Goal: Task Accomplishment & Management: Use online tool/utility

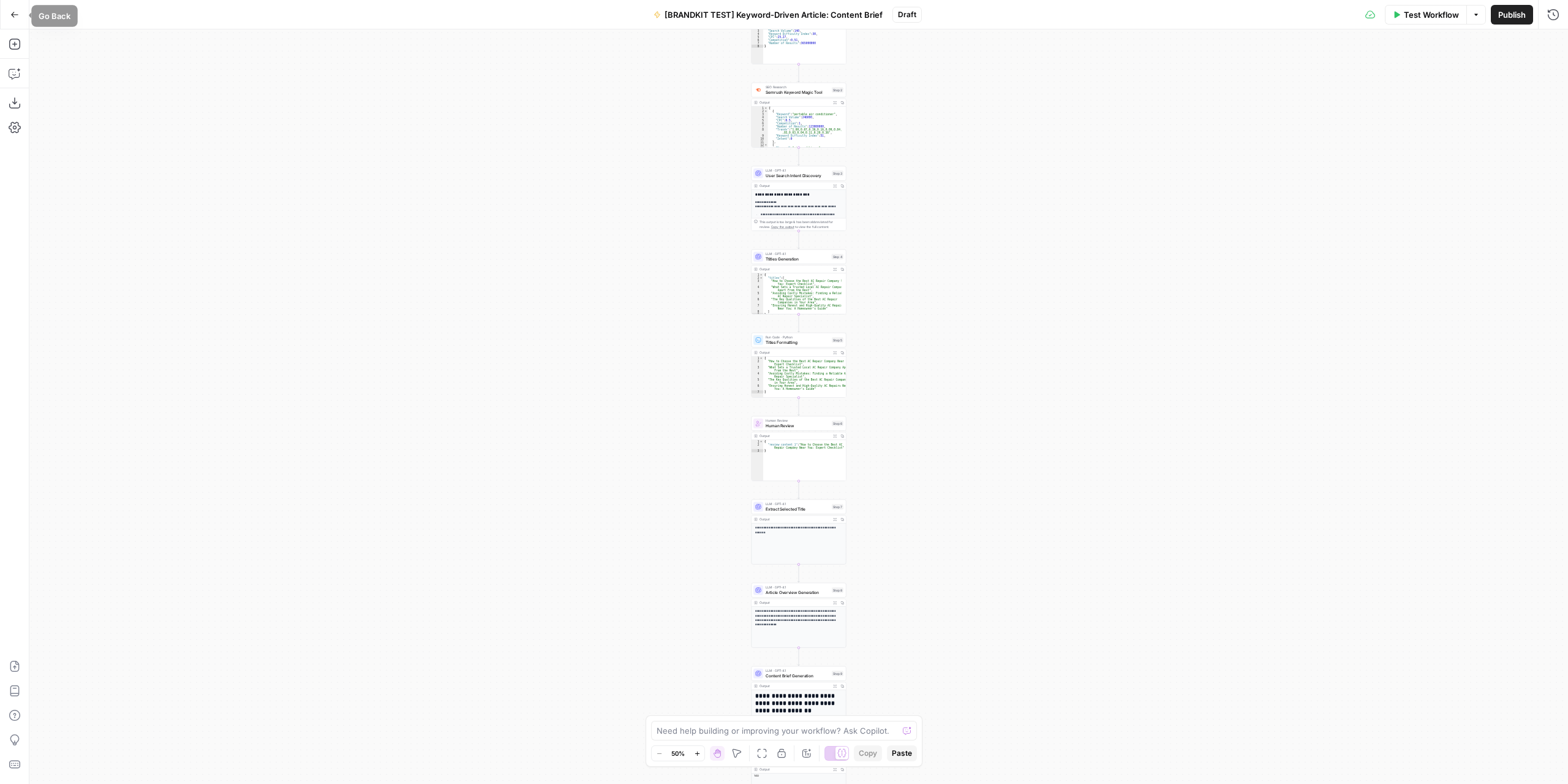
click at [17, 14] on icon "button" at bounding box center [14, 14] width 9 height 9
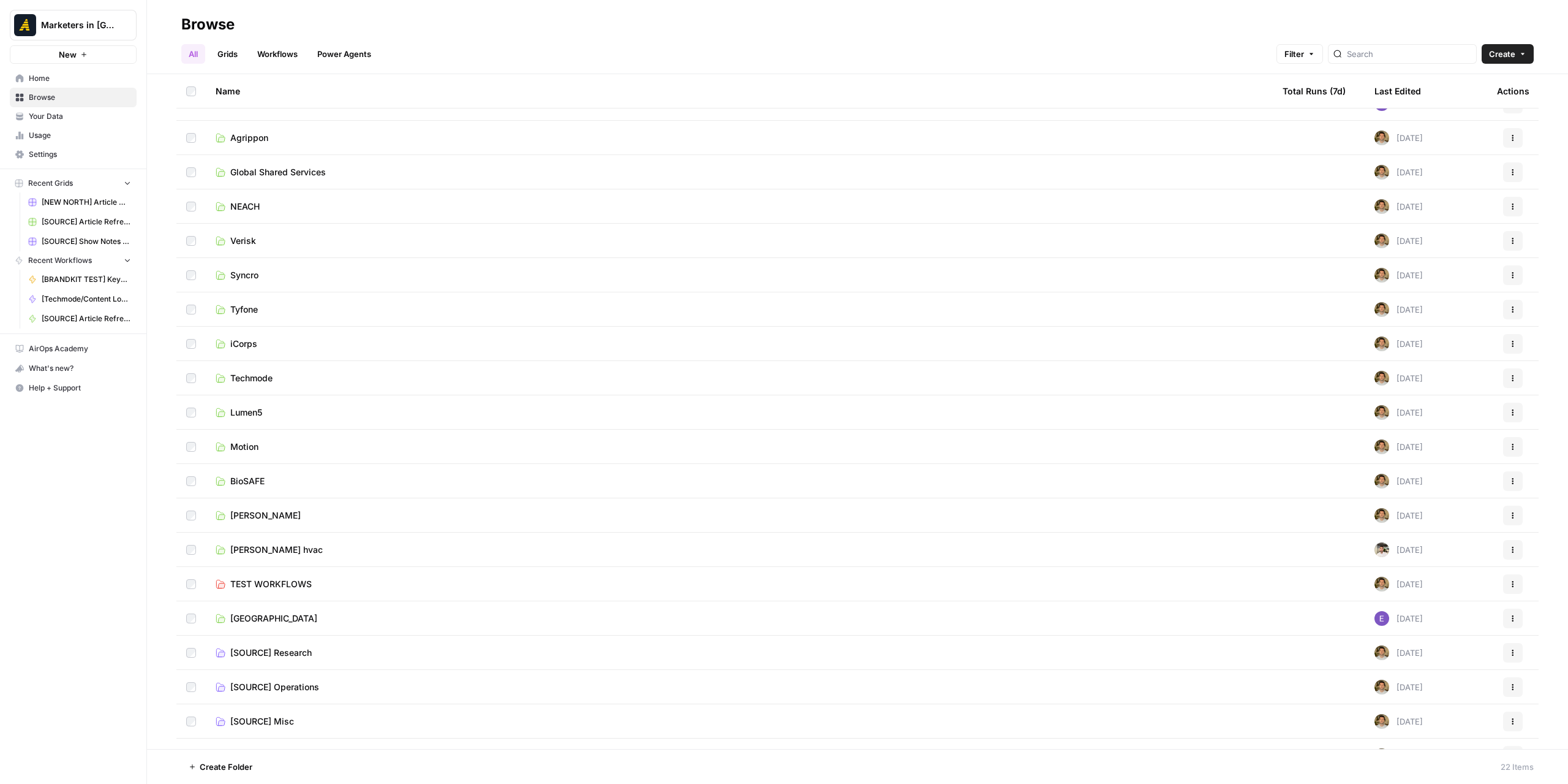
scroll to position [114, 0]
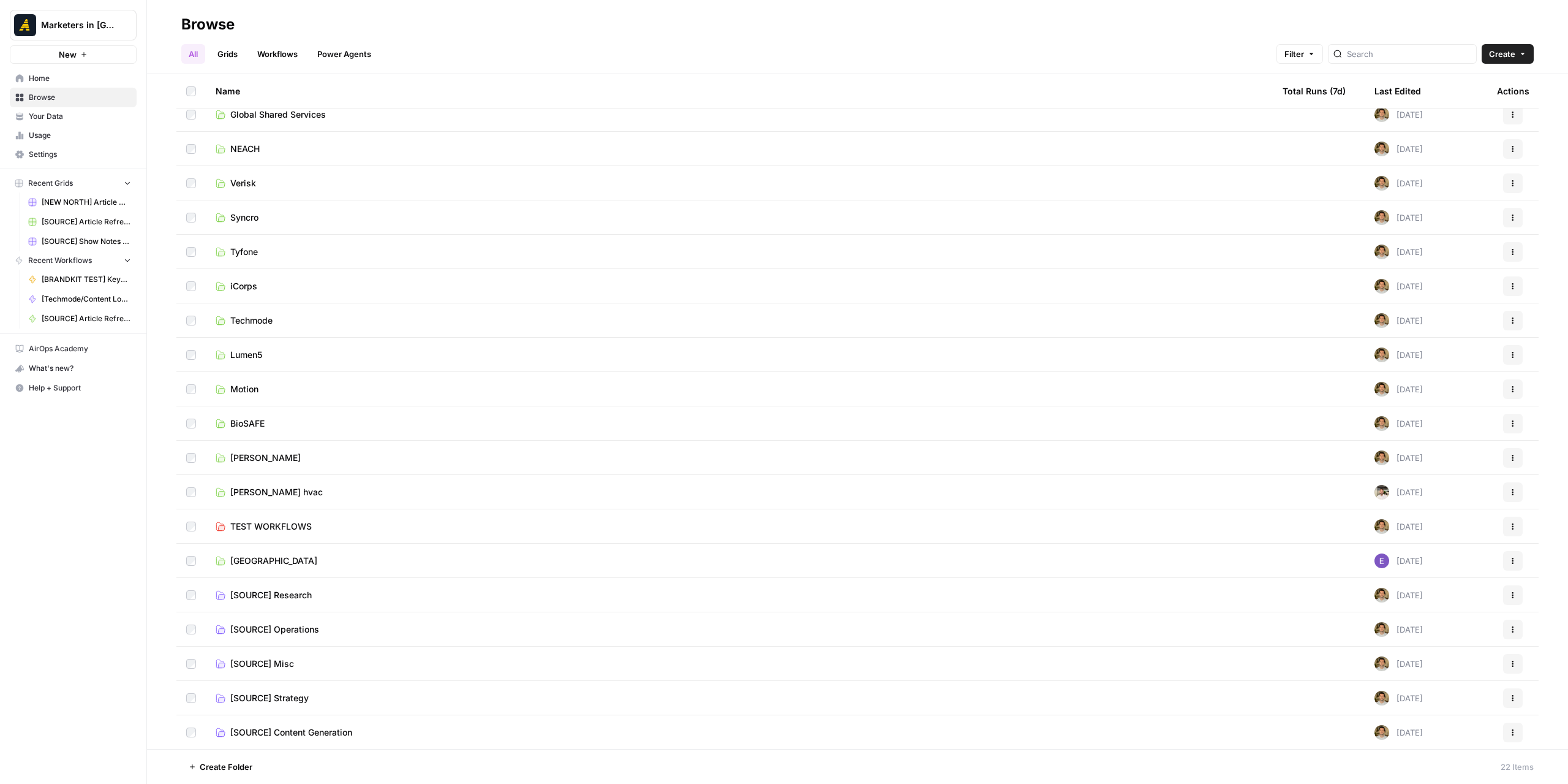
click at [244, 767] on span "Create Folder" at bounding box center [226, 766] width 52 height 12
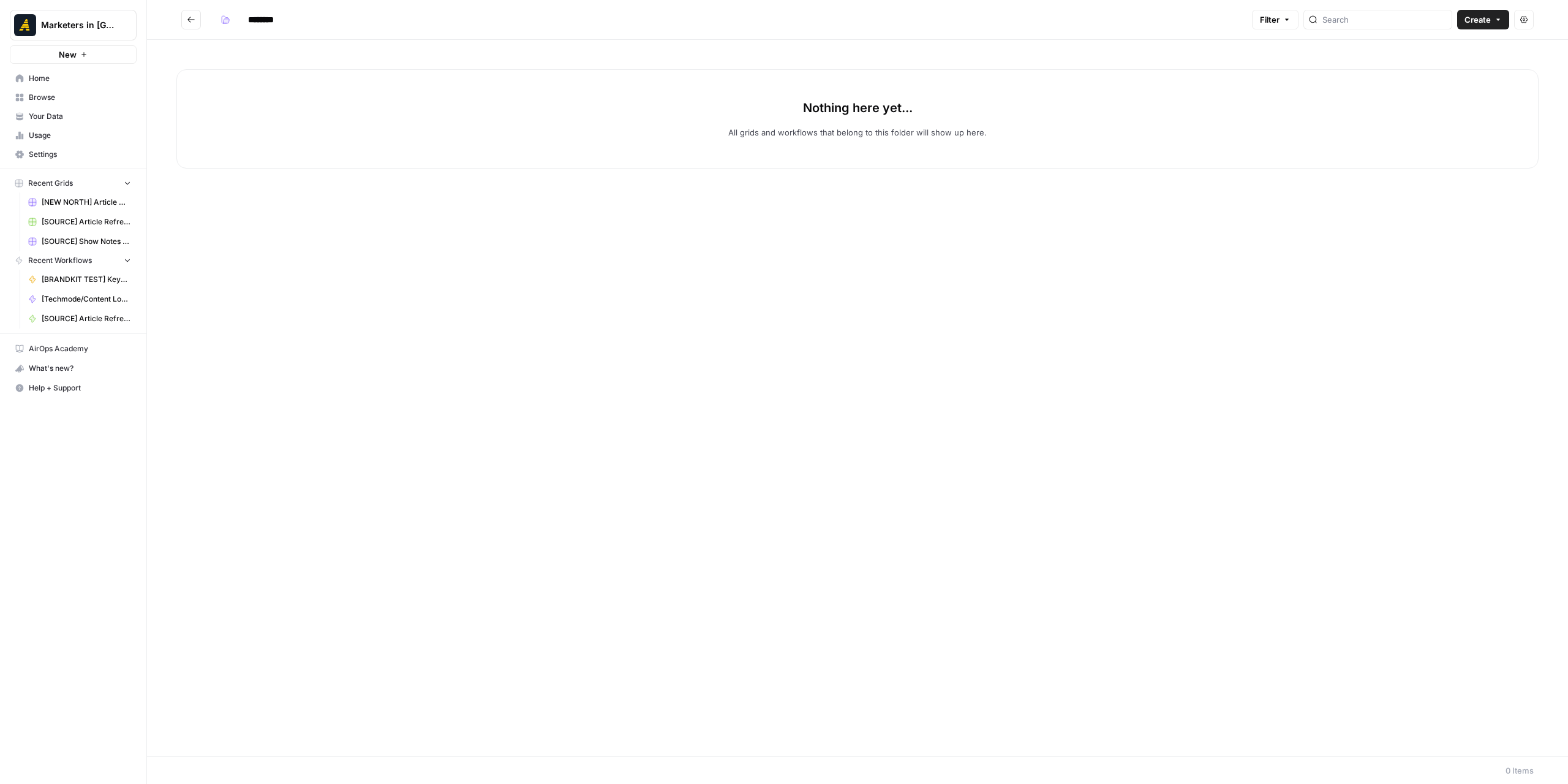
click at [264, 14] on input "********" at bounding box center [277, 20] width 69 height 20
click at [269, 18] on input "********" at bounding box center [277, 20] width 69 height 20
type input "**********"
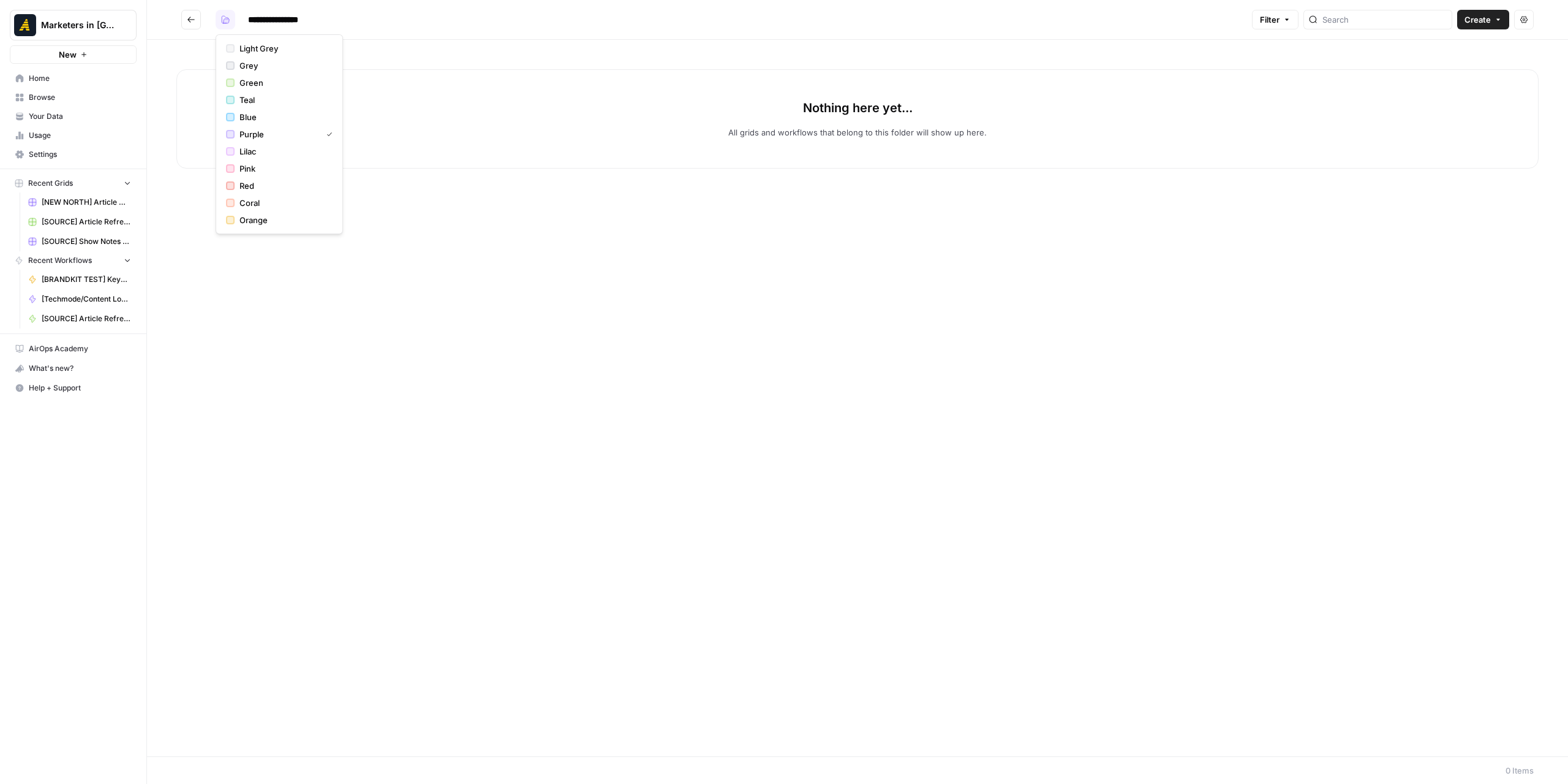
click at [227, 16] on icon "button" at bounding box center [225, 19] width 9 height 9
click at [244, 81] on span "Green" at bounding box center [284, 83] width 88 height 12
click at [321, 160] on div "Nothing here yet... All grids and workflows that belong to this folder will sho…" at bounding box center [857, 119] width 1362 height 99
click at [183, 19] on button "Go back" at bounding box center [191, 20] width 20 height 20
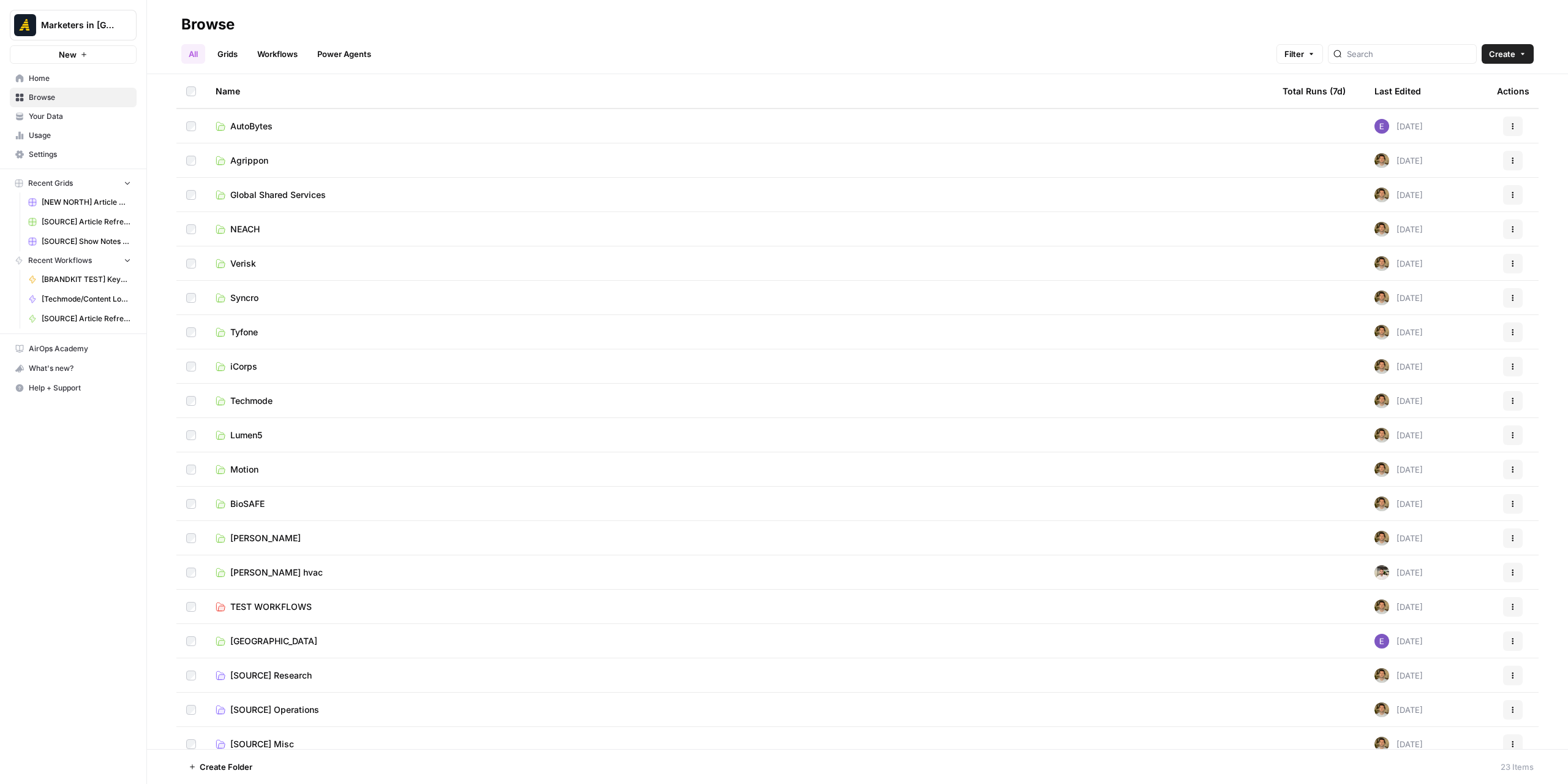
scroll to position [148, 0]
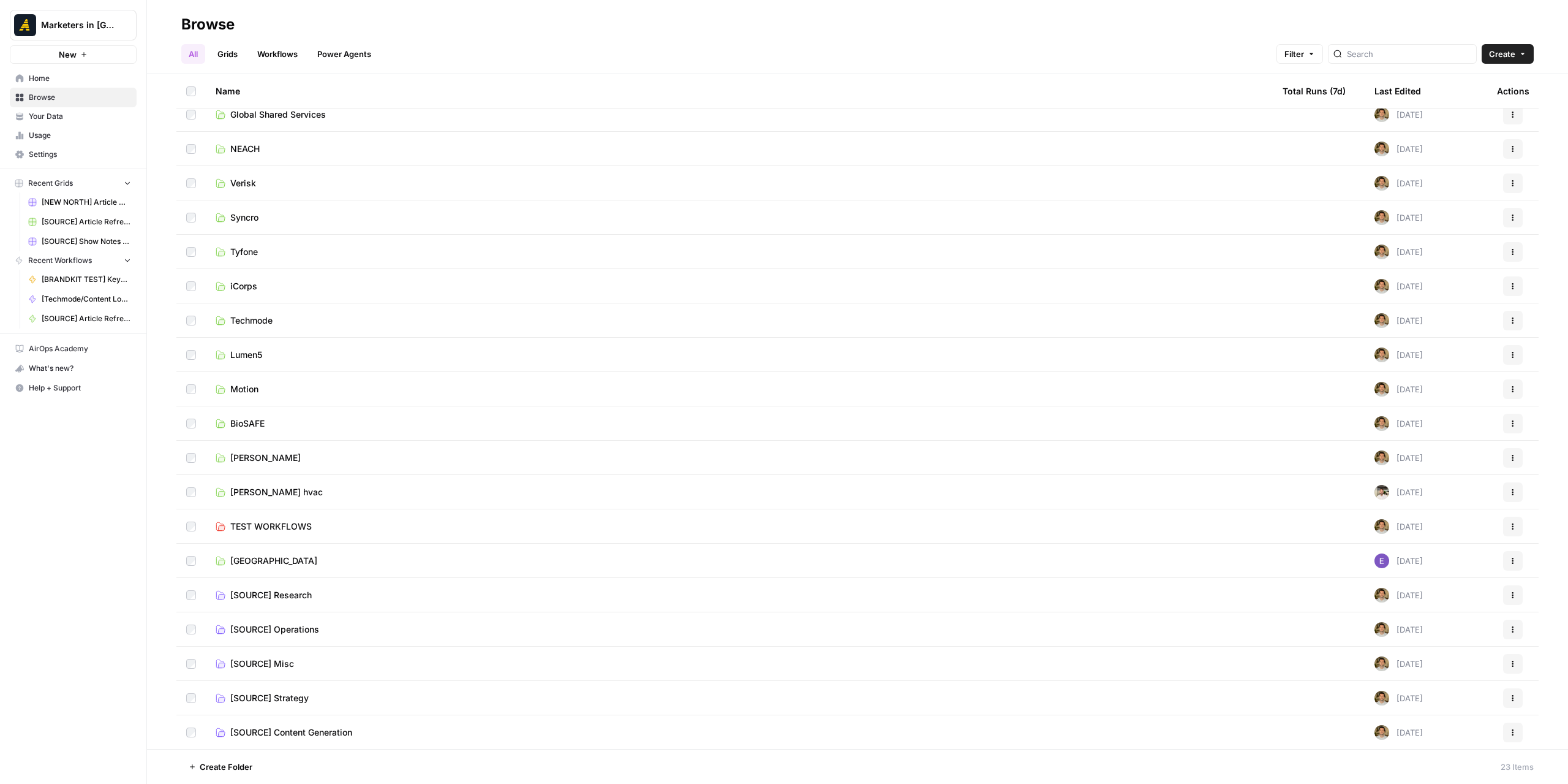
click at [294, 745] on td "[SOURCE] Content Generation" at bounding box center [739, 732] width 1067 height 34
click at [295, 735] on span "[SOURCE] Content Generation" at bounding box center [292, 732] width 122 height 12
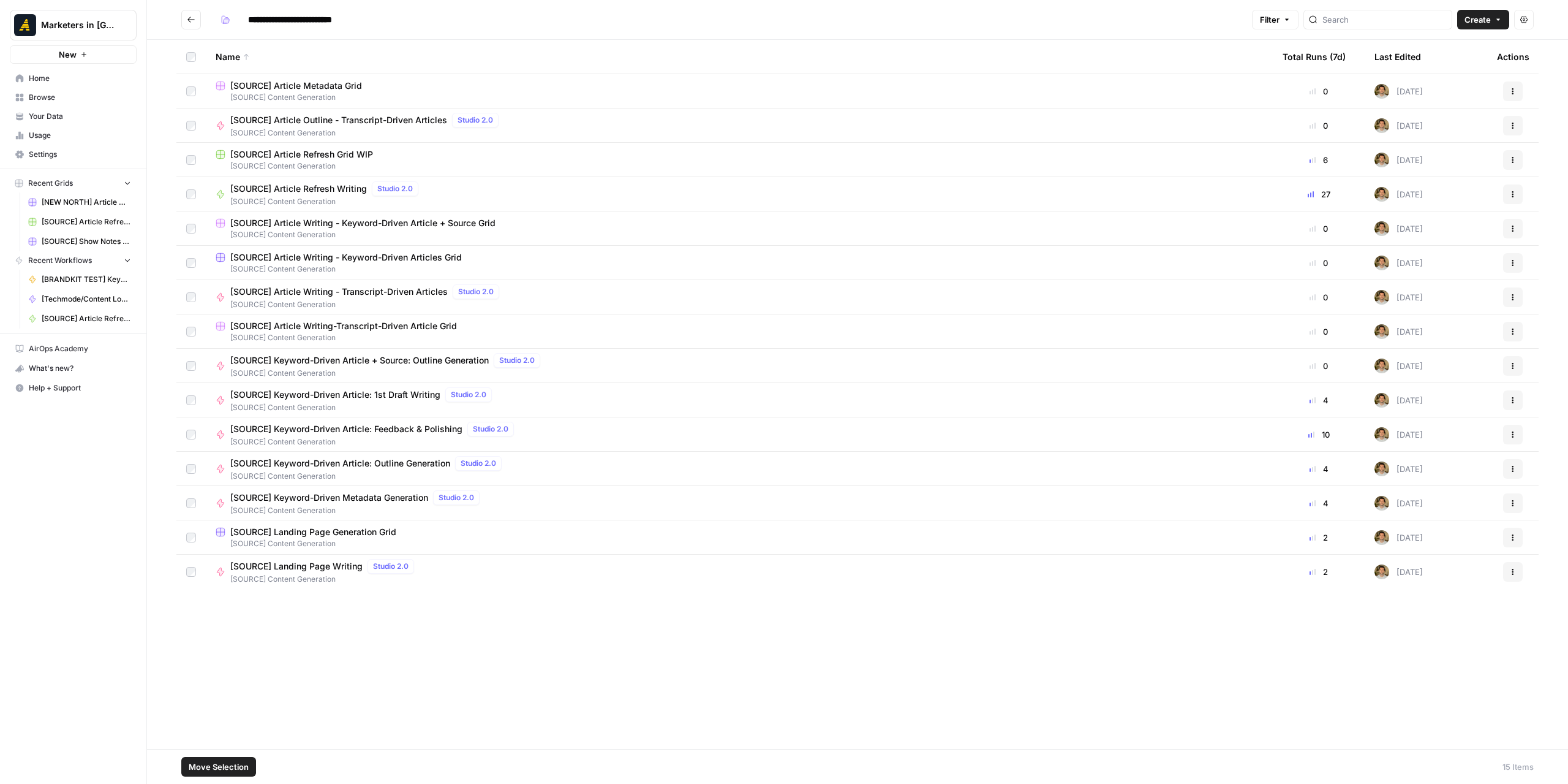
click at [1502, 333] on div "Actions" at bounding box center [1513, 332] width 32 height 20
click at [1512, 332] on button "Actions" at bounding box center [1513, 332] width 20 height 20
click at [1464, 365] on span "Duplicate" at bounding box center [1459, 360] width 98 height 12
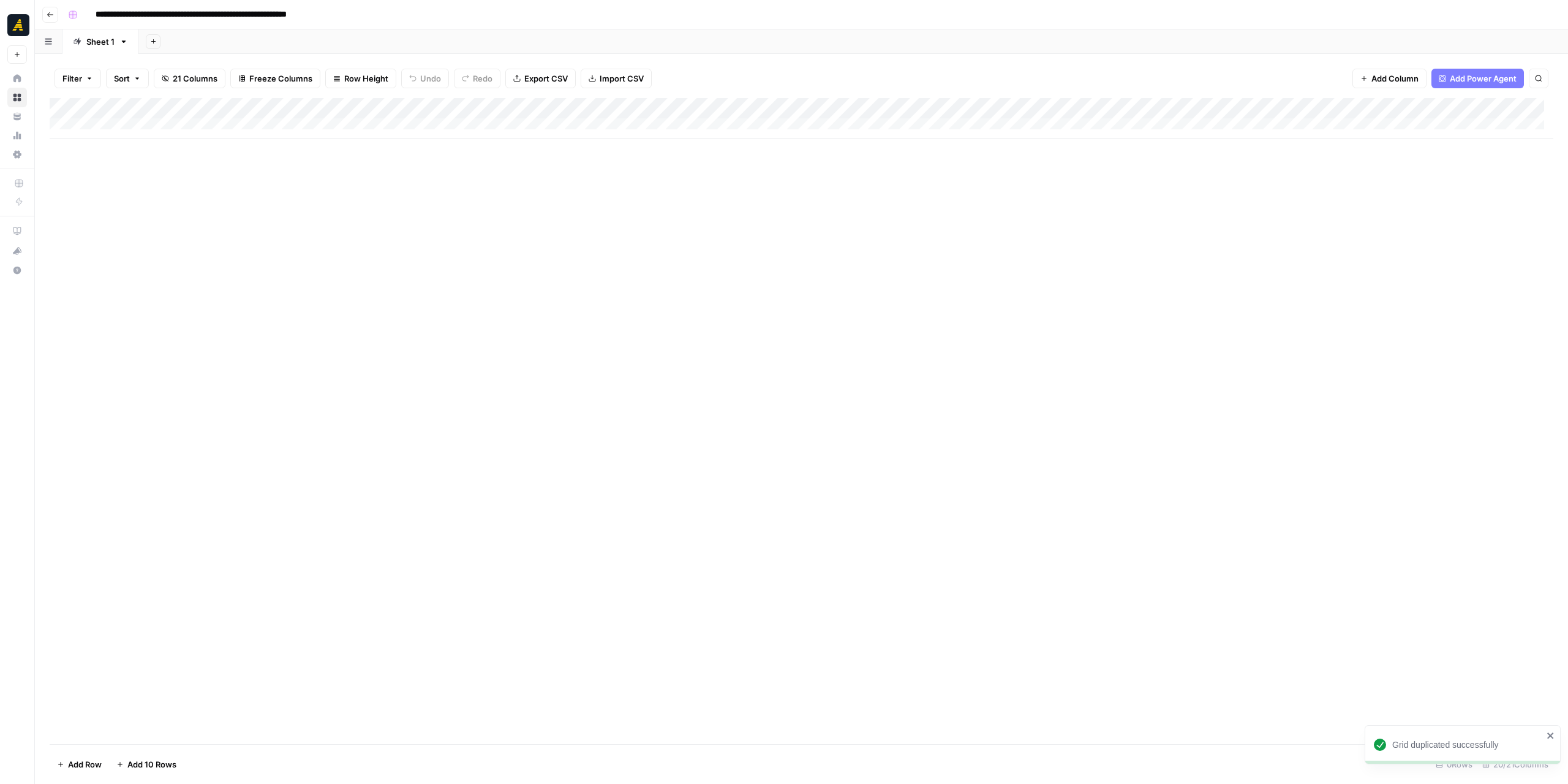
click at [113, 9] on input "**********" at bounding box center [225, 14] width 271 height 20
drag, startPoint x: 132, startPoint y: 12, endPoint x: 98, endPoint y: 16, distance: 34.2
click at [98, 16] on input "**********" at bounding box center [225, 14] width 271 height 20
drag, startPoint x: 358, startPoint y: 14, endPoint x: 390, endPoint y: 18, distance: 32.2
click at [390, 18] on input "**********" at bounding box center [242, 14] width 305 height 20
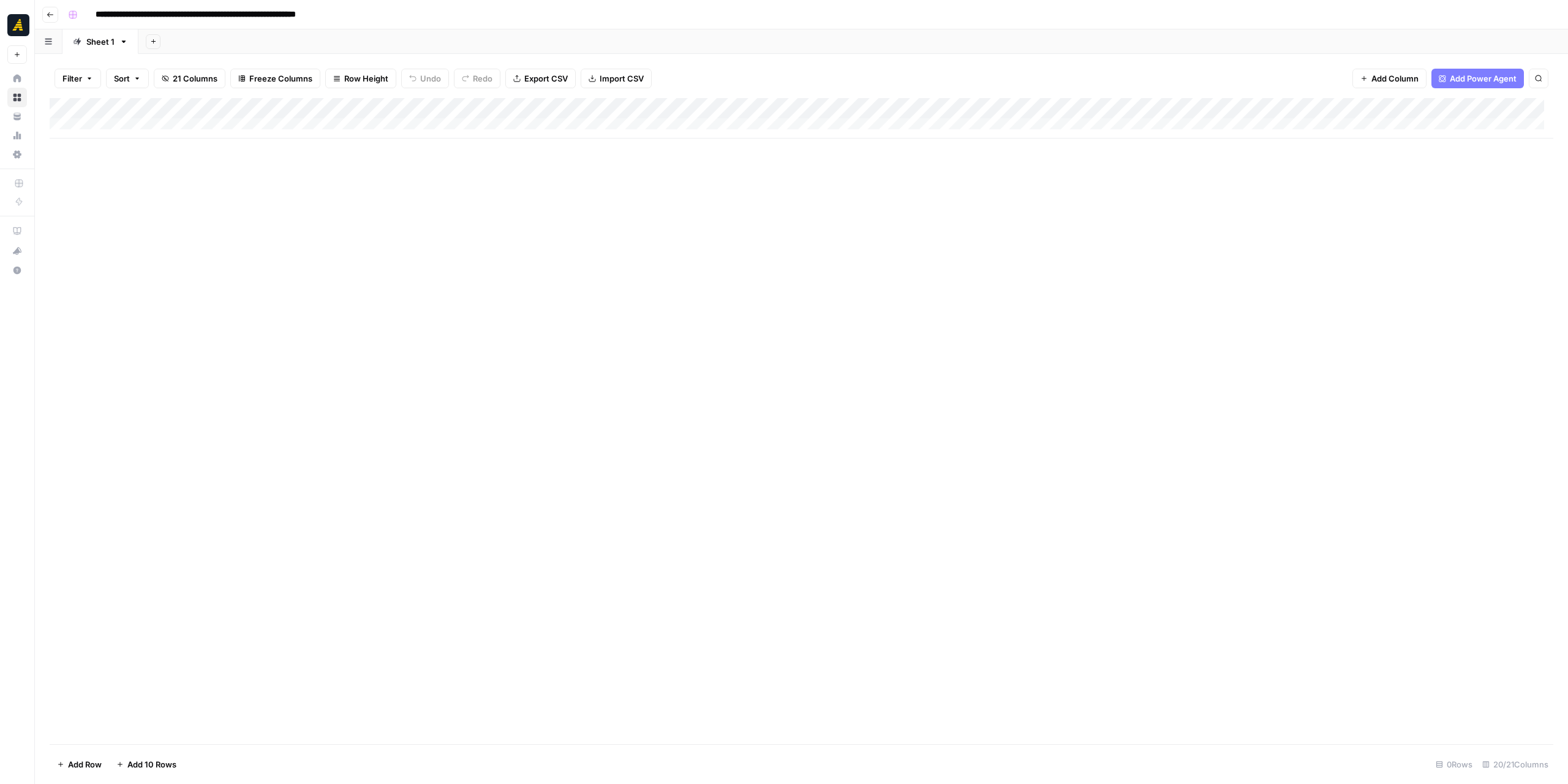
type input "**********"
click at [409, 227] on div "Add Column" at bounding box center [801, 421] width 1504 height 646
click at [55, 18] on button "Go back" at bounding box center [50, 14] width 16 height 16
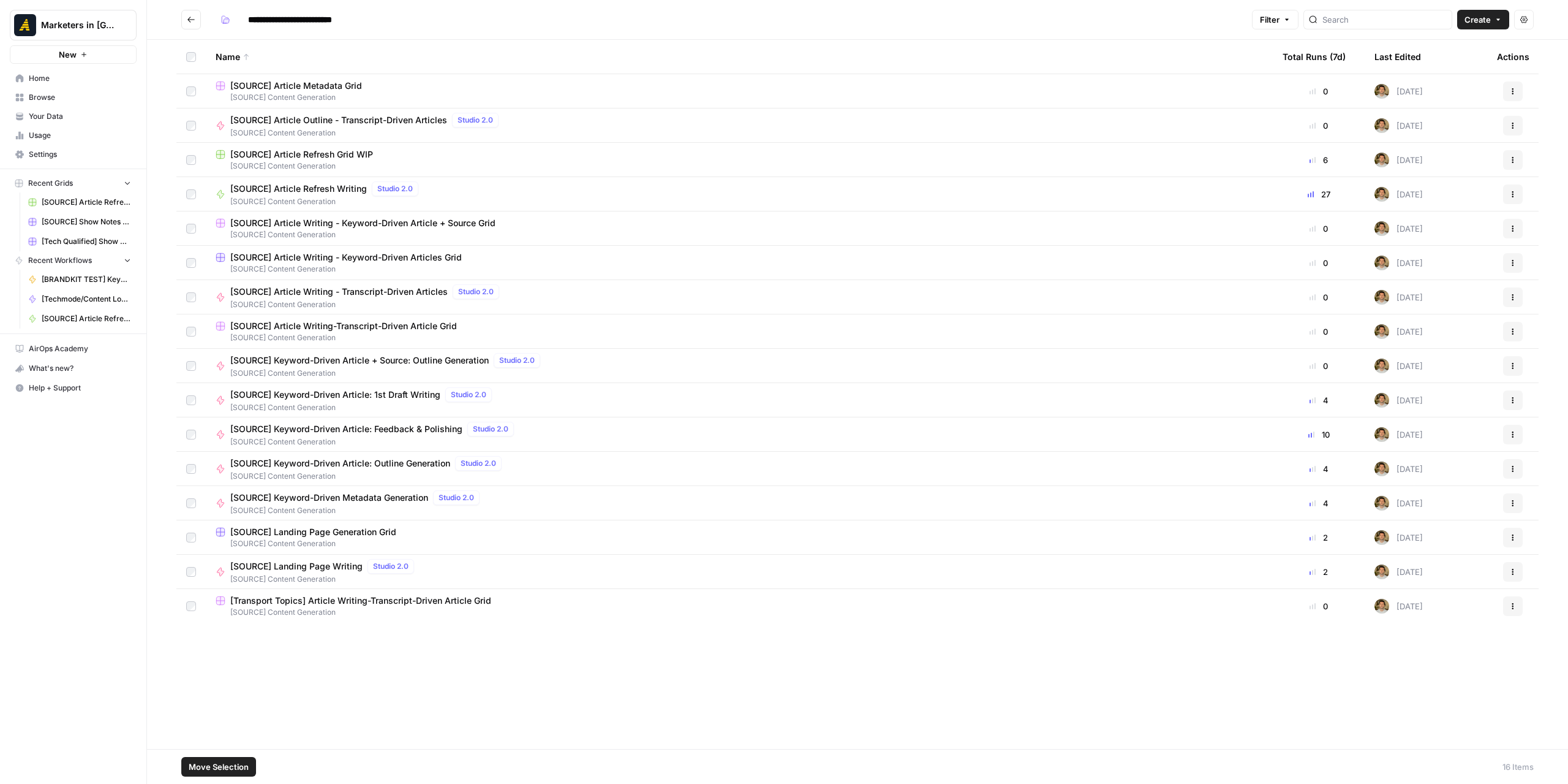
click at [224, 764] on span "Move Selection" at bounding box center [219, 766] width 60 height 12
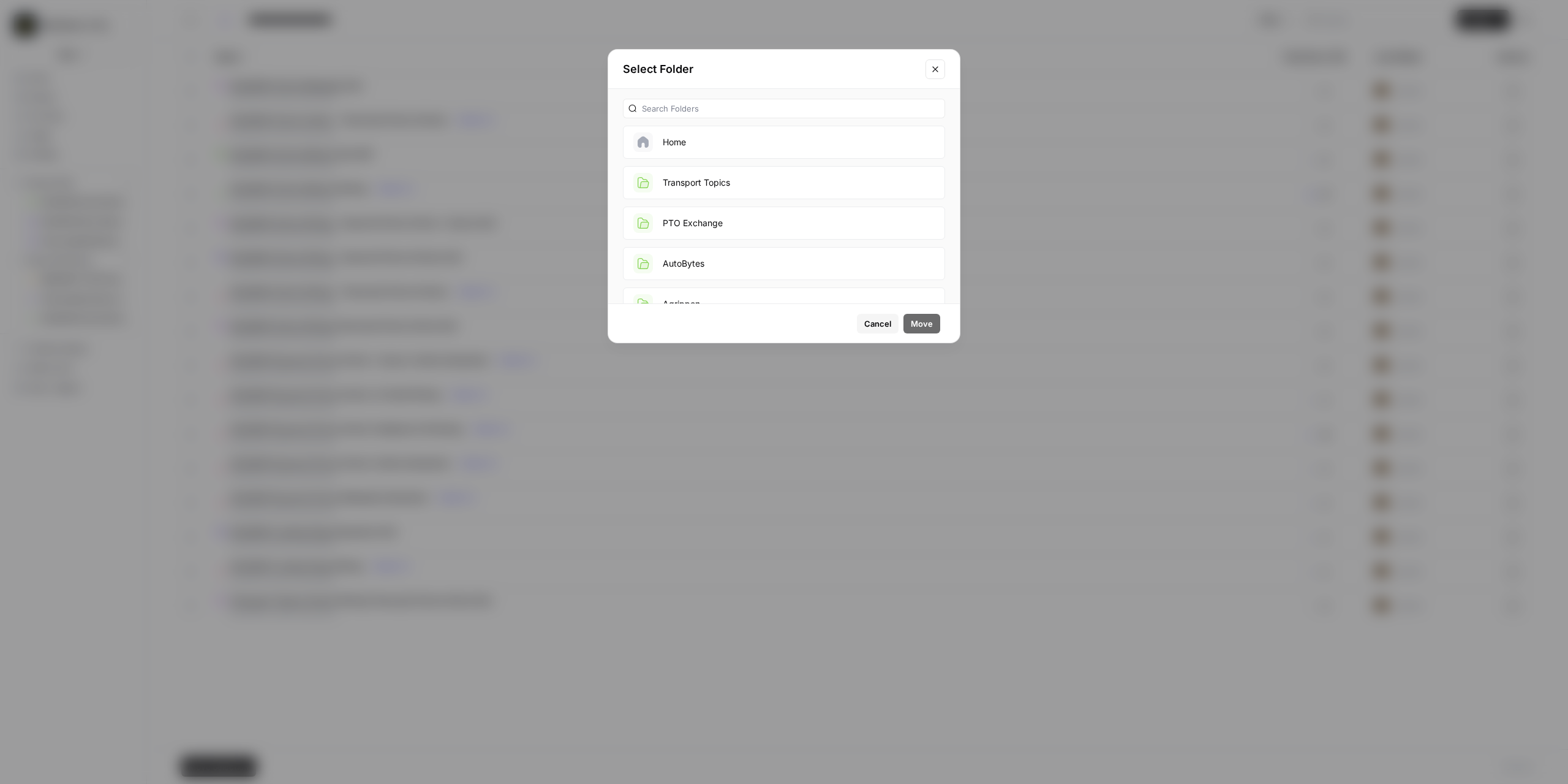
click at [729, 187] on button "Transport Topics" at bounding box center [784, 182] width 322 height 33
click at [936, 327] on button "Move" at bounding box center [922, 324] width 37 height 20
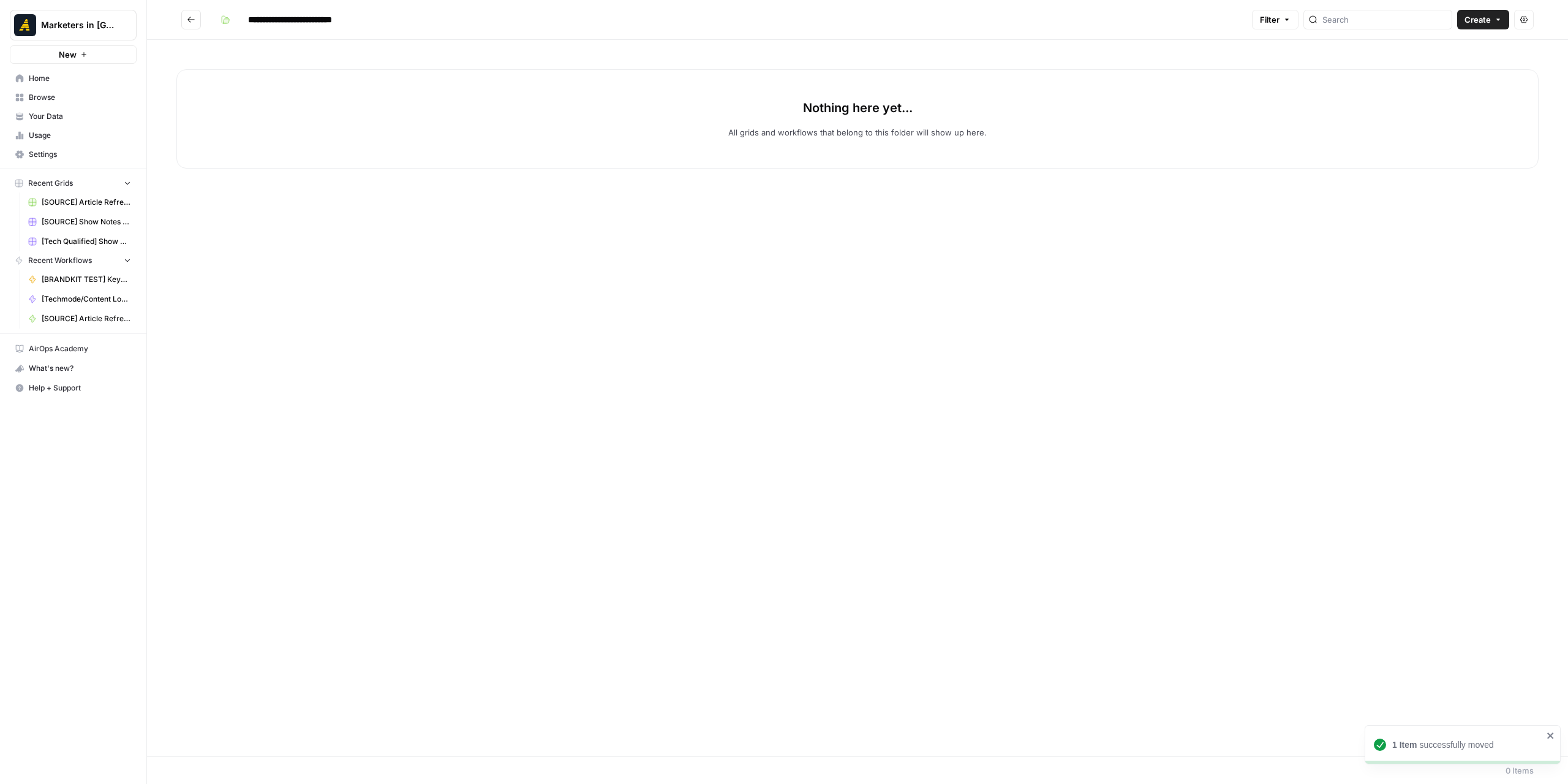
type input "**********"
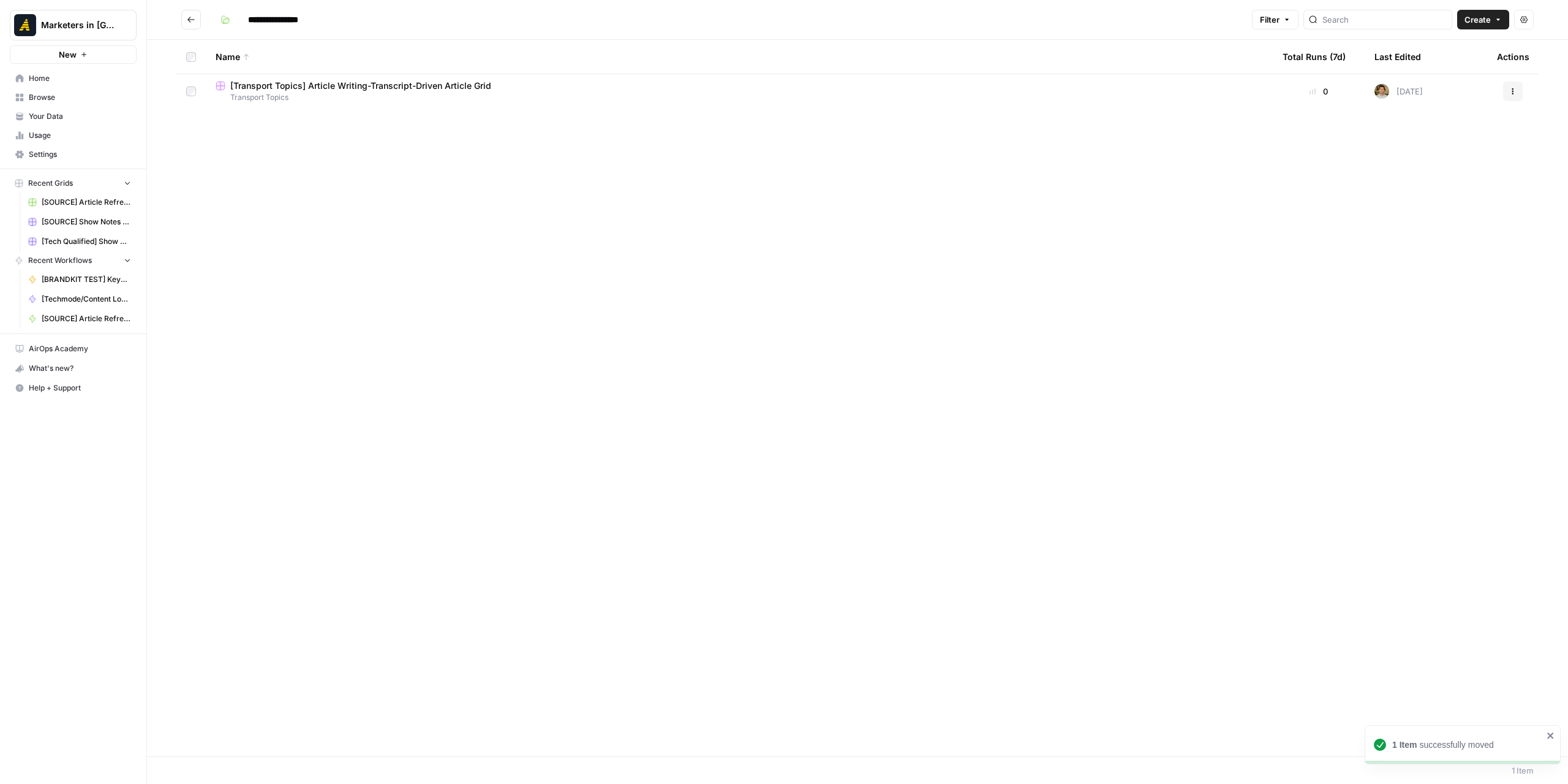
click at [499, 98] on span "Transport Topics" at bounding box center [739, 97] width 1048 height 11
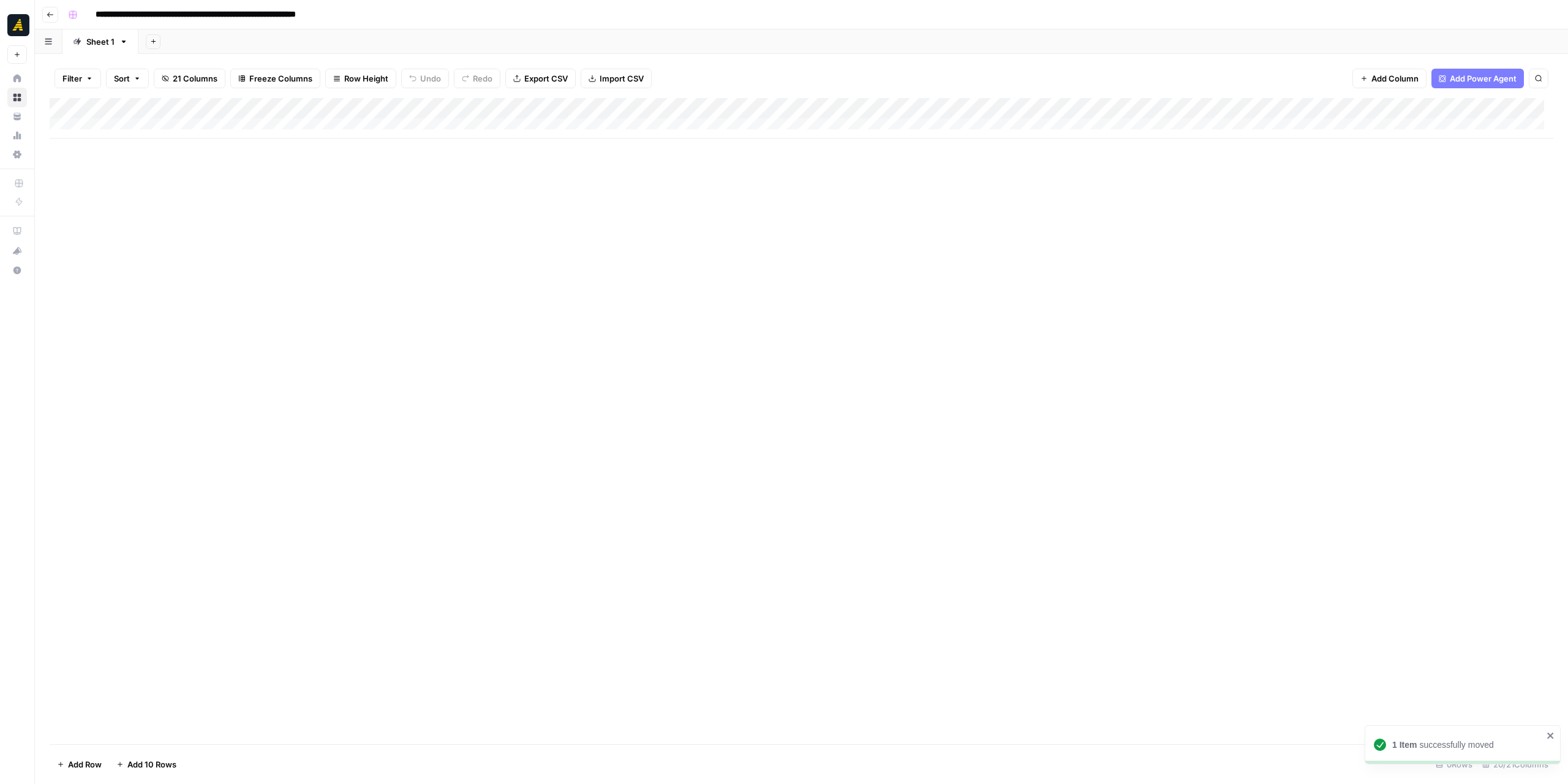
click at [148, 125] on div "Add Column" at bounding box center [801, 119] width 1504 height 41
click at [145, 147] on div "Add Column" at bounding box center [801, 128] width 1504 height 61
click at [149, 123] on div "Add Column" at bounding box center [801, 139] width 1504 height 82
click at [121, 126] on textarea "**********" at bounding box center [189, 129] width 196 height 17
type textarea "**********"
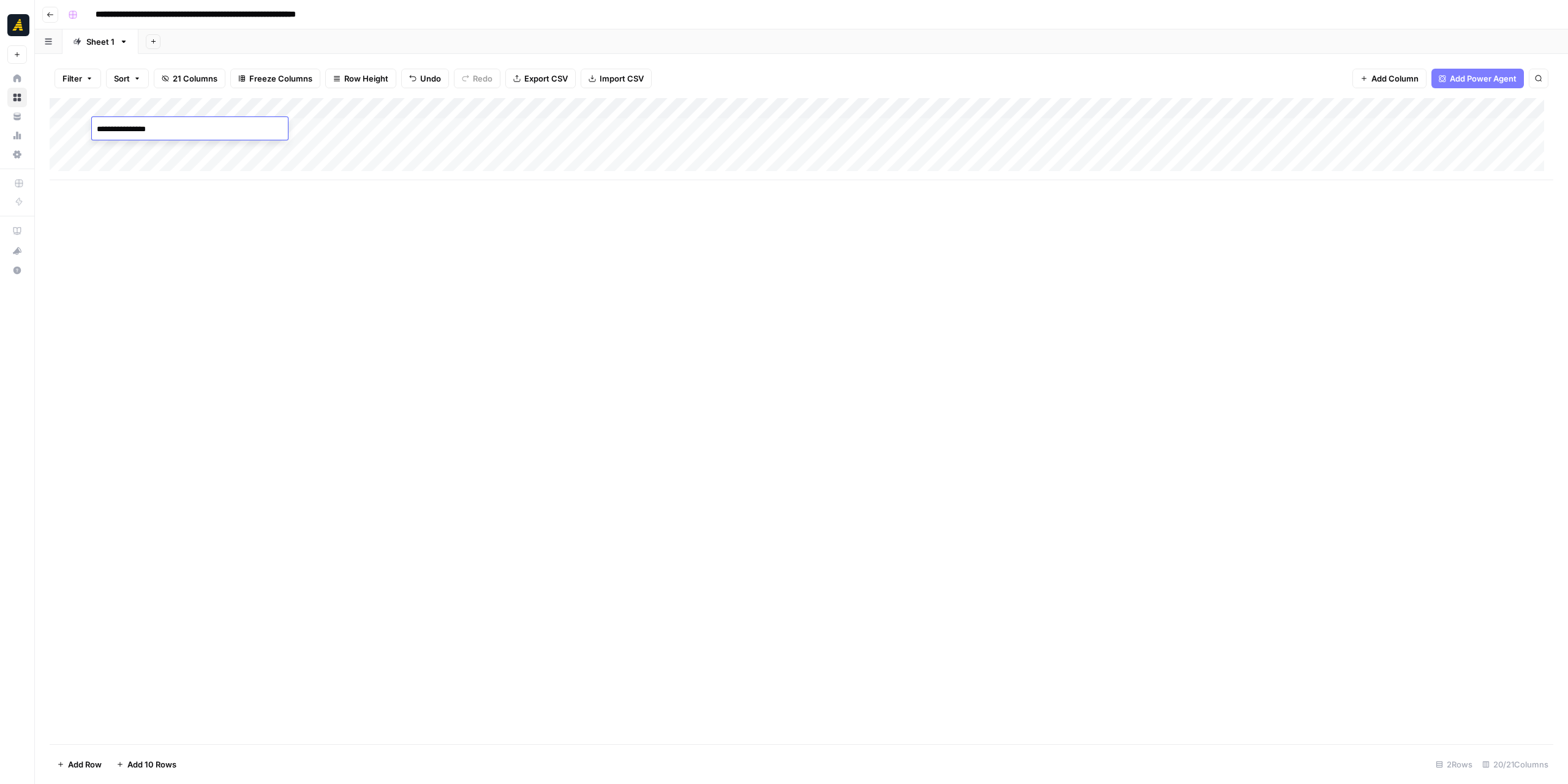
click at [250, 315] on div "Add Column" at bounding box center [801, 421] width 1504 height 646
click at [714, 125] on div "Add Column" at bounding box center [801, 139] width 1504 height 82
click at [1089, 69] on p at bounding box center [1177, 62] width 392 height 16
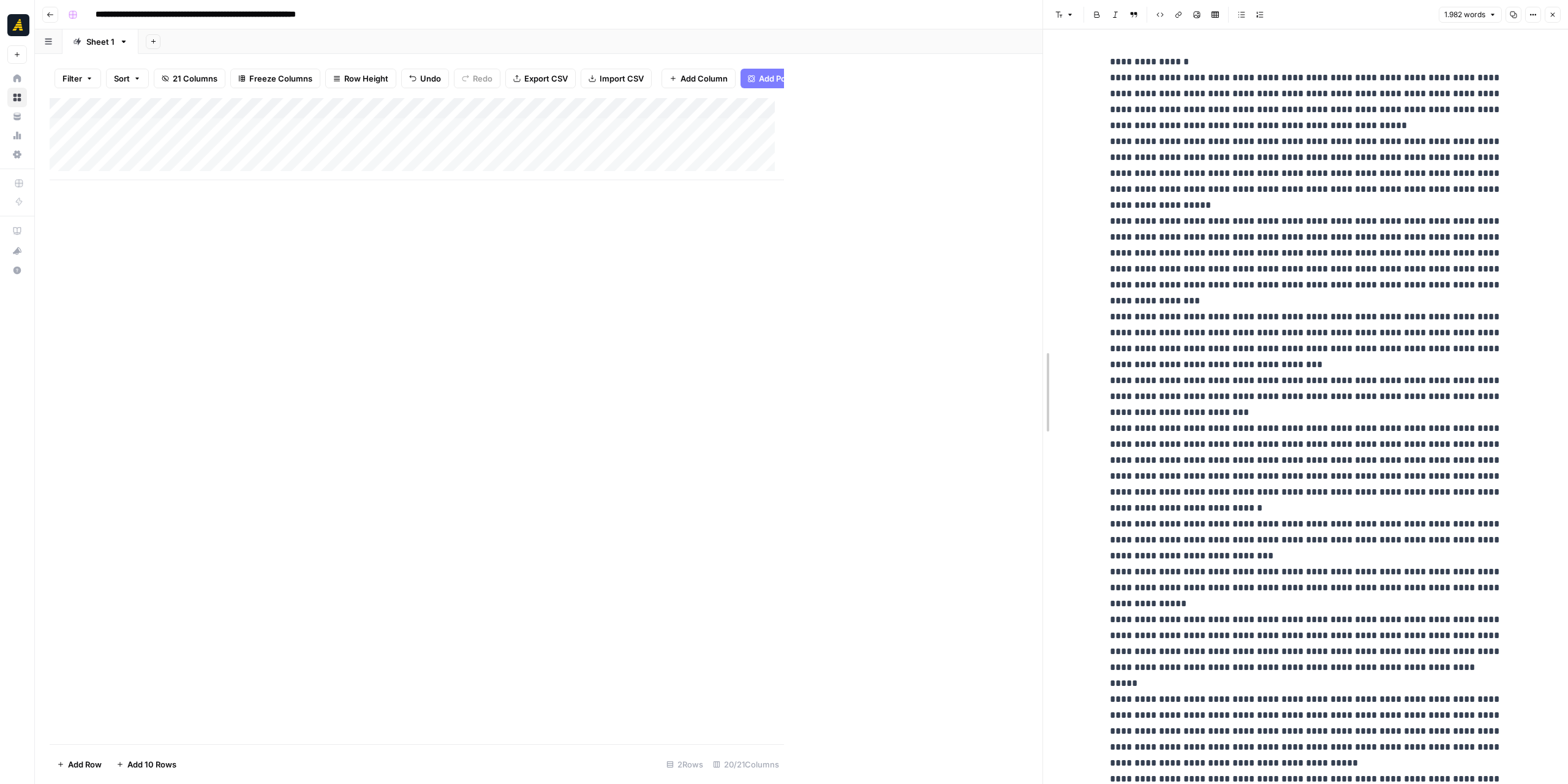
drag, startPoint x: 786, startPoint y: 261, endPoint x: 1045, endPoint y: 271, distance: 259.2
click at [576, 126] on div "Add Column" at bounding box center [546, 139] width 993 height 82
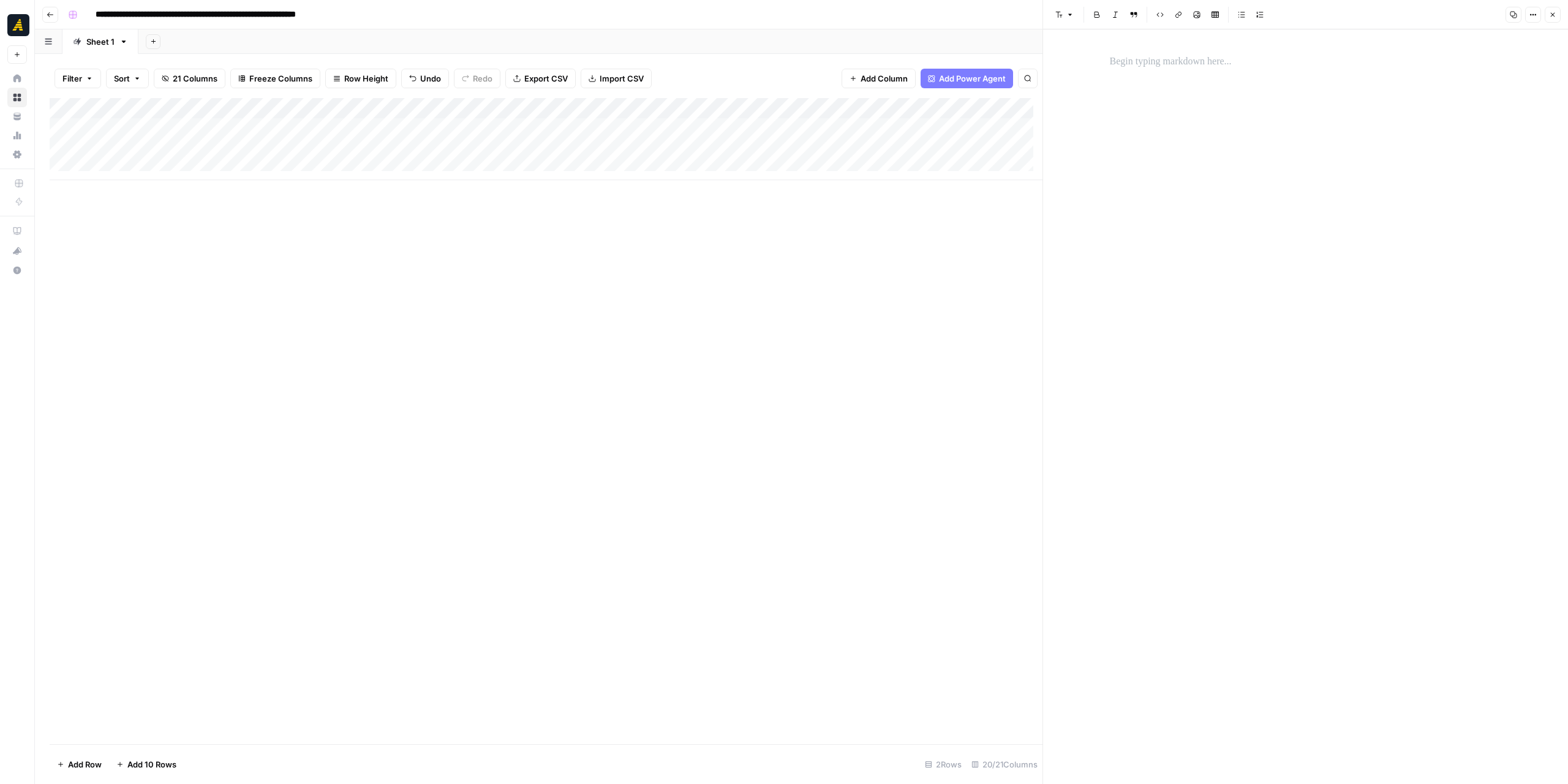
click at [1134, 65] on p at bounding box center [1306, 62] width 392 height 16
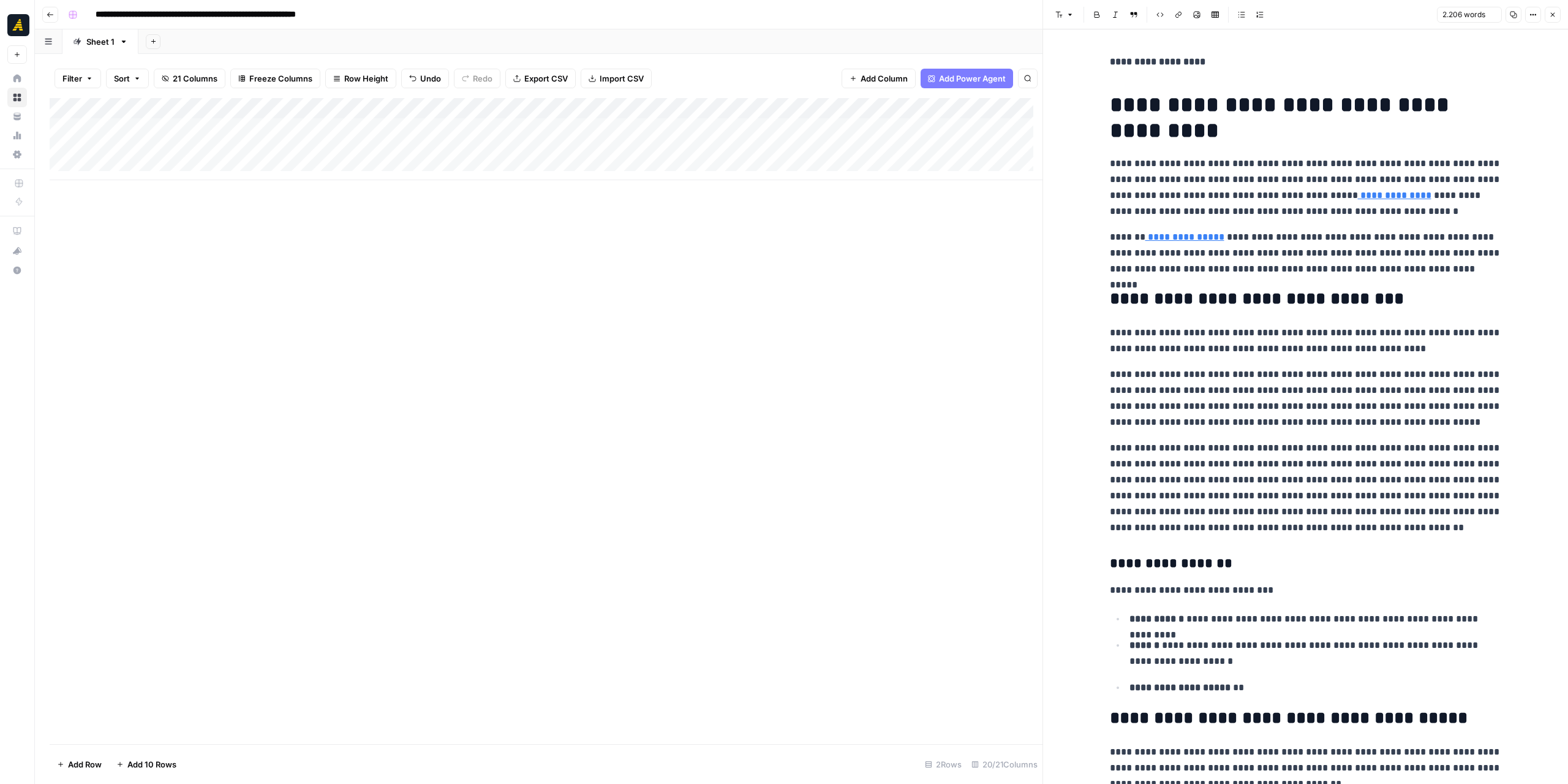
scroll to position [3988, 0]
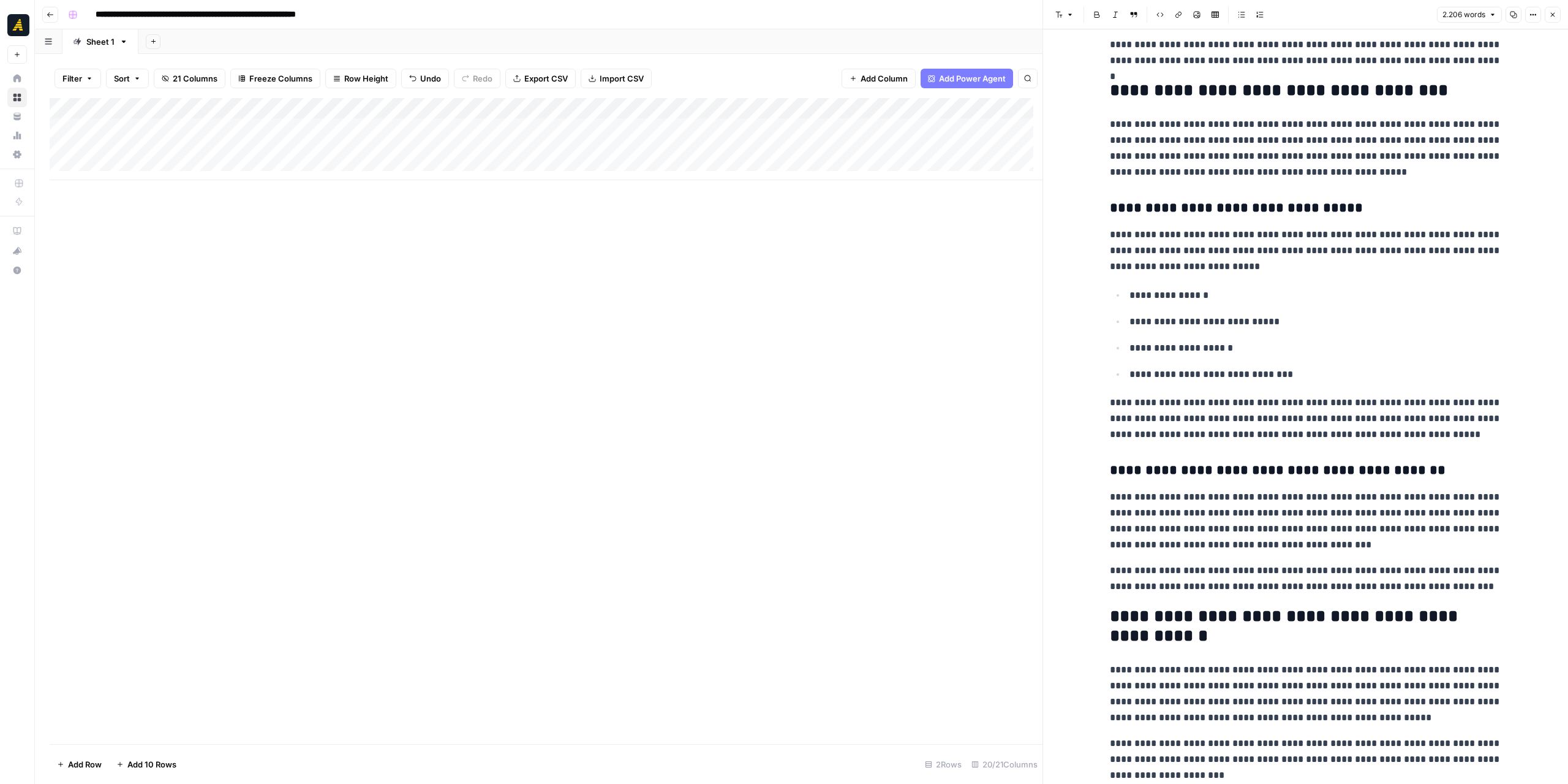
click at [484, 125] on div "Add Column" at bounding box center [546, 139] width 993 height 82
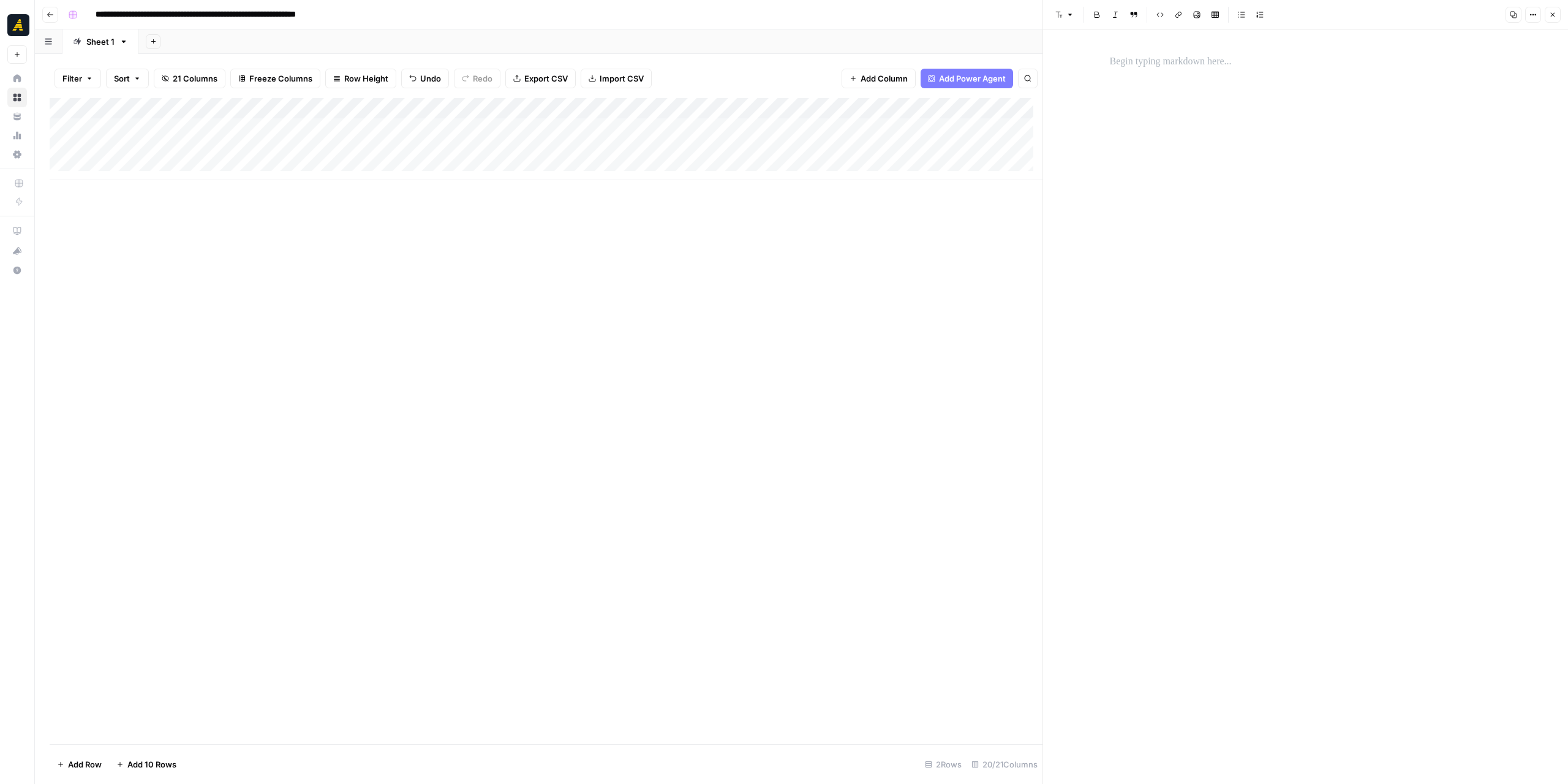
click at [1182, 61] on p at bounding box center [1306, 62] width 392 height 16
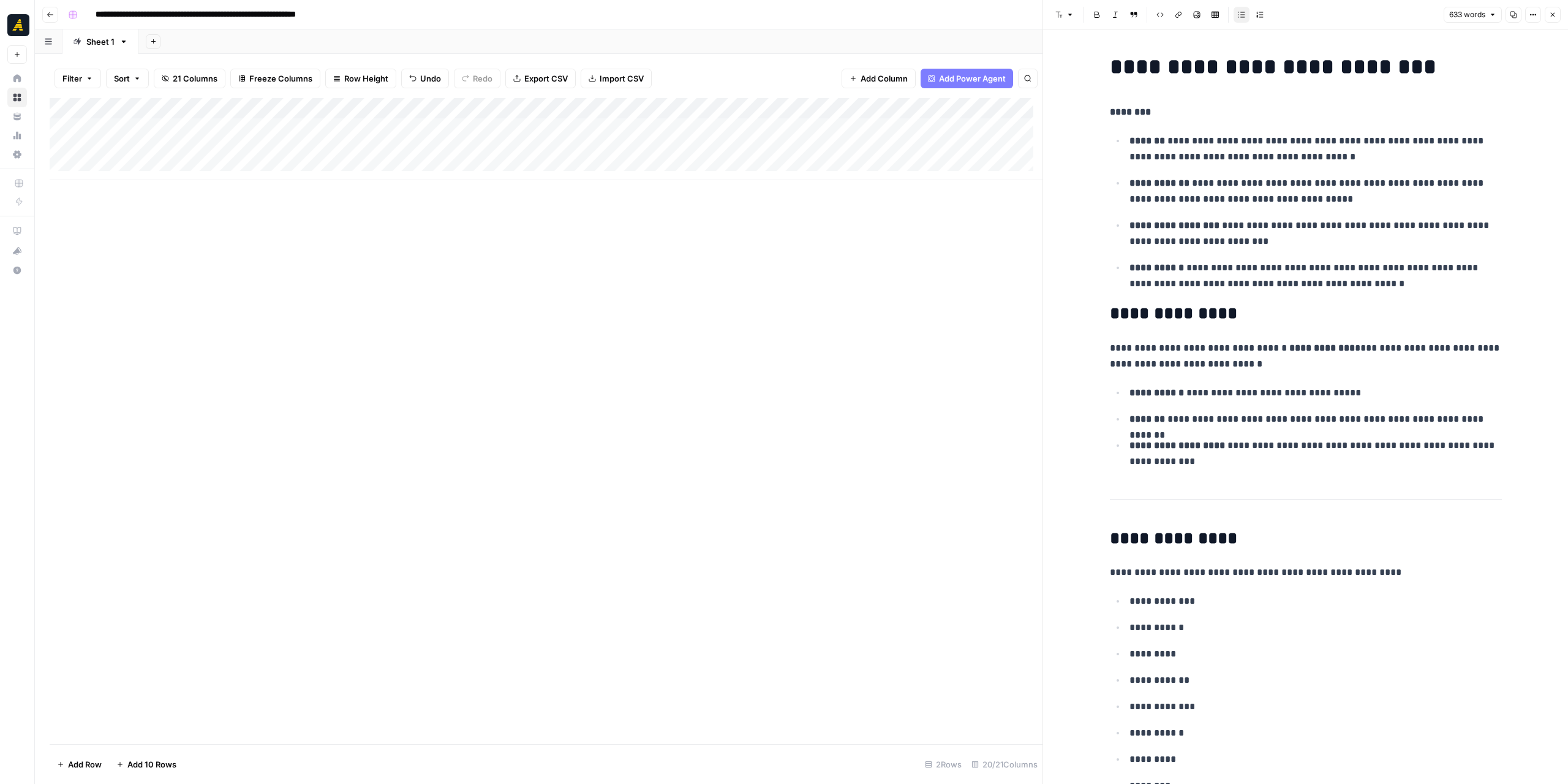
scroll to position [2749, 0]
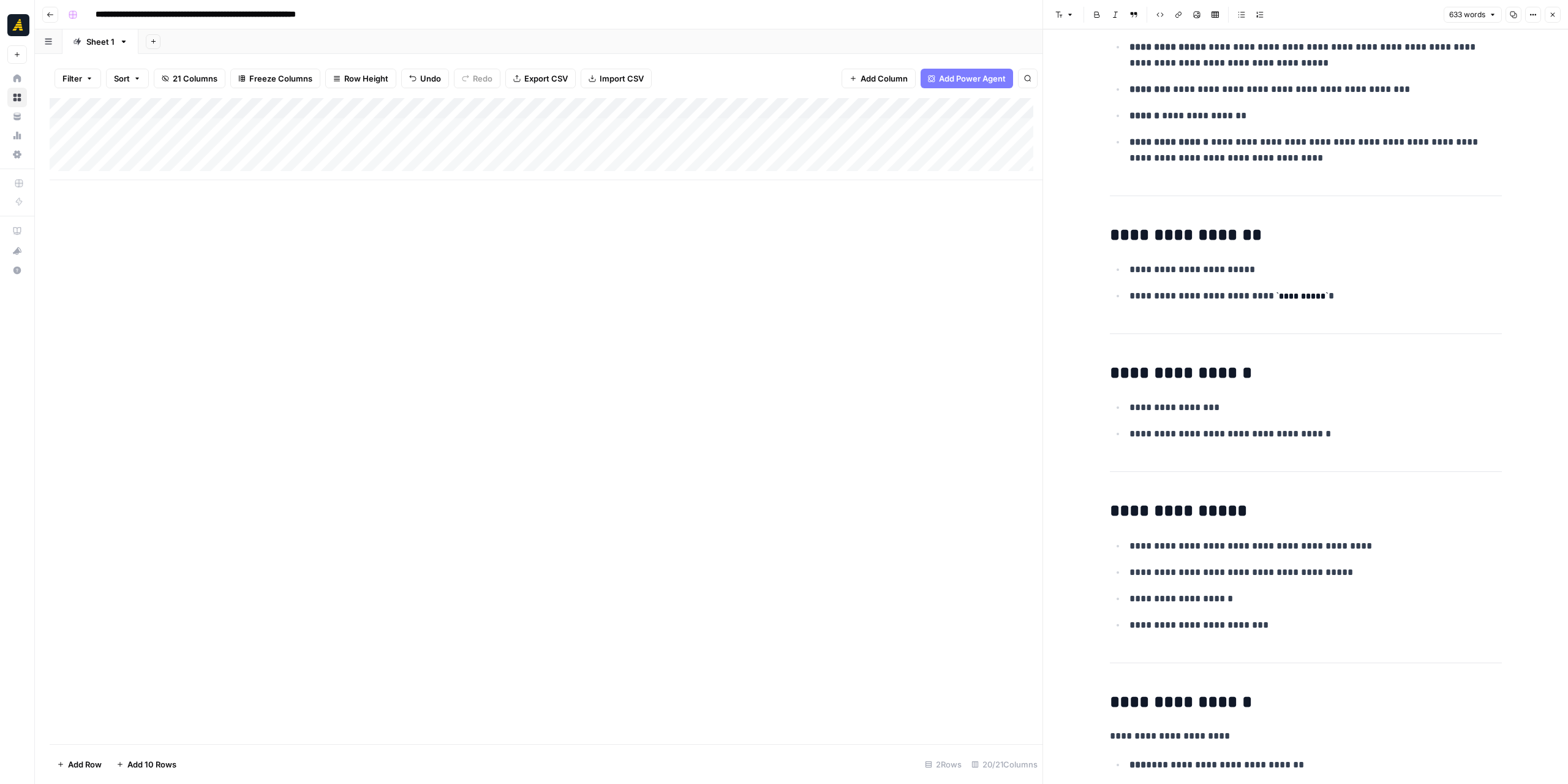
drag, startPoint x: 1385, startPoint y: 623, endPoint x: 1378, endPoint y: 605, distance: 19.3
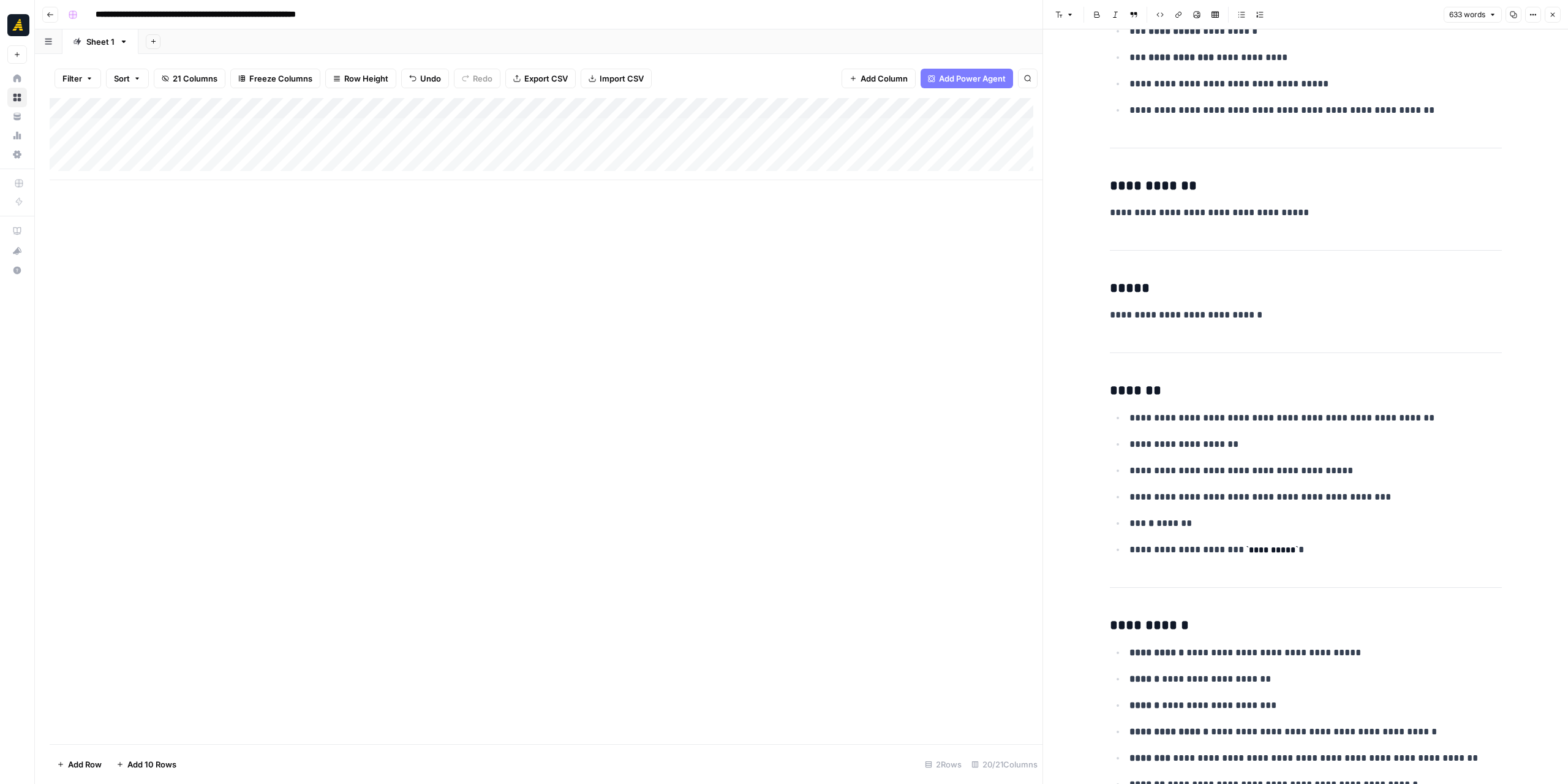
scroll to position [0, 0]
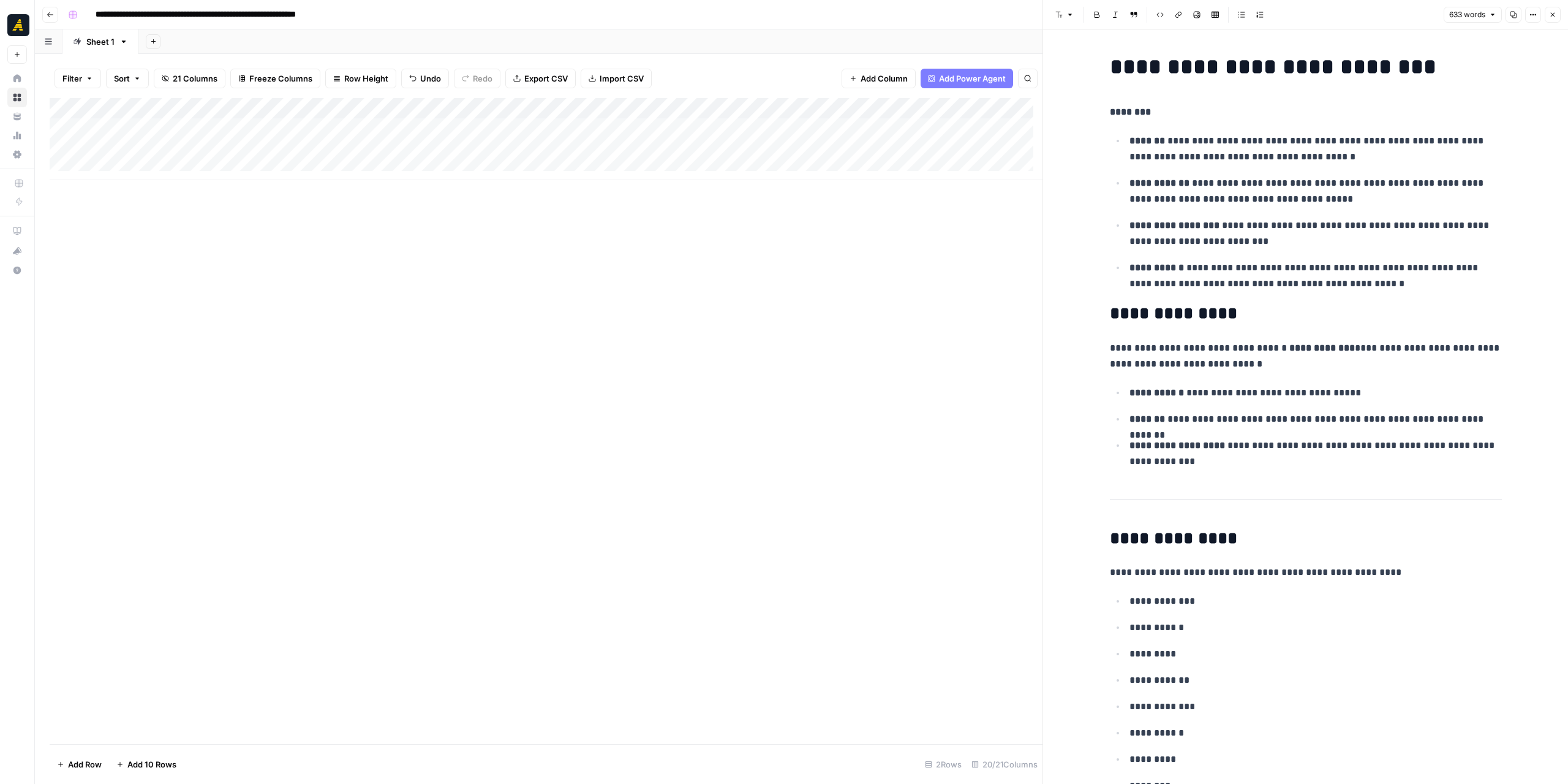
click at [1555, 14] on icon "button" at bounding box center [1552, 14] width 7 height 7
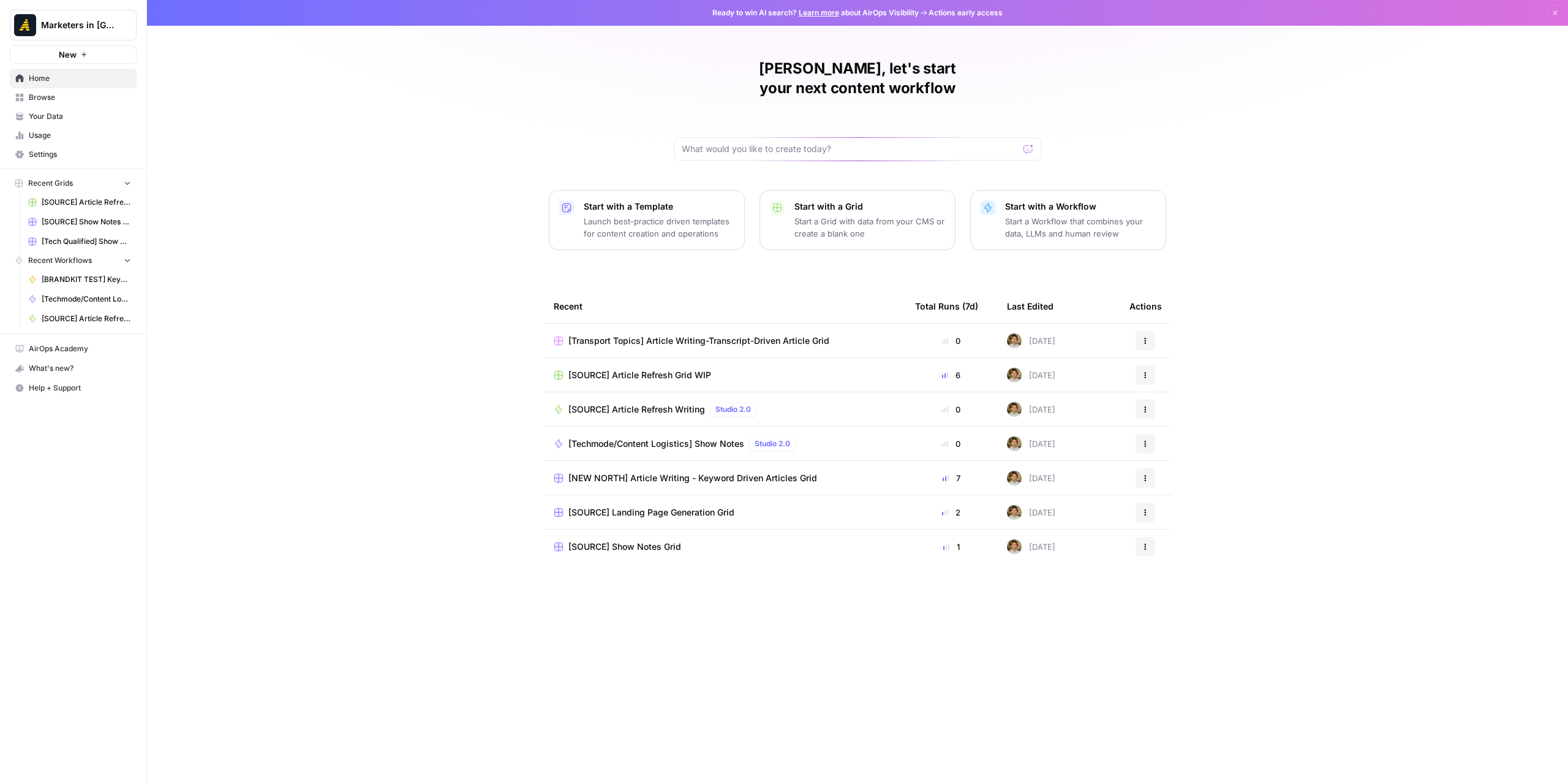
click at [69, 98] on span "Browse" at bounding box center [80, 97] width 102 height 11
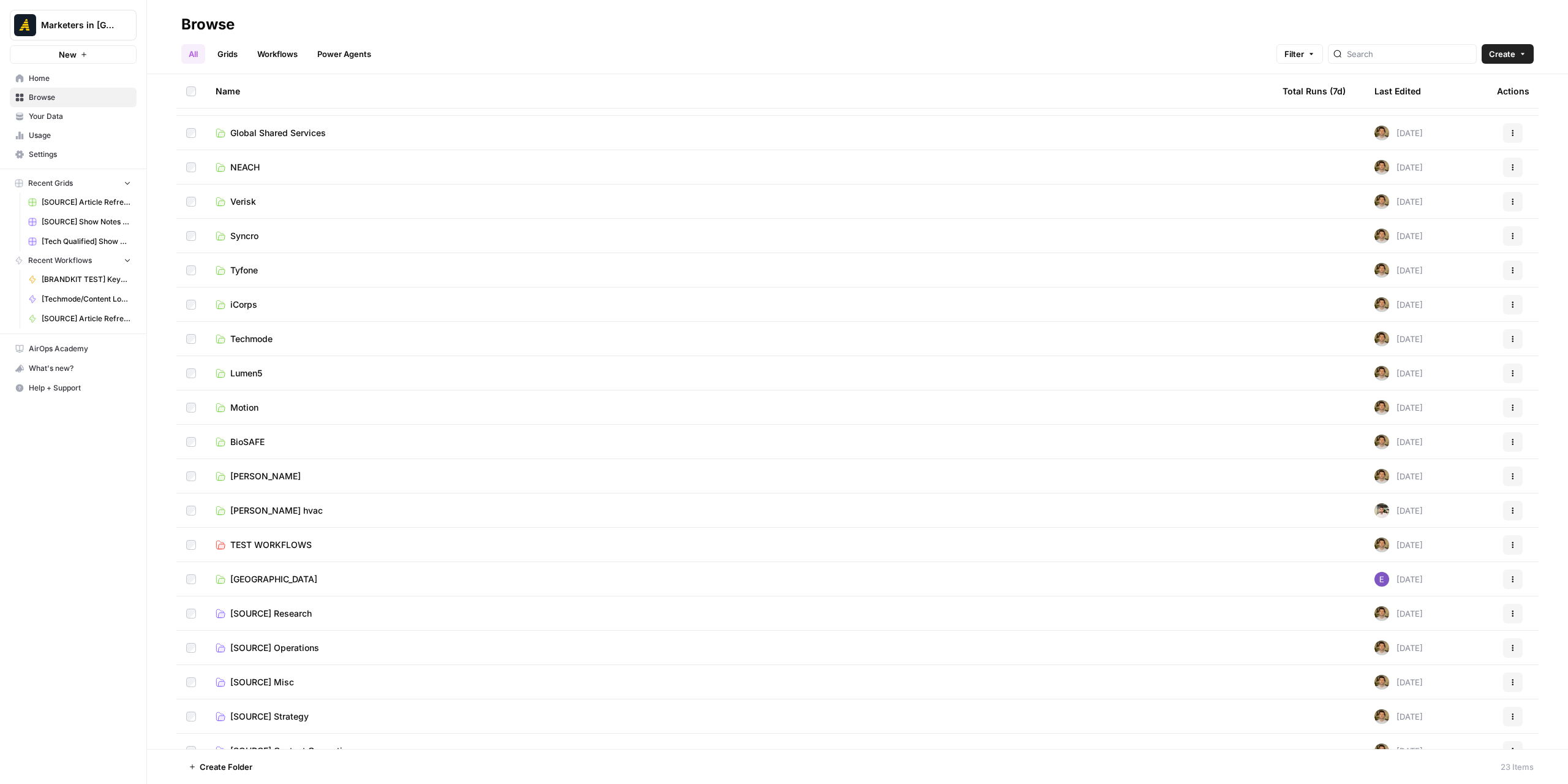
scroll to position [148, 0]
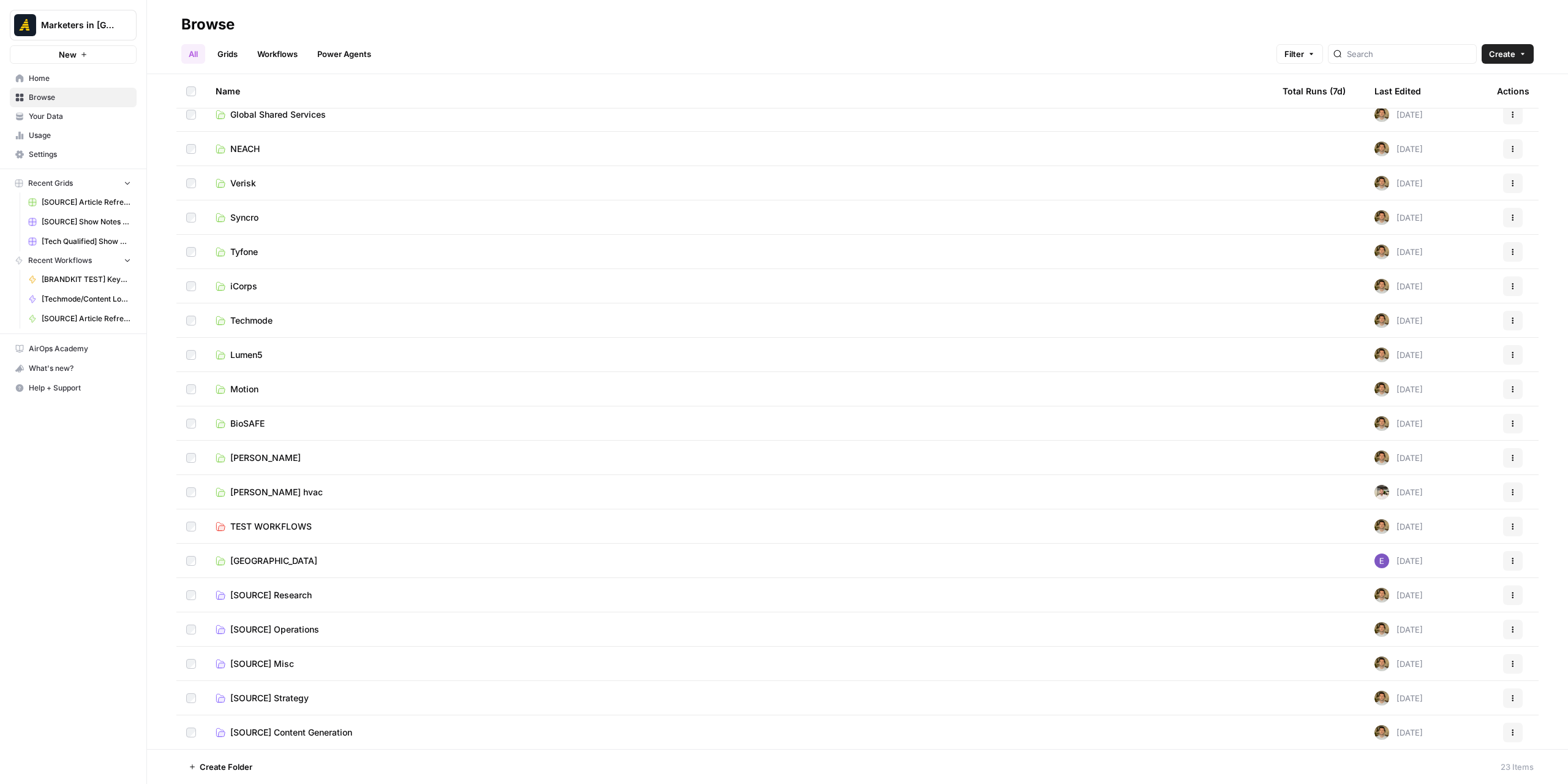
click at [287, 593] on span "[SOURCE] Research" at bounding box center [271, 595] width 81 height 12
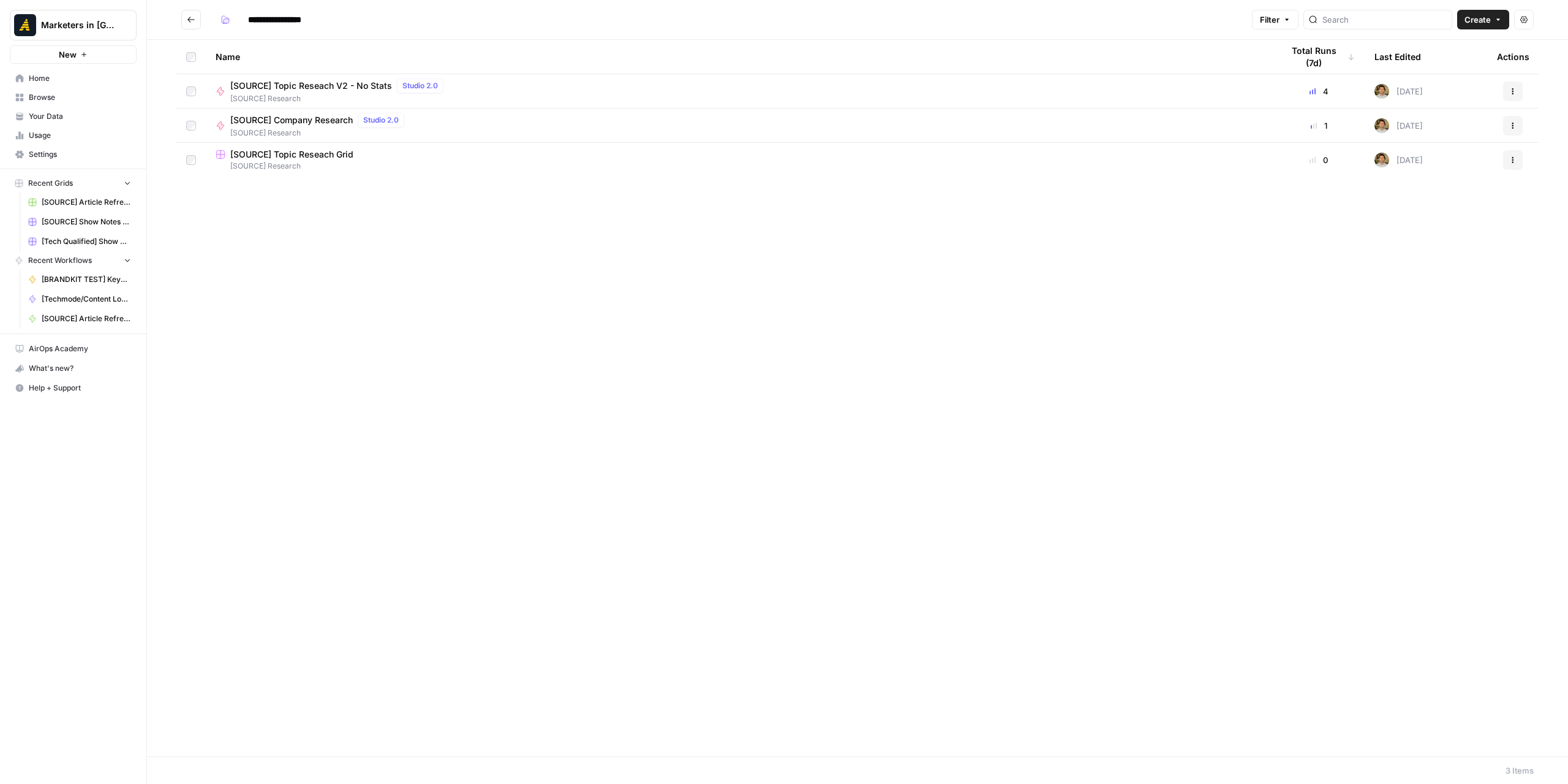
click at [314, 119] on span "[SOURCE] Company Research" at bounding box center [292, 120] width 123 height 12
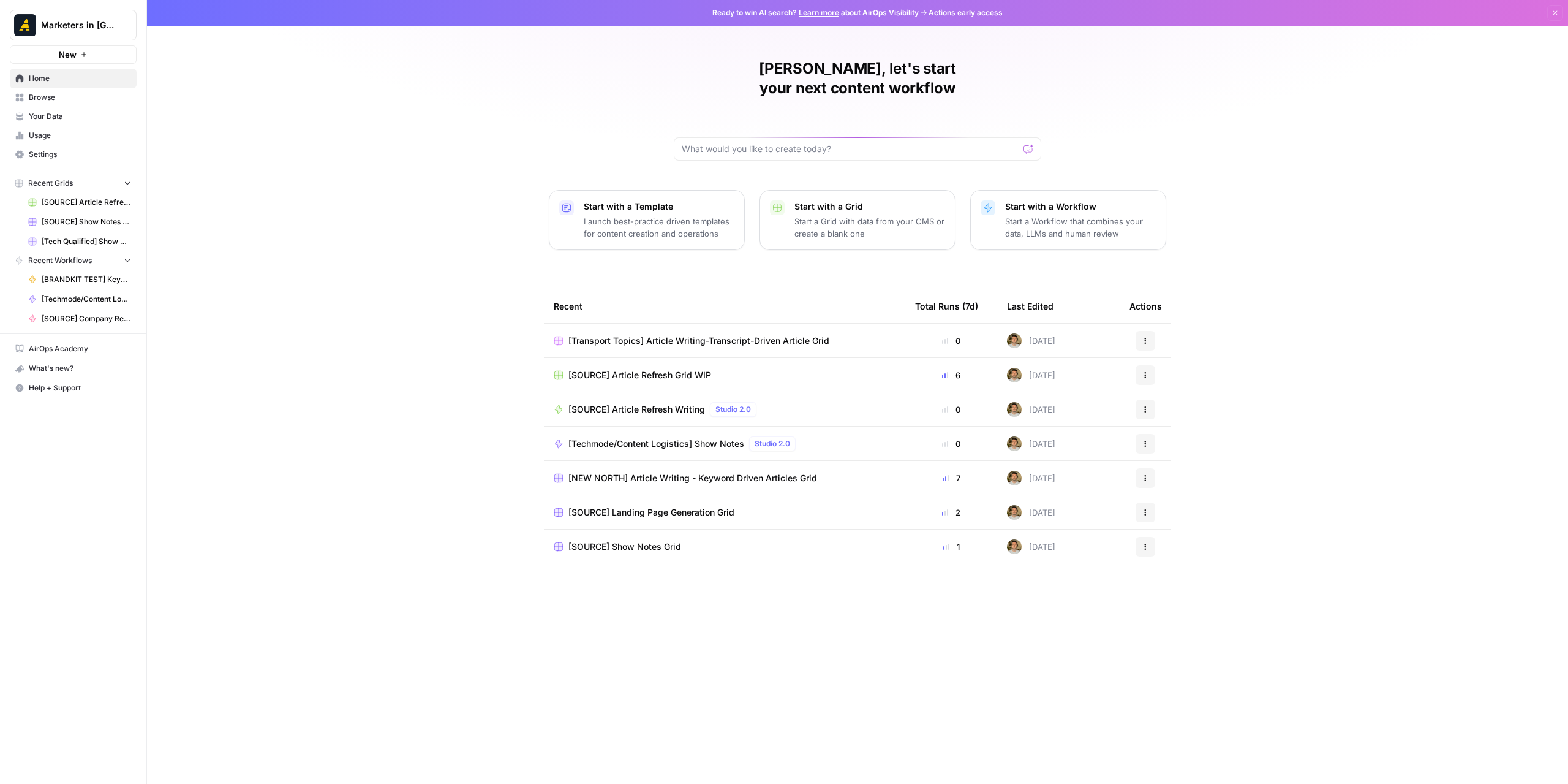
click at [67, 80] on span "Home" at bounding box center [80, 78] width 102 height 11
click at [66, 100] on span "Browse" at bounding box center [80, 97] width 102 height 11
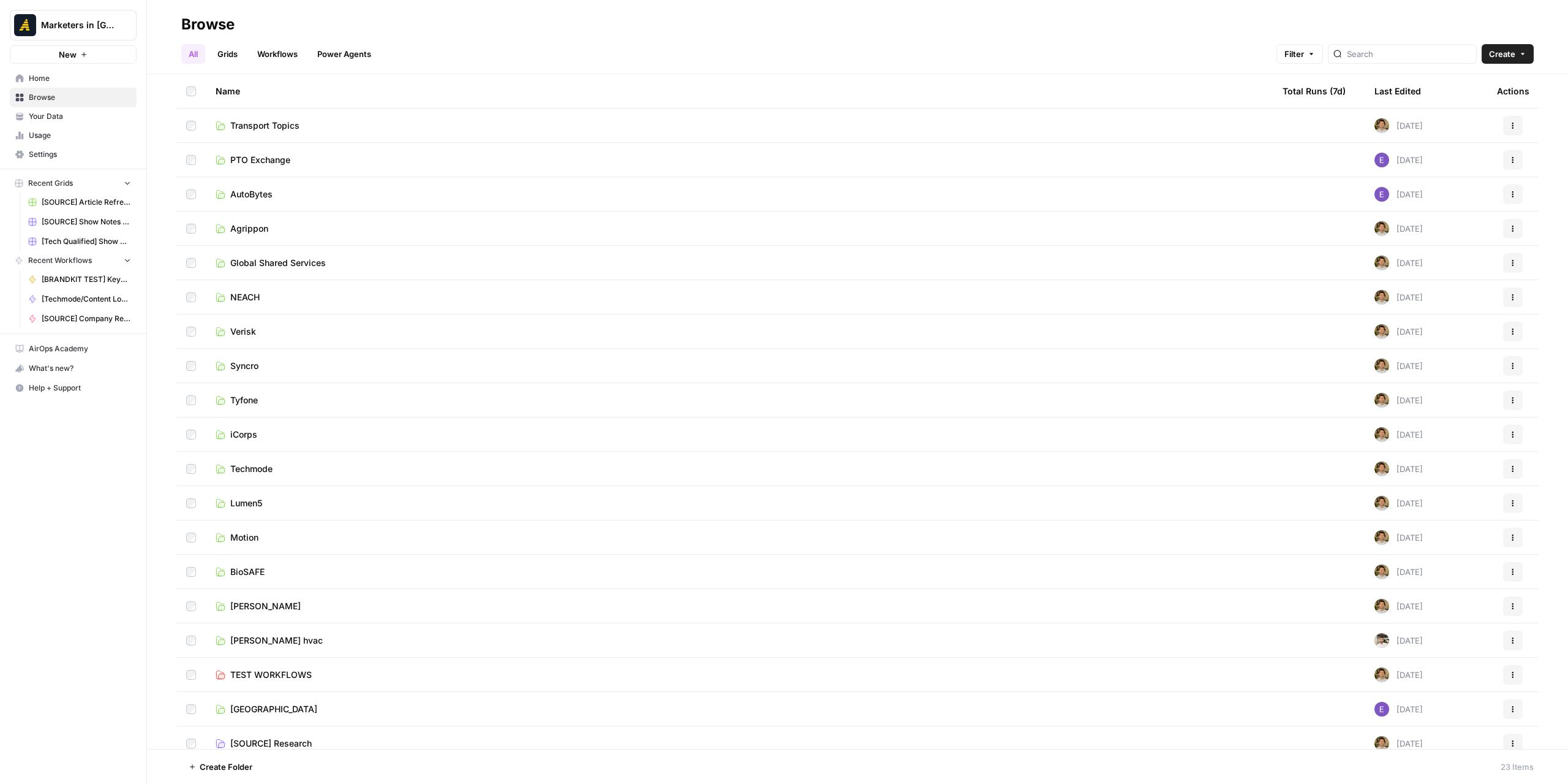
click at [246, 221] on td "Agrippon" at bounding box center [739, 228] width 1067 height 33
click at [246, 231] on span "Agrippon" at bounding box center [250, 228] width 38 height 12
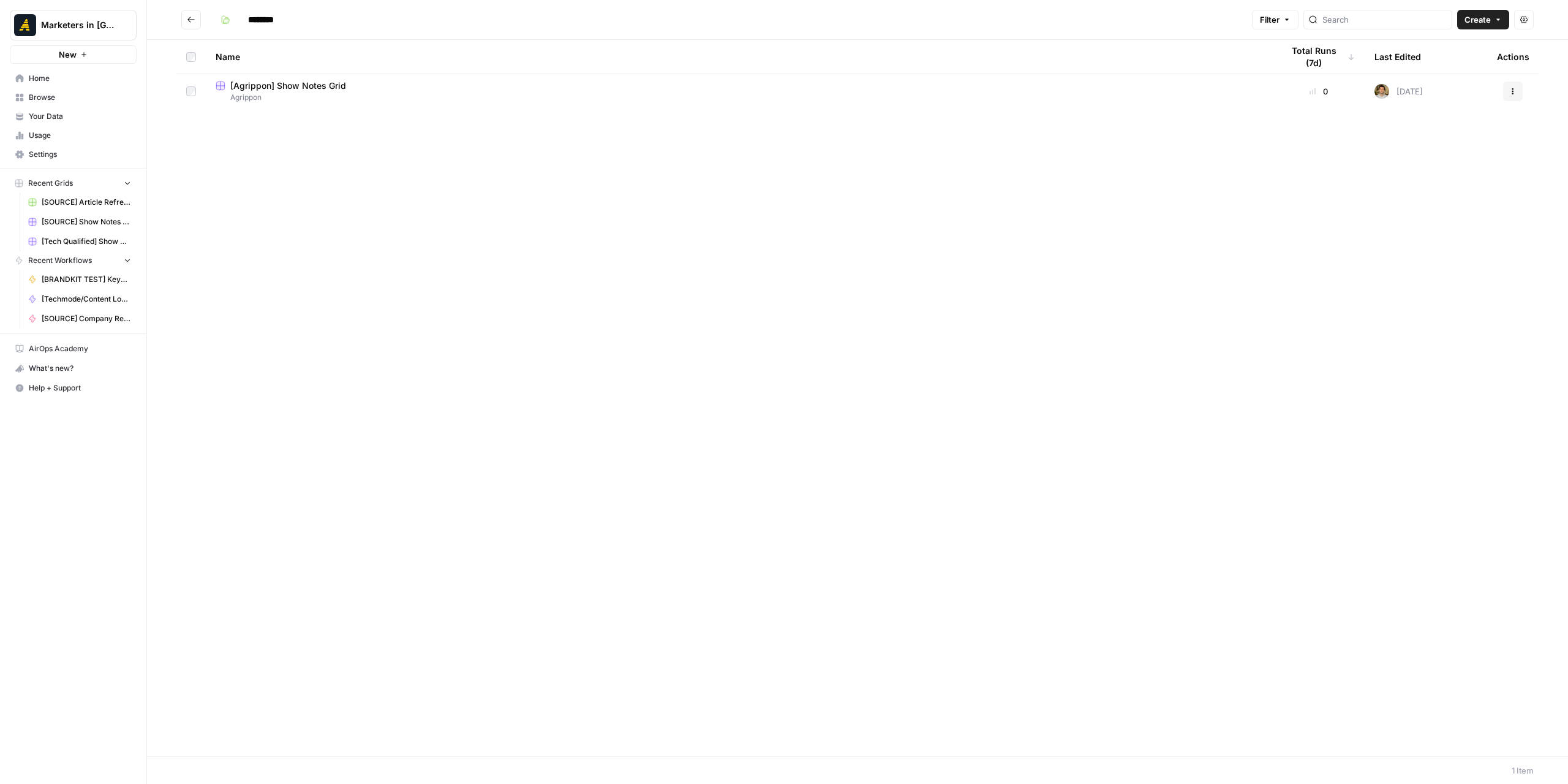
click at [192, 18] on icon "Go back" at bounding box center [191, 19] width 9 height 9
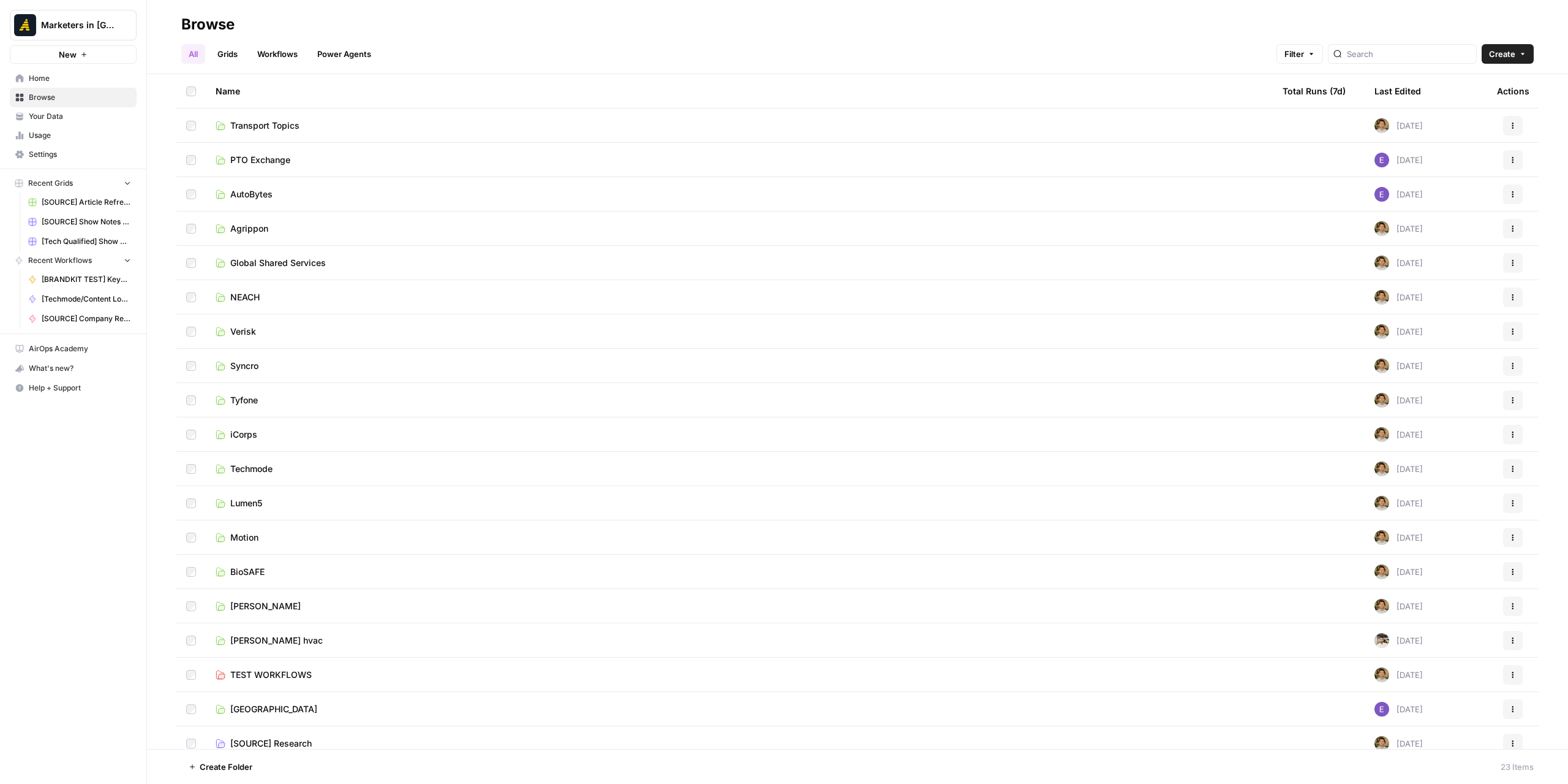
click at [256, 292] on span "NEACH" at bounding box center [245, 297] width 29 height 12
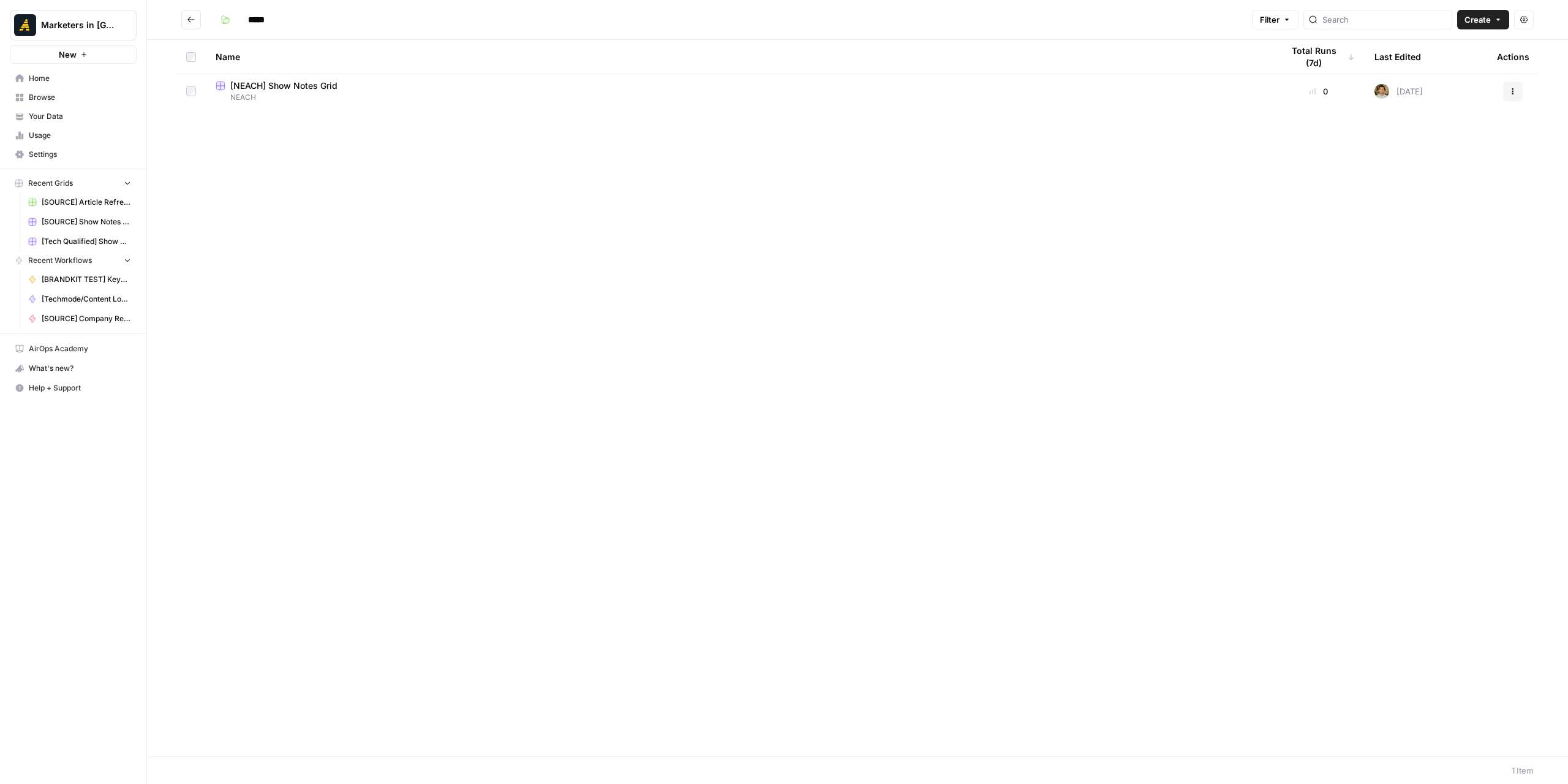
click at [188, 18] on icon "Go back" at bounding box center [191, 19] width 9 height 9
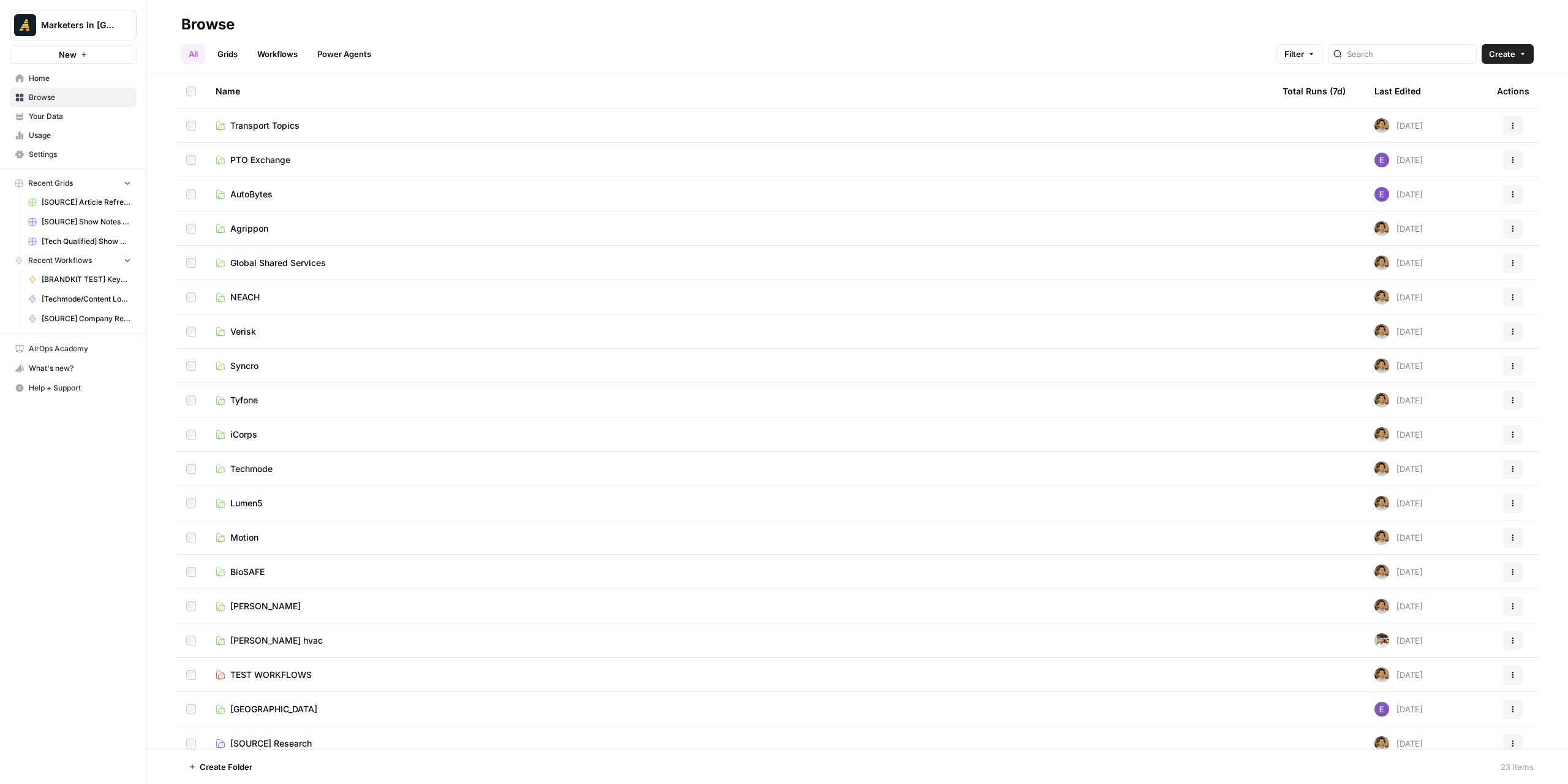
click at [253, 534] on span "Motion" at bounding box center [244, 538] width 28 height 12
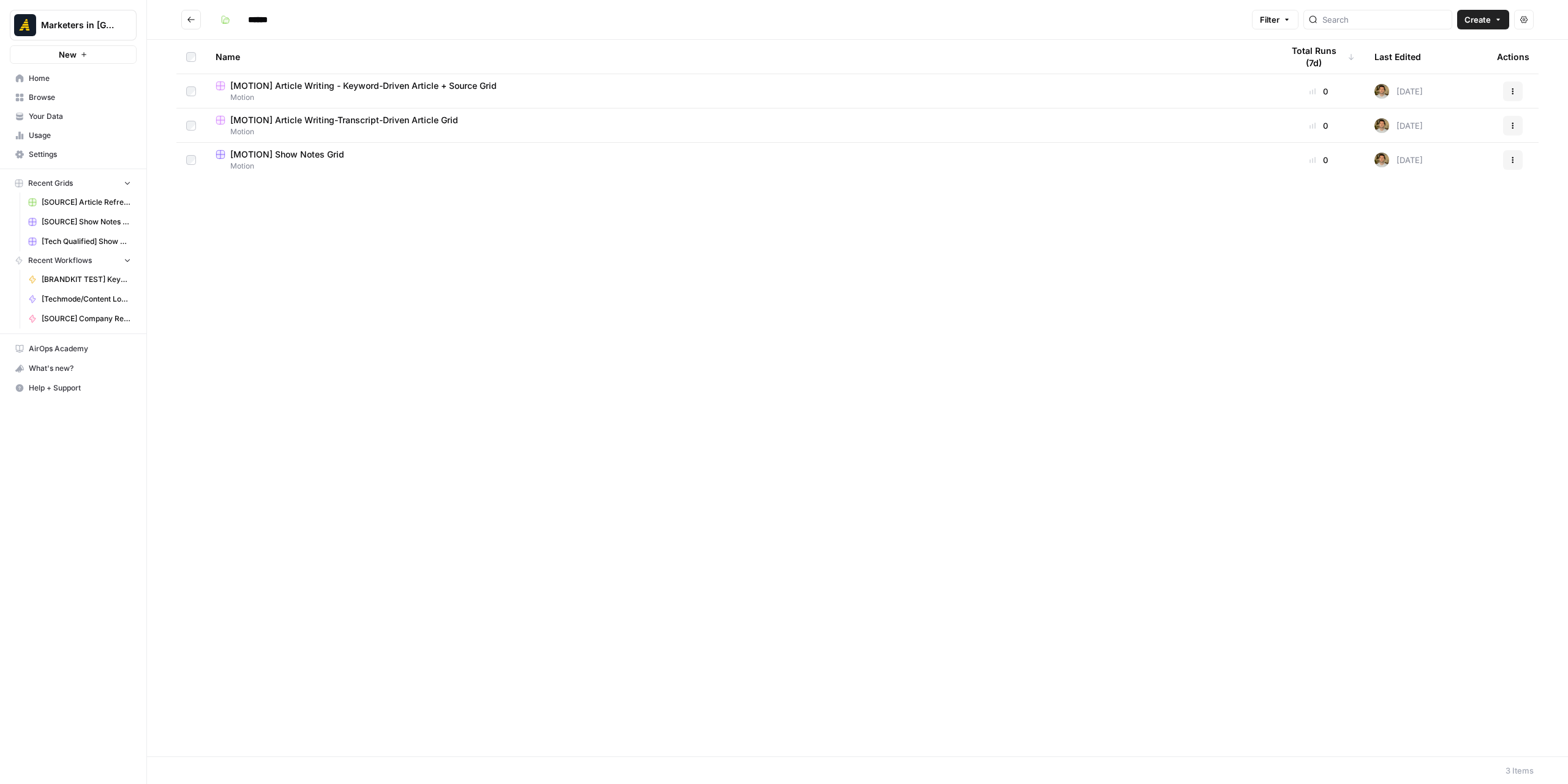
click at [354, 118] on span "[MOTION] Article Writing-Transcript-Driven Article Grid" at bounding box center [345, 120] width 228 height 12
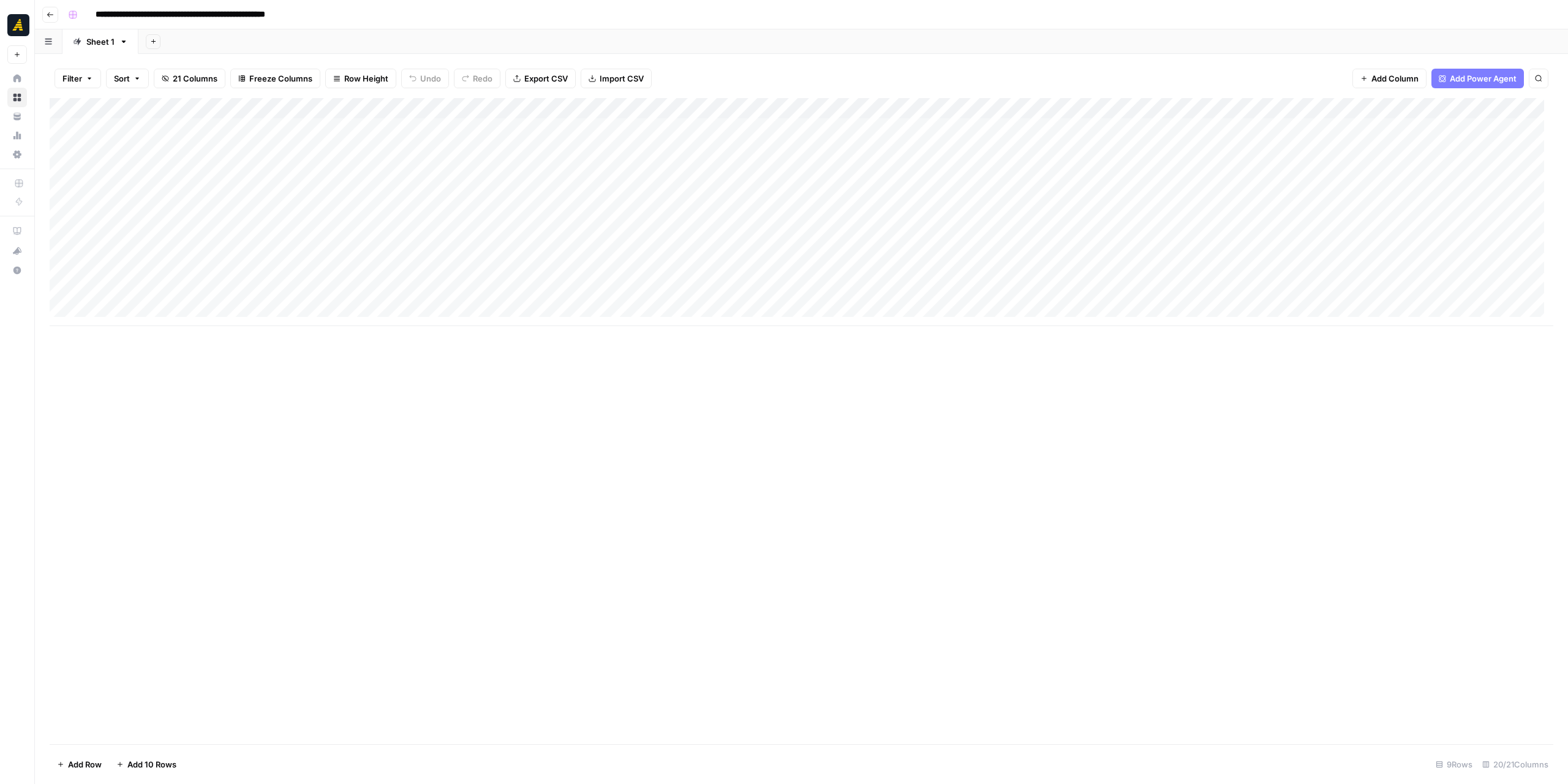
click at [597, 233] on div "Add Column" at bounding box center [801, 212] width 1504 height 228
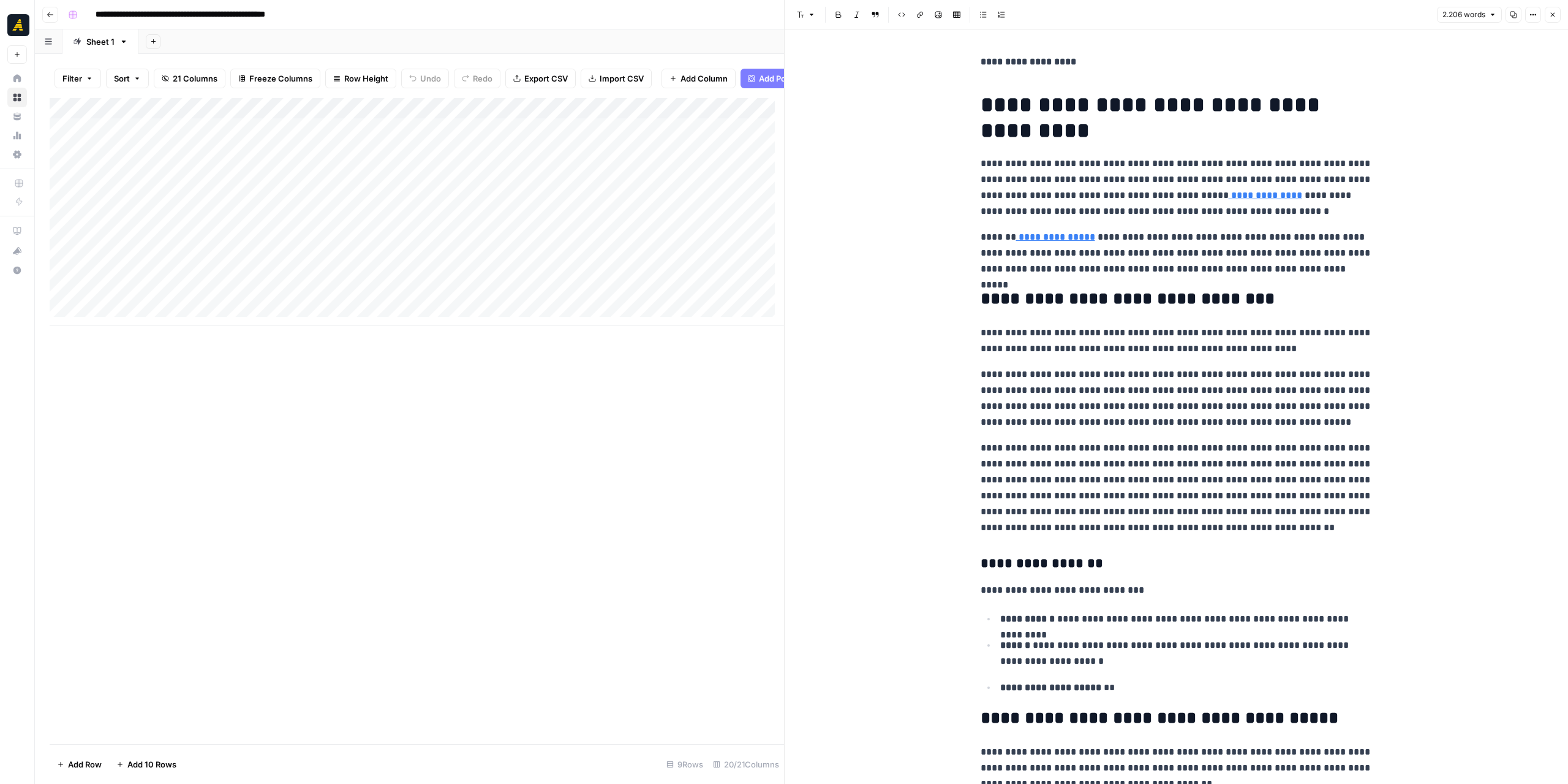
click at [1519, 14] on button "Copy" at bounding box center [1514, 14] width 16 height 16
click at [493, 239] on div "Add Column" at bounding box center [417, 212] width 735 height 228
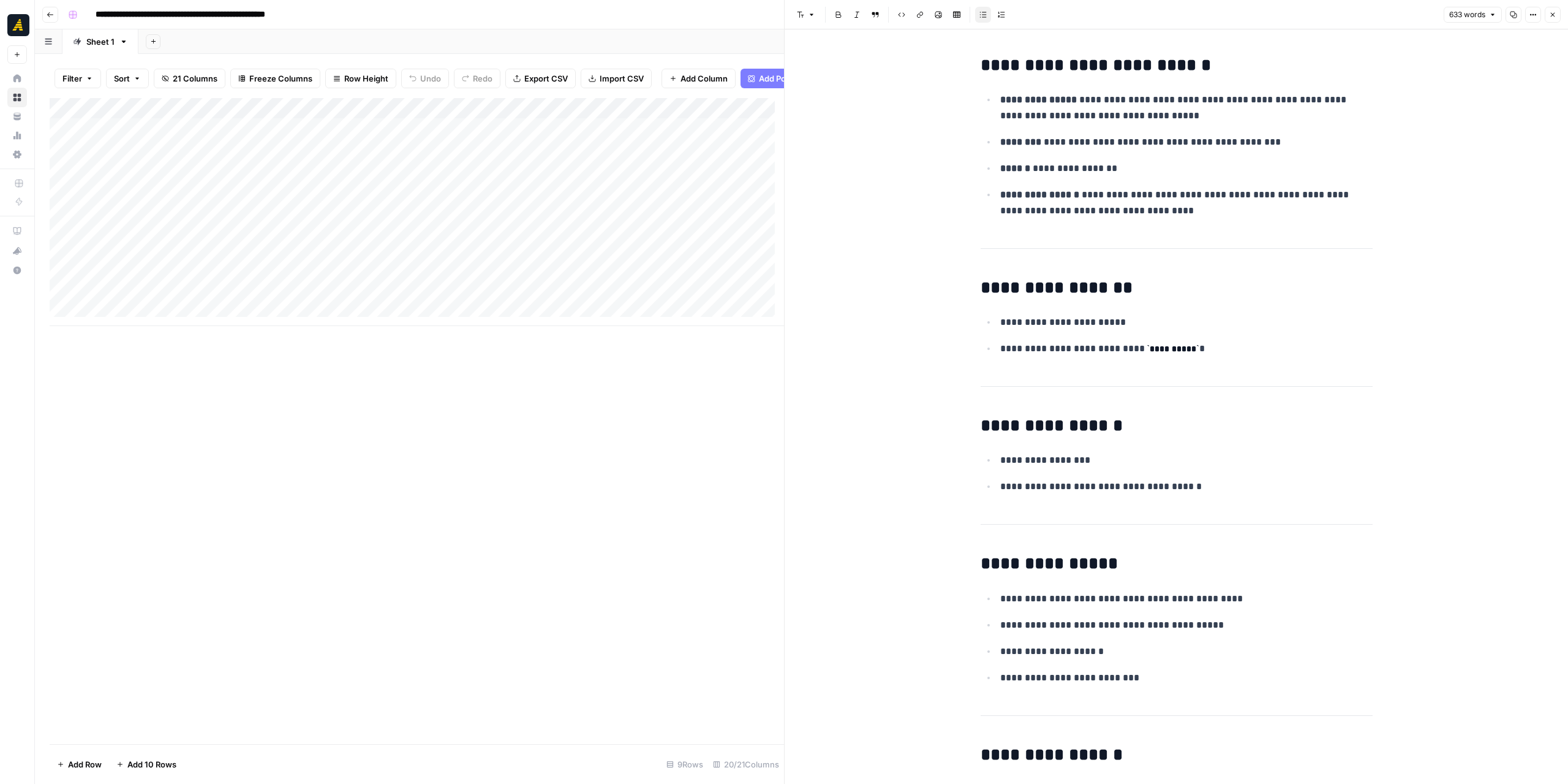
scroll to position [2797, 0]
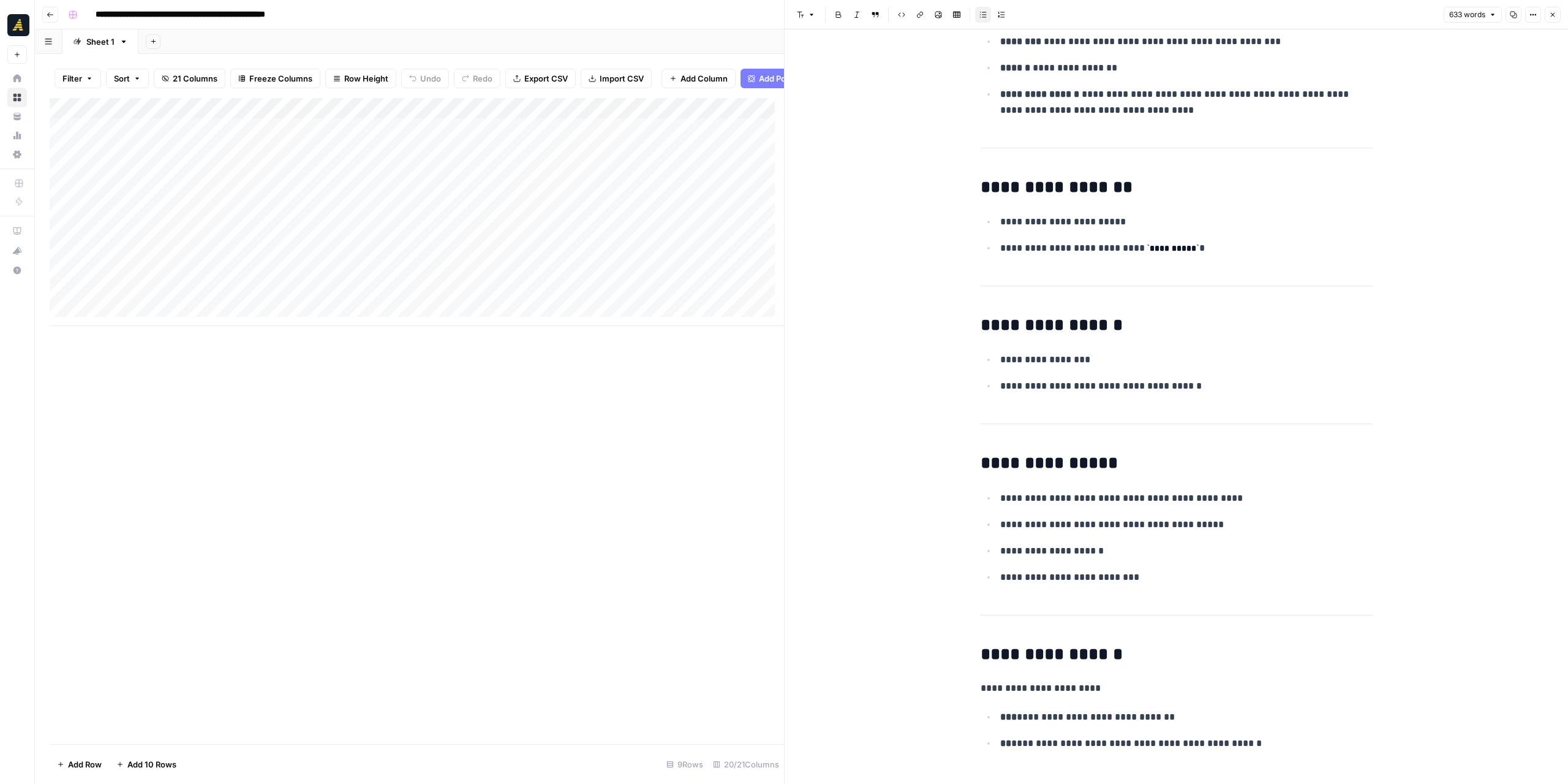
drag, startPoint x: 1347, startPoint y: 579, endPoint x: 1345, endPoint y: 542, distance: 37.1
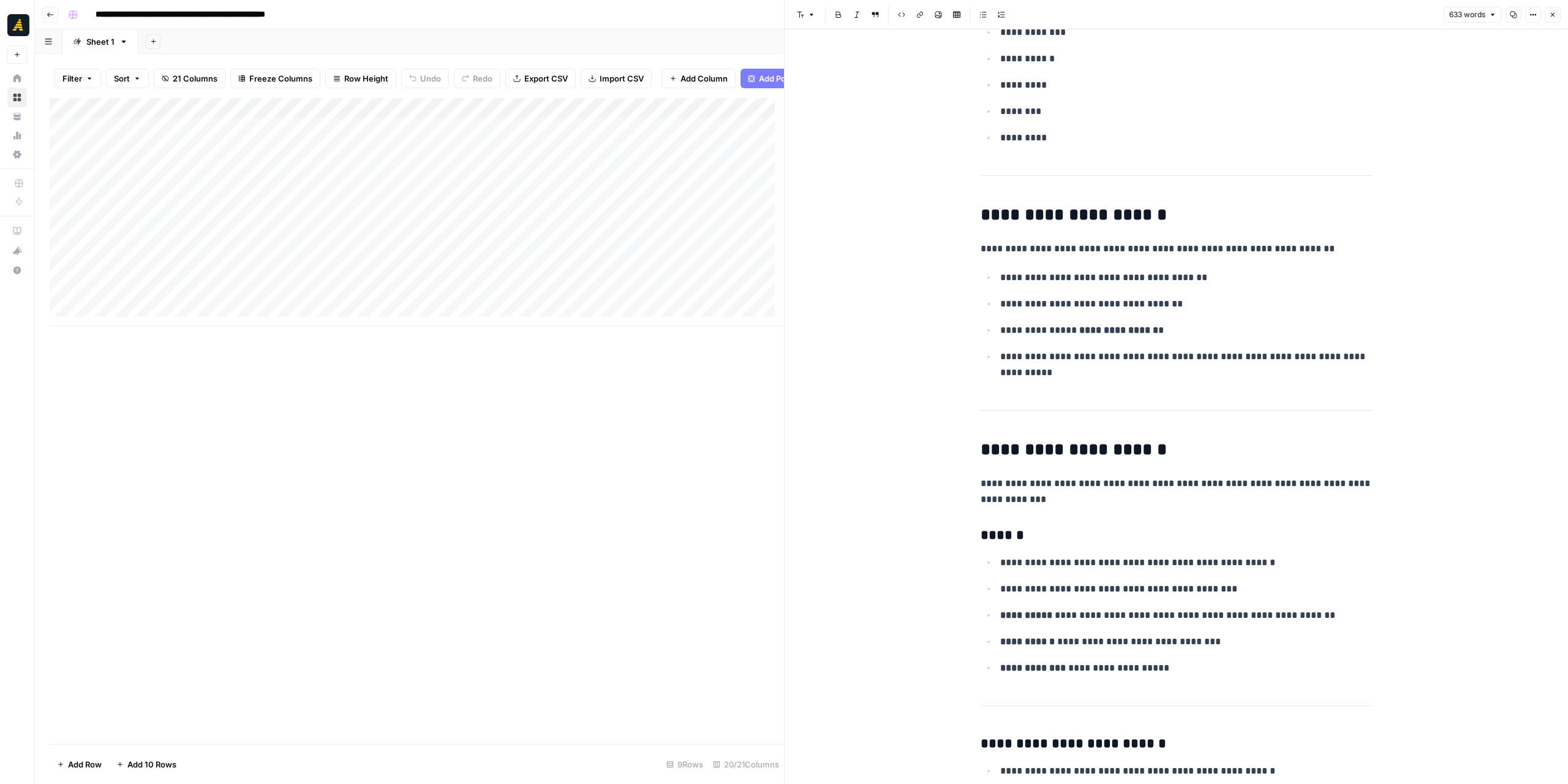
scroll to position [0, 0]
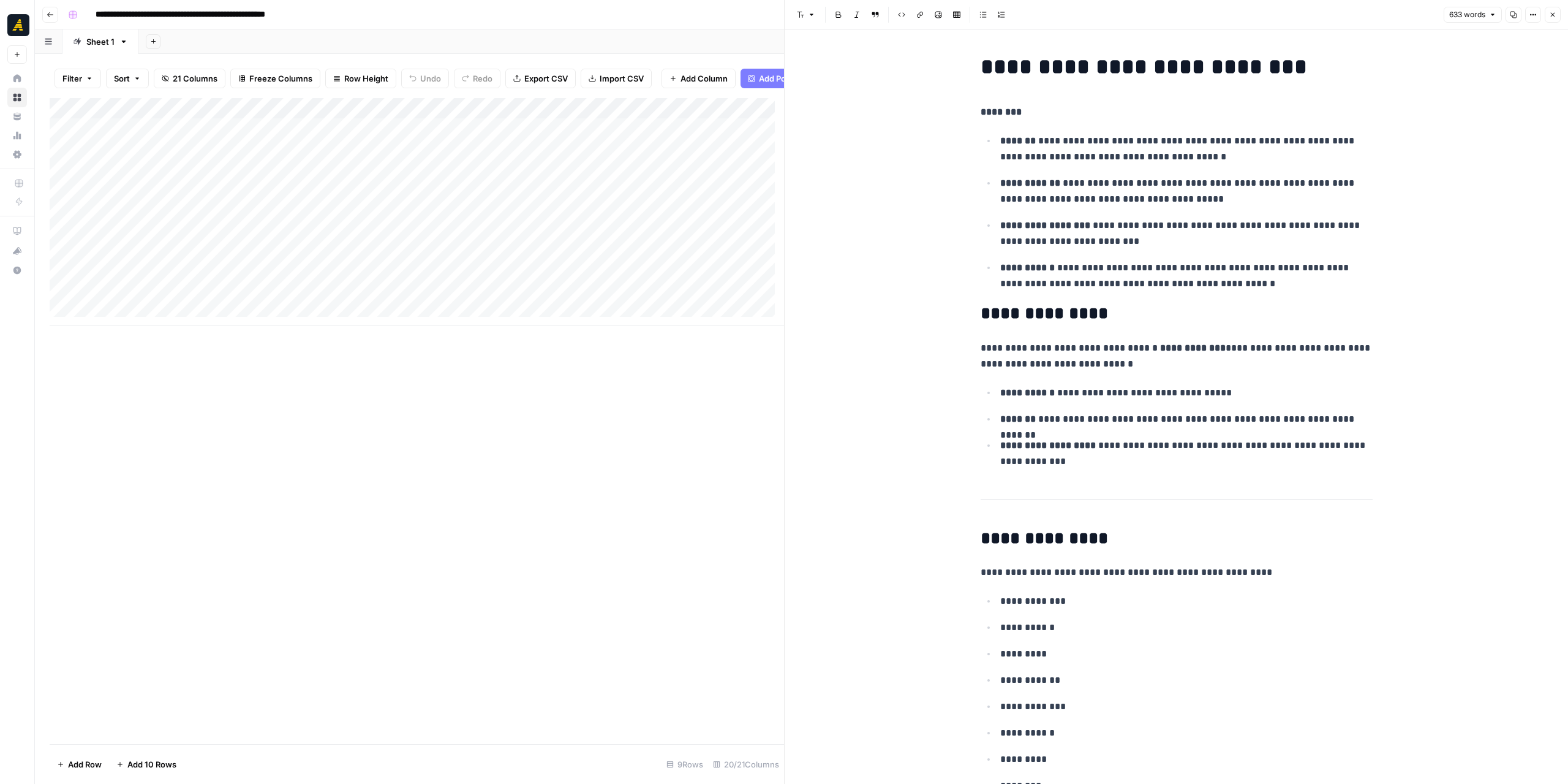
click at [1512, 16] on icon "button" at bounding box center [1513, 14] width 7 height 7
click at [1553, 14] on icon "button" at bounding box center [1552, 14] width 7 height 7
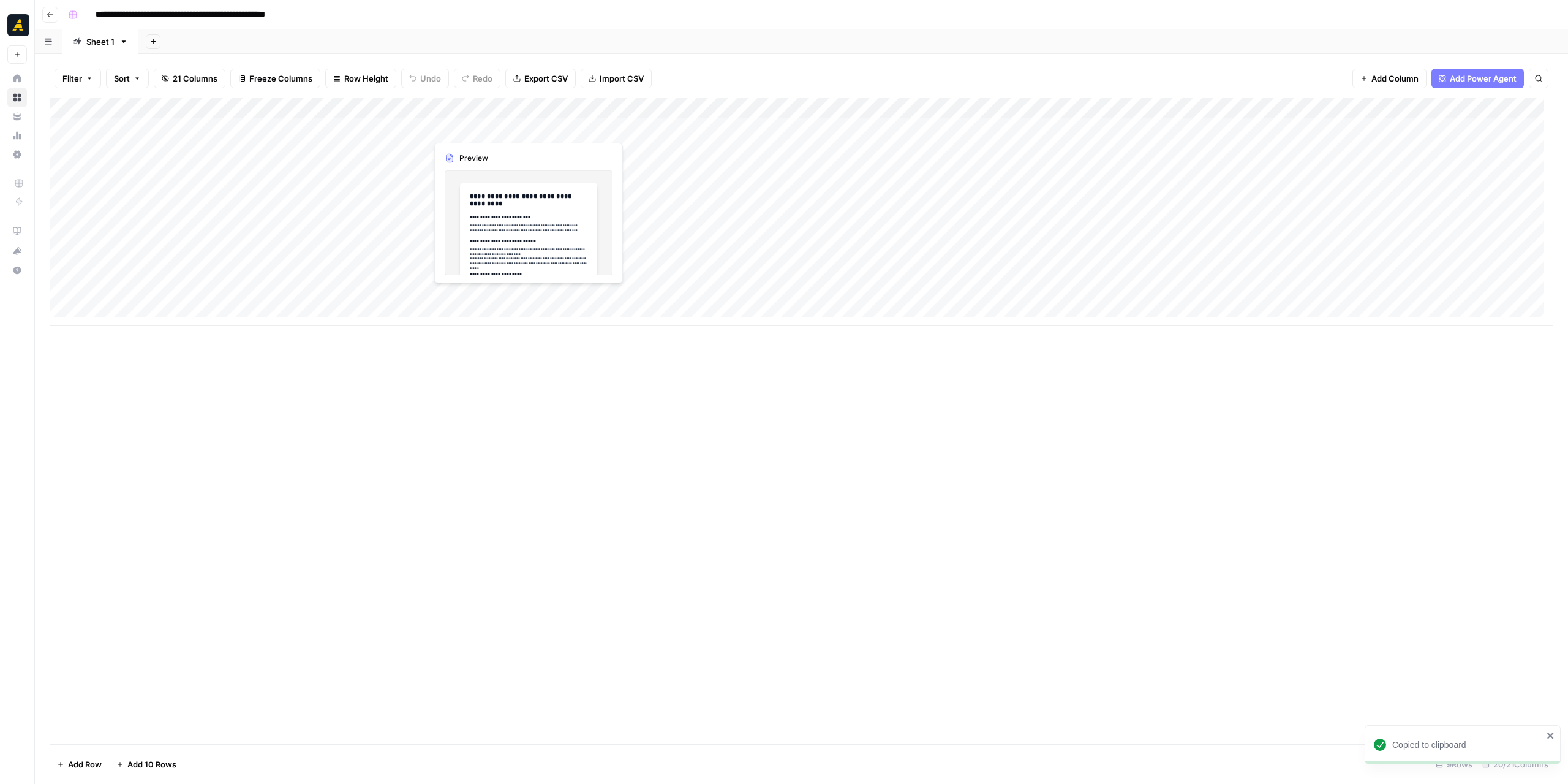
click at [489, 125] on div "Add Column" at bounding box center [801, 212] width 1504 height 228
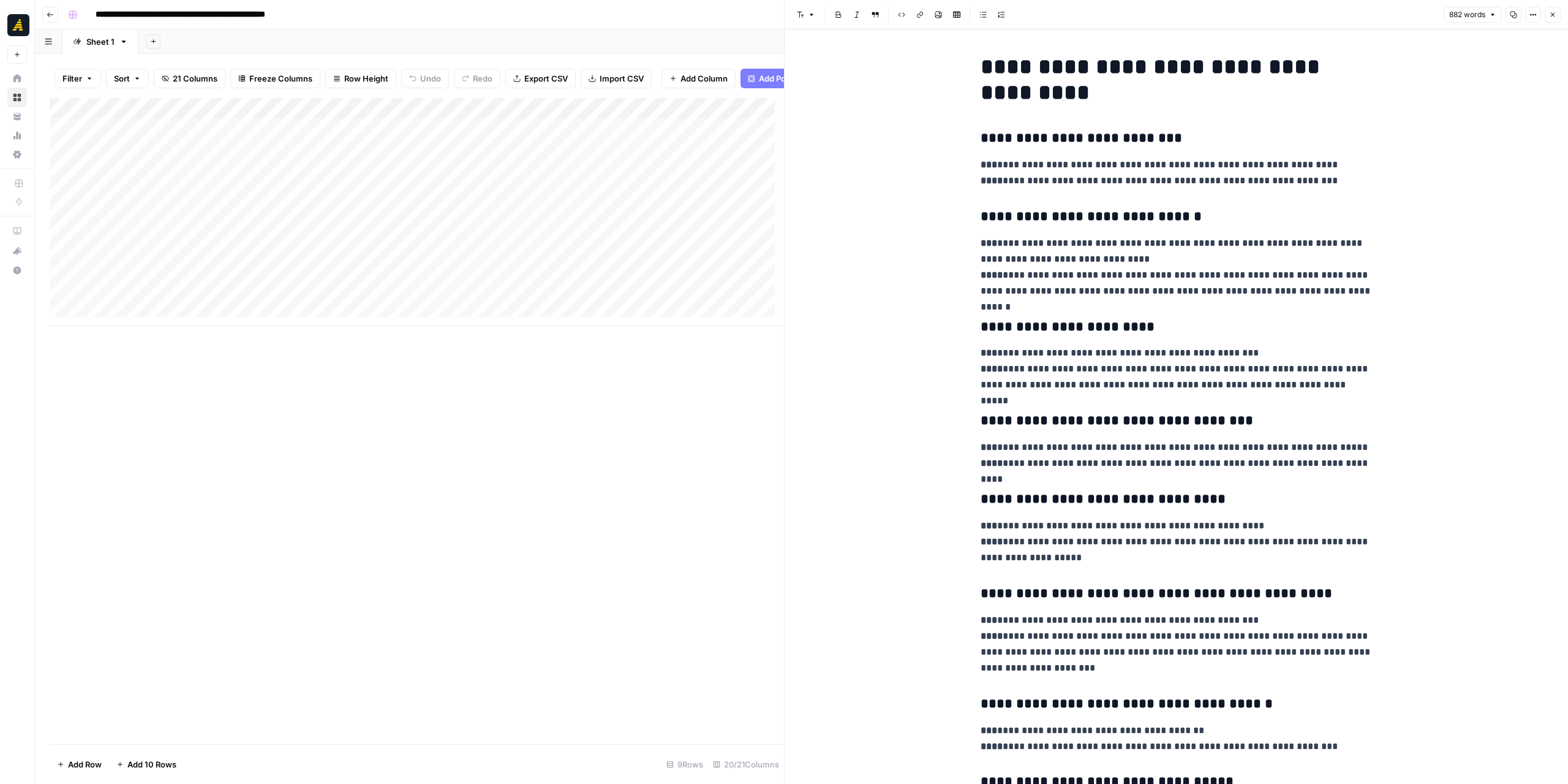
click at [43, 19] on button "Go back" at bounding box center [50, 14] width 16 height 16
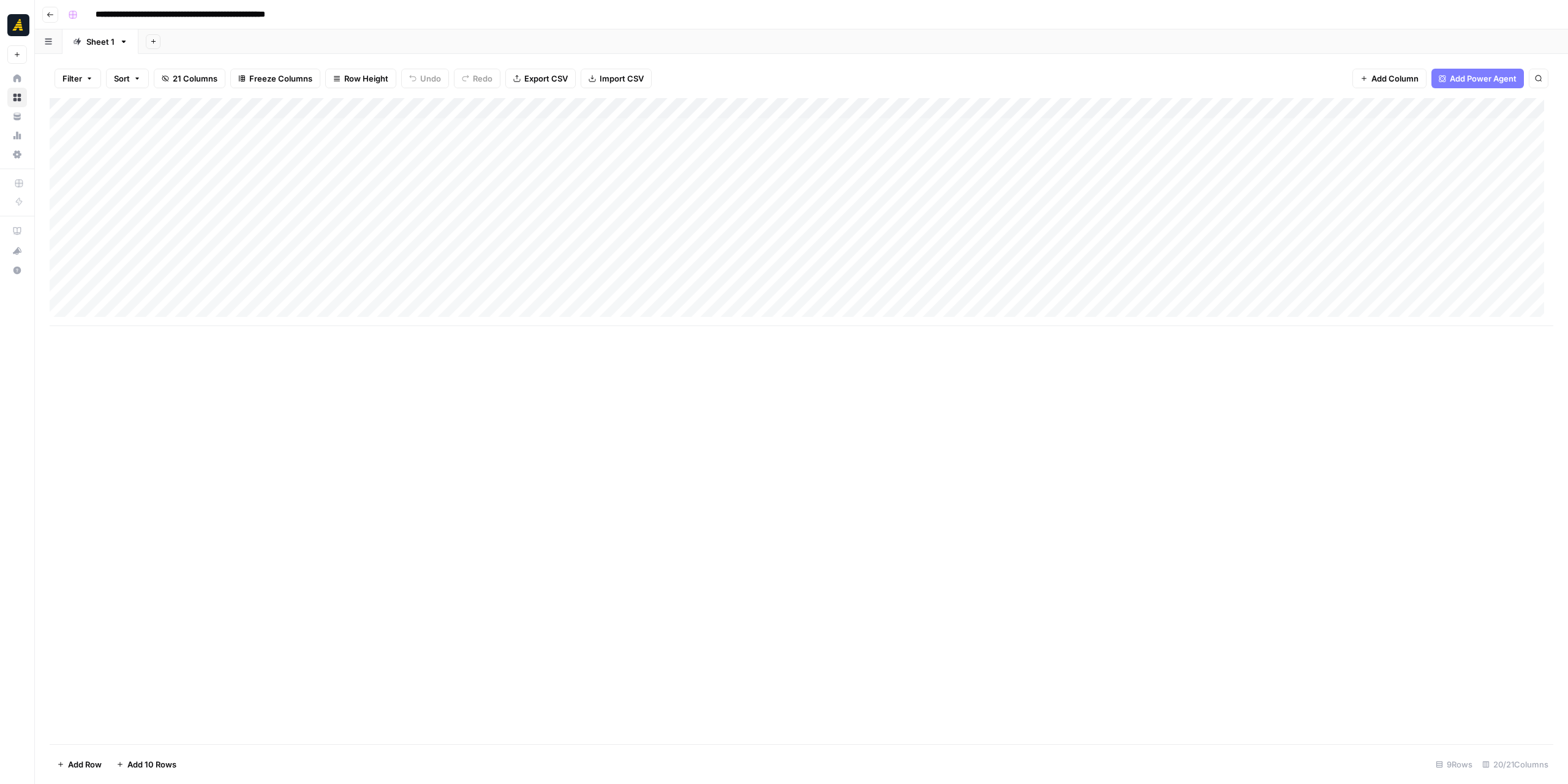
click at [56, 24] on header "**********" at bounding box center [801, 14] width 1533 height 29
click at [52, 19] on button "Go back" at bounding box center [50, 14] width 16 height 16
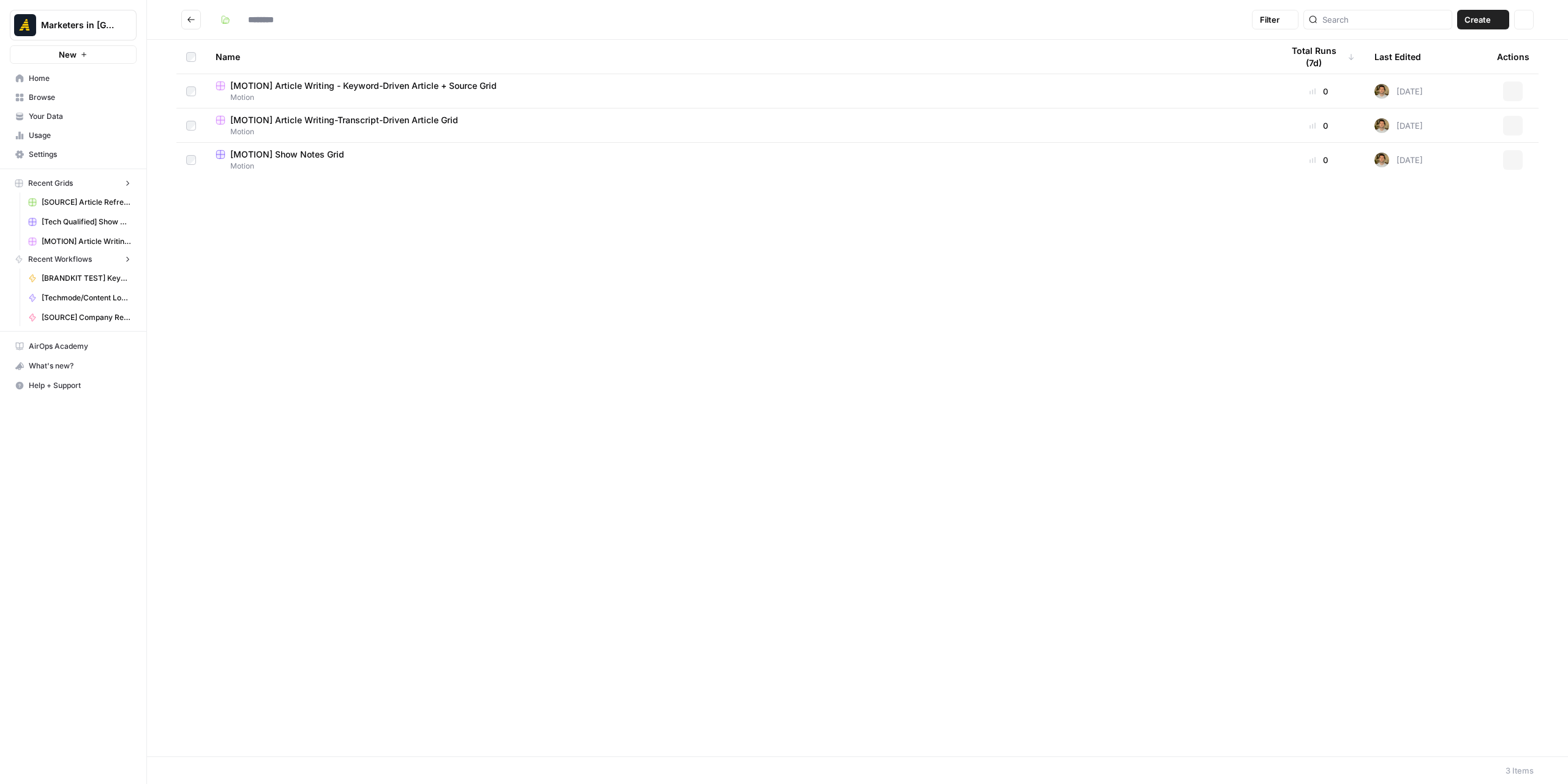
type input "******"
click at [191, 16] on icon "Go back" at bounding box center [191, 19] width 9 height 9
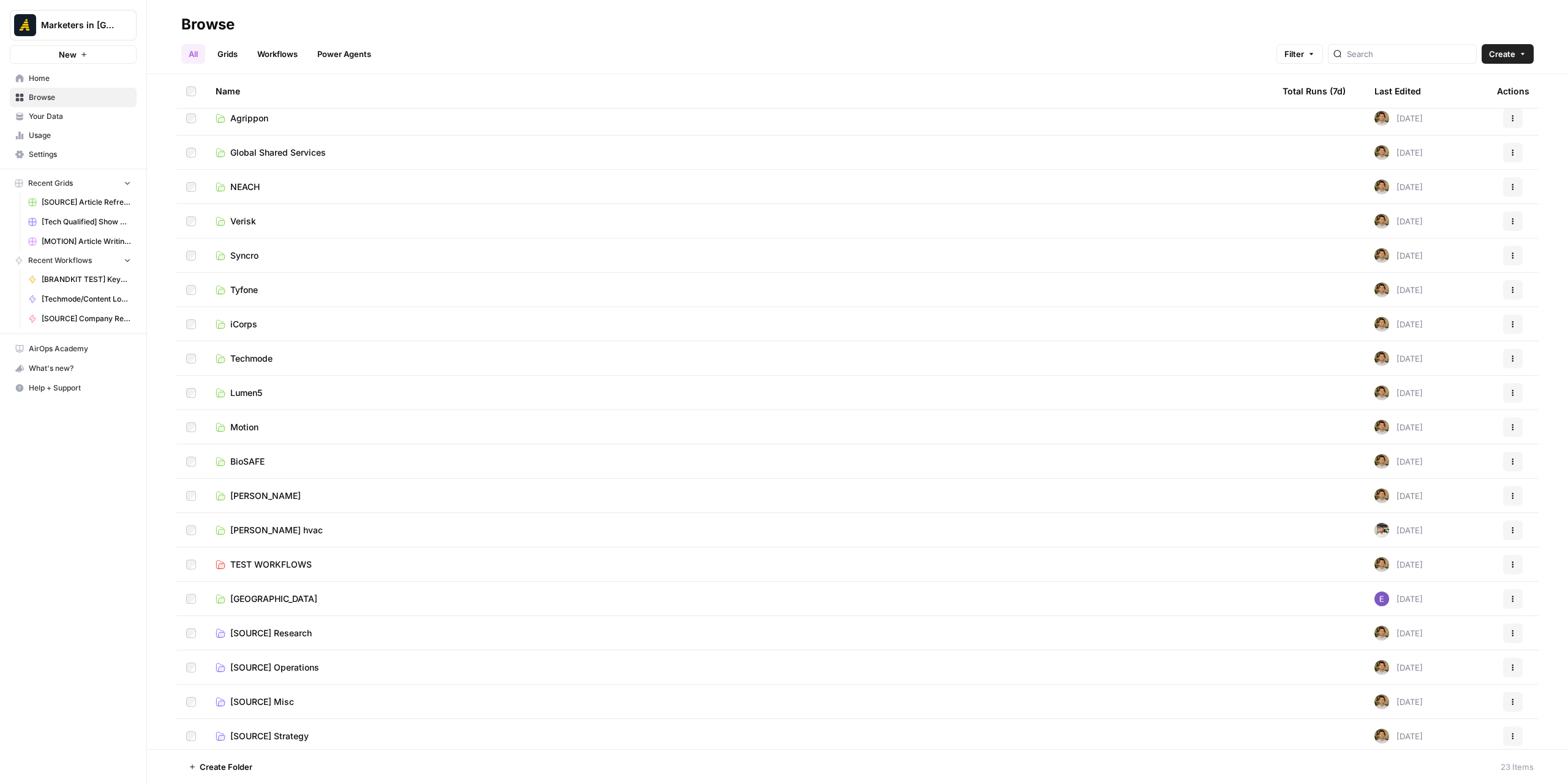
scroll to position [148, 0]
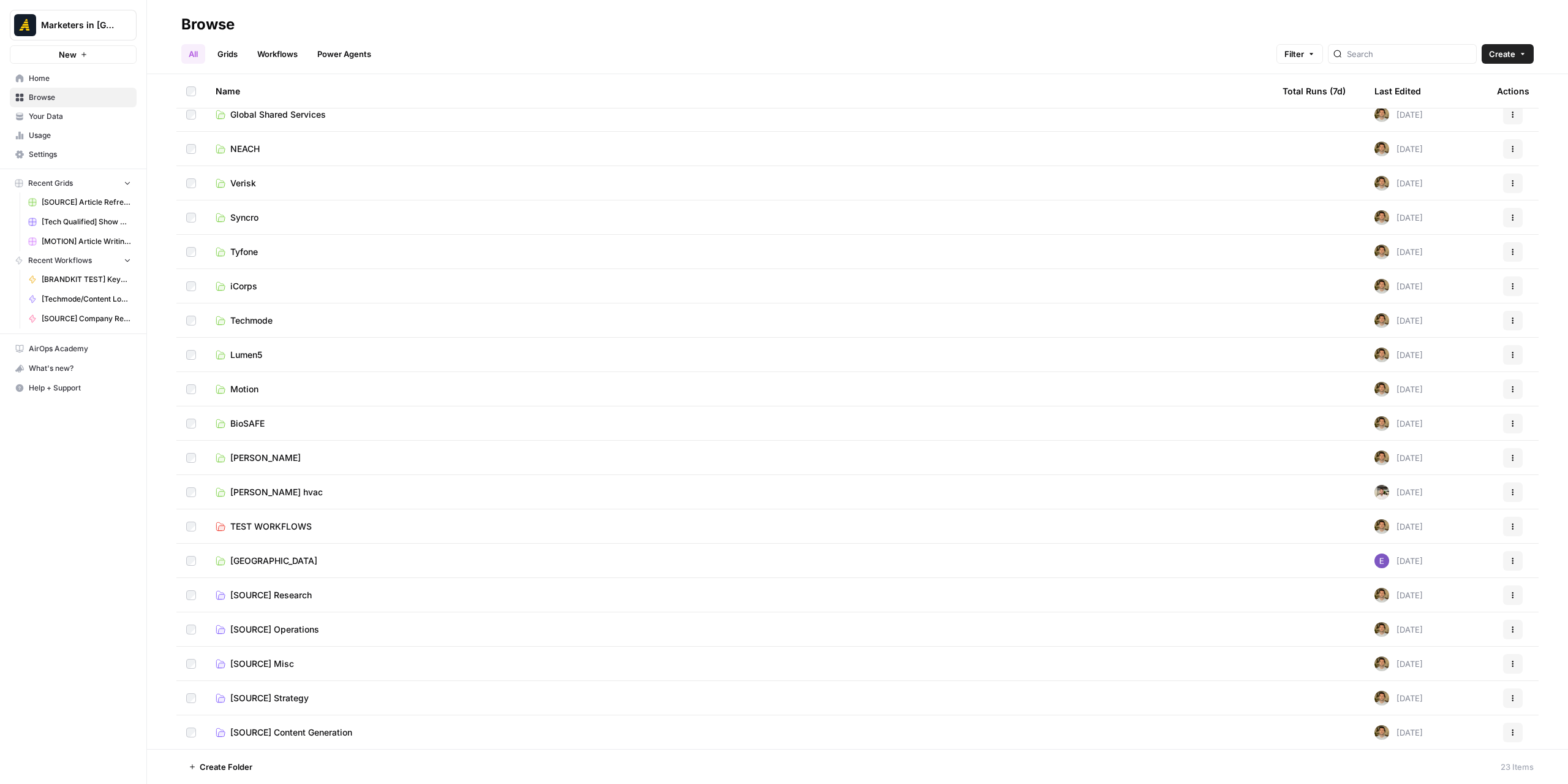
click at [269, 551] on td "New North" at bounding box center [739, 560] width 1067 height 33
click at [259, 559] on span "New North" at bounding box center [274, 560] width 87 height 12
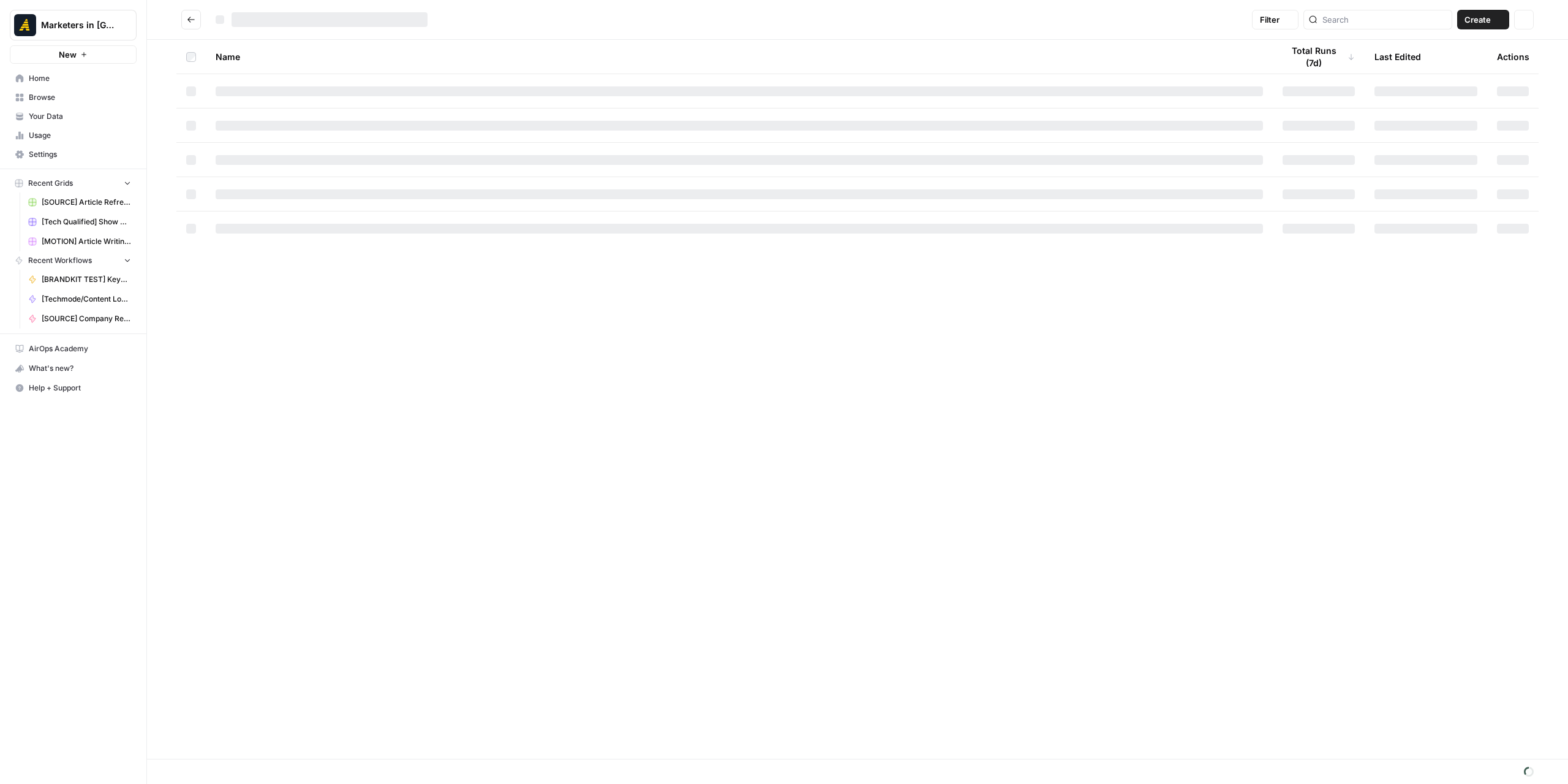
click at [259, 559] on div "Name Total Runs (7d) Last Edited Actions" at bounding box center [857, 399] width 1421 height 719
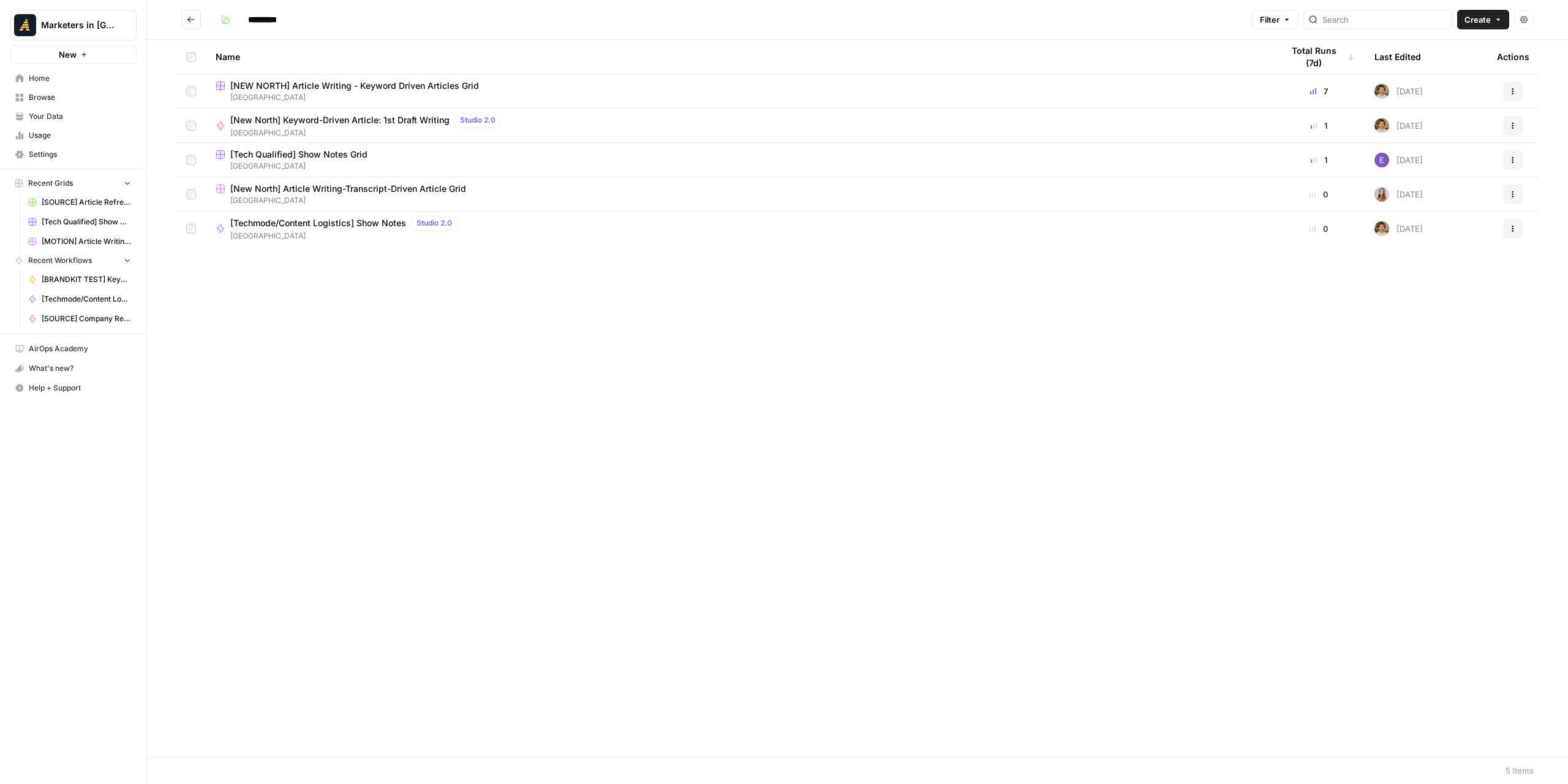
click at [379, 190] on span "[New North] Article Writing-Transcript-Driven Article Grid" at bounding box center [349, 189] width 236 height 12
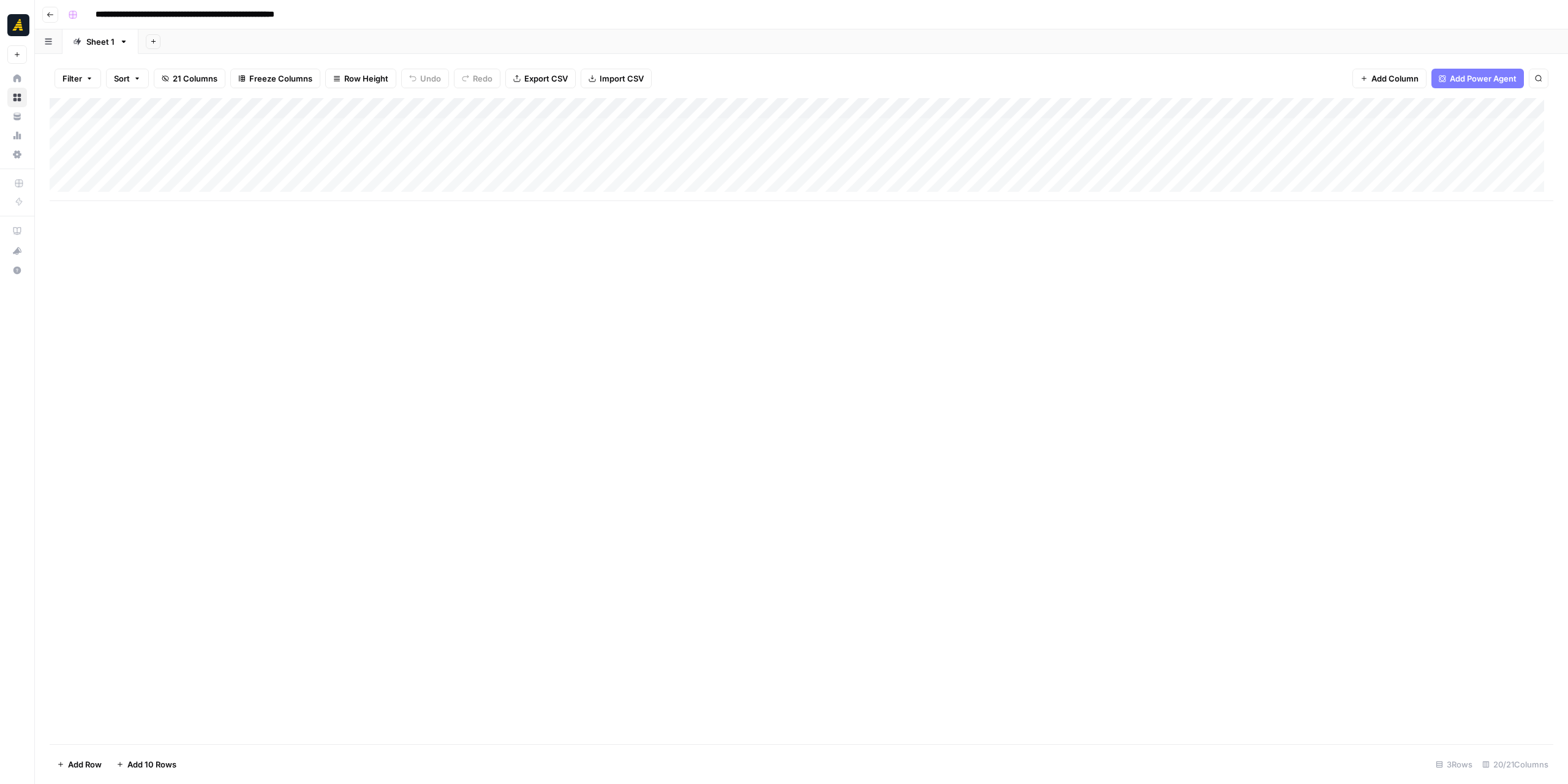
click at [374, 174] on div "Add Column" at bounding box center [801, 149] width 1504 height 103
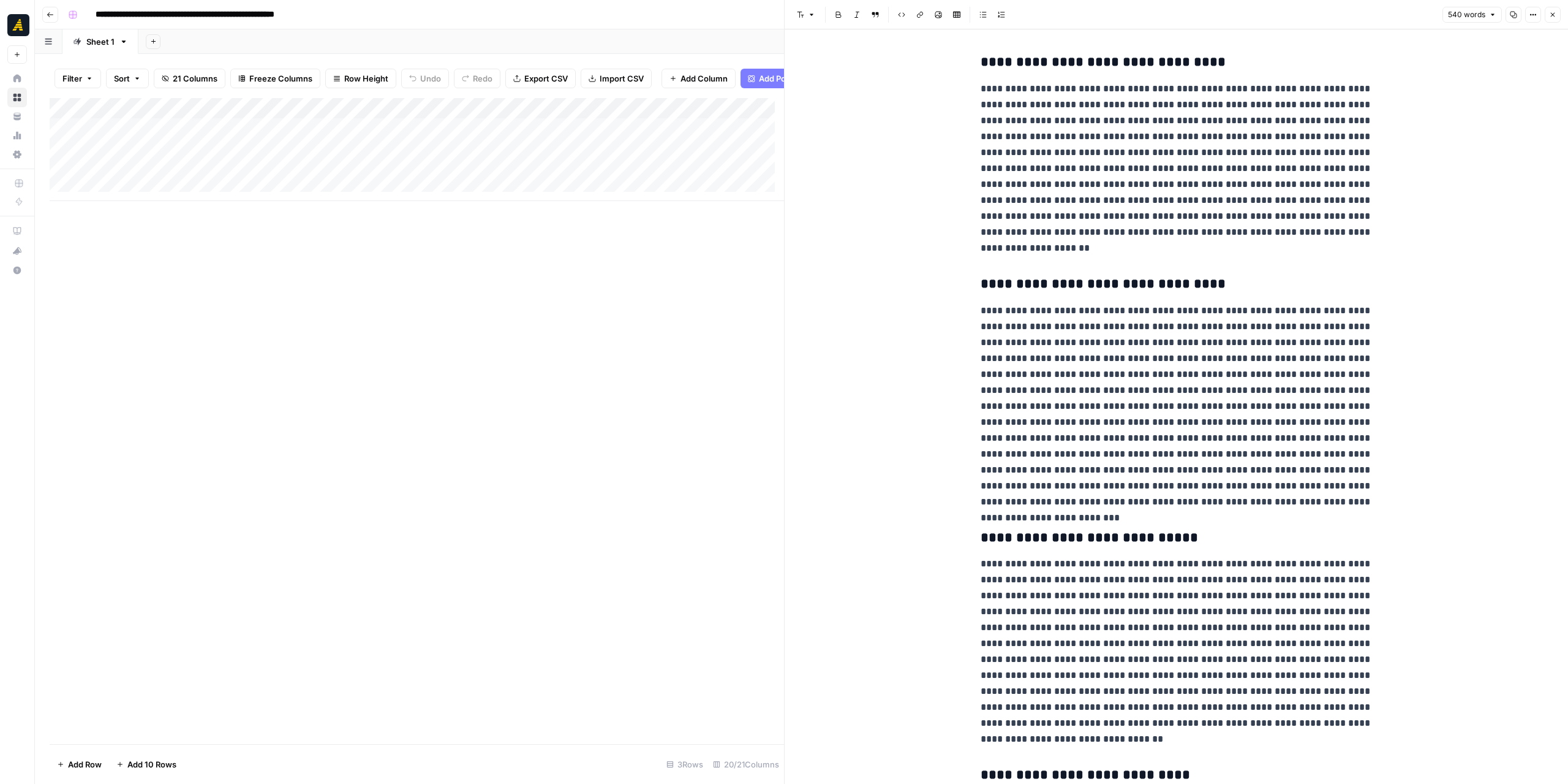
click at [464, 182] on div "Add Column" at bounding box center [417, 149] width 735 height 103
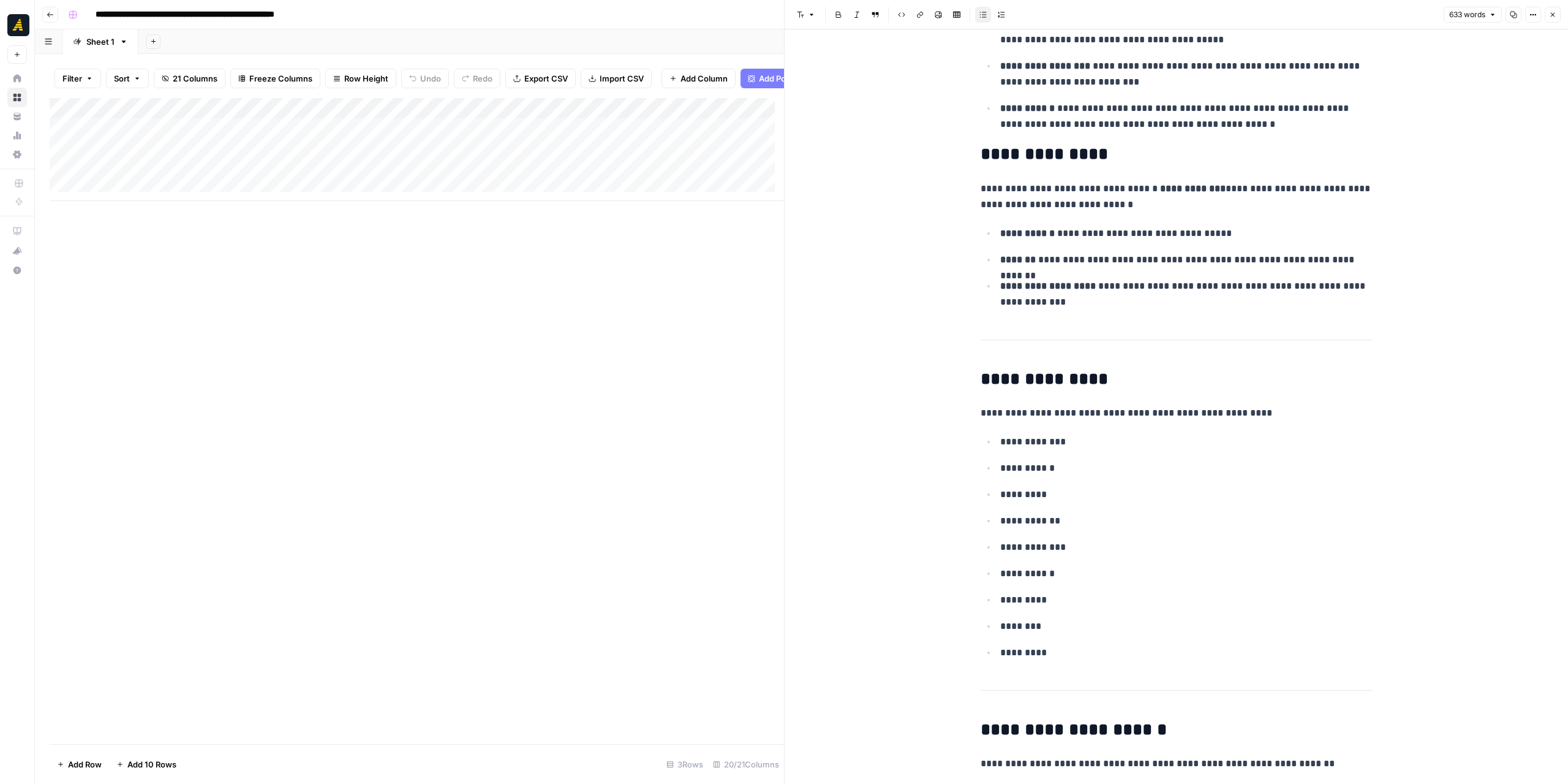
scroll to position [306, 0]
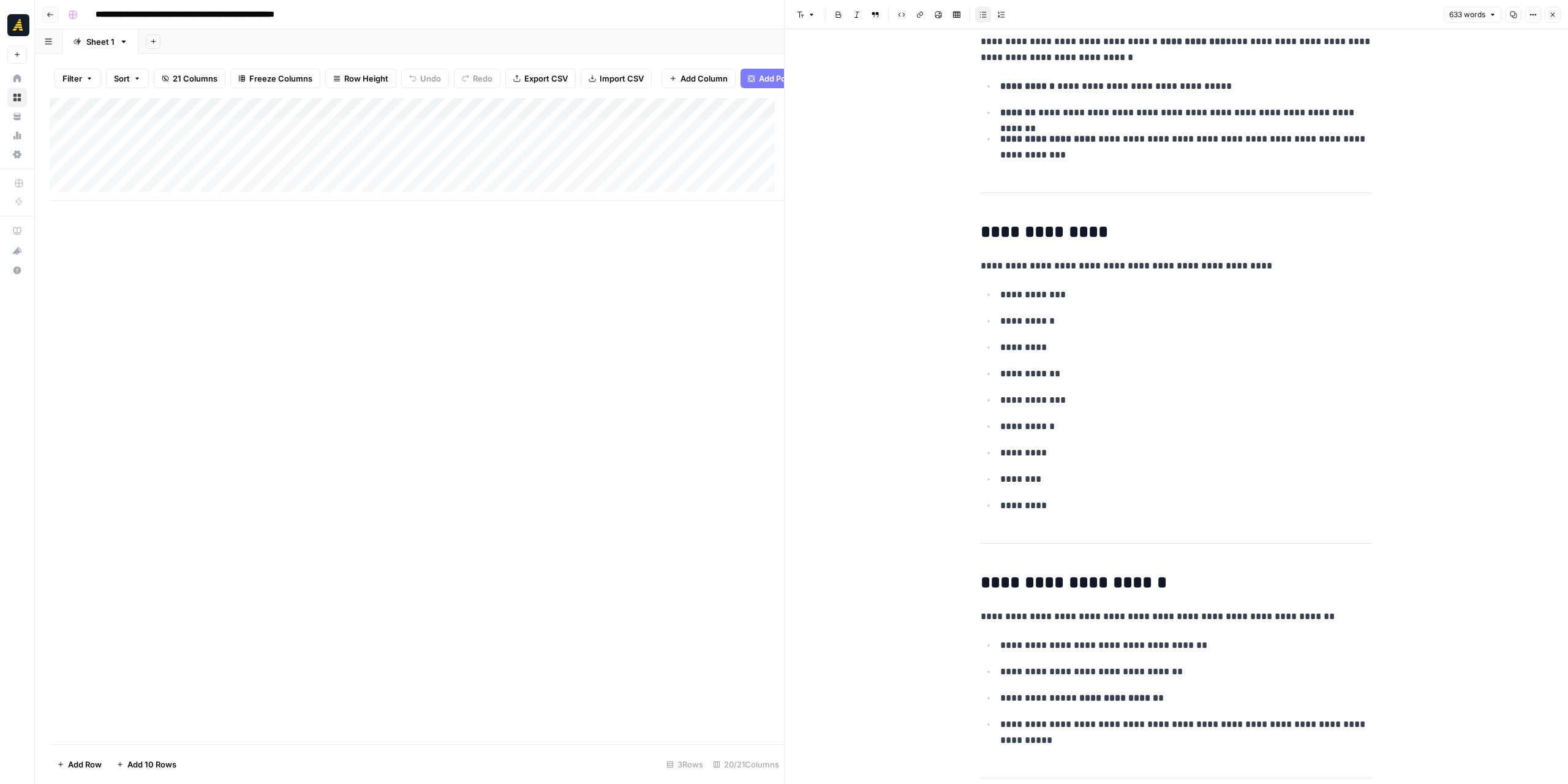
click at [1506, 17] on div "633 words Copy Options Close" at bounding box center [1502, 14] width 117 height 16
click at [1510, 17] on button "Copy" at bounding box center [1514, 14] width 16 height 16
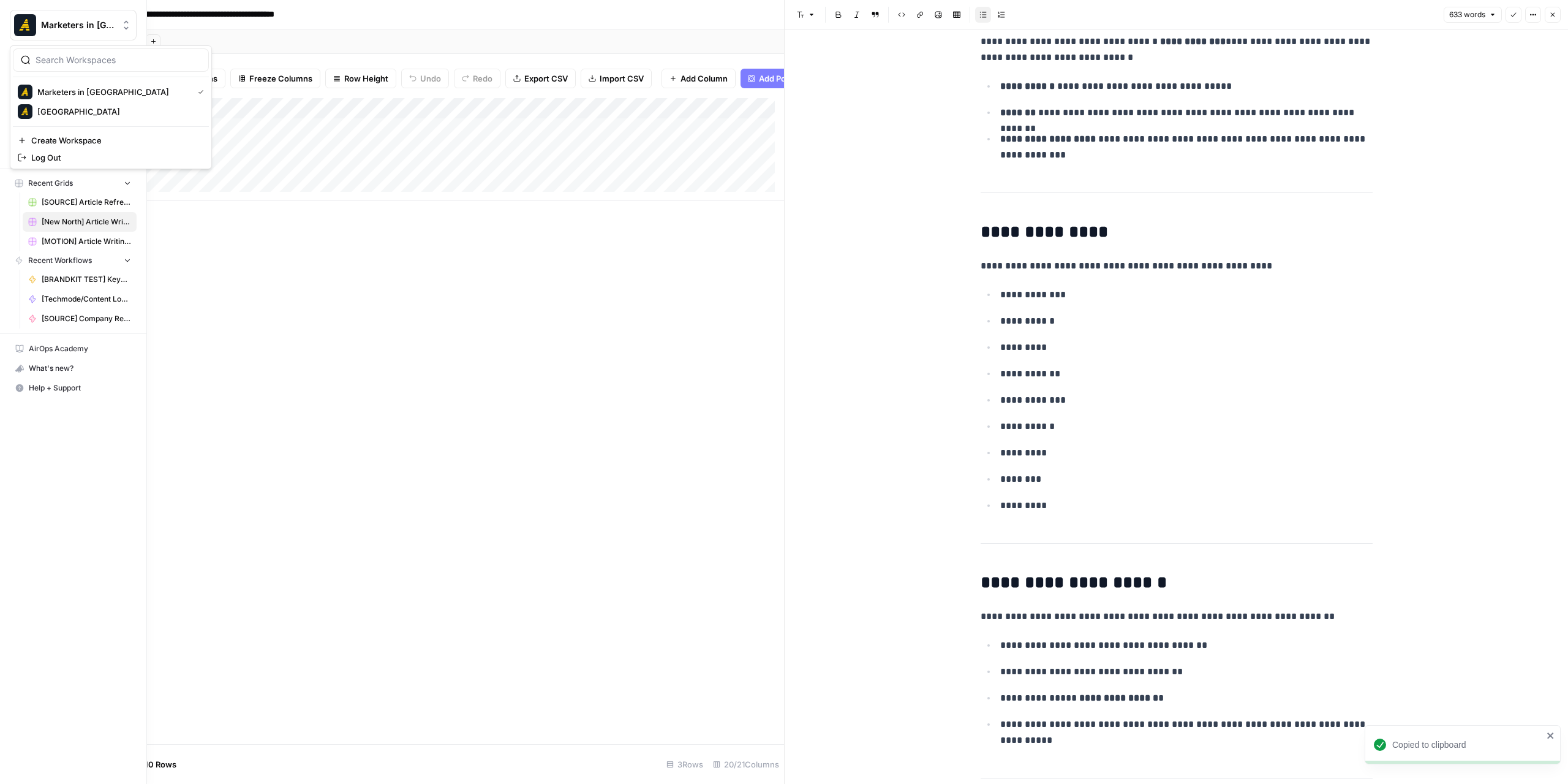
drag, startPoint x: 48, startPoint y: 13, endPoint x: 47, endPoint y: 5, distance: 8.1
click at [47, 5] on div "Marketers in Demand New" at bounding box center [73, 31] width 146 height 64
click at [52, 8] on div "Marketers in Demand New" at bounding box center [73, 31] width 146 height 64
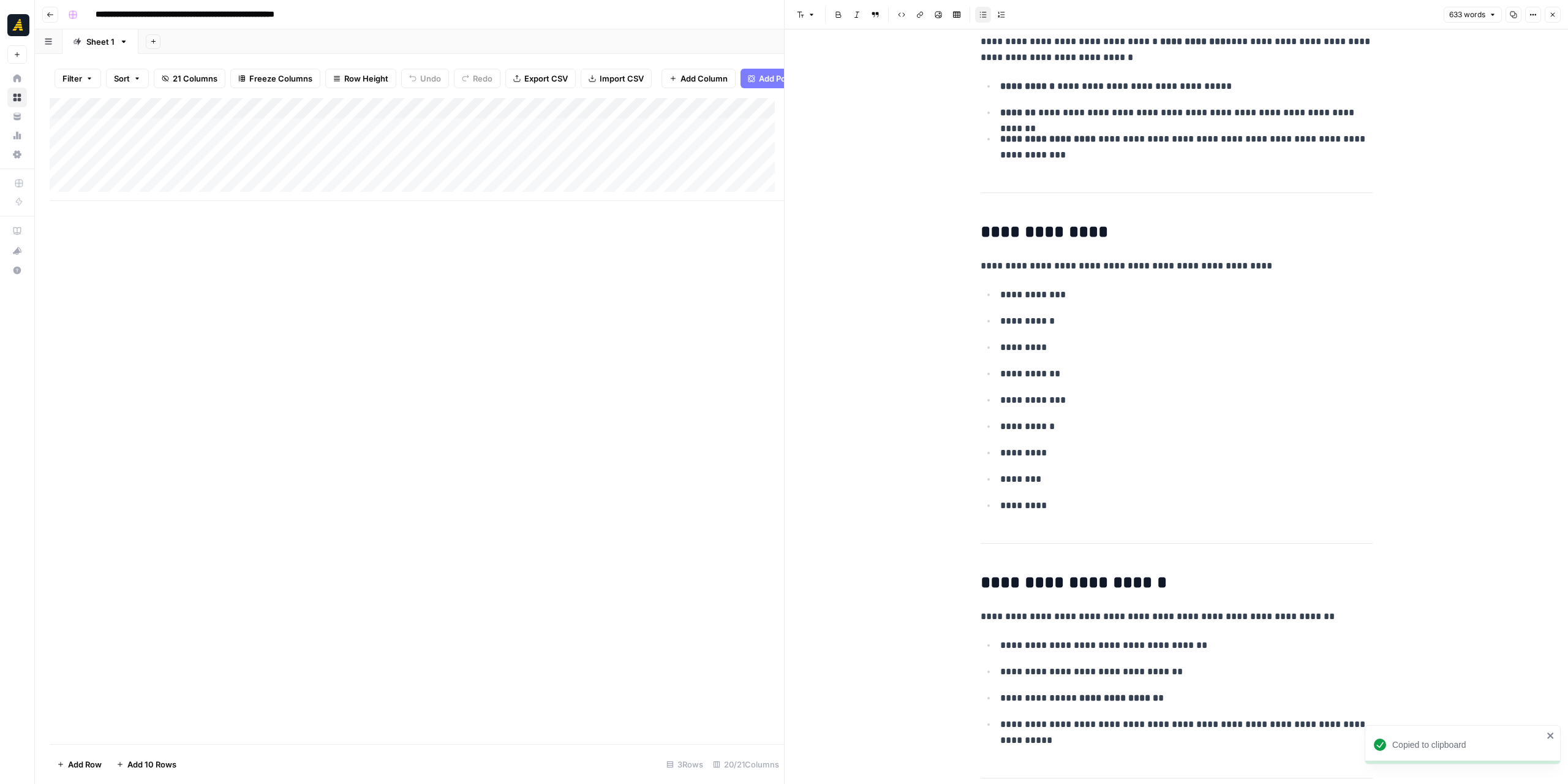
click at [48, 18] on button "Go back" at bounding box center [50, 14] width 16 height 16
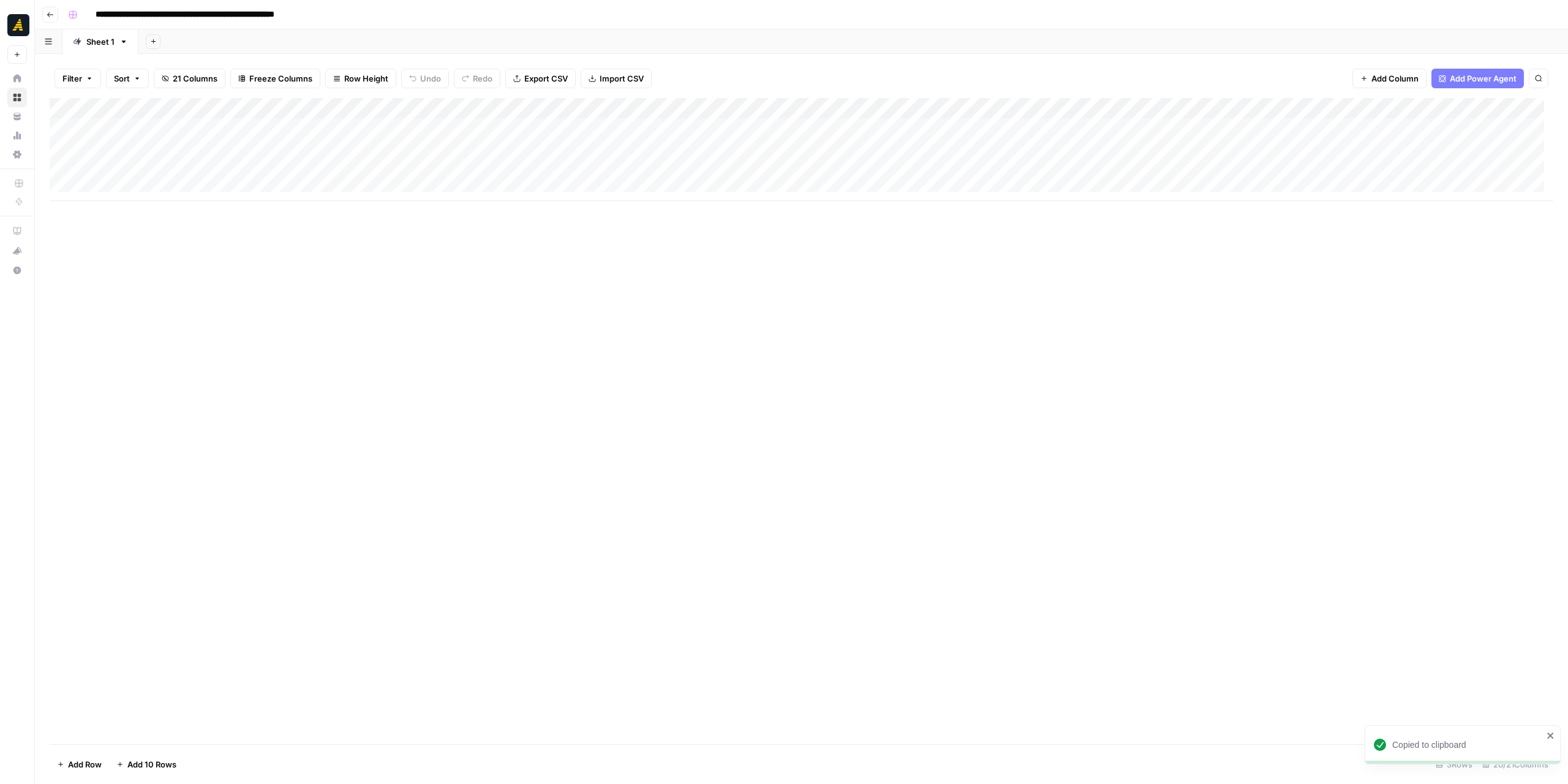
click at [48, 18] on button "Go back" at bounding box center [50, 14] width 16 height 16
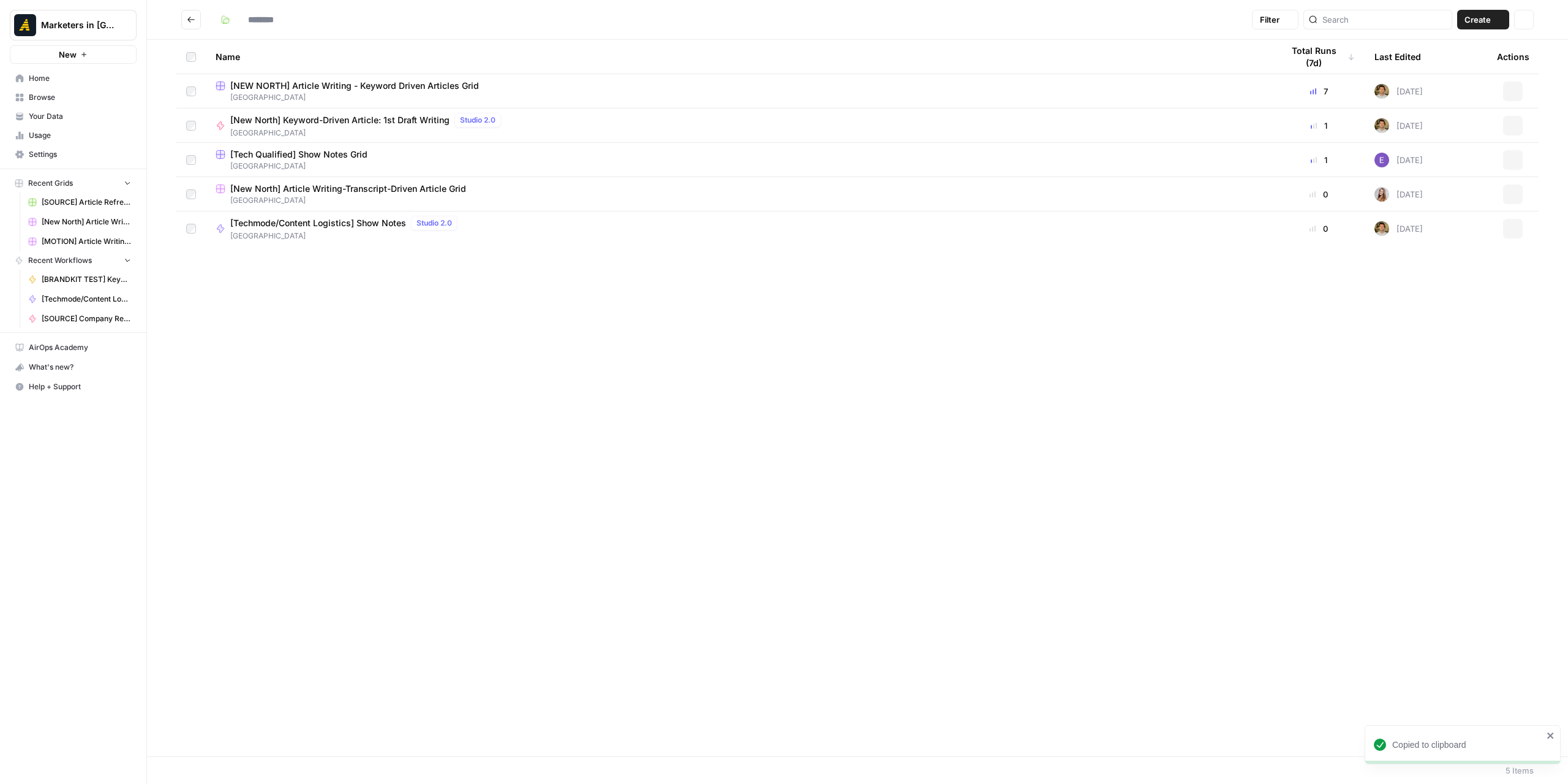
type input "*********"
click at [193, 16] on icon "Go back" at bounding box center [191, 19] width 9 height 9
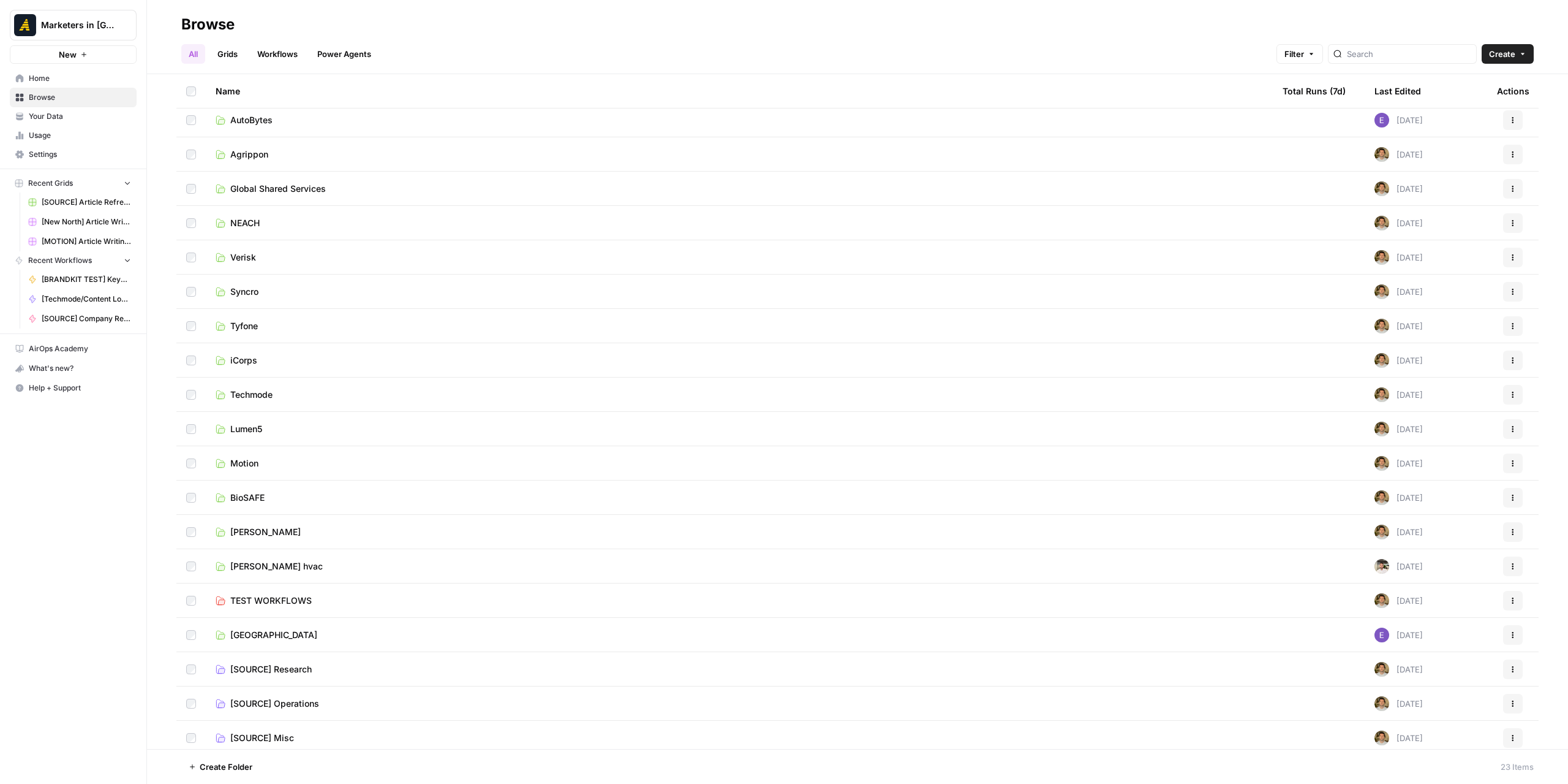
scroll to position [148, 0]
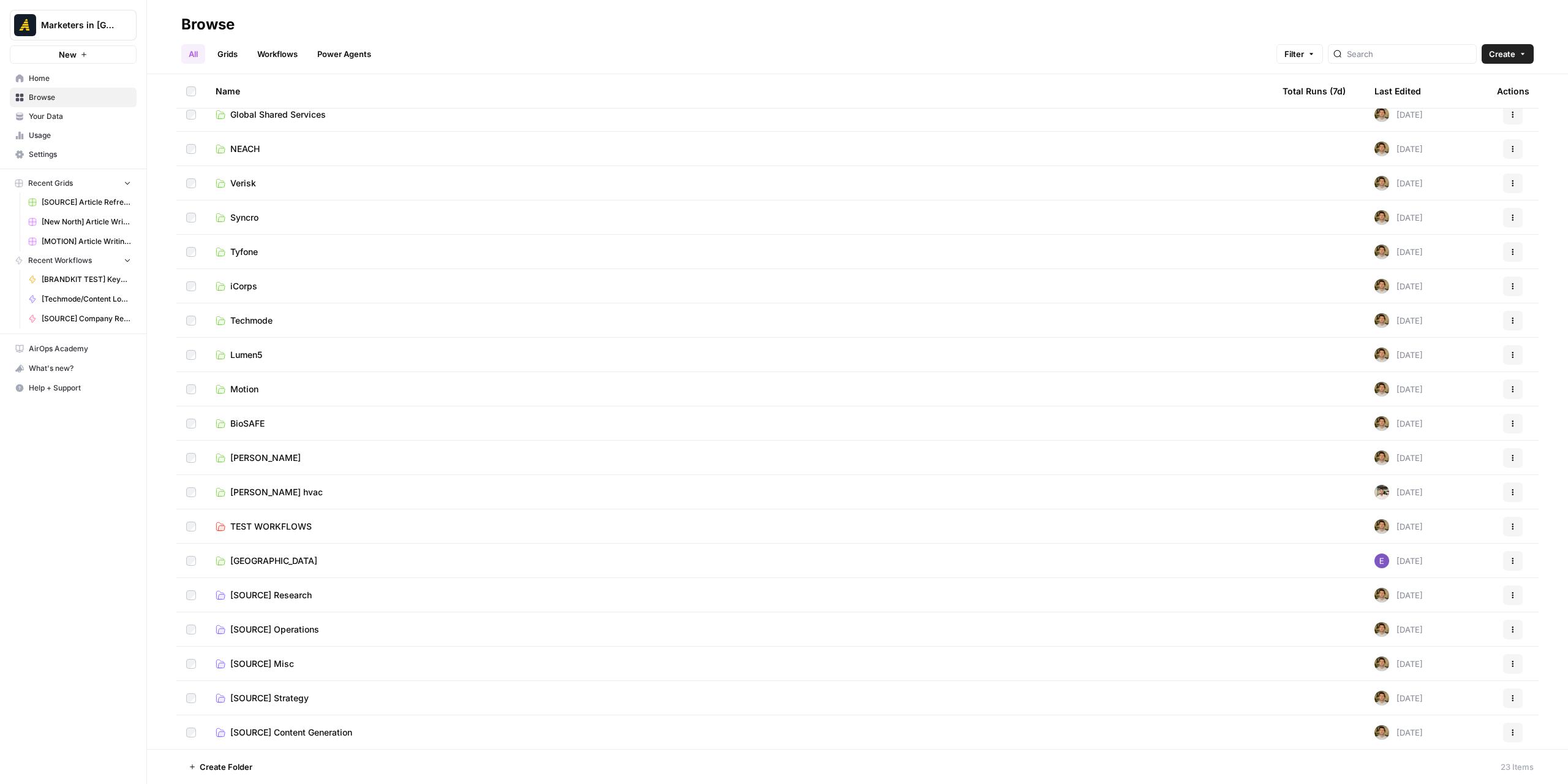
click at [318, 487] on link "Rod Miler hvac" at bounding box center [739, 492] width 1048 height 12
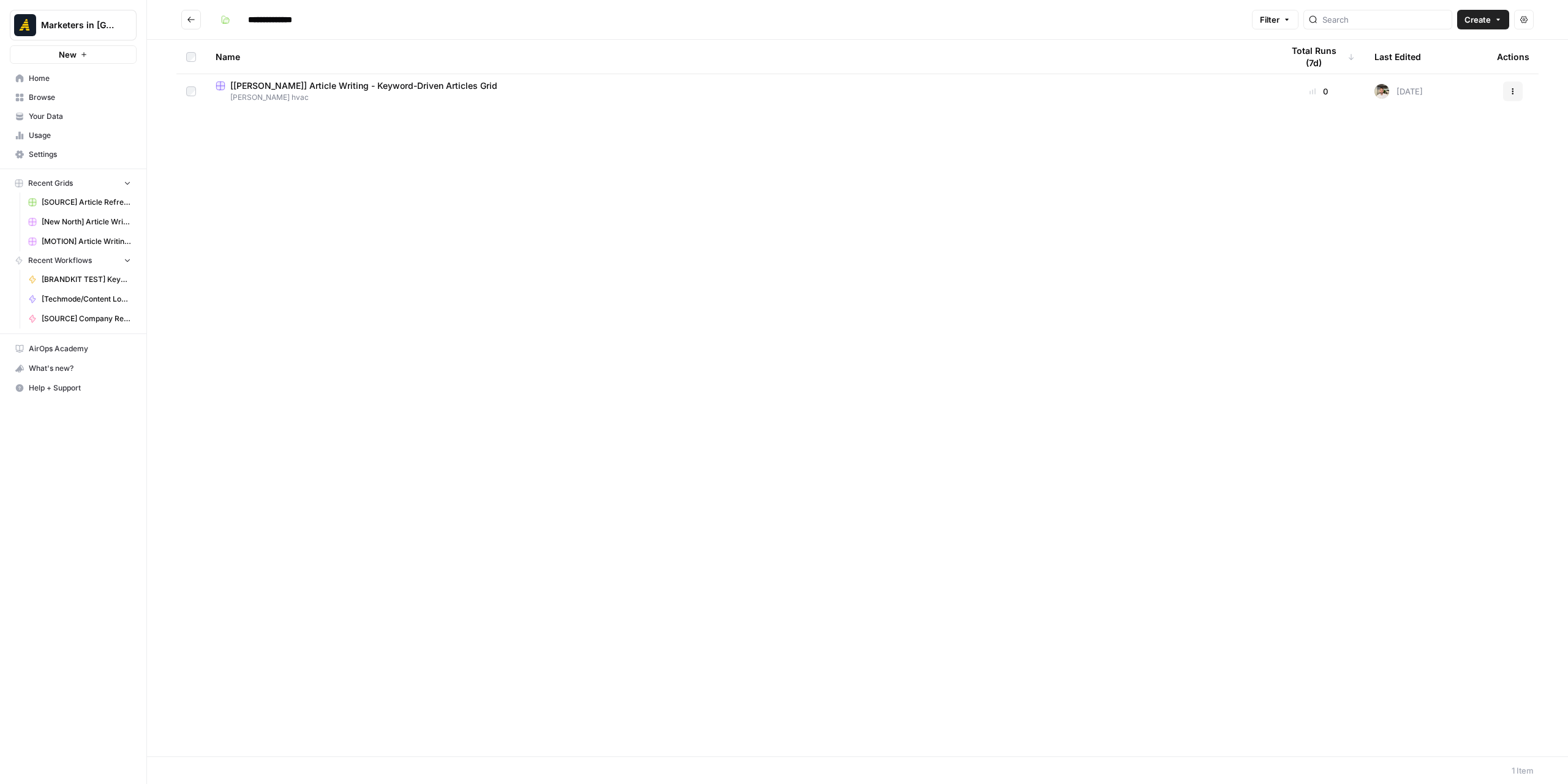
click at [200, 17] on button "Go back" at bounding box center [191, 20] width 20 height 20
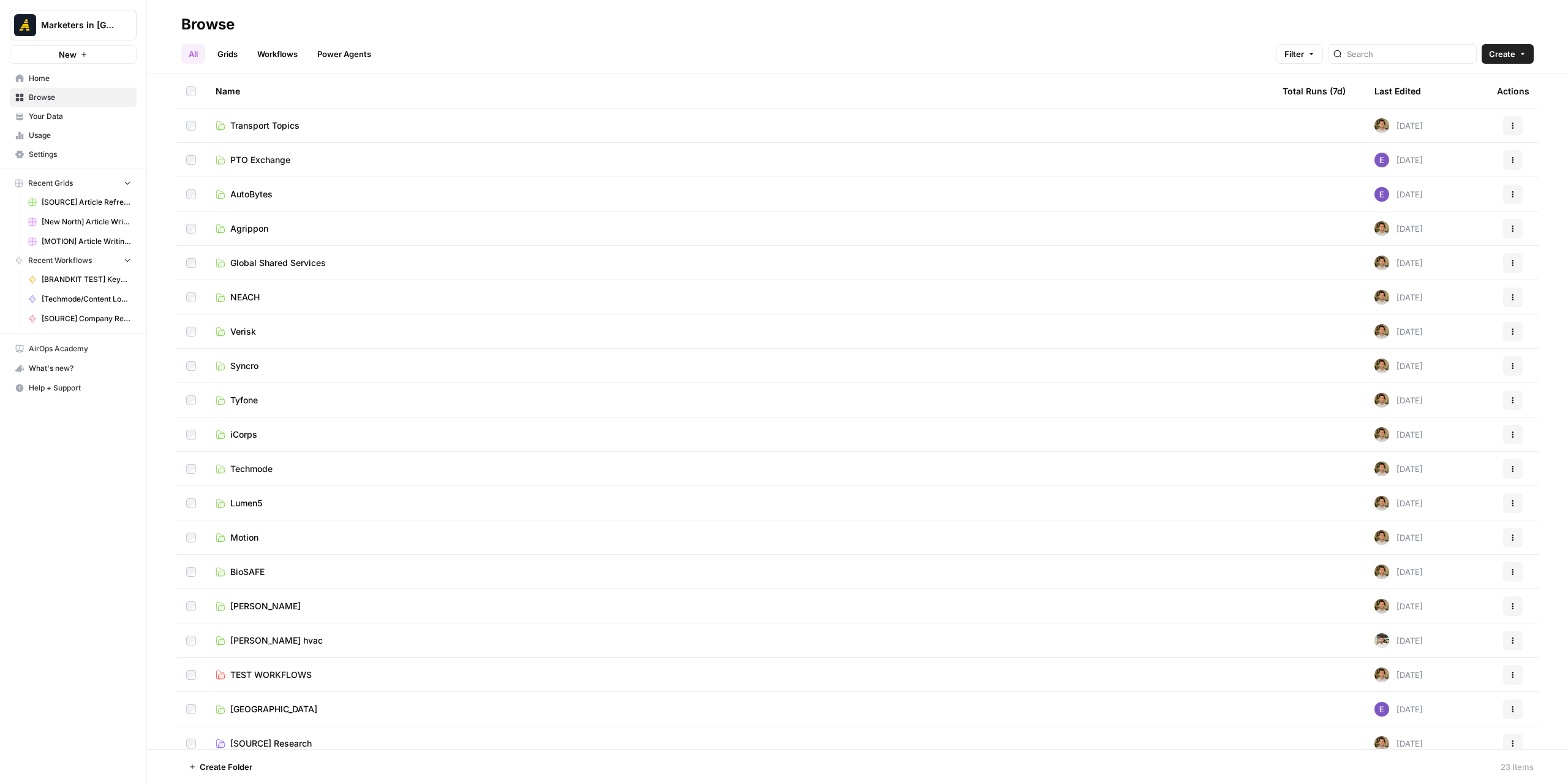
click at [268, 569] on link "BioSAFE" at bounding box center [739, 572] width 1048 height 12
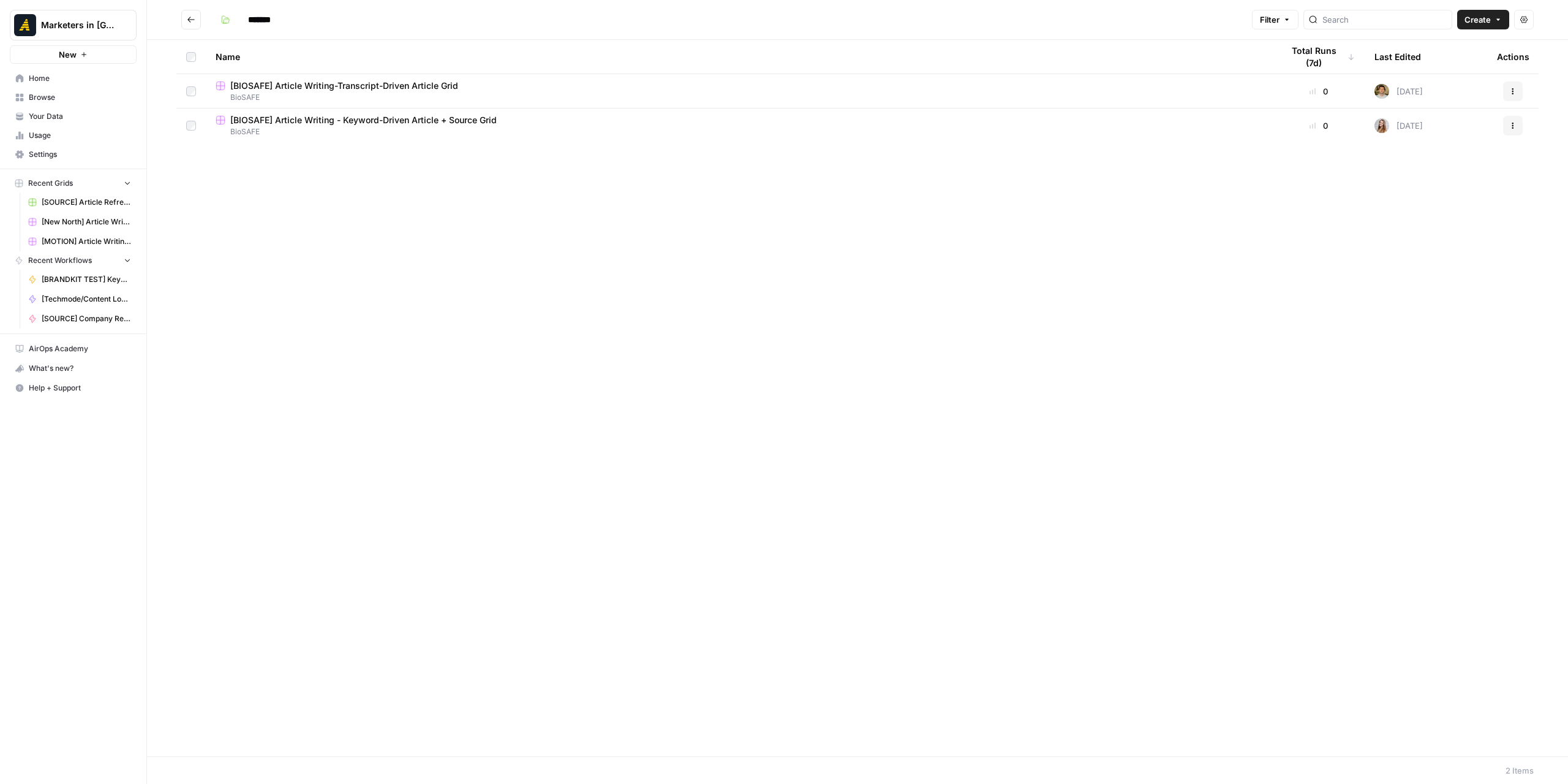
click at [382, 88] on span "[BIOSAFE] Article Writing-Transcript-Driven Article Grid" at bounding box center [345, 86] width 228 height 12
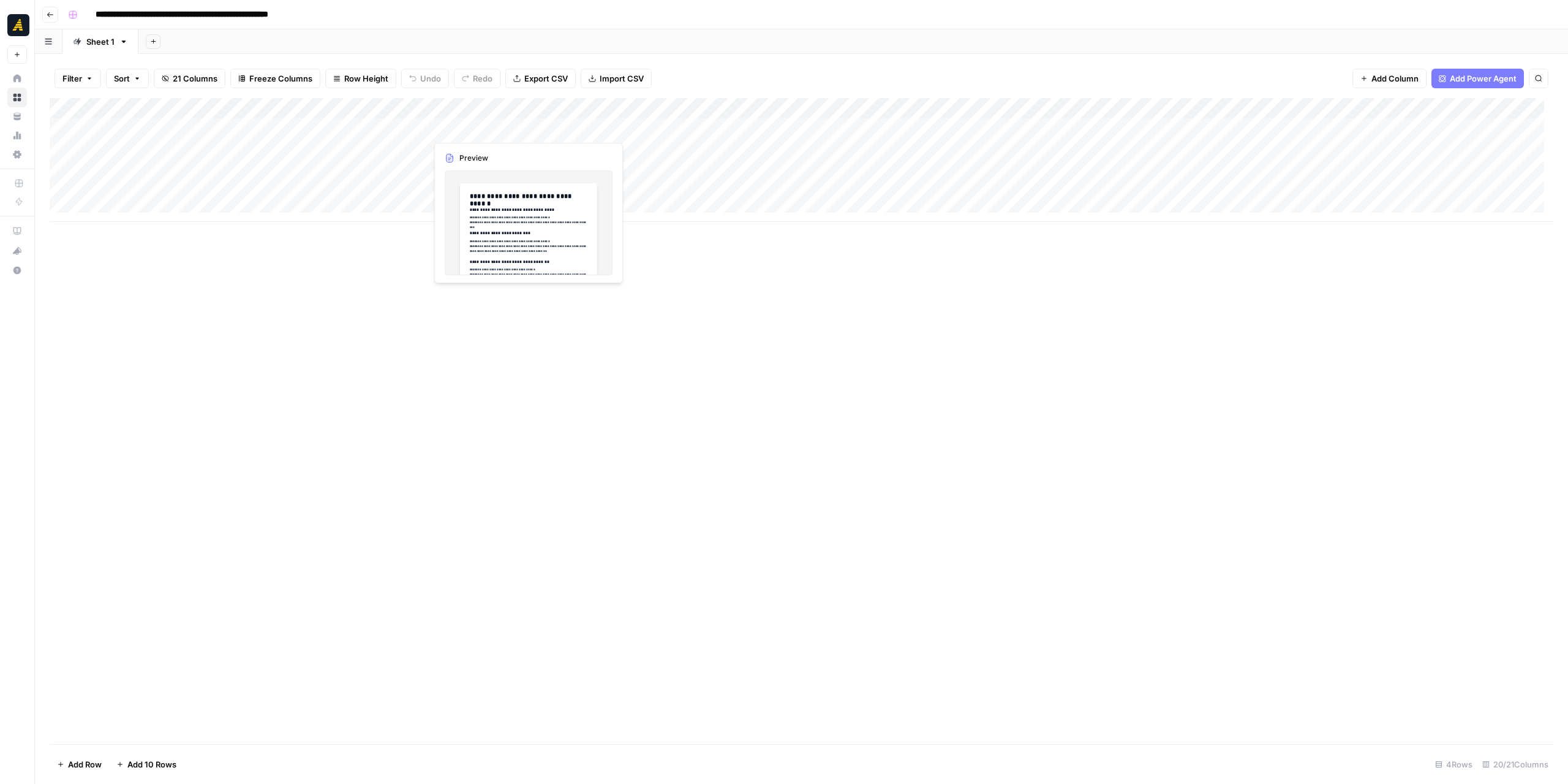
click at [481, 130] on div "Add Column" at bounding box center [801, 160] width 1504 height 124
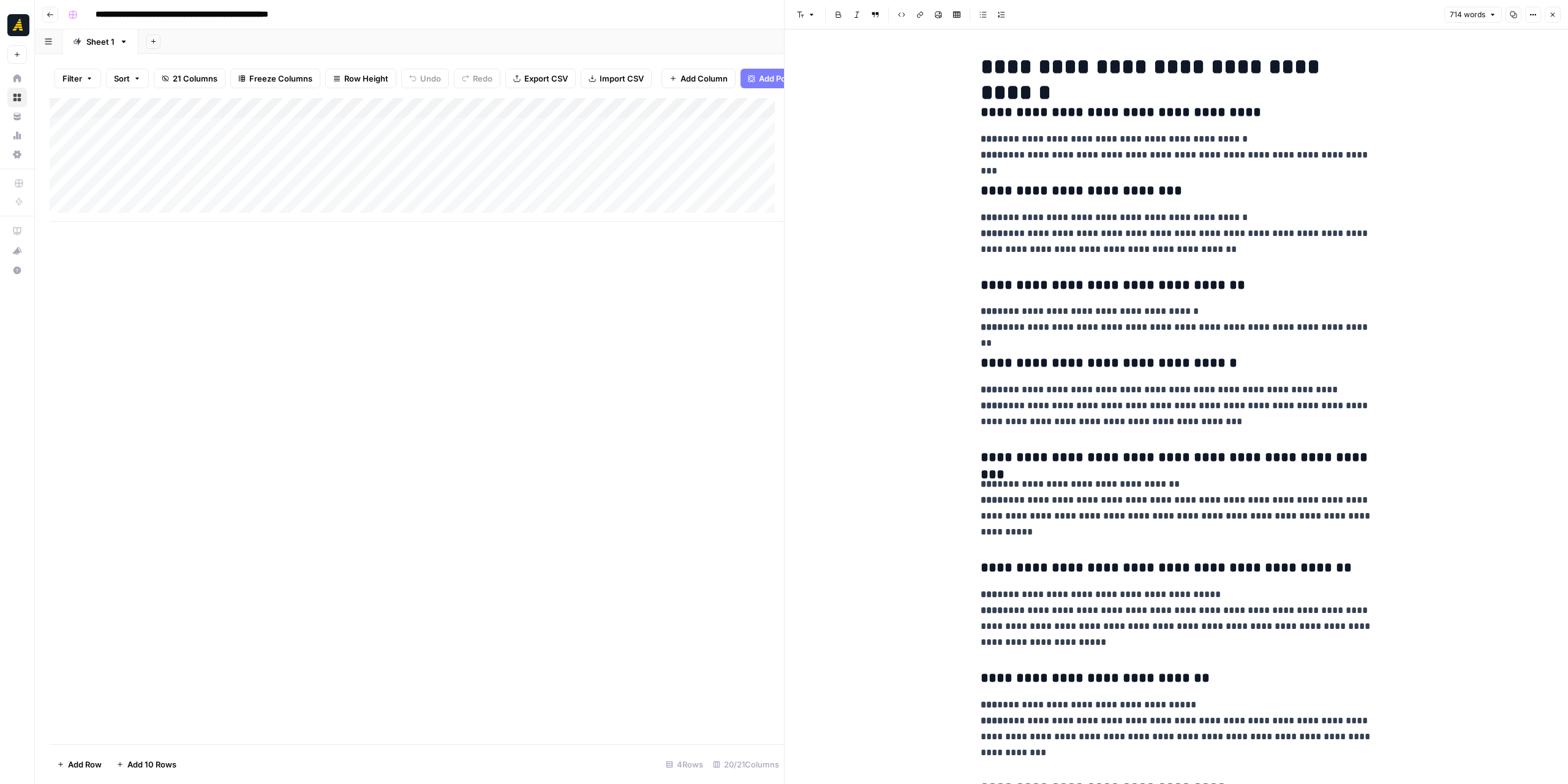
click at [1554, 17] on icon "button" at bounding box center [1552, 14] width 7 height 7
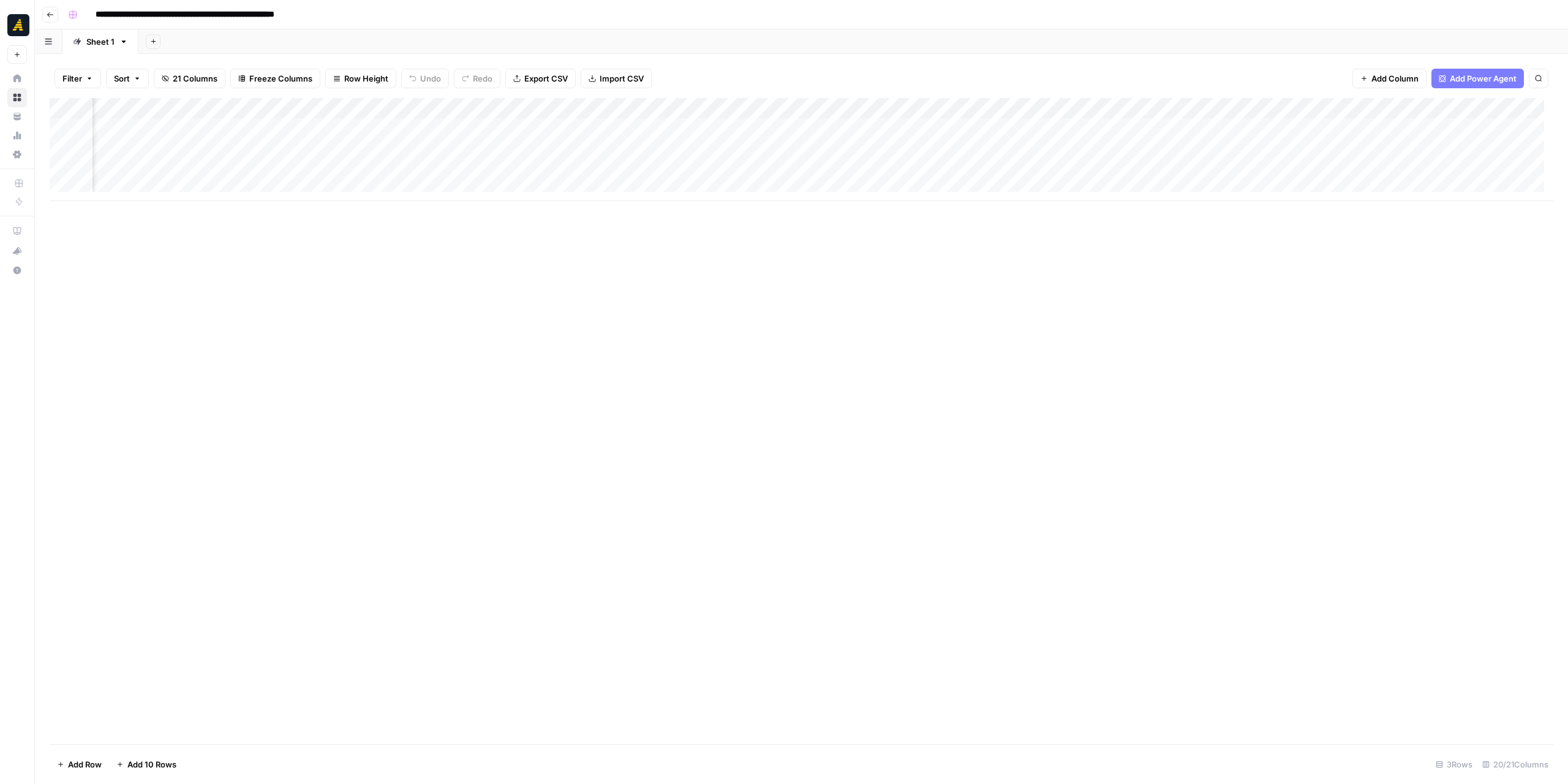
scroll to position [0, 1073]
click at [740, 165] on div "Add Column" at bounding box center [801, 149] width 1504 height 103
click at [1047, 168] on div "Add Column" at bounding box center [801, 149] width 1504 height 103
click at [949, 168] on div "Add Column" at bounding box center [801, 149] width 1504 height 103
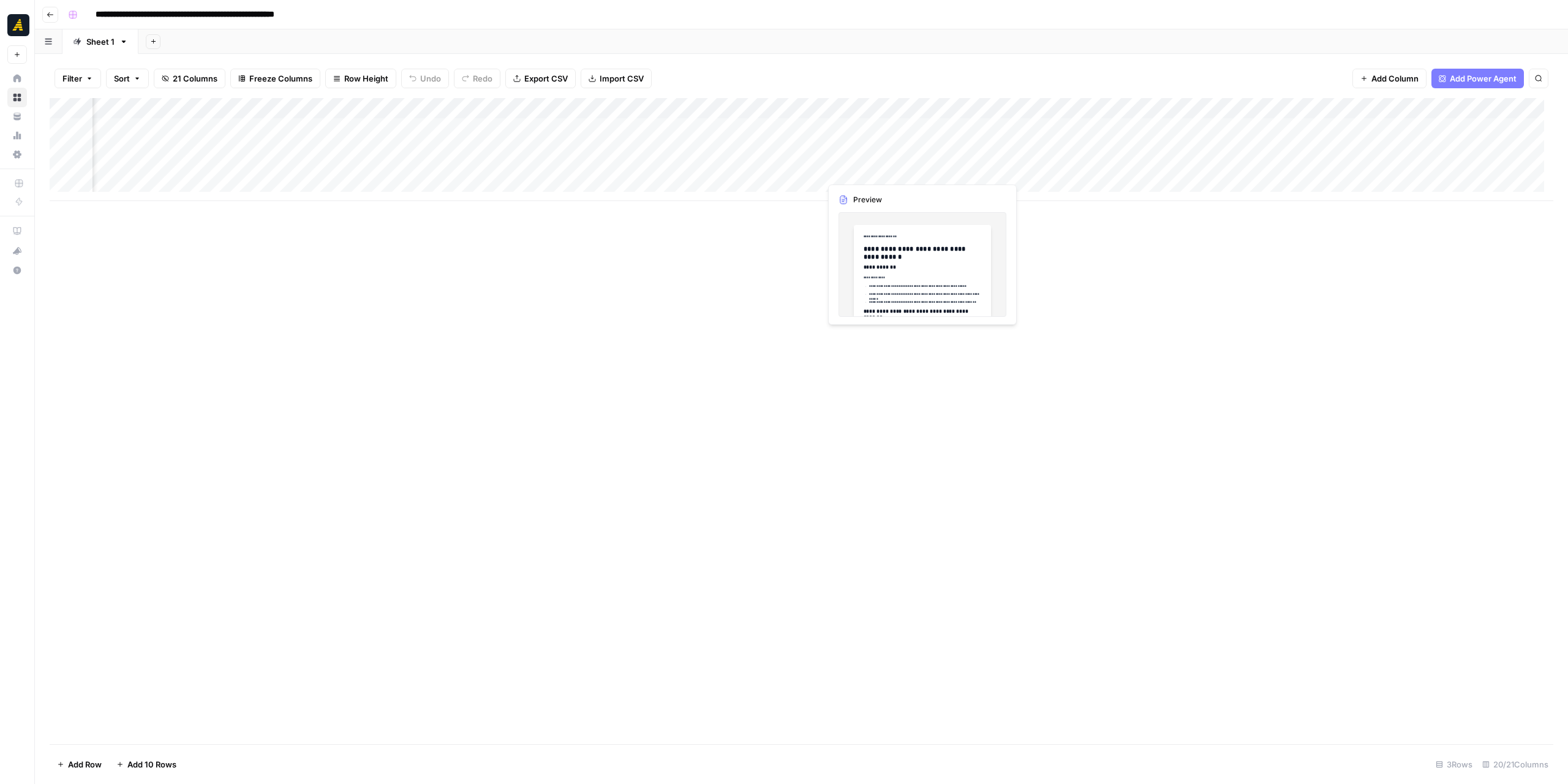
click at [949, 168] on div "Add Column" at bounding box center [801, 149] width 1504 height 103
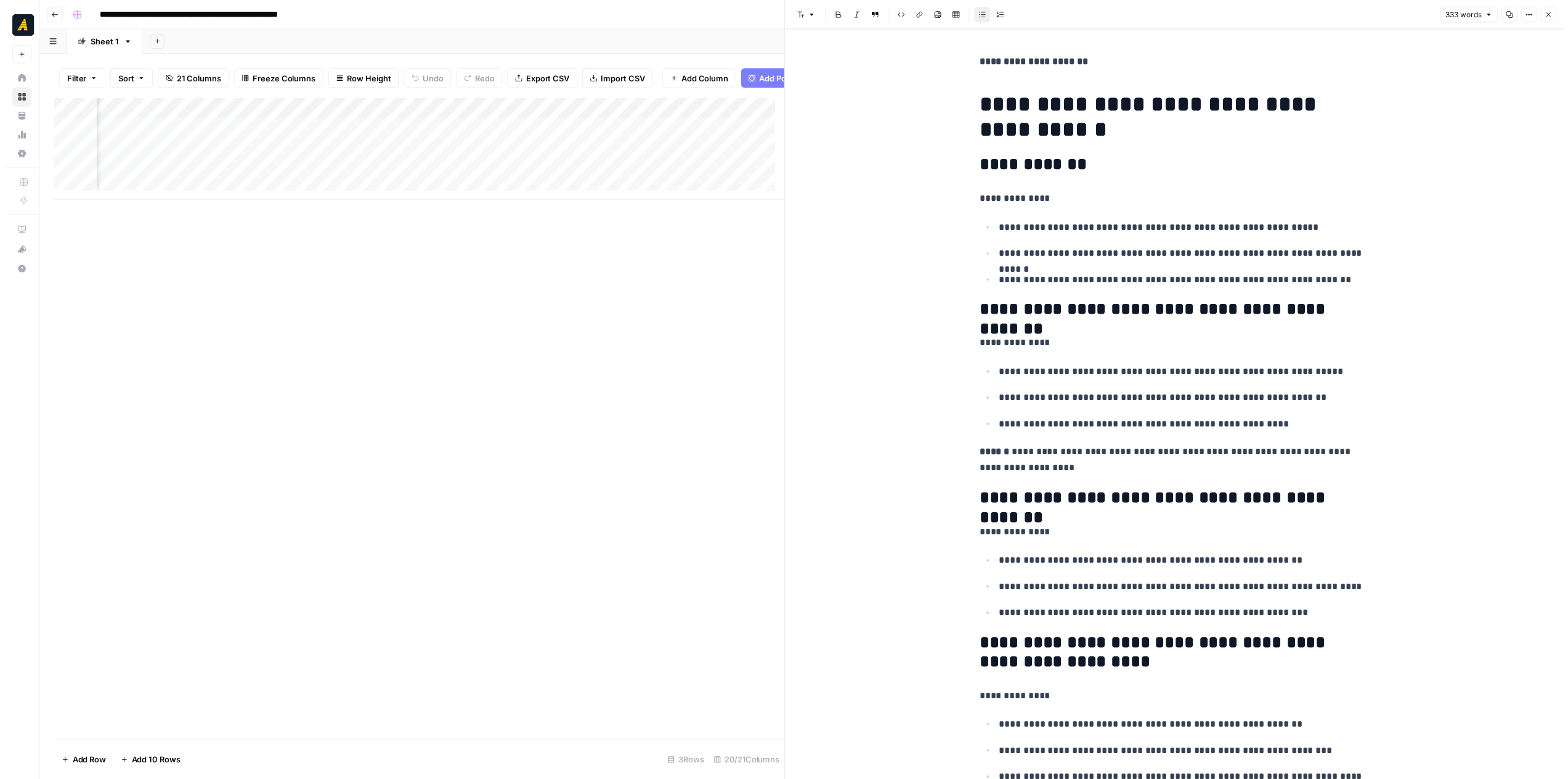
scroll to position [0, 2086]
click at [497, 185] on div "Add Column" at bounding box center [419, 150] width 739 height 103
click at [1563, 12] on icon "button" at bounding box center [1561, 14] width 7 height 7
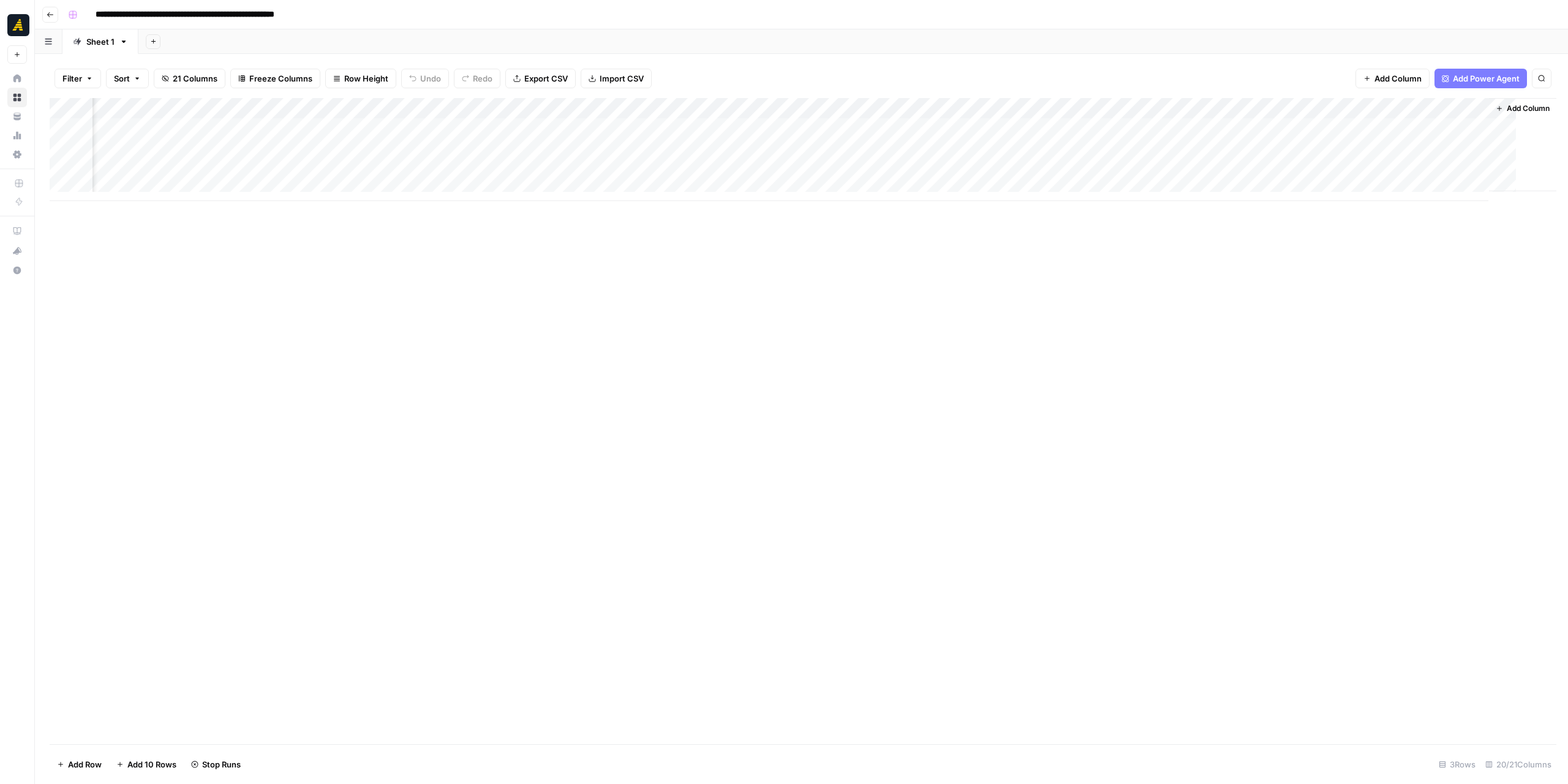
scroll to position [0, 1700]
click at [1029, 170] on div "Add Column" at bounding box center [801, 149] width 1504 height 103
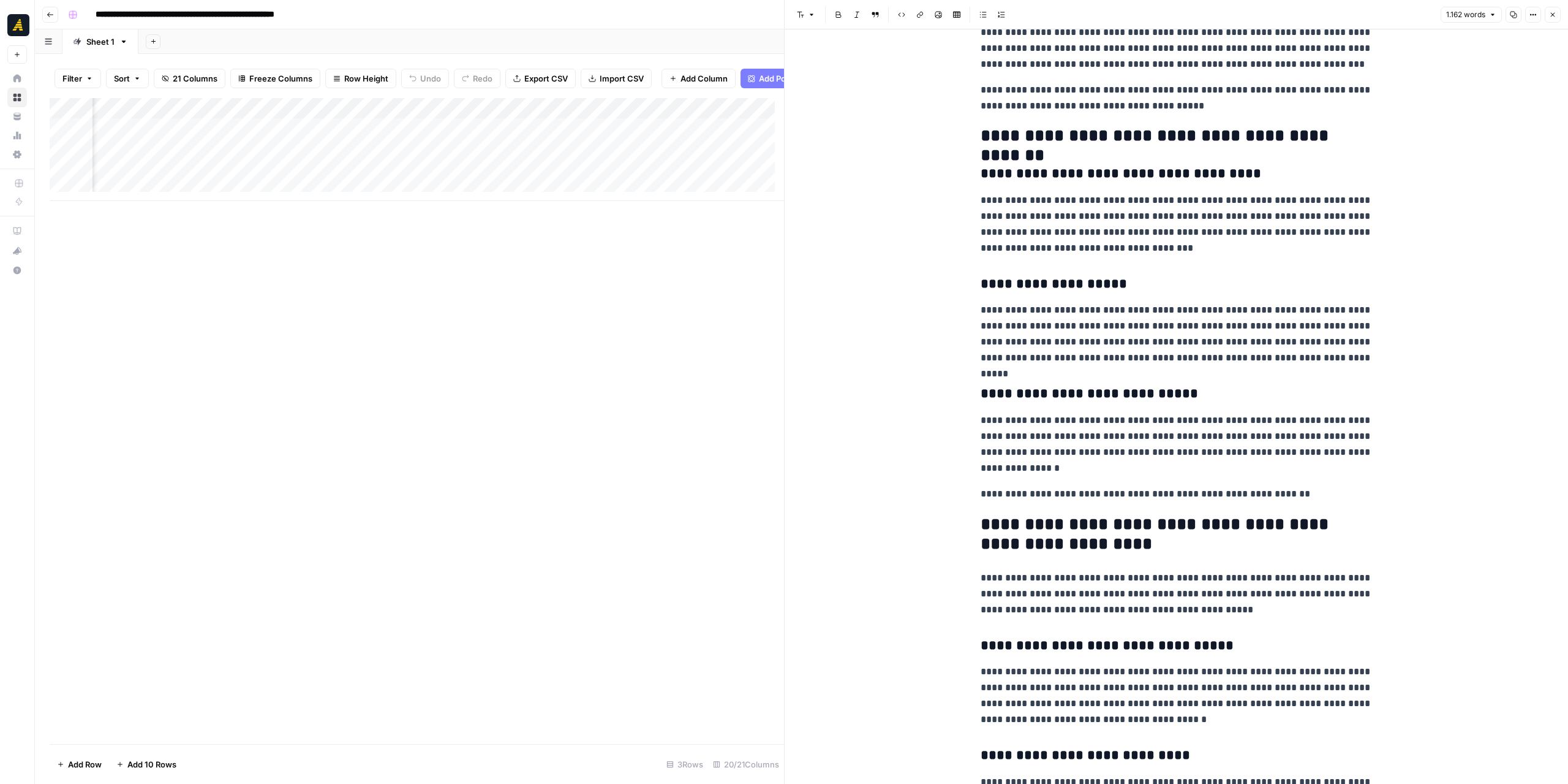
scroll to position [613, 0]
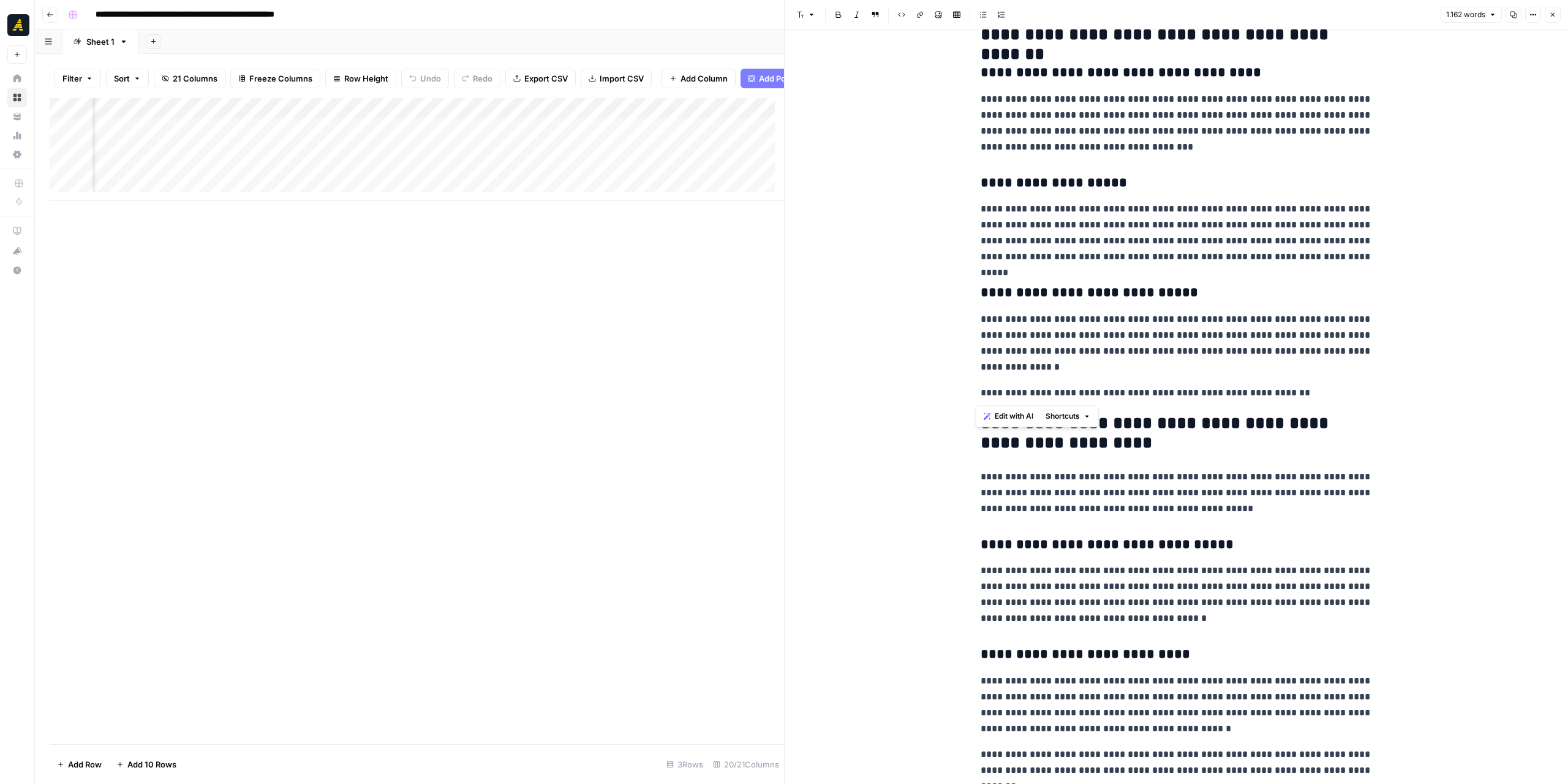
drag, startPoint x: 1303, startPoint y: 401, endPoint x: 942, endPoint y: 393, distance: 361.1
click at [942, 393] on div "**********" at bounding box center [1177, 637] width 784 height 2440
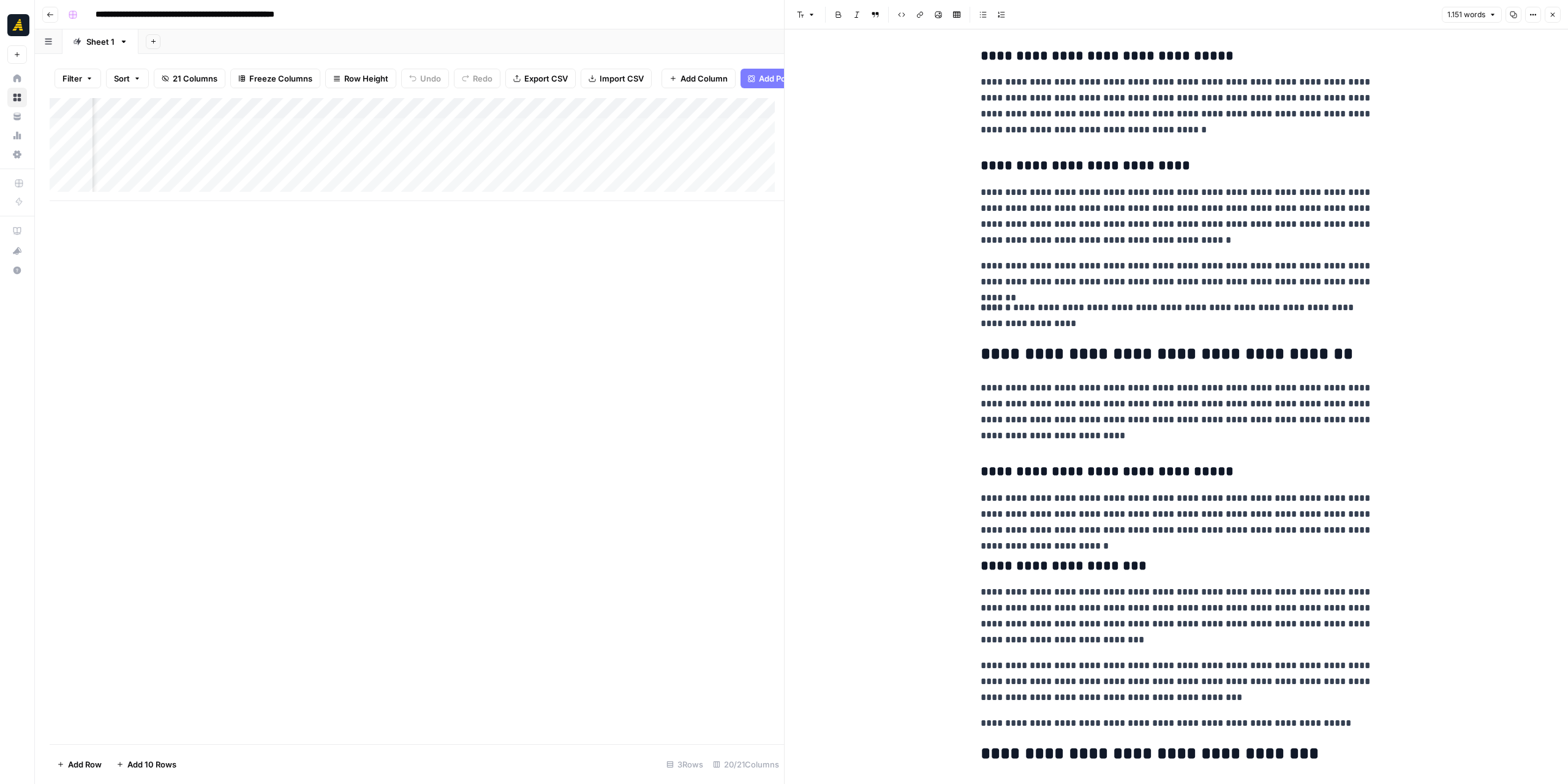
scroll to position [1287, 0]
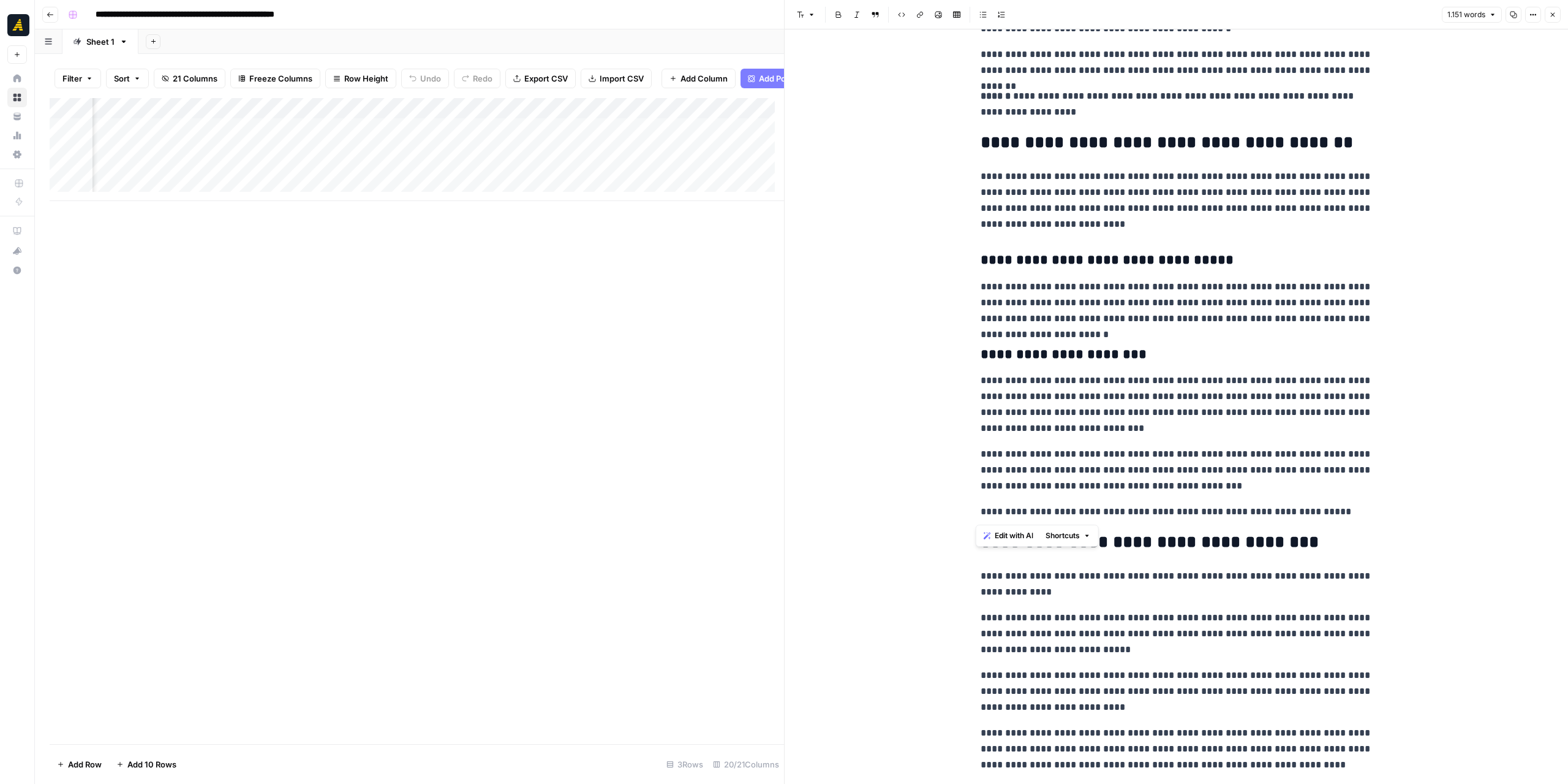
drag, startPoint x: 1316, startPoint y: 509, endPoint x: 965, endPoint y: 508, distance: 351.0
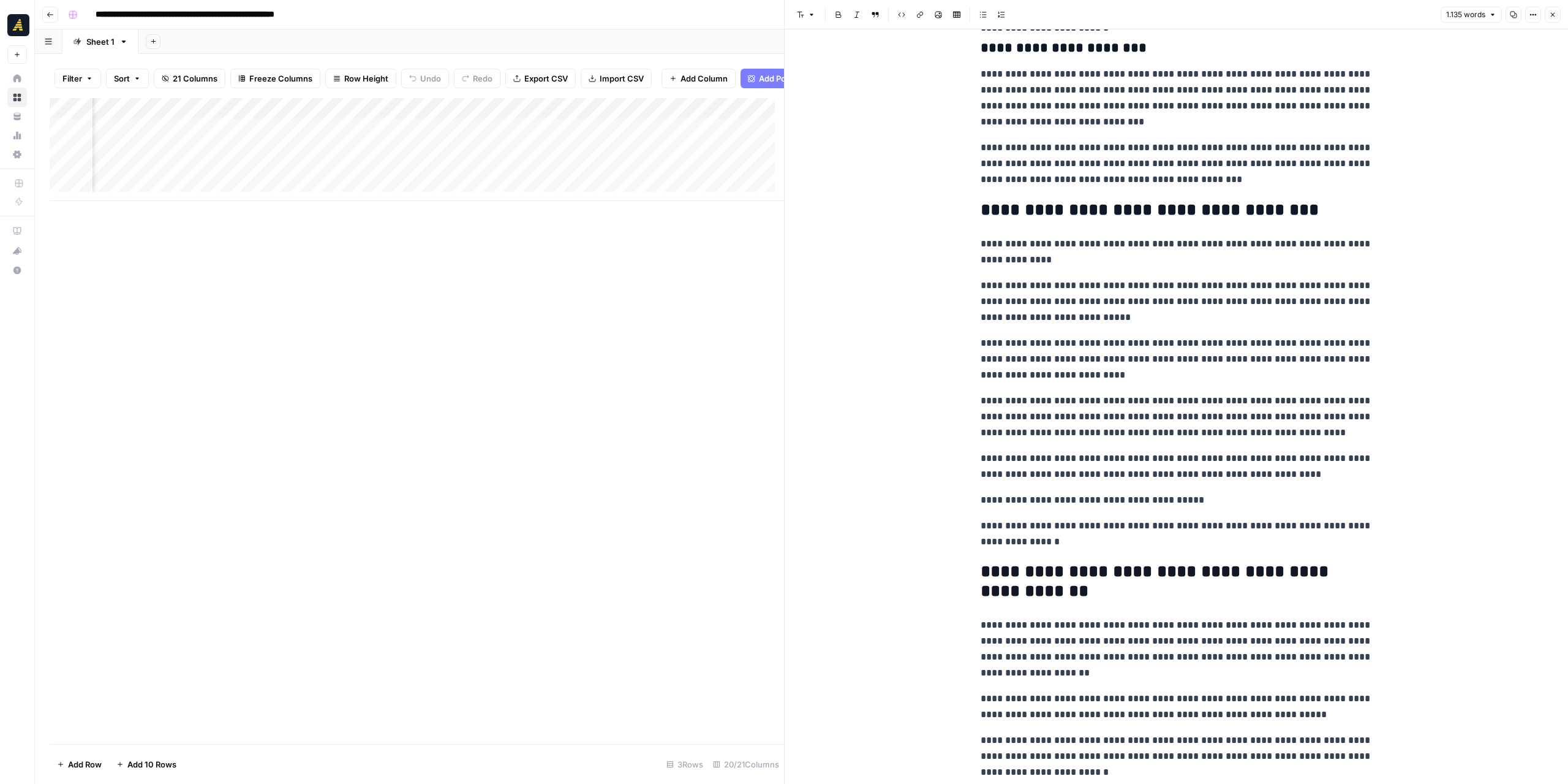
scroll to position [1634, 0]
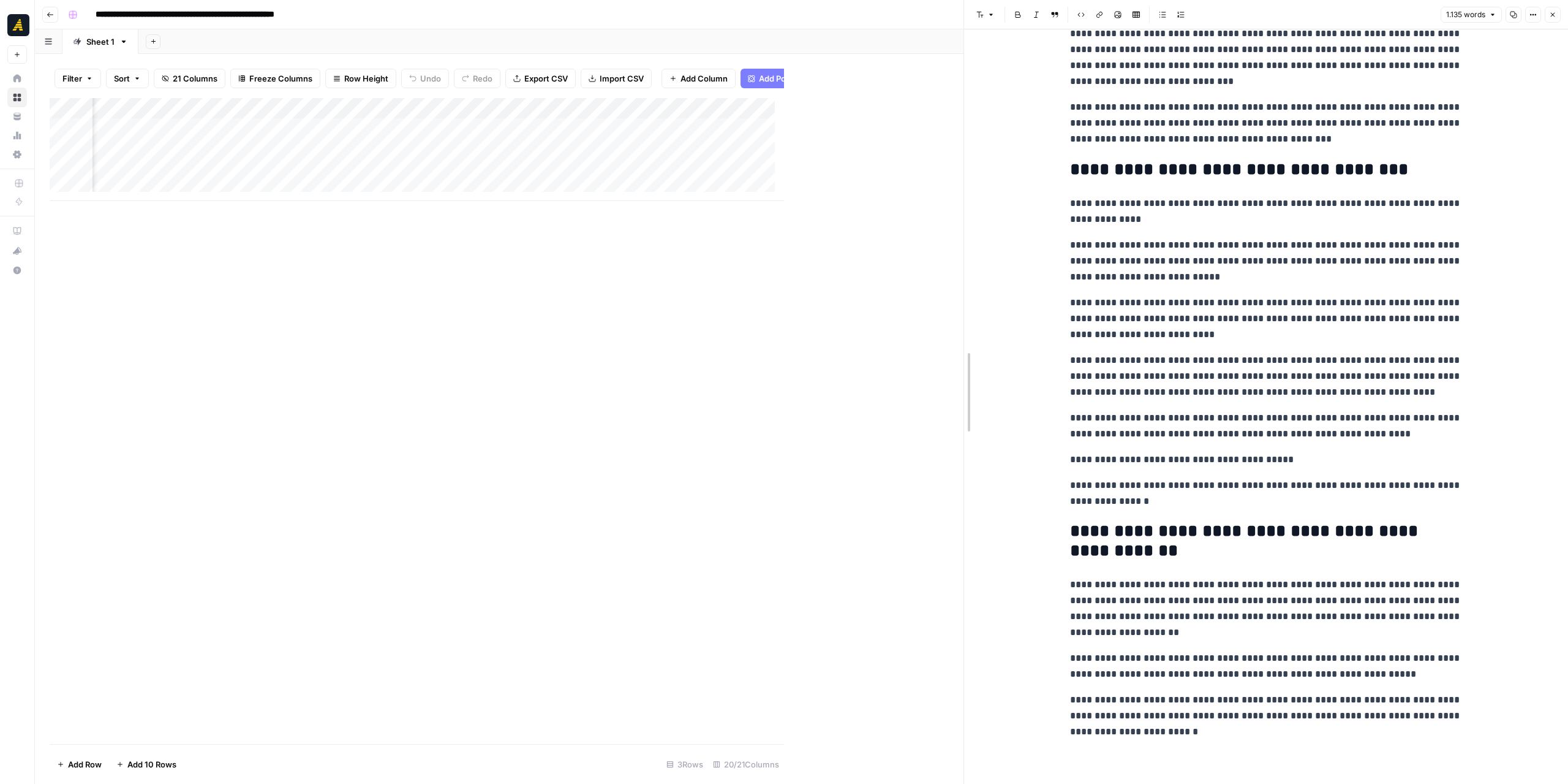
drag, startPoint x: 781, startPoint y: 299, endPoint x: 959, endPoint y: 321, distance: 179.4
click at [959, 321] on div at bounding box center [964, 392] width 12 height 784
drag, startPoint x: 712, startPoint y: 201, endPoint x: 463, endPoint y: 219, distance: 249.6
click at [354, 219] on div "Add Column" at bounding box center [507, 421] width 914 height 646
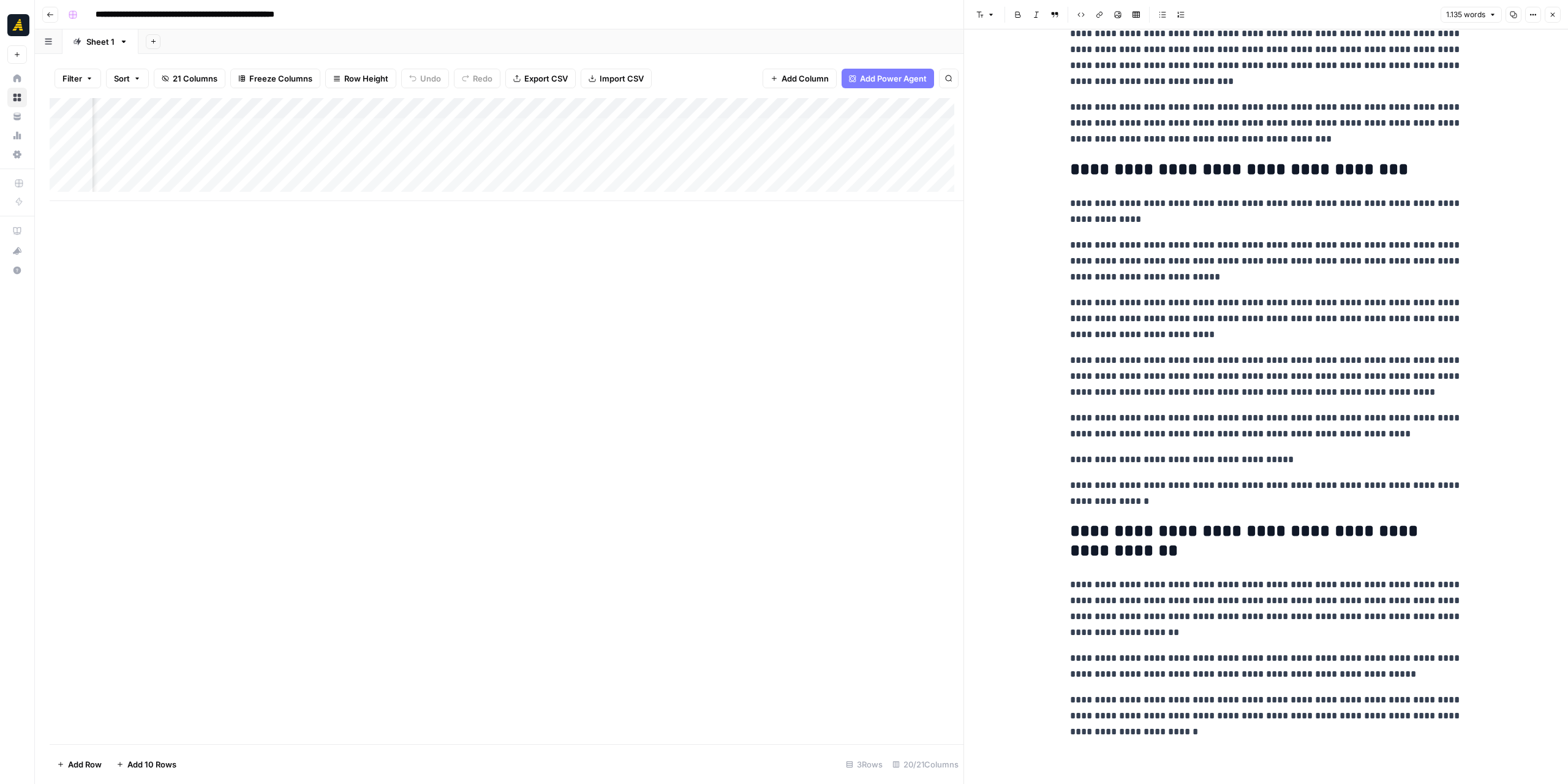
click at [488, 176] on div "Add Column" at bounding box center [507, 149] width 914 height 103
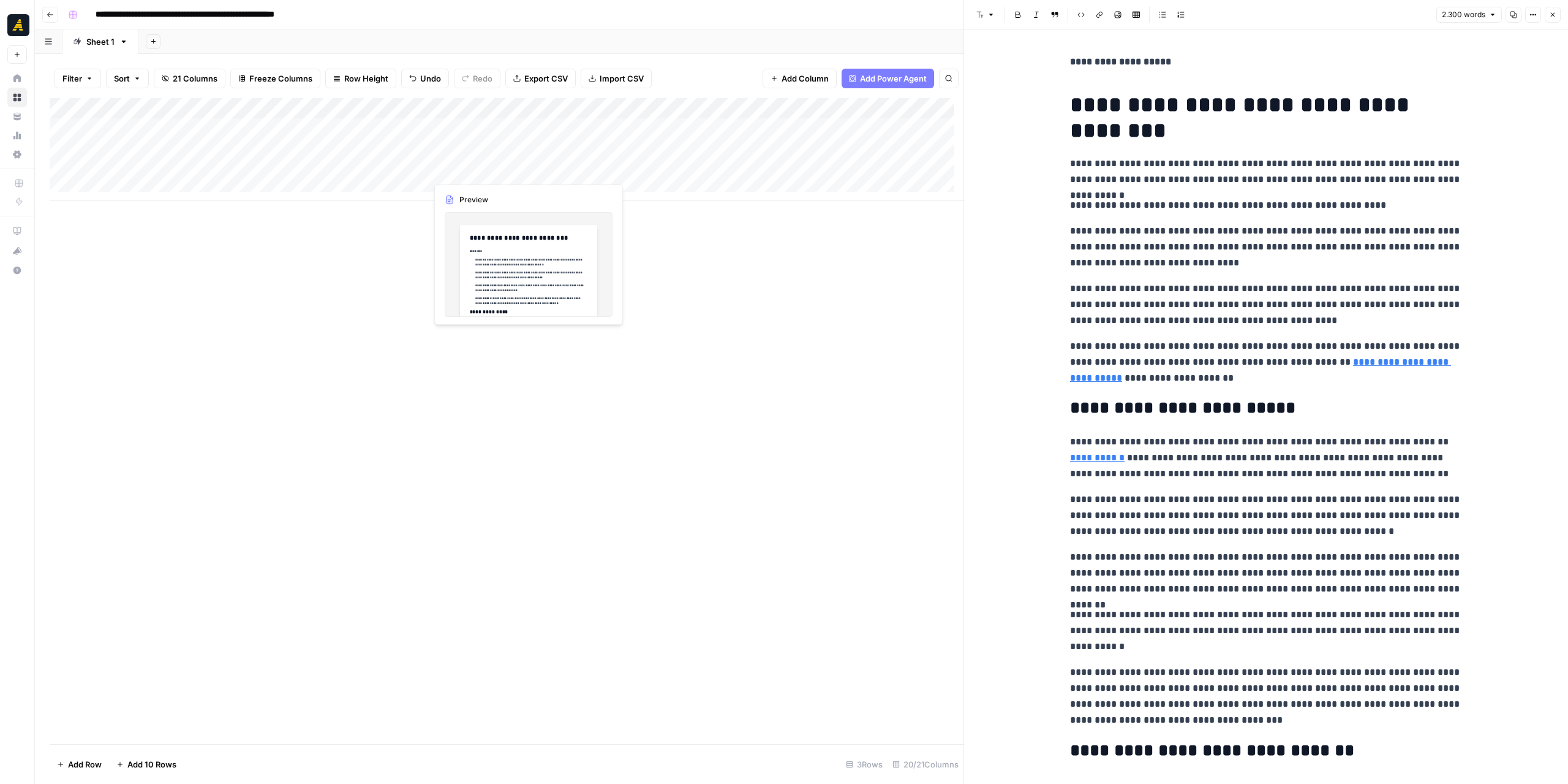
click at [442, 166] on div "Add Column" at bounding box center [507, 149] width 914 height 103
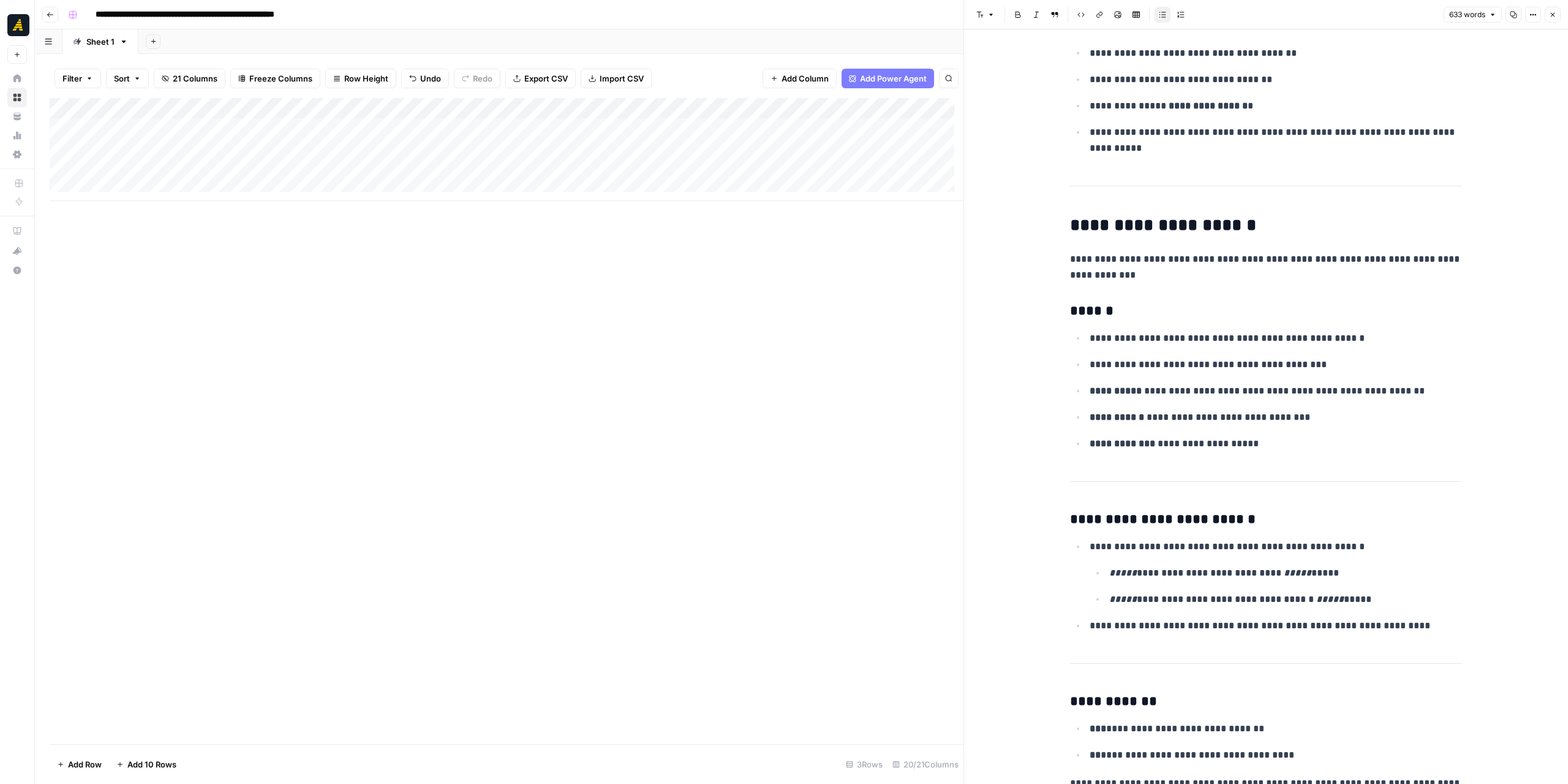
scroll to position [713, 0]
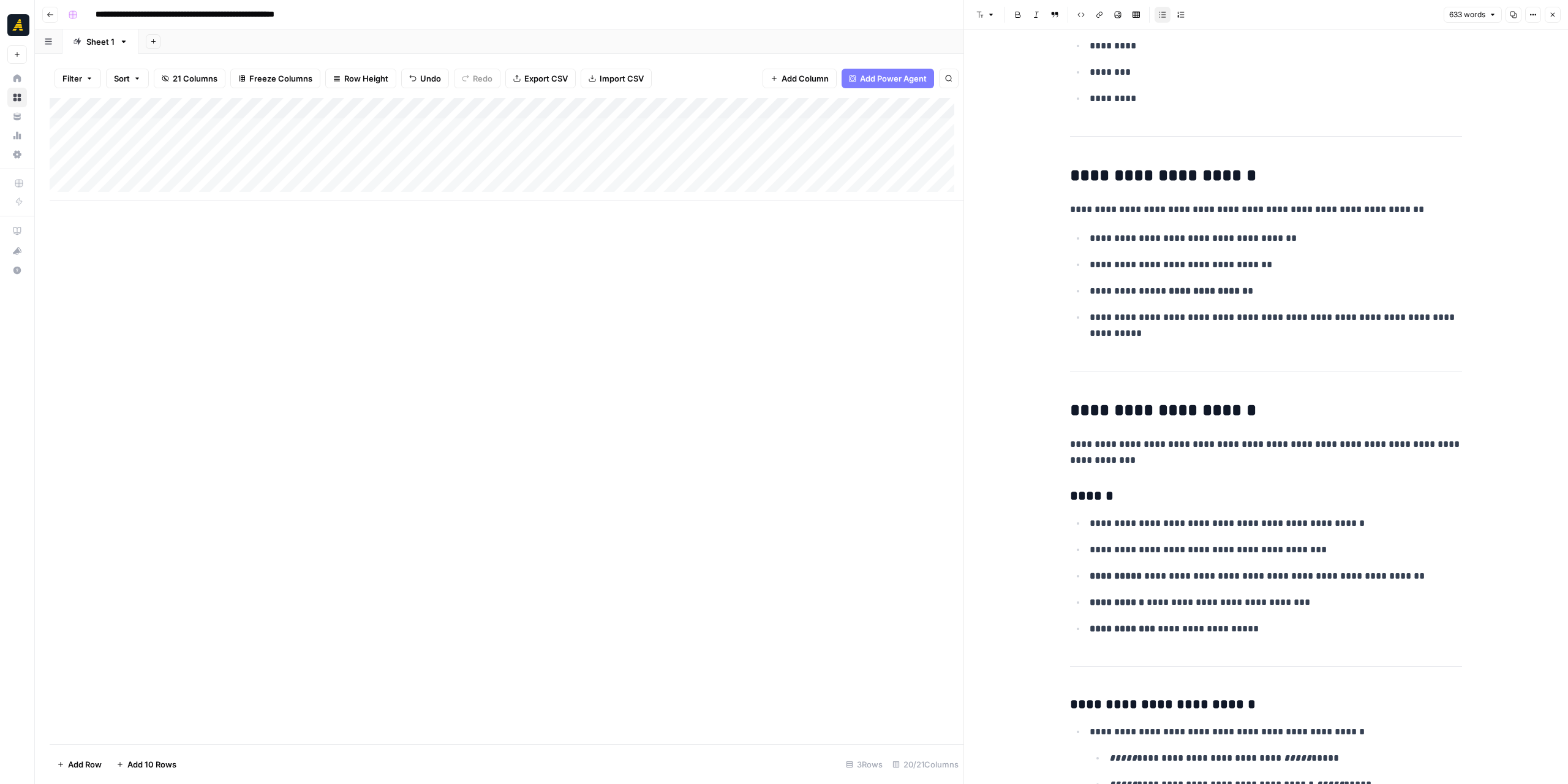
click at [1555, 16] on icon "button" at bounding box center [1552, 14] width 7 height 7
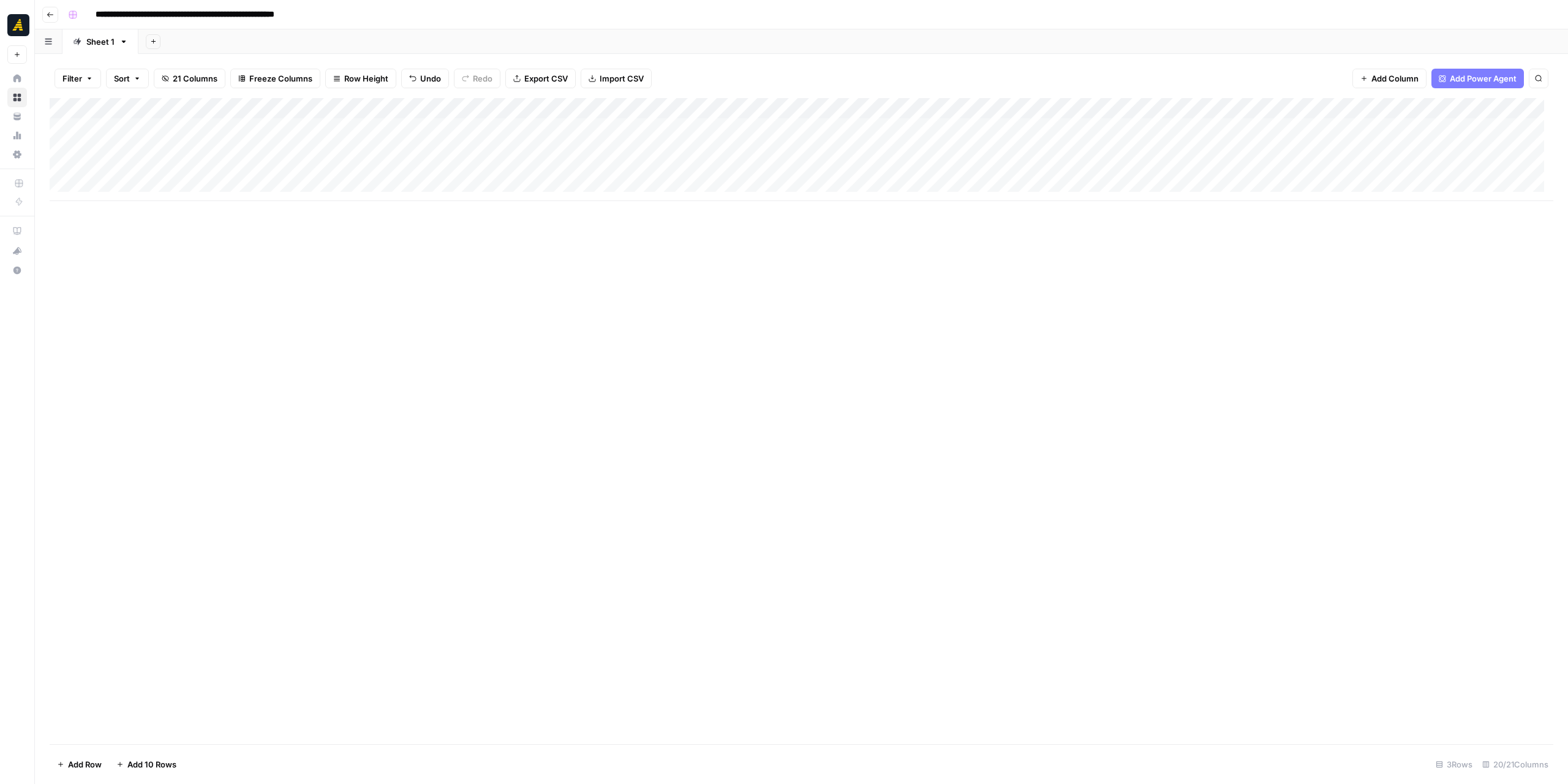
click at [491, 146] on div "Add Column" at bounding box center [801, 149] width 1504 height 103
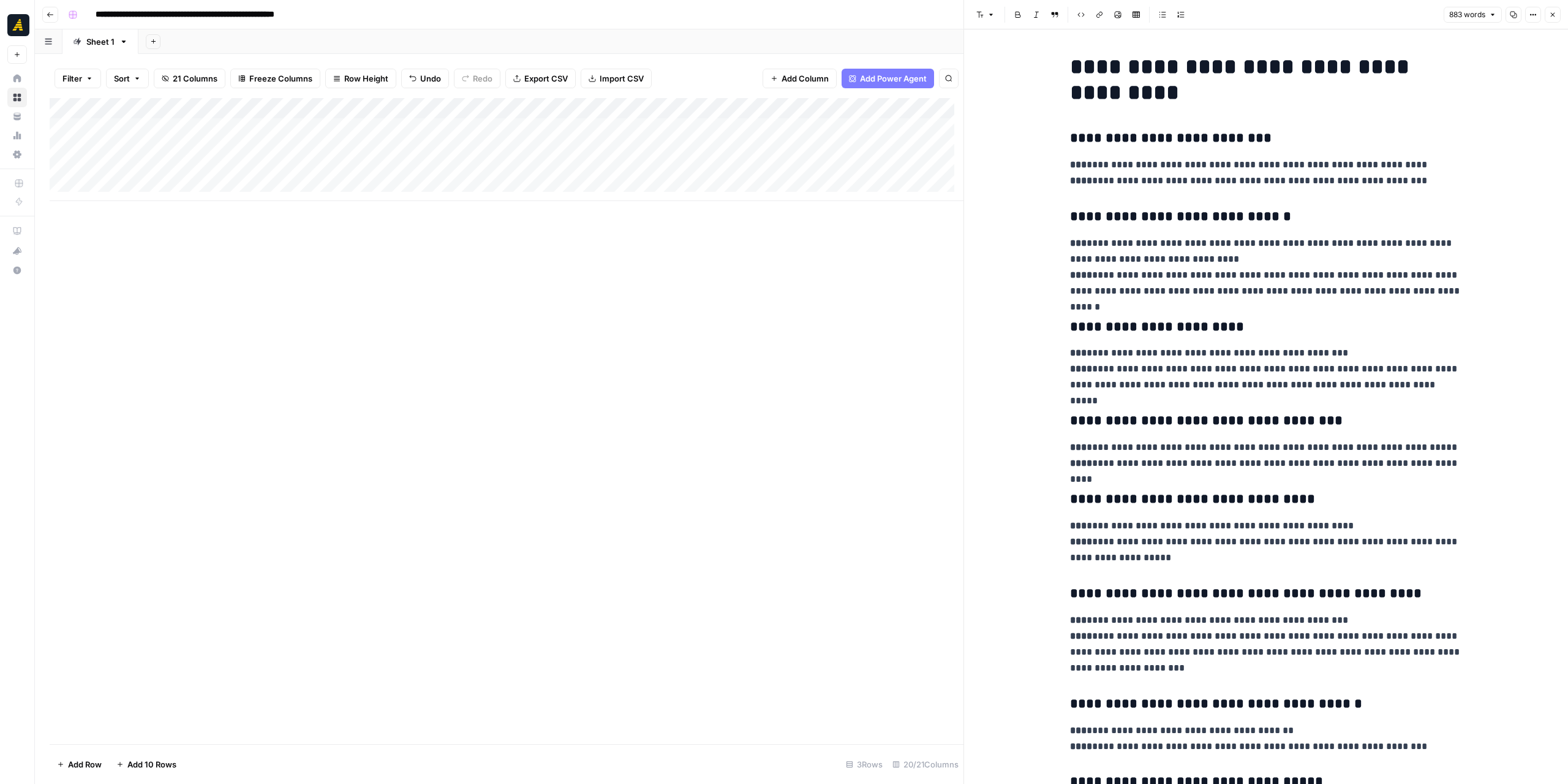
click at [482, 171] on div "Add Column" at bounding box center [507, 149] width 914 height 103
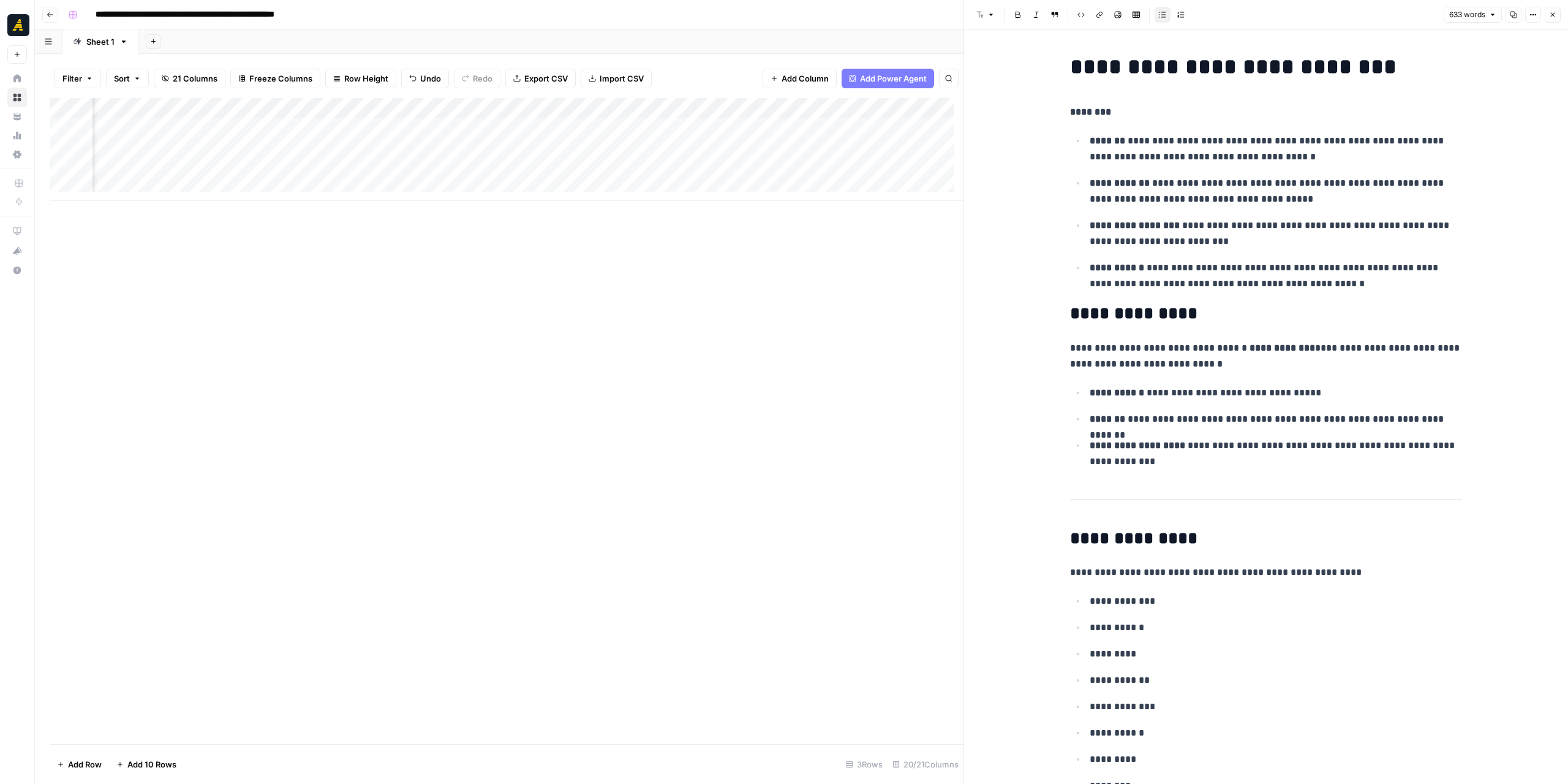
scroll to position [0, 1240]
click at [434, 176] on div "Add Column" at bounding box center [507, 149] width 914 height 103
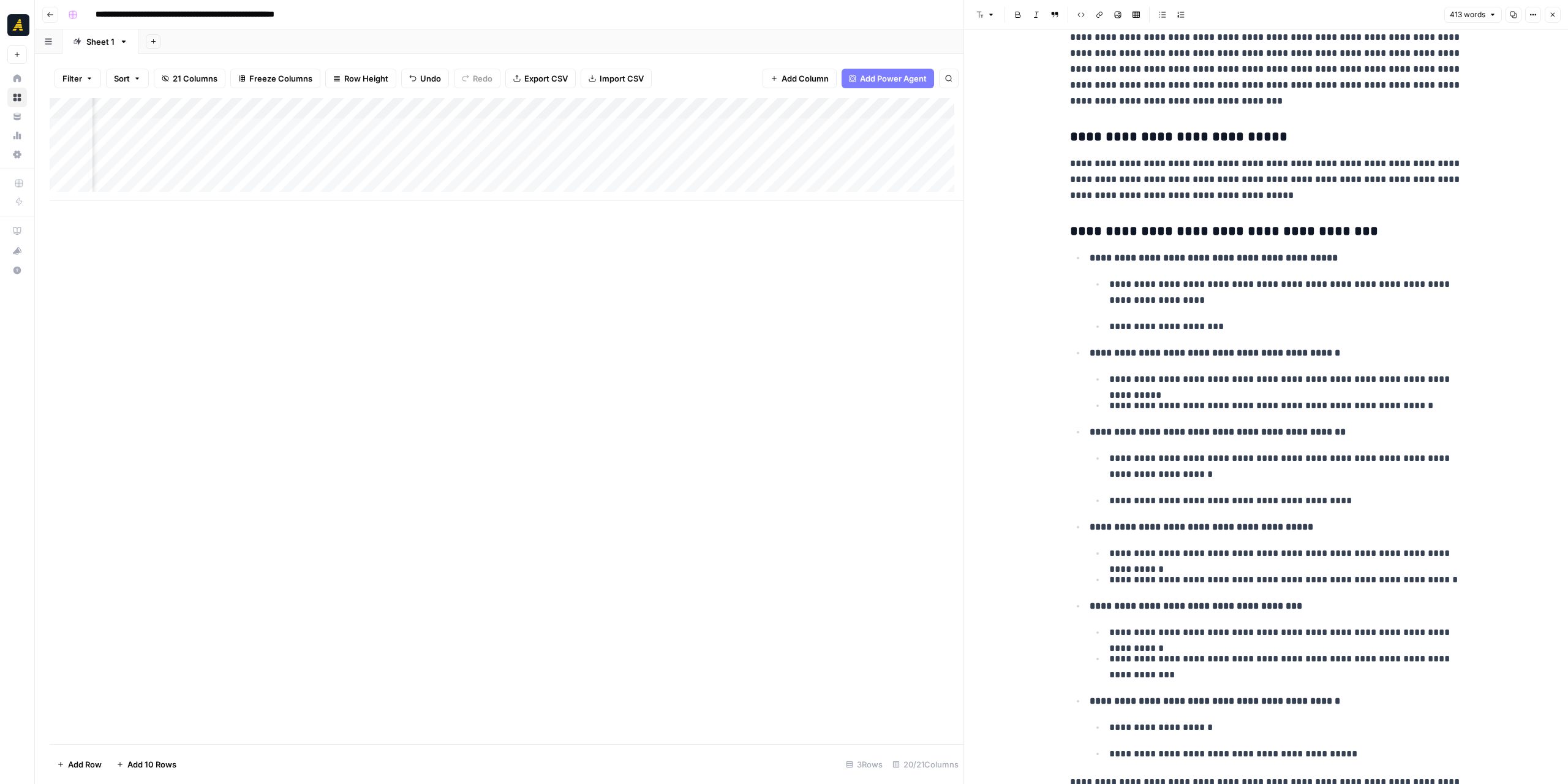
scroll to position [566, 0]
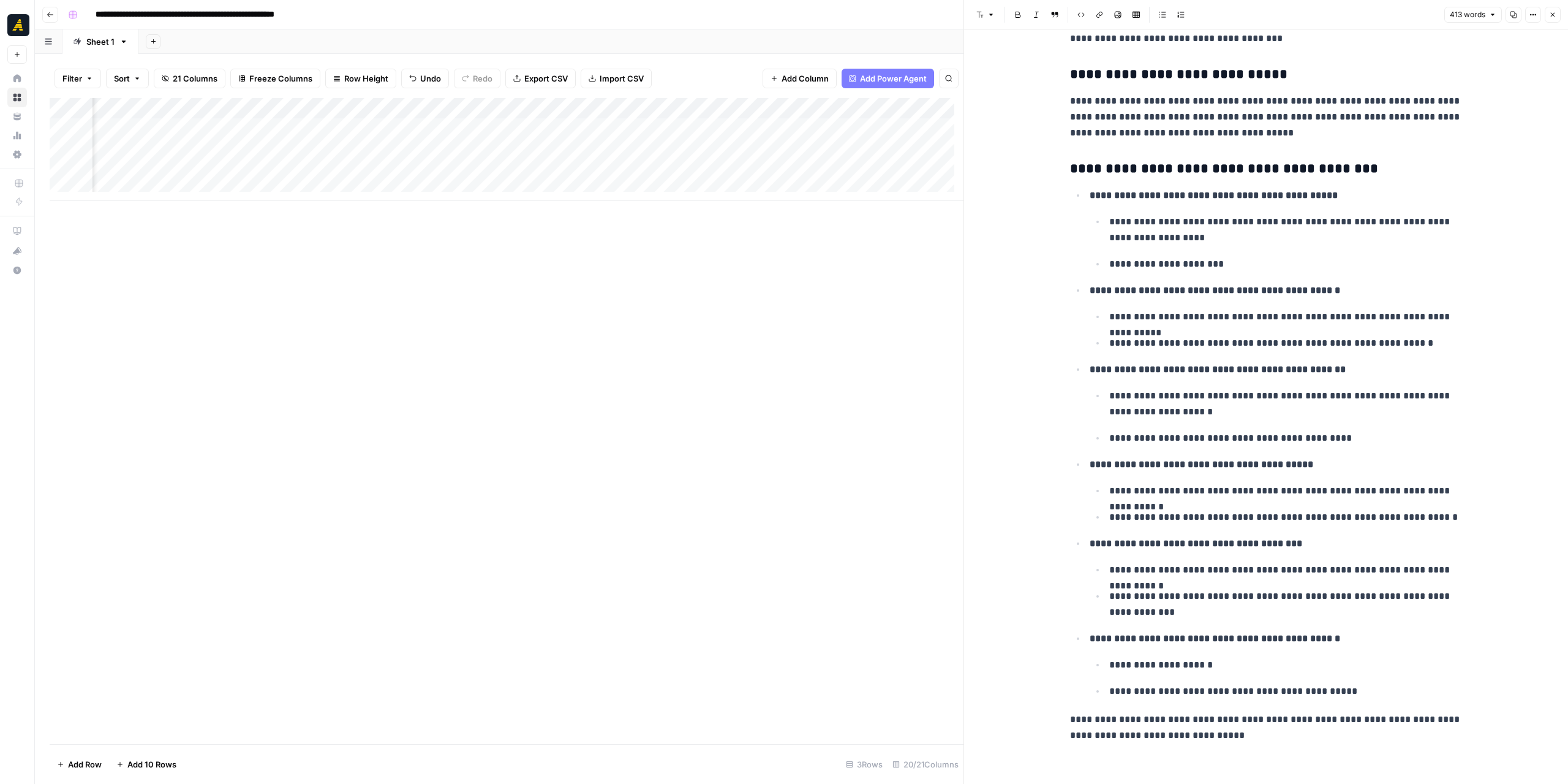
drag, startPoint x: 643, startPoint y: 201, endPoint x: 693, endPoint y: 203, distance: 50.0
click at [693, 203] on div "Add Column" at bounding box center [507, 421] width 914 height 646
click at [685, 174] on div "Add Column" at bounding box center [507, 149] width 914 height 103
click at [686, 174] on div "Add Column" at bounding box center [507, 149] width 914 height 103
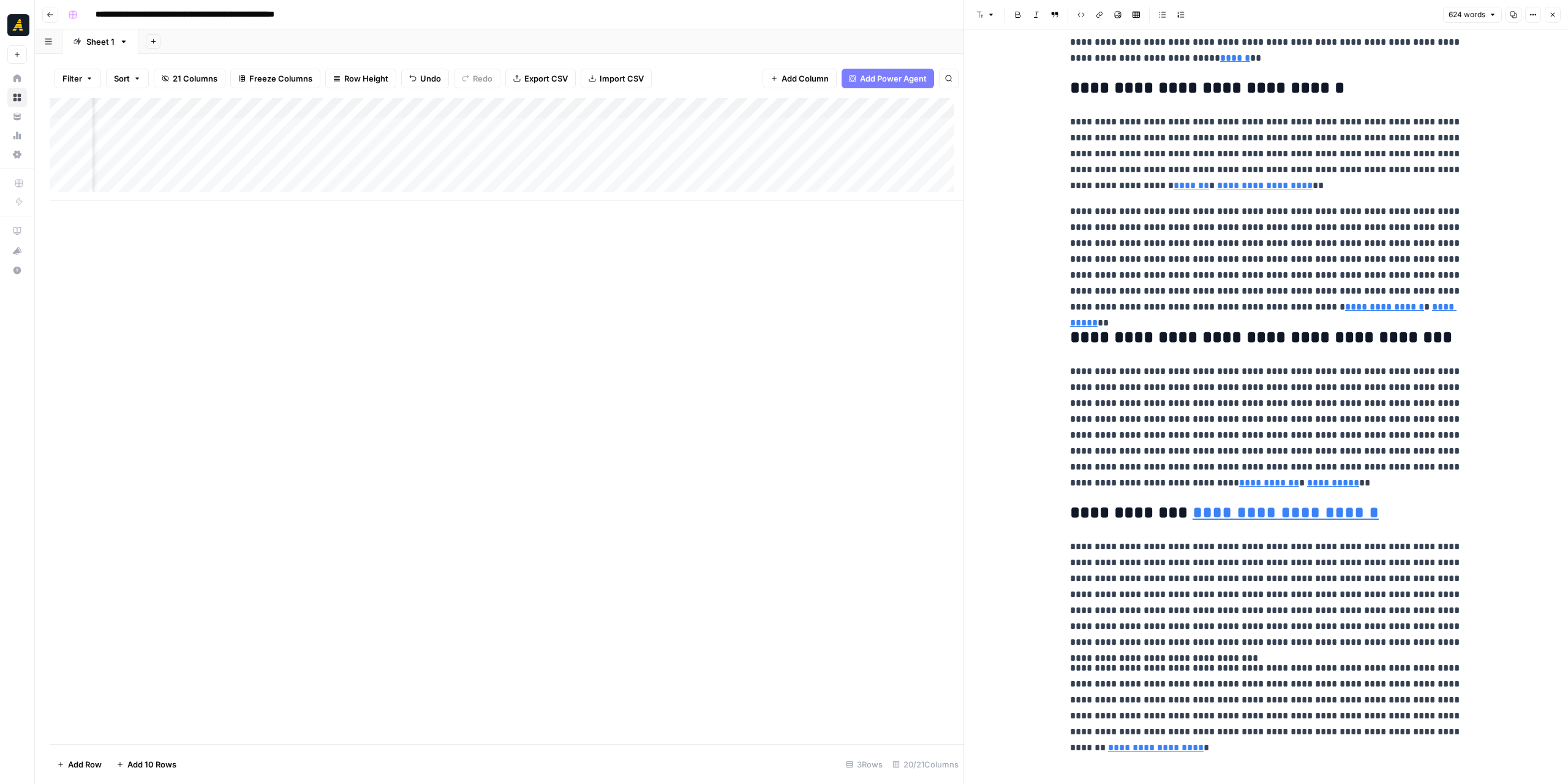
scroll to position [0, 2068]
click at [647, 169] on div "Add Column" at bounding box center [507, 149] width 914 height 103
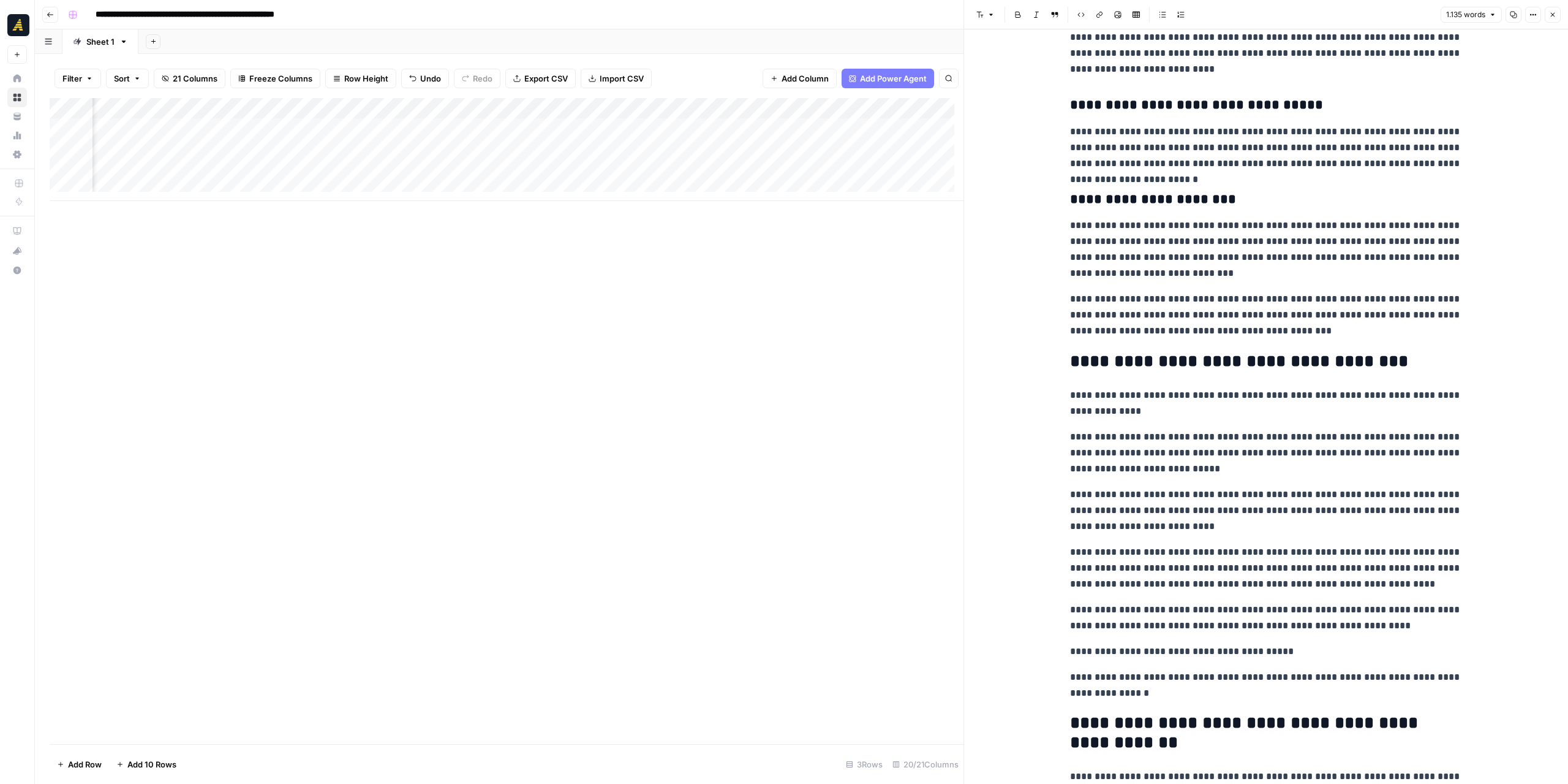
scroll to position [1634, 0]
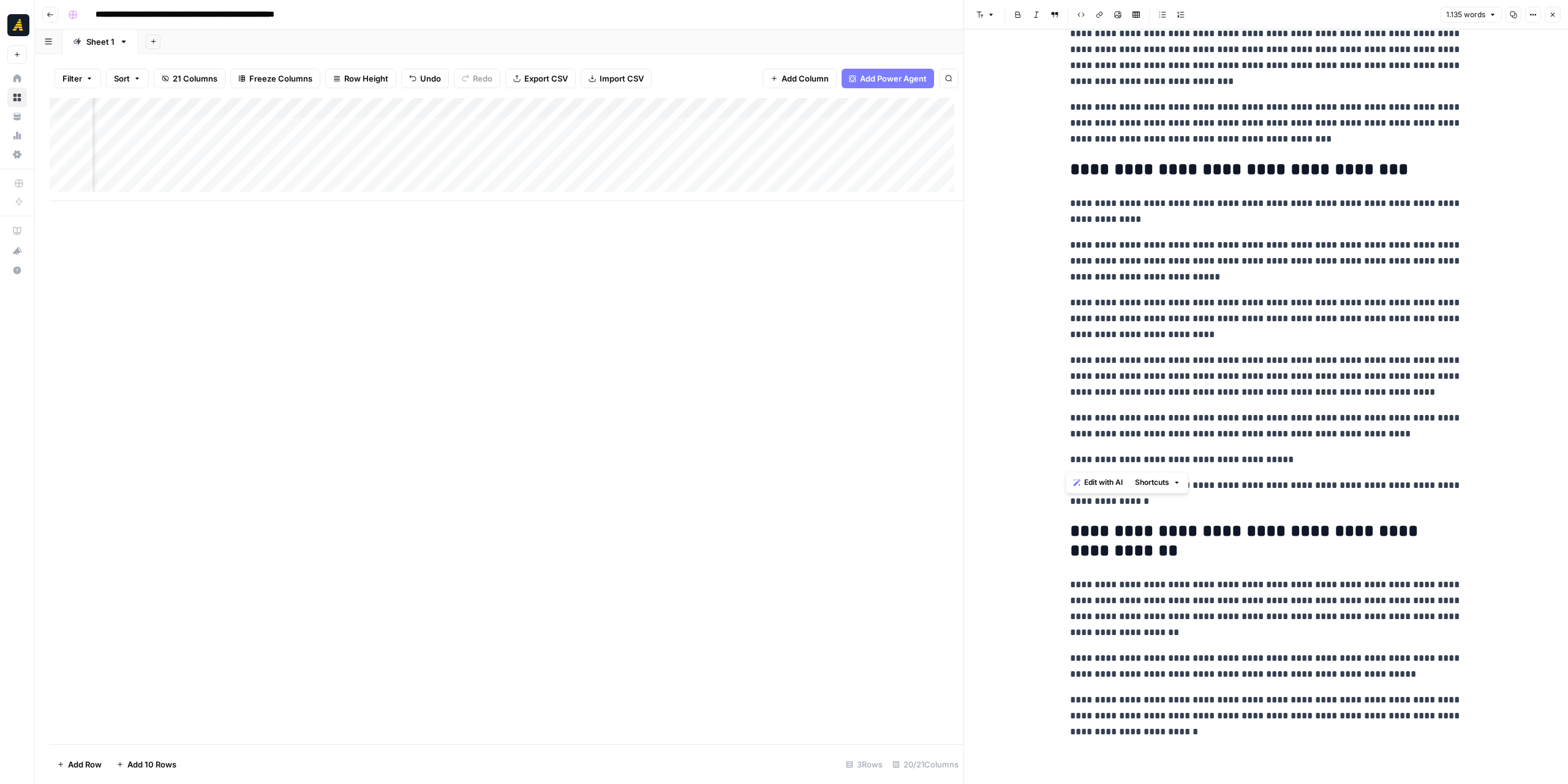
drag, startPoint x: 1273, startPoint y: 459, endPoint x: 1057, endPoint y: 456, distance: 216.0
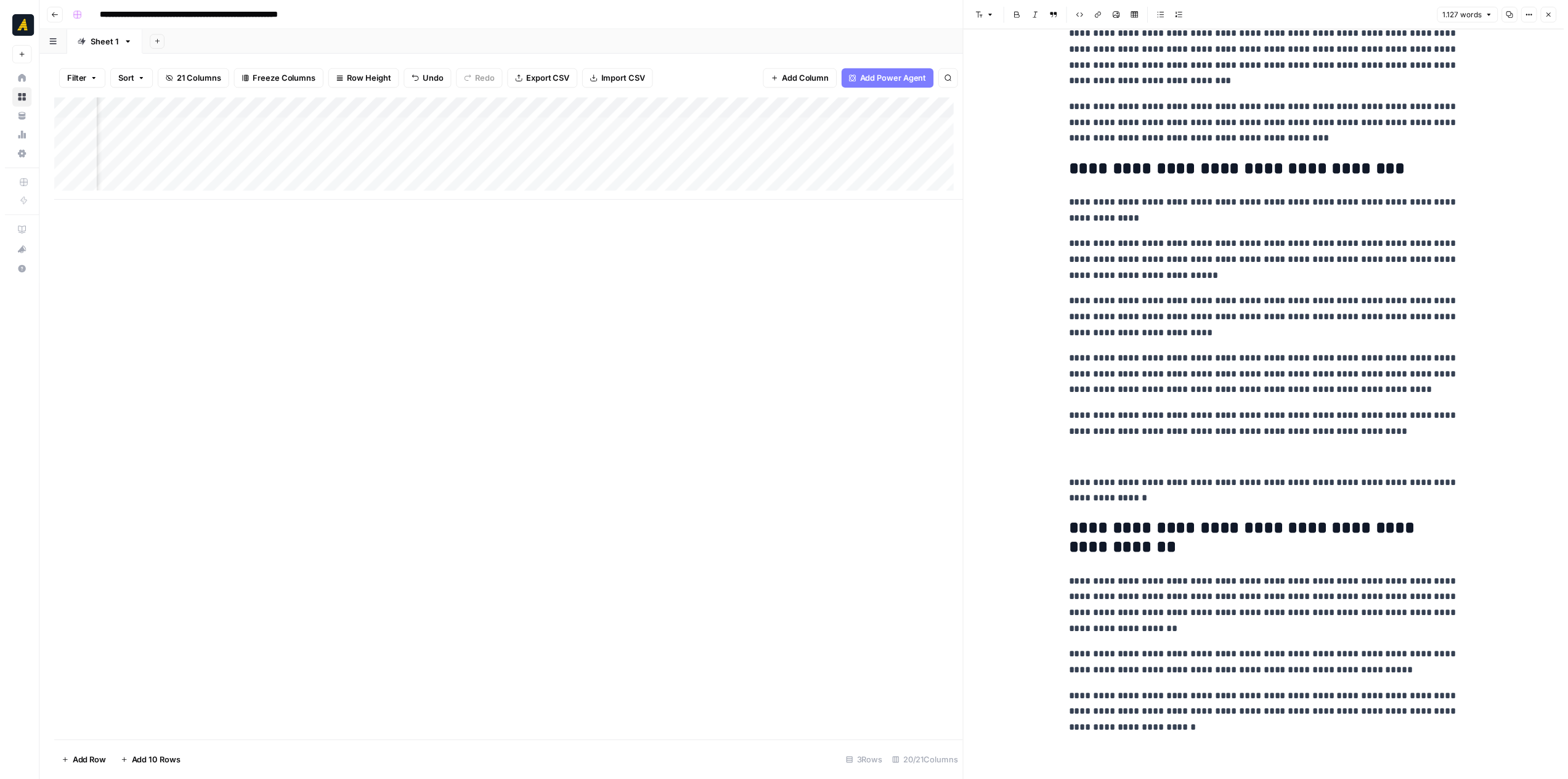
scroll to position [1617, 0]
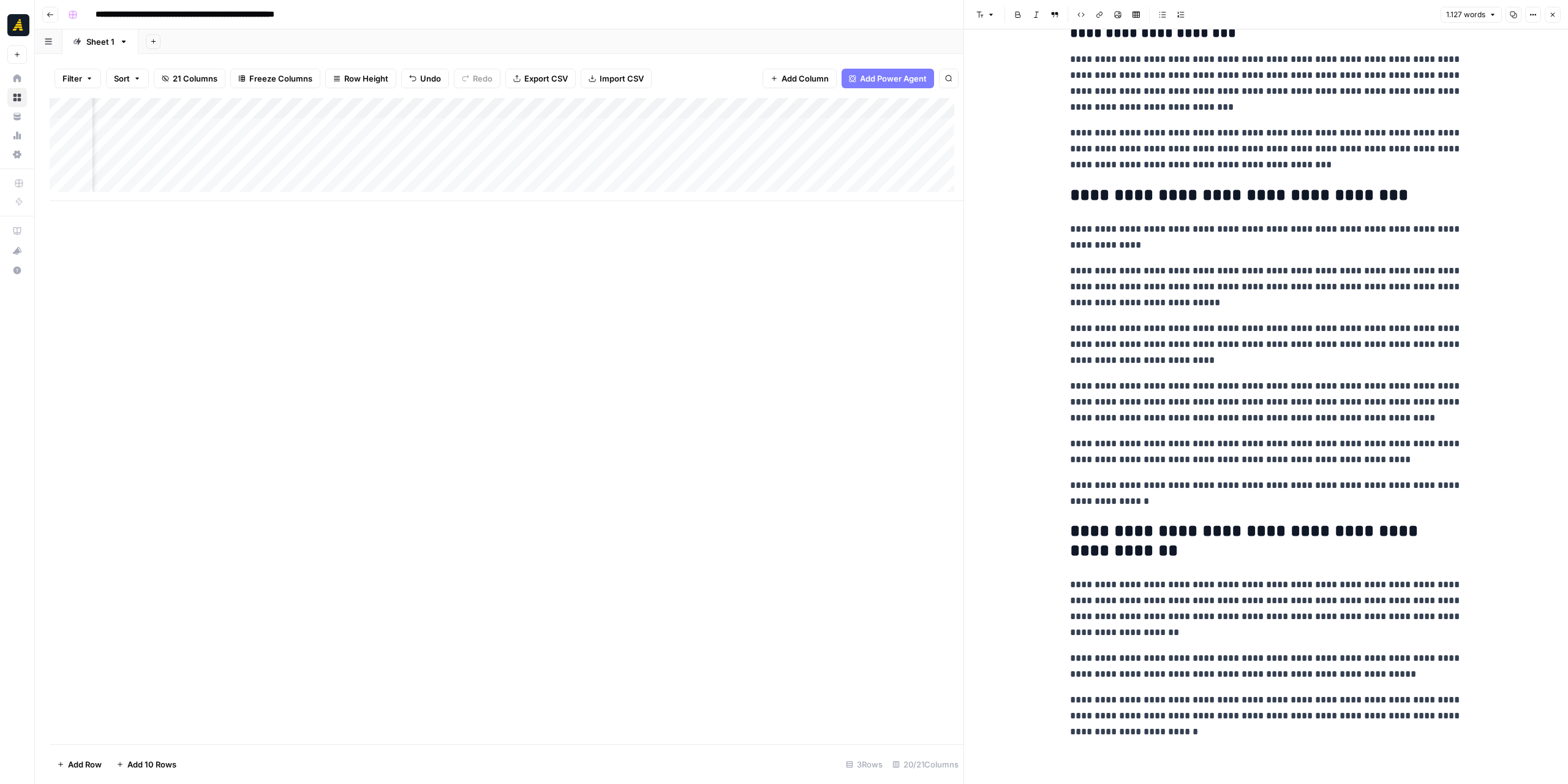
click at [459, 108] on div "Add Column" at bounding box center [507, 149] width 914 height 103
click at [406, 222] on span "Edit Workflow" at bounding box center [411, 228] width 107 height 12
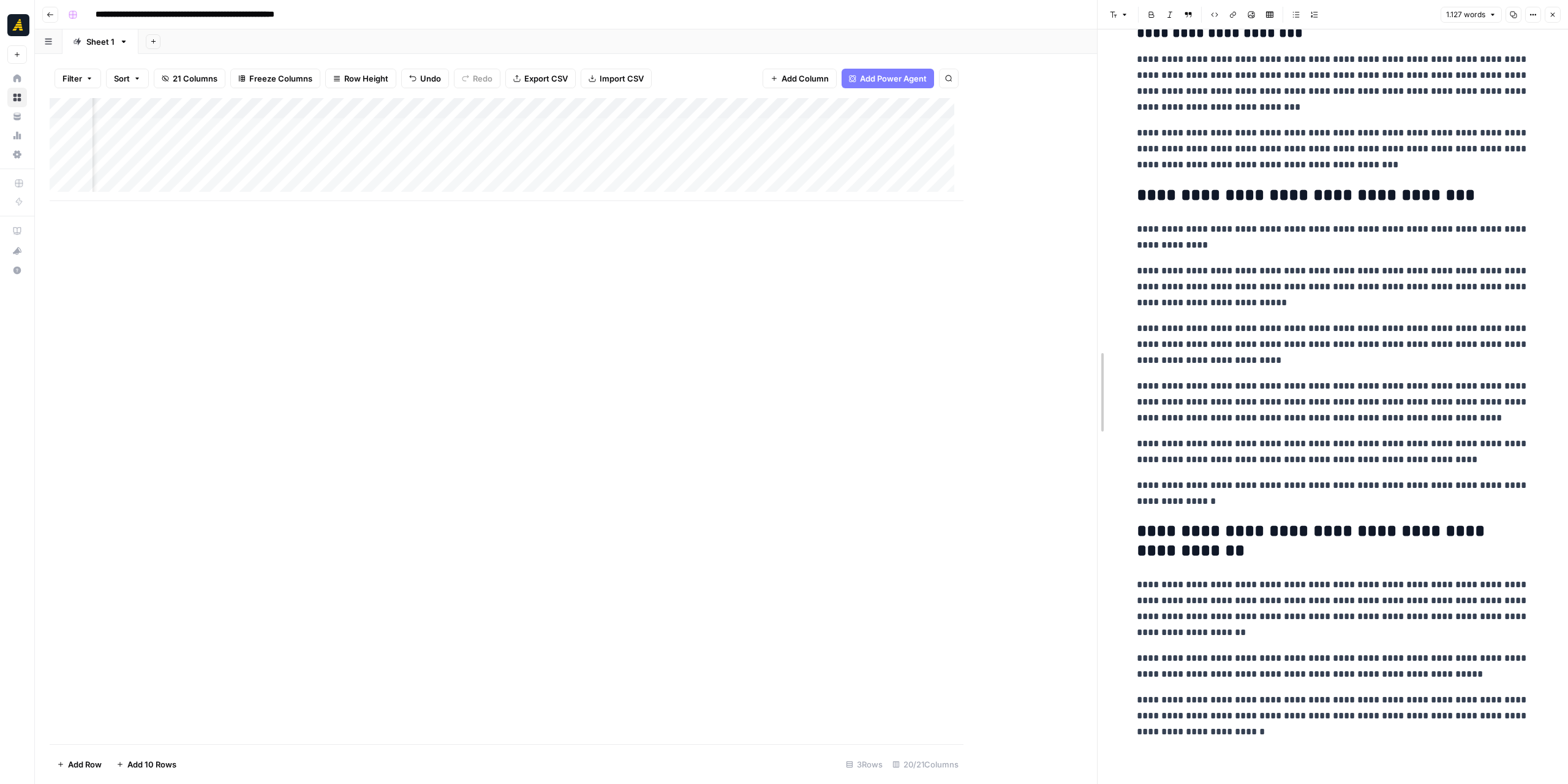
drag, startPoint x: 961, startPoint y: 216, endPoint x: 1079, endPoint y: 216, distance: 118.0
click at [1098, 221] on div at bounding box center [1098, 392] width 12 height 784
click at [54, 16] on button "Go back" at bounding box center [50, 14] width 16 height 16
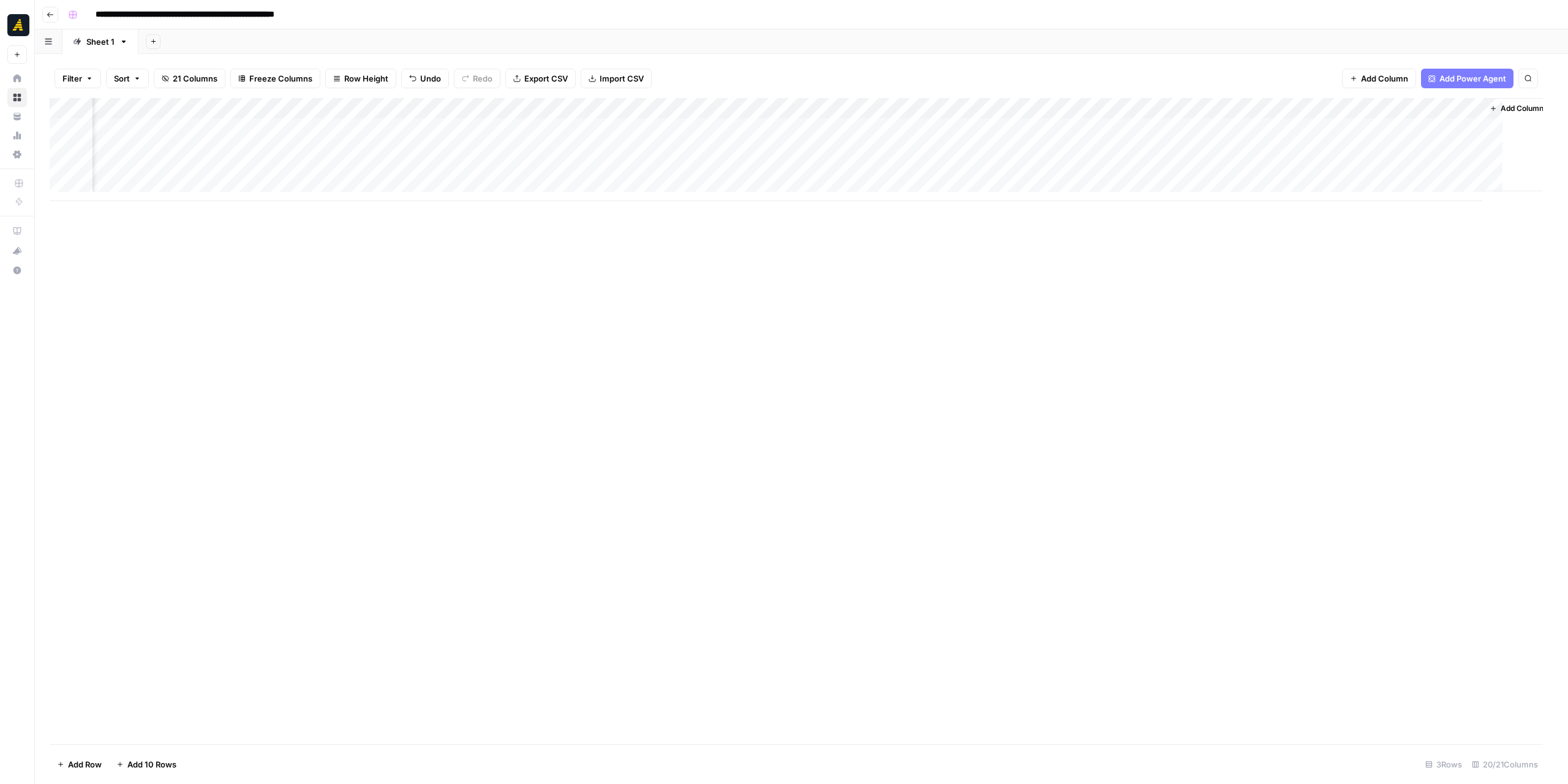
scroll to position [0, 1700]
click at [54, 16] on button "Go back" at bounding box center [50, 14] width 16 height 16
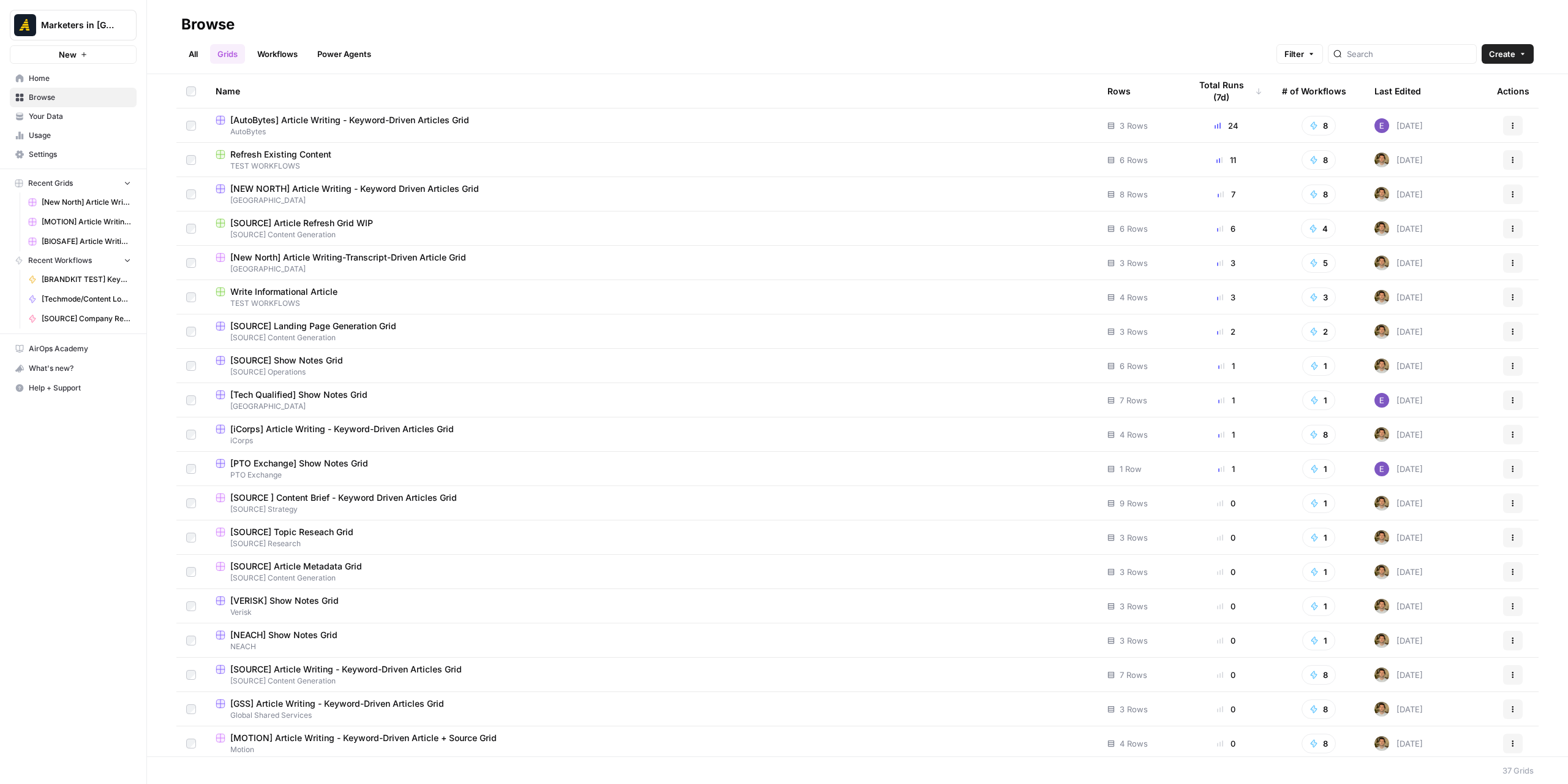
click at [193, 56] on link "All" at bounding box center [193, 54] width 24 height 20
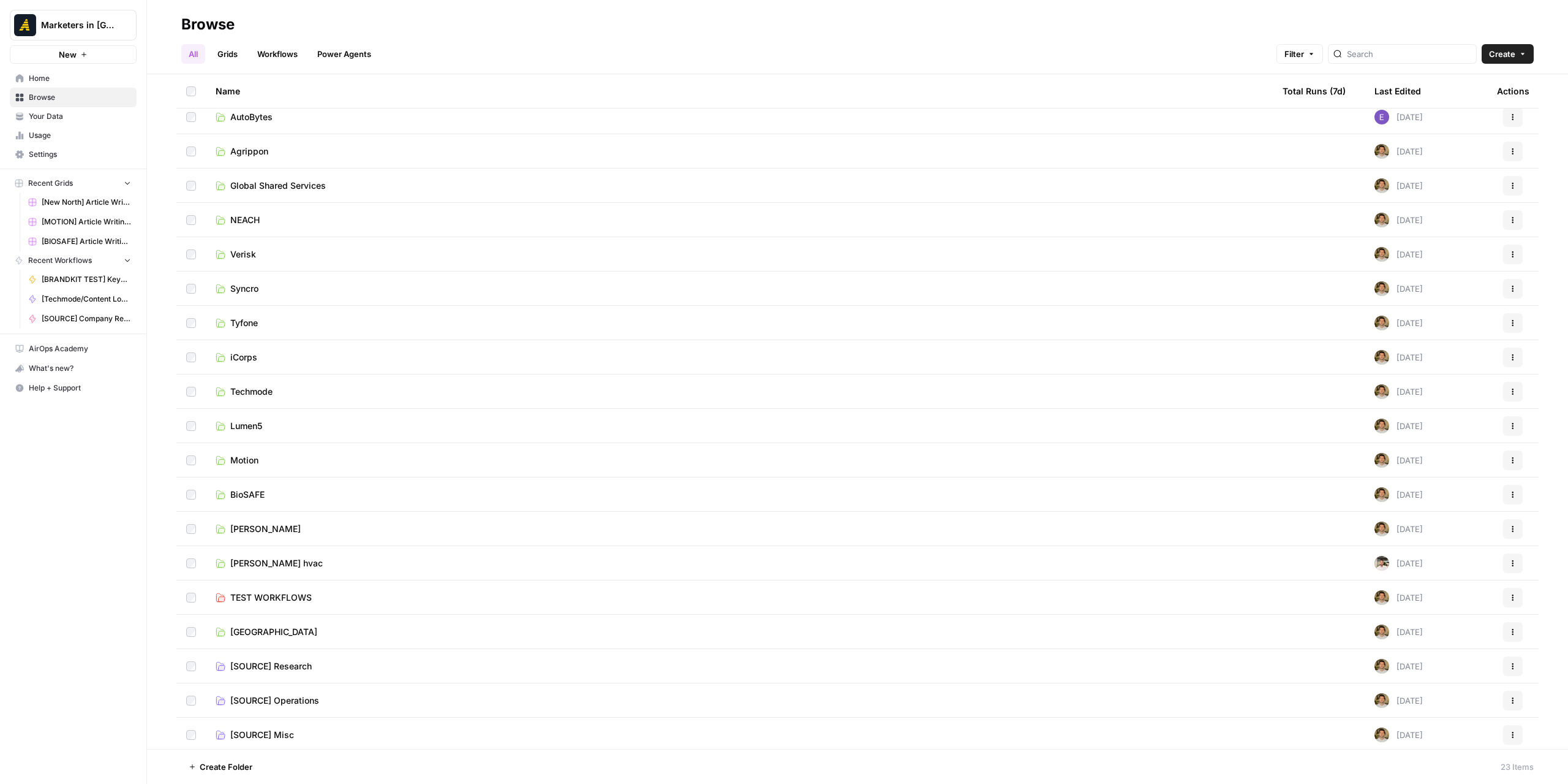
scroll to position [123, 0]
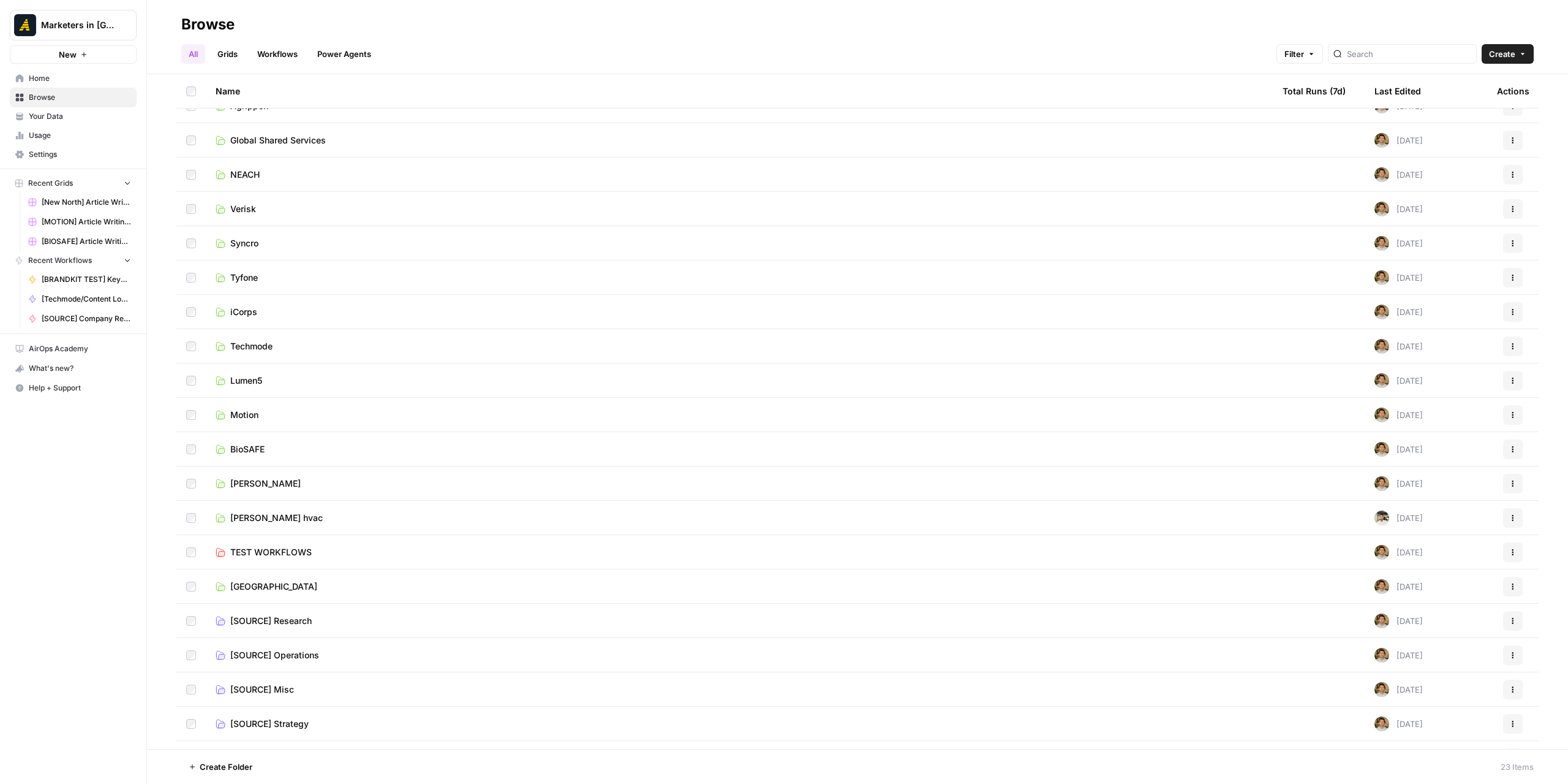
click at [244, 447] on span "BioSAFE" at bounding box center [248, 449] width 34 height 12
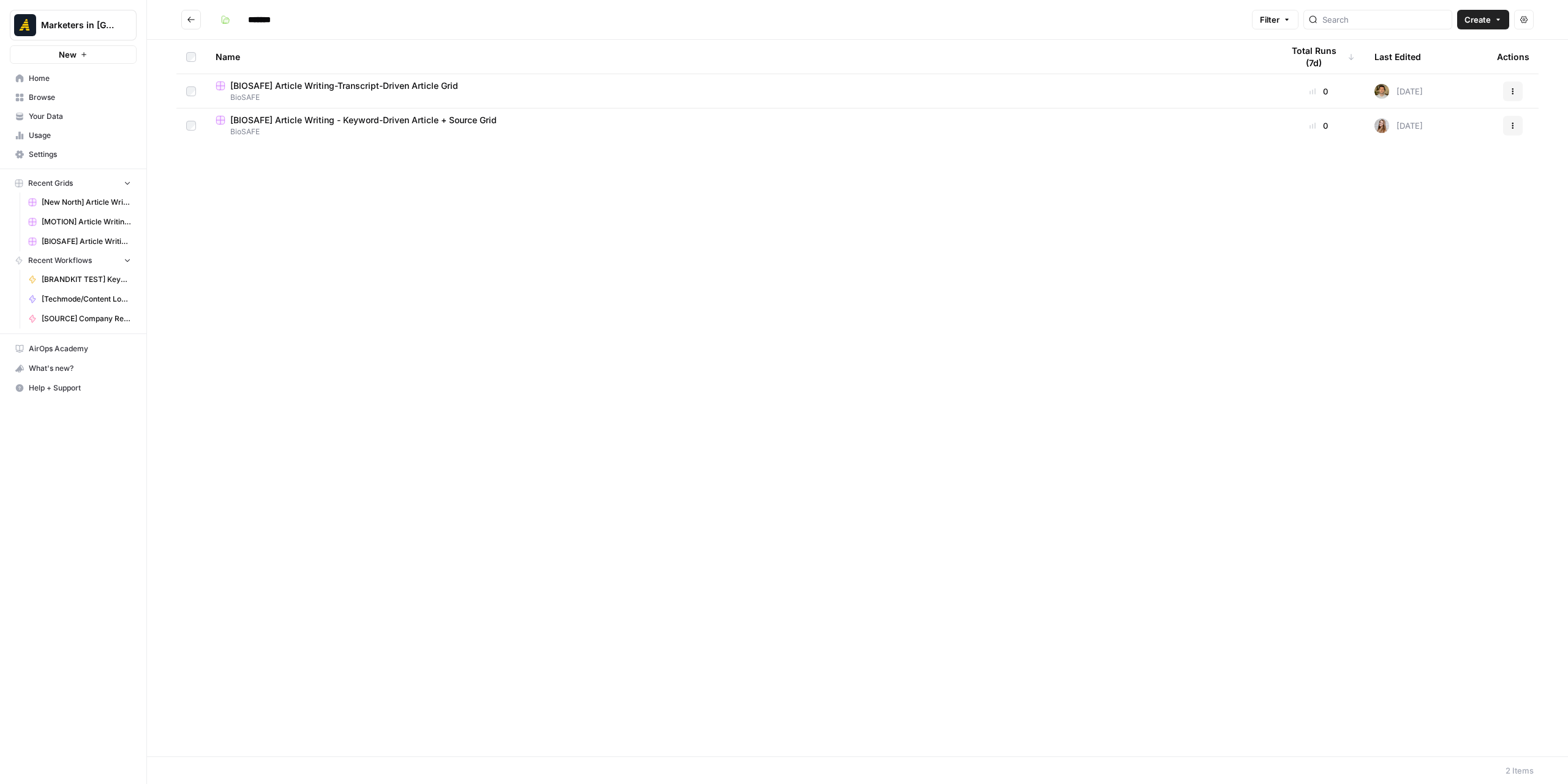
click at [333, 80] on span "[BIOSAFE] Article Writing-Transcript-Driven Article Grid" at bounding box center [345, 86] width 228 height 12
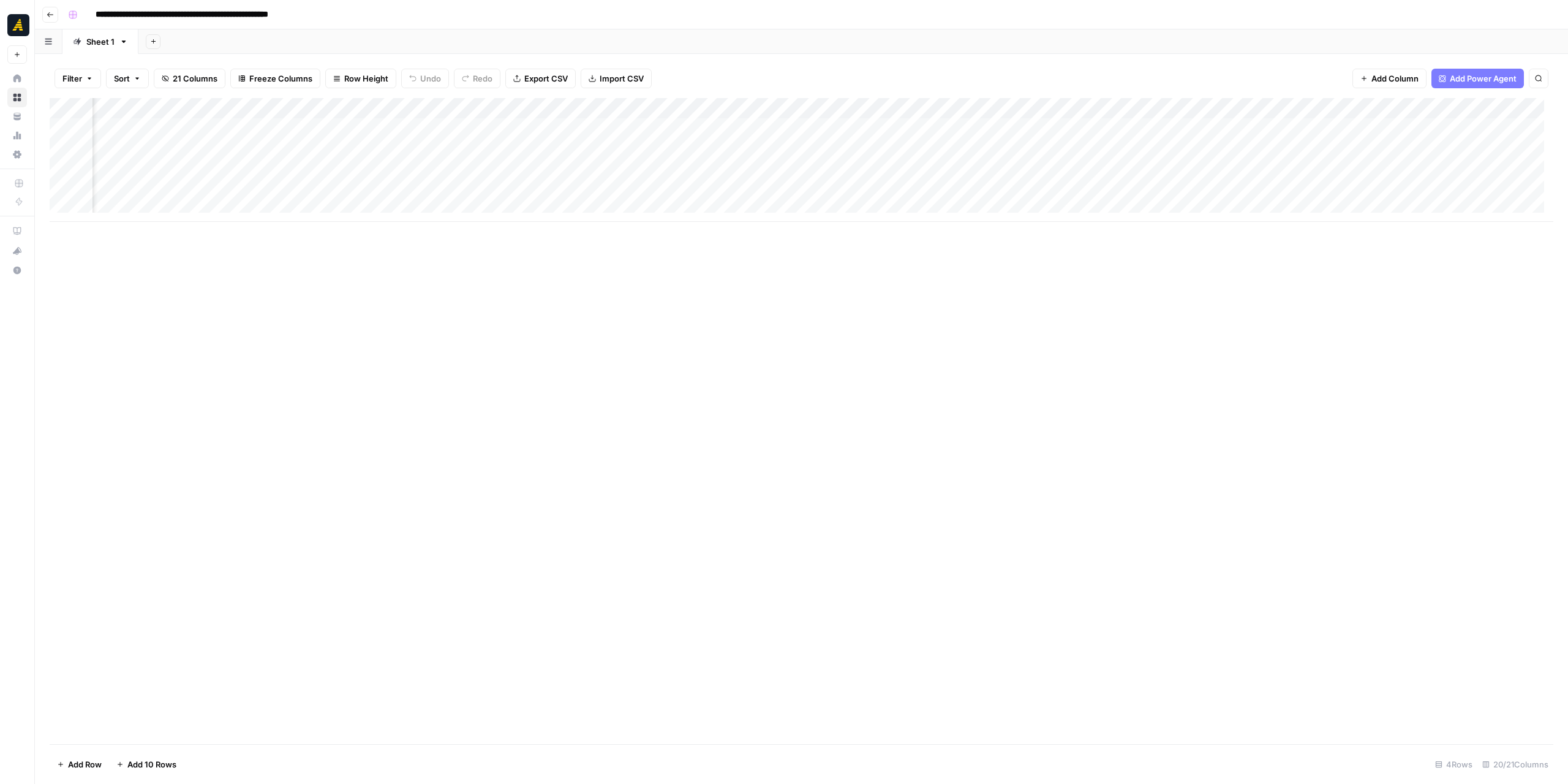
scroll to position [0, 1591]
click at [1061, 123] on div "Add Column" at bounding box center [801, 160] width 1504 height 124
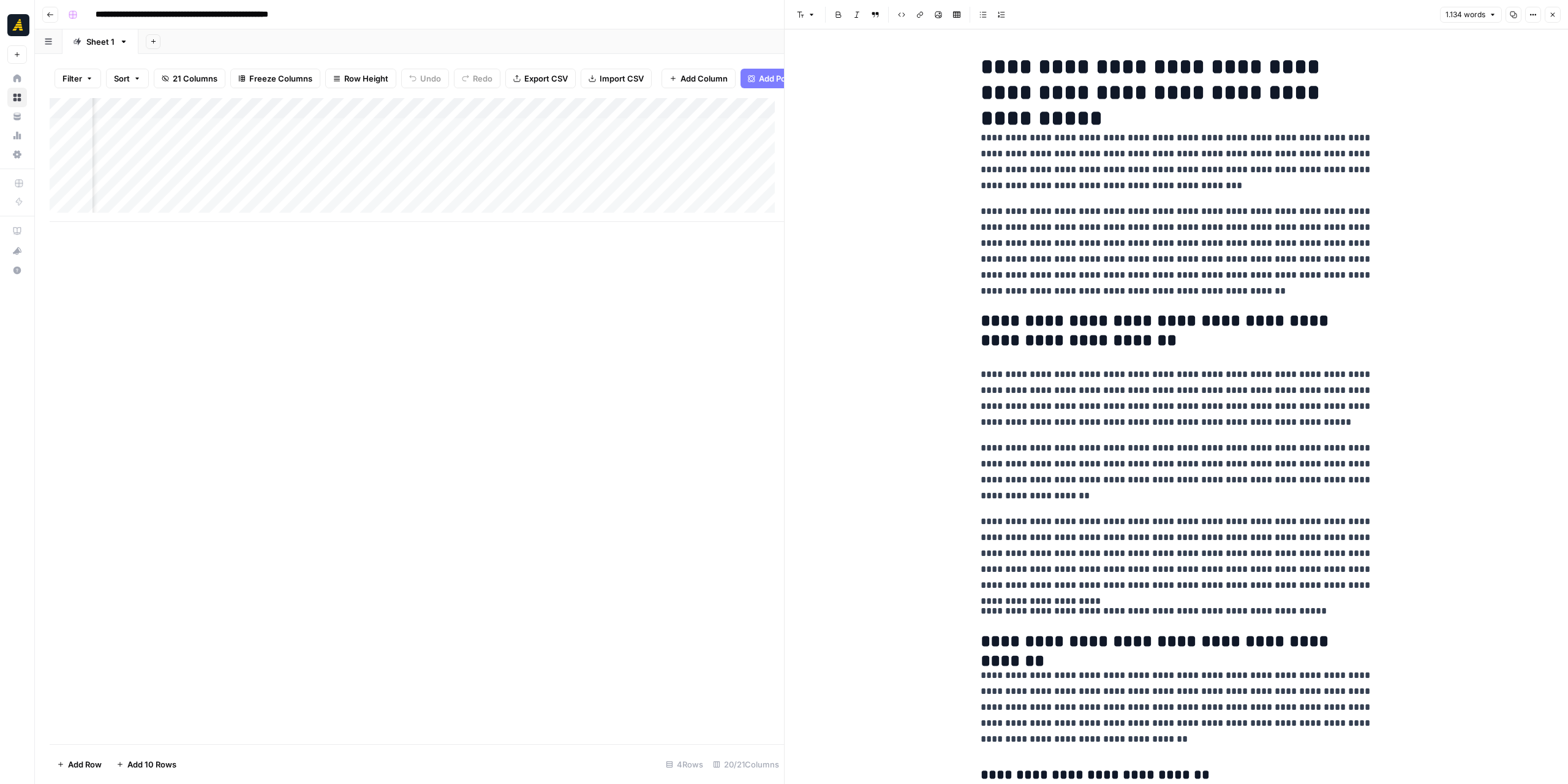
click at [1555, 11] on icon "button" at bounding box center [1552, 14] width 7 height 7
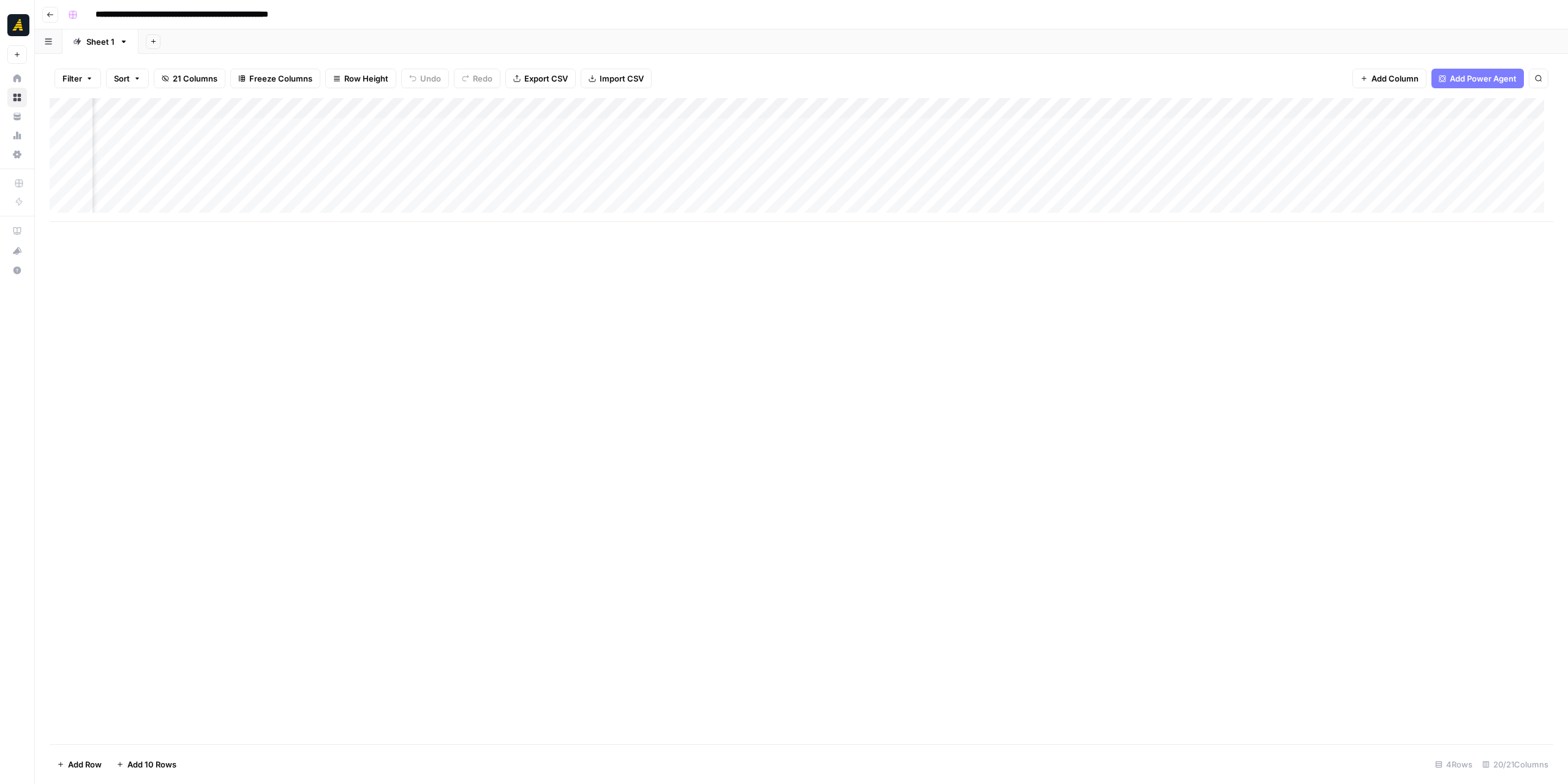
scroll to position [0, 1693]
click at [54, 12] on button "Go back" at bounding box center [50, 14] width 16 height 16
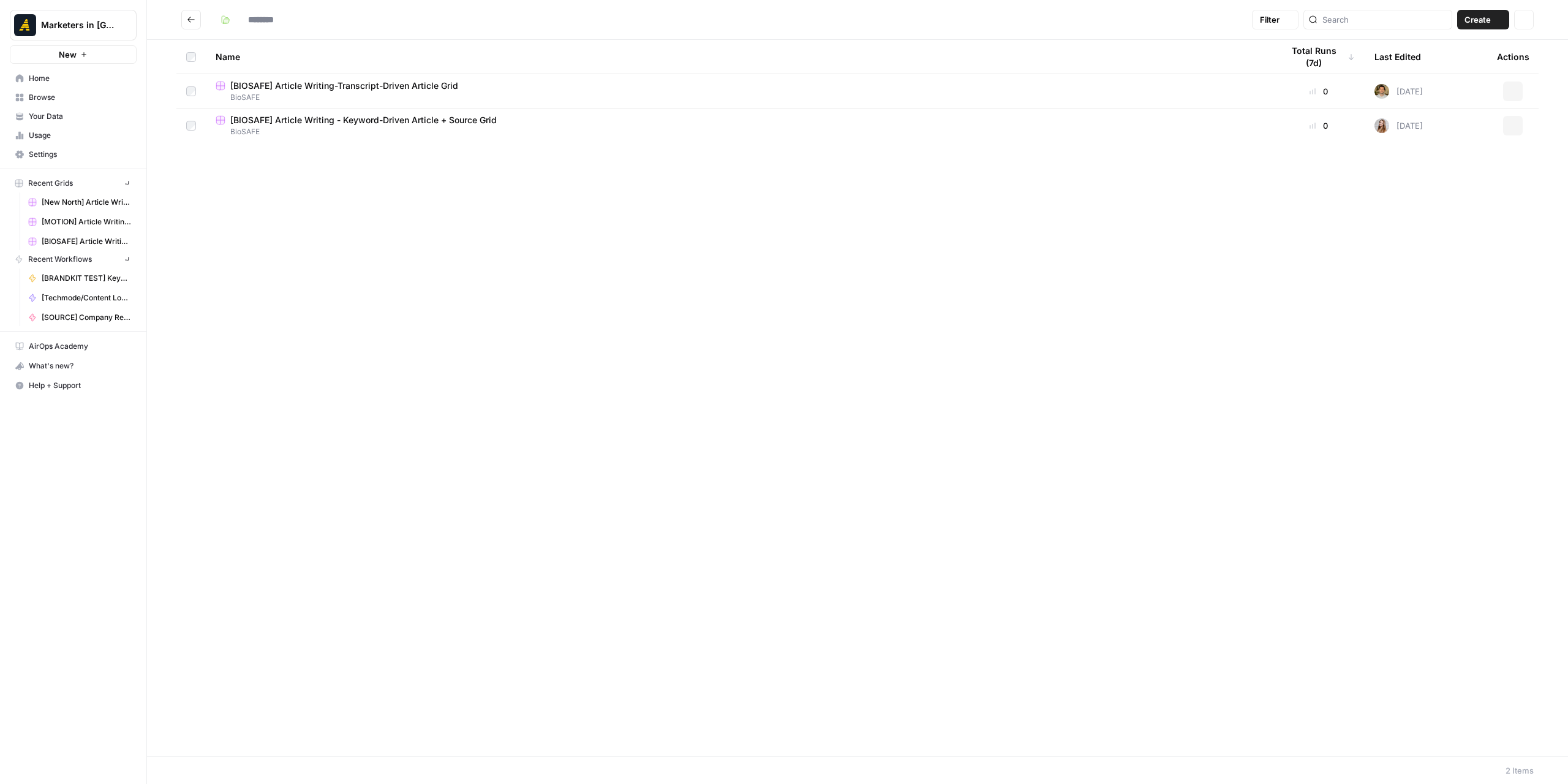
type input "*******"
click at [353, 127] on span "BioSAFE" at bounding box center [739, 132] width 1048 height 11
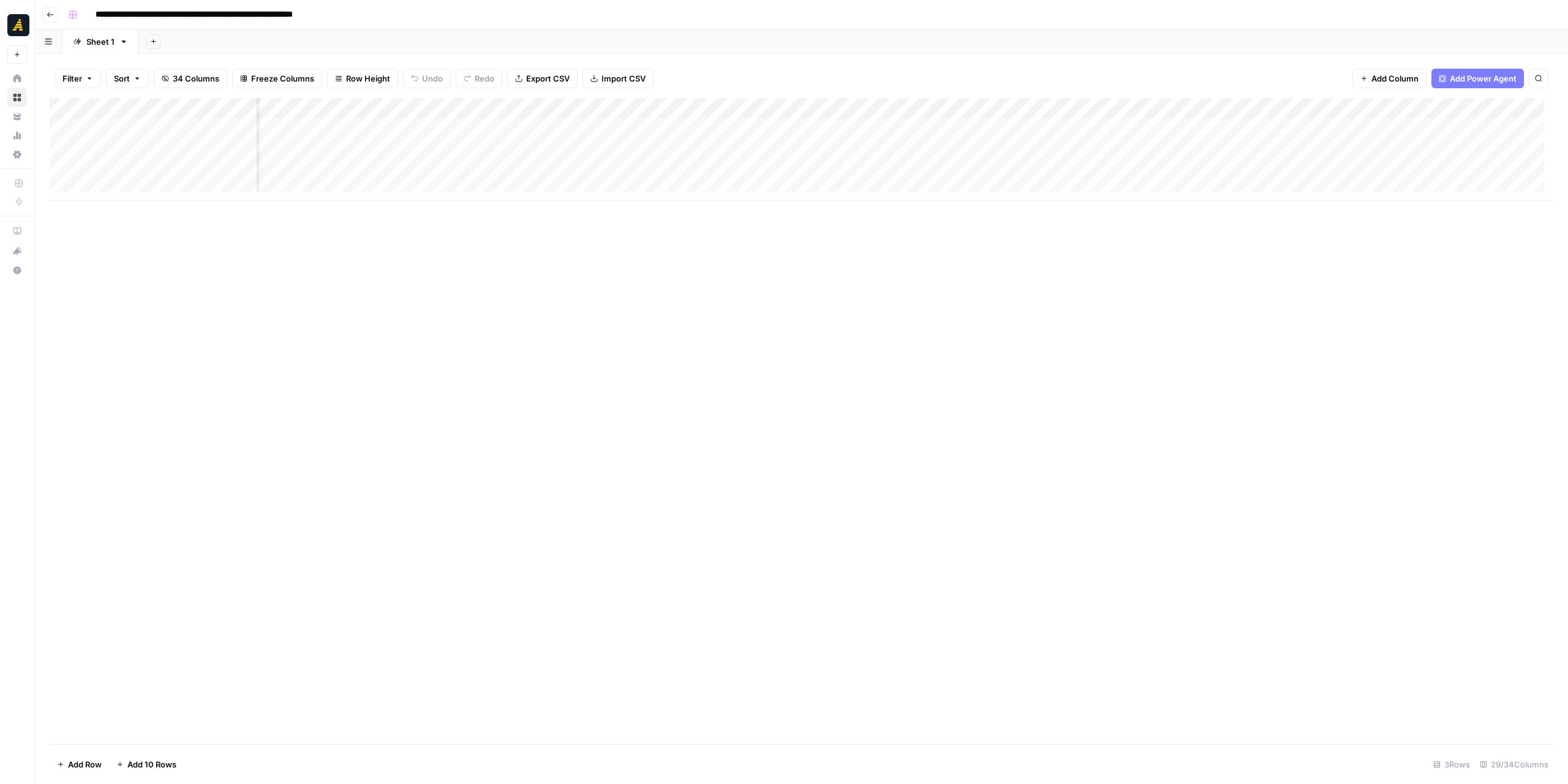
scroll to position [0, 1293]
click at [1064, 146] on div "Add Column" at bounding box center [801, 149] width 1504 height 103
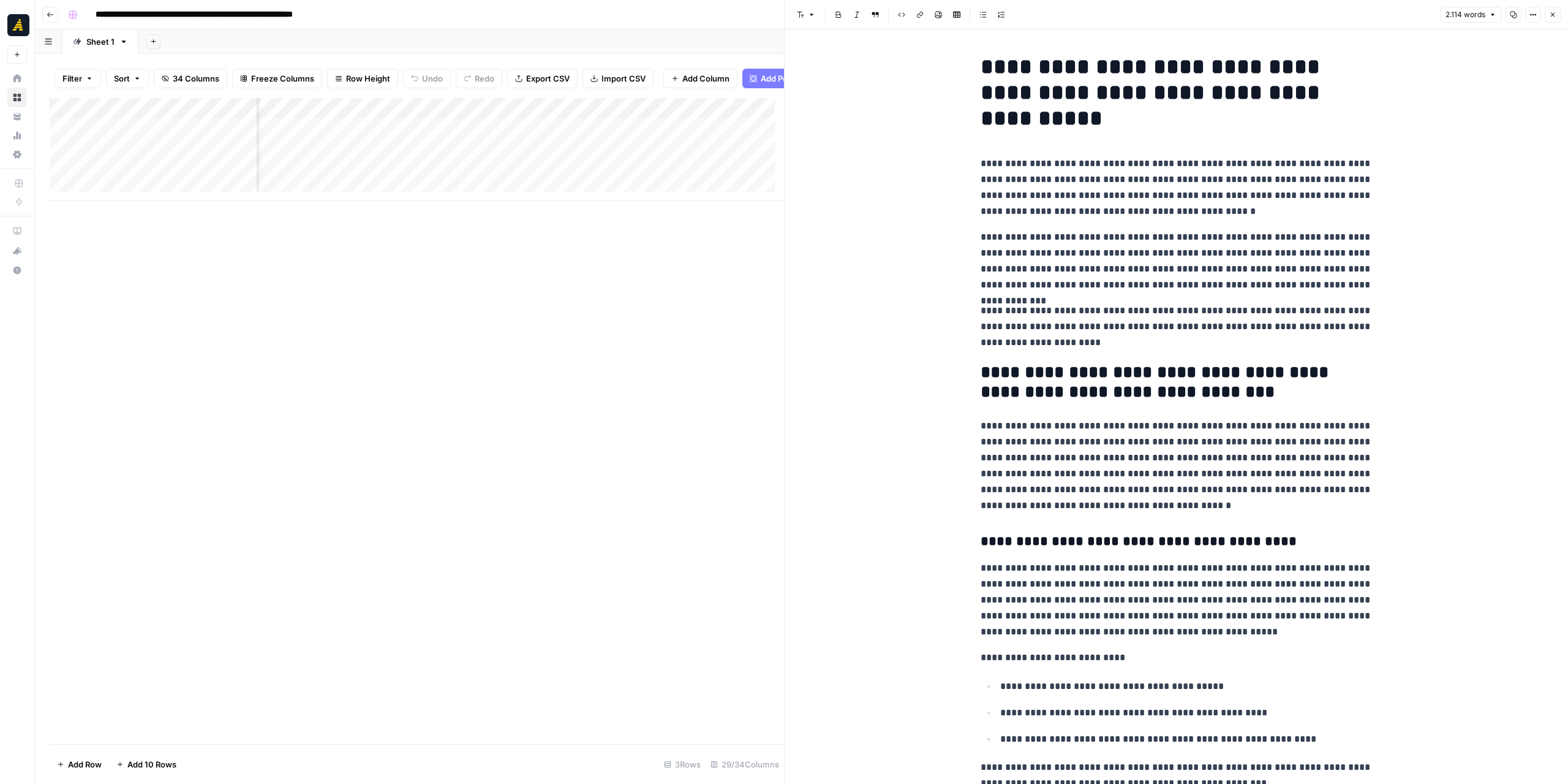
click at [1558, 13] on button "Close" at bounding box center [1553, 14] width 16 height 16
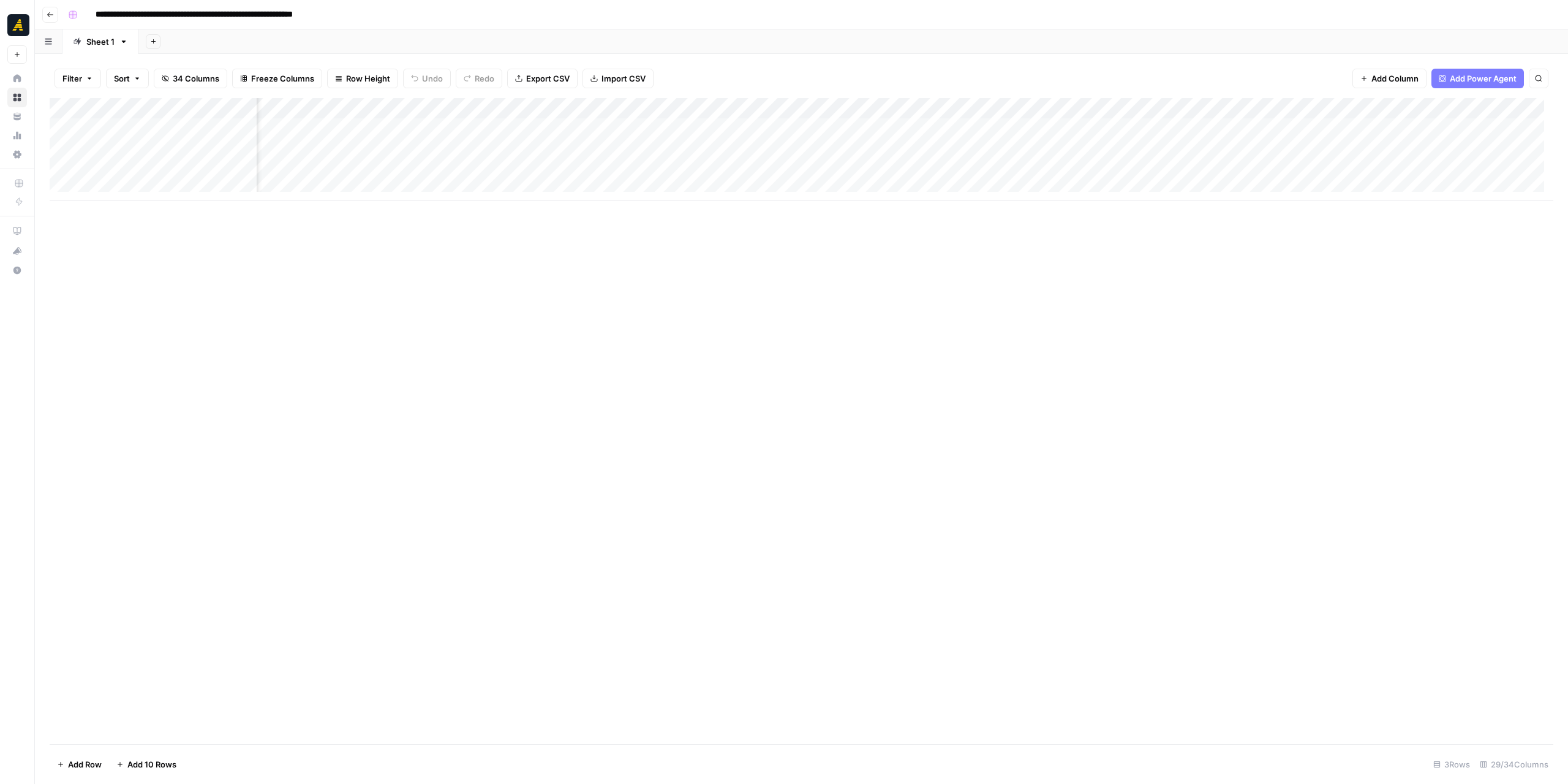
click at [305, 285] on div "Add Column" at bounding box center [801, 421] width 1504 height 646
click at [47, 16] on icon "button" at bounding box center [50, 14] width 7 height 7
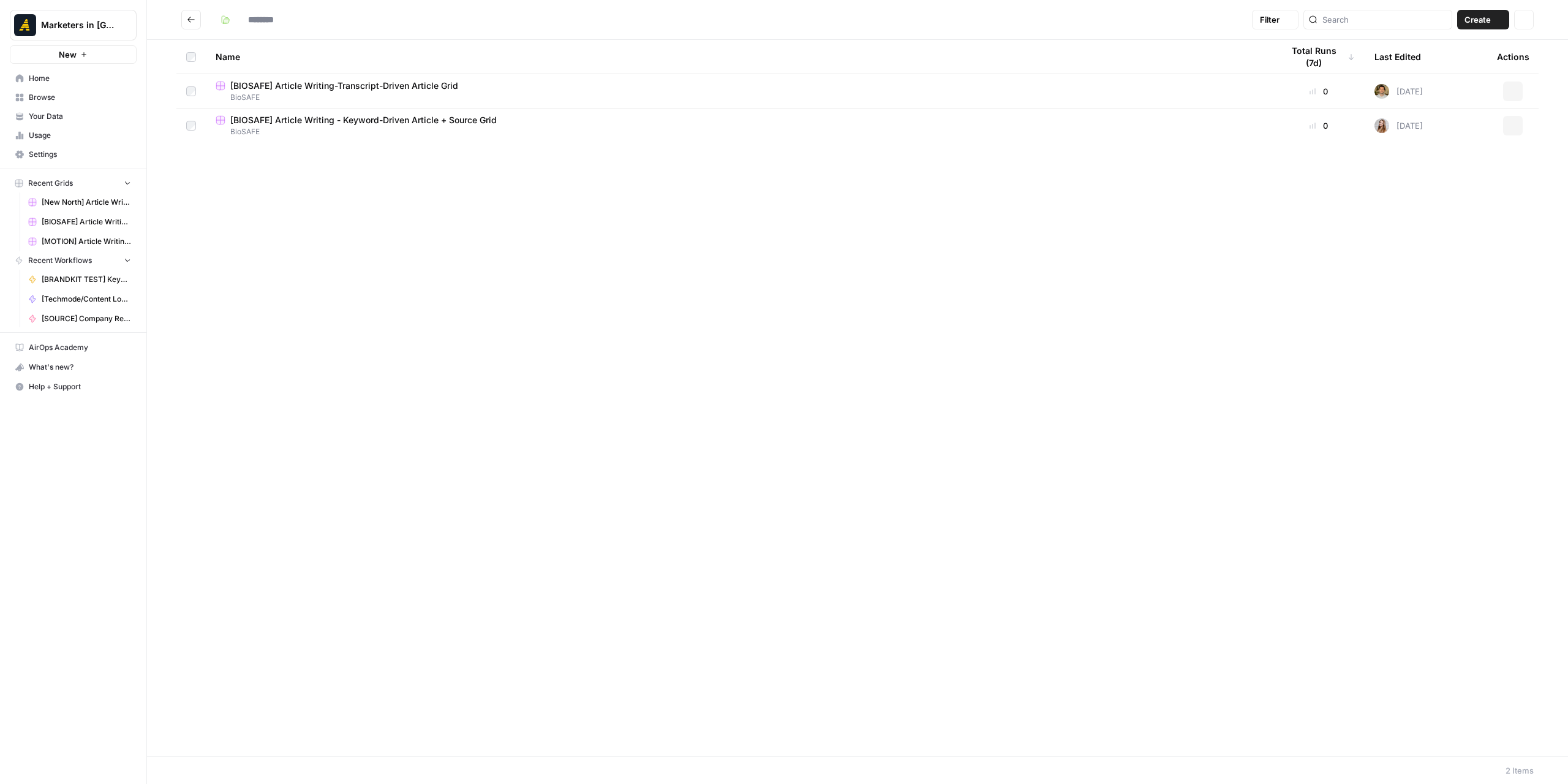
type input "*******"
click at [324, 90] on span "[BIOSAFE] Article Writing-Transcript-Driven Article Grid" at bounding box center [345, 86] width 228 height 12
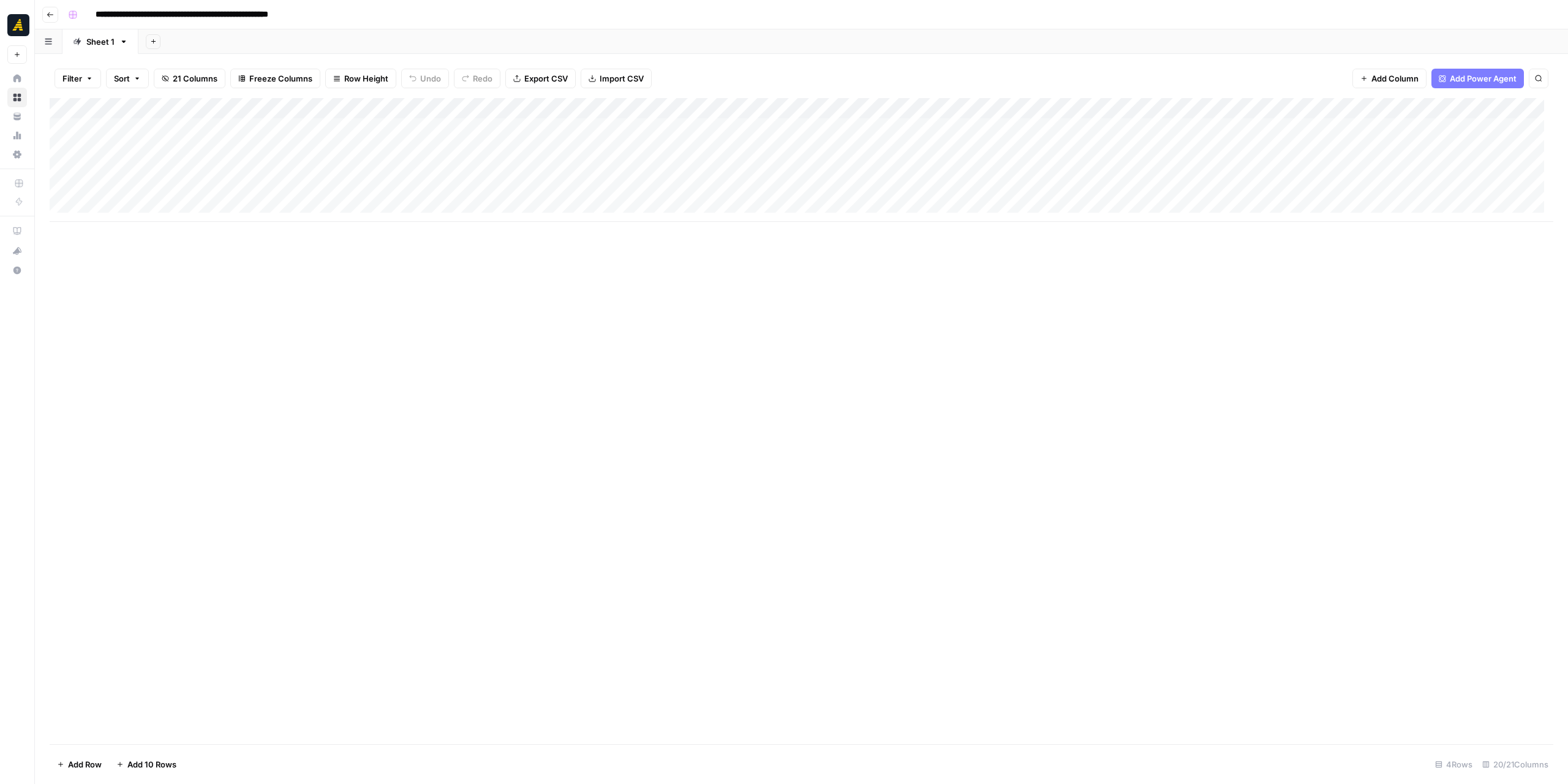
click at [56, 16] on button "Go back" at bounding box center [50, 14] width 16 height 16
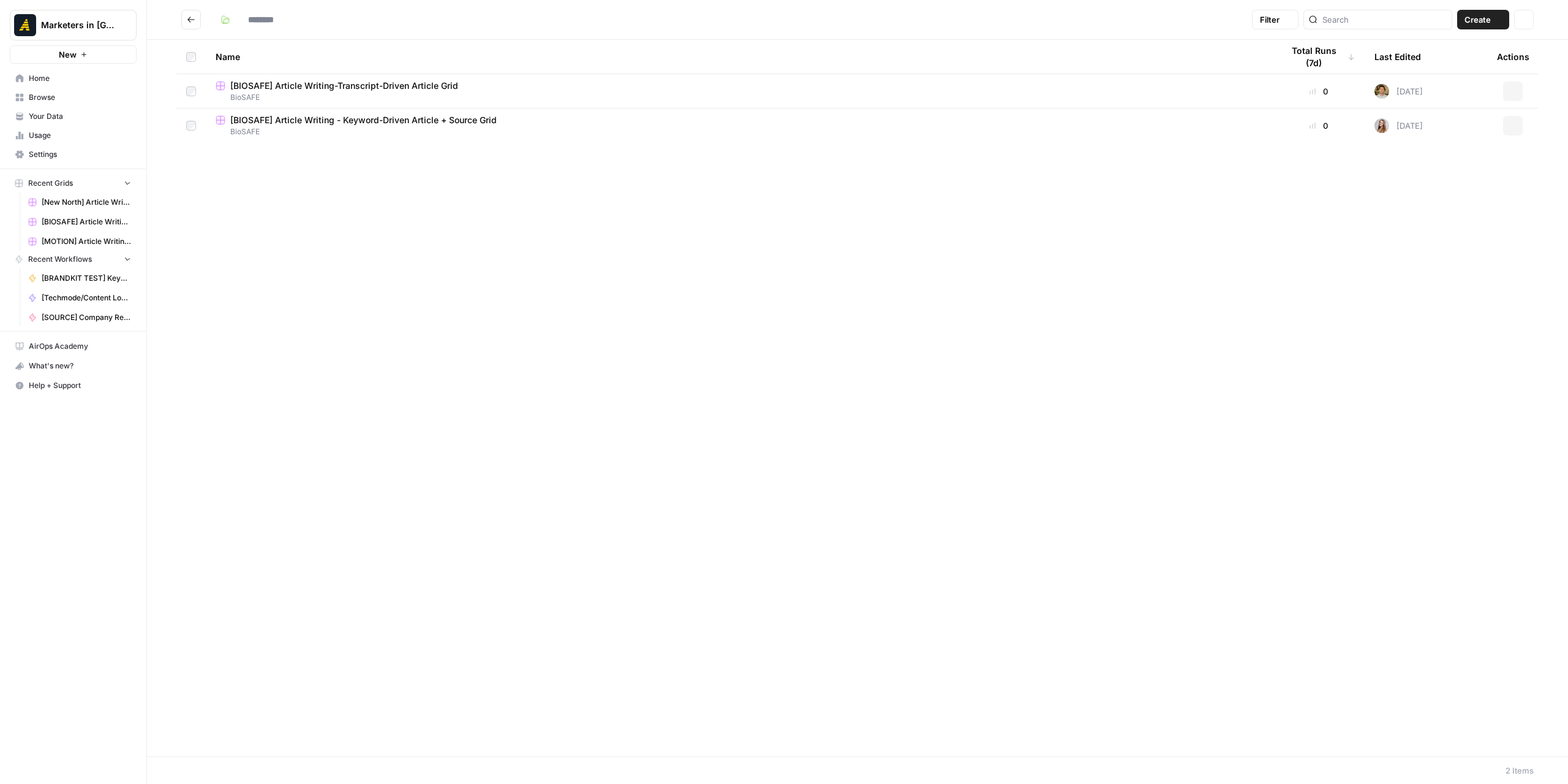
type input "*******"
click at [261, 126] on span "[BIOSAFE] Article Writing - Keyword-Driven Article + Source Grid" at bounding box center [364, 120] width 267 height 12
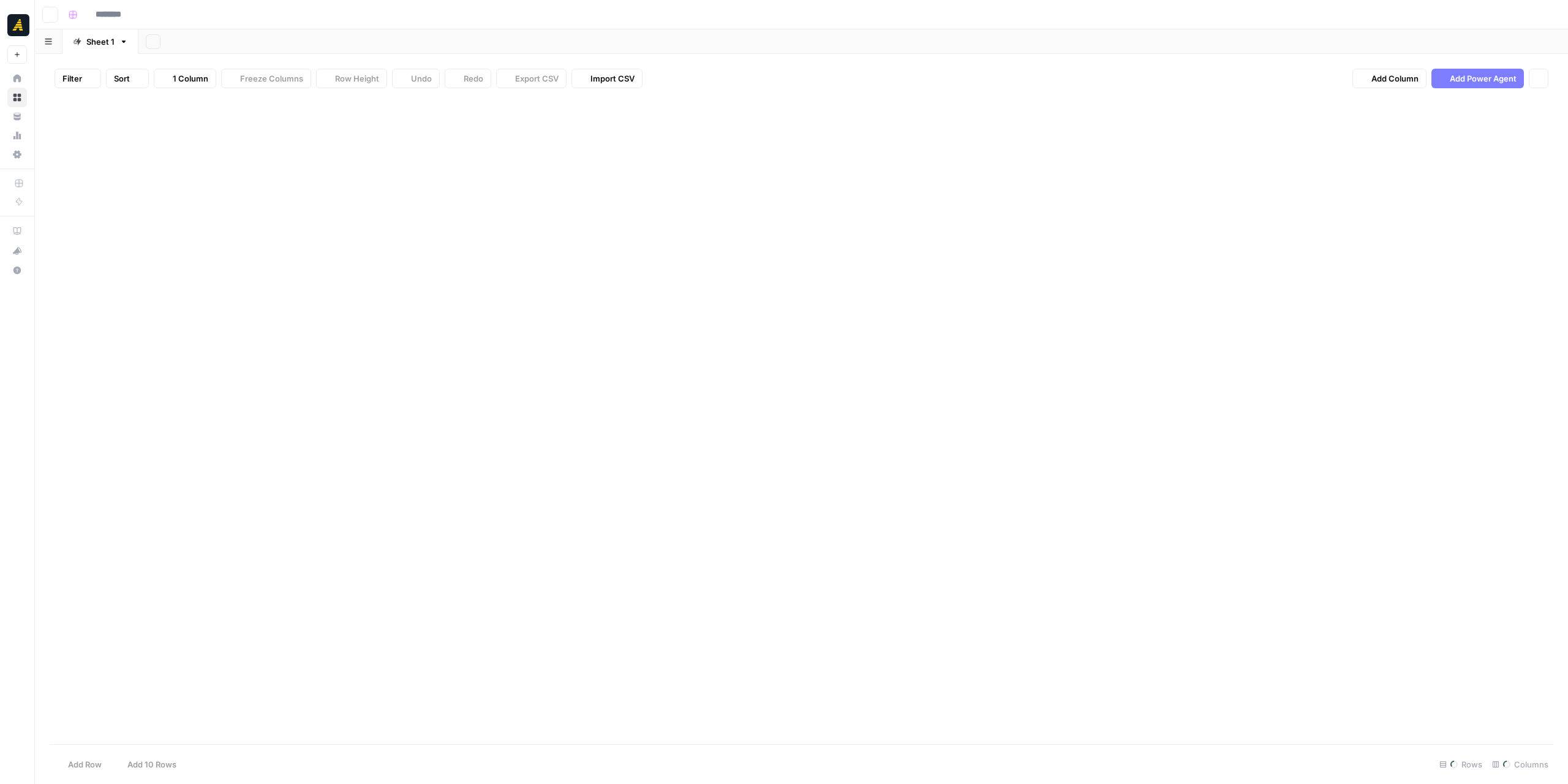
type input "**********"
click at [798, 148] on div "Add Column" at bounding box center [801, 149] width 1504 height 103
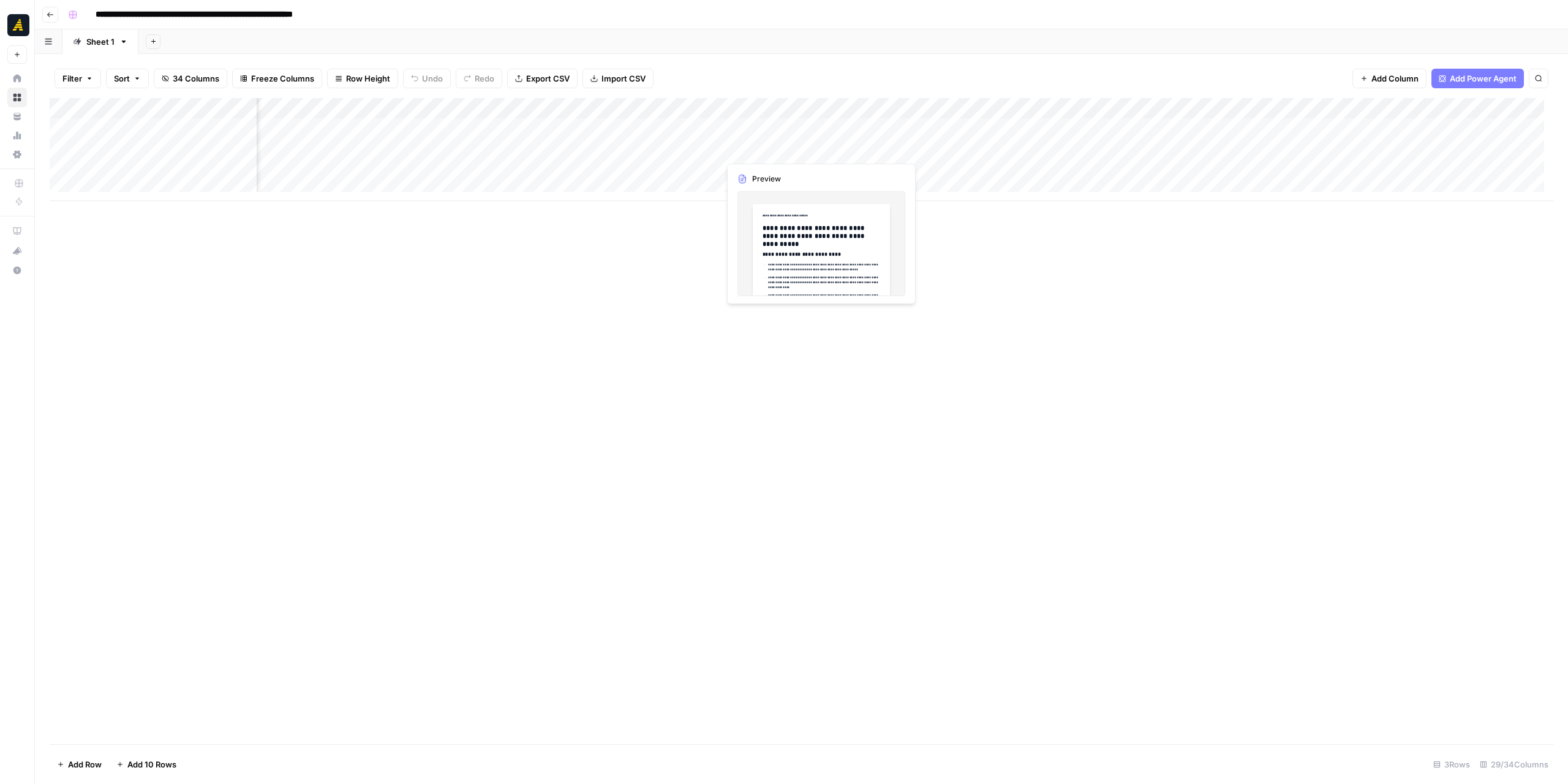
click at [798, 148] on div "Add Column" at bounding box center [801, 149] width 1504 height 103
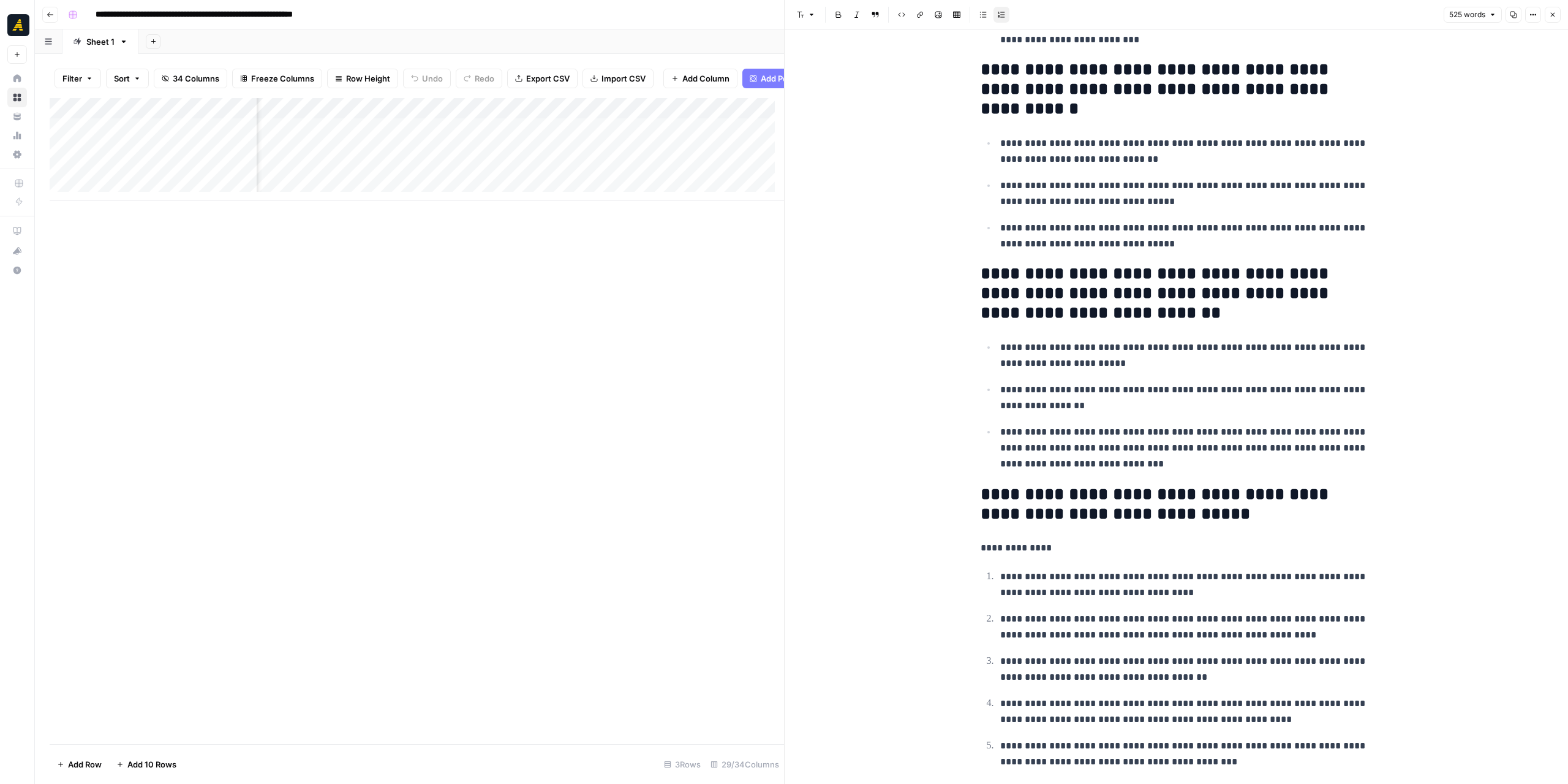
scroll to position [1183, 0]
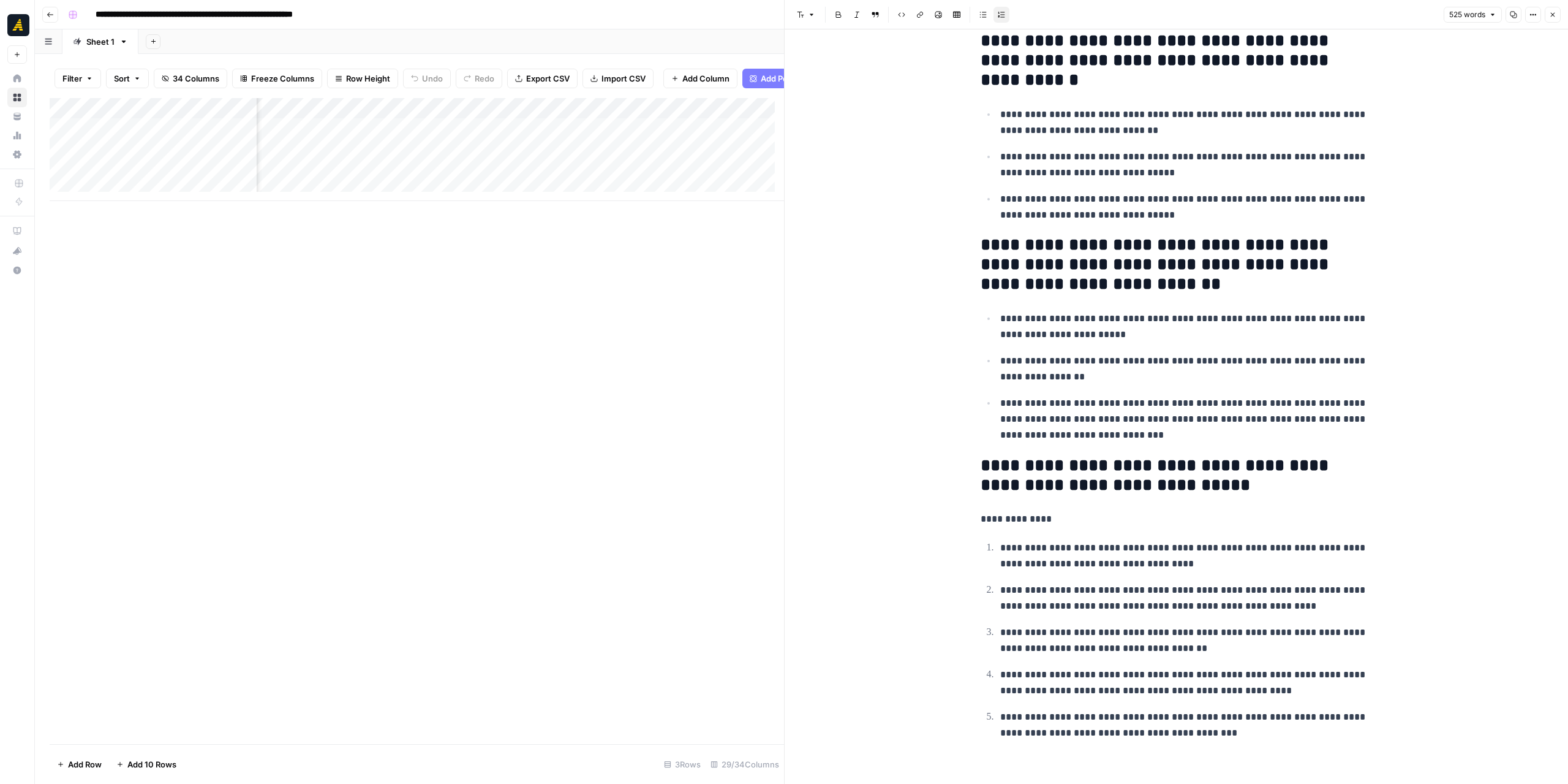
click at [1558, 14] on button "Close" at bounding box center [1553, 14] width 16 height 16
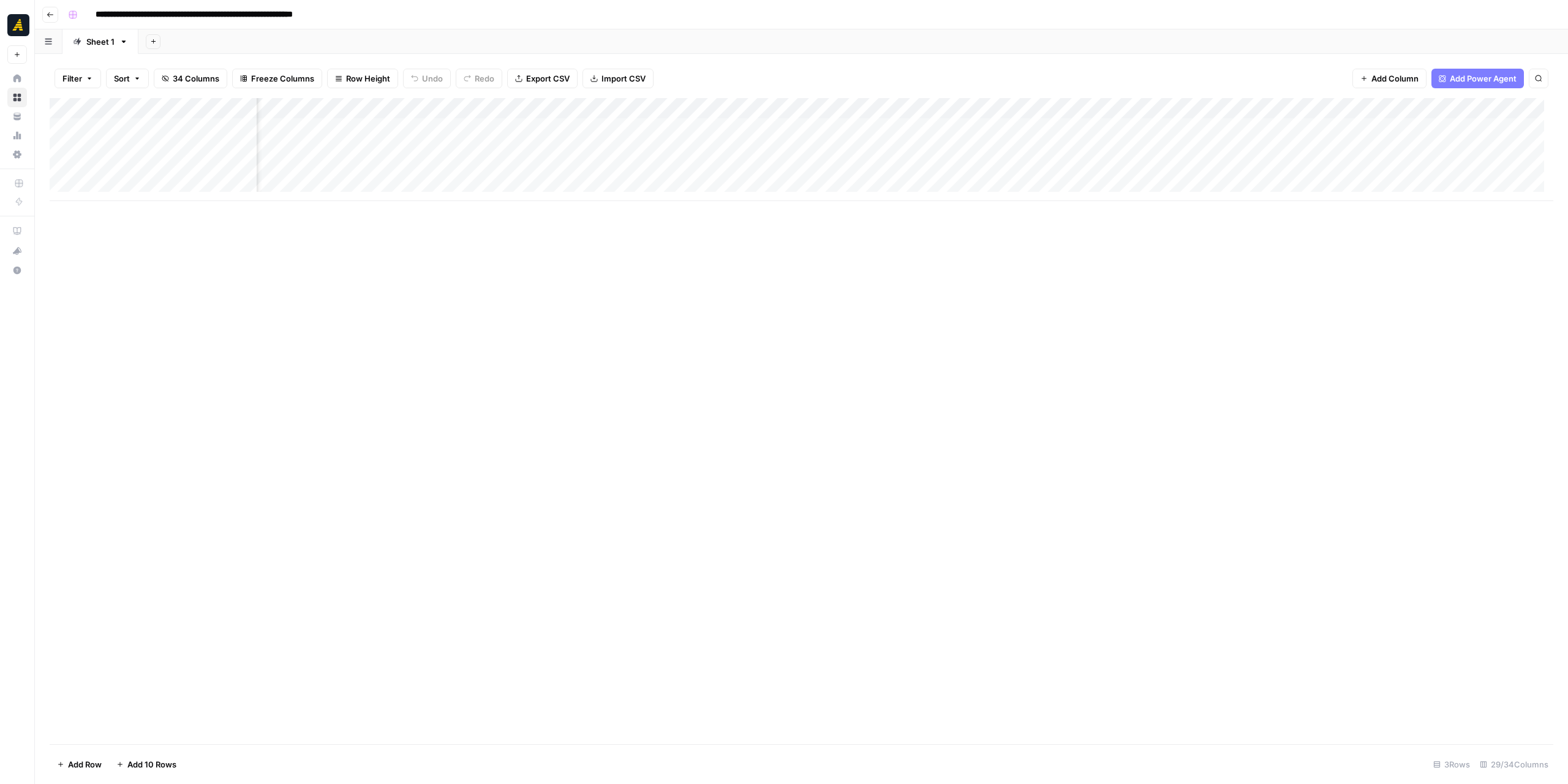
scroll to position [0, 1605]
click at [723, 143] on div "Add Column" at bounding box center [801, 149] width 1504 height 103
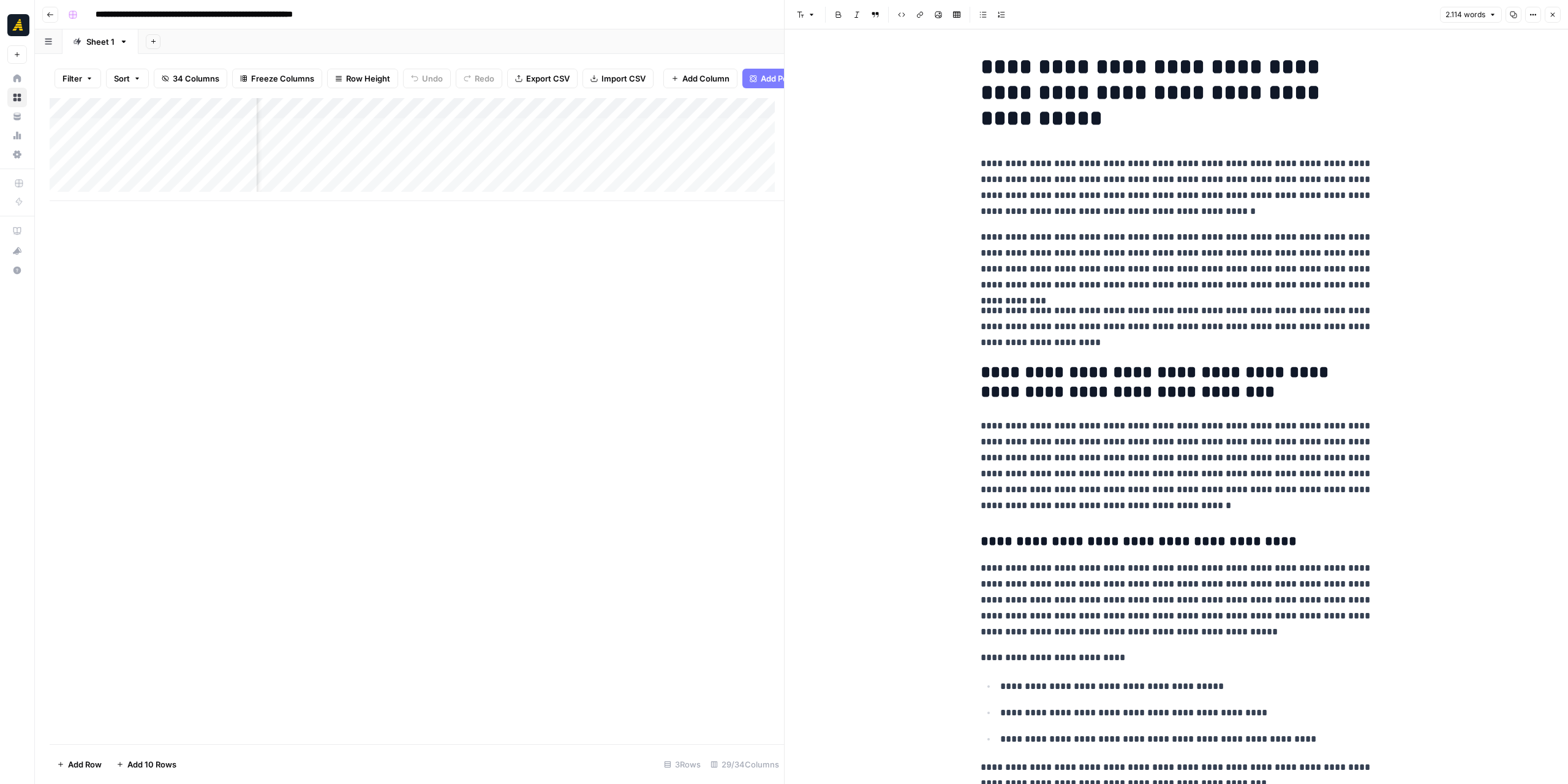
click at [1552, 18] on button "Close" at bounding box center [1553, 14] width 16 height 16
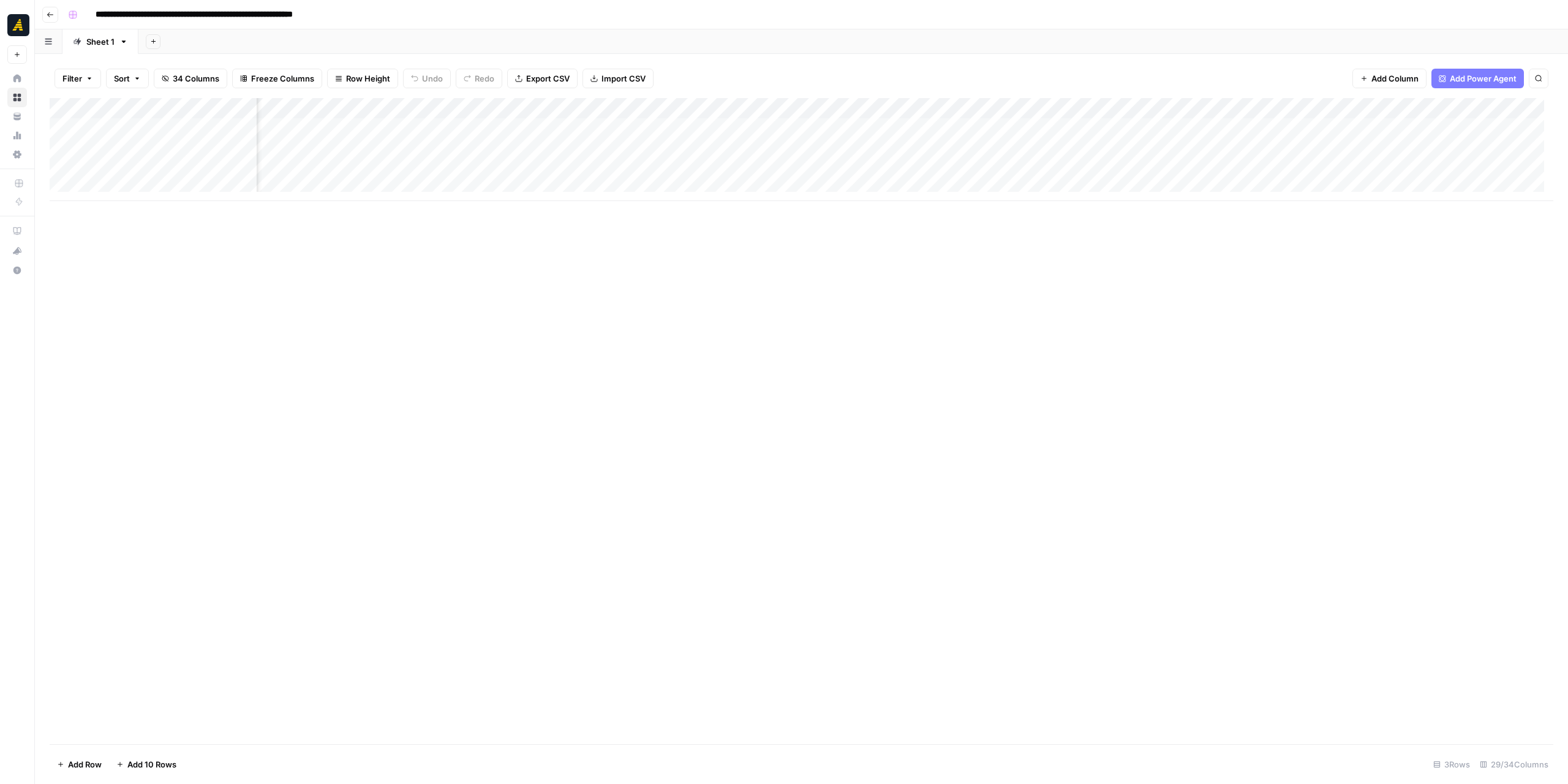
scroll to position [0, 1890]
click at [911, 147] on div "Add Column" at bounding box center [801, 149] width 1504 height 103
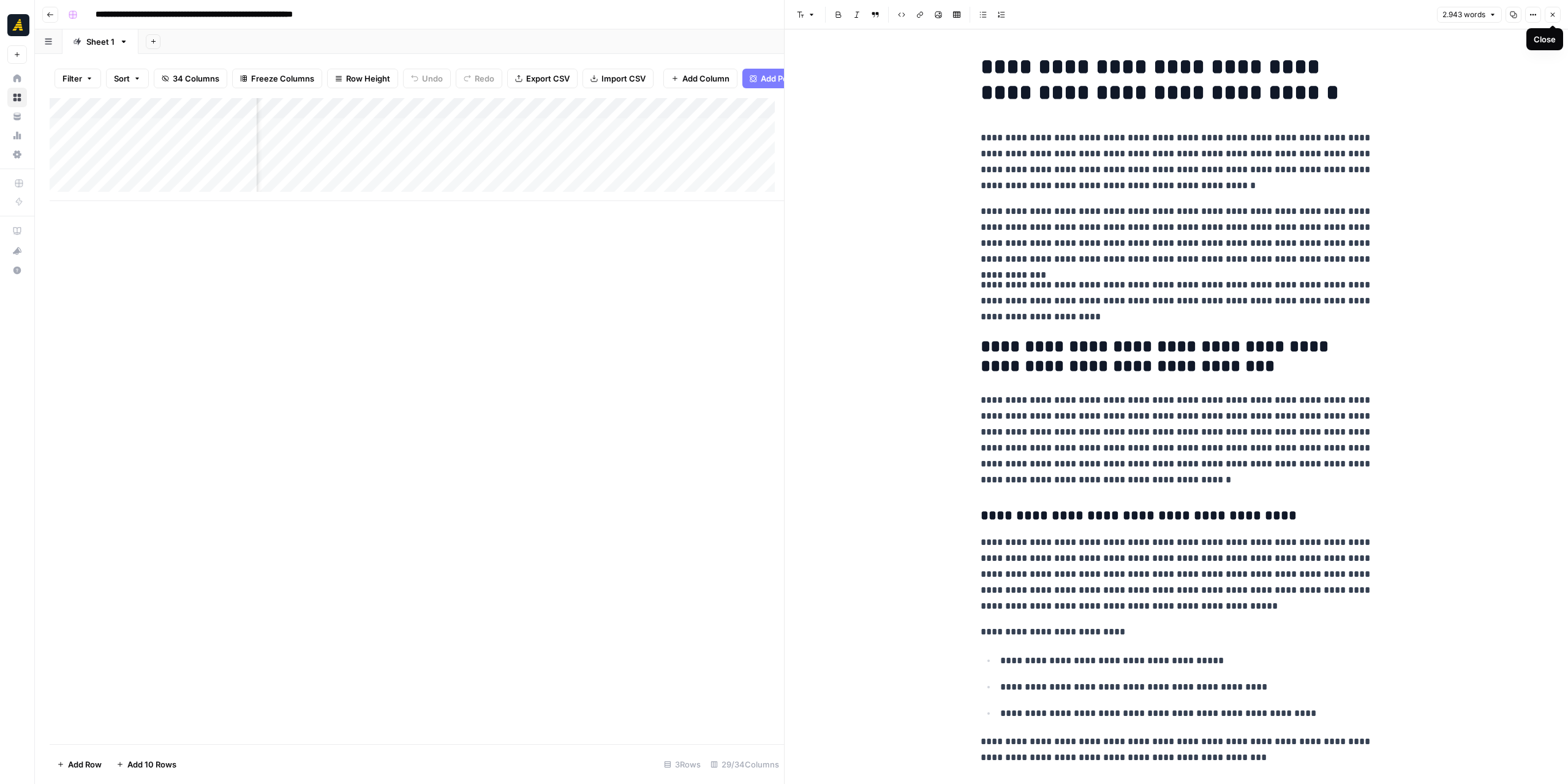
click at [1548, 12] on button "Close" at bounding box center [1553, 14] width 16 height 16
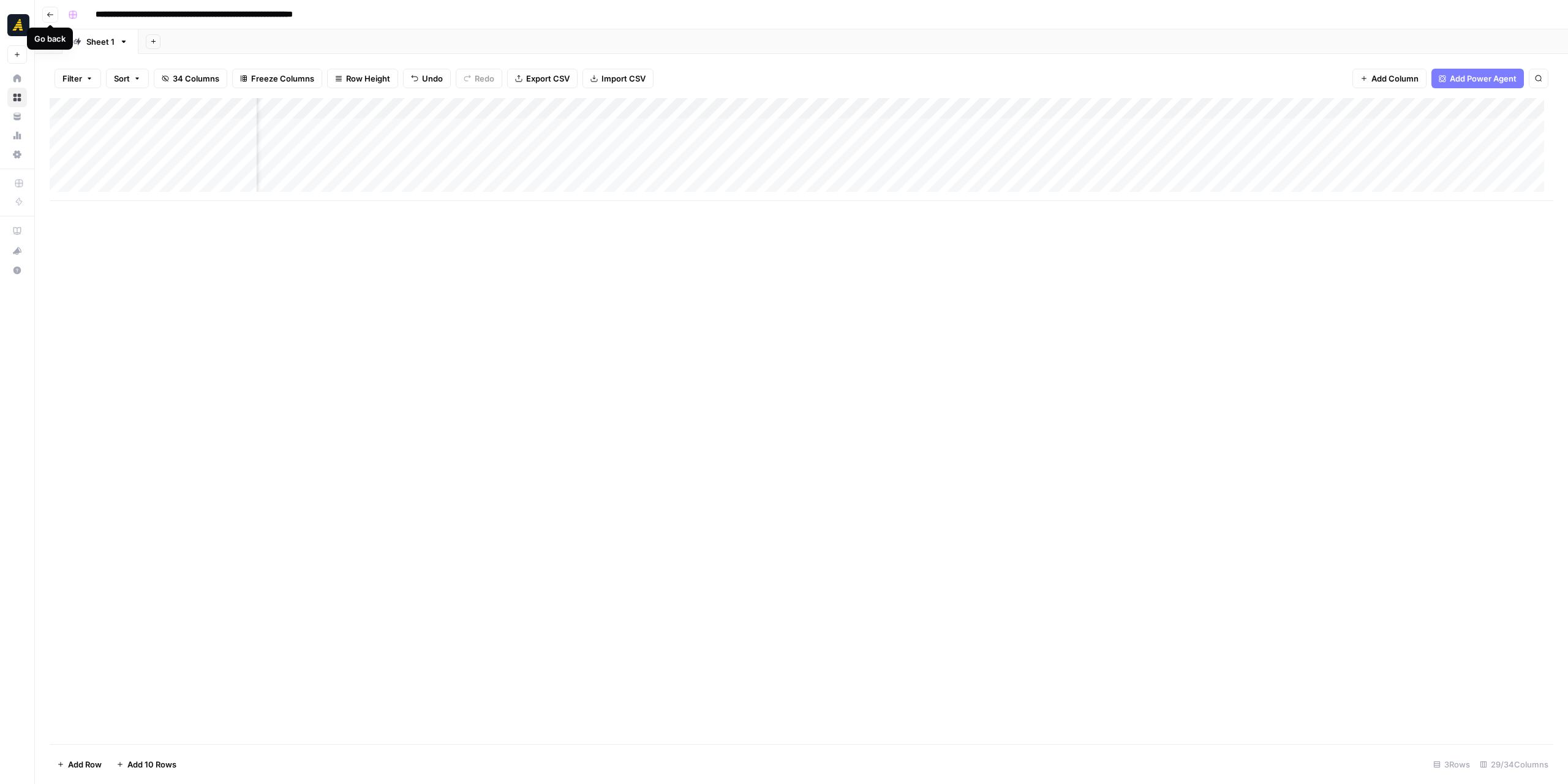
click at [48, 14] on icon "button" at bounding box center [50, 14] width 6 height 5
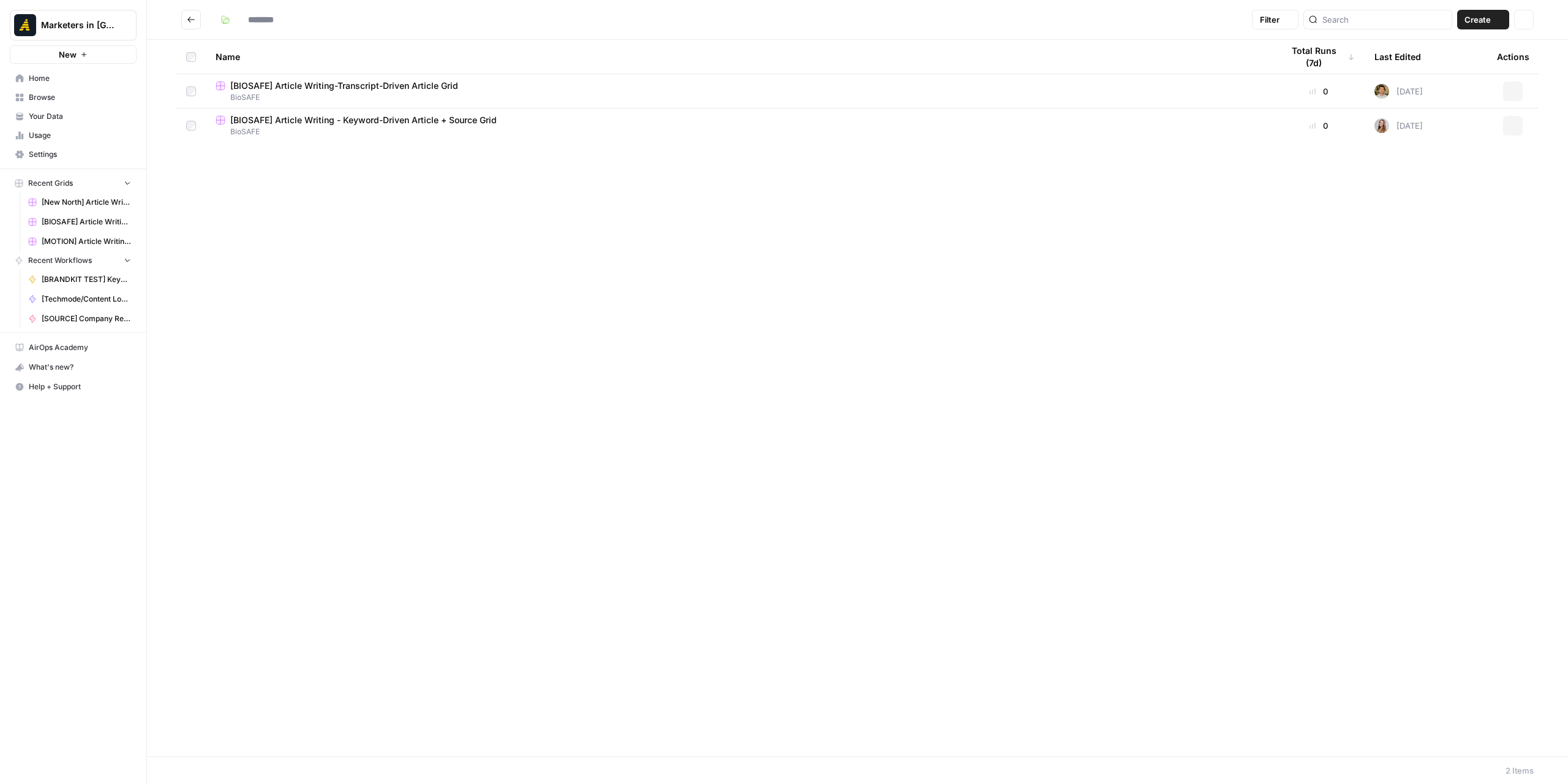
type input "*******"
click at [342, 85] on span "[BIOSAFE] Article Writing-Transcript-Driven Article Grid" at bounding box center [345, 86] width 228 height 12
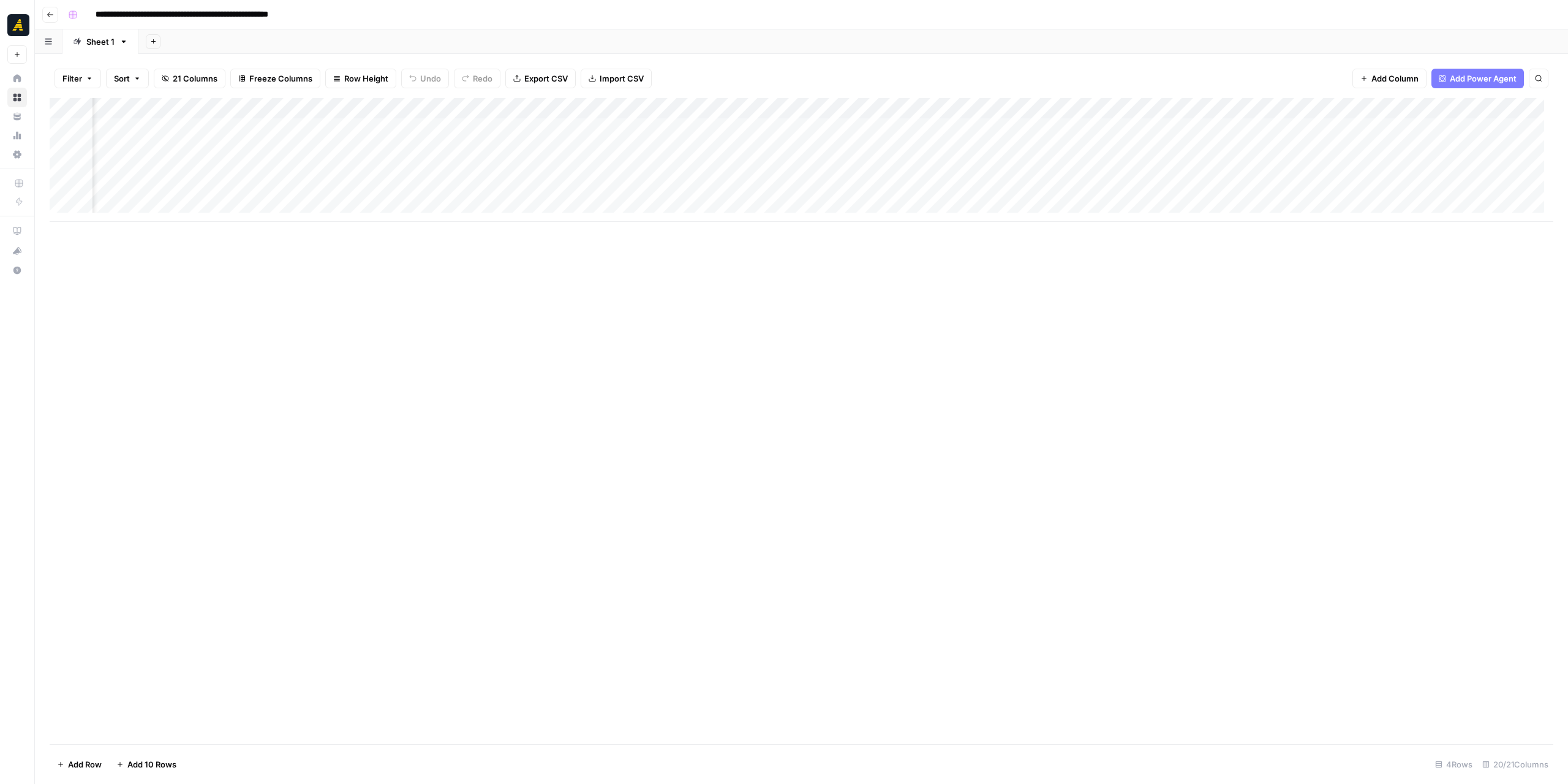
scroll to position [0, 1087]
click at [548, 124] on div "Add Column" at bounding box center [801, 160] width 1504 height 124
click at [1198, 136] on div "Add Column" at bounding box center [801, 160] width 1504 height 124
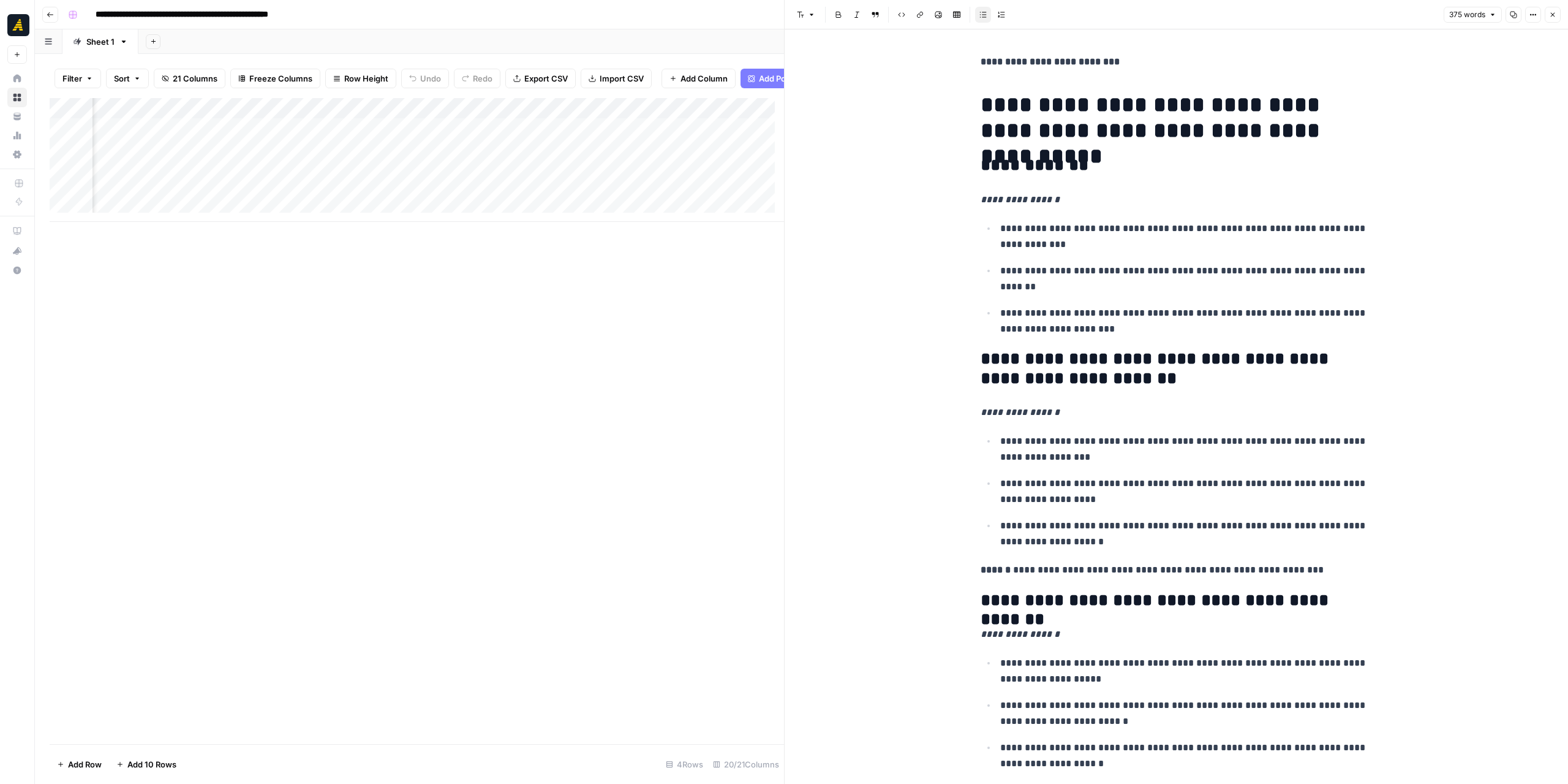
click at [1557, 14] on button "Close" at bounding box center [1553, 14] width 16 height 16
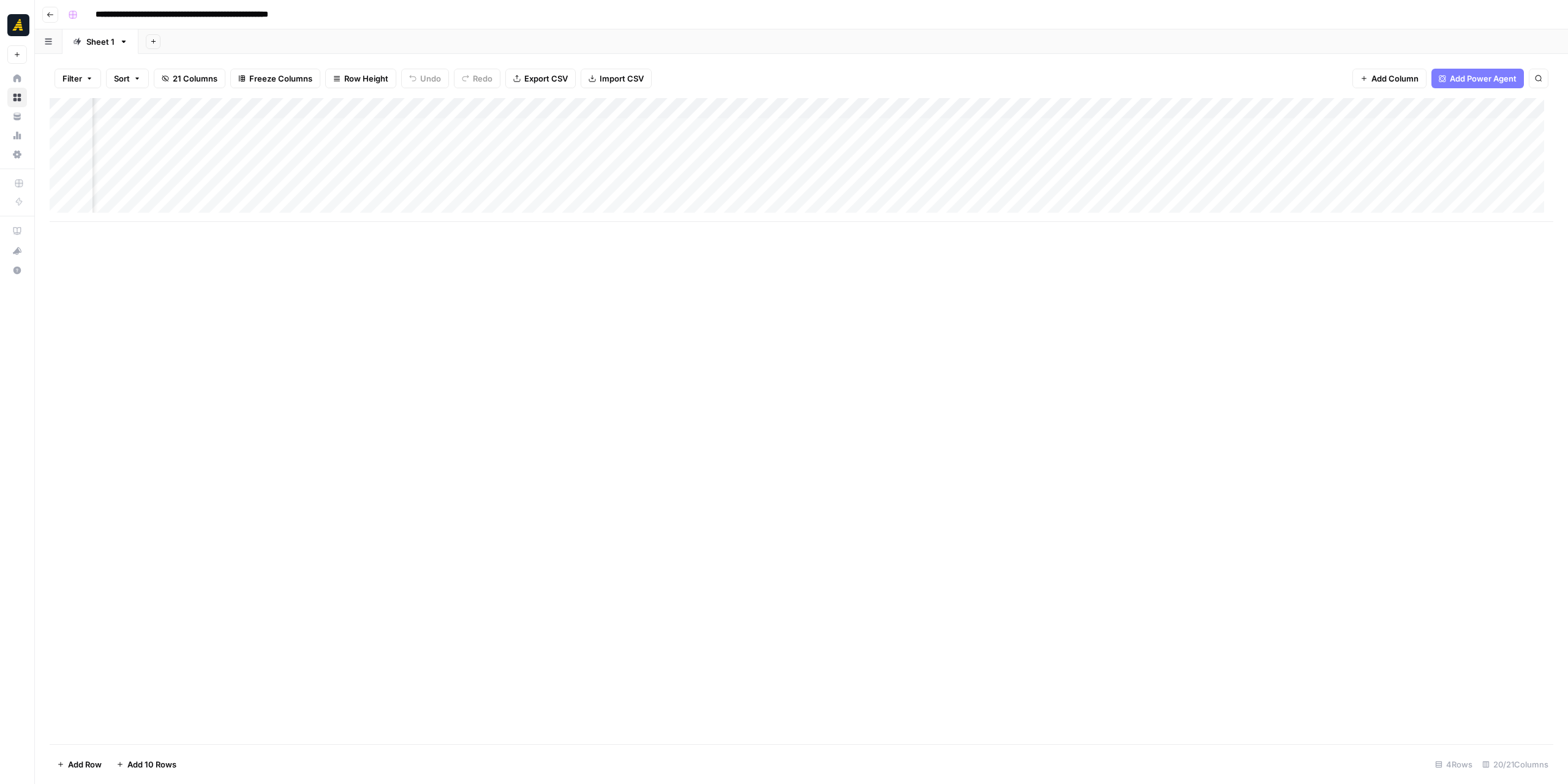
scroll to position [0, 1605]
click at [1103, 127] on div "Add Column" at bounding box center [801, 160] width 1504 height 124
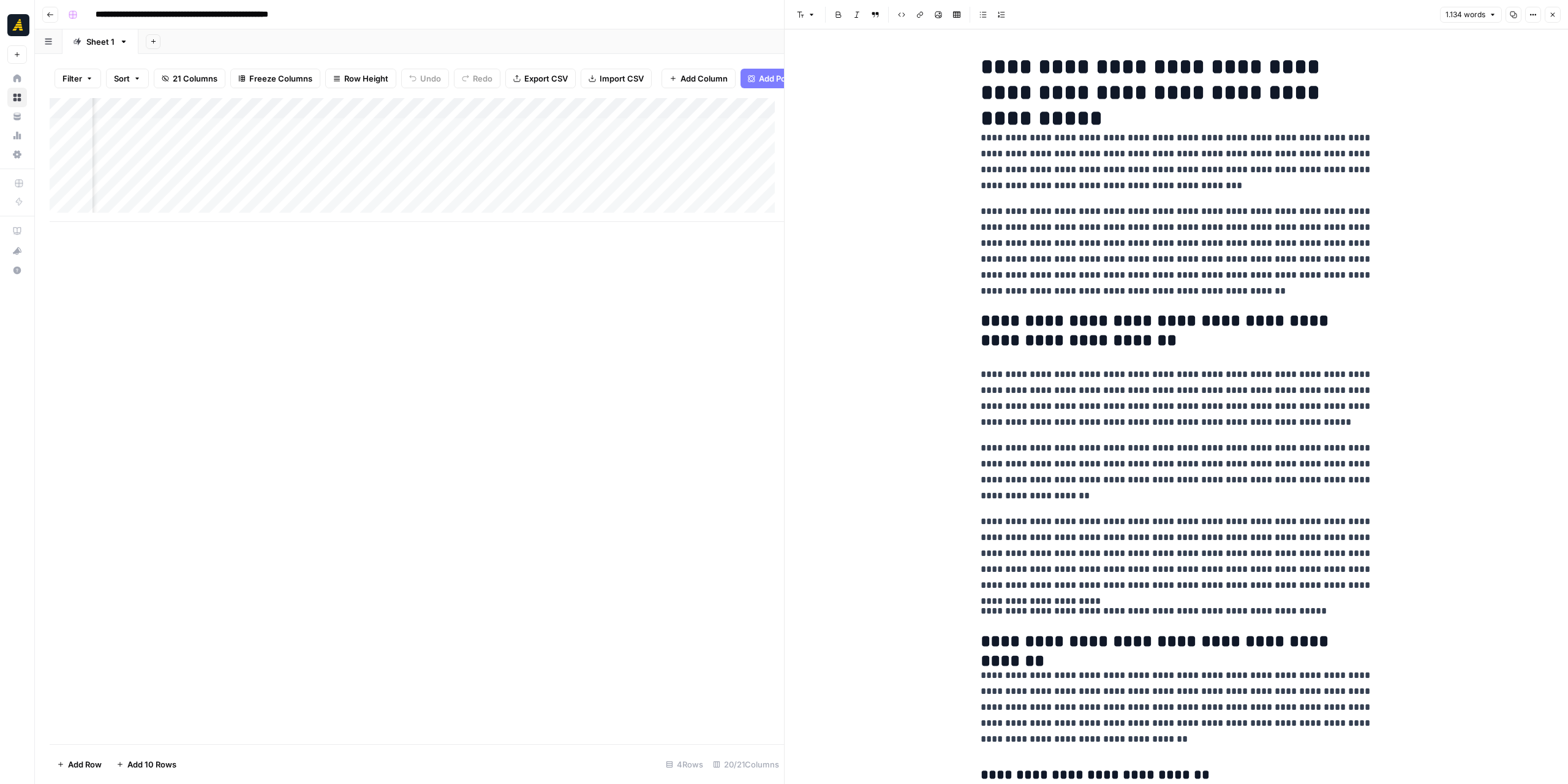
scroll to position [1745, 0]
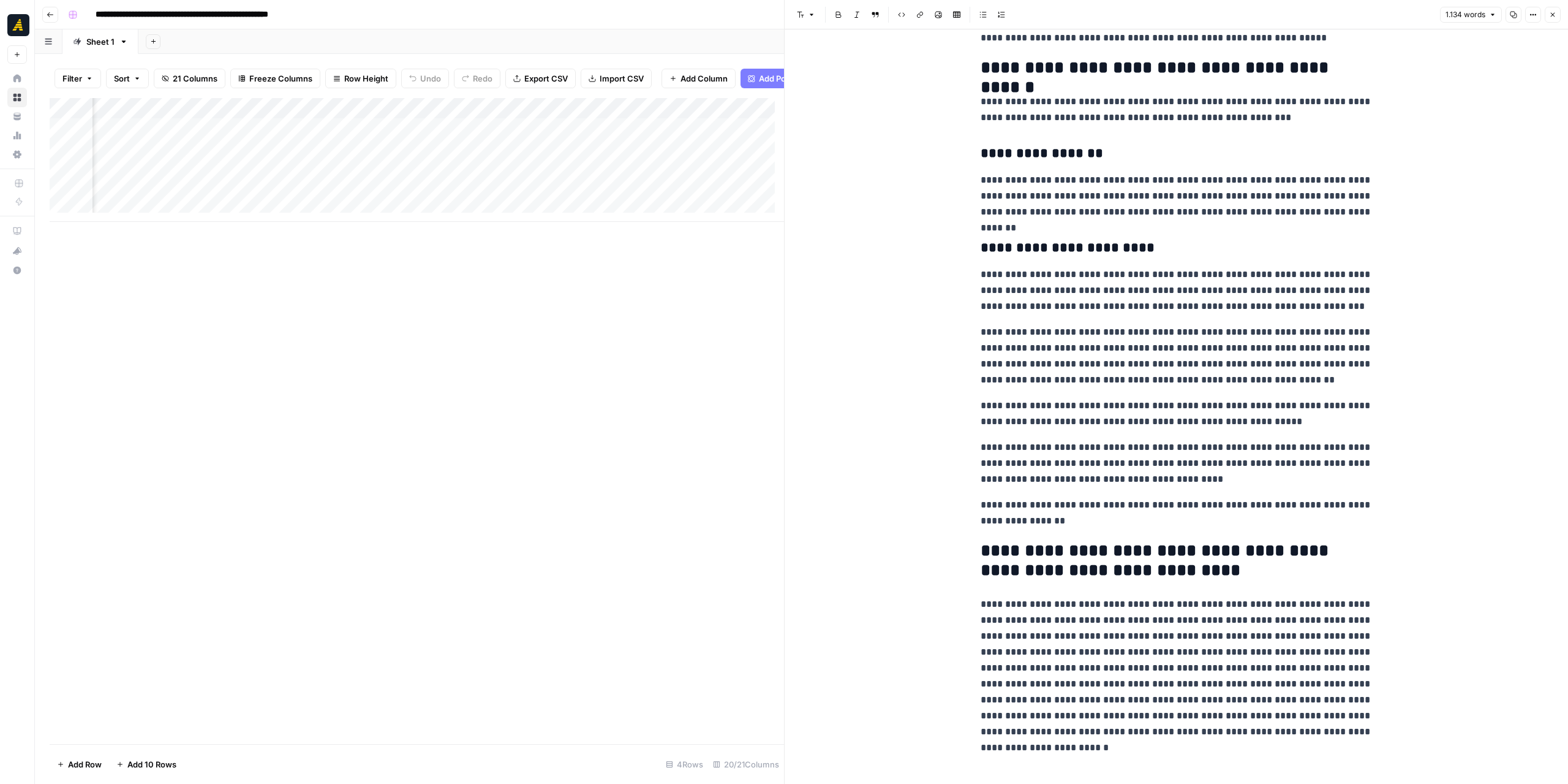
click at [1550, 16] on icon "button" at bounding box center [1552, 14] width 7 height 7
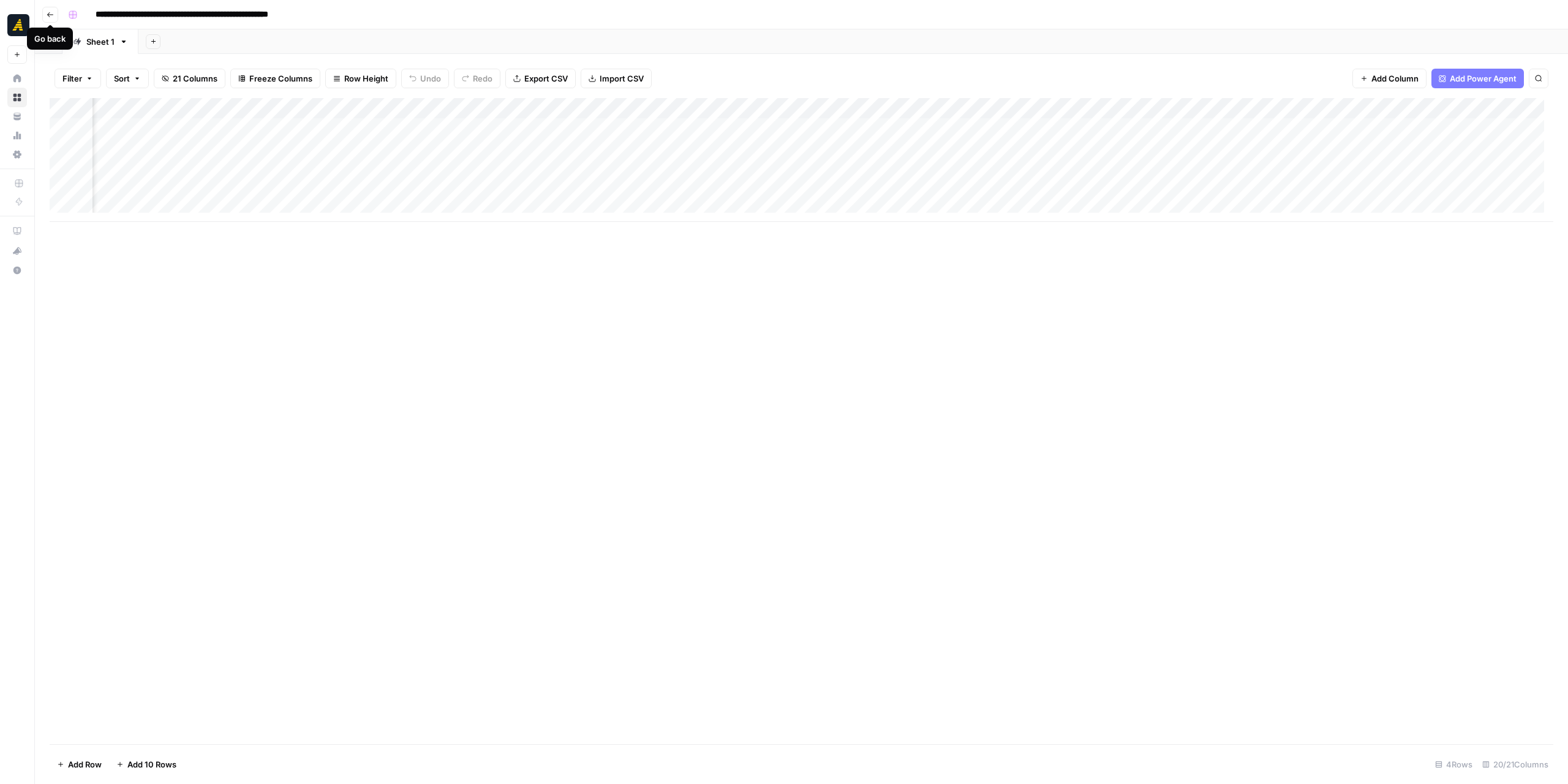
click at [50, 13] on icon "button" at bounding box center [50, 14] width 7 height 7
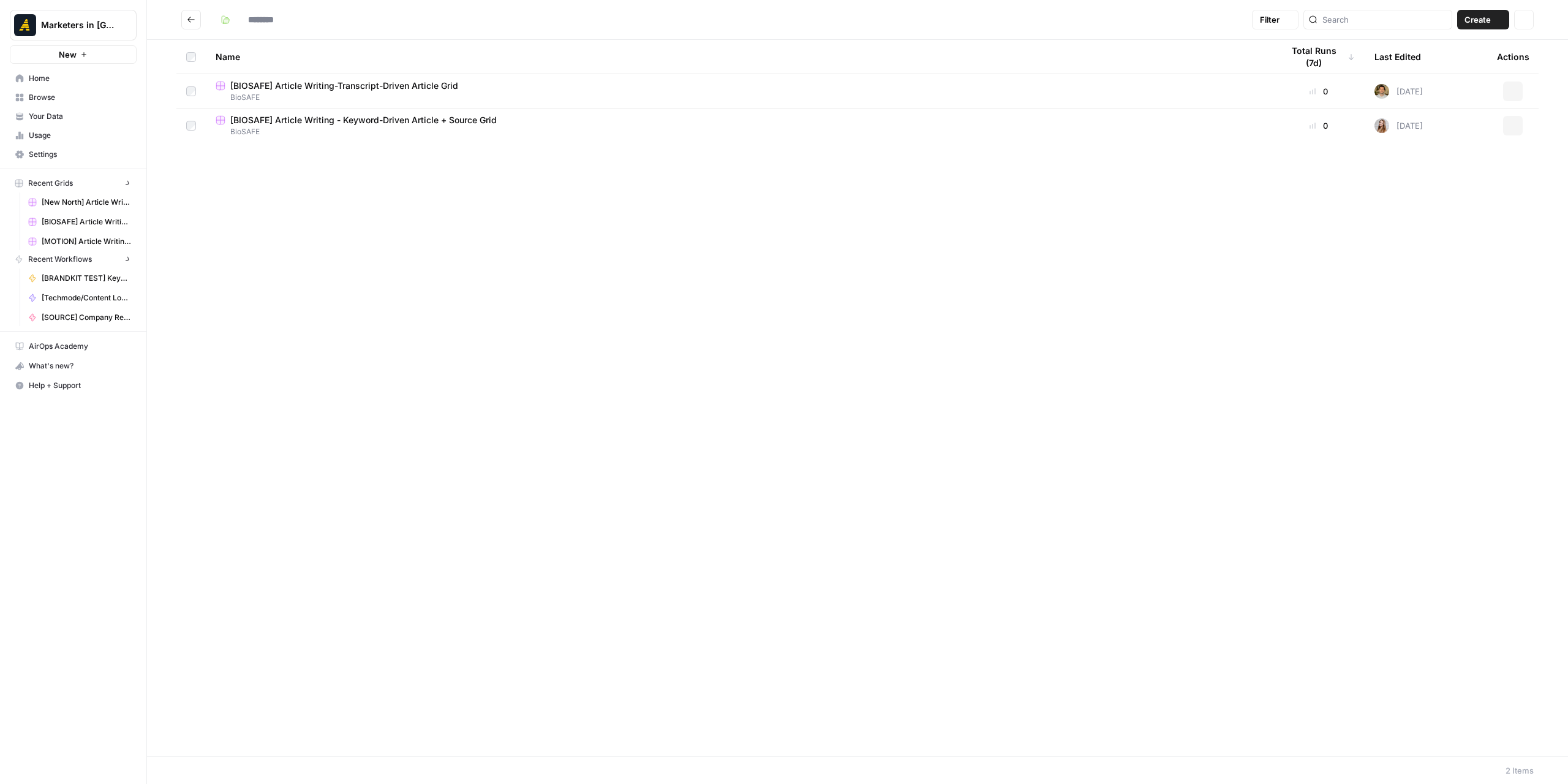
type input "*******"
click at [187, 22] on icon "Go back" at bounding box center [191, 19] width 9 height 9
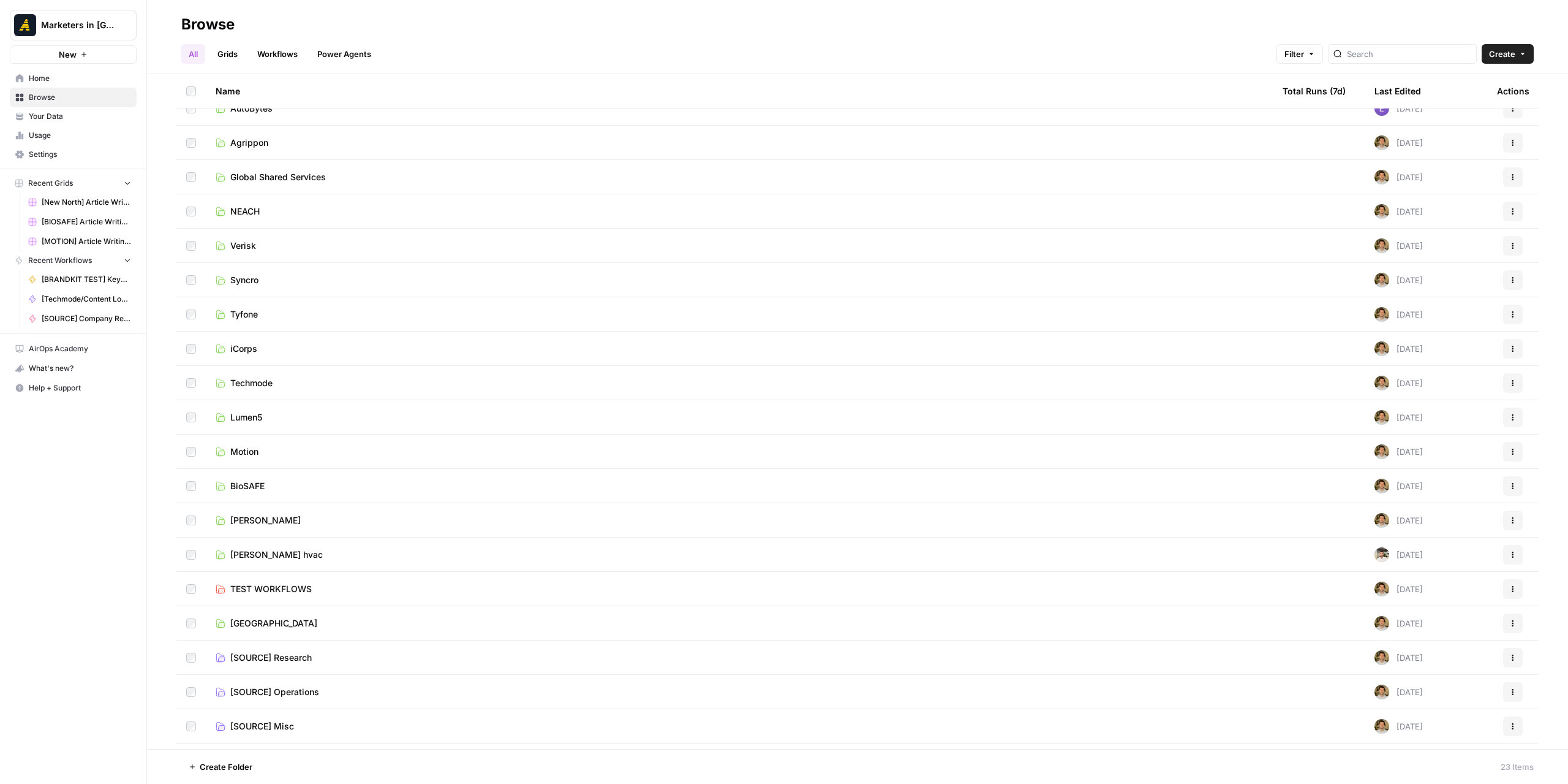
scroll to position [148, 0]
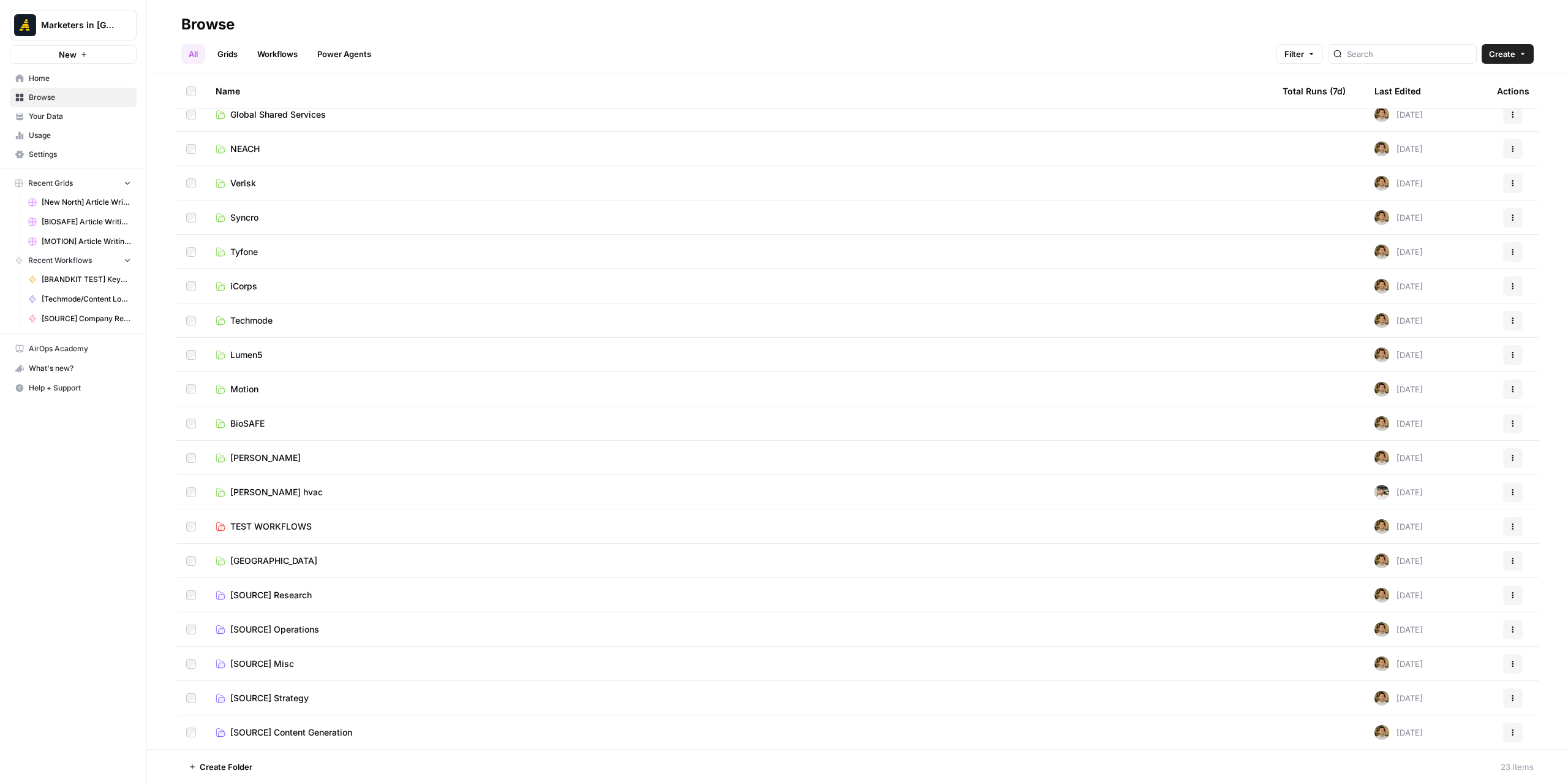
click at [276, 737] on span "[SOURCE] Content Generation" at bounding box center [292, 732] width 122 height 12
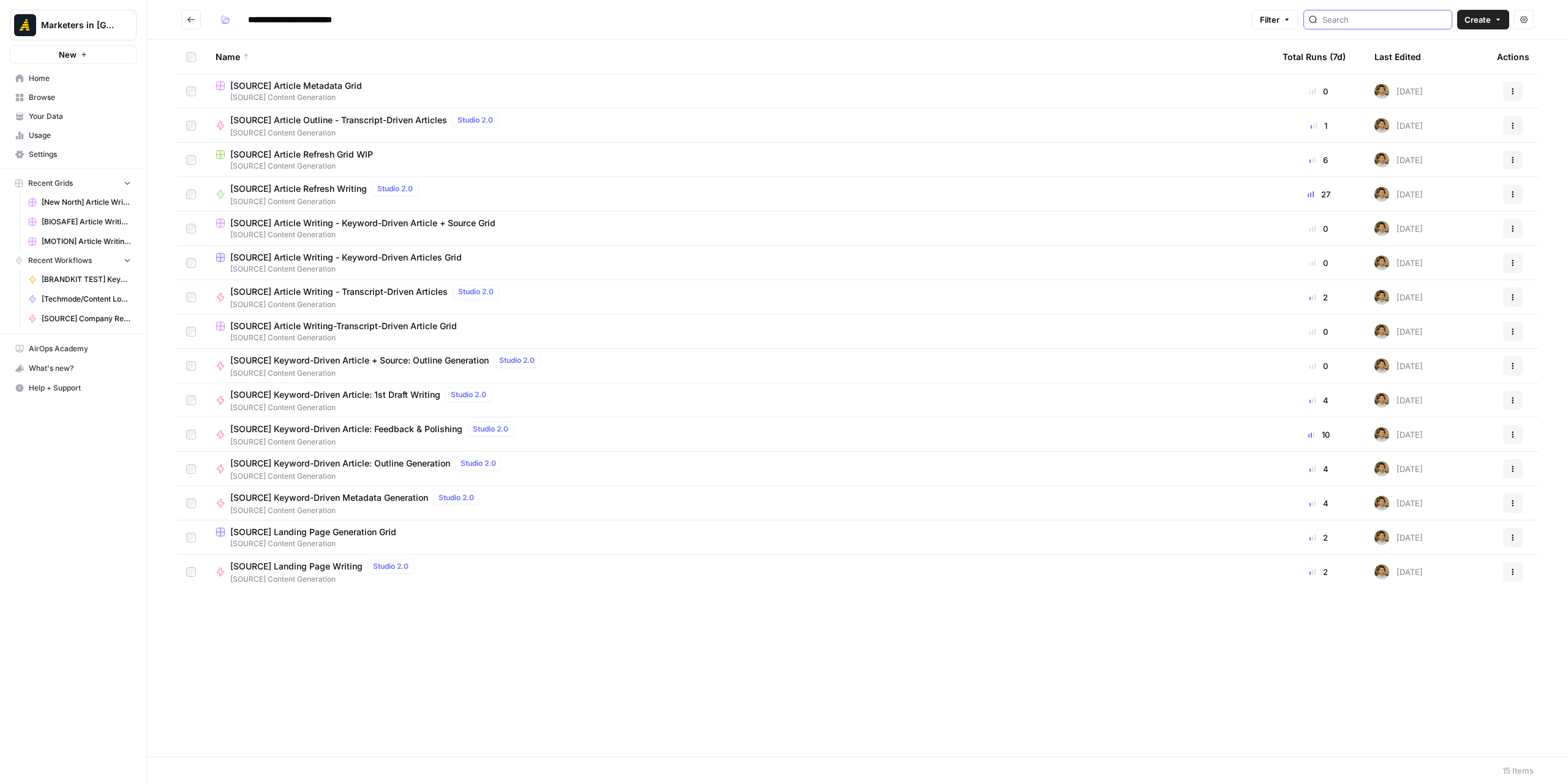
click at [1341, 24] on input "search" at bounding box center [1385, 20] width 124 height 12
type input "outline"
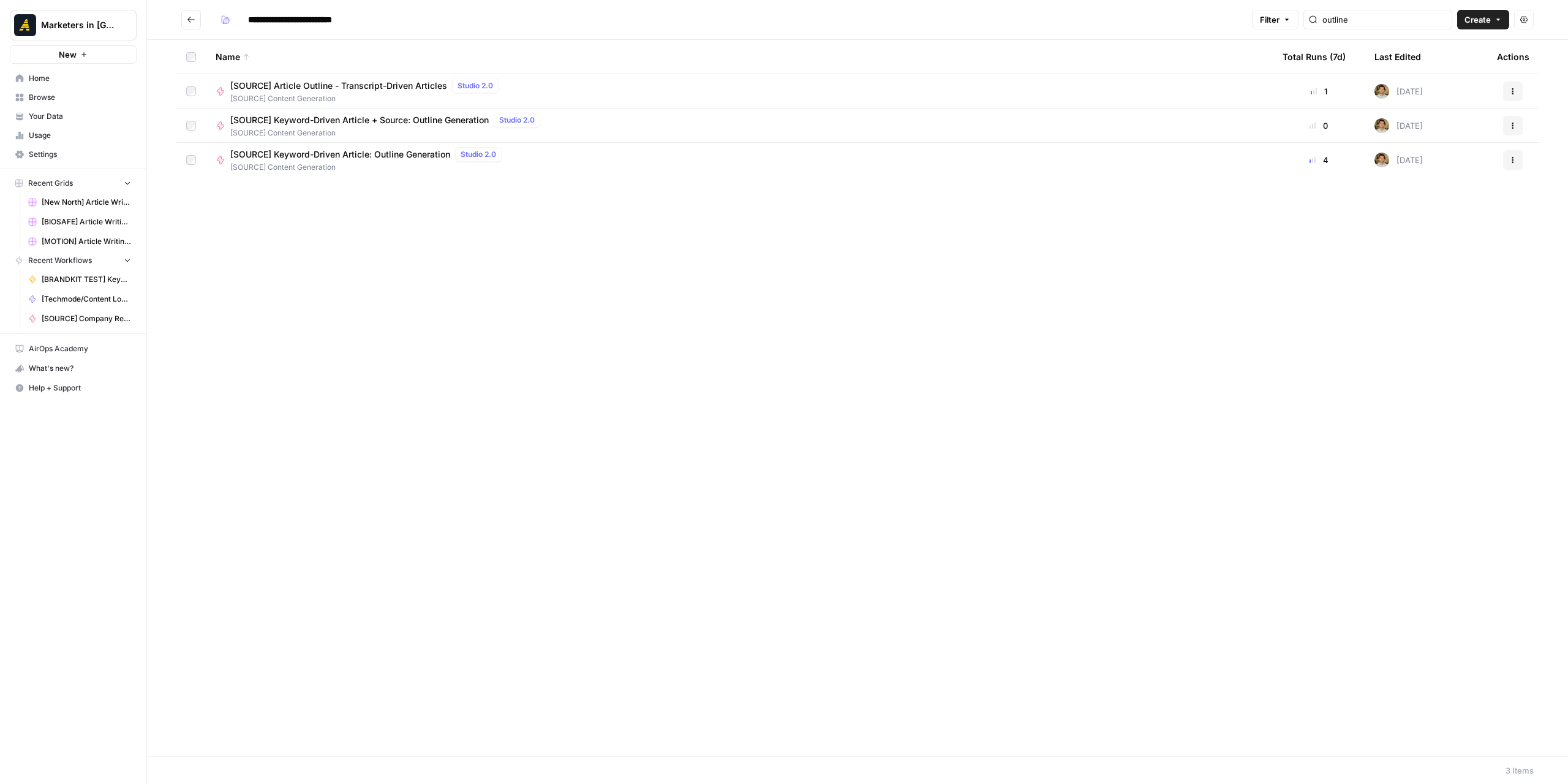
click at [195, 16] on icon "Go back" at bounding box center [191, 19] width 9 height 9
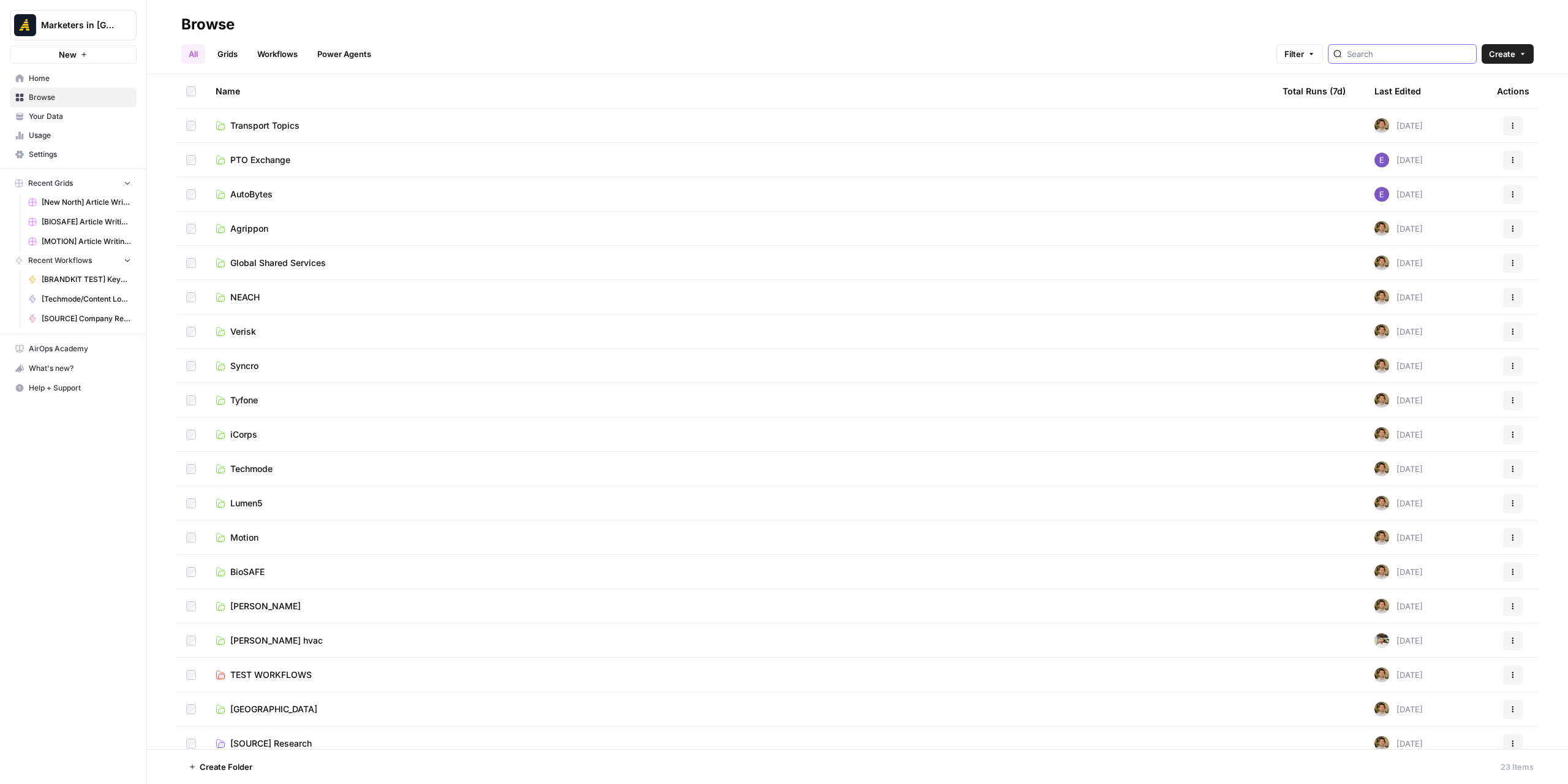
click at [1366, 53] on input "search" at bounding box center [1409, 54] width 124 height 12
type input "outline"
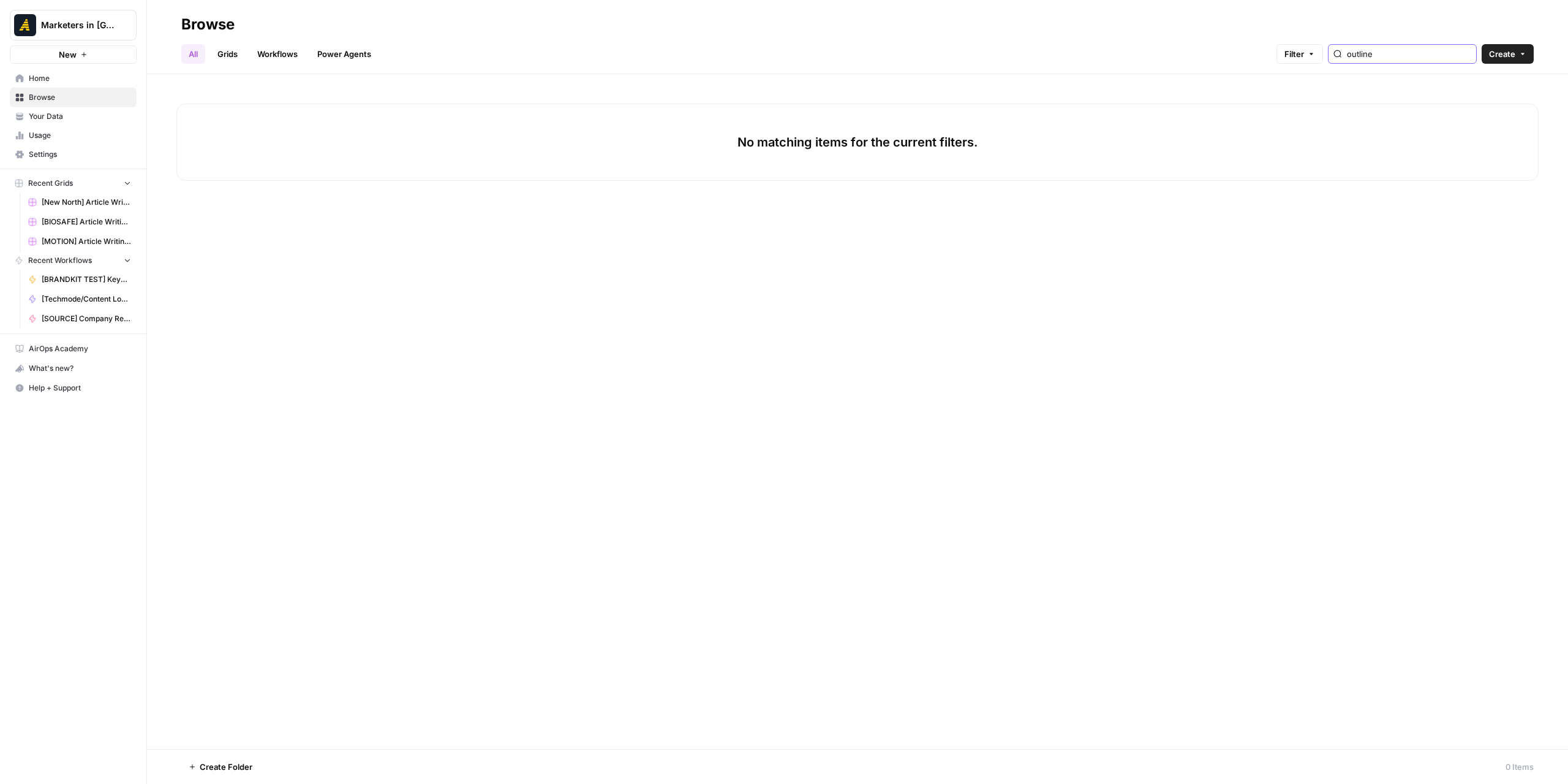
drag, startPoint x: 1402, startPoint y: 55, endPoint x: 1313, endPoint y: 53, distance: 89.0
click at [0, 0] on div "Filter outline" at bounding box center [0, 0] width 0 height 0
click at [267, 53] on link "Workflows" at bounding box center [277, 54] width 55 height 20
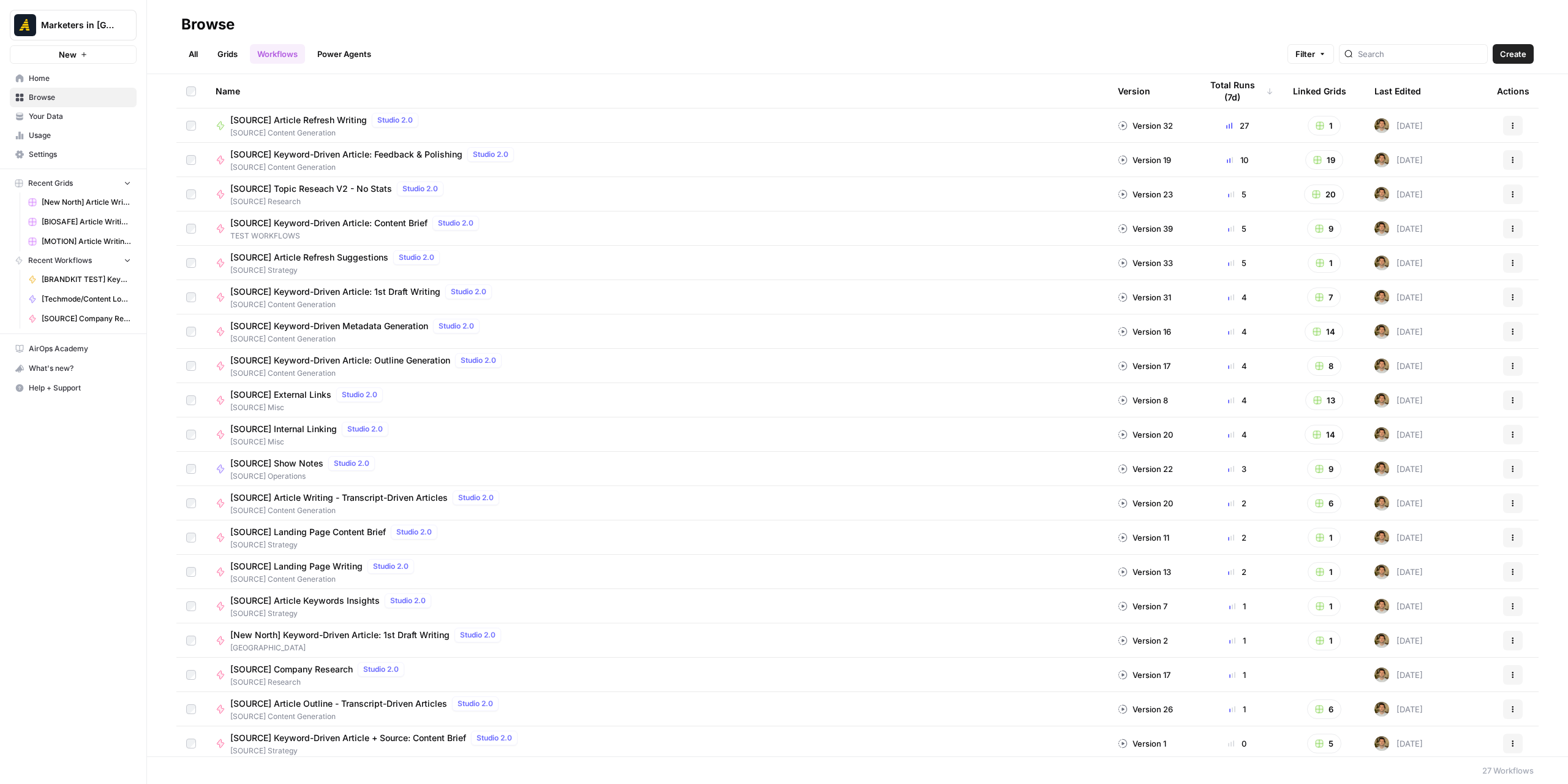
click at [1392, 61] on div at bounding box center [1413, 54] width 149 height 20
type input "outline"
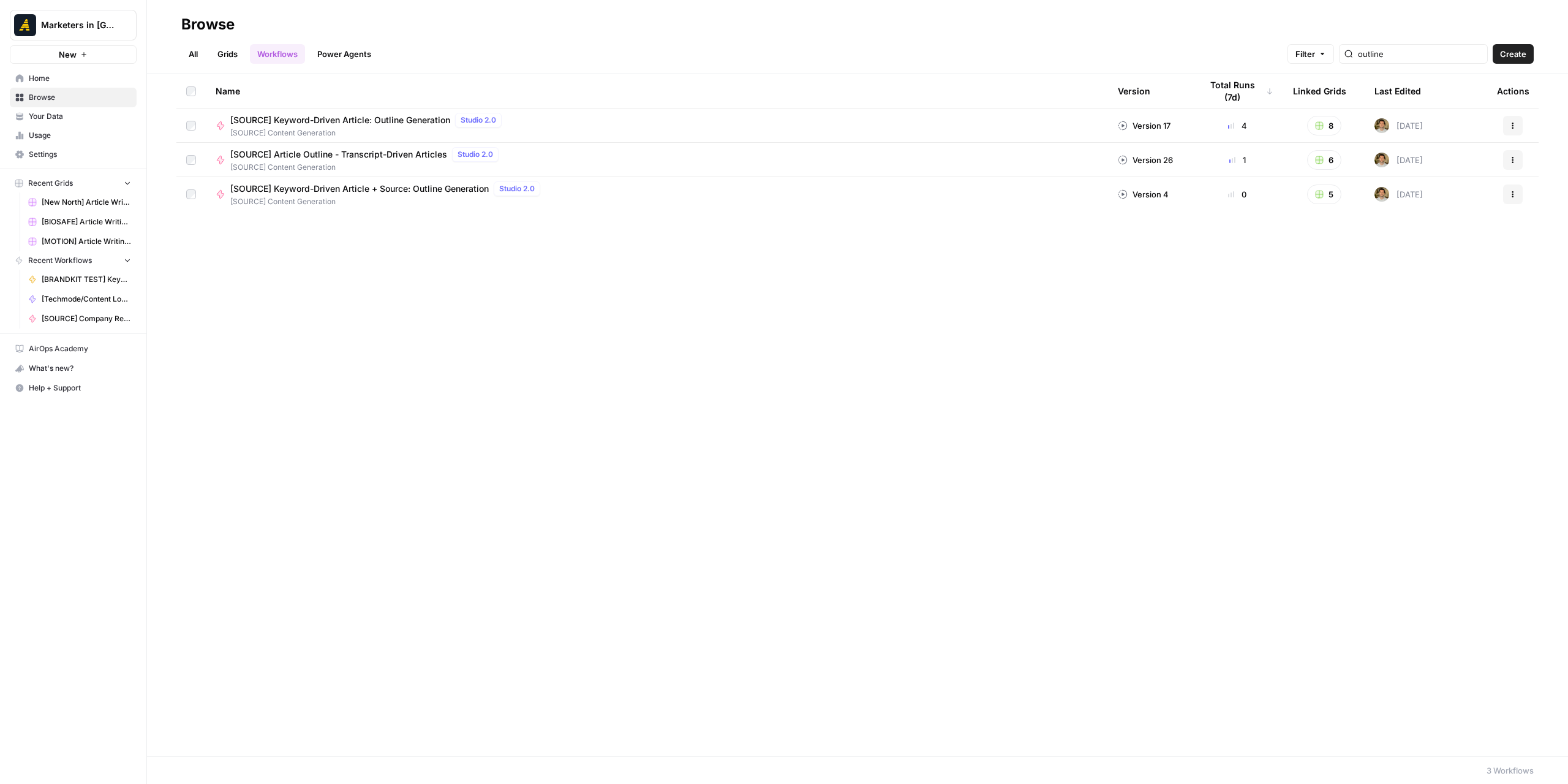
click at [197, 57] on link "All" at bounding box center [193, 54] width 24 height 20
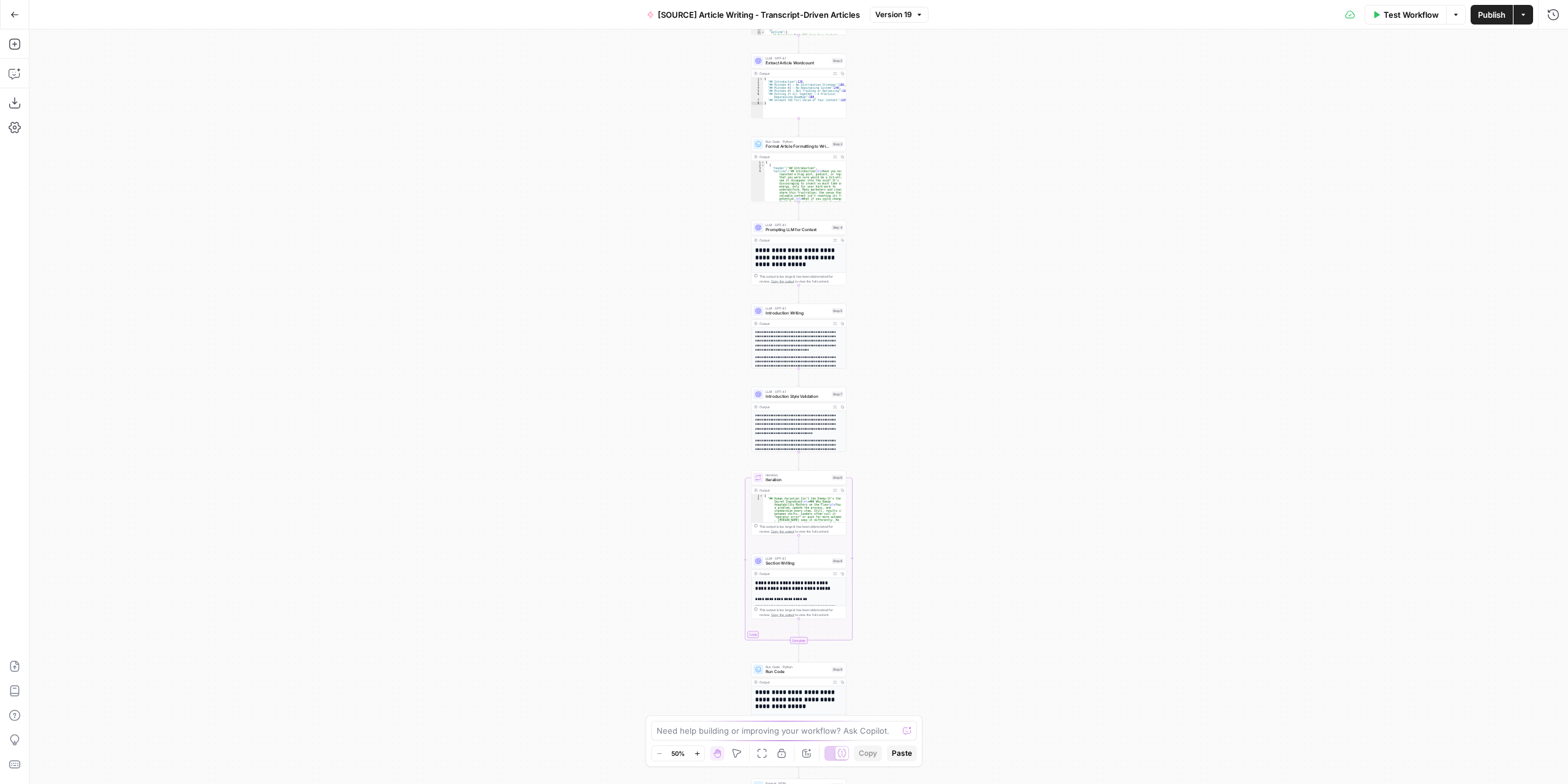
click at [889, 13] on span "Version 19" at bounding box center [894, 14] width 37 height 11
click at [632, 268] on div "Workflow Set Inputs Inputs LLM · GPT-4.1 Extract Article Structure Step 1 Outpu…" at bounding box center [799, 406] width 1539 height 755
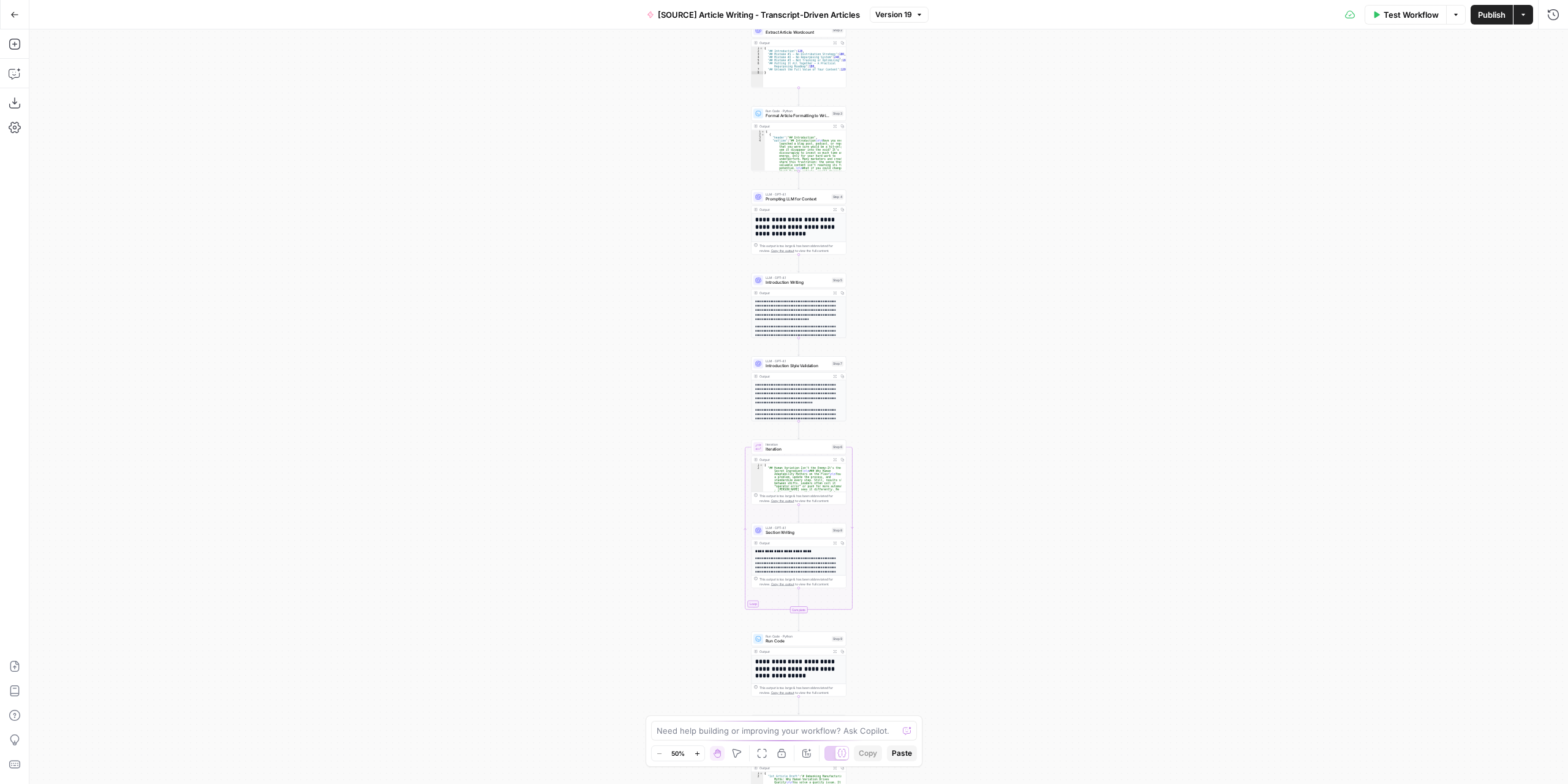
scroll to position [167, 0]
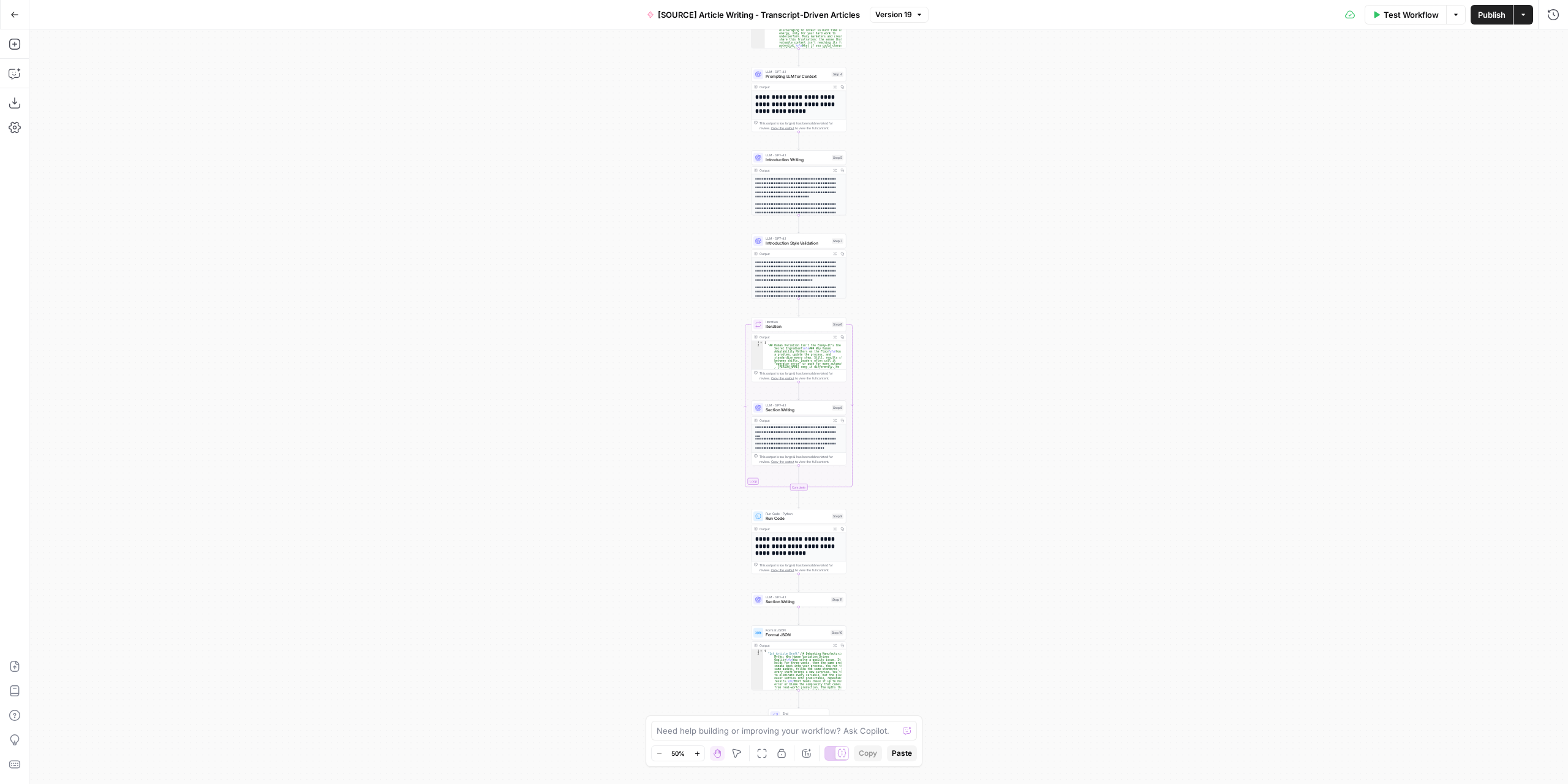
click at [814, 417] on div "Output Expand Output Copy" at bounding box center [799, 421] width 94 height 8
click at [809, 409] on span "Section Writing" at bounding box center [797, 410] width 64 height 6
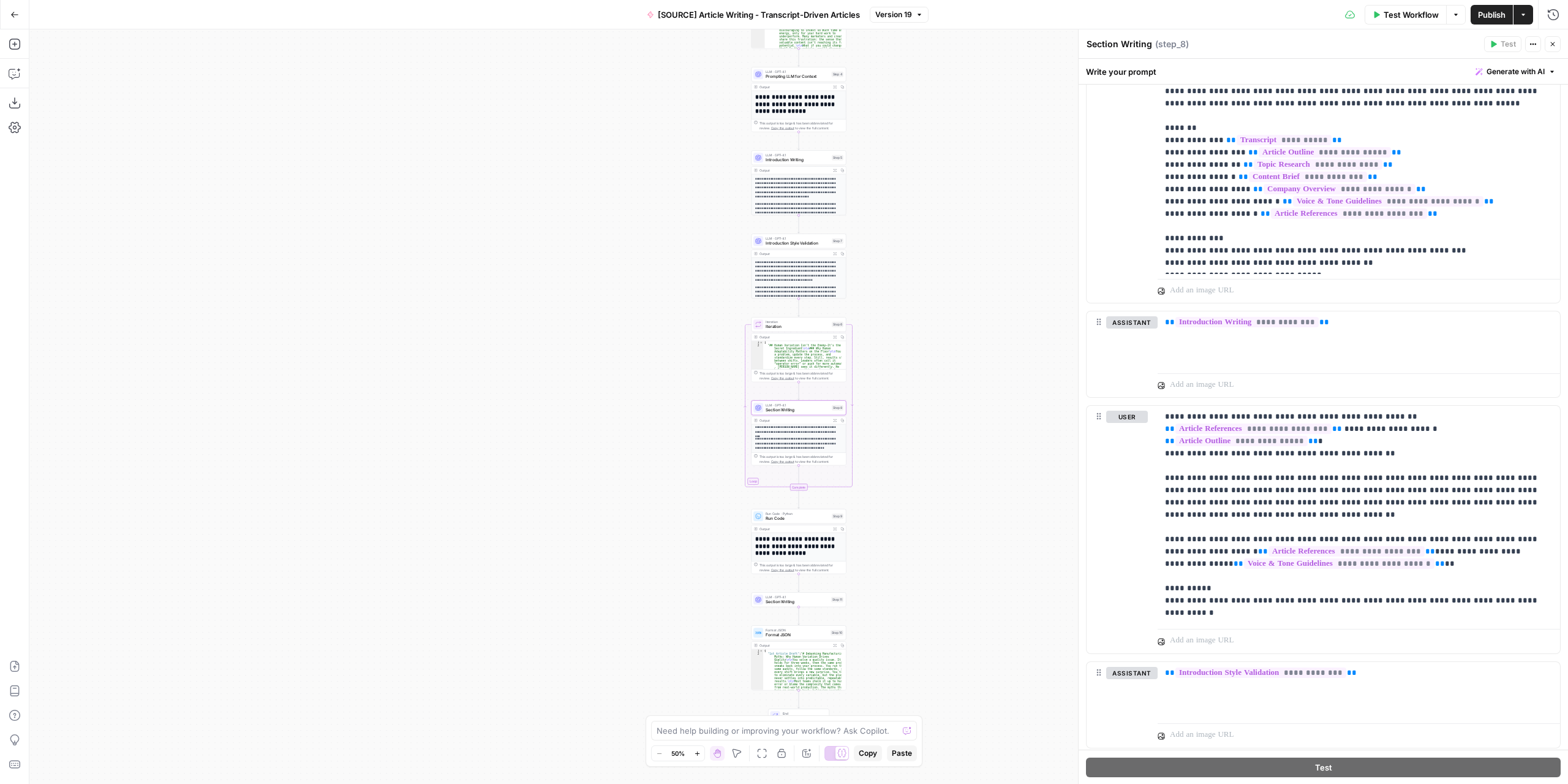
scroll to position [1839, 0]
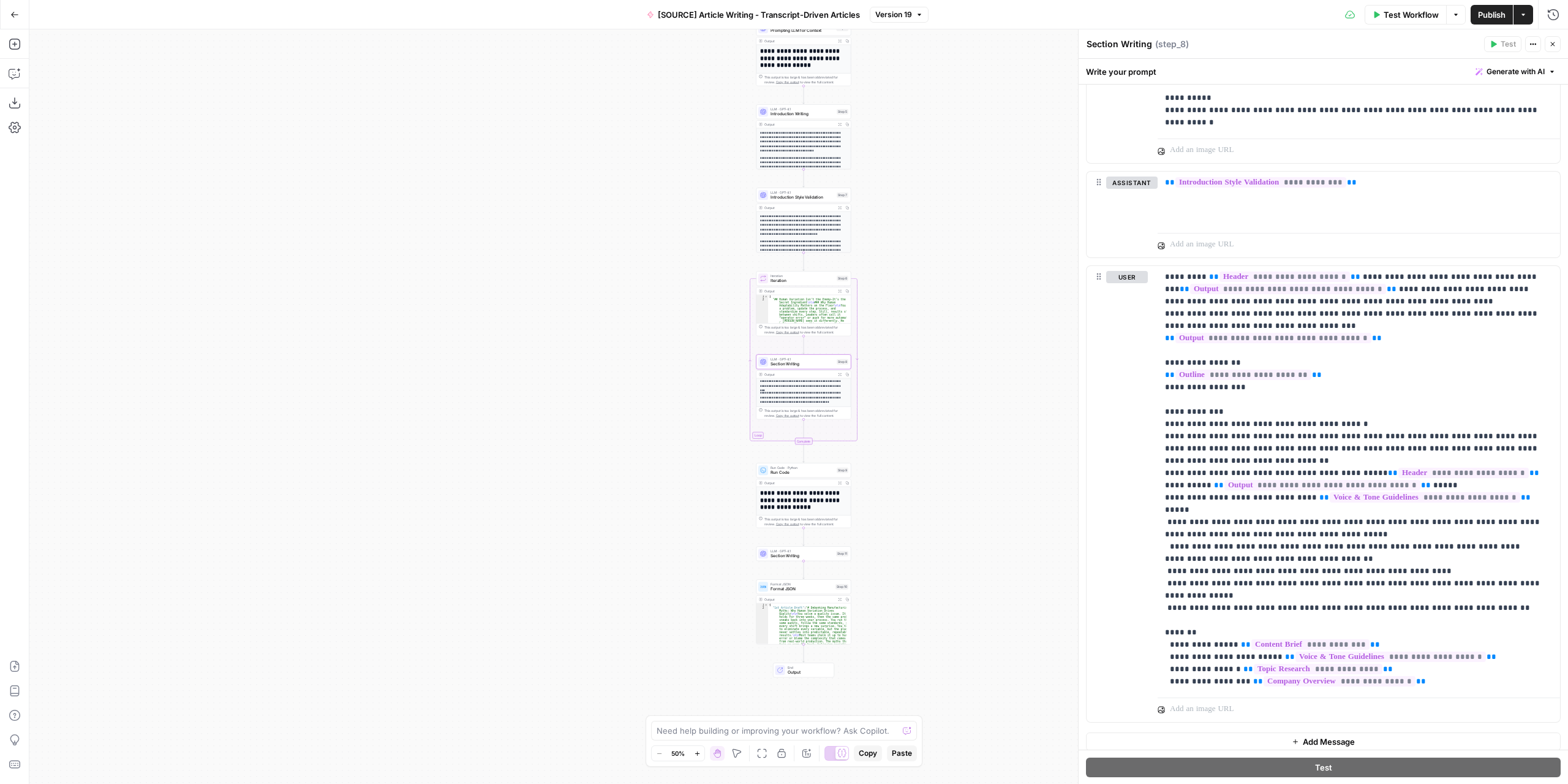
drag, startPoint x: 892, startPoint y: 576, endPoint x: 897, endPoint y: 530, distance: 46.3
click at [897, 530] on div "Workflow Set Inputs Inputs LLM · GPT-4.1 Extract Article Structure Step 1 Outpu…" at bounding box center [799, 406] width 1539 height 755
click at [818, 560] on div "LLM · GPT-4.1 Section Writing Step 11 Copy step Delete step Add Note Test" at bounding box center [804, 553] width 95 height 14
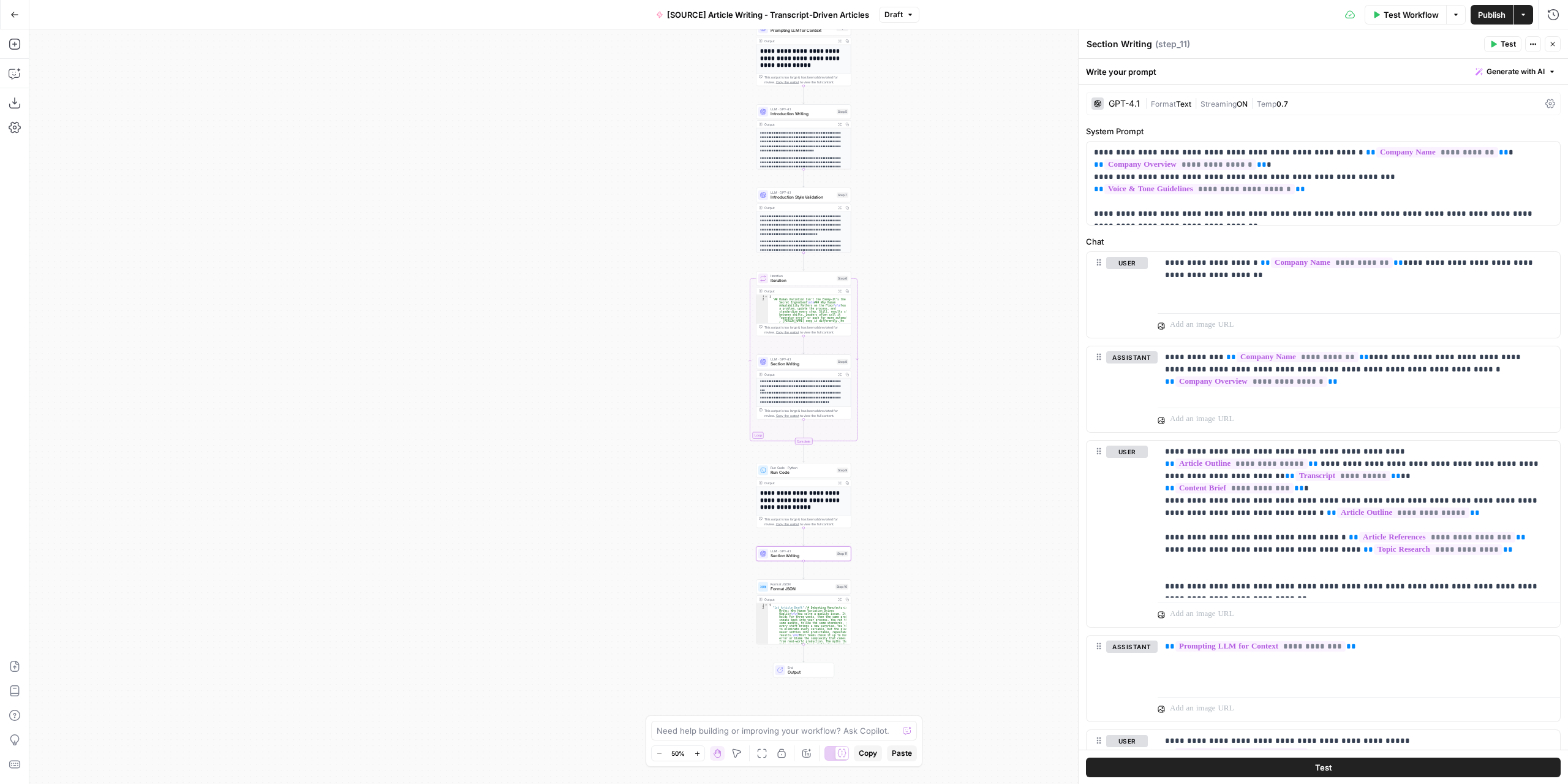
click at [909, 15] on icon "button" at bounding box center [910, 14] width 7 height 7
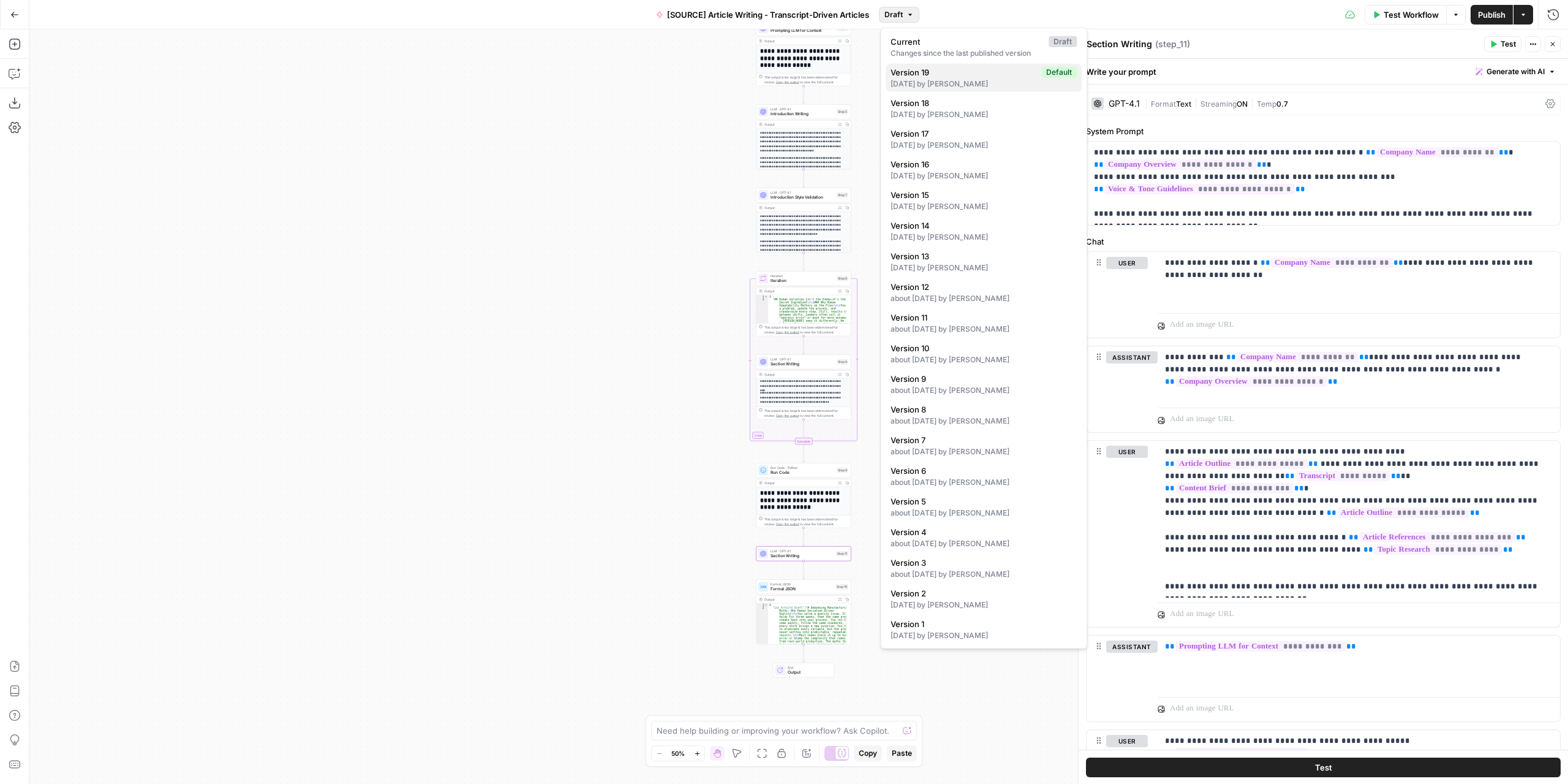
click at [961, 81] on div "[DATE] by [PERSON_NAME]" at bounding box center [984, 84] width 186 height 11
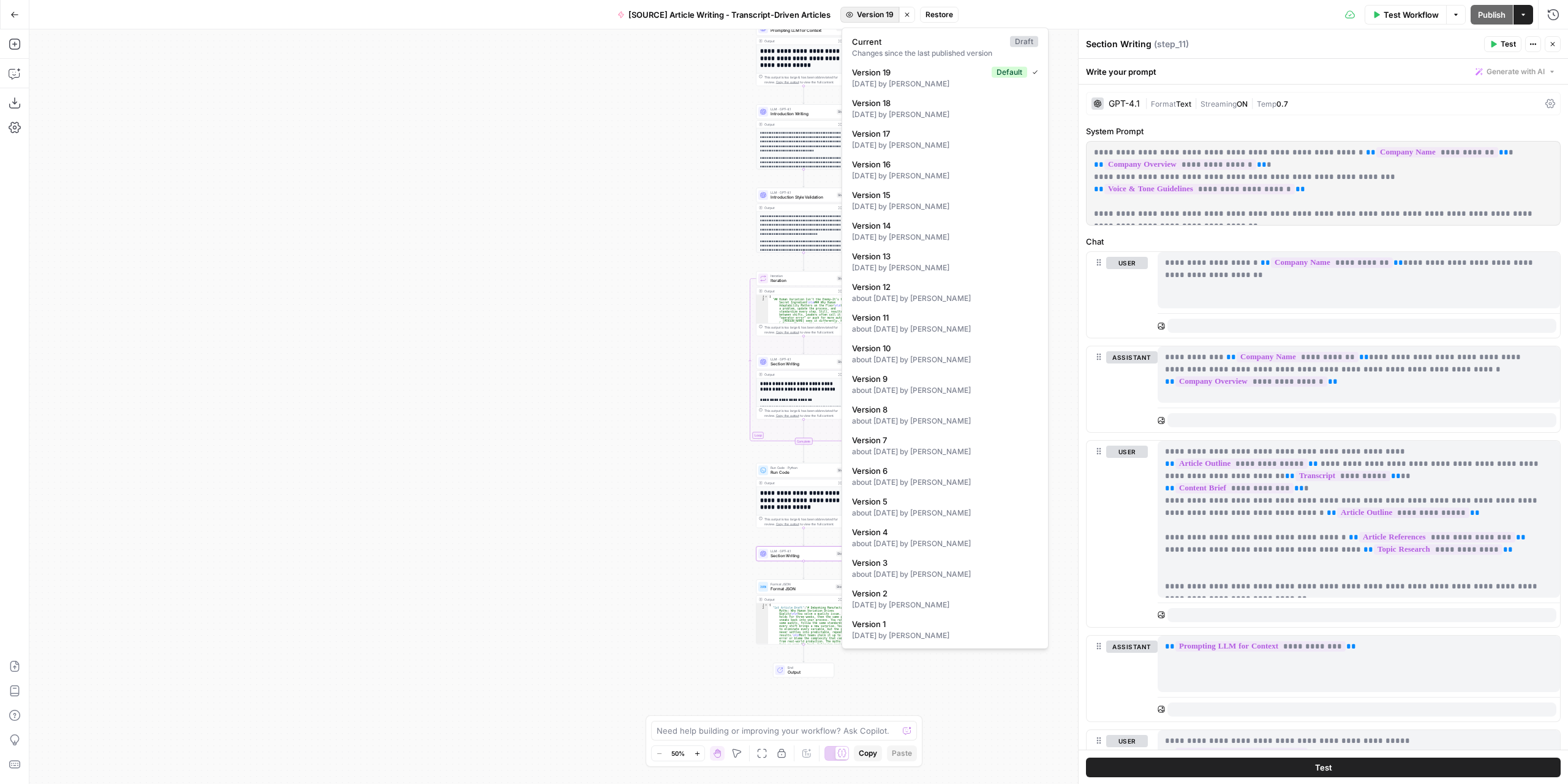
click at [885, 14] on span "Version 19" at bounding box center [875, 14] width 37 height 11
click at [931, 109] on div "[DATE] by [PERSON_NAME]" at bounding box center [945, 114] width 186 height 11
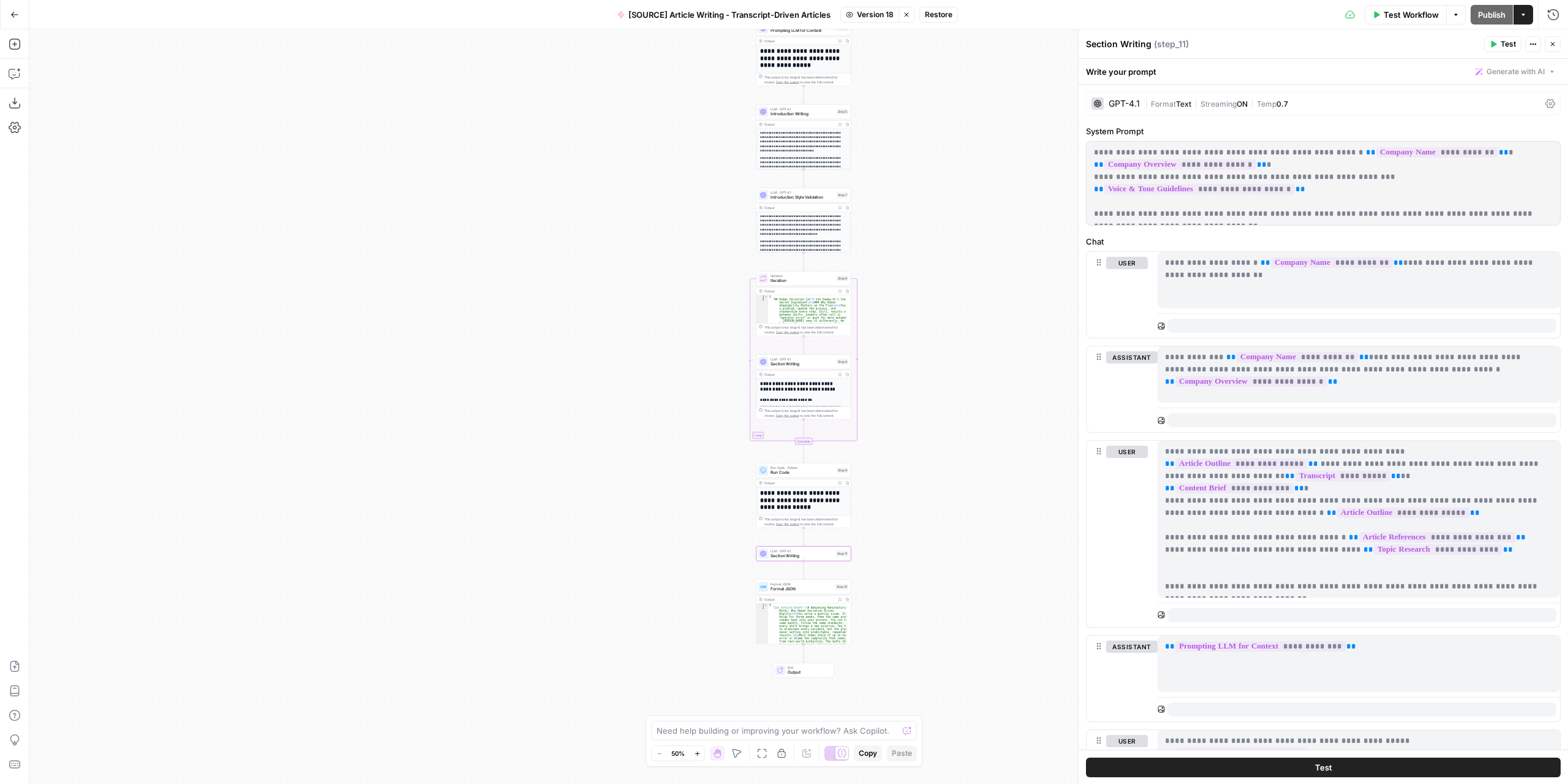
click at [882, 12] on span "Version 18" at bounding box center [875, 14] width 37 height 11
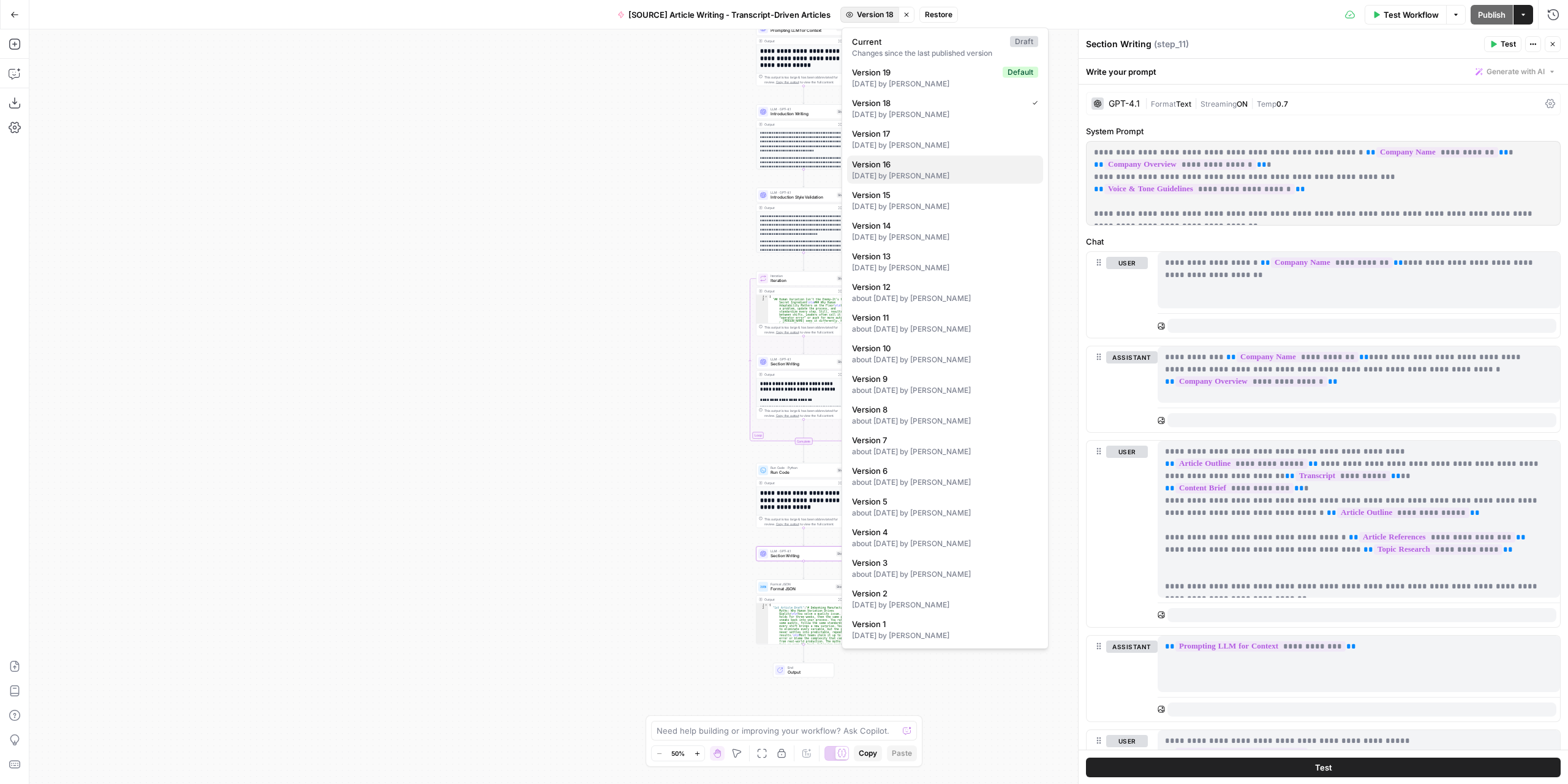
click at [927, 173] on div "[DATE] by [PERSON_NAME]" at bounding box center [945, 176] width 186 height 11
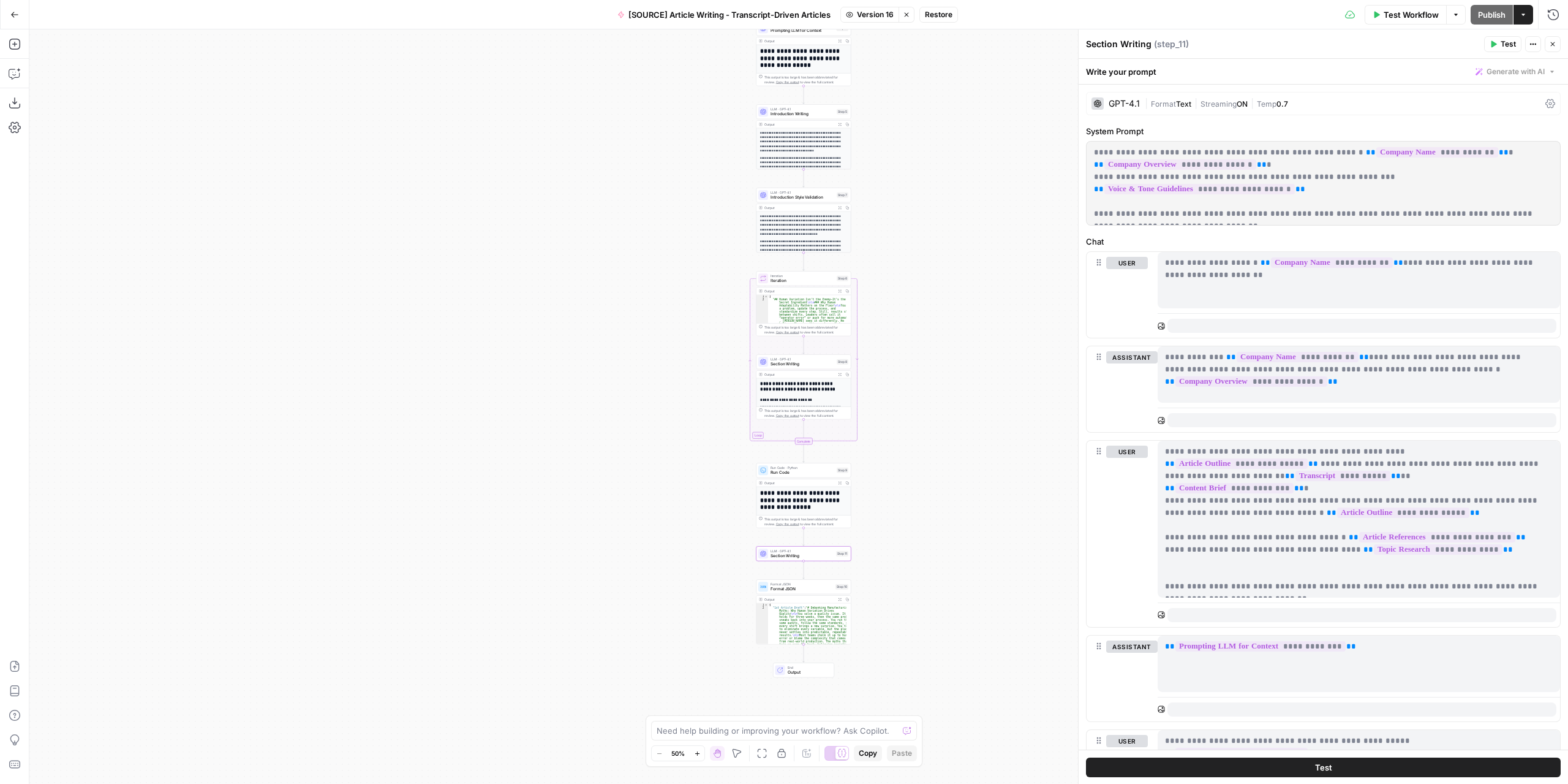
click at [870, 18] on span "Version 16" at bounding box center [875, 14] width 37 height 11
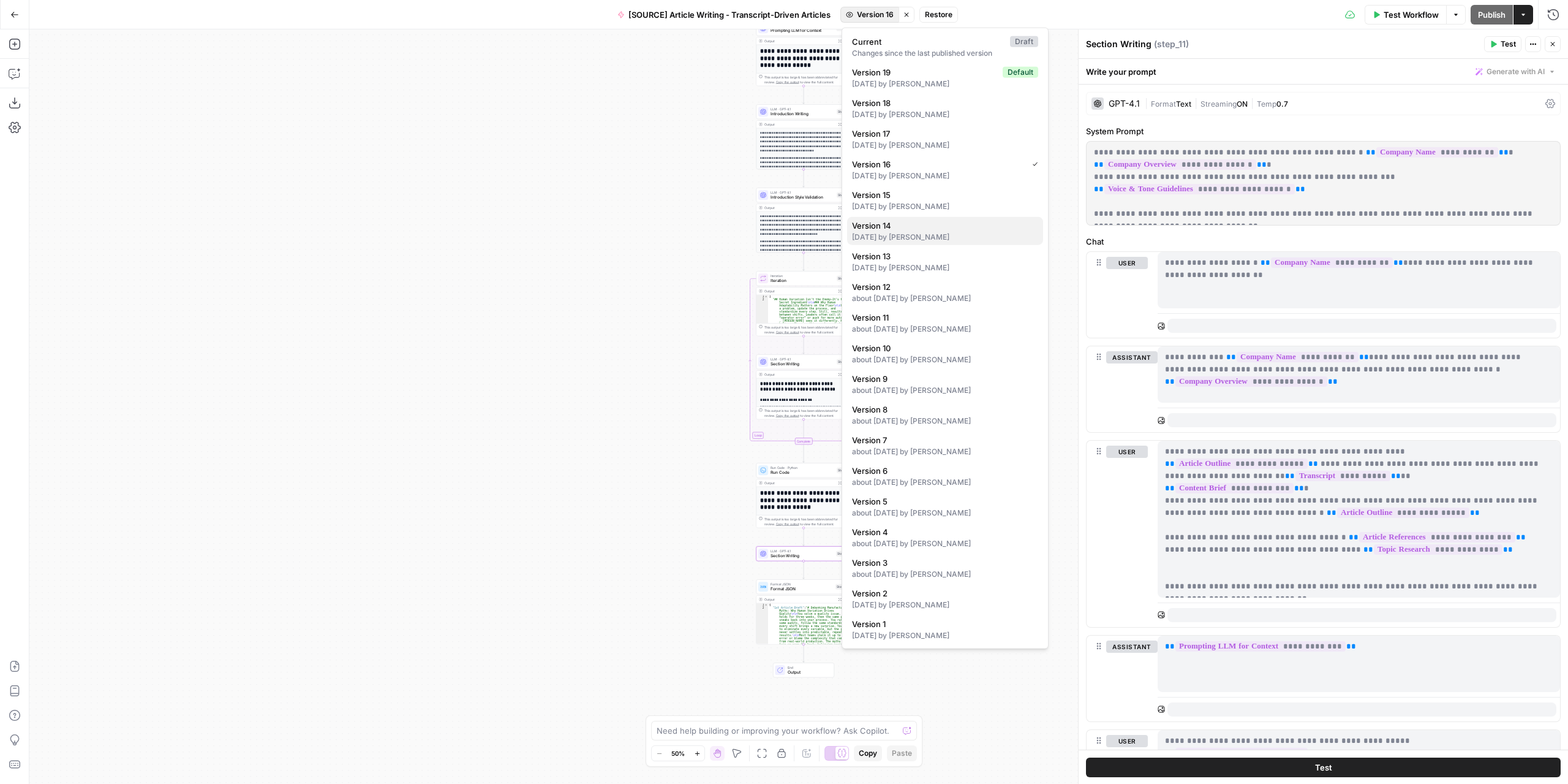
click at [914, 228] on span "Version 14" at bounding box center [942, 225] width 182 height 12
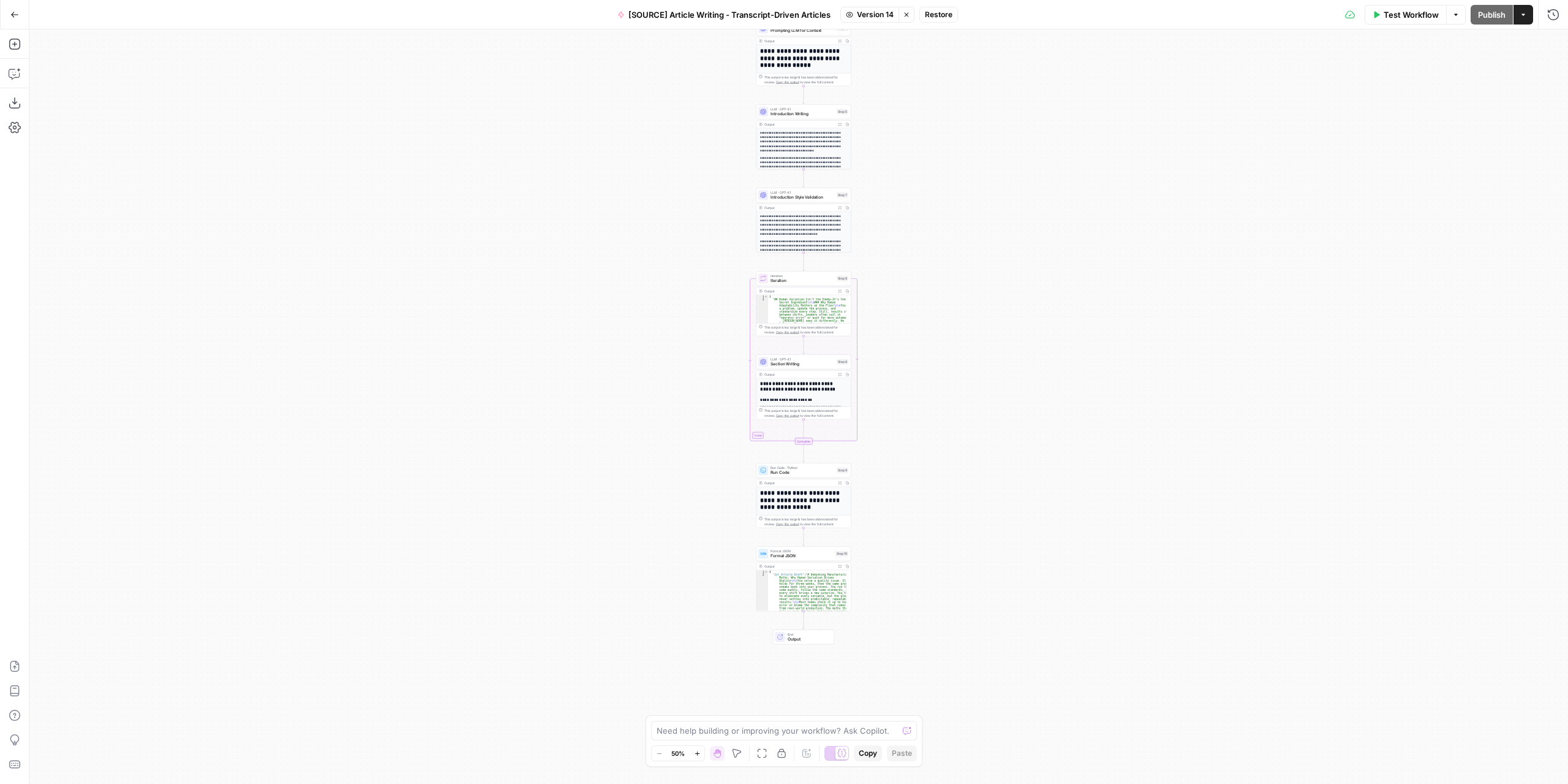
click at [816, 366] on span "Section Writing" at bounding box center [802, 364] width 64 height 6
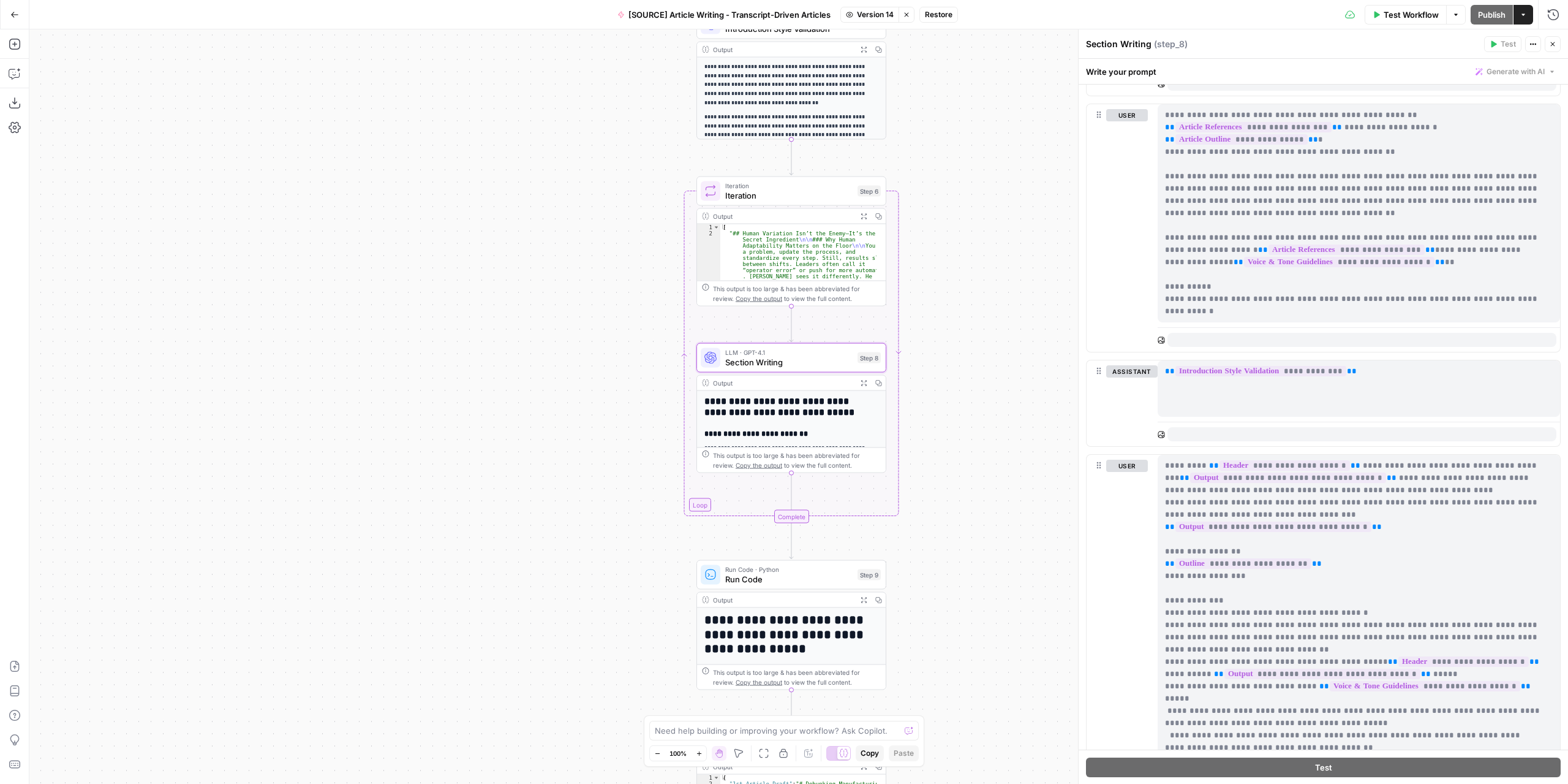
scroll to position [1826, 0]
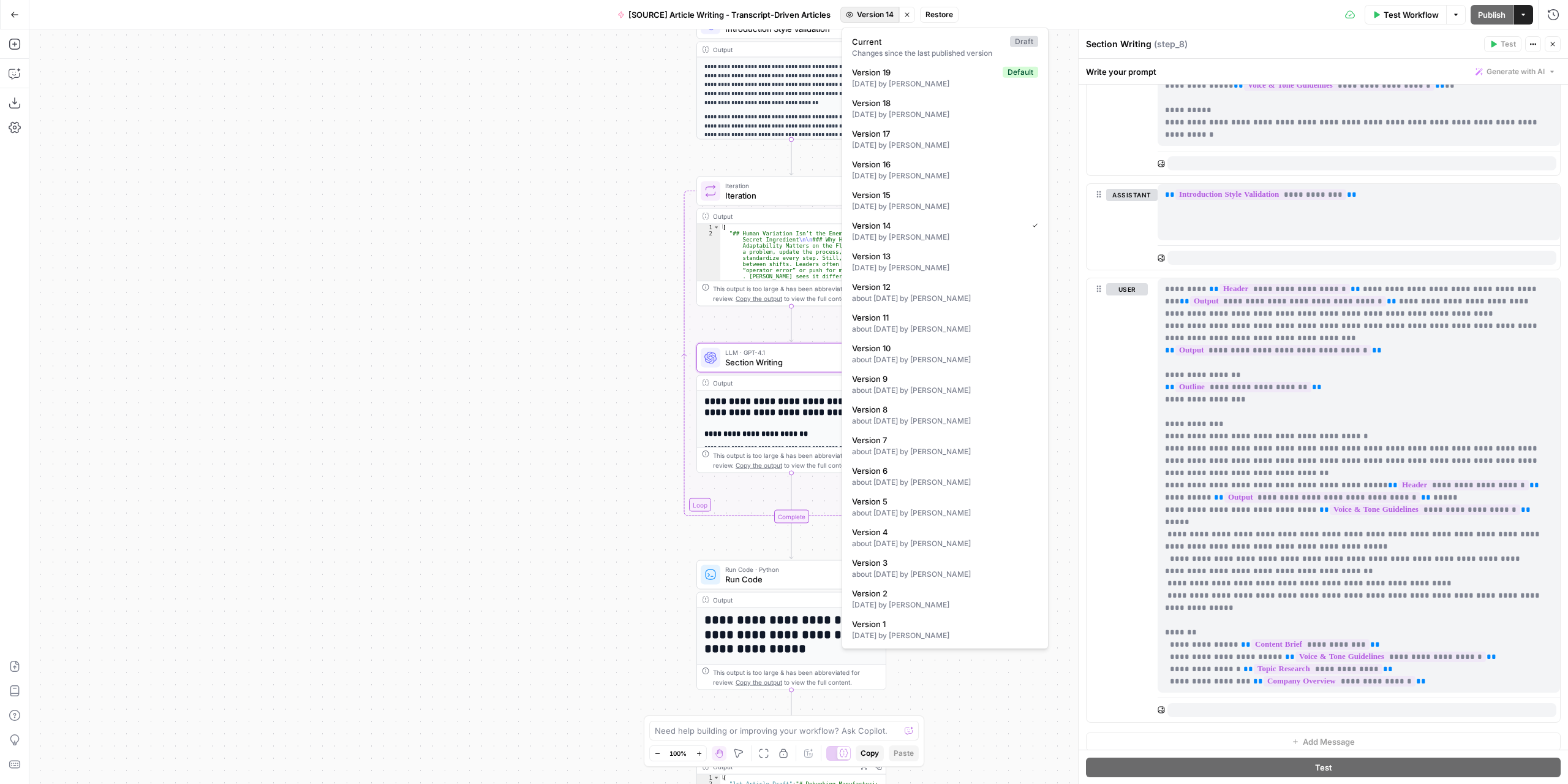
click at [879, 15] on span "Version 14" at bounding box center [875, 14] width 37 height 11
click at [949, 197] on span "Version 15" at bounding box center [942, 195] width 182 height 12
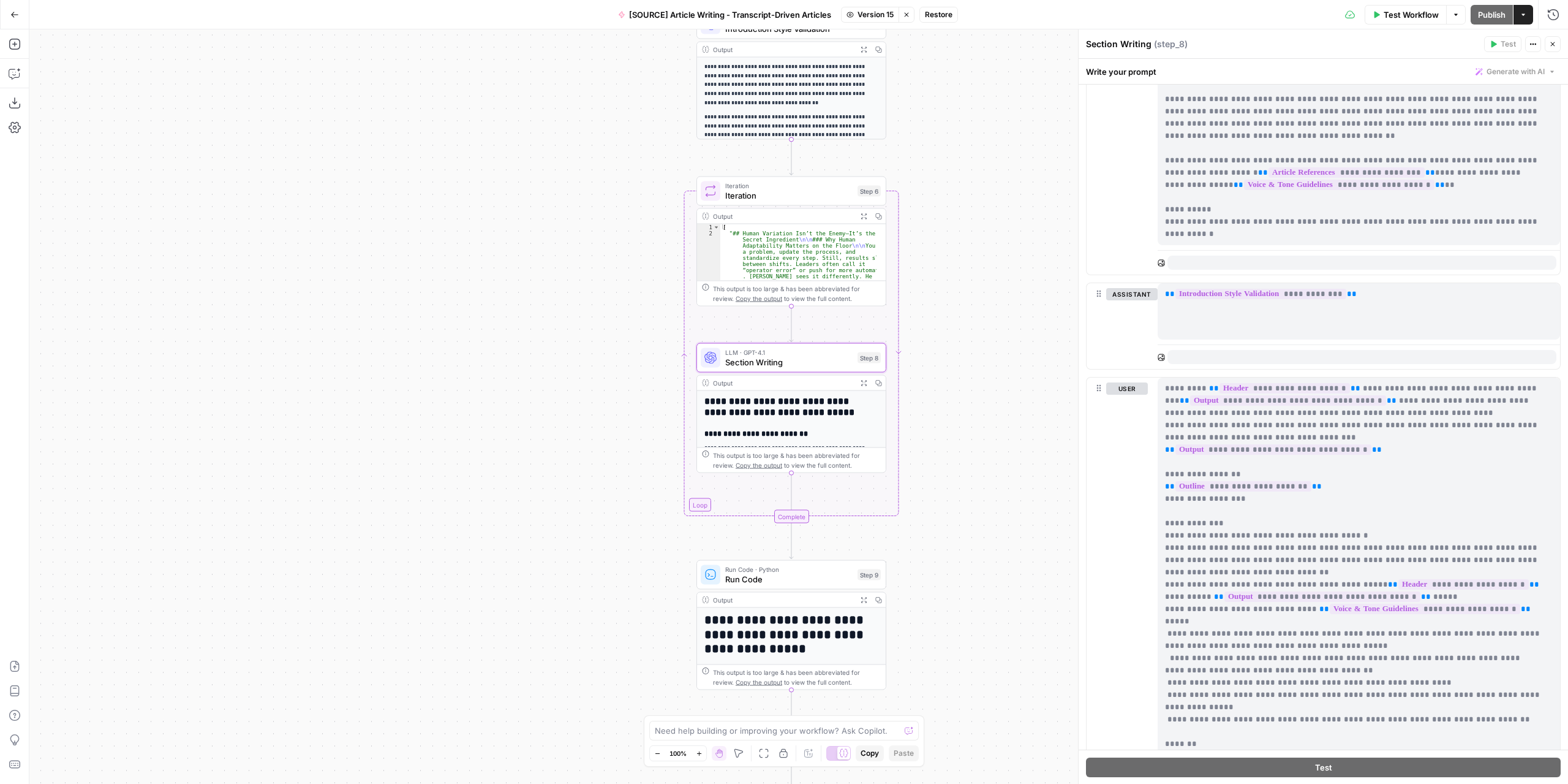
scroll to position [1777, 0]
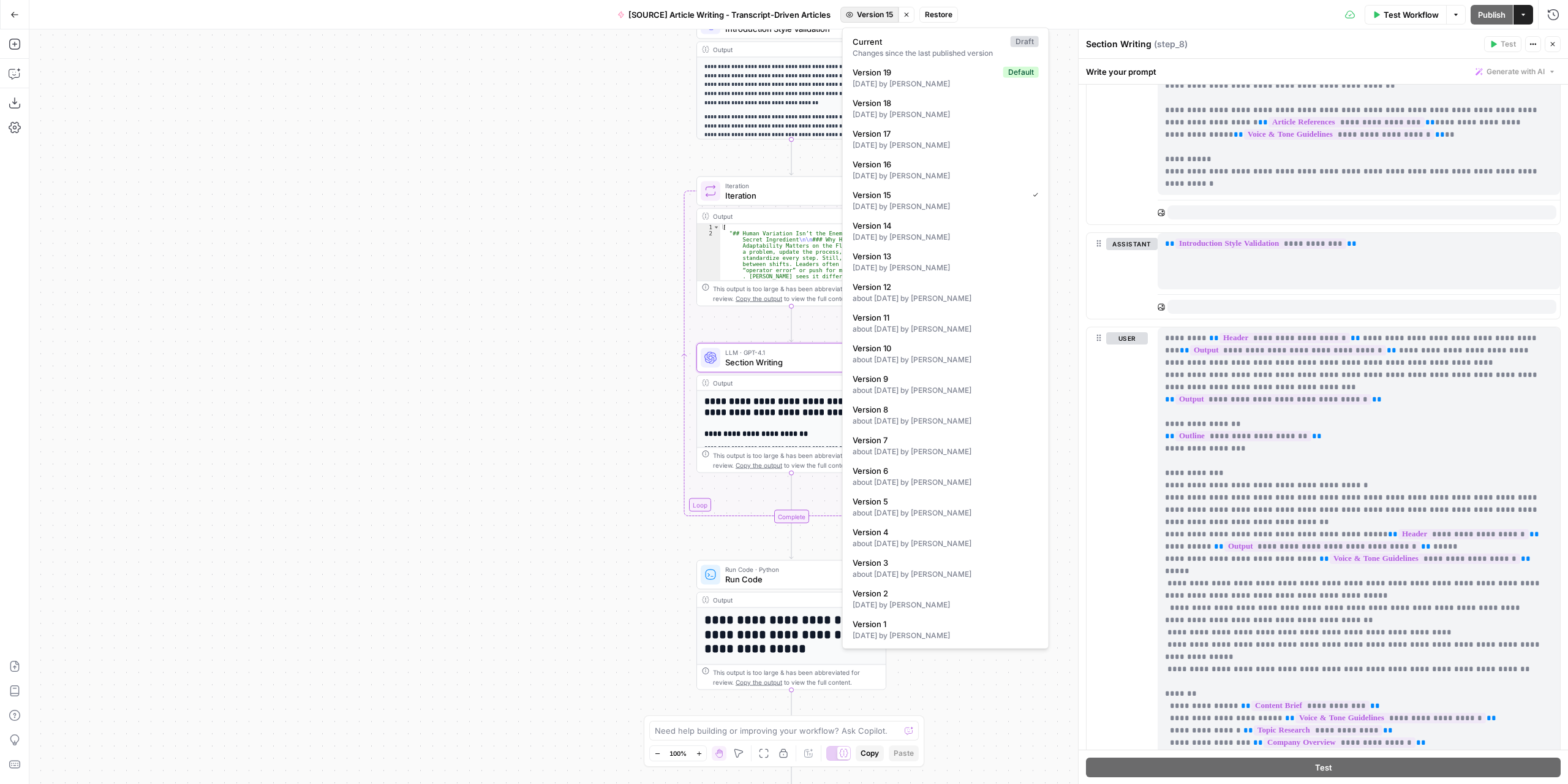
click at [875, 16] on span "Version 15" at bounding box center [875, 14] width 36 height 11
click at [963, 170] on div "12 days ago by Nicolás Fernández" at bounding box center [946, 176] width 186 height 11
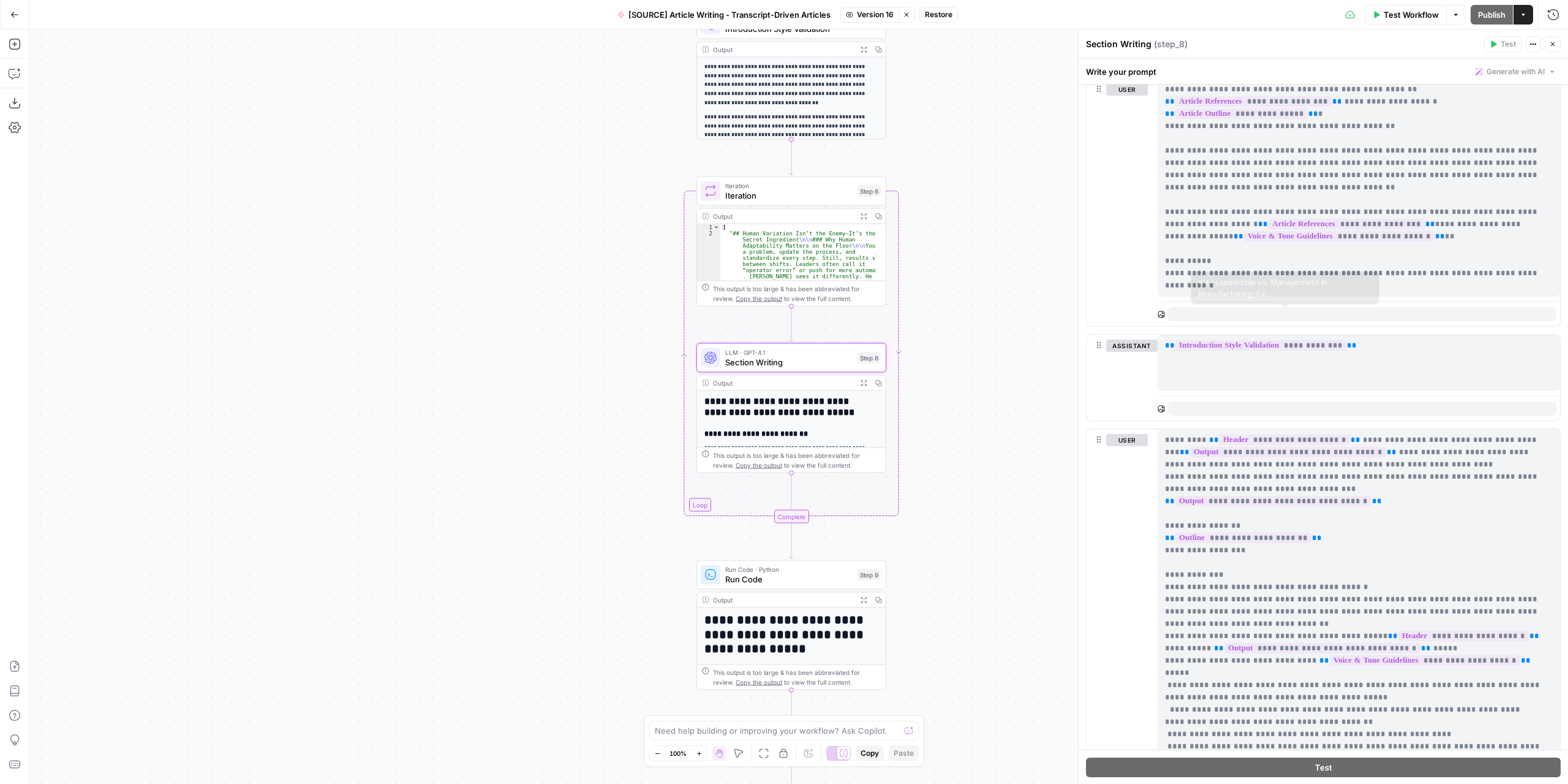
scroll to position [1839, 0]
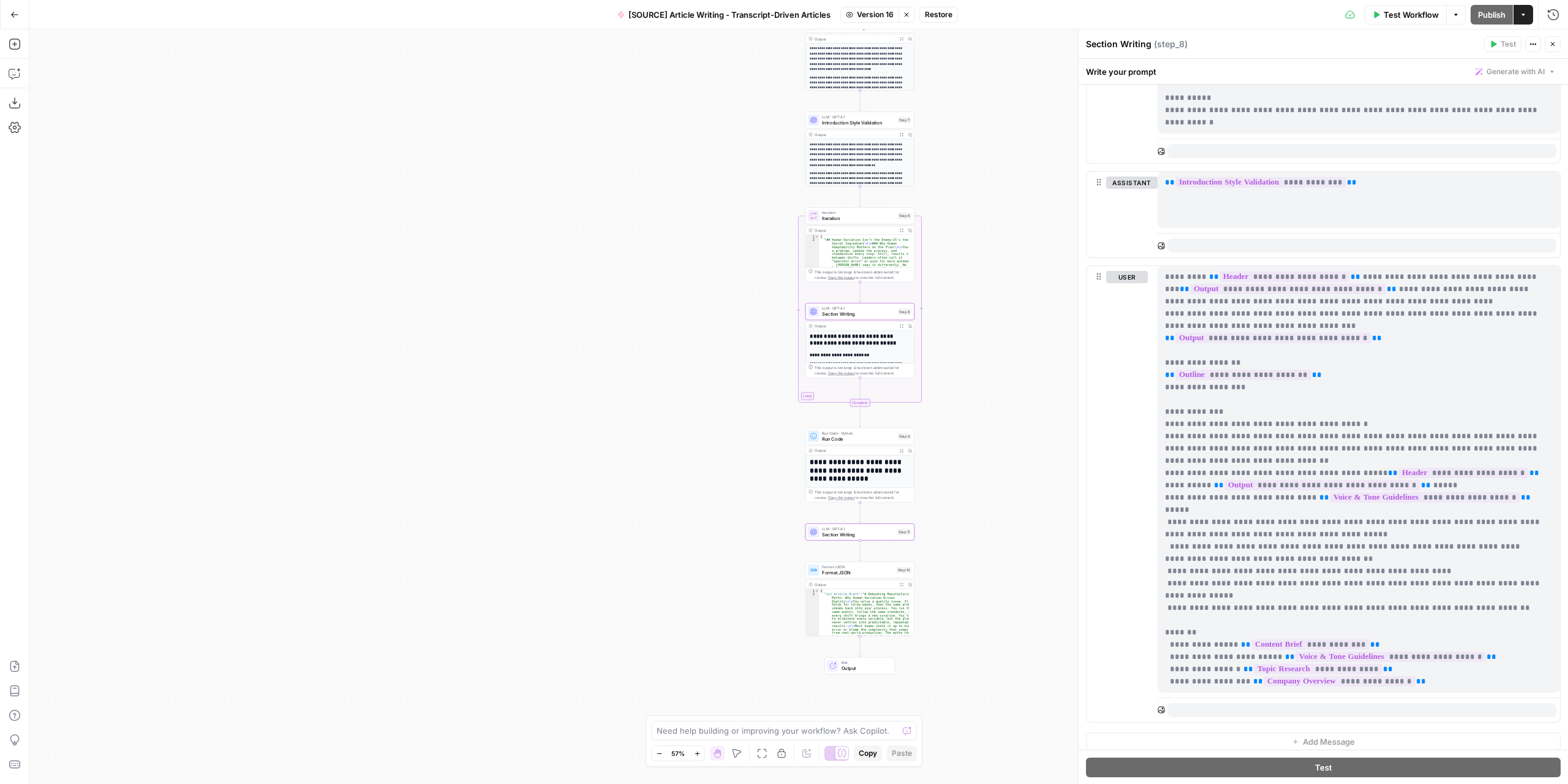
click at [871, 14] on span "Version 16" at bounding box center [875, 14] width 37 height 11
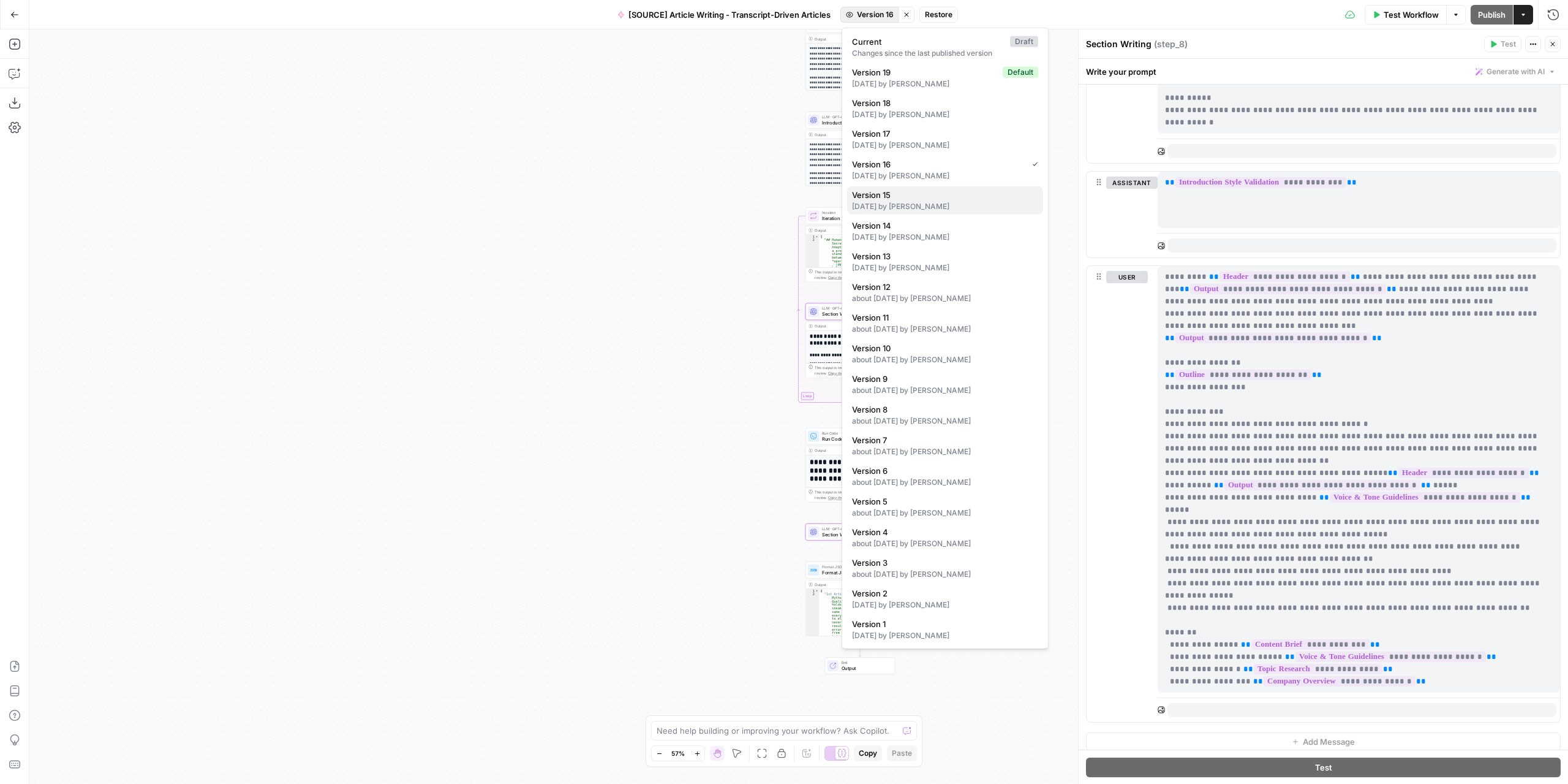
click at [934, 193] on span "Version 15" at bounding box center [942, 195] width 182 height 12
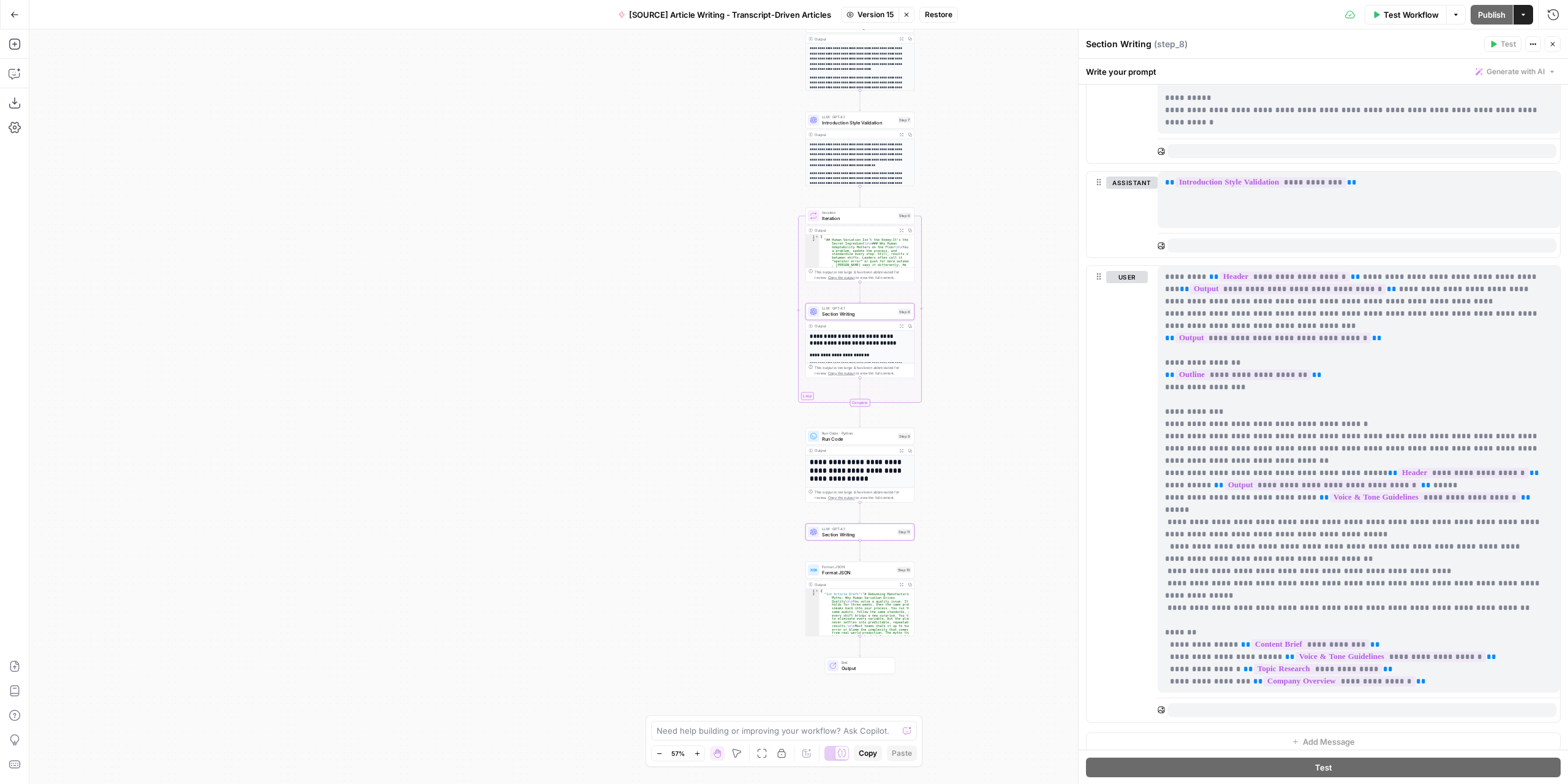
scroll to position [0, 0]
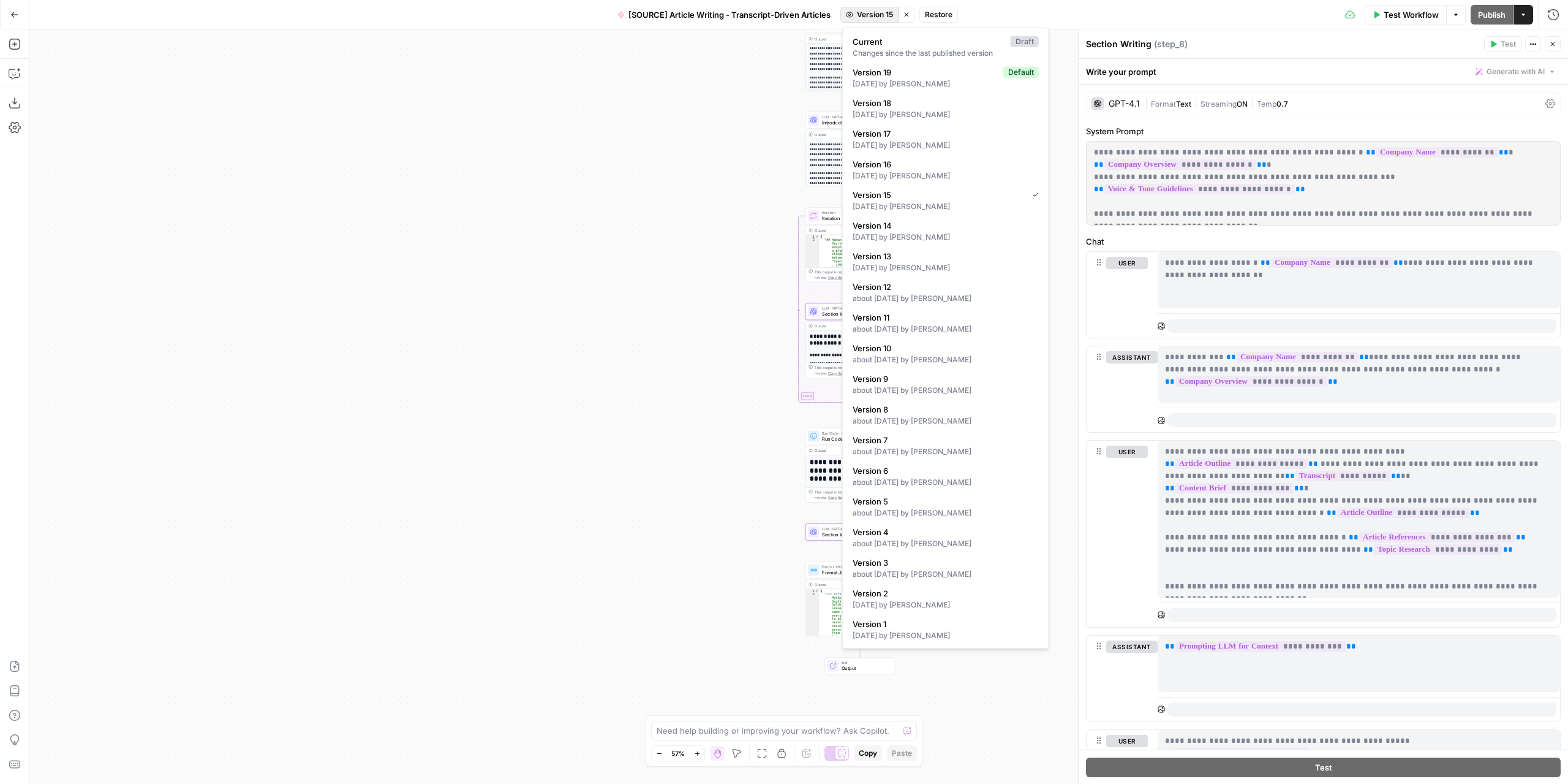
click at [886, 16] on span "Version 15" at bounding box center [875, 14] width 36 height 11
click at [948, 235] on div "25 days ago by Nicolás Fernández" at bounding box center [946, 237] width 186 height 11
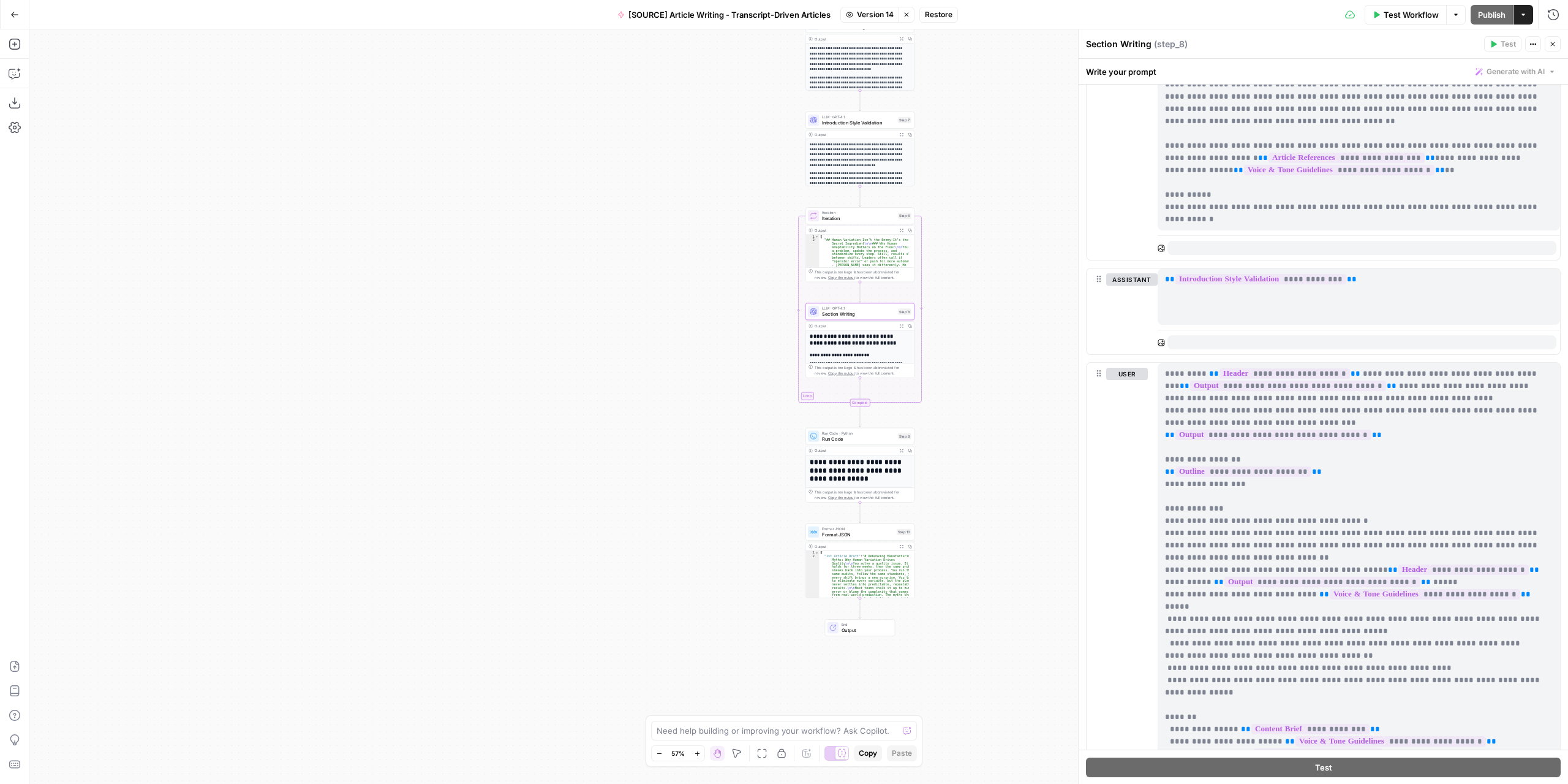
scroll to position [1777, 0]
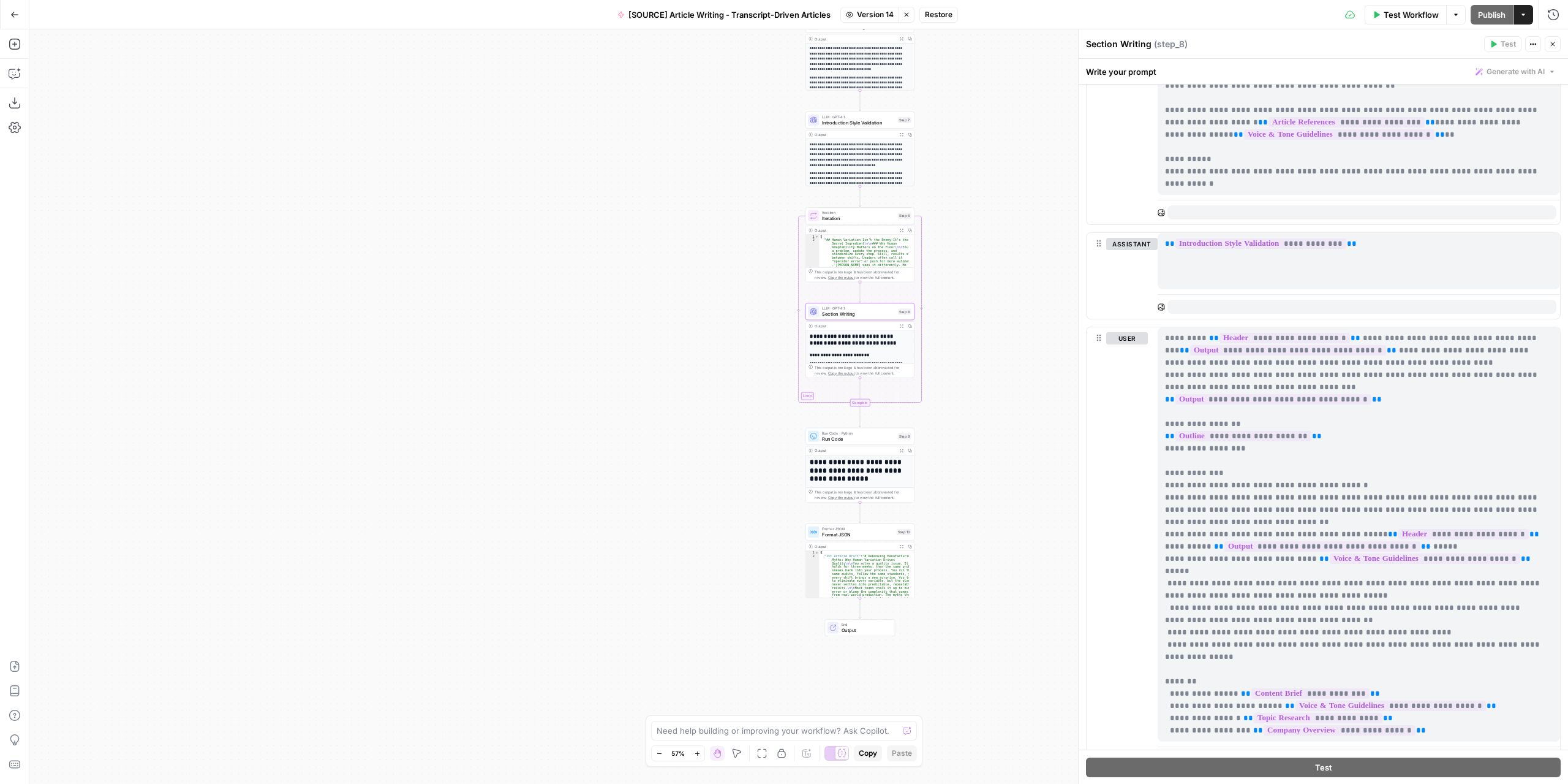
click at [870, 13] on span "Version 14" at bounding box center [875, 14] width 37 height 11
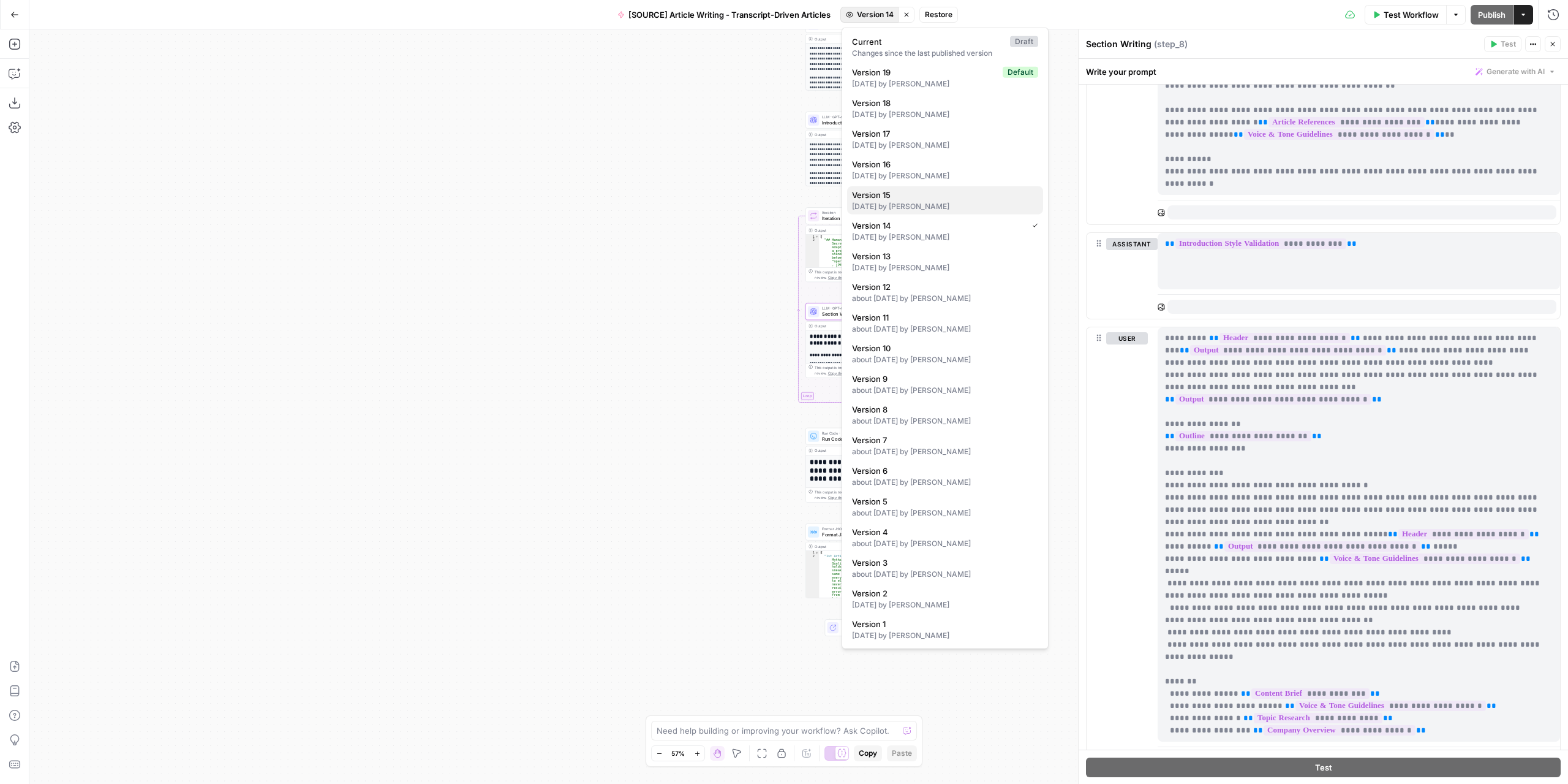
click at [942, 197] on span "Version 15" at bounding box center [942, 195] width 182 height 12
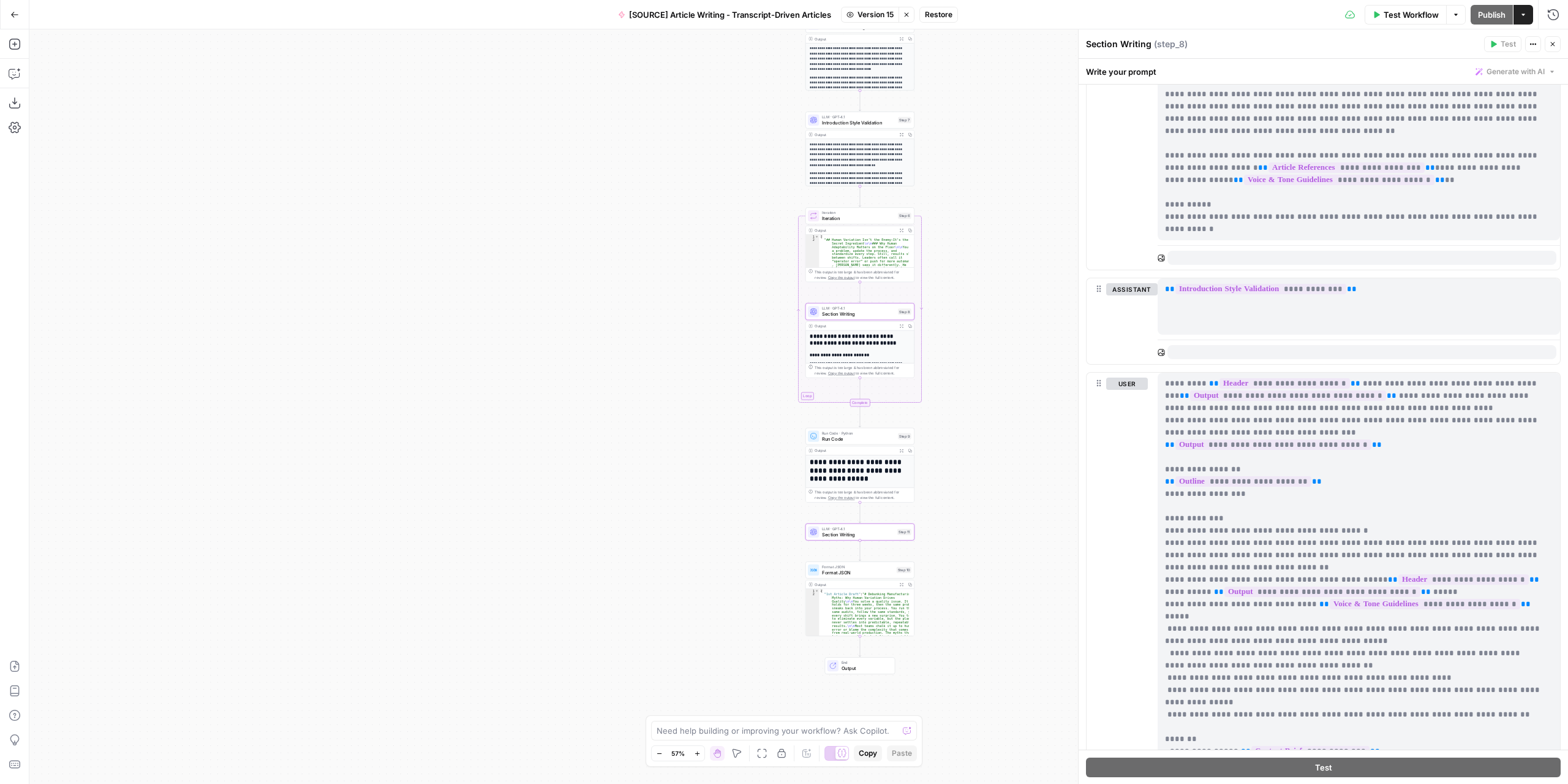
scroll to position [1839, 0]
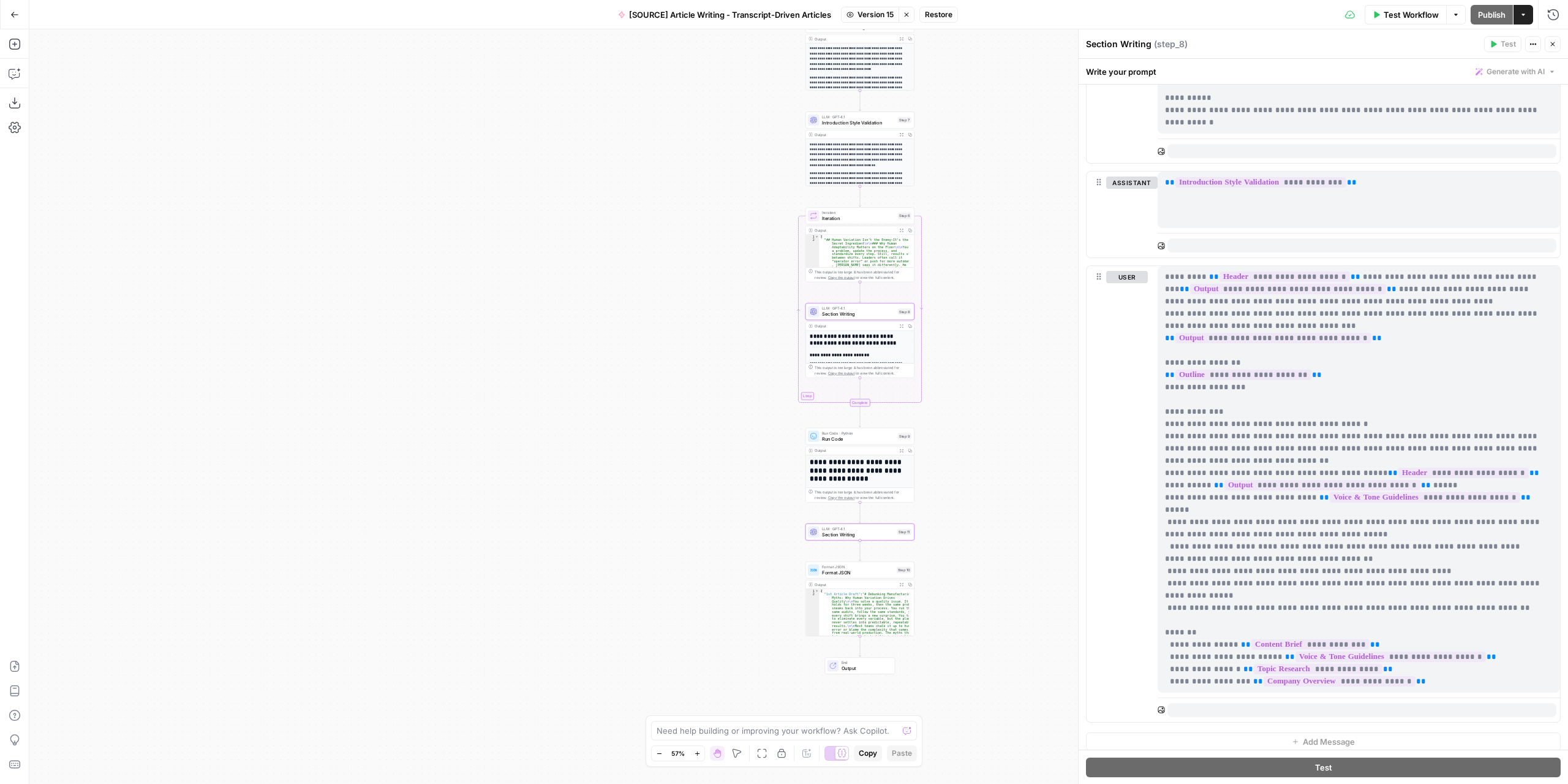
drag, startPoint x: 1218, startPoint y: 674, endPoint x: 1161, endPoint y: 274, distance: 404.0
click at [1161, 274] on div "**********" at bounding box center [1359, 479] width 402 height 427
copy p "**********"
click at [1107, 429] on div "user" at bounding box center [1127, 494] width 42 height 446
click at [885, 535] on span "Section Writing" at bounding box center [858, 534] width 72 height 7
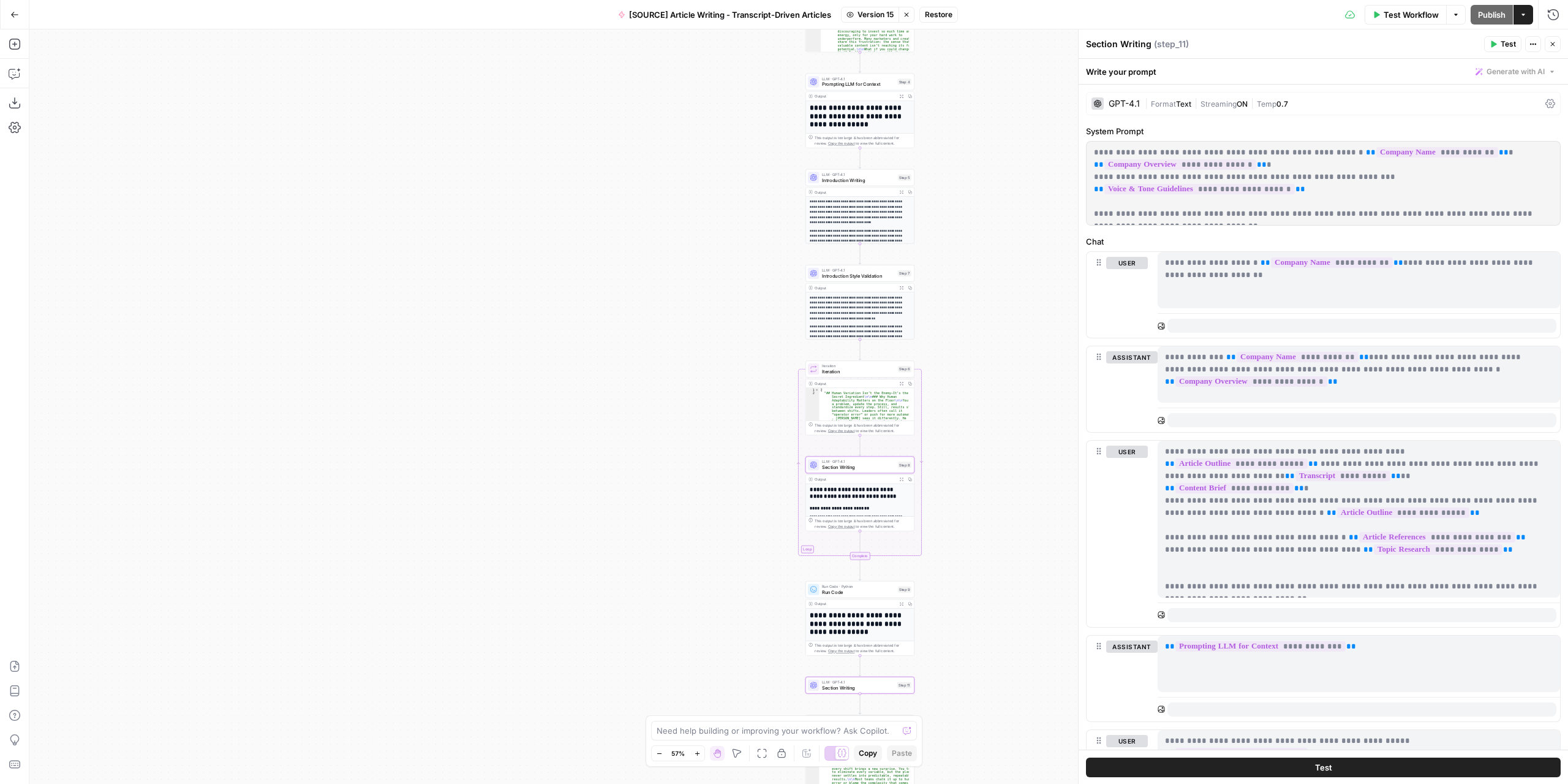
click at [883, 172] on span "LLM · GPT-4.1" at bounding box center [858, 174] width 73 height 5
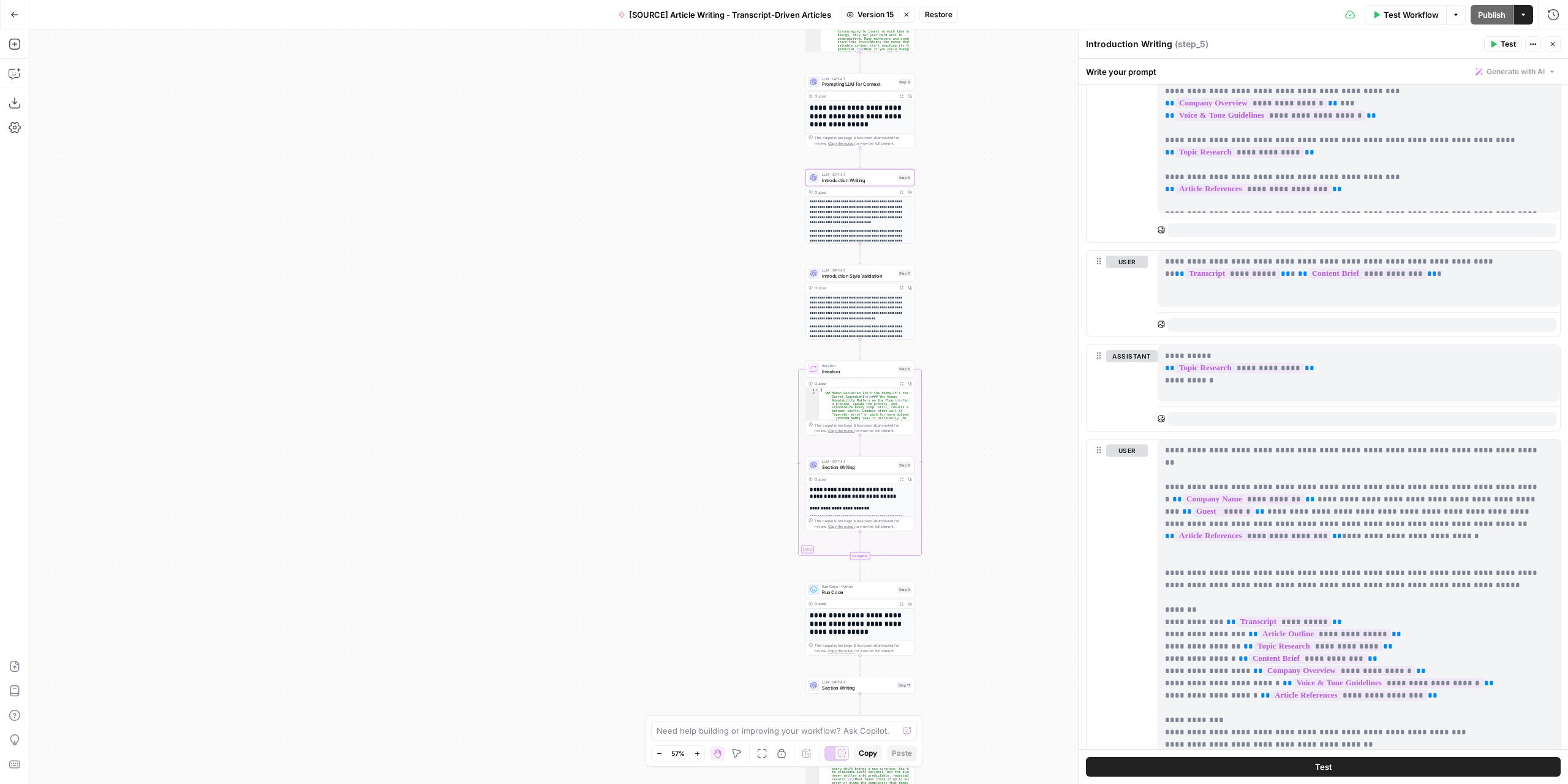
scroll to position [968, 0]
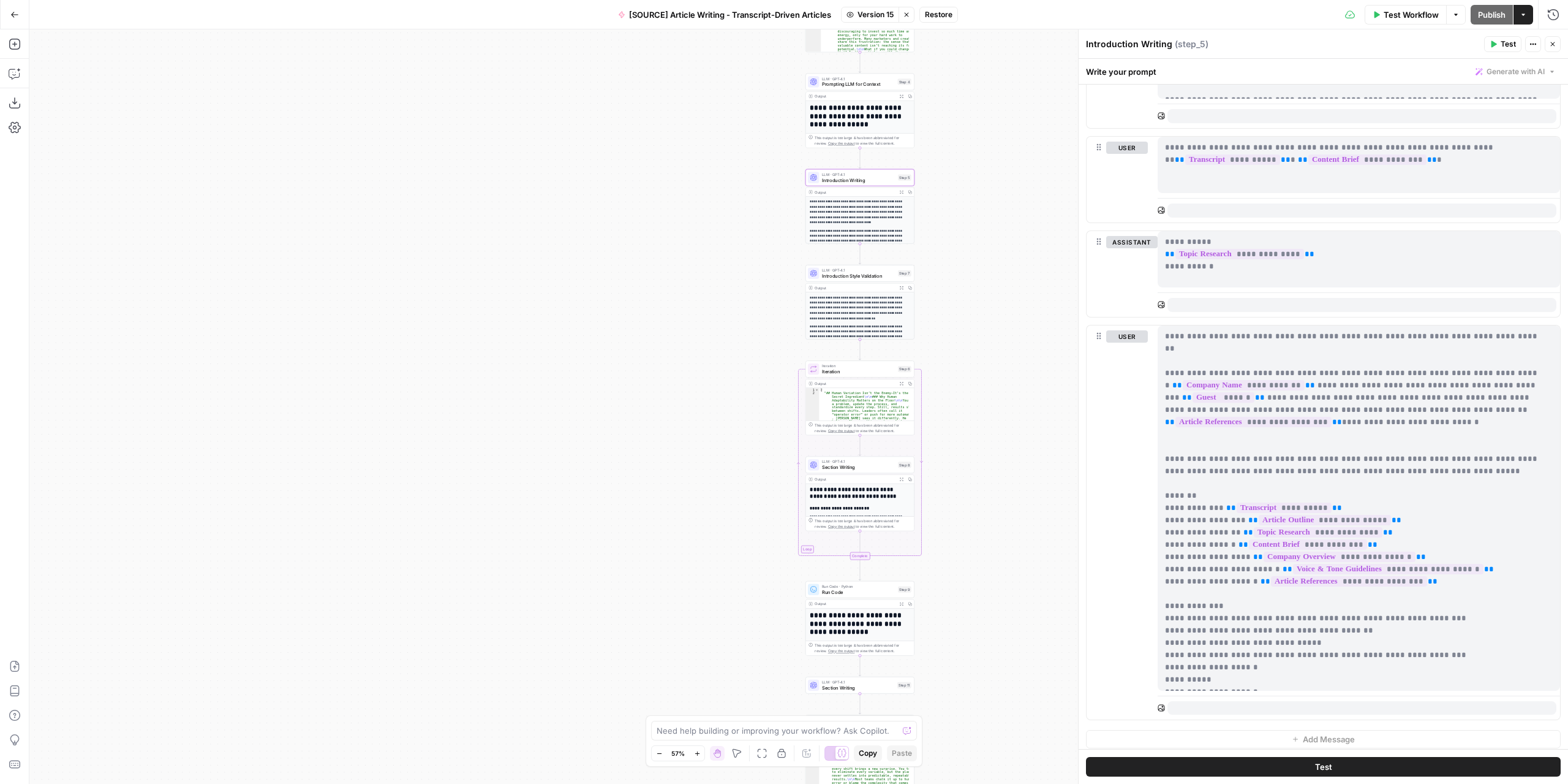
click at [879, 14] on span "Version 15" at bounding box center [875, 14] width 36 height 11
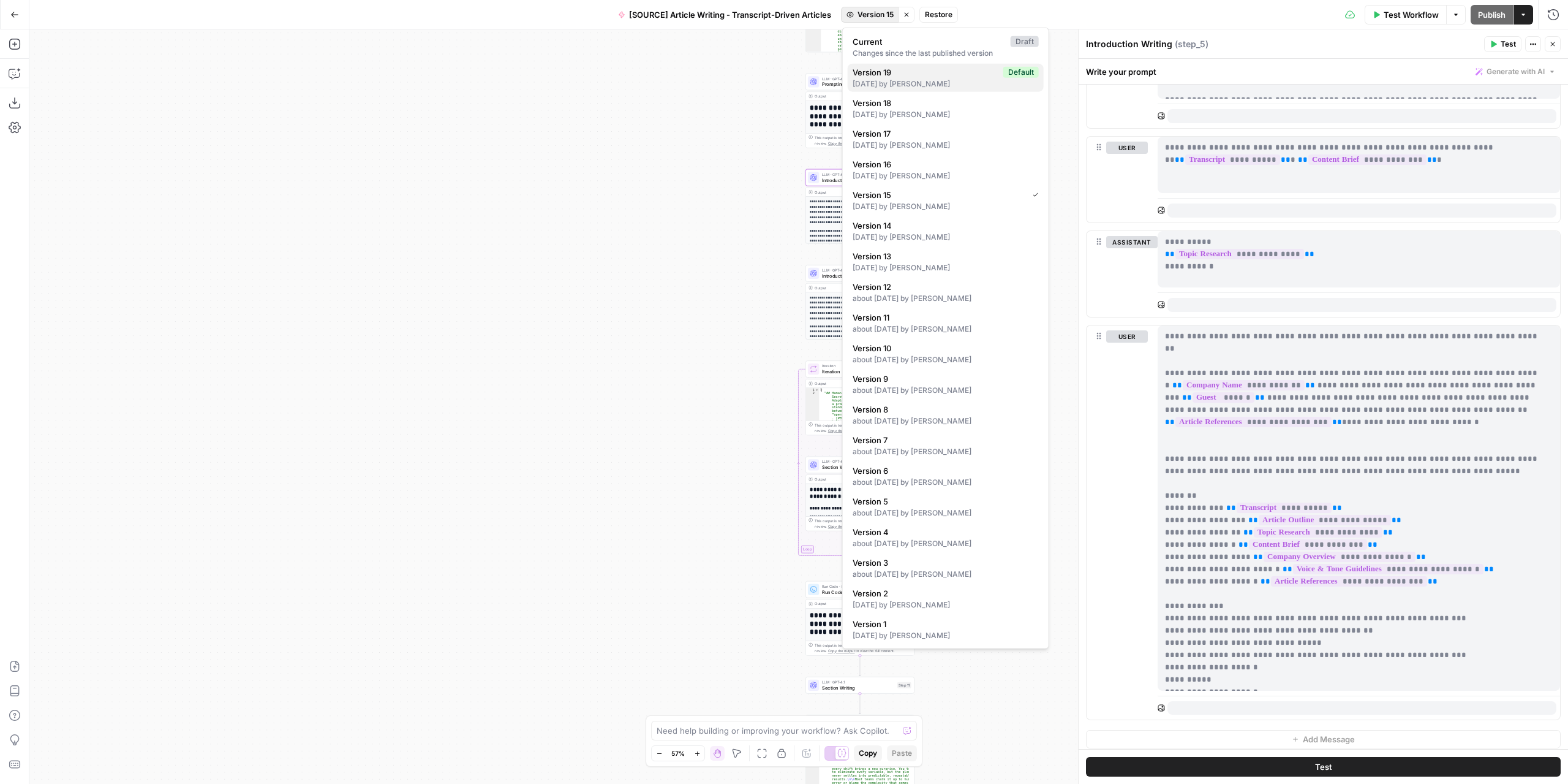
click at [904, 71] on span "Version 19" at bounding box center [925, 72] width 145 height 12
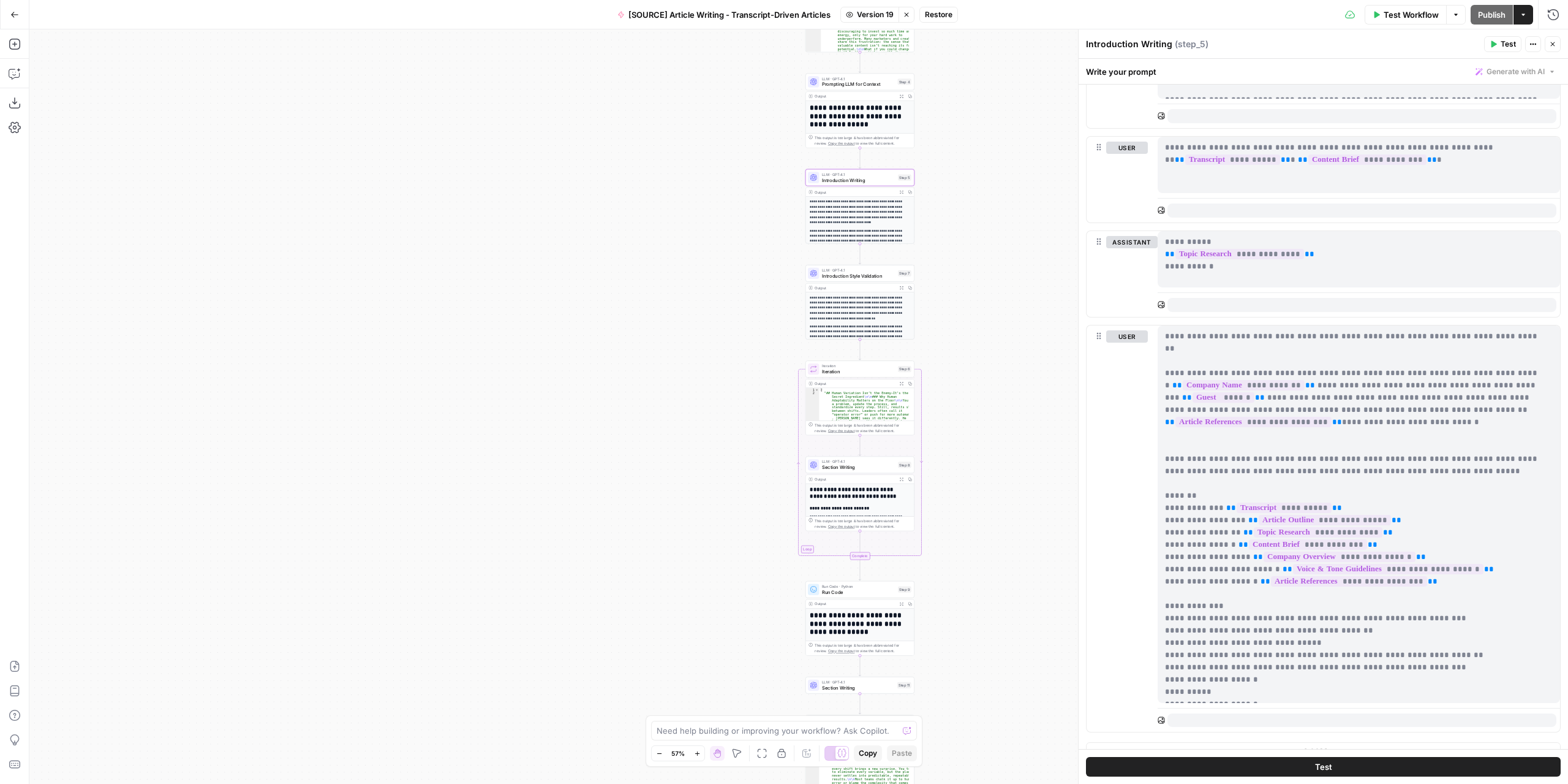
scroll to position [981, 0]
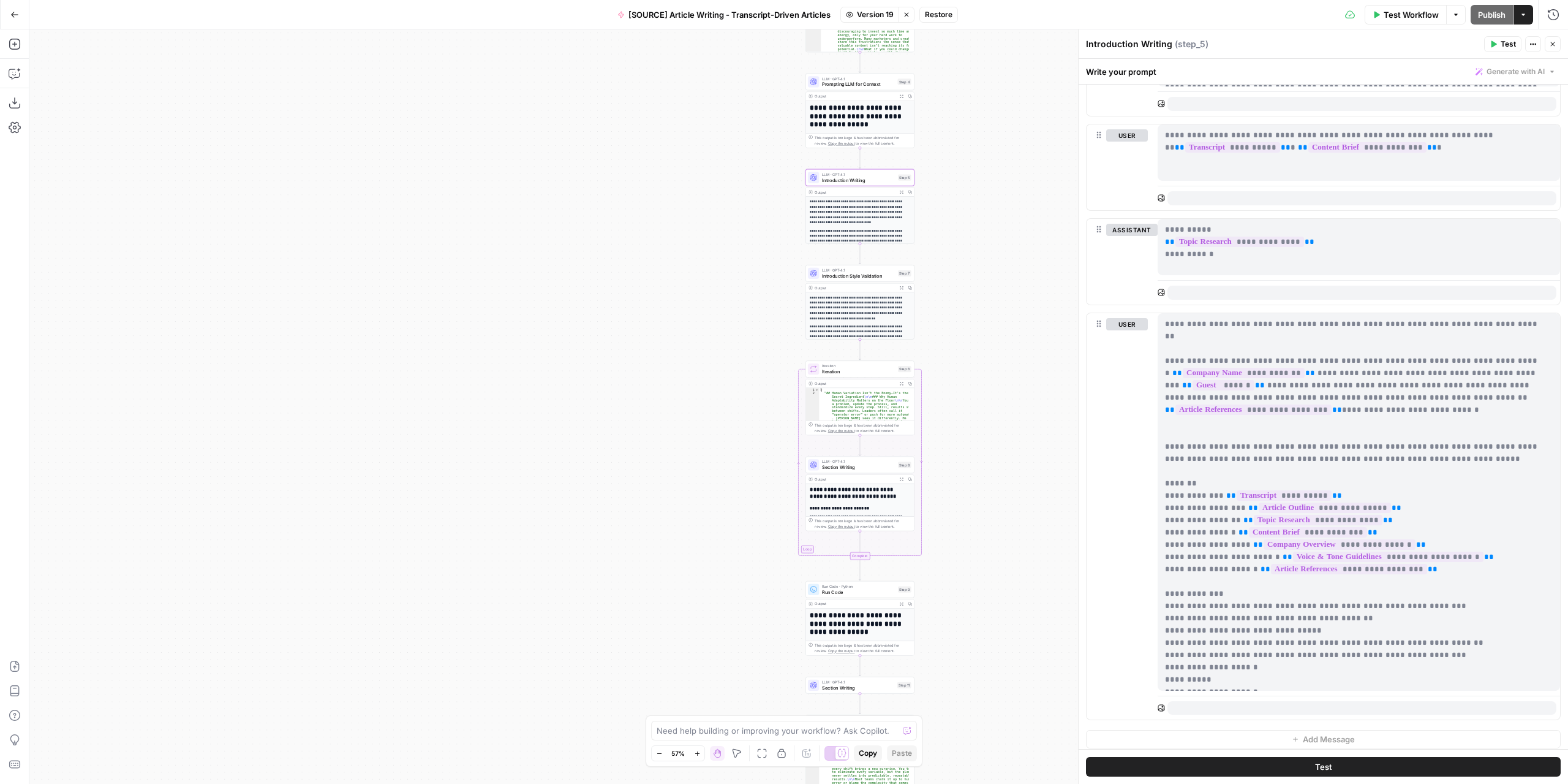
click at [873, 276] on span "Introduction Style Validation" at bounding box center [858, 275] width 73 height 7
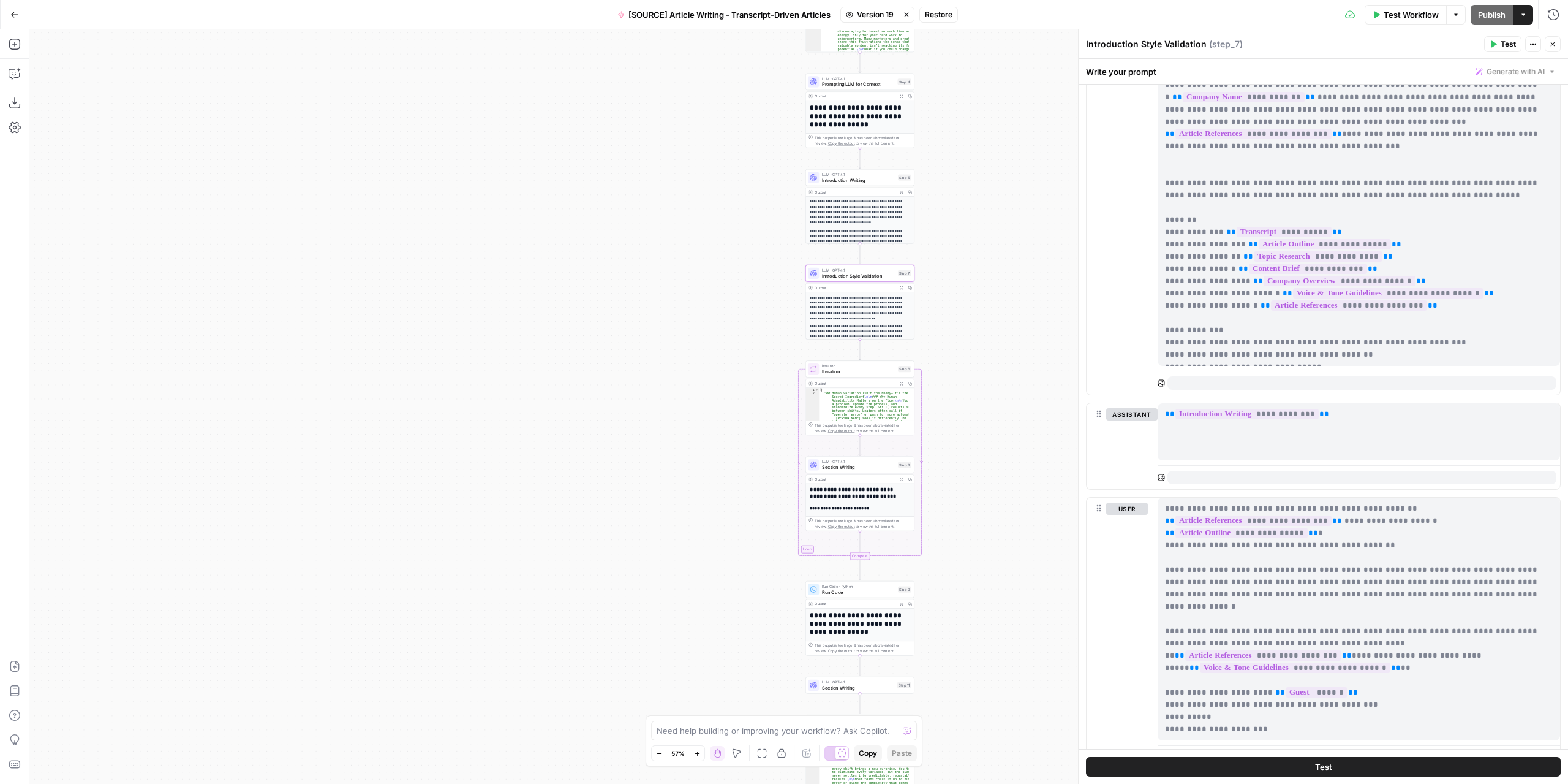
scroll to position [1305, 0]
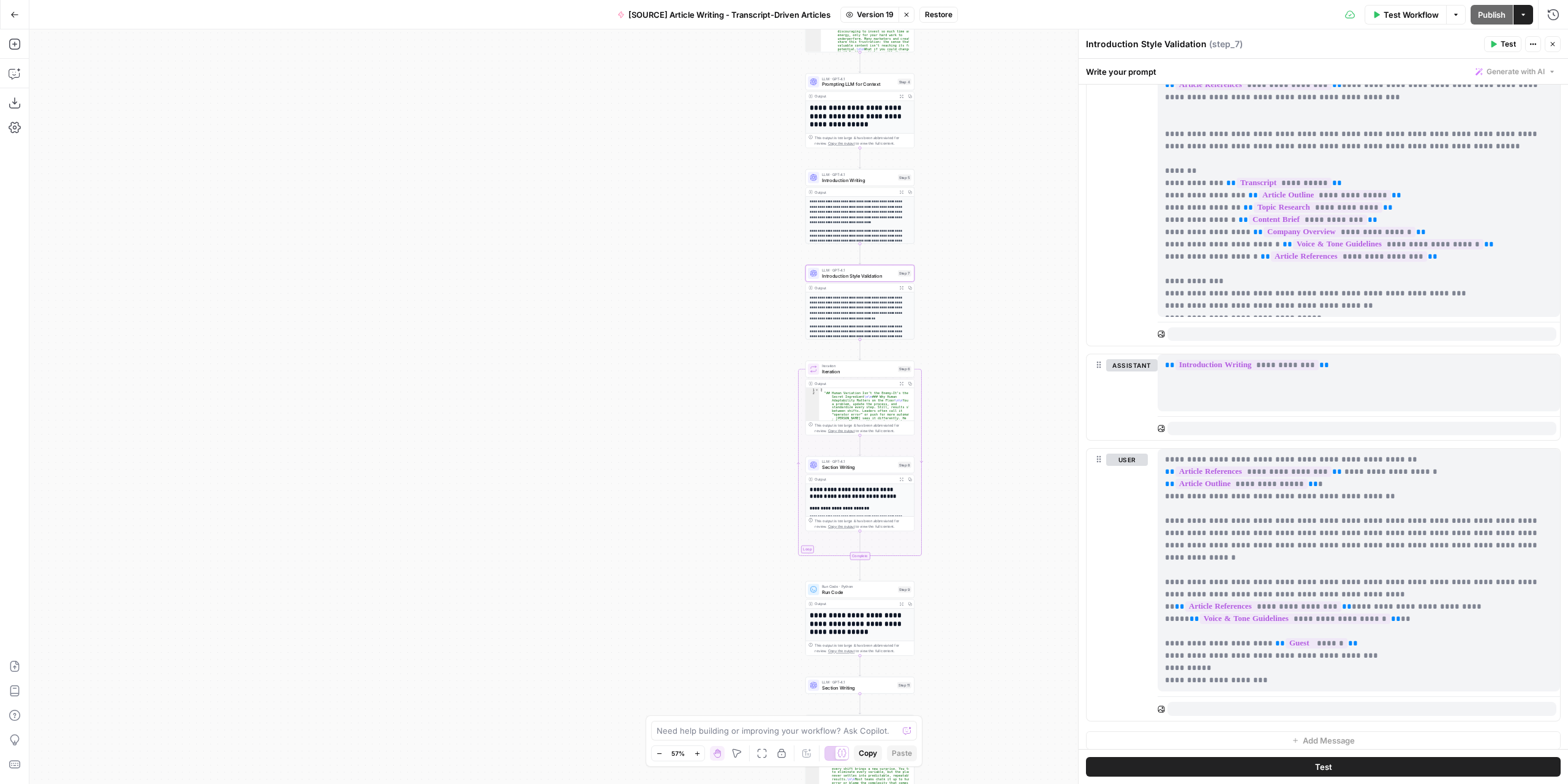
click at [870, 179] on span "Introduction Writing" at bounding box center [858, 180] width 73 height 7
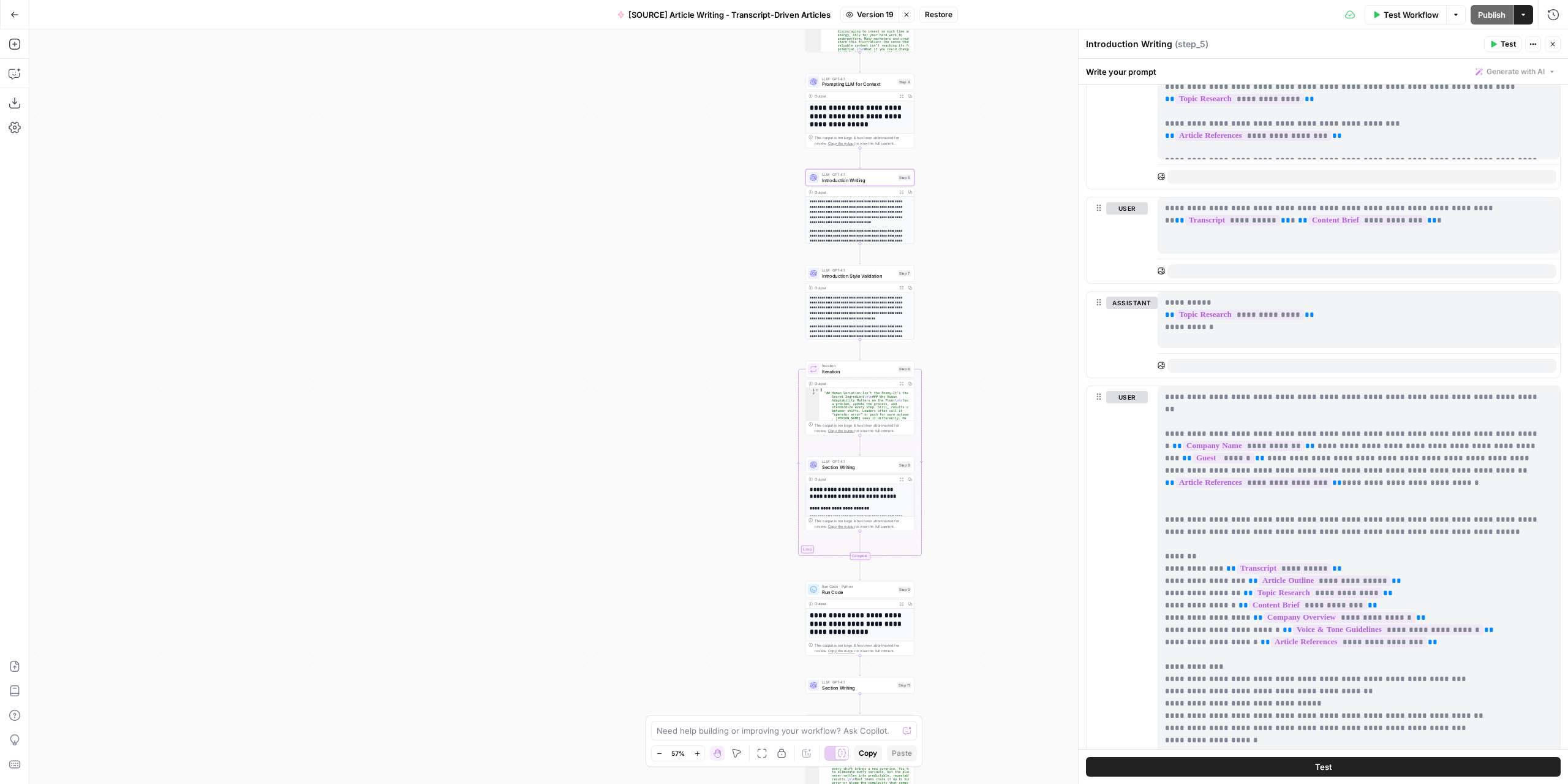
scroll to position [981, 0]
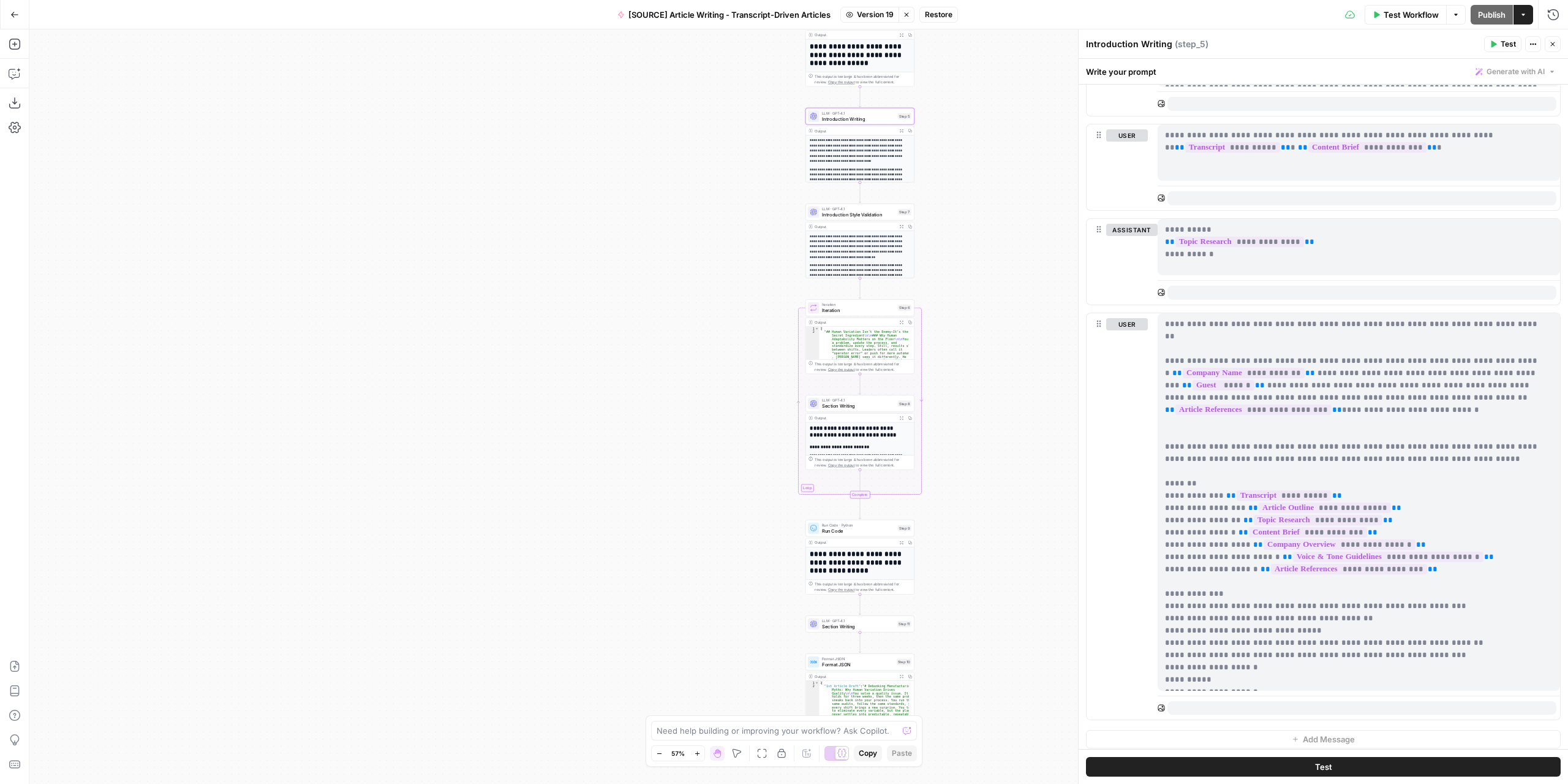
click at [881, 8] on button "Version 19" at bounding box center [870, 14] width 59 height 16
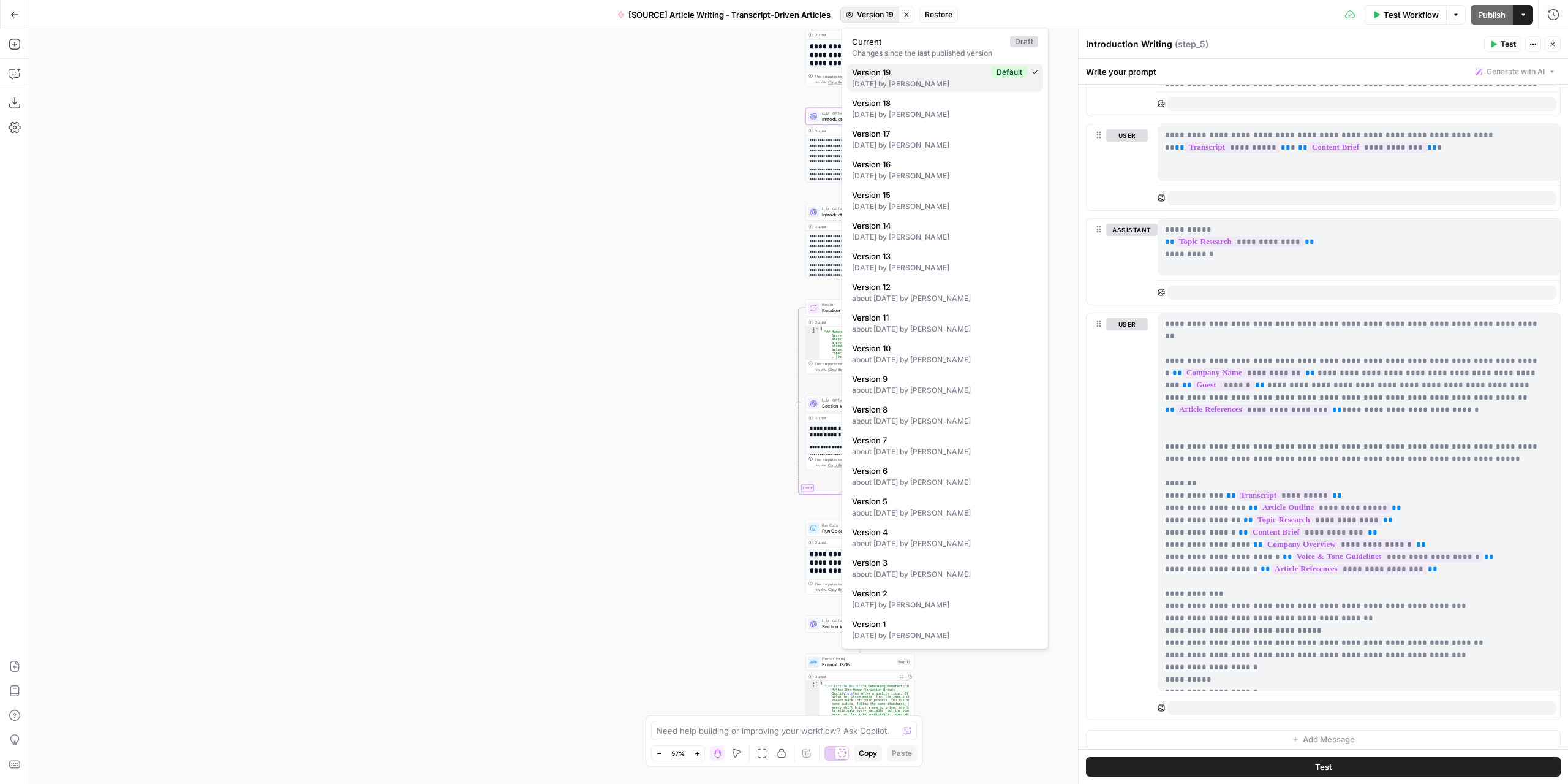
click at [942, 79] on div "7 days ago by Nicolás Fernández" at bounding box center [945, 84] width 186 height 11
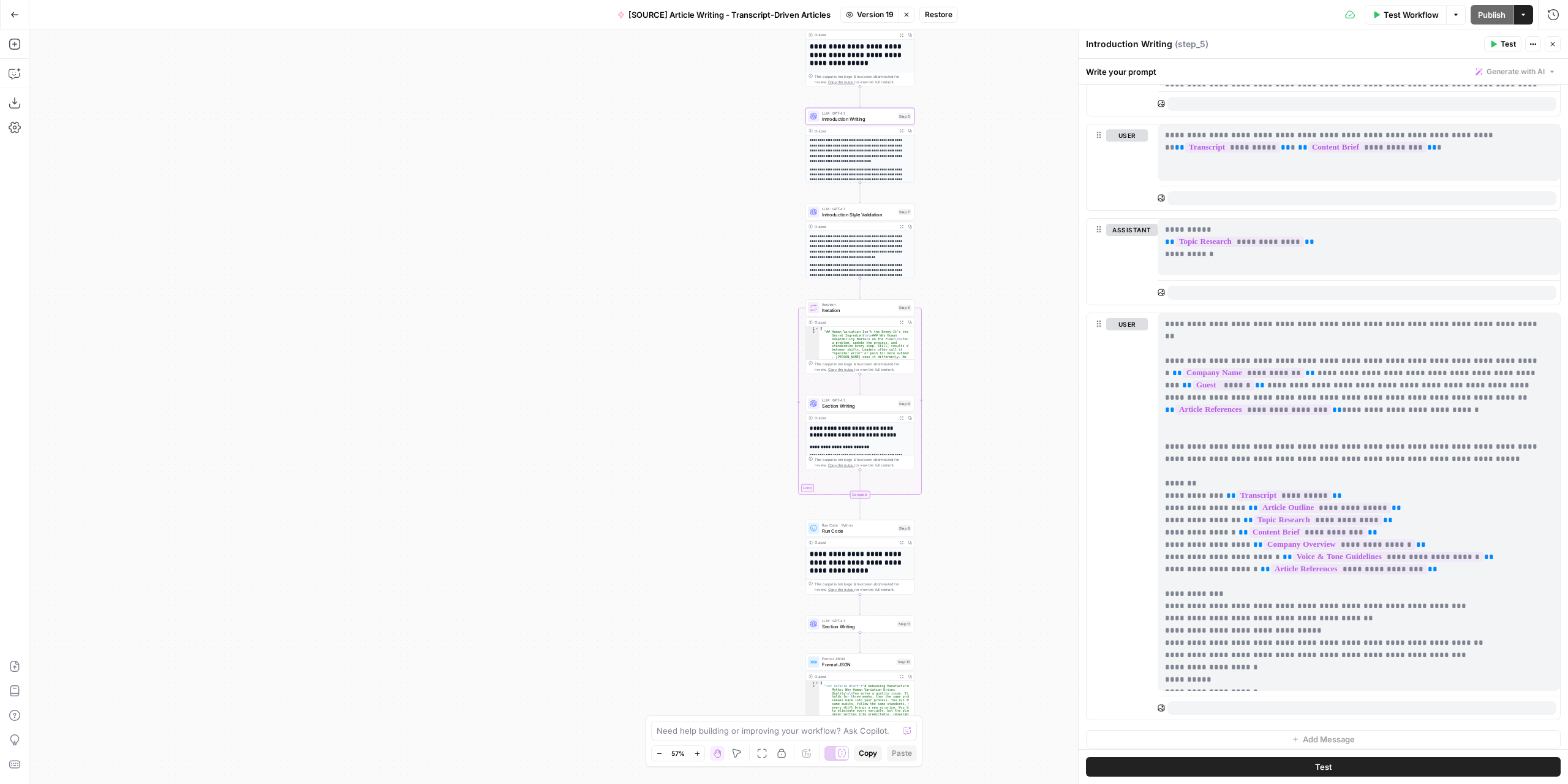
click at [884, 623] on span "Section Writing" at bounding box center [858, 626] width 72 height 7
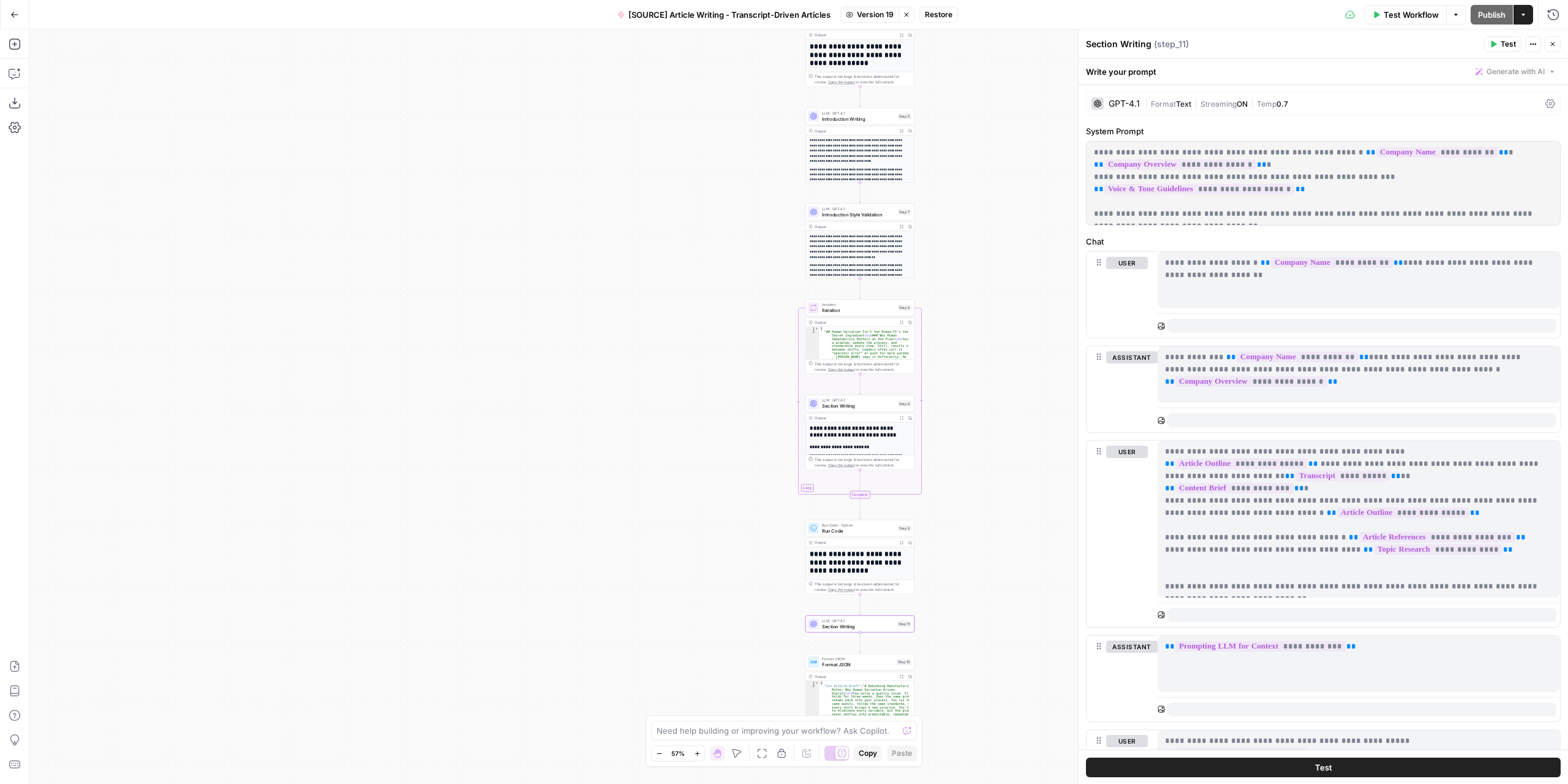
click at [885, 621] on span "LLM · GPT-4.1" at bounding box center [858, 620] width 72 height 5
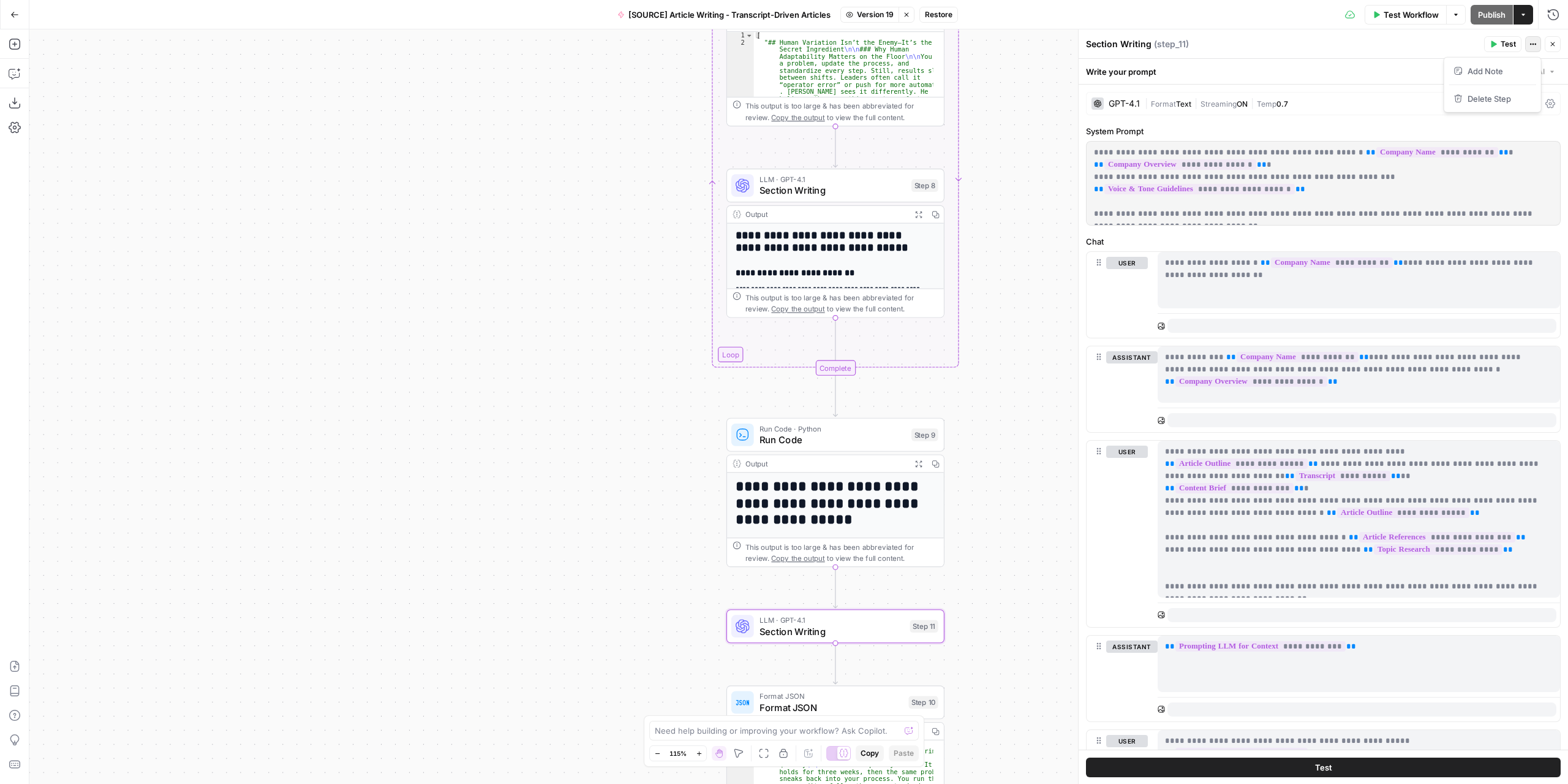
click at [1536, 50] on button "Actions" at bounding box center [1533, 44] width 16 height 16
click at [910, 12] on icon "button" at bounding box center [906, 14] width 7 height 7
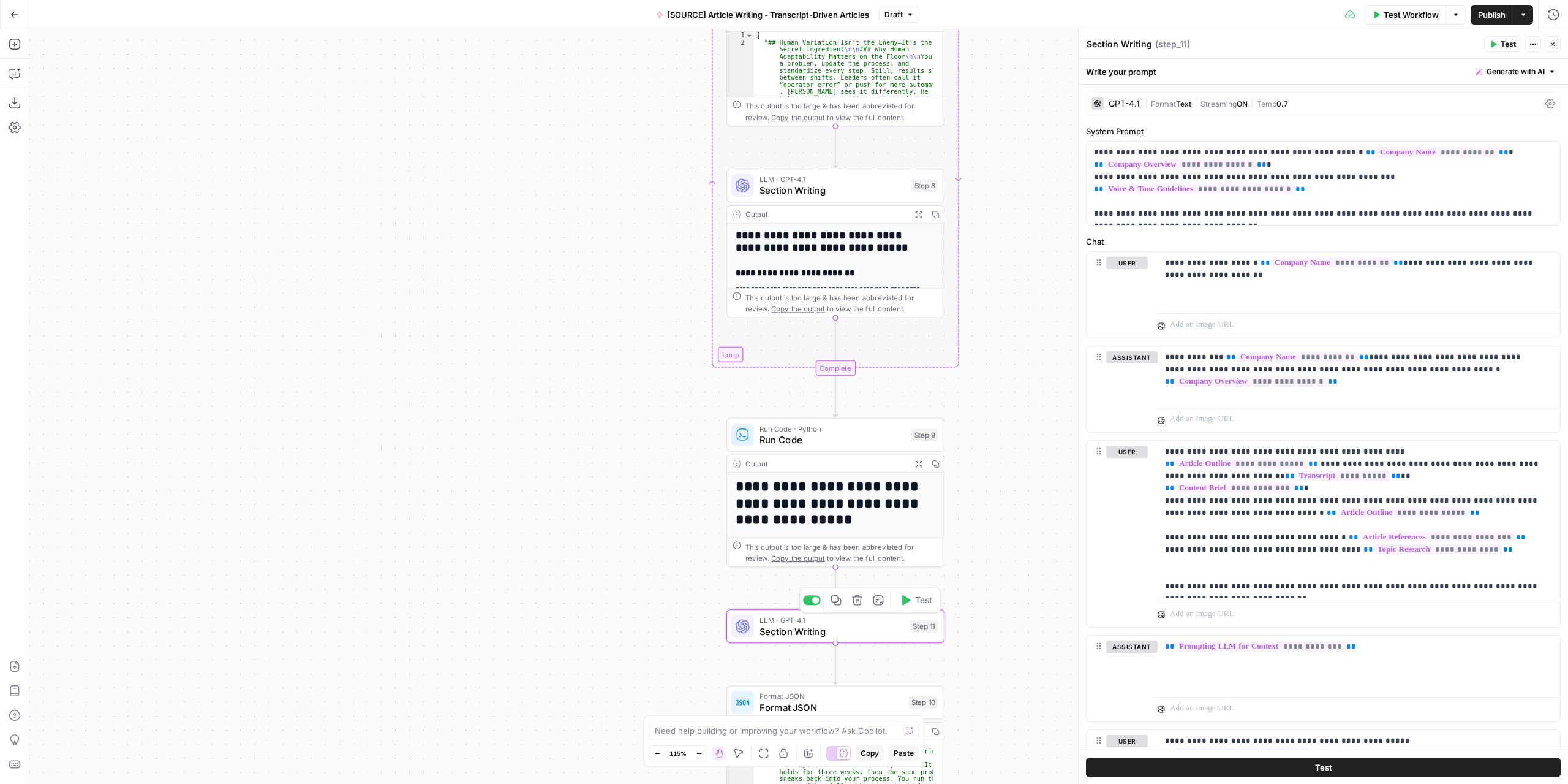
click at [858, 604] on icon "button" at bounding box center [857, 600] width 10 height 10
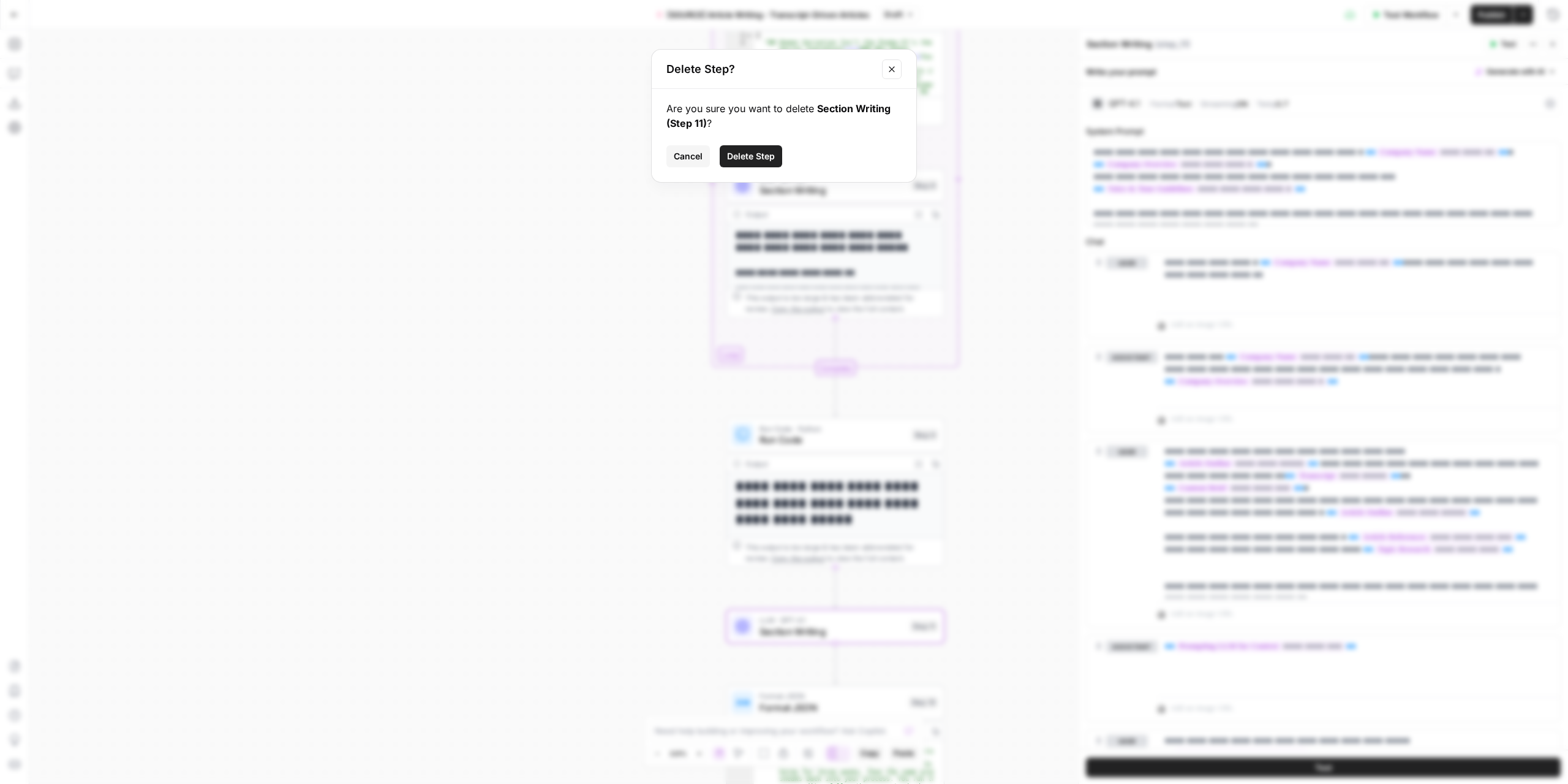
click at [754, 157] on span "Delete Step" at bounding box center [751, 156] width 48 height 12
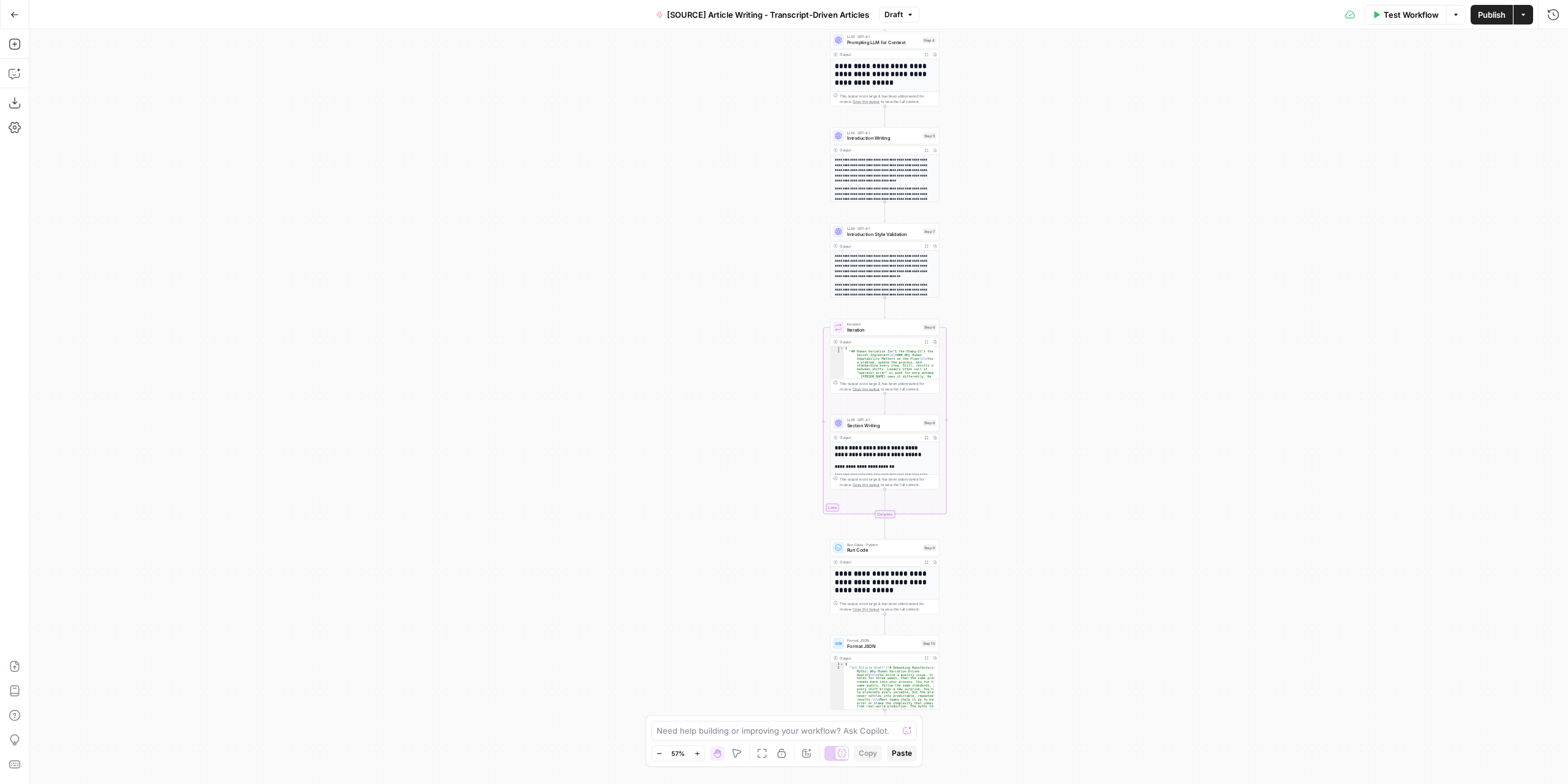
drag, startPoint x: 1098, startPoint y: 372, endPoint x: 1039, endPoint y: 533, distance: 171.5
click at [1039, 533] on div "Workflow Set Inputs Inputs LLM · GPT-4.1 Extract Article Structure Step 1 Outpu…" at bounding box center [799, 406] width 1539 height 755
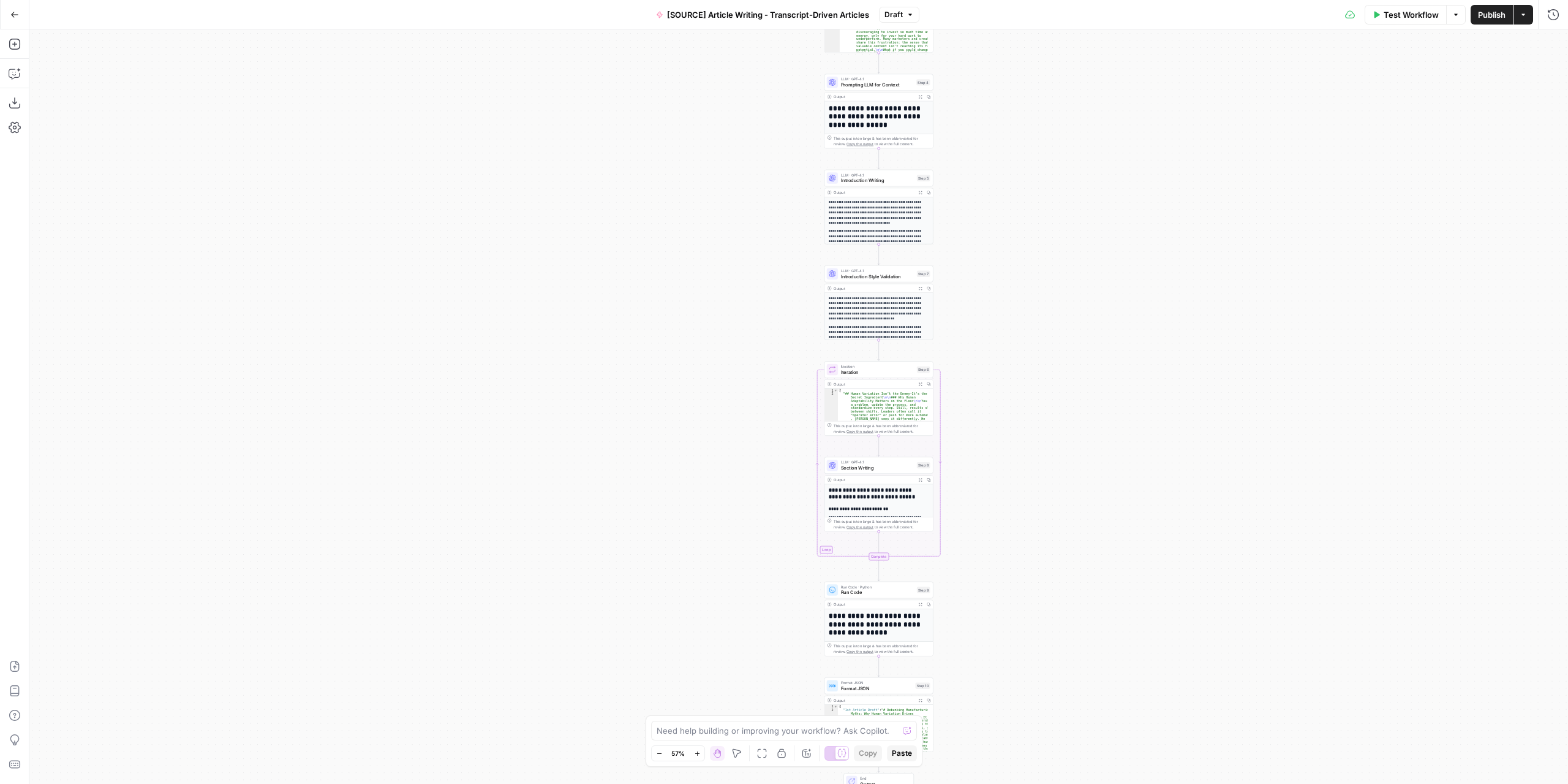
click at [1481, 20] on button "Publish" at bounding box center [1492, 14] width 43 height 20
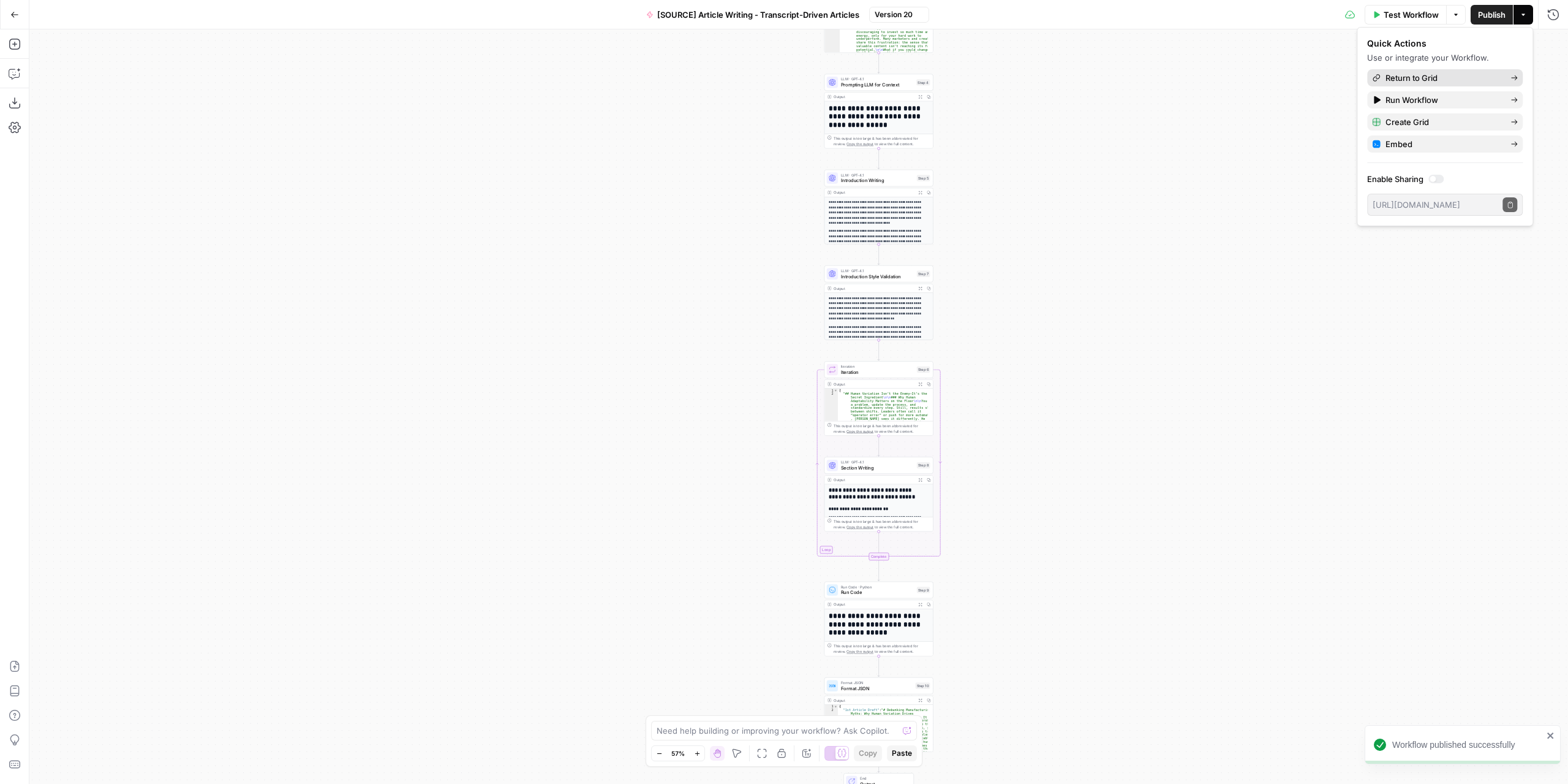
click at [1449, 86] on link "Return to Grid" at bounding box center [1445, 78] width 155 height 17
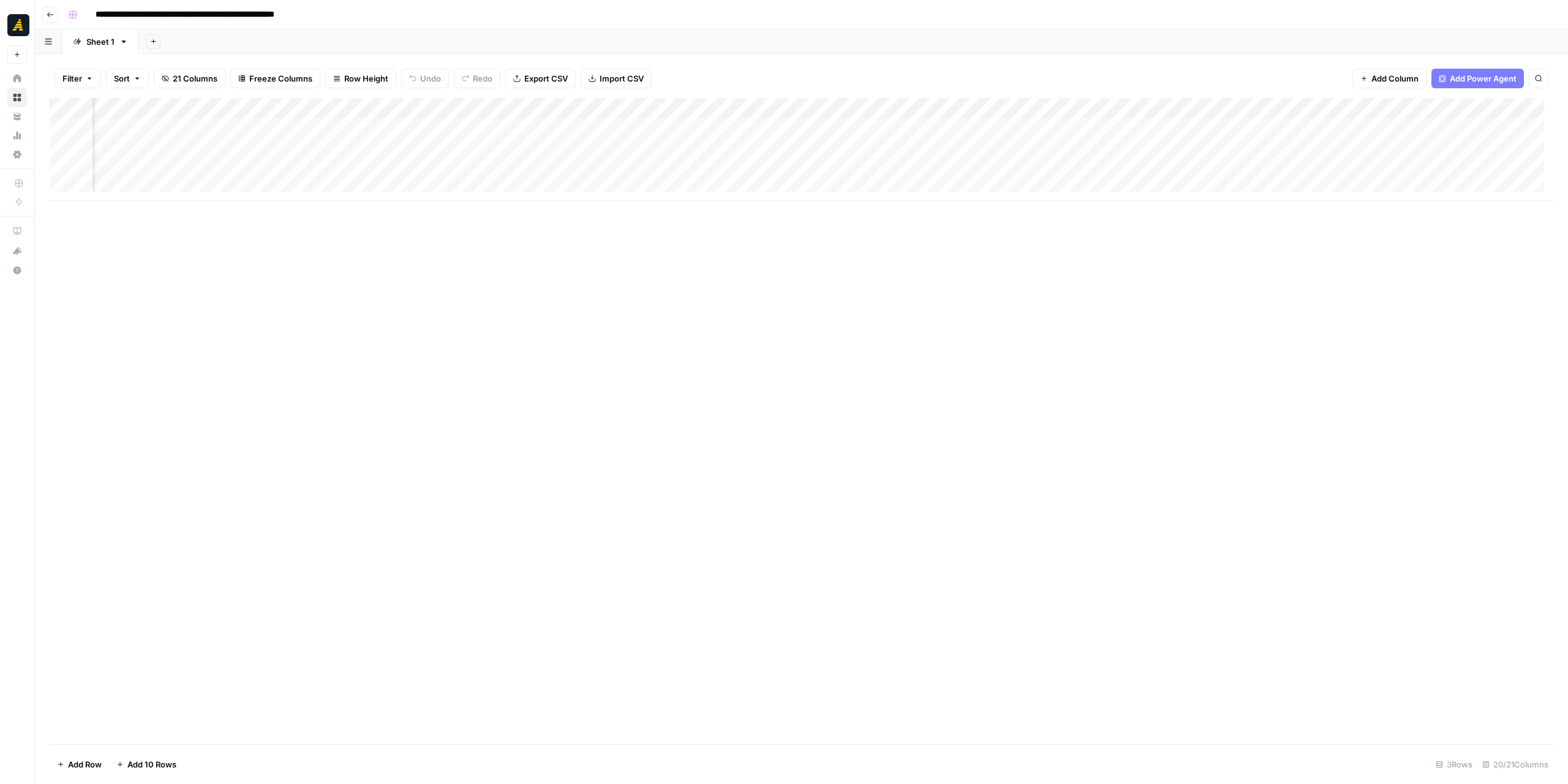
scroll to position [0, 1451]
click at [1152, 167] on div "Add Column" at bounding box center [801, 149] width 1504 height 103
click at [831, 165] on div "Add Column" at bounding box center [801, 149] width 1504 height 103
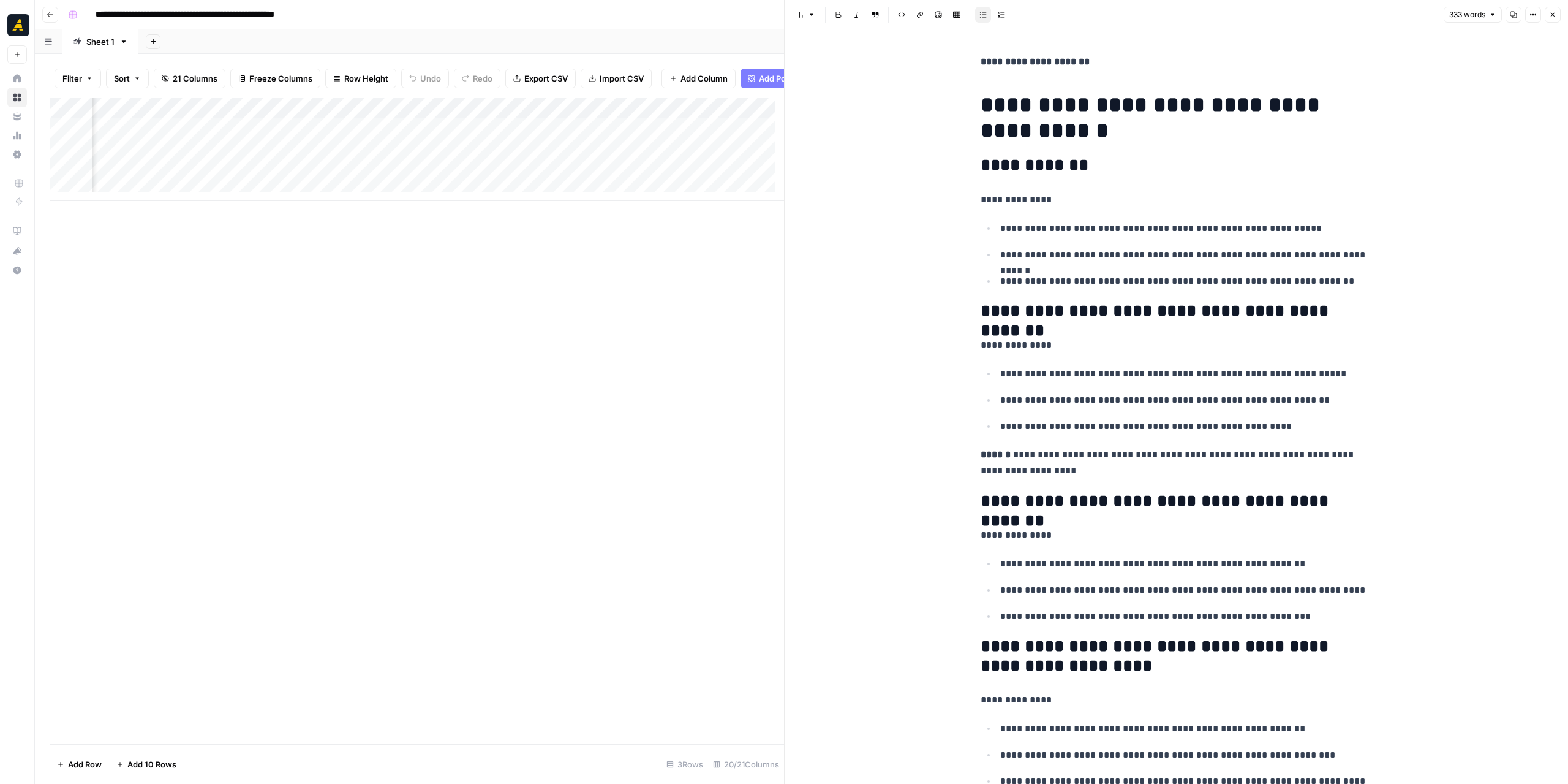
click at [1550, 11] on icon "button" at bounding box center [1552, 14] width 7 height 7
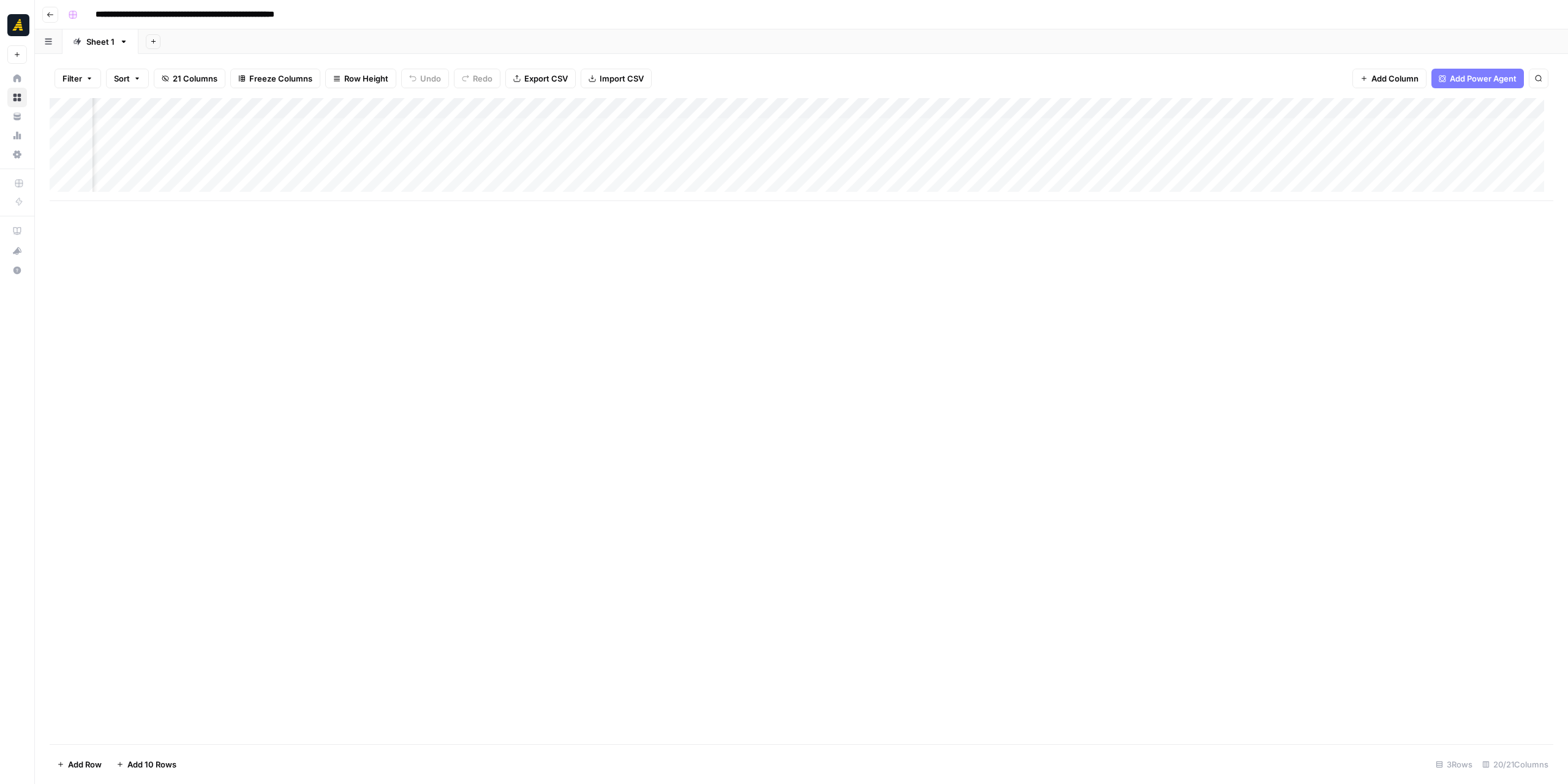
click at [1240, 170] on div "Add Column" at bounding box center [801, 149] width 1504 height 103
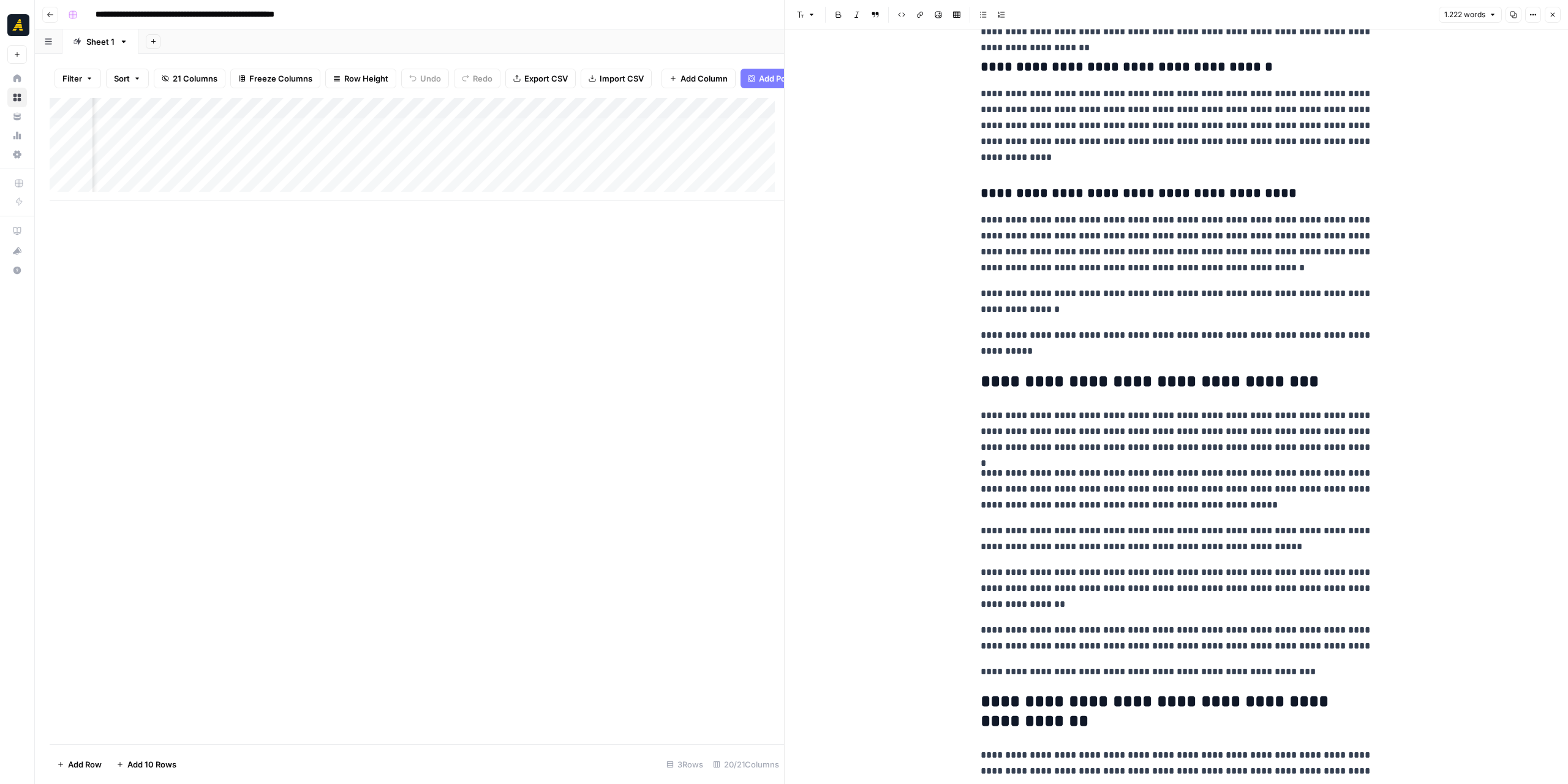
scroll to position [1476, 0]
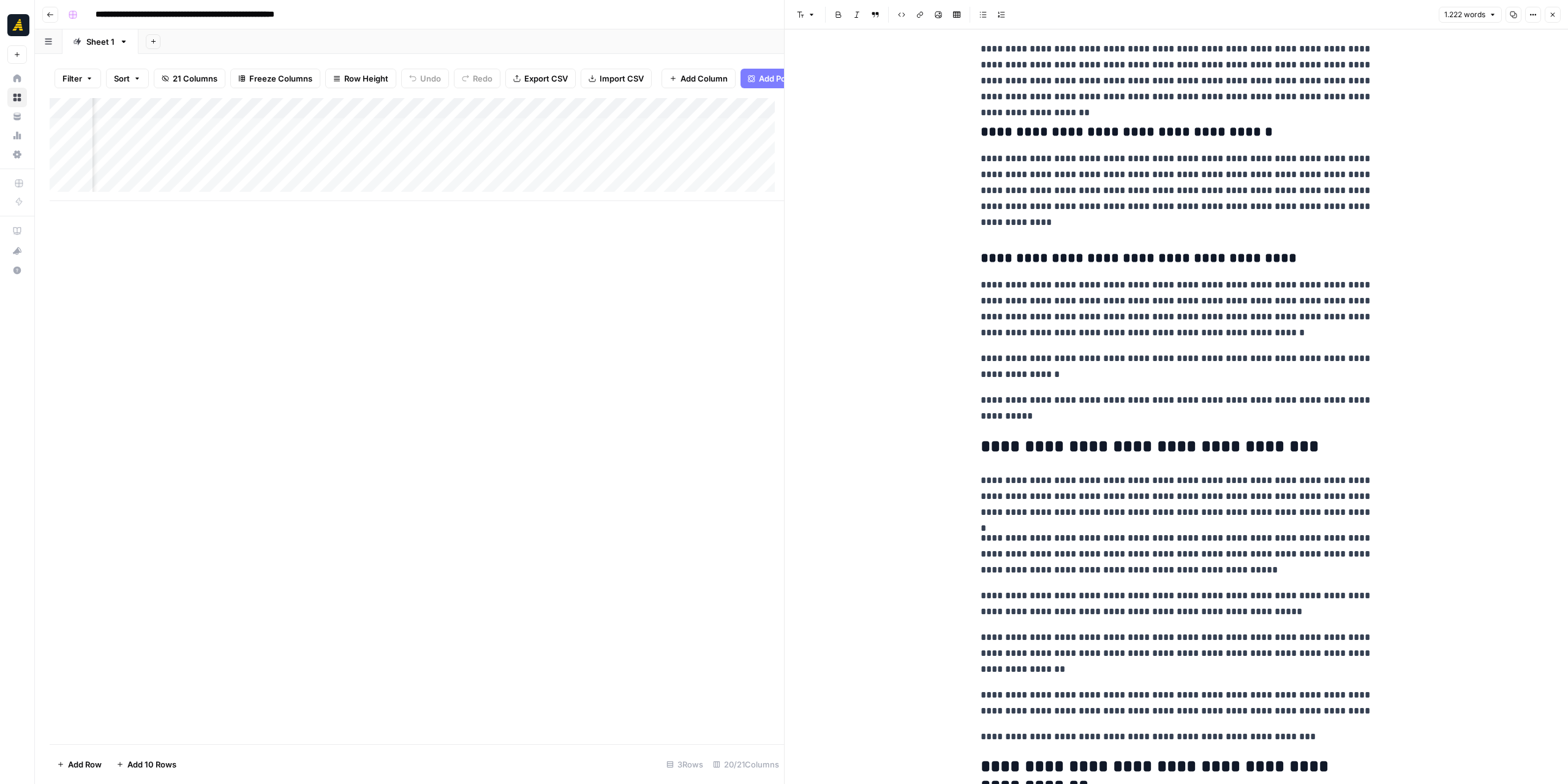
click at [1551, 13] on icon "button" at bounding box center [1552, 14] width 7 height 7
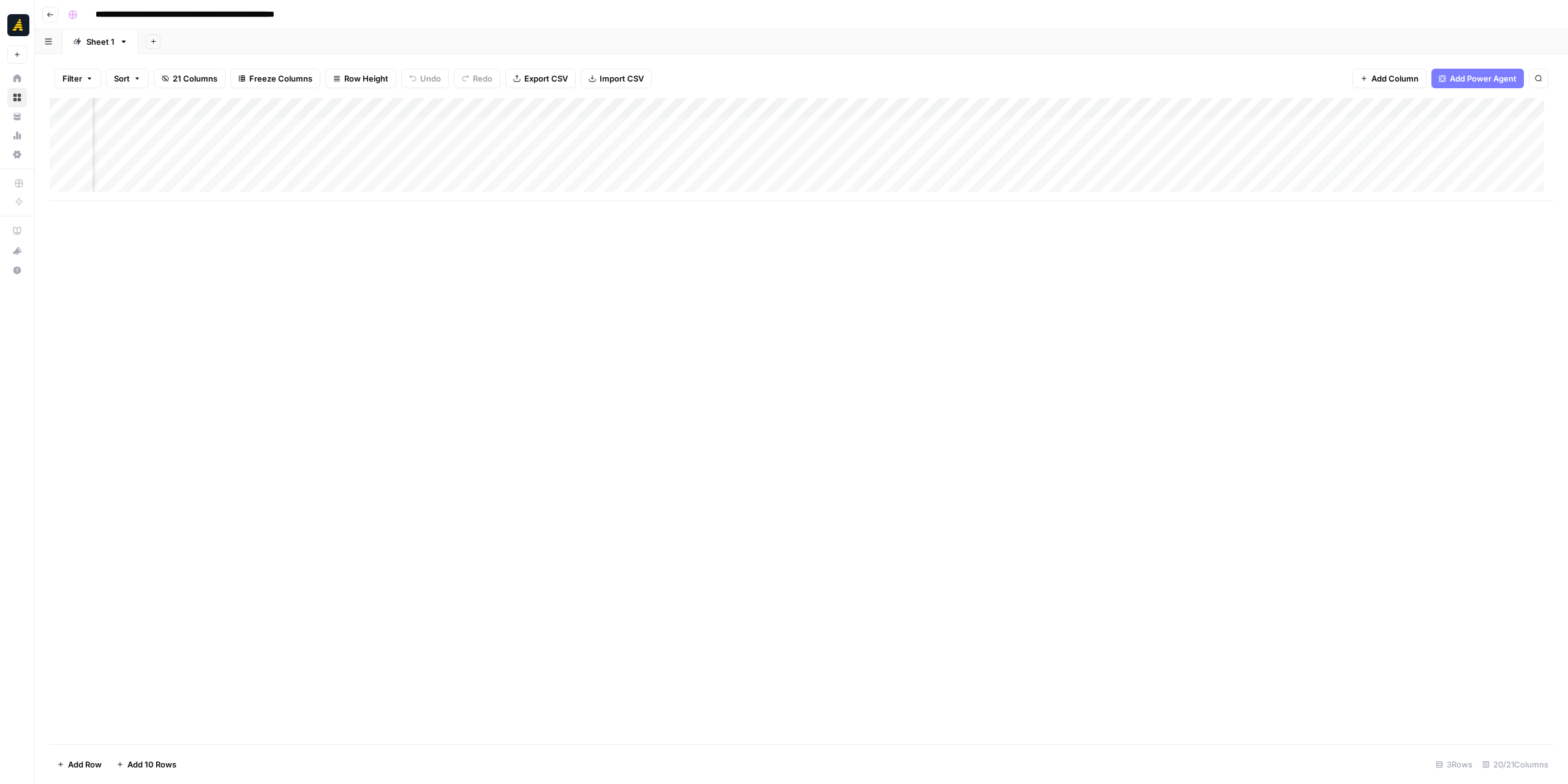
click at [1272, 170] on div "Add Column" at bounding box center [801, 149] width 1504 height 103
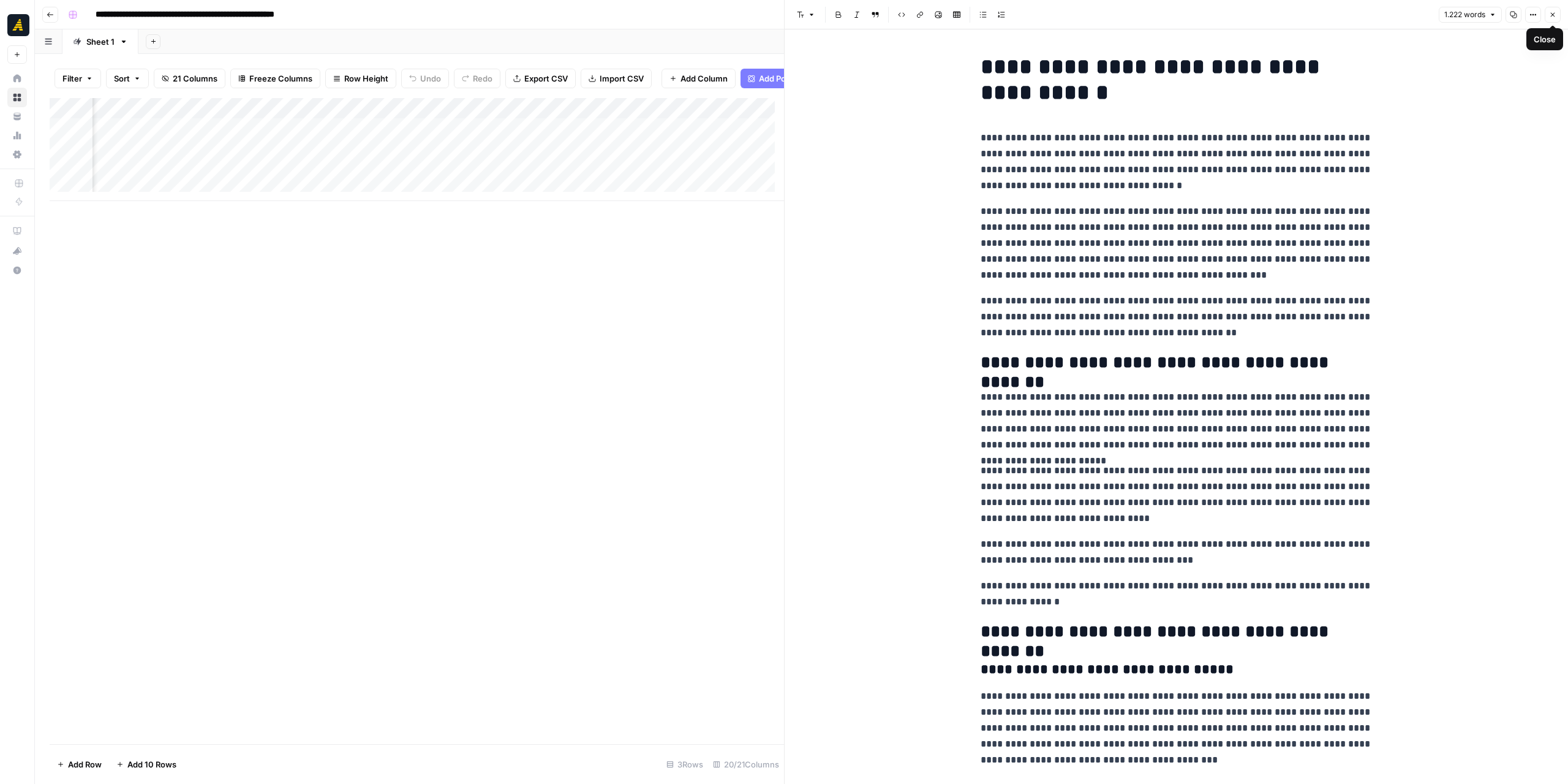
click at [1553, 18] on icon "button" at bounding box center [1552, 14] width 7 height 7
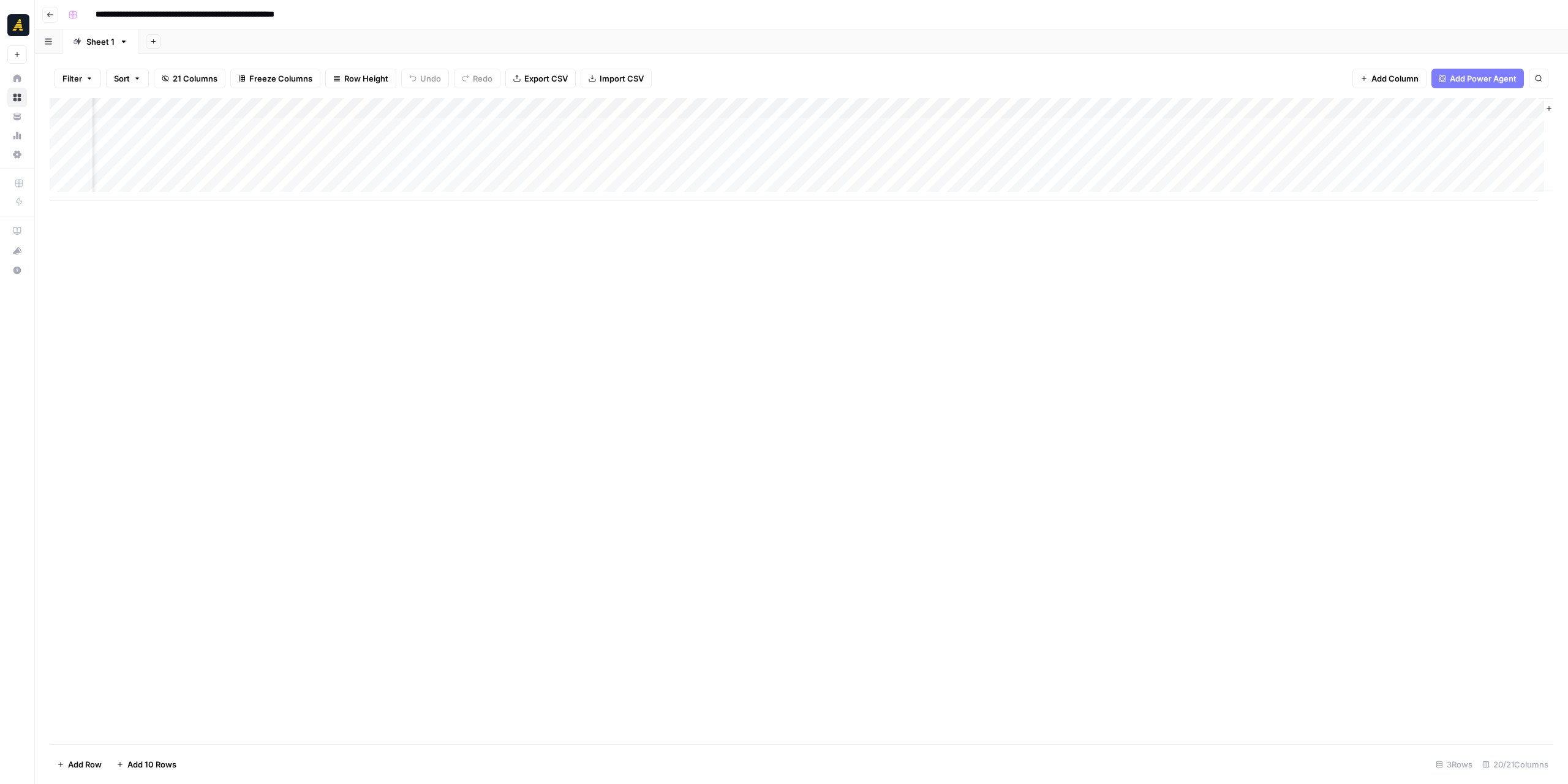
scroll to position [0, 1715]
click at [809, 105] on div "Add Column" at bounding box center [801, 149] width 1504 height 103
click at [765, 229] on span "Edit Workflow" at bounding box center [764, 228] width 107 height 12
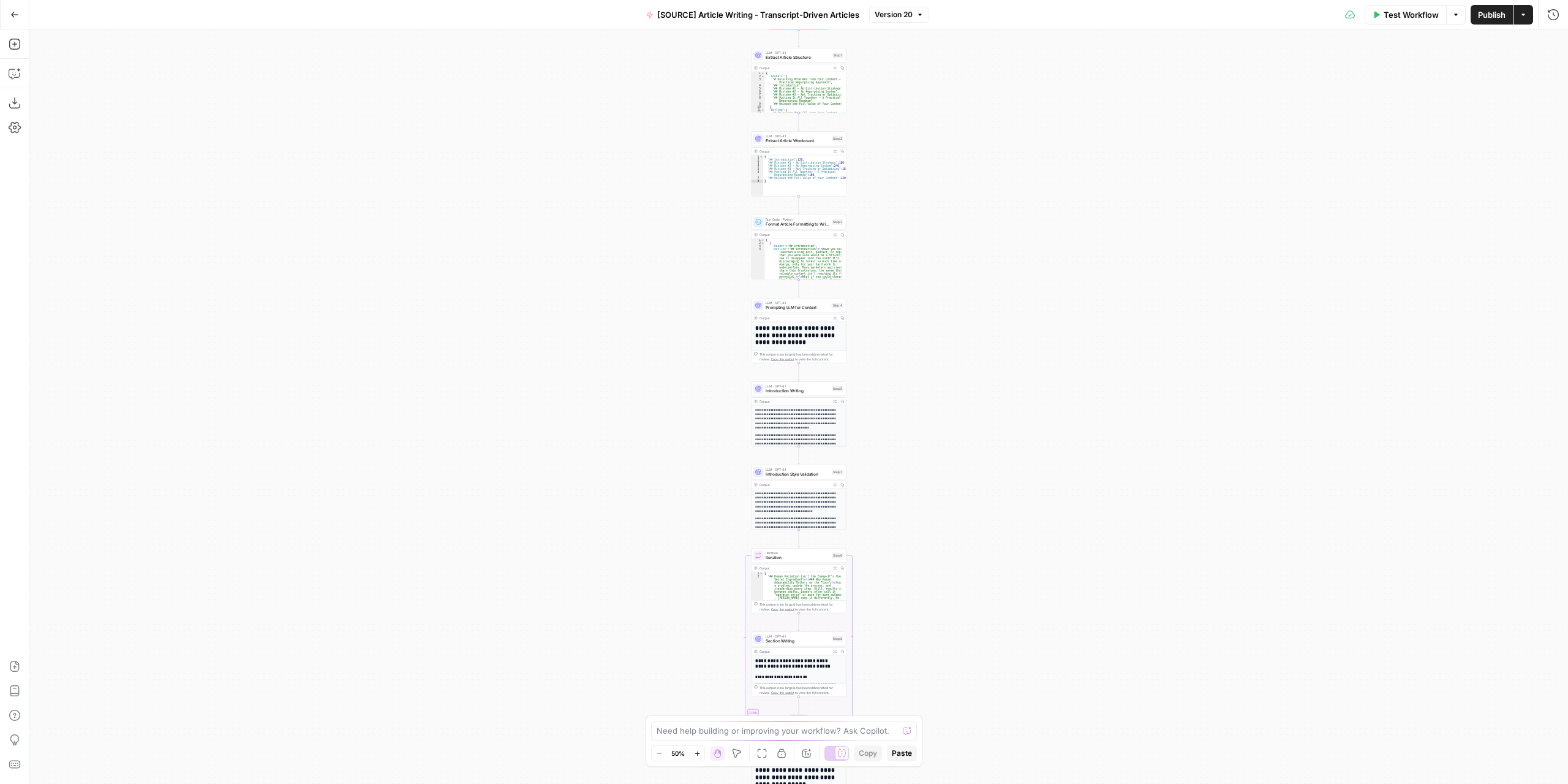
click at [911, 345] on div "Workflow Set Inputs Inputs LLM · GPT-4.1 Extract Article Structure Step 1 Outpu…" at bounding box center [799, 406] width 1539 height 755
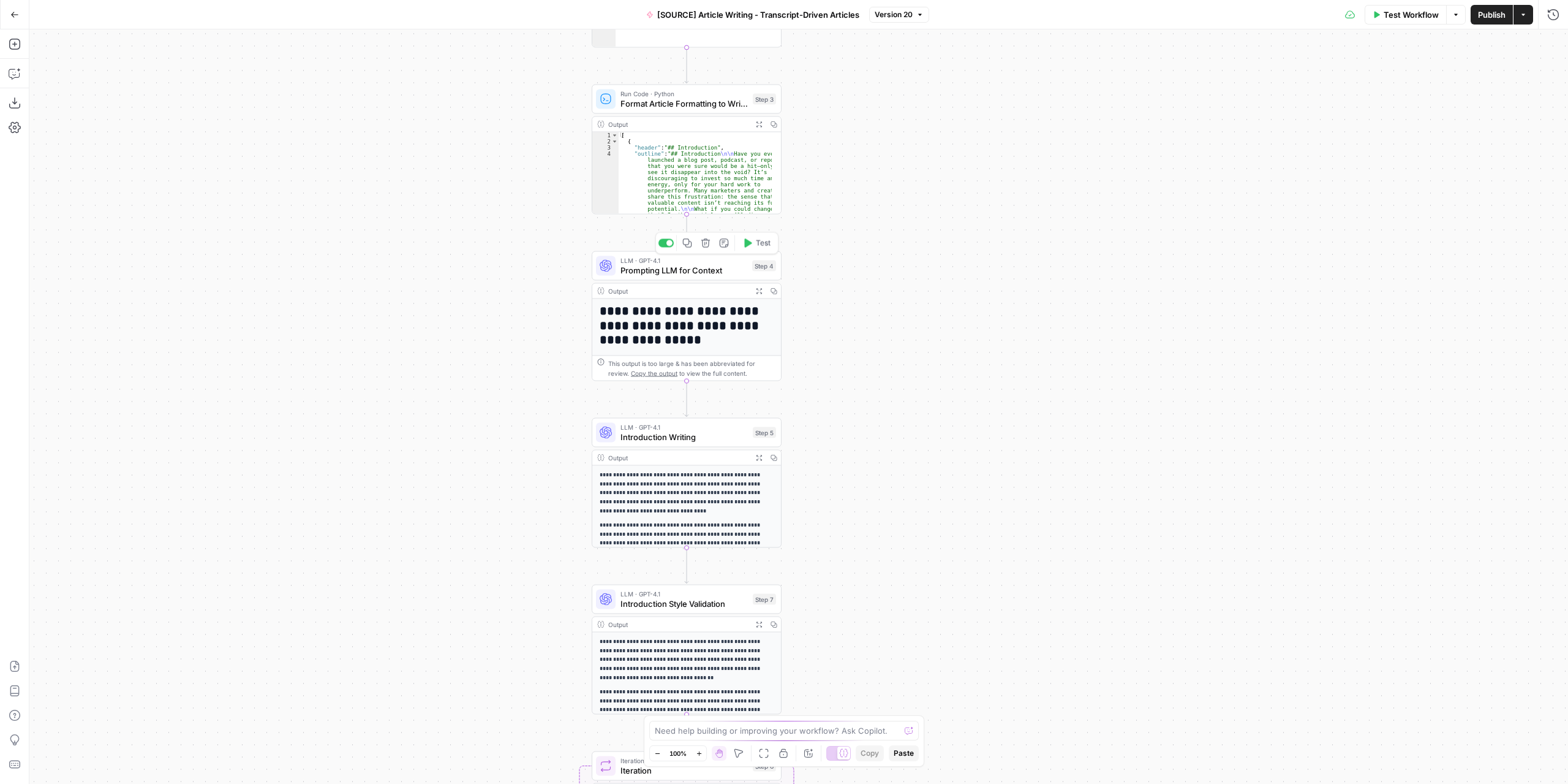
click at [675, 266] on span "Prompting LLM for Context" at bounding box center [684, 270] width 127 height 12
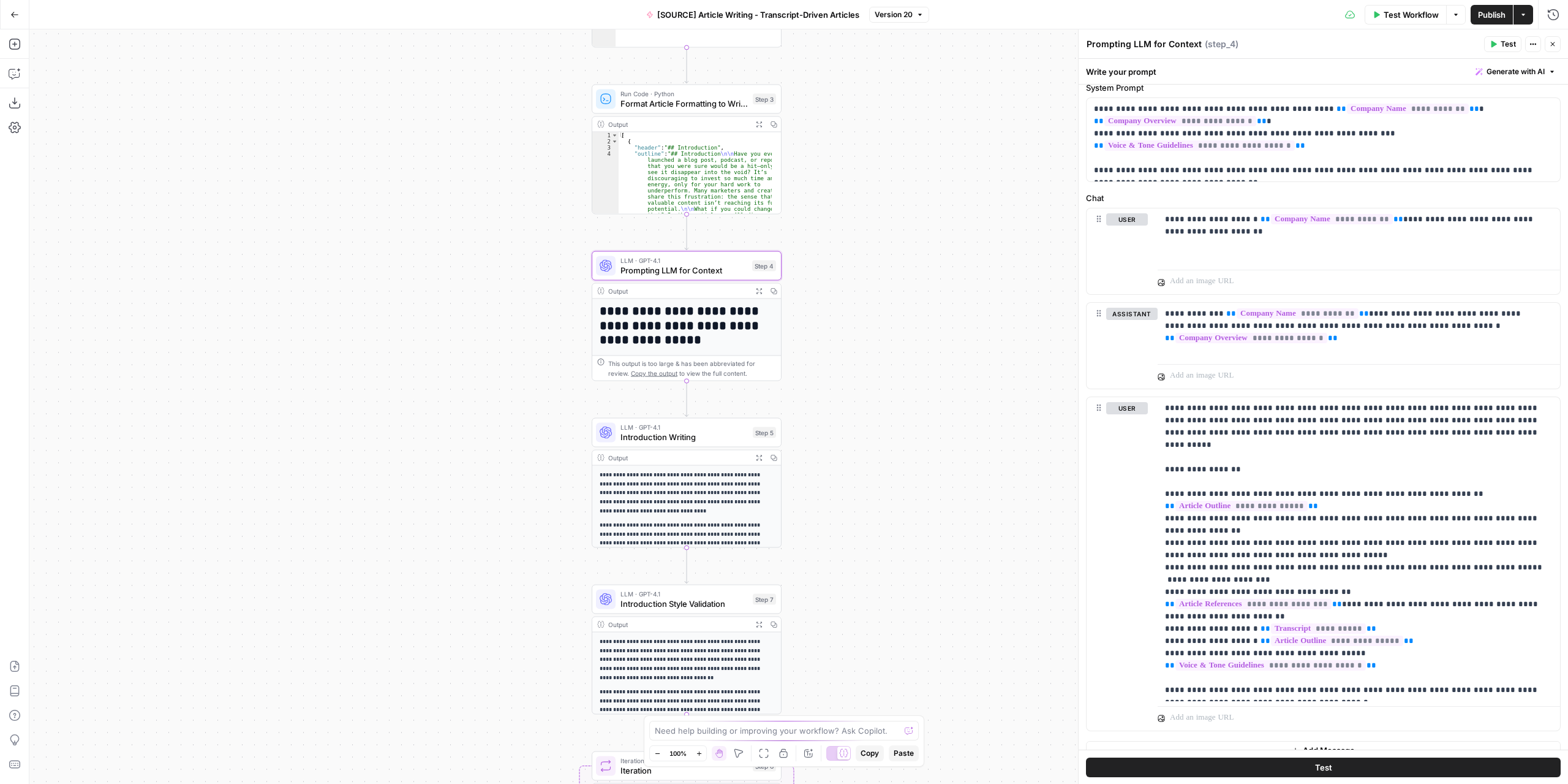
scroll to position [58, 0]
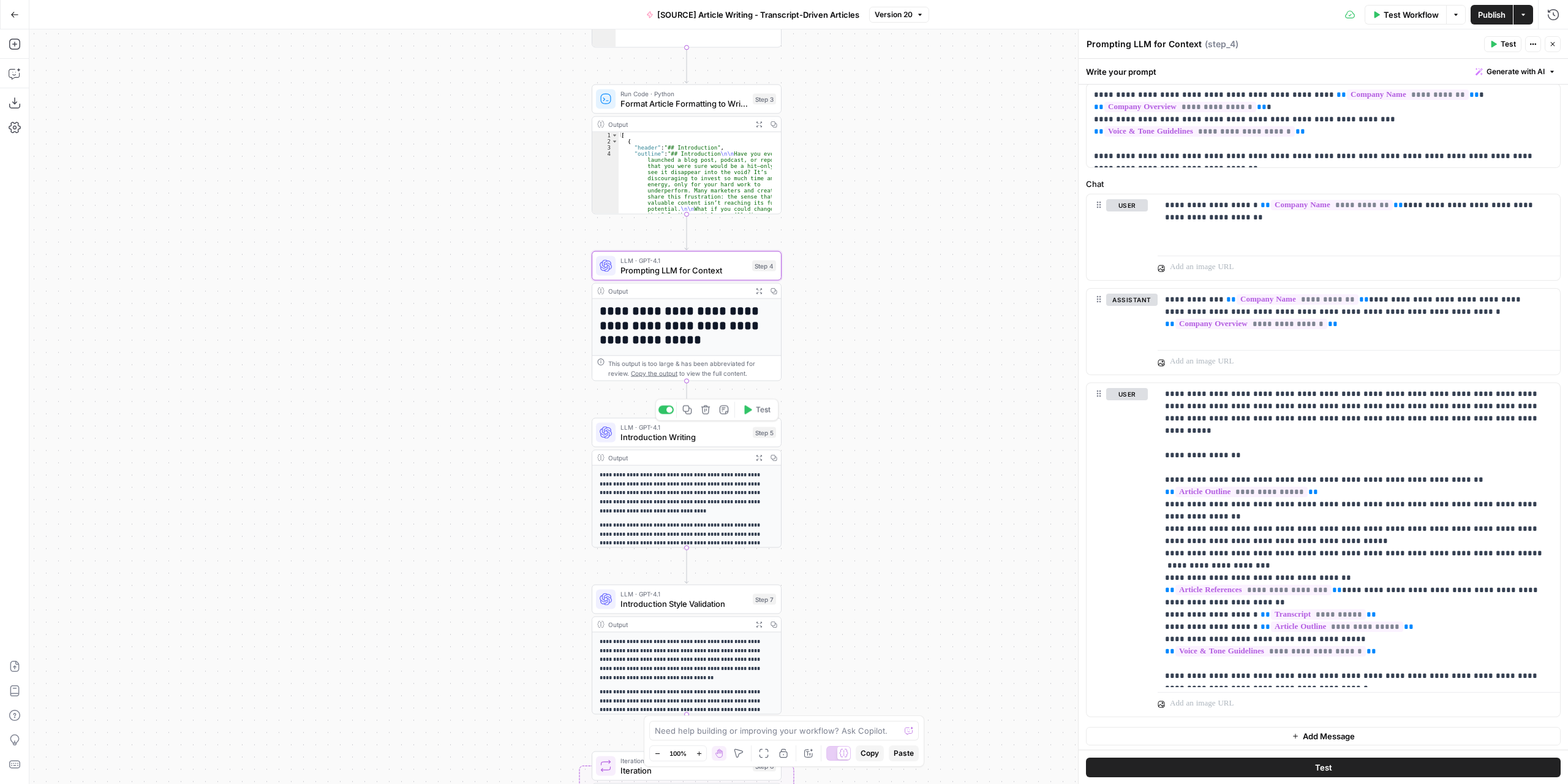
click at [679, 437] on span "Introduction Writing" at bounding box center [684, 437] width 127 height 12
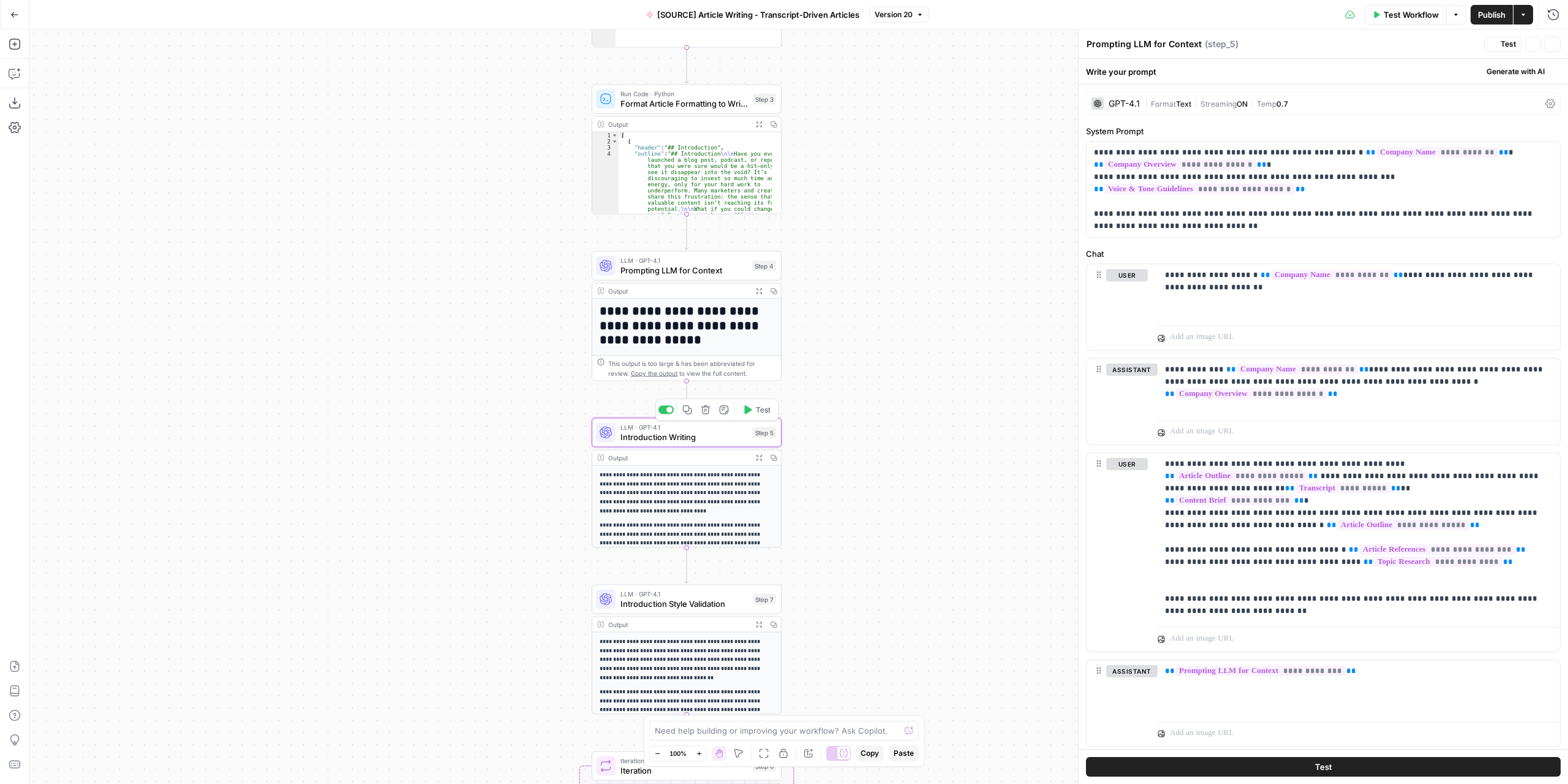
type textarea "Introduction Writing"
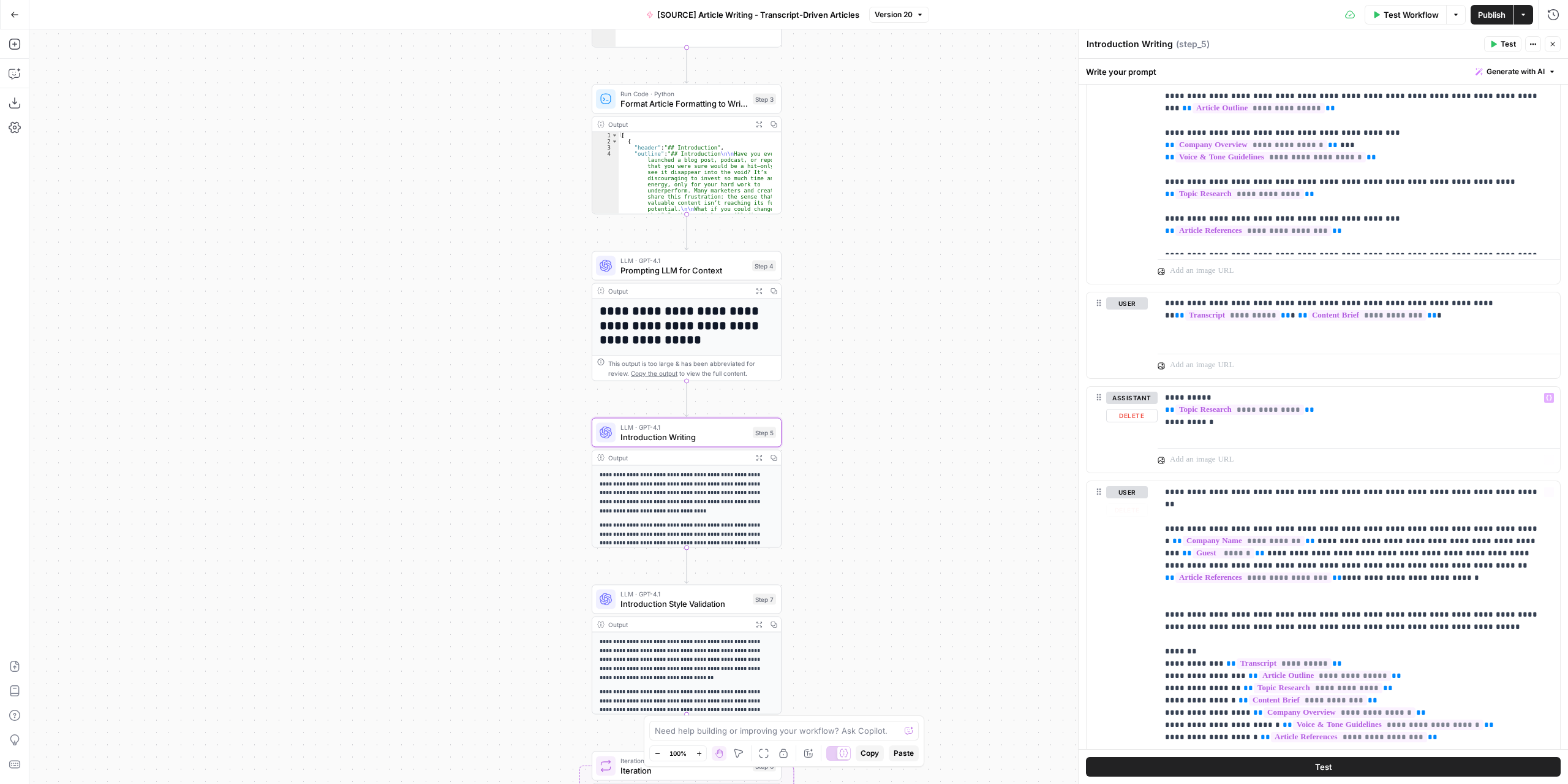
scroll to position [981, 0]
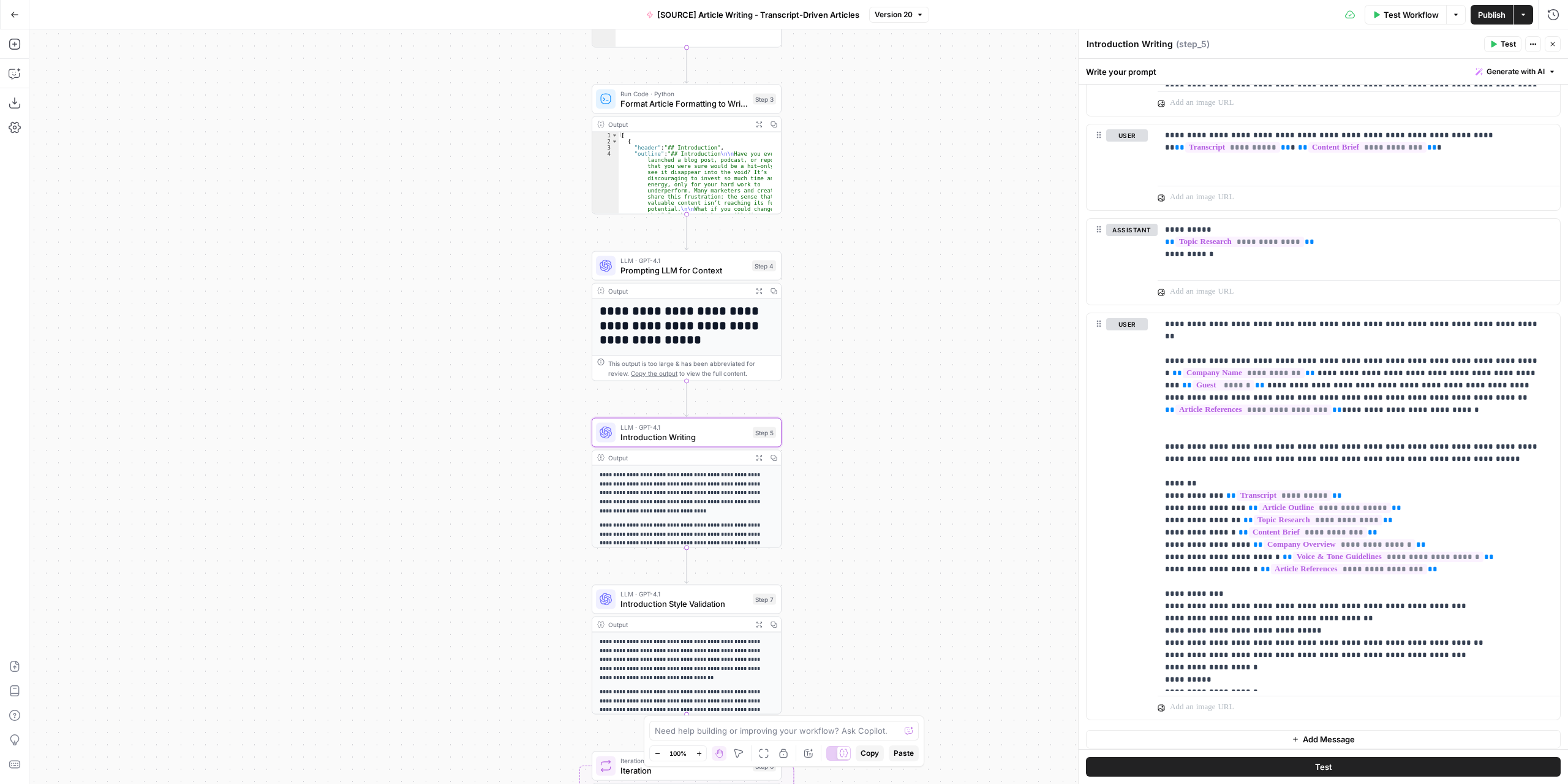
click at [892, 13] on span "Version 20" at bounding box center [894, 14] width 38 height 11
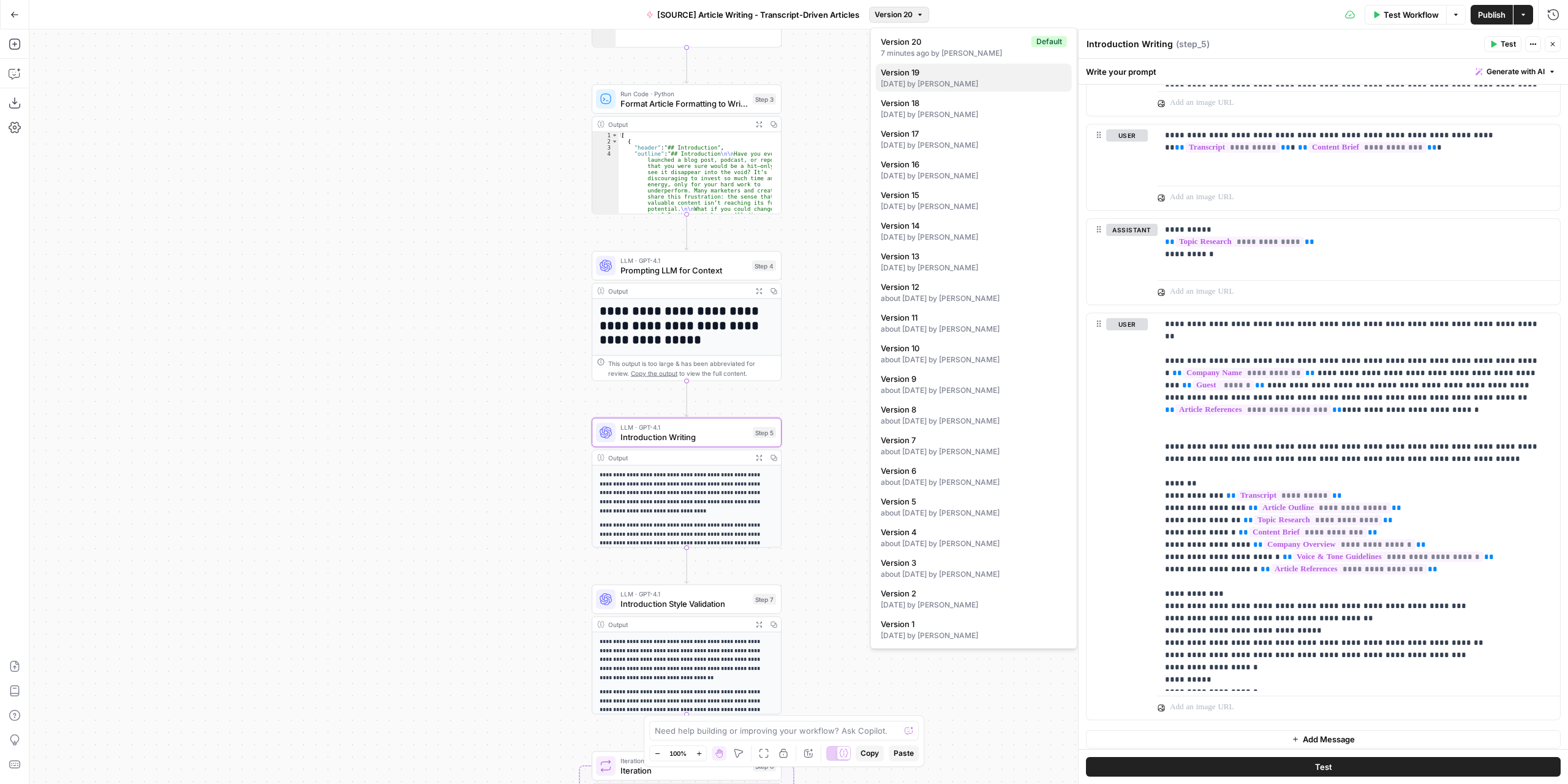
click at [940, 77] on span "Version 19" at bounding box center [971, 72] width 182 height 12
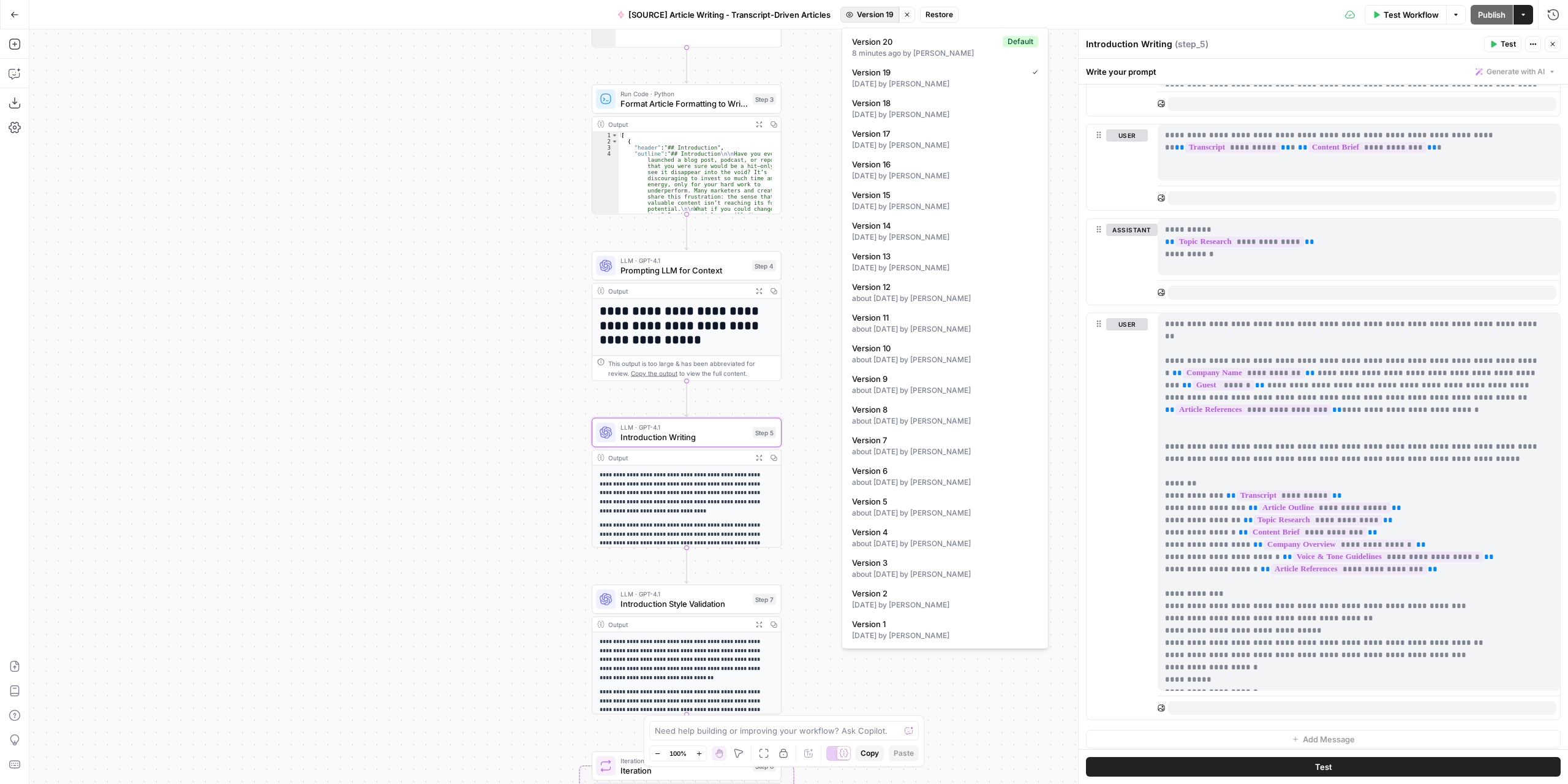
click at [876, 20] on span "Version 19" at bounding box center [875, 14] width 37 height 11
click at [904, 79] on div "[DATE] by [PERSON_NAME]" at bounding box center [945, 84] width 186 height 11
click at [870, 14] on span "Version 19" at bounding box center [875, 14] width 37 height 11
click at [886, 43] on span "Version 20" at bounding box center [925, 41] width 145 height 12
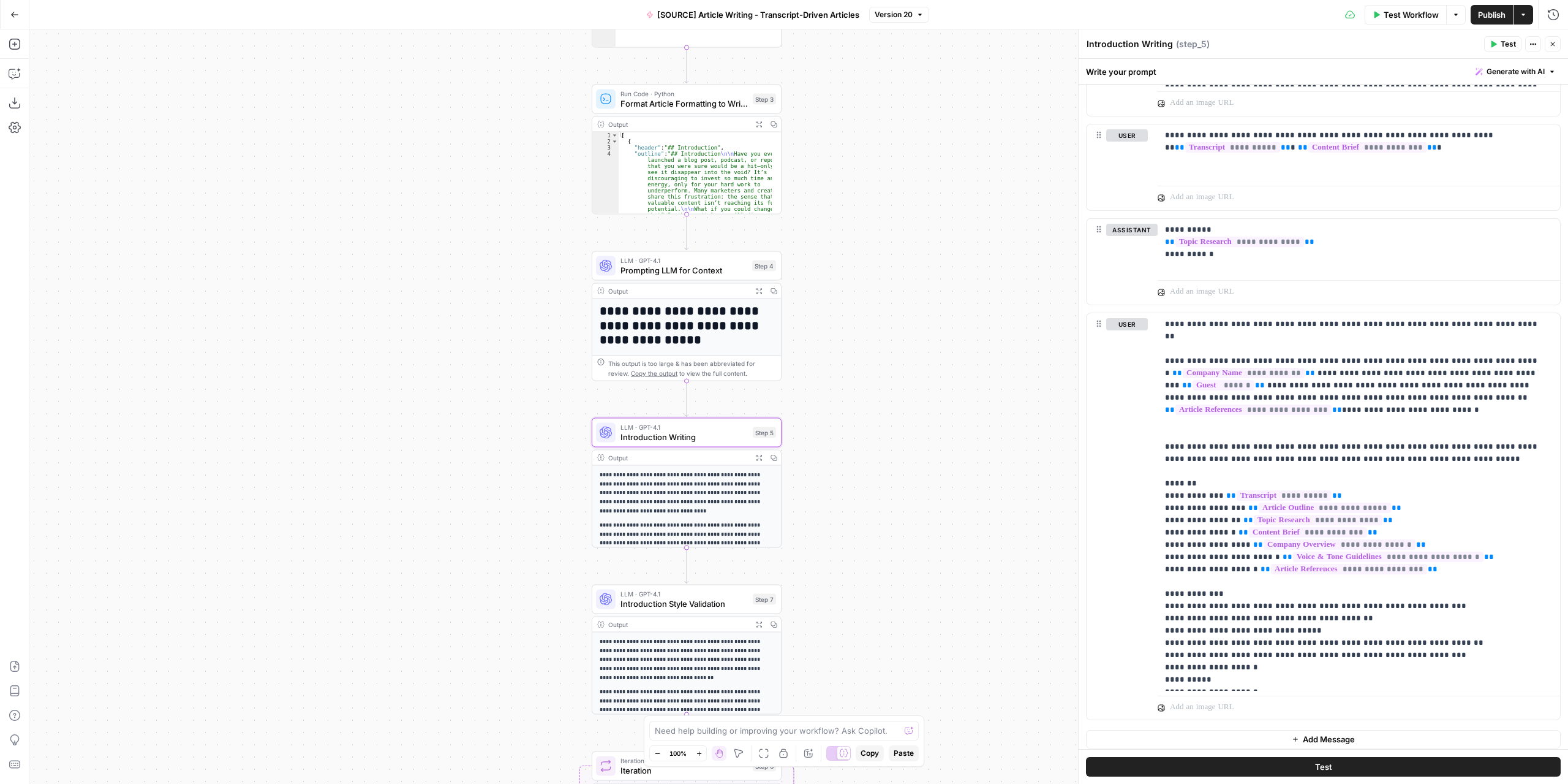
scroll to position [0, 0]
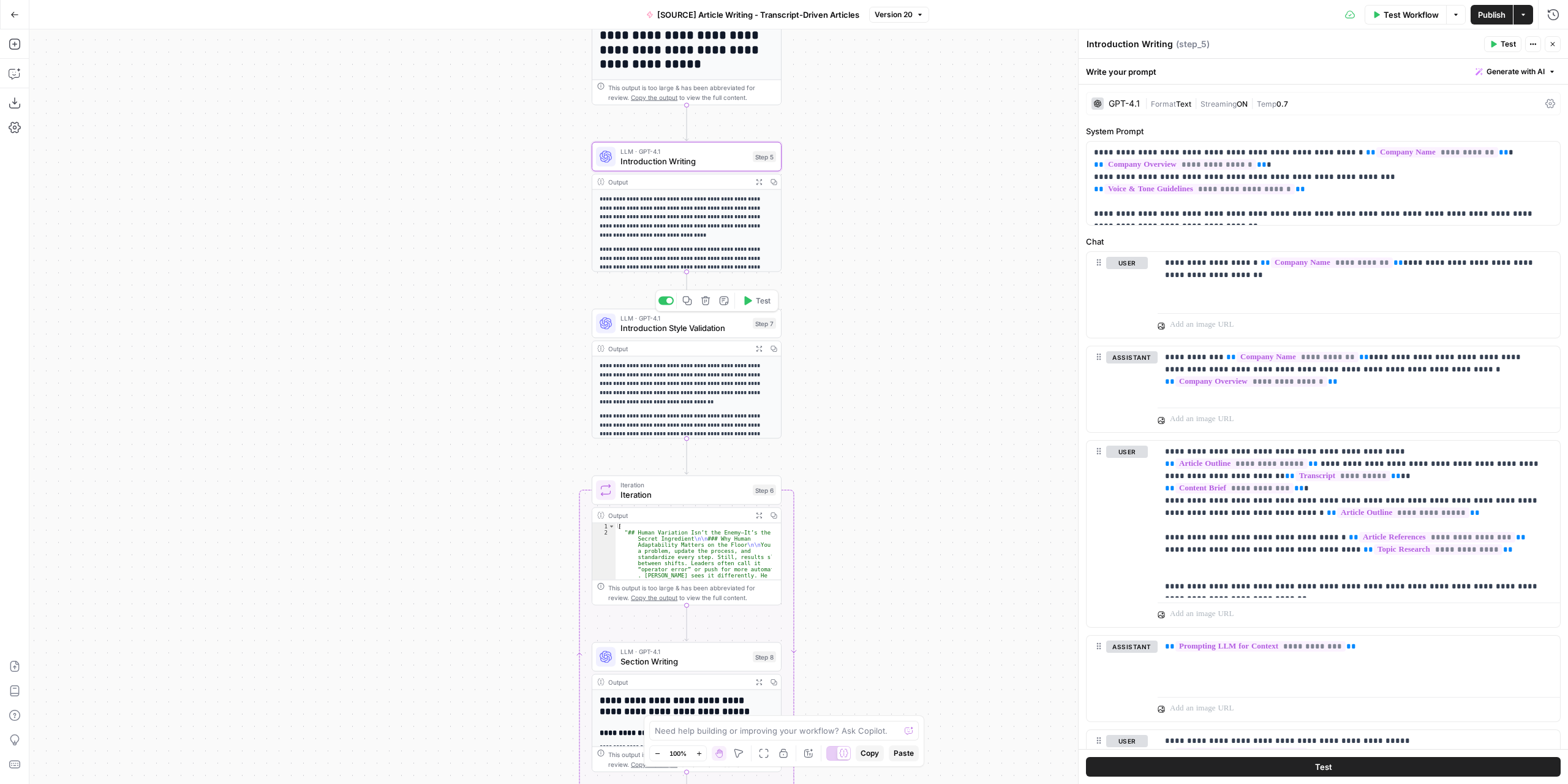
click at [720, 328] on span "Introduction Style Validation" at bounding box center [684, 328] width 127 height 12
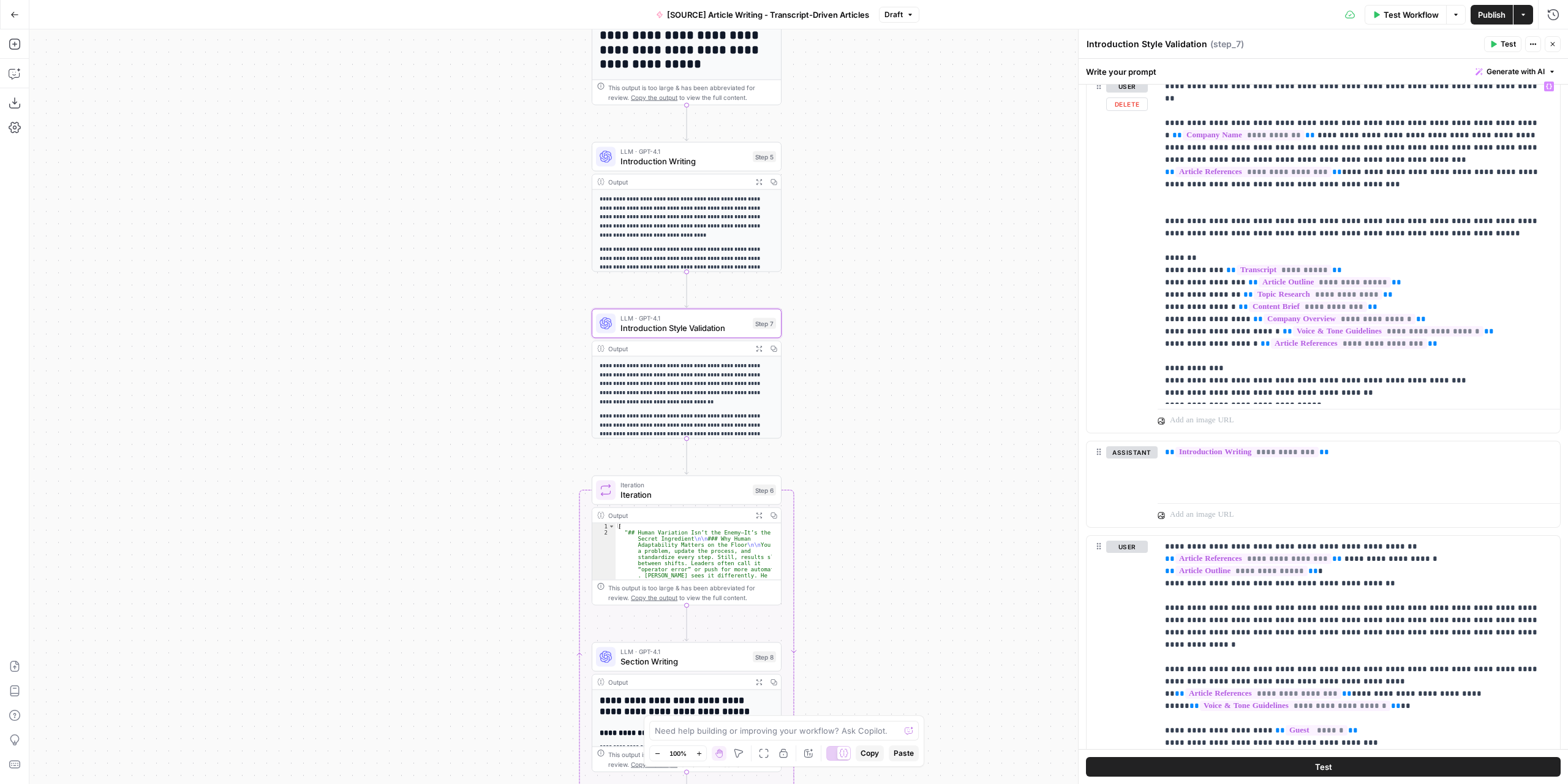
scroll to position [1305, 0]
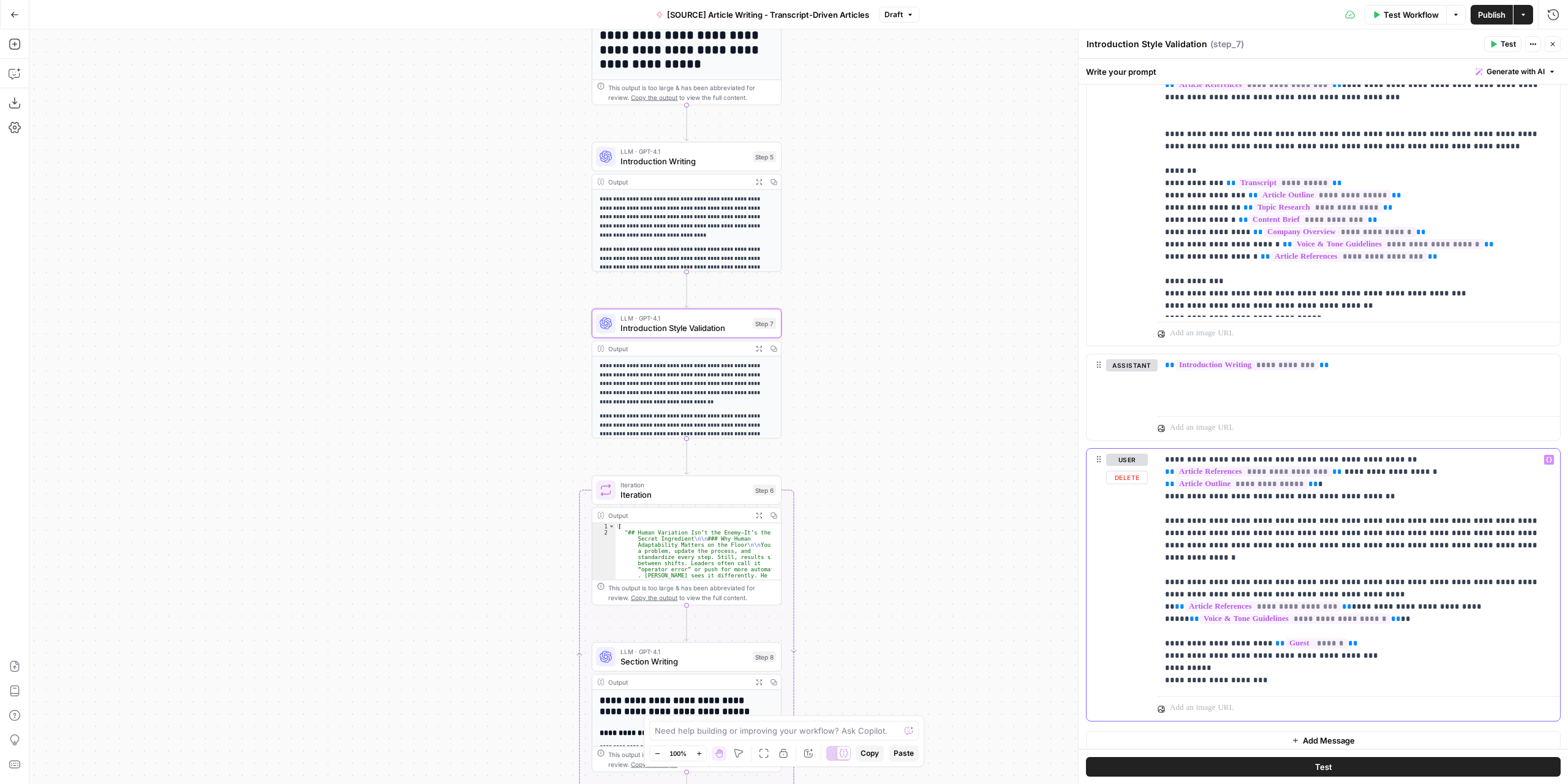
click at [1361, 601] on p "**********" at bounding box center [1354, 570] width 379 height 233
click at [1544, 455] on button "Variables Menu" at bounding box center [1549, 460] width 10 height 10
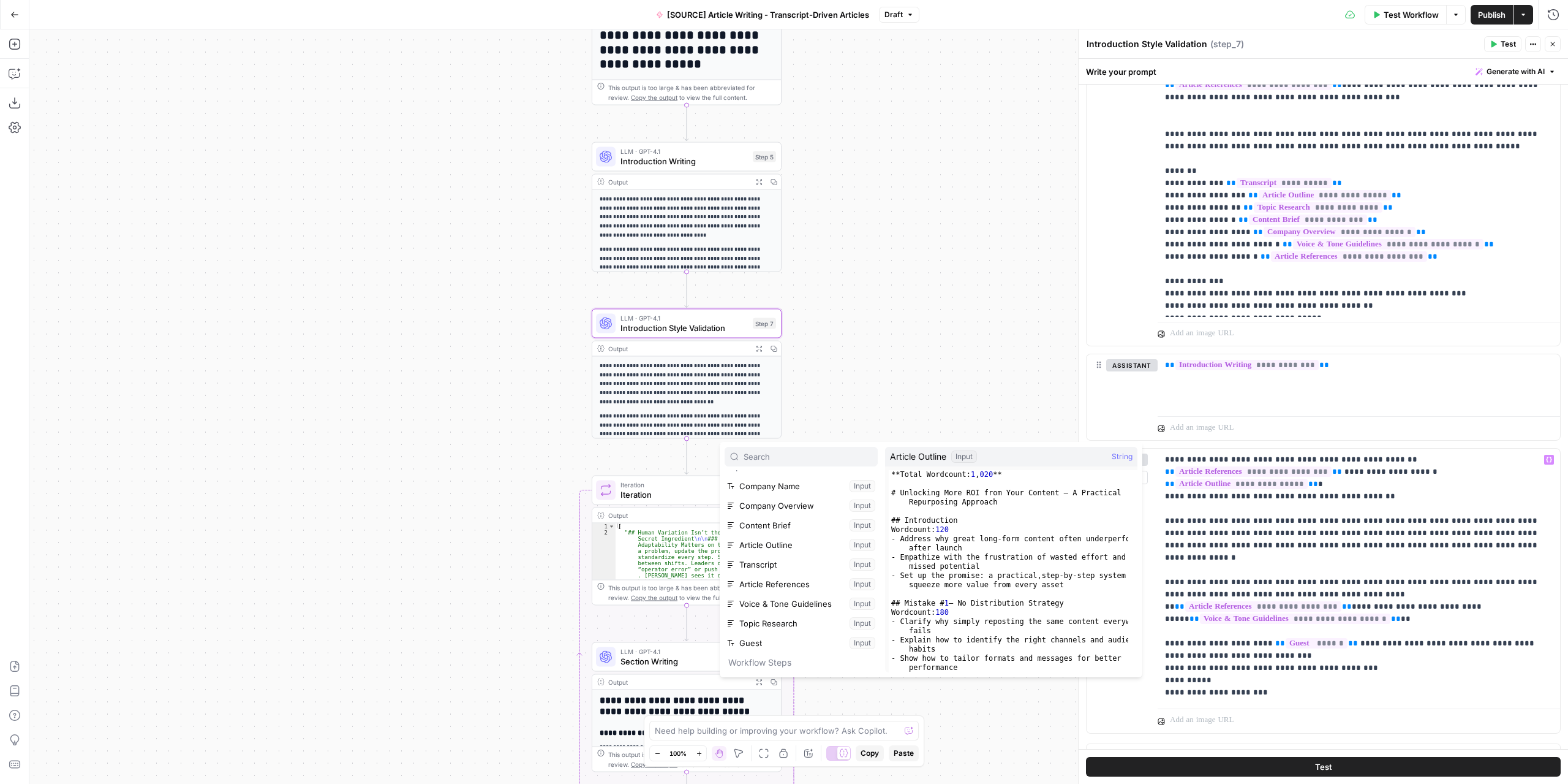
scroll to position [0, 0]
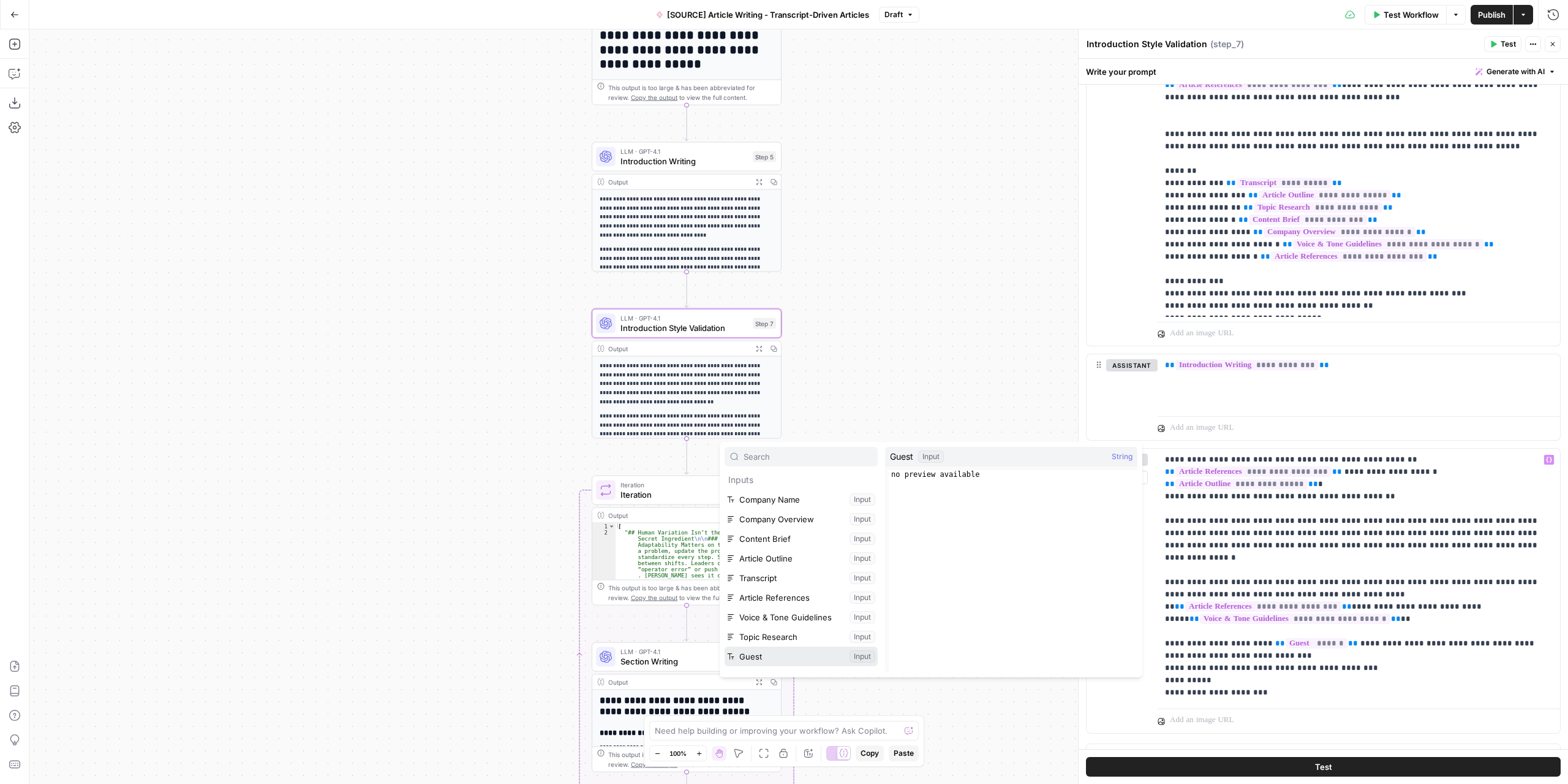
click at [774, 650] on button "Select variable Guest" at bounding box center [801, 656] width 153 height 20
drag, startPoint x: 1296, startPoint y: 605, endPoint x: 1333, endPoint y: 601, distance: 37.2
click at [1333, 601] on p "**********" at bounding box center [1354, 576] width 379 height 245
copy p "**********"
click at [700, 156] on span "Introduction Writing" at bounding box center [684, 161] width 127 height 12
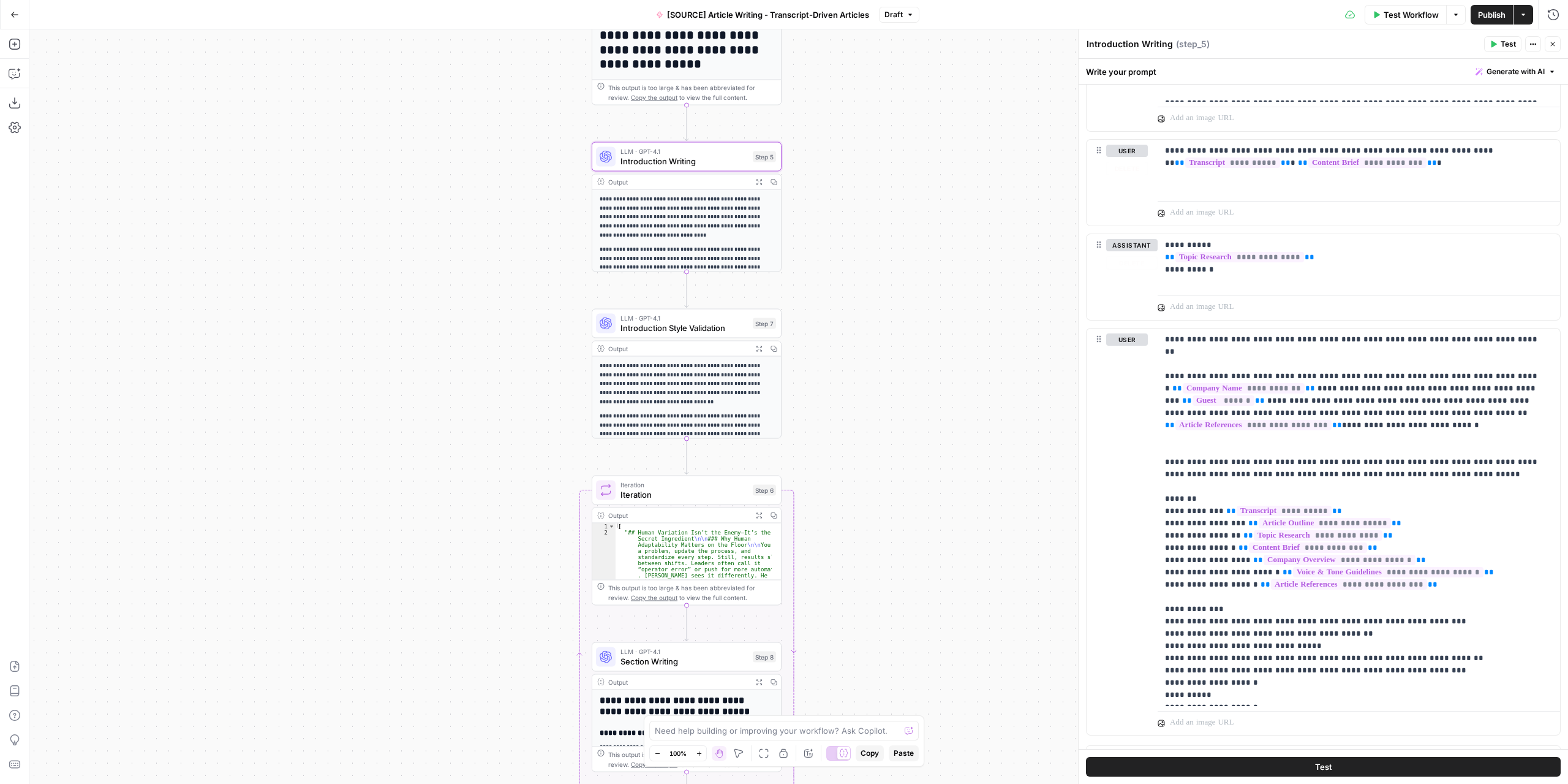
scroll to position [981, 0]
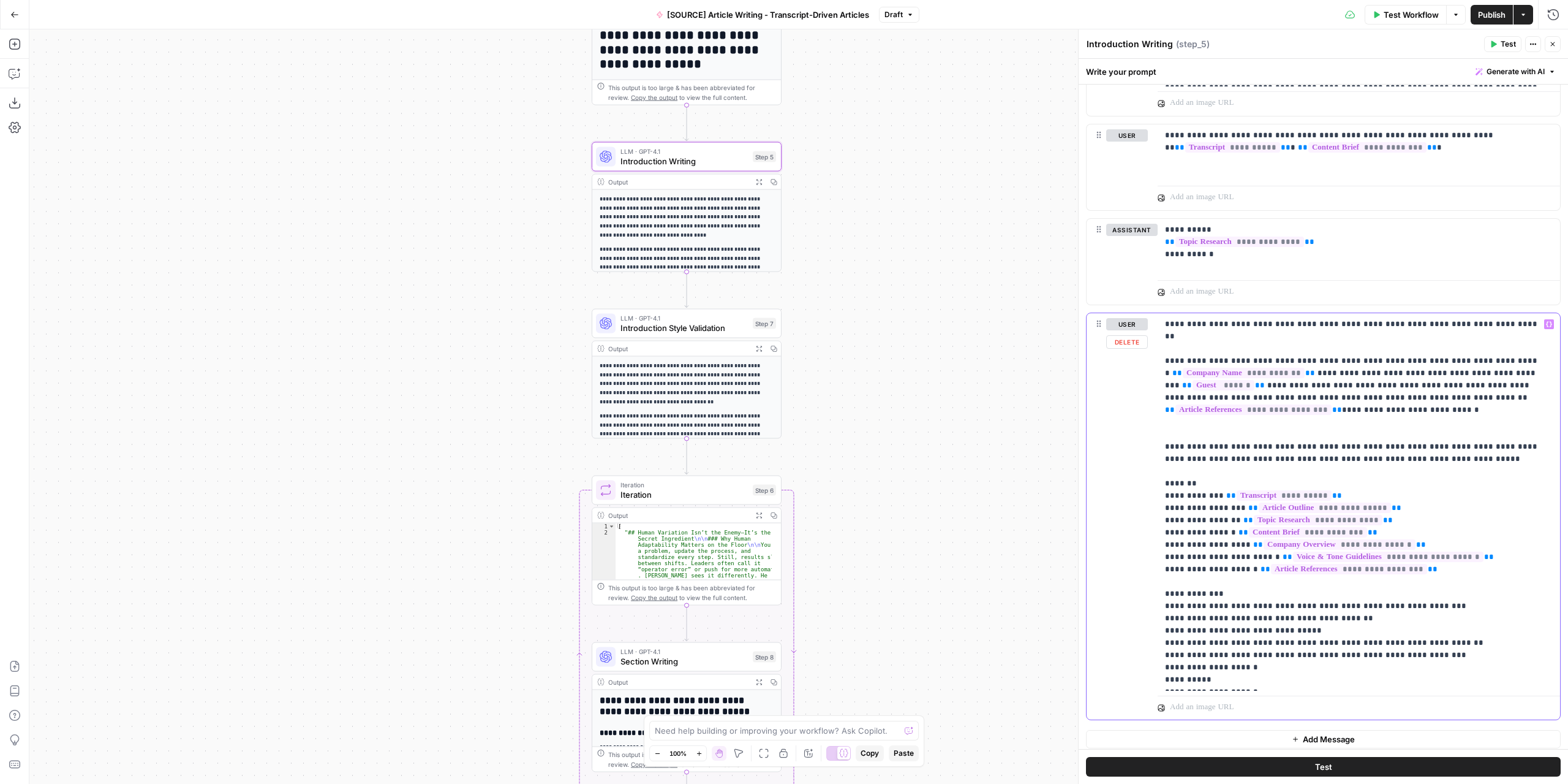
click at [1236, 367] on p "**********" at bounding box center [1354, 501] width 379 height 368
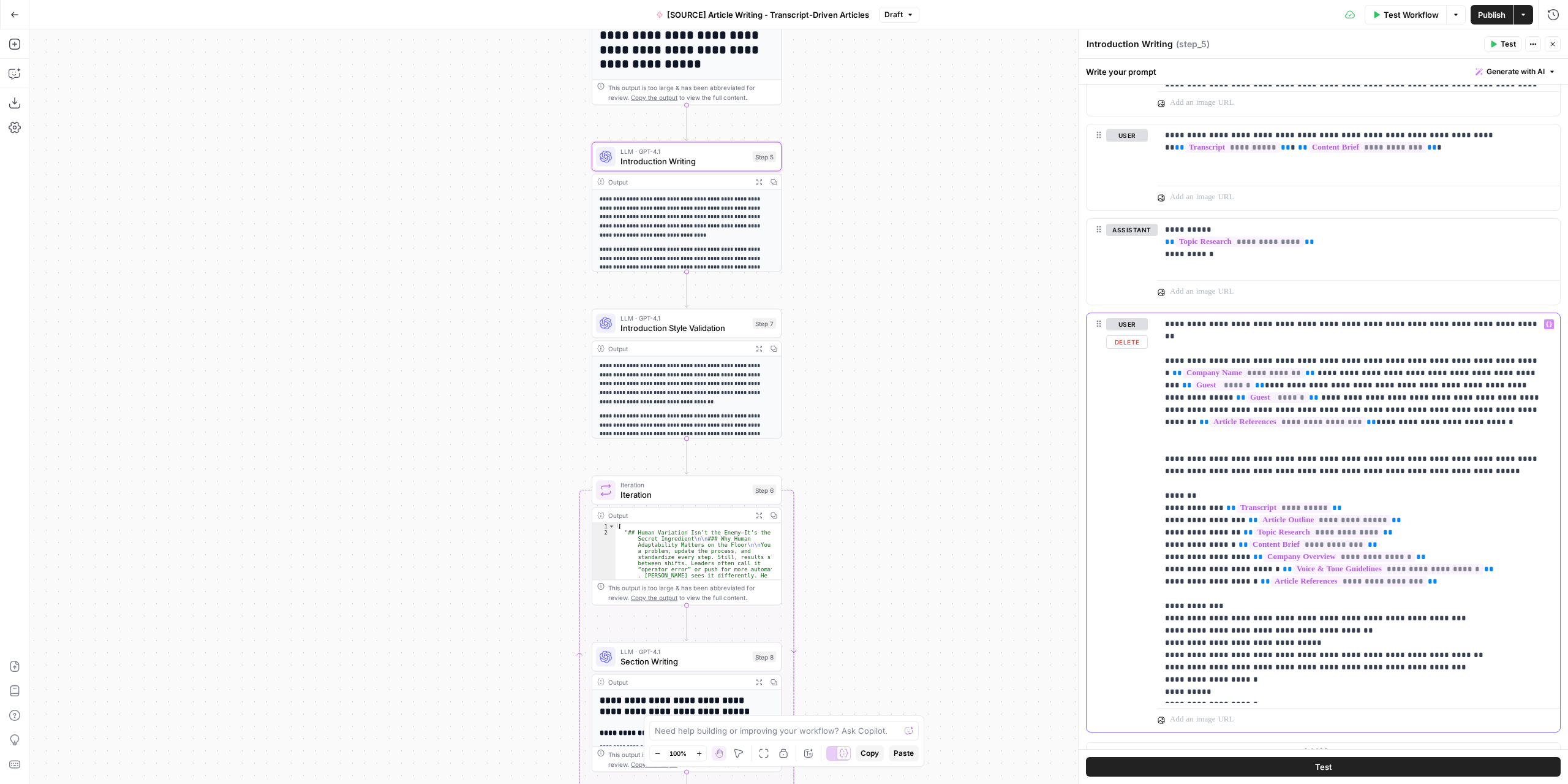
drag, startPoint x: 1256, startPoint y: 367, endPoint x: 1240, endPoint y: 366, distance: 16.0
click at [1240, 366] on p "**********" at bounding box center [1354, 508] width 379 height 380
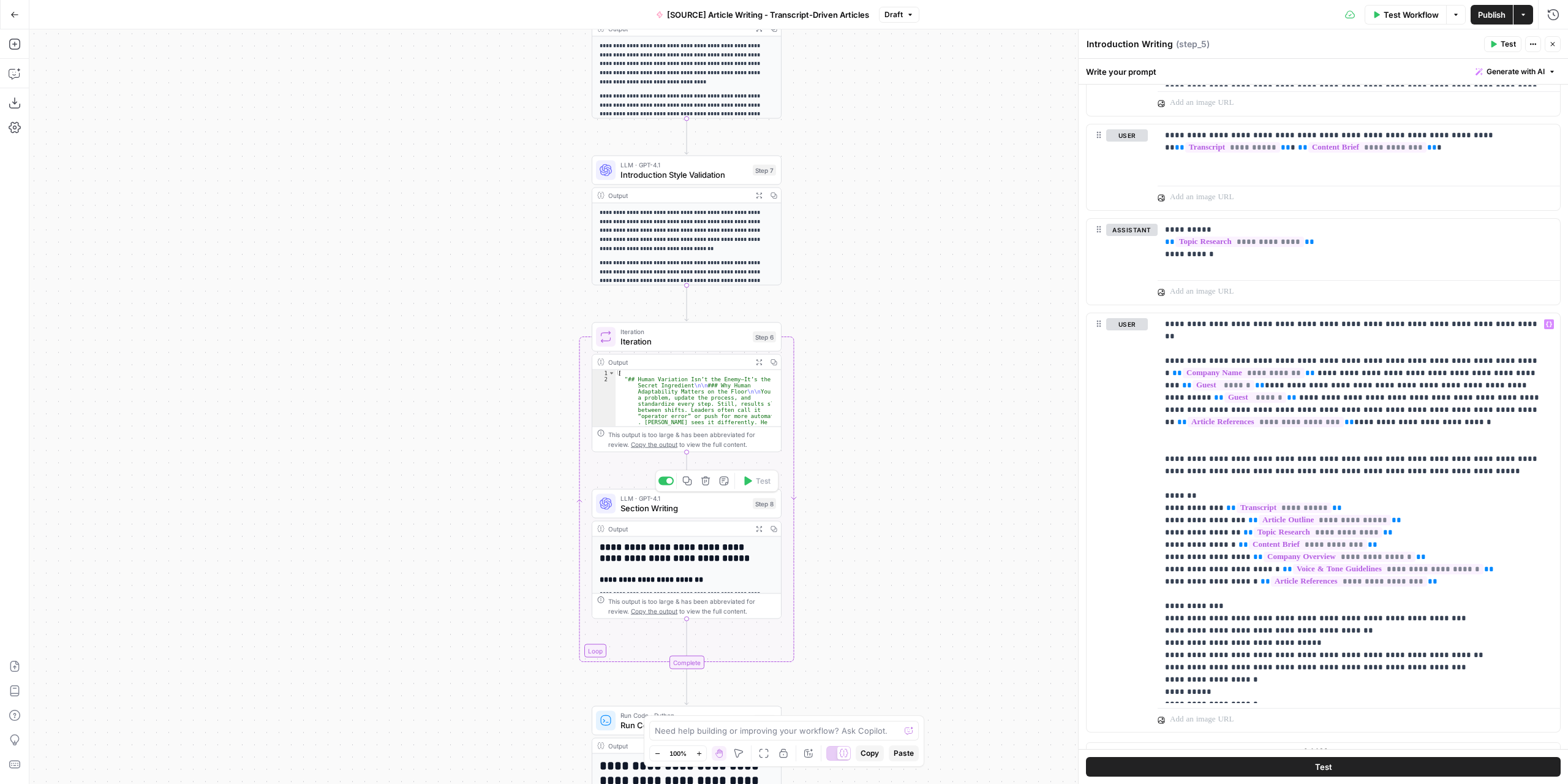
click at [700, 503] on span "Section Writing" at bounding box center [684, 508] width 127 height 12
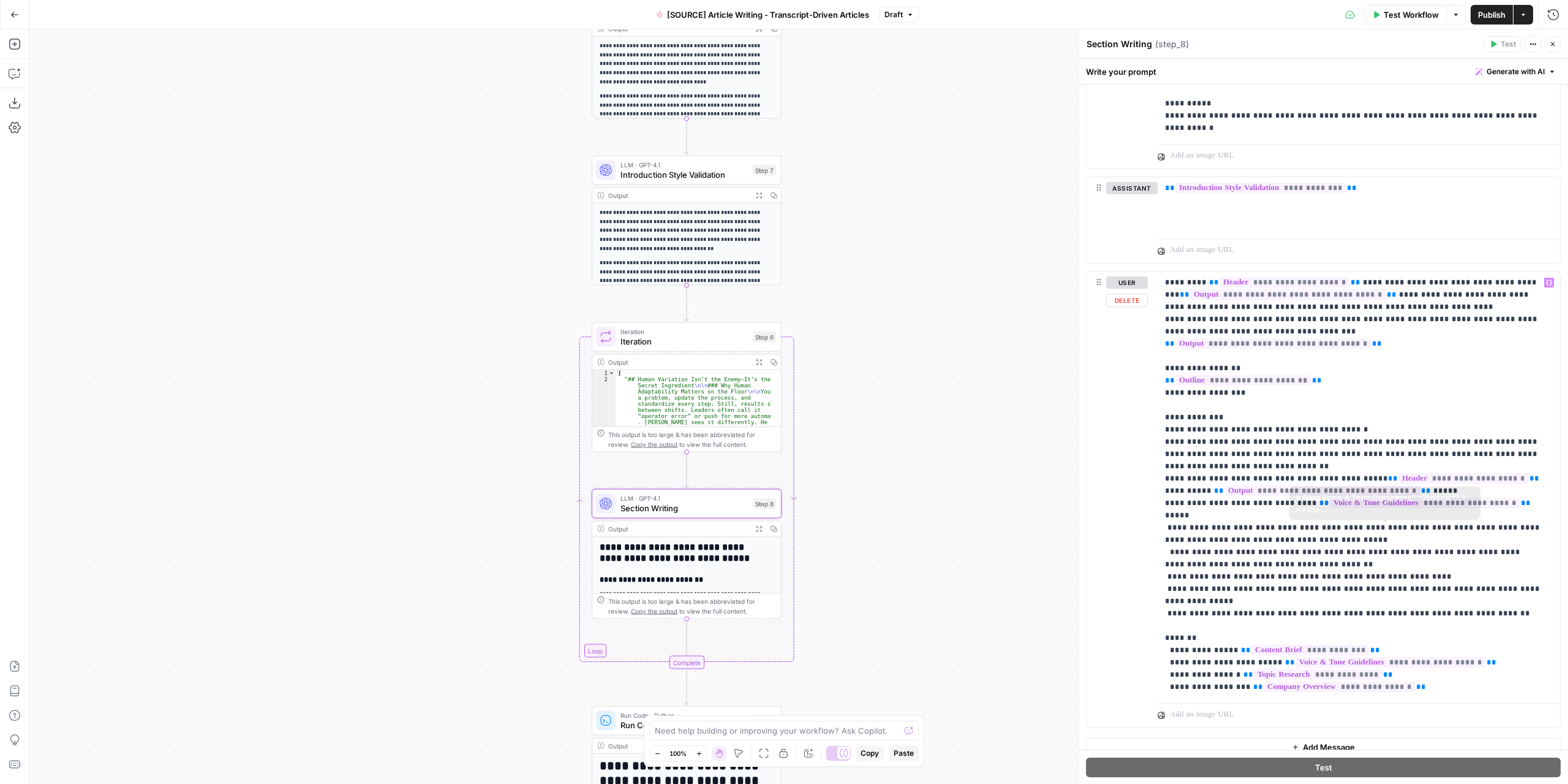
scroll to position [1839, 0]
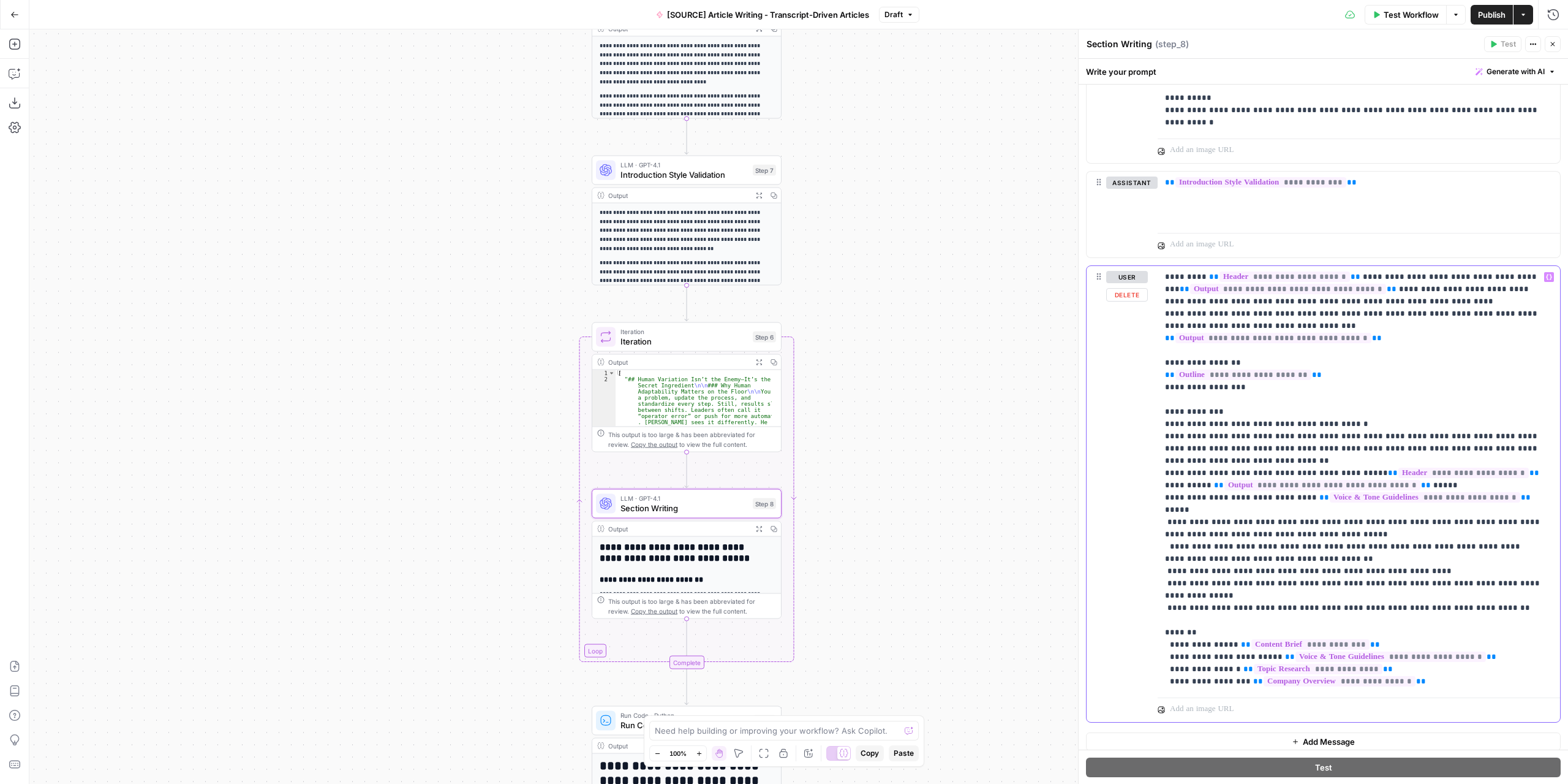
click at [1375, 550] on p "**********" at bounding box center [1354, 479] width 379 height 417
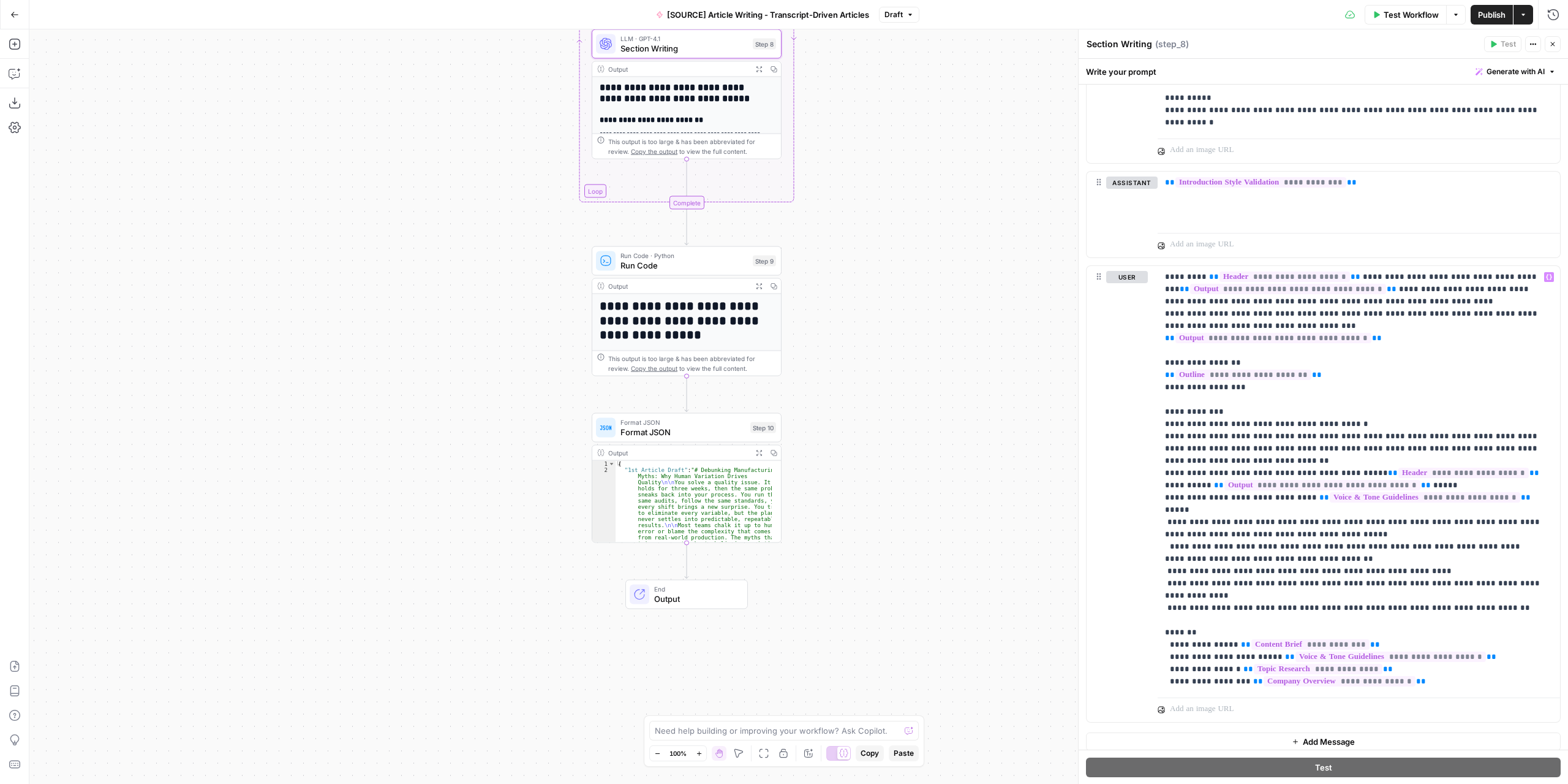
click at [1481, 15] on span "Publish" at bounding box center [1492, 14] width 28 height 12
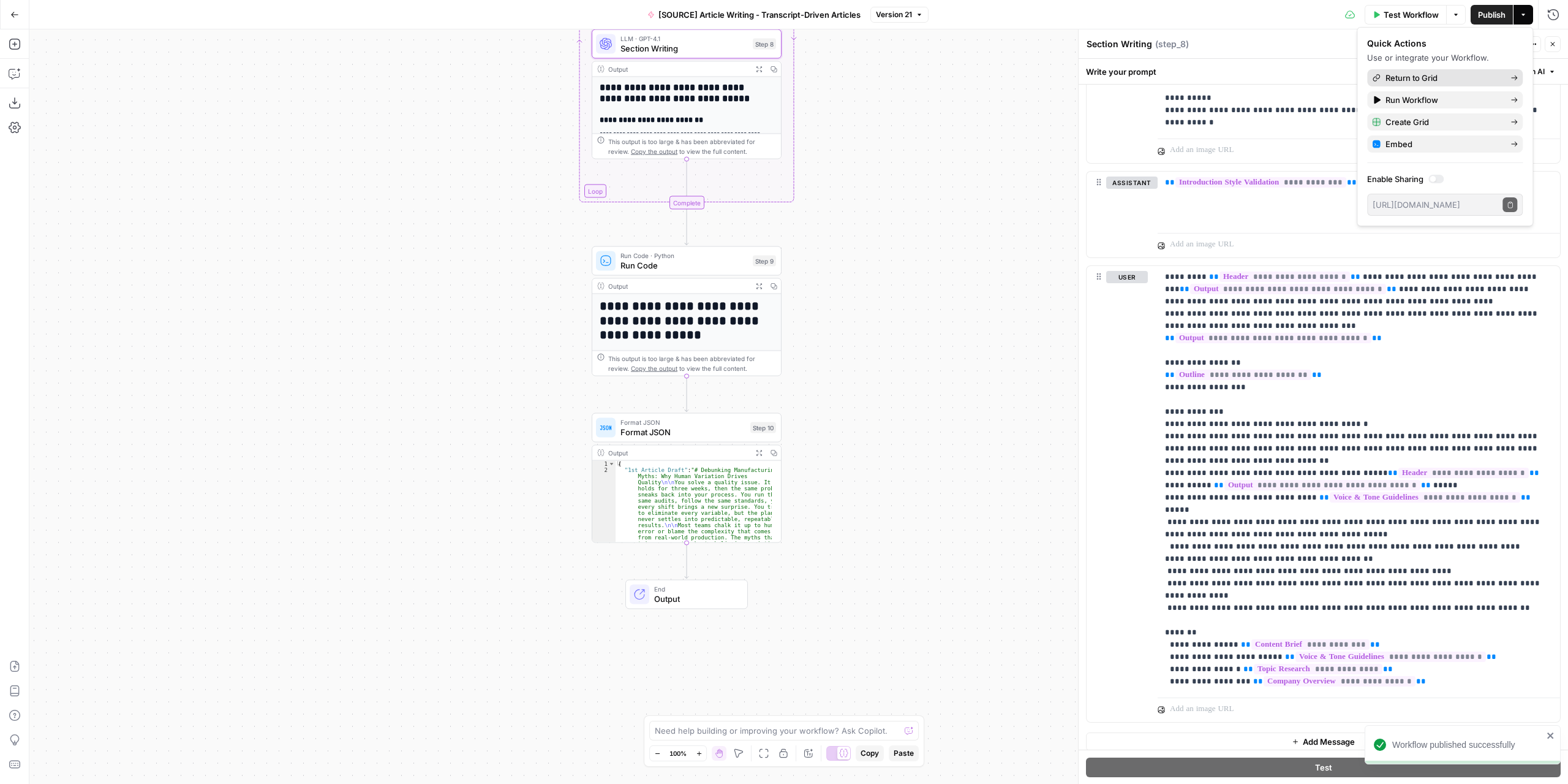
click at [1476, 77] on span "Return to Grid" at bounding box center [1444, 77] width 115 height 12
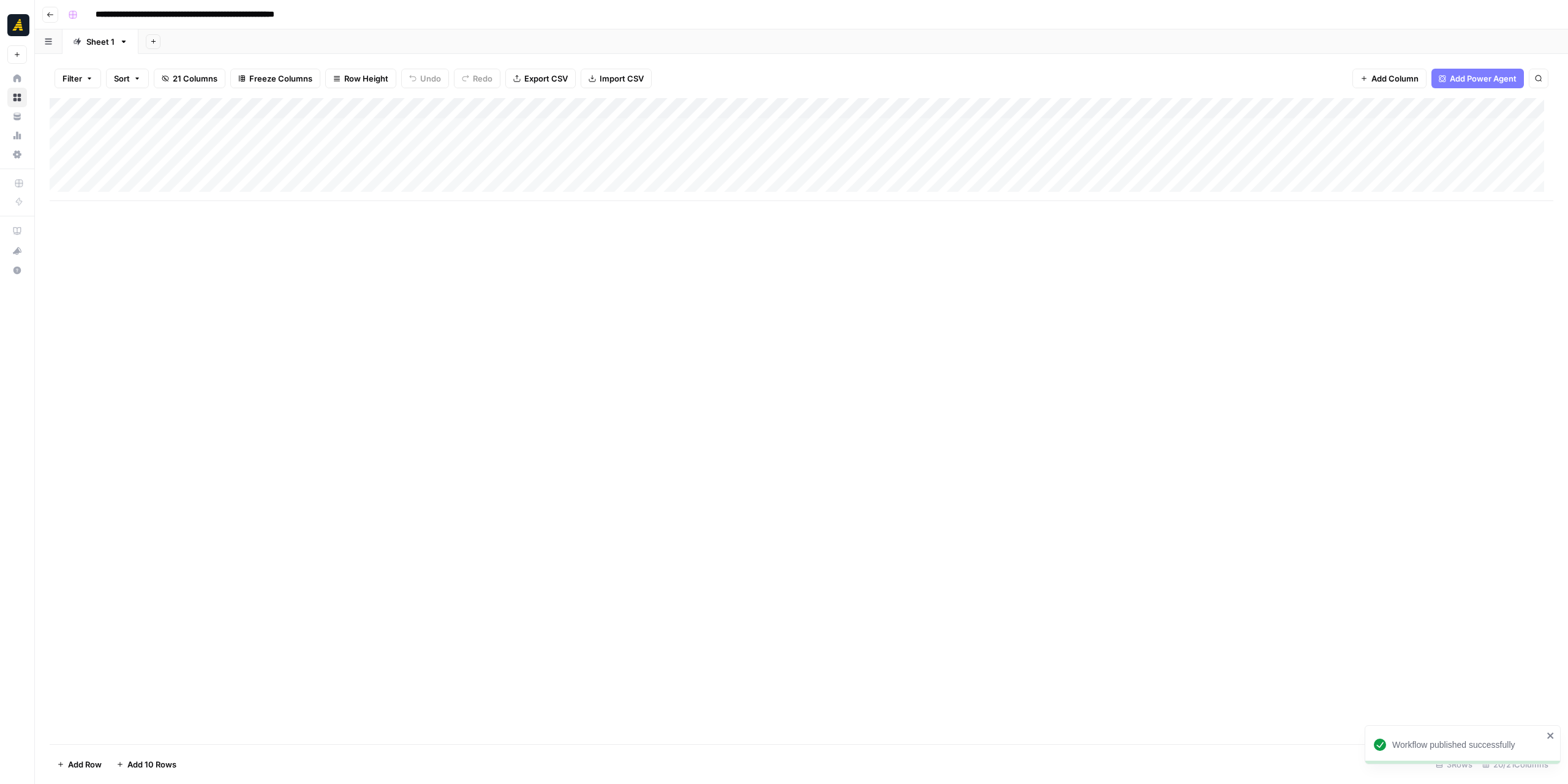
drag, startPoint x: 643, startPoint y: 201, endPoint x: 819, endPoint y: 210, distance: 176.2
click at [917, 218] on div "Add Column" at bounding box center [801, 421] width 1504 height 646
drag, startPoint x: 923, startPoint y: 109, endPoint x: 1025, endPoint y: 113, distance: 102.1
click at [1025, 113] on div "Add Column" at bounding box center [801, 149] width 1504 height 103
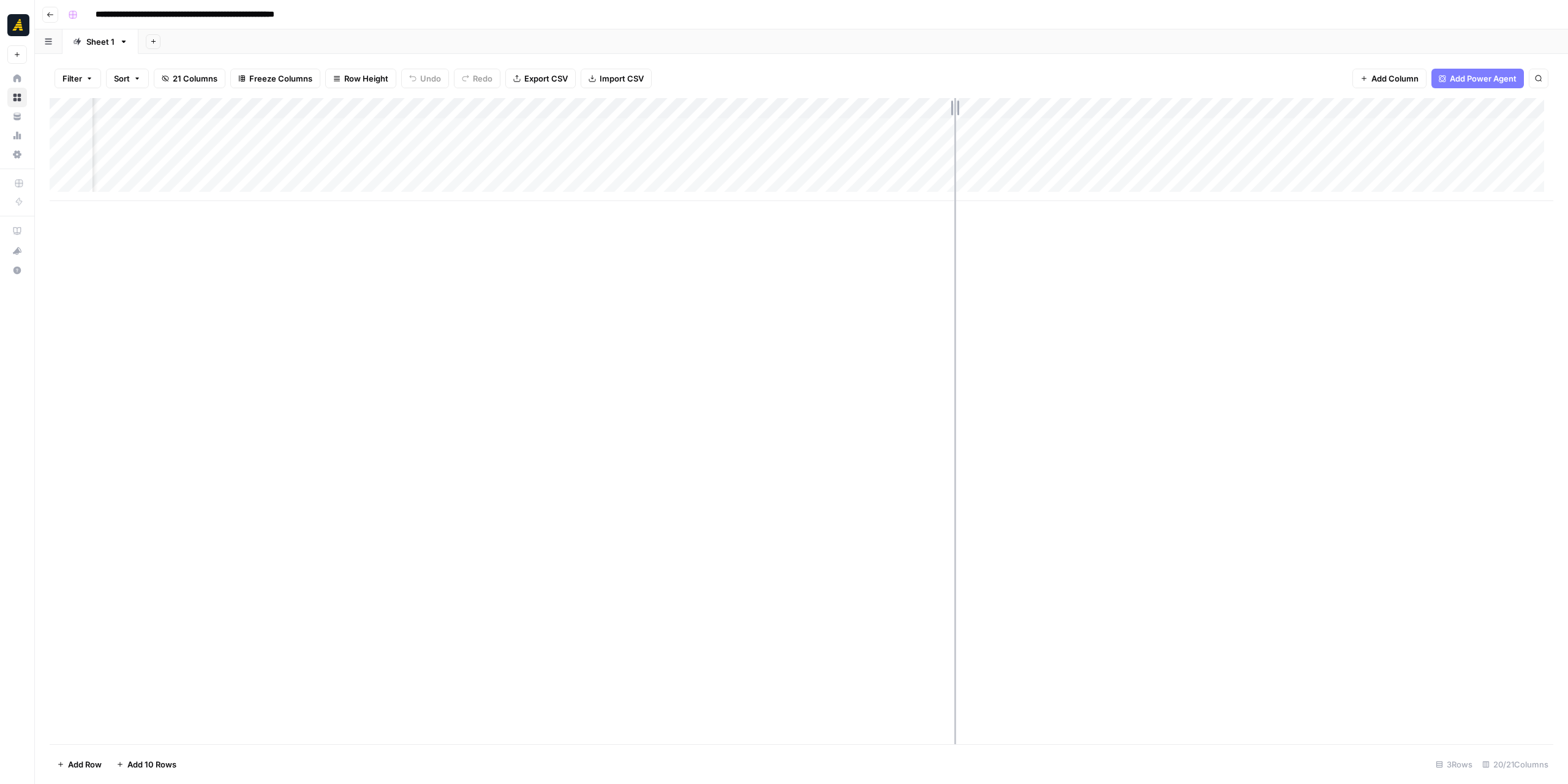
drag, startPoint x: 1026, startPoint y: 111, endPoint x: 955, endPoint y: 111, distance: 71.0
click at [955, 111] on div "Add Column" at bounding box center [801, 149] width 1504 height 103
click at [1002, 167] on div "Add Column" at bounding box center [801, 149] width 1504 height 103
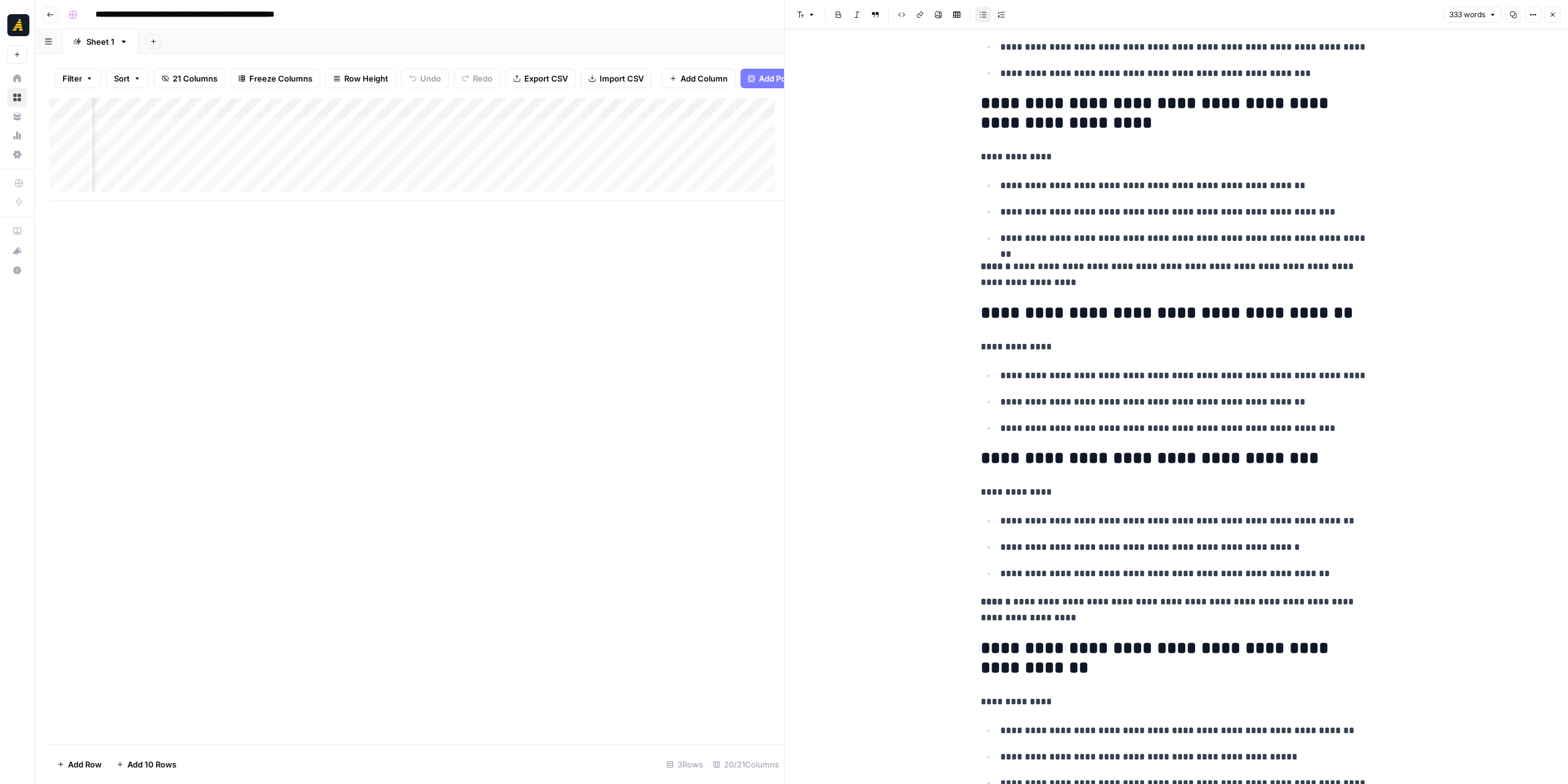
scroll to position [610, 0]
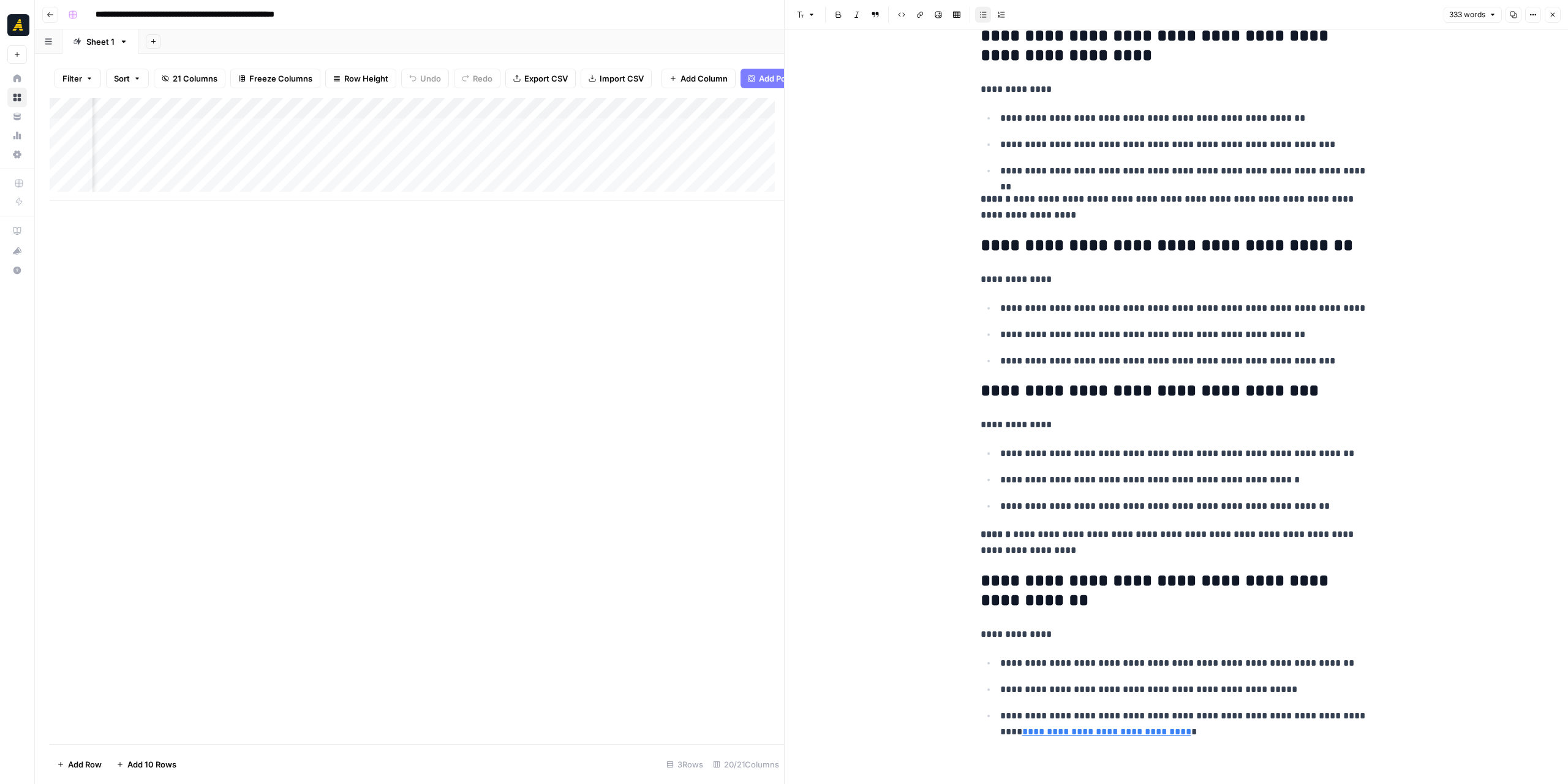
click at [1550, 14] on icon "button" at bounding box center [1552, 14] width 7 height 7
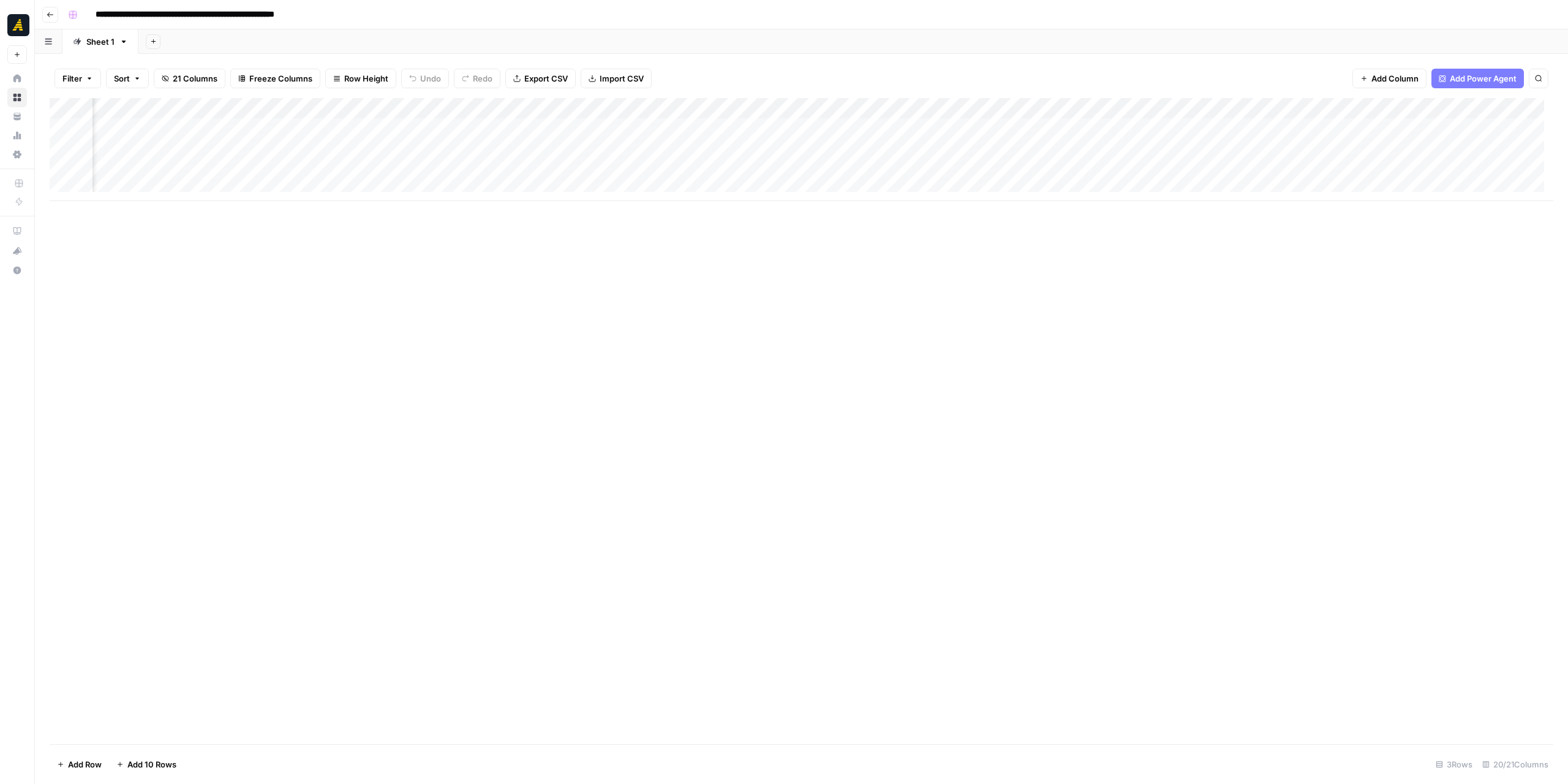
scroll to position [0, 1277]
click at [917, 105] on div "Add Column" at bounding box center [801, 149] width 1504 height 103
click at [810, 230] on span "Edit Workflow" at bounding box center [812, 228] width 107 height 12
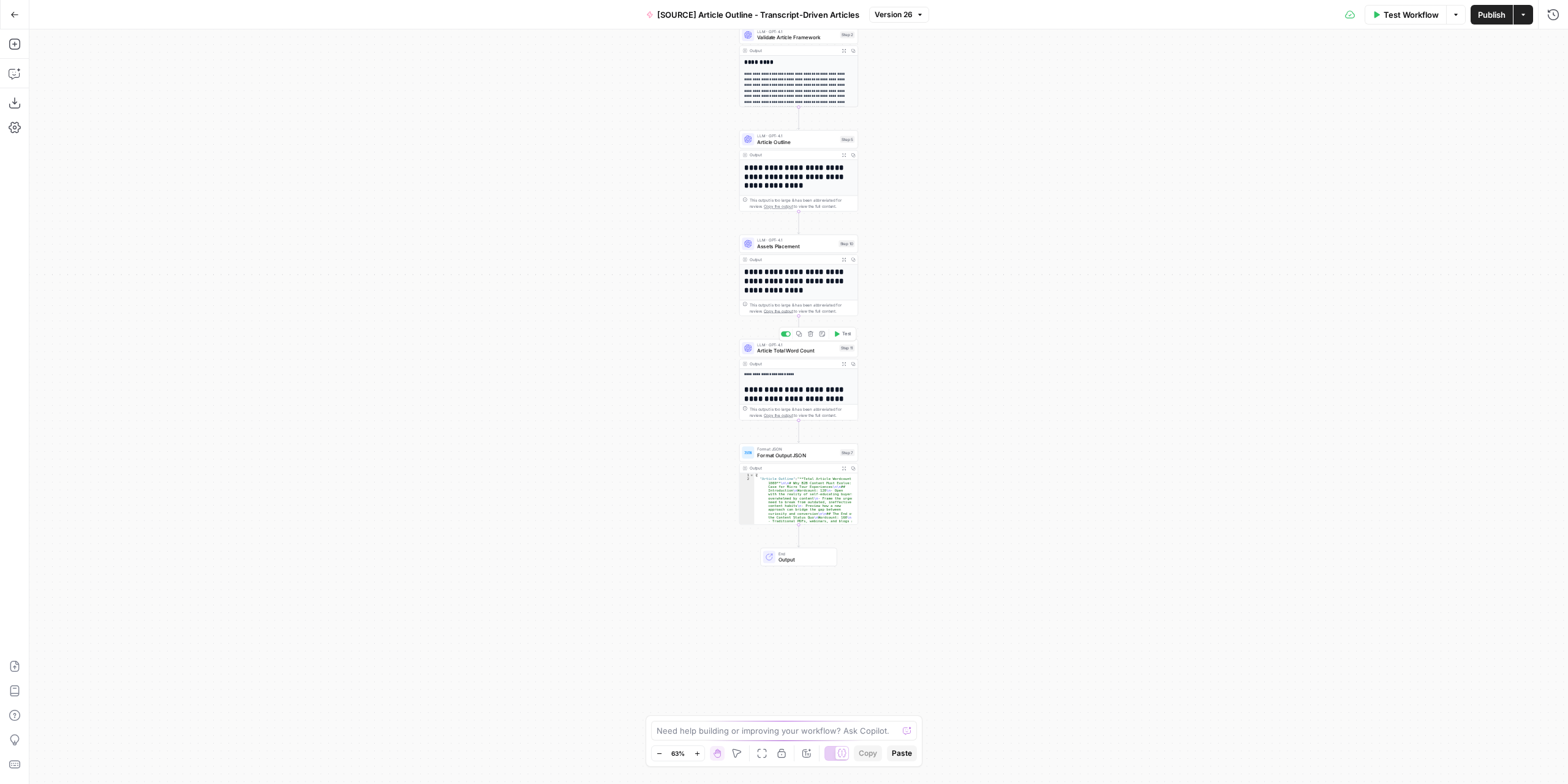
click at [789, 353] on span "Article Total Word Count" at bounding box center [796, 351] width 79 height 8
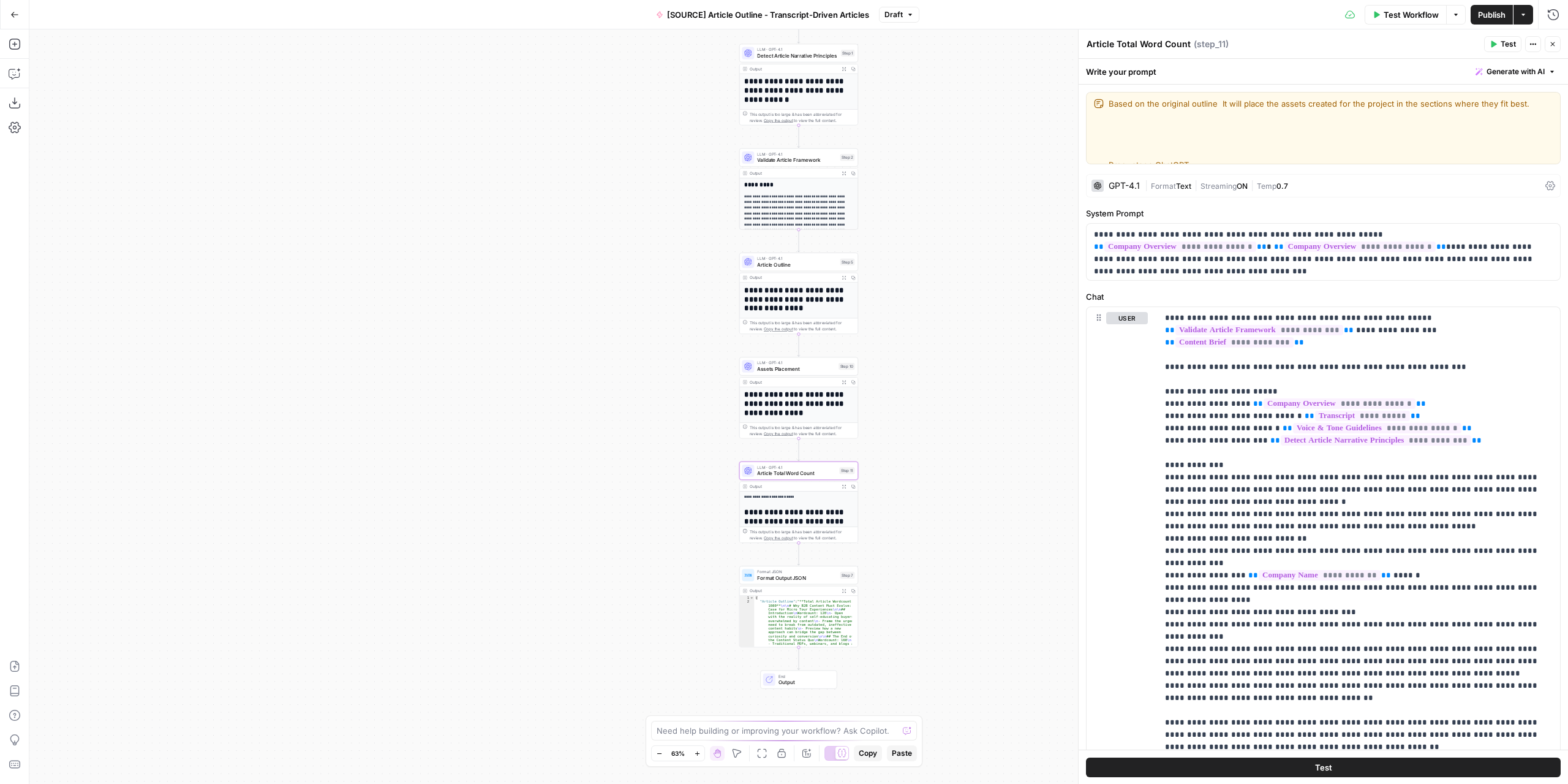
click at [807, 269] on div "LLM · GPT-4.1 Article Outline Step 5 Copy step Delete step Edit Note Test" at bounding box center [798, 262] width 119 height 18
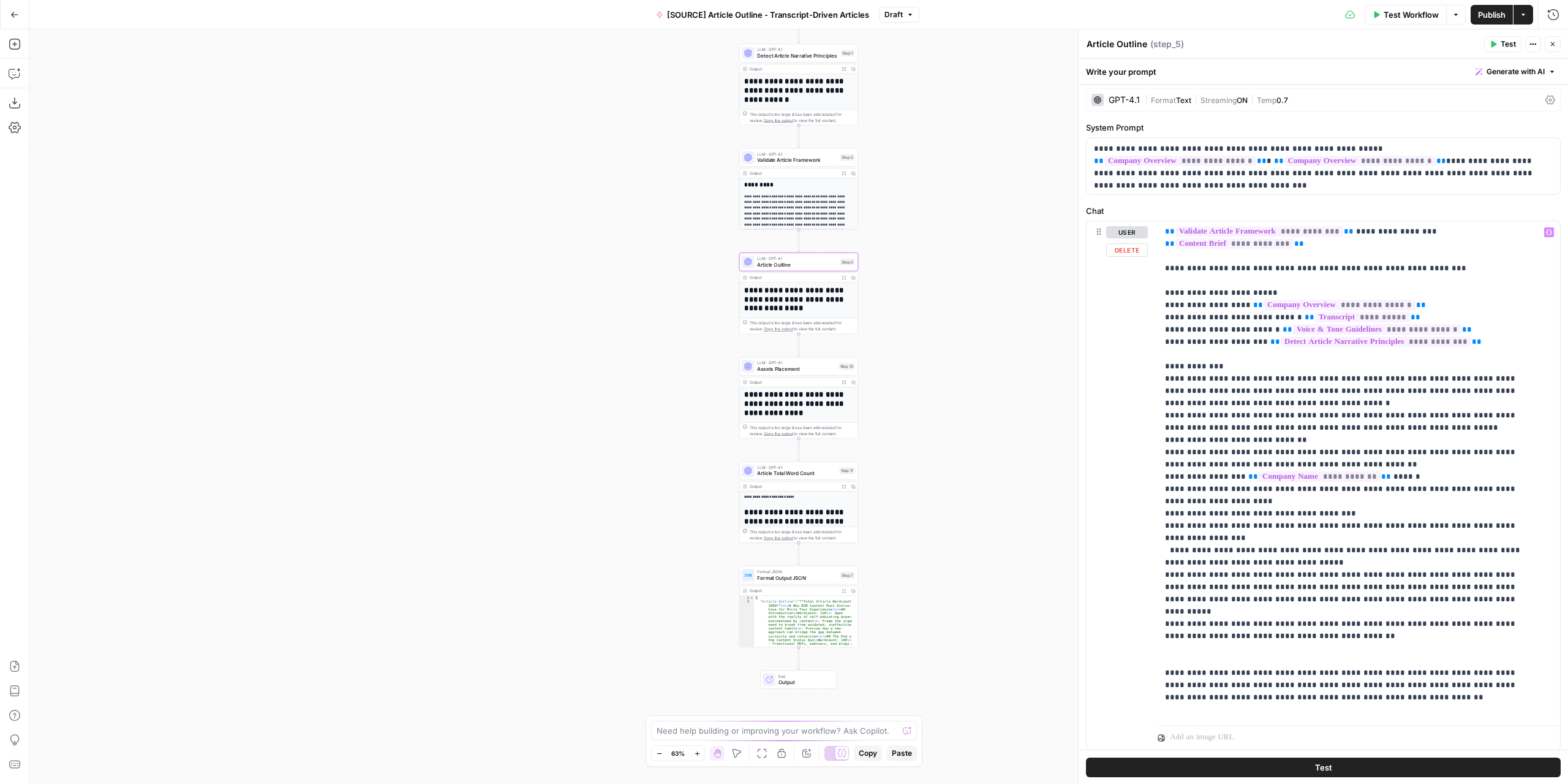
scroll to position [83, 0]
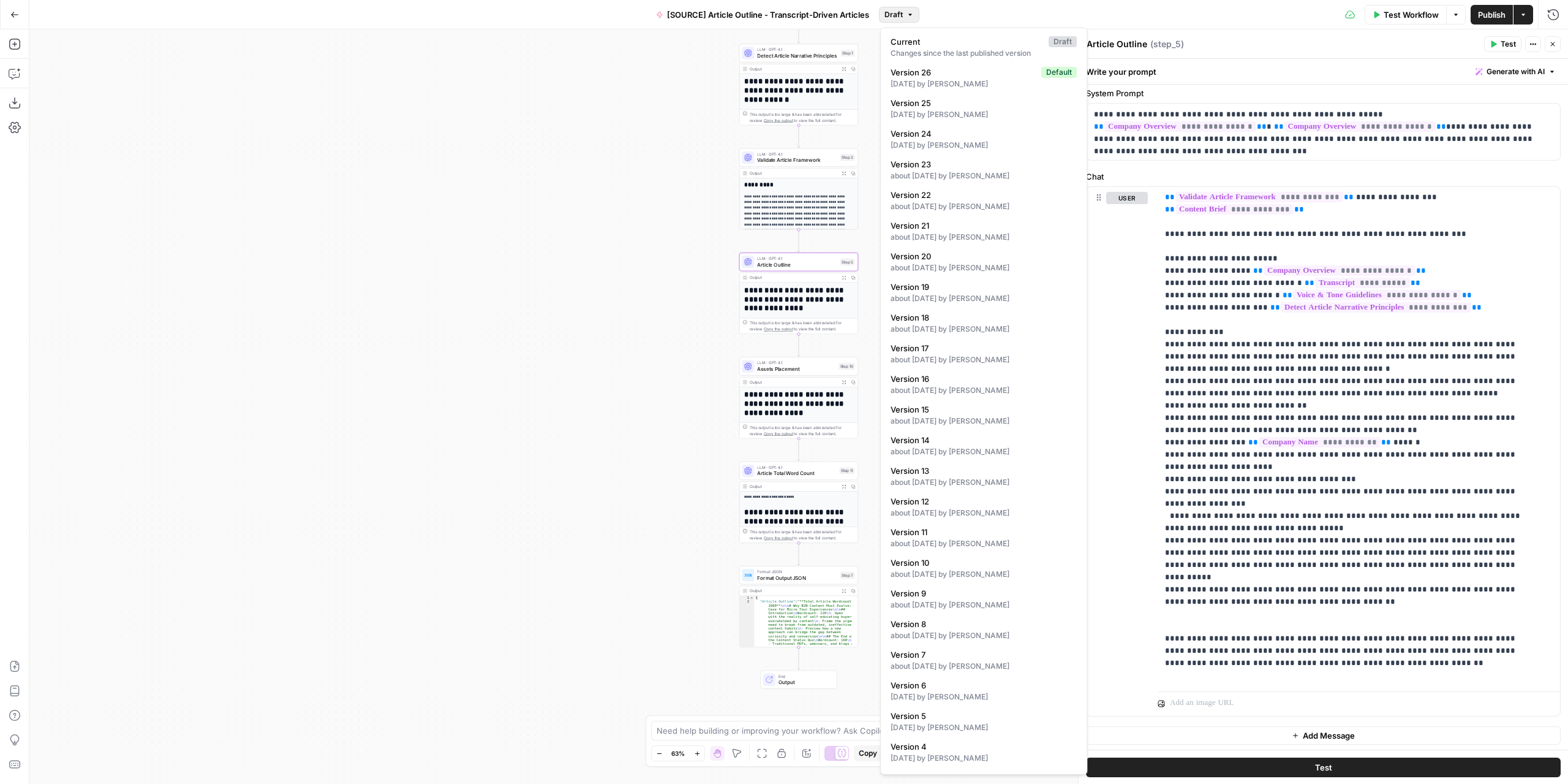
click at [908, 18] on icon "button" at bounding box center [910, 14] width 7 height 7
click at [938, 79] on div "[DATE] by [PERSON_NAME]" at bounding box center [984, 84] width 186 height 11
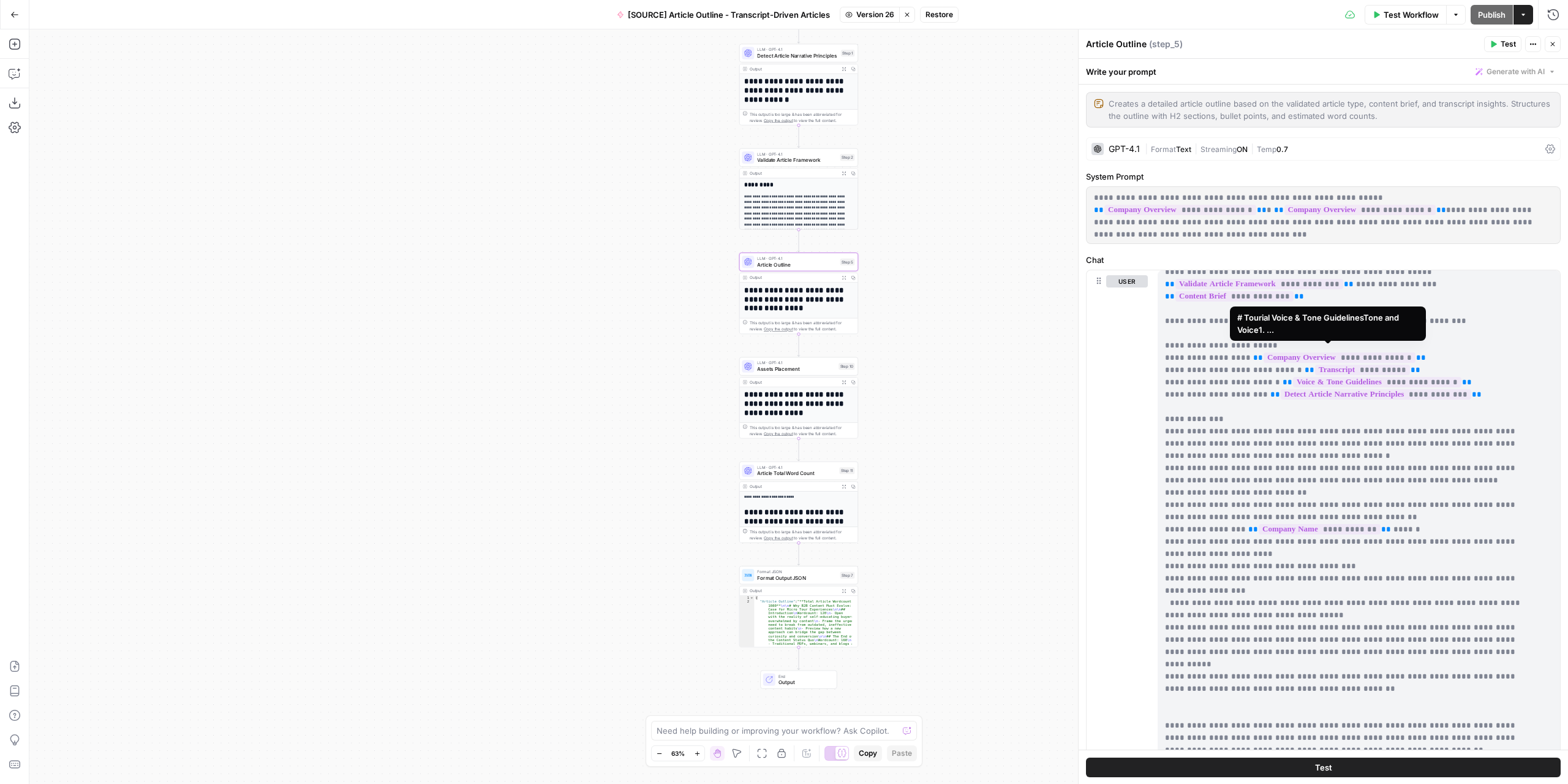
scroll to position [13, 0]
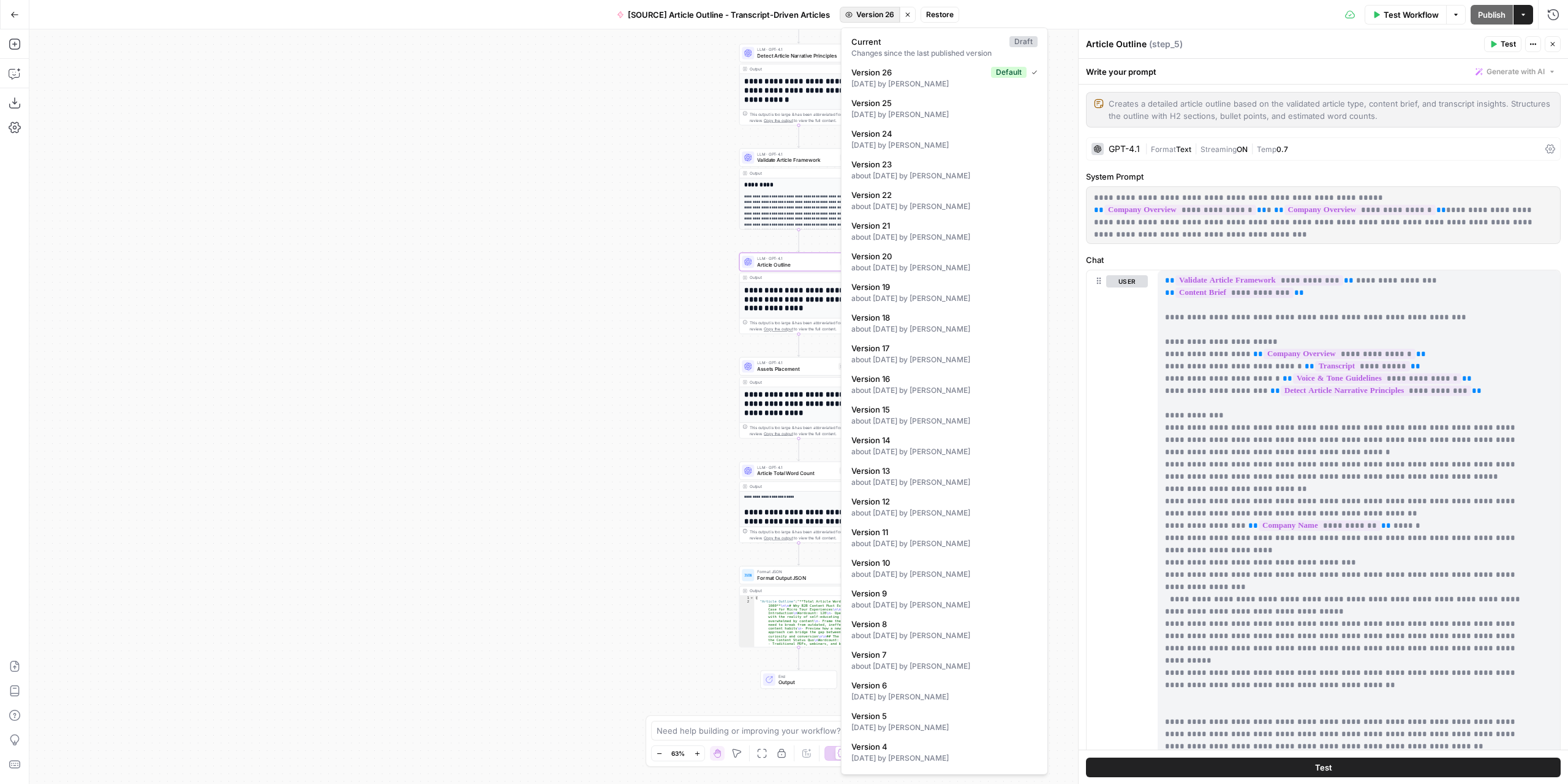
click at [883, 16] on span "Version 26" at bounding box center [875, 14] width 38 height 11
click at [931, 104] on span "Version 25" at bounding box center [942, 103] width 182 height 12
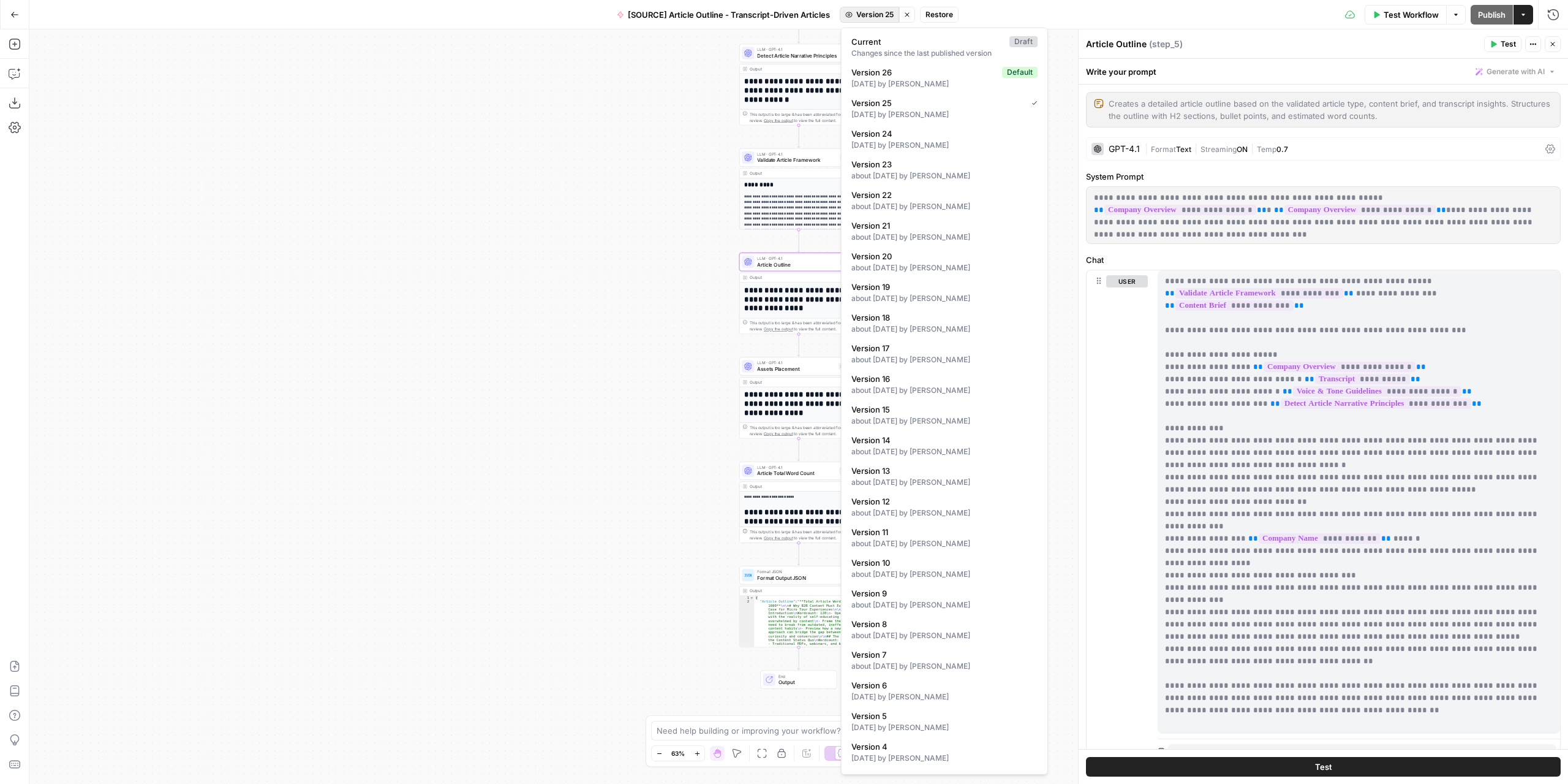
click at [883, 18] on span "Version 25" at bounding box center [875, 14] width 37 height 11
click at [942, 79] on div "7 days ago by Nicolás Fernández" at bounding box center [944, 84] width 186 height 11
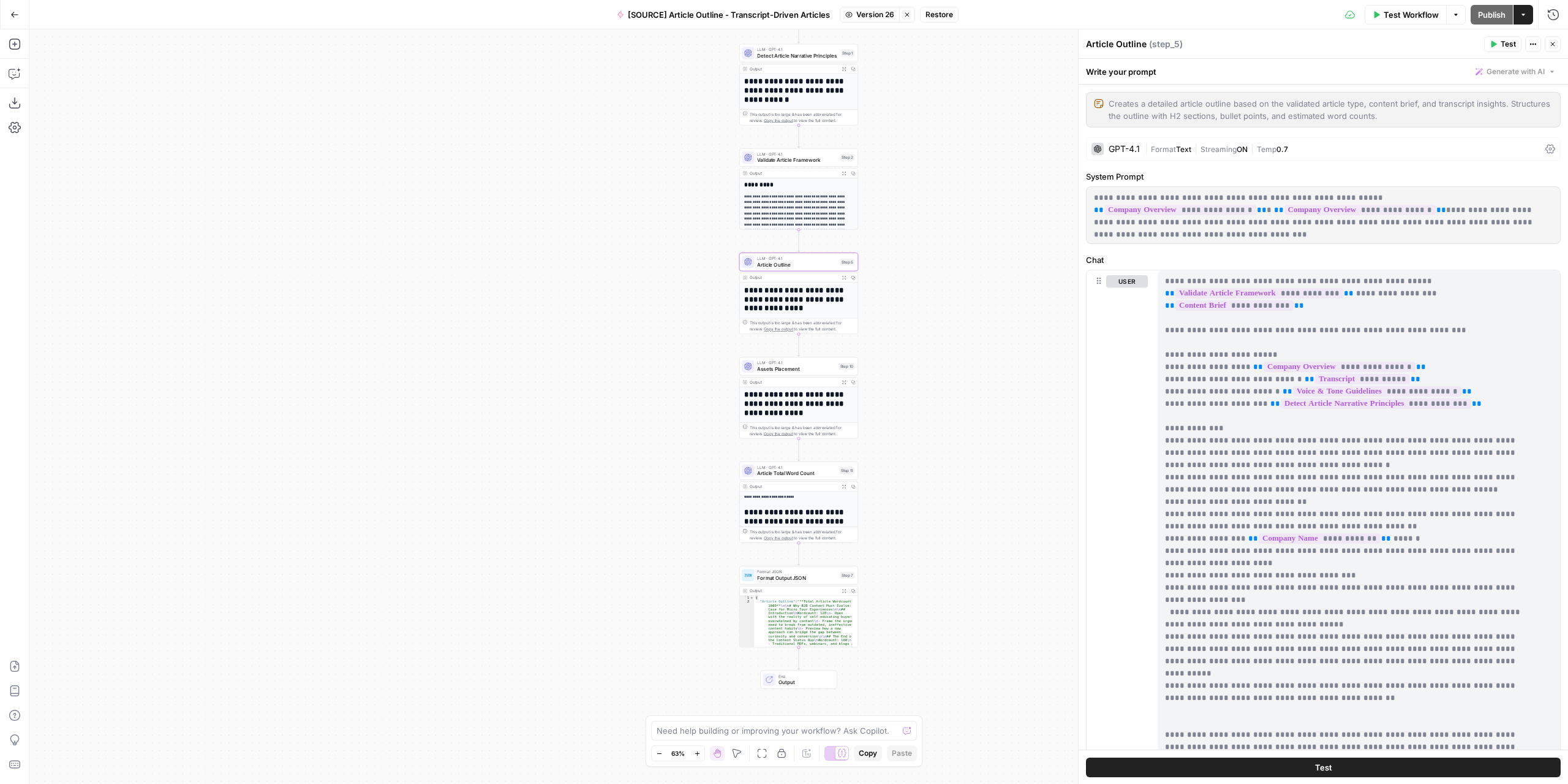
click at [875, 15] on span "Version 26" at bounding box center [875, 14] width 38 height 11
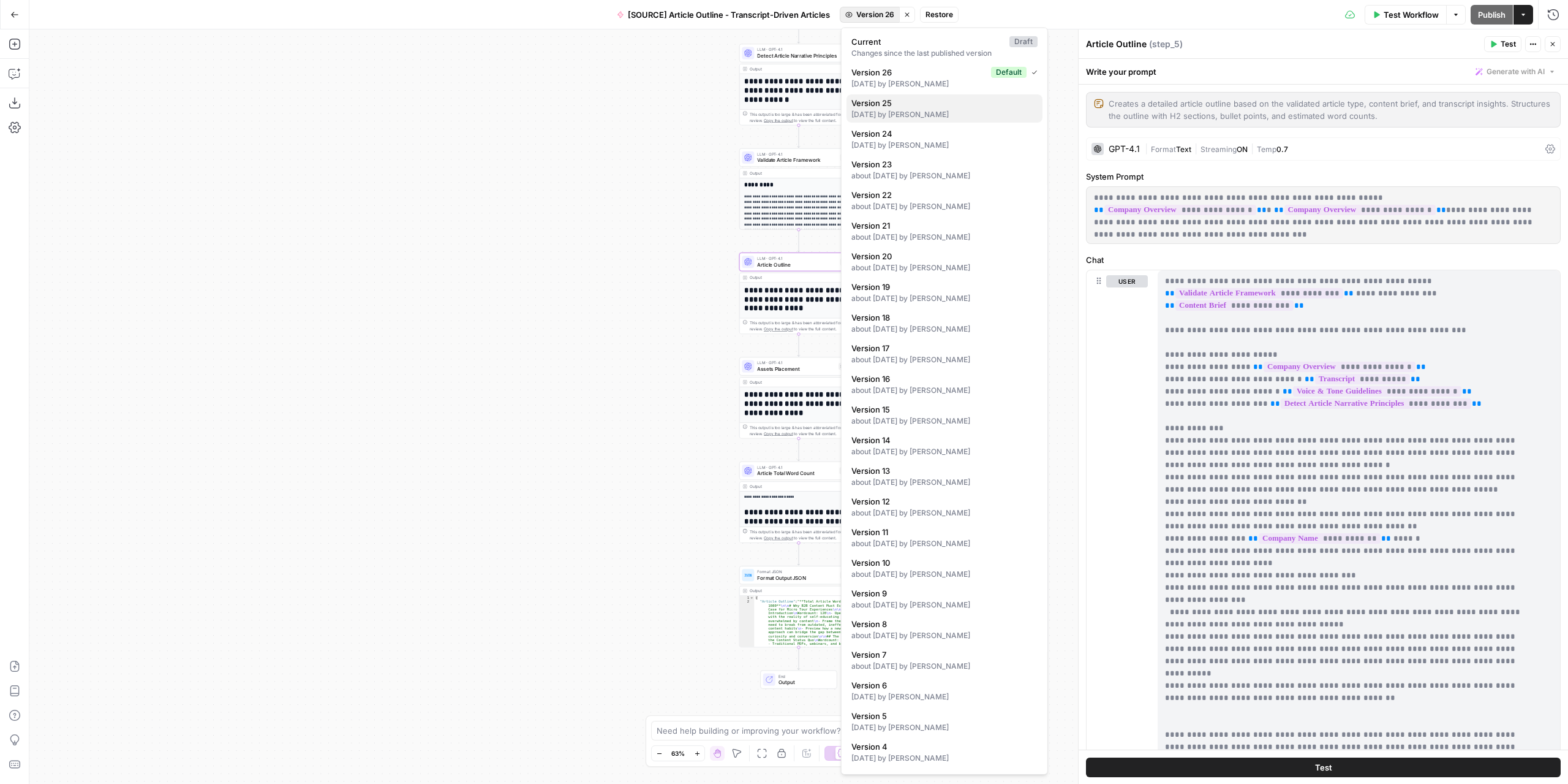
click at [924, 116] on div "14 days ago by Nicolás Fernández" at bounding box center [944, 114] width 186 height 11
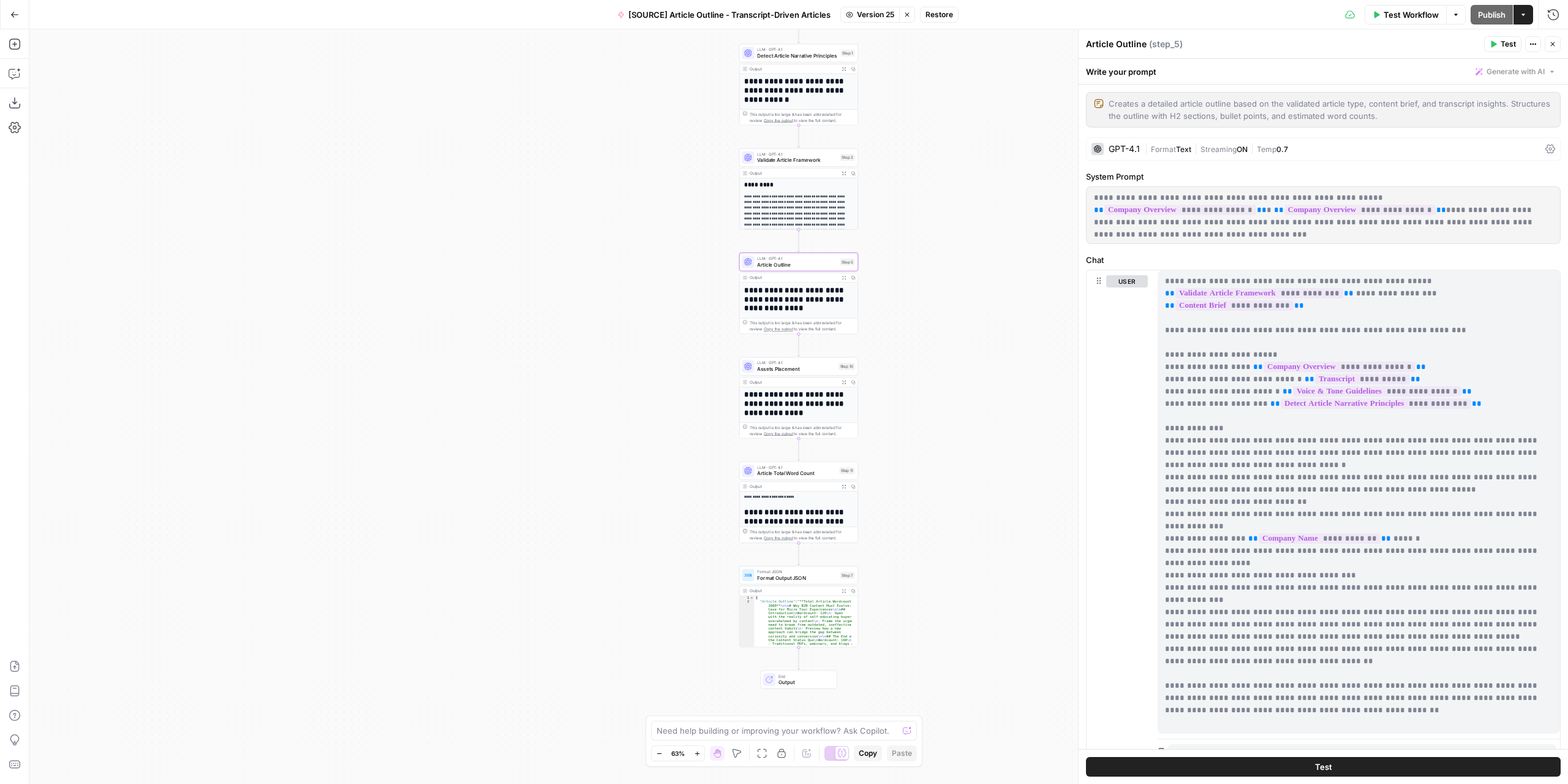
click at [944, 14] on span "Restore" at bounding box center [940, 14] width 28 height 11
click at [748, 140] on span "Restore" at bounding box center [744, 142] width 33 height 12
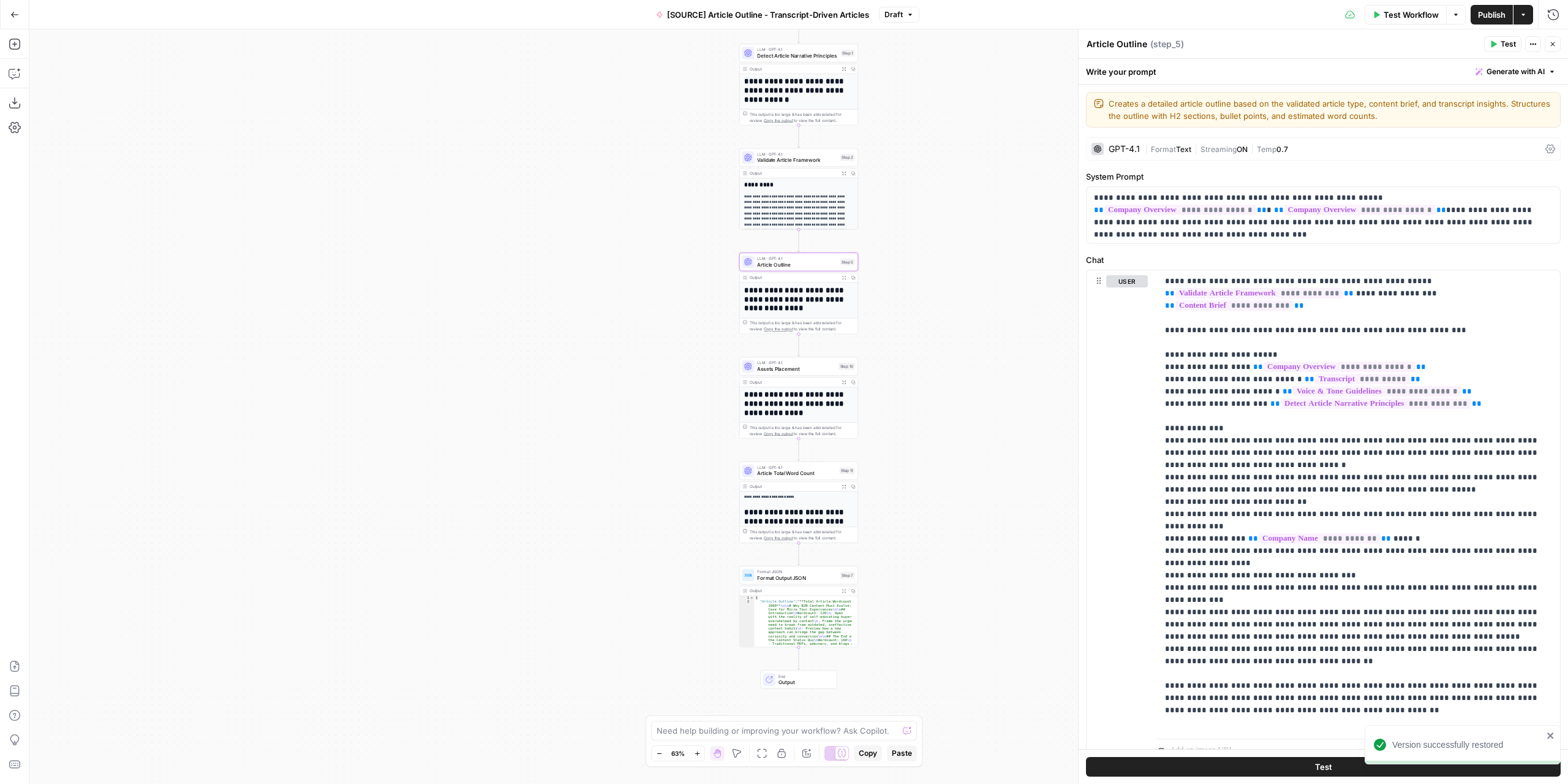
click at [1493, 10] on span "Publish" at bounding box center [1492, 14] width 28 height 12
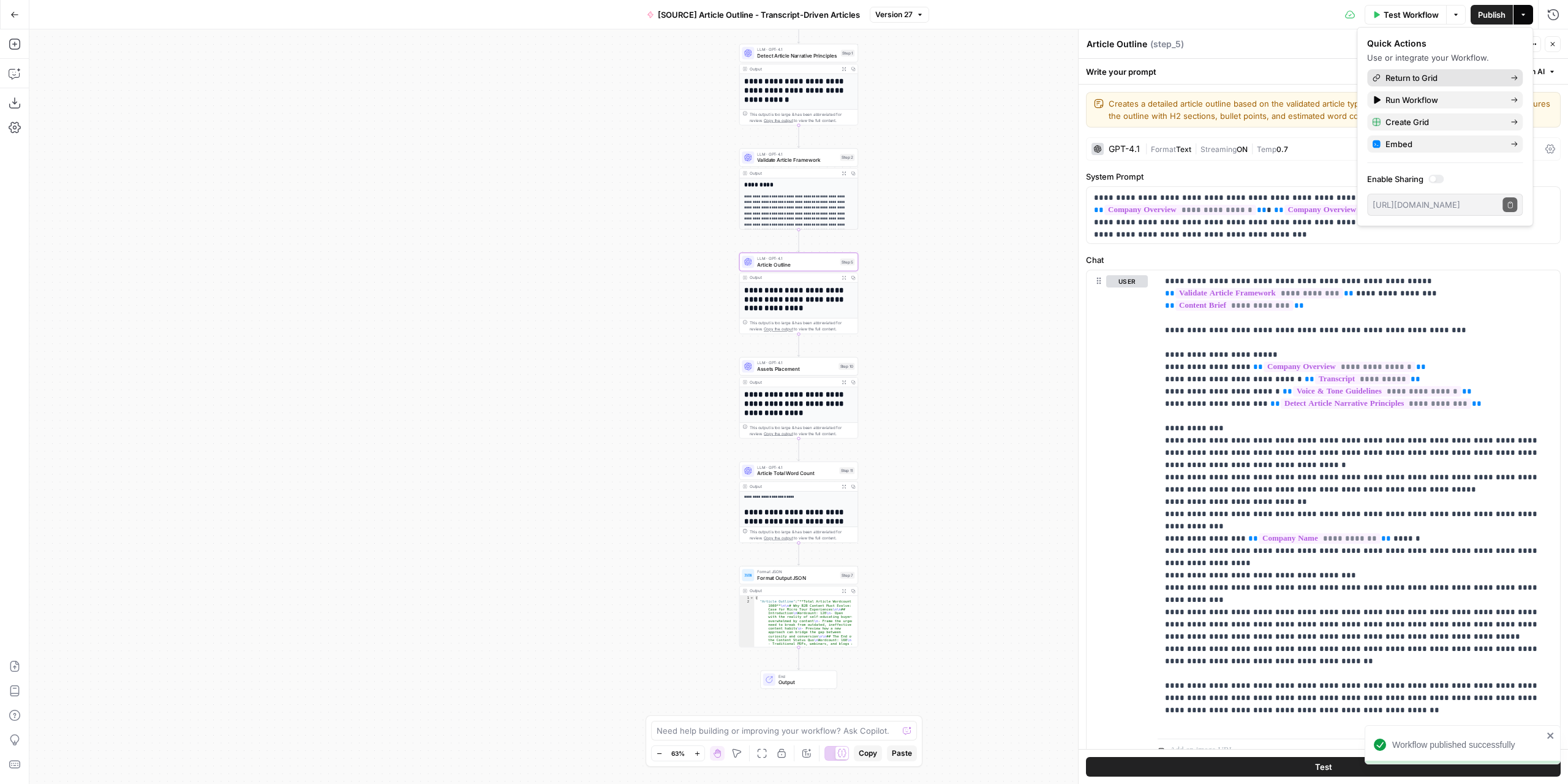
click at [1459, 80] on span "Return to Grid" at bounding box center [1444, 77] width 115 height 12
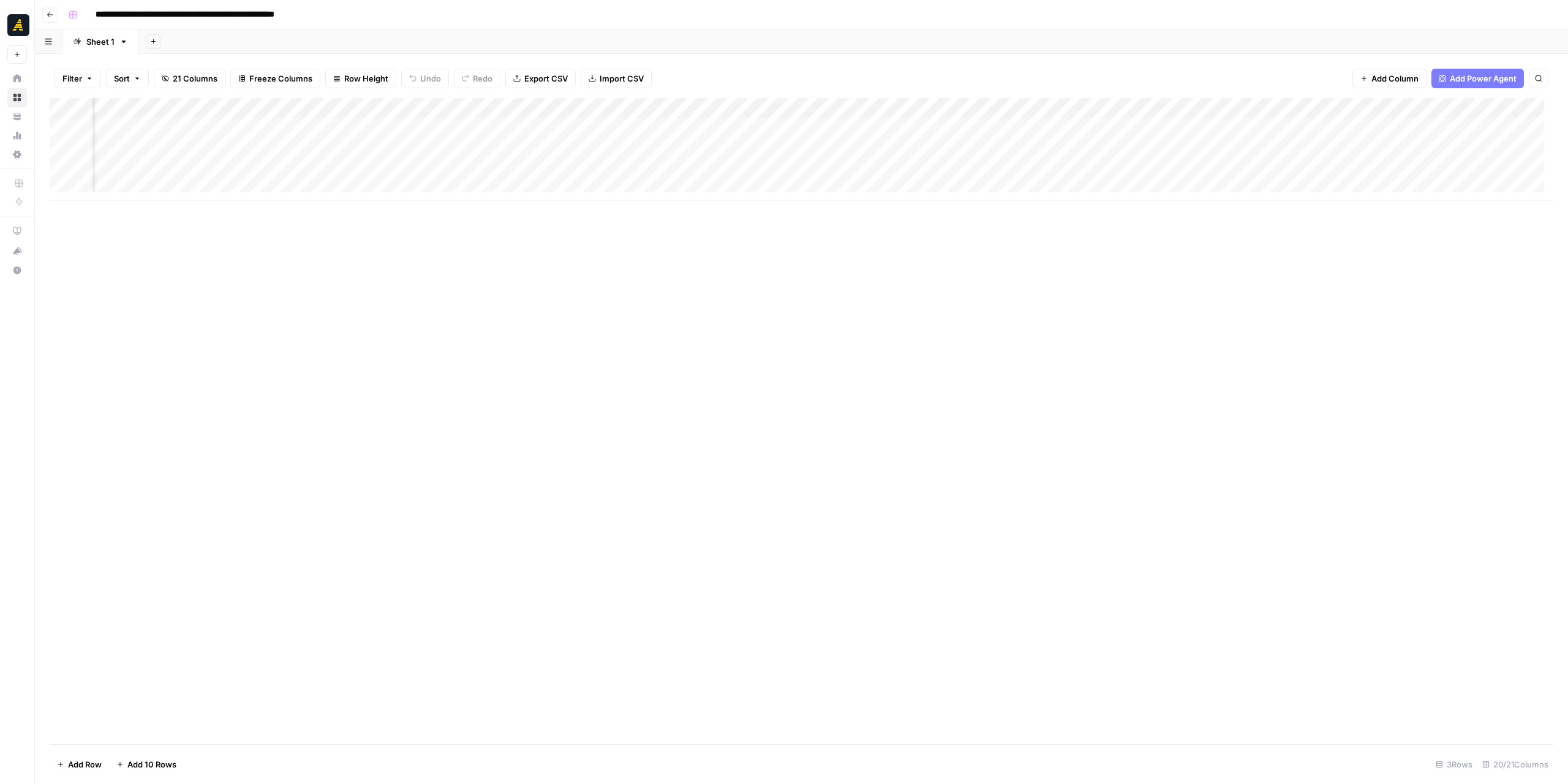
scroll to position [0, 1394]
click at [852, 168] on div "Add Column" at bounding box center [801, 149] width 1504 height 103
click at [1034, 173] on div "Add Column" at bounding box center [801, 149] width 1504 height 103
click at [919, 171] on div "Add Column" at bounding box center [801, 149] width 1504 height 103
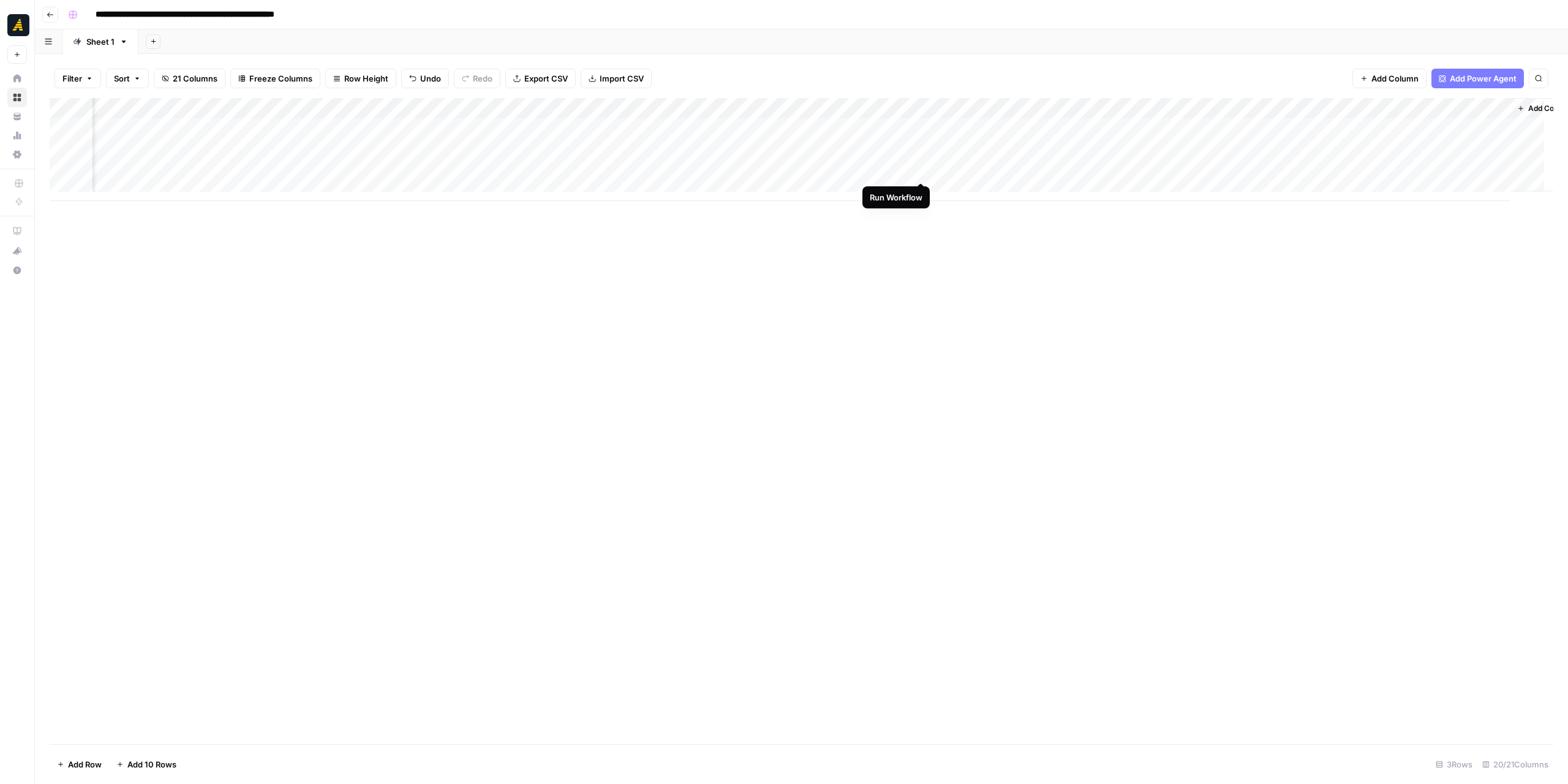
click at [921, 168] on div "Add Column" at bounding box center [801, 149] width 1504 height 103
click at [1033, 176] on div "Add Column" at bounding box center [801, 149] width 1504 height 103
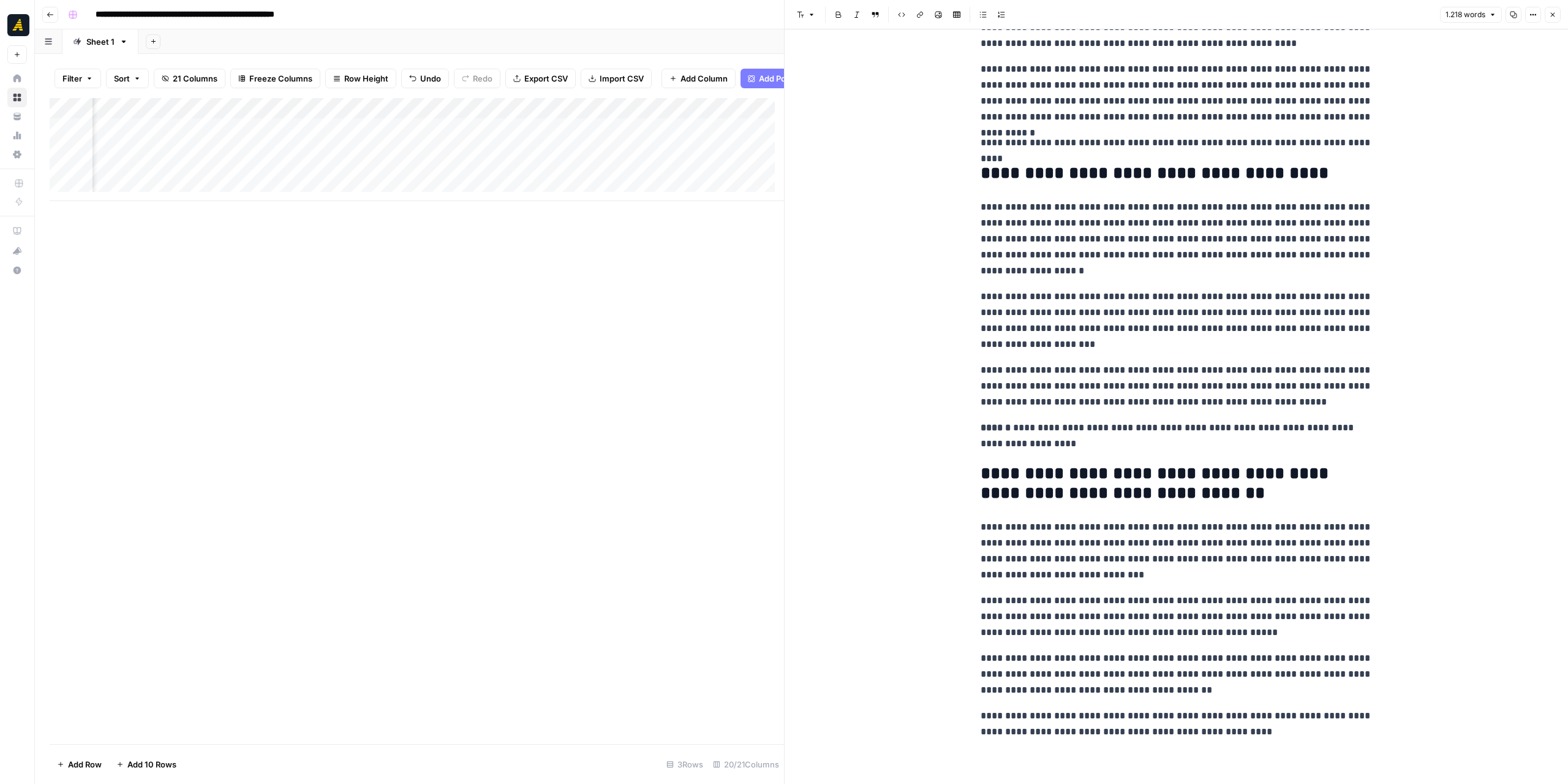
scroll to position [0, 1664]
click at [480, 118] on div "Add Column" at bounding box center [417, 149] width 735 height 103
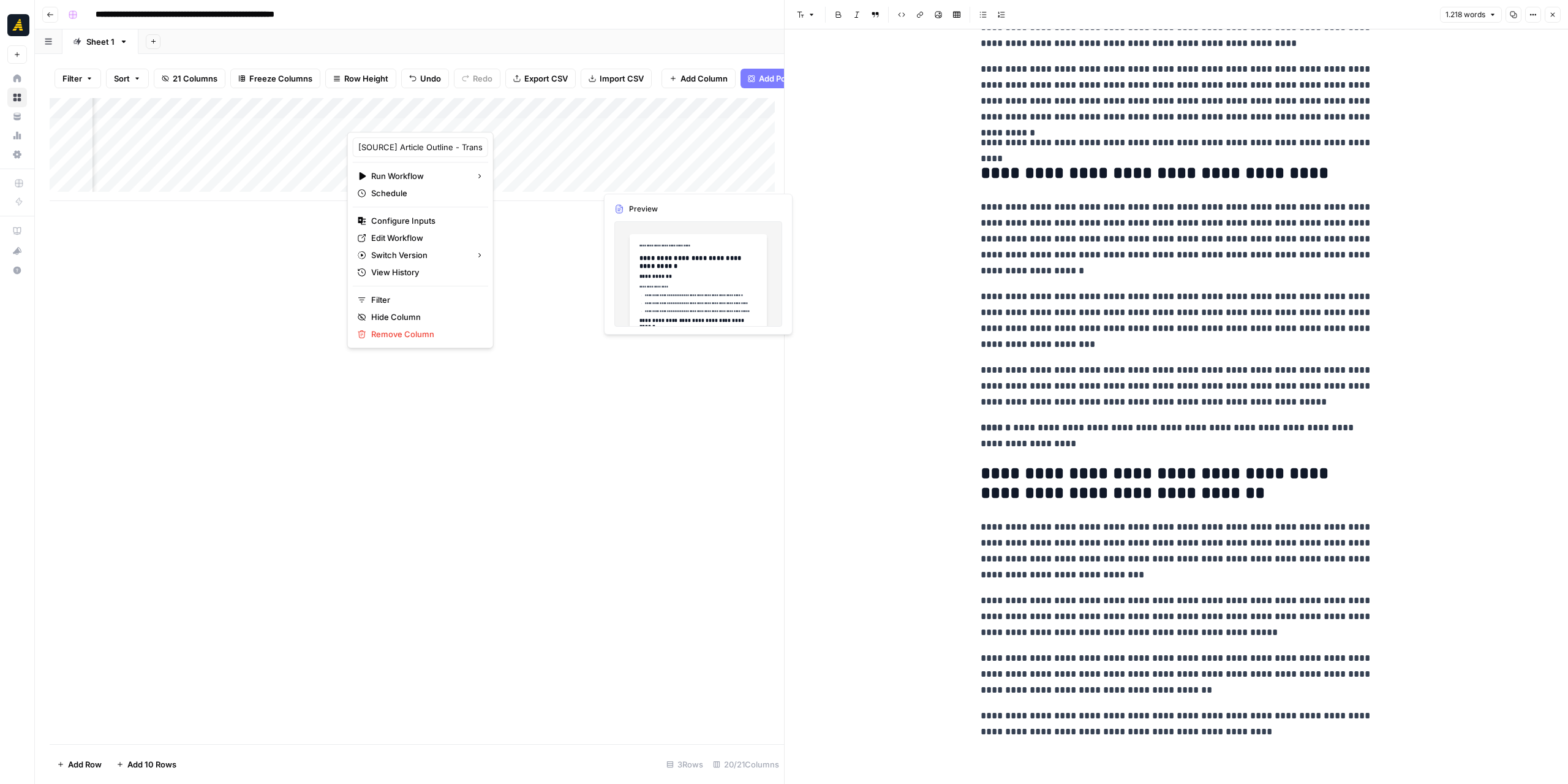
click at [689, 179] on div "Add Column" at bounding box center [417, 149] width 735 height 103
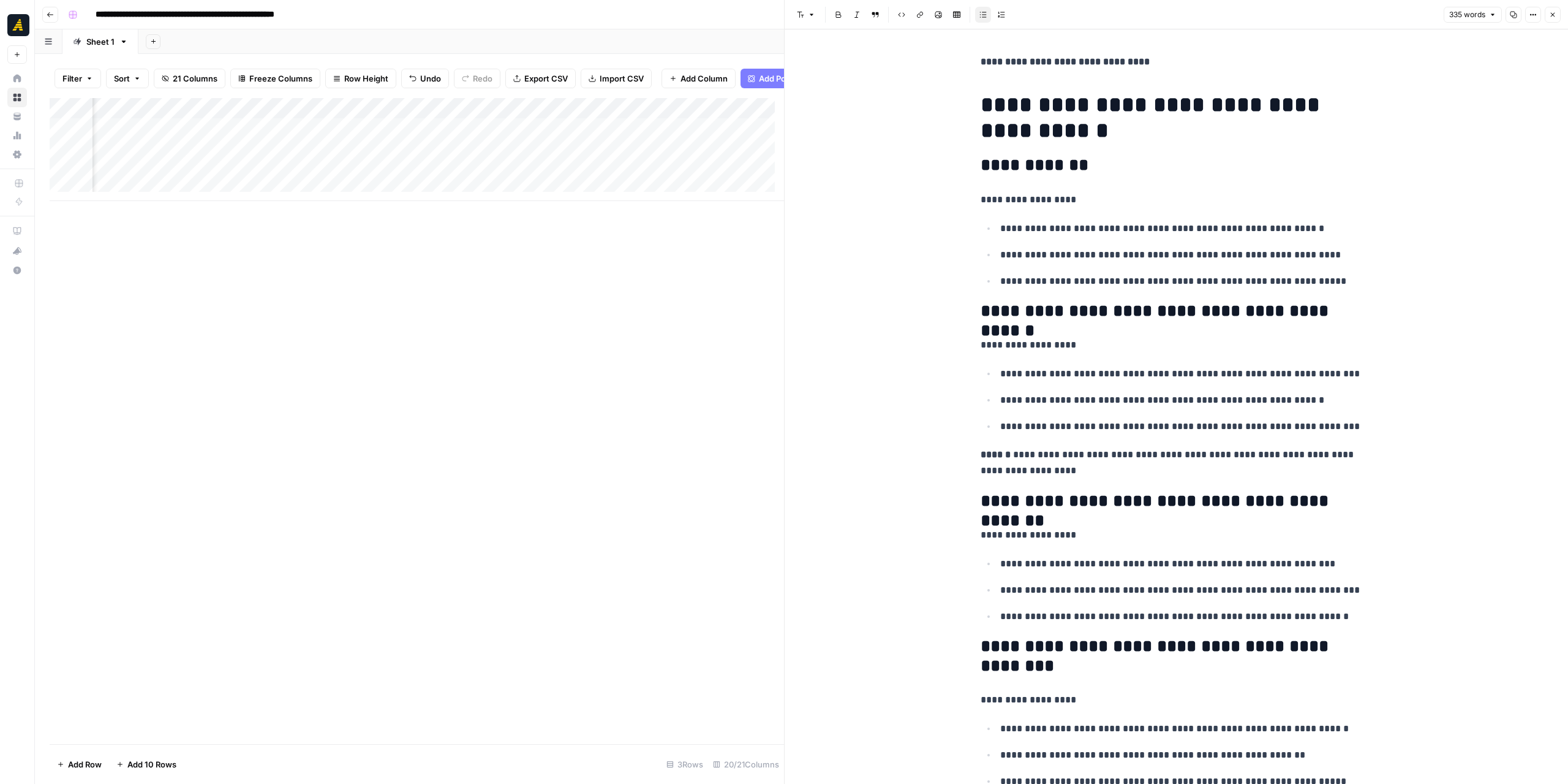
click at [583, 184] on div "Add Column" at bounding box center [417, 149] width 735 height 103
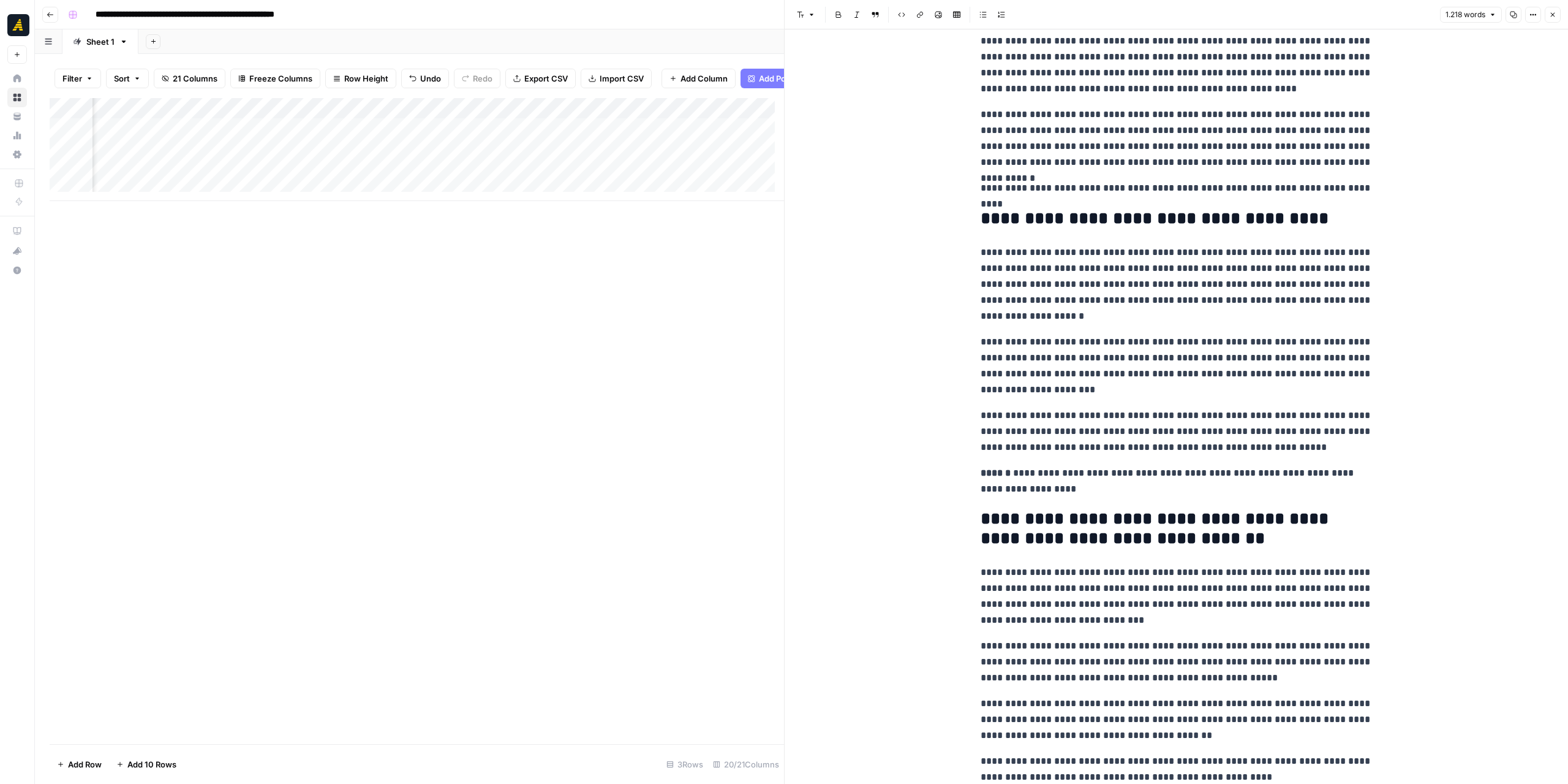
scroll to position [1519, 0]
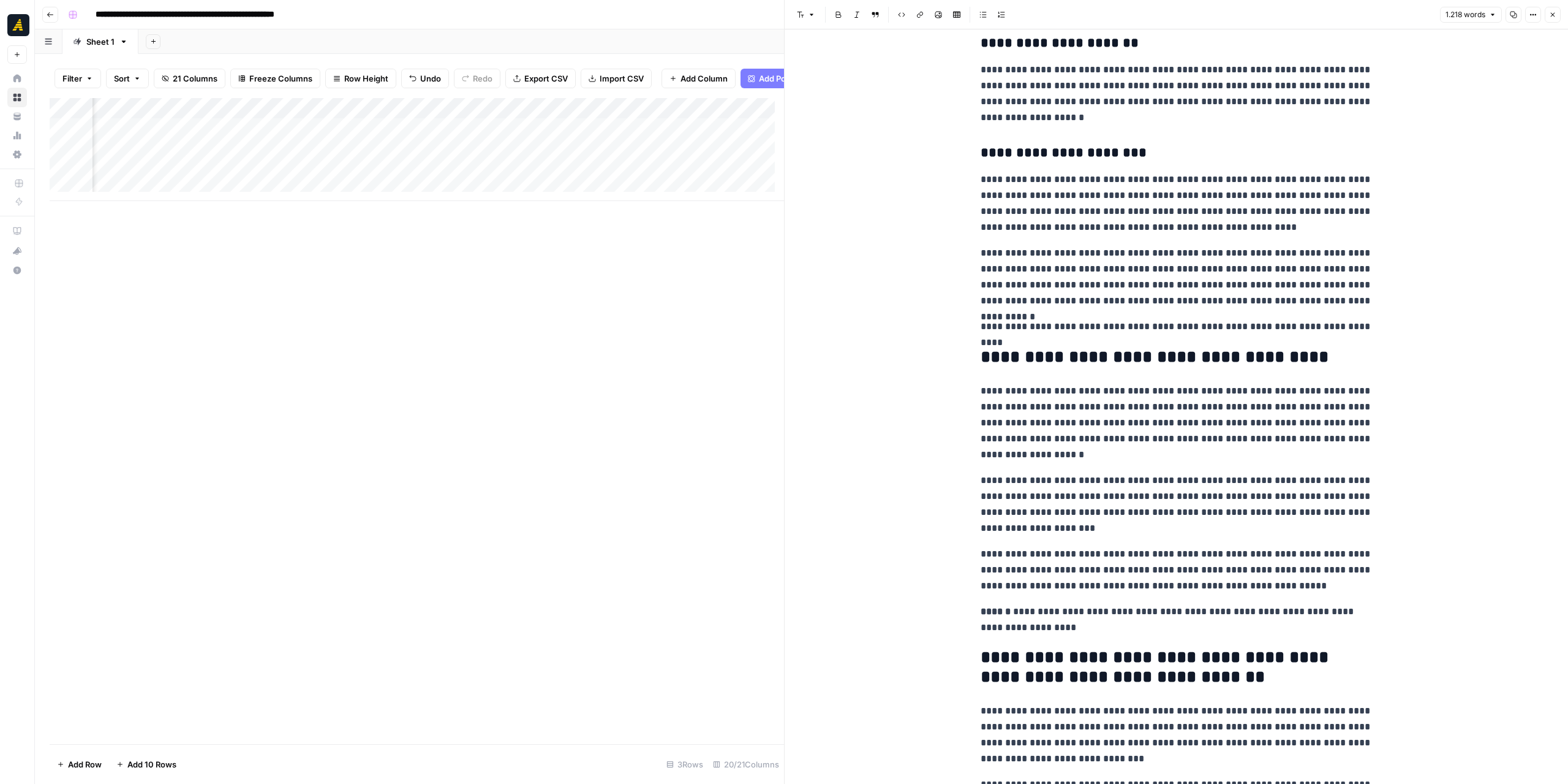
click at [432, 113] on div "Add Column" at bounding box center [417, 149] width 735 height 103
click at [365, 233] on span "Edit Workflow" at bounding box center [383, 237] width 107 height 12
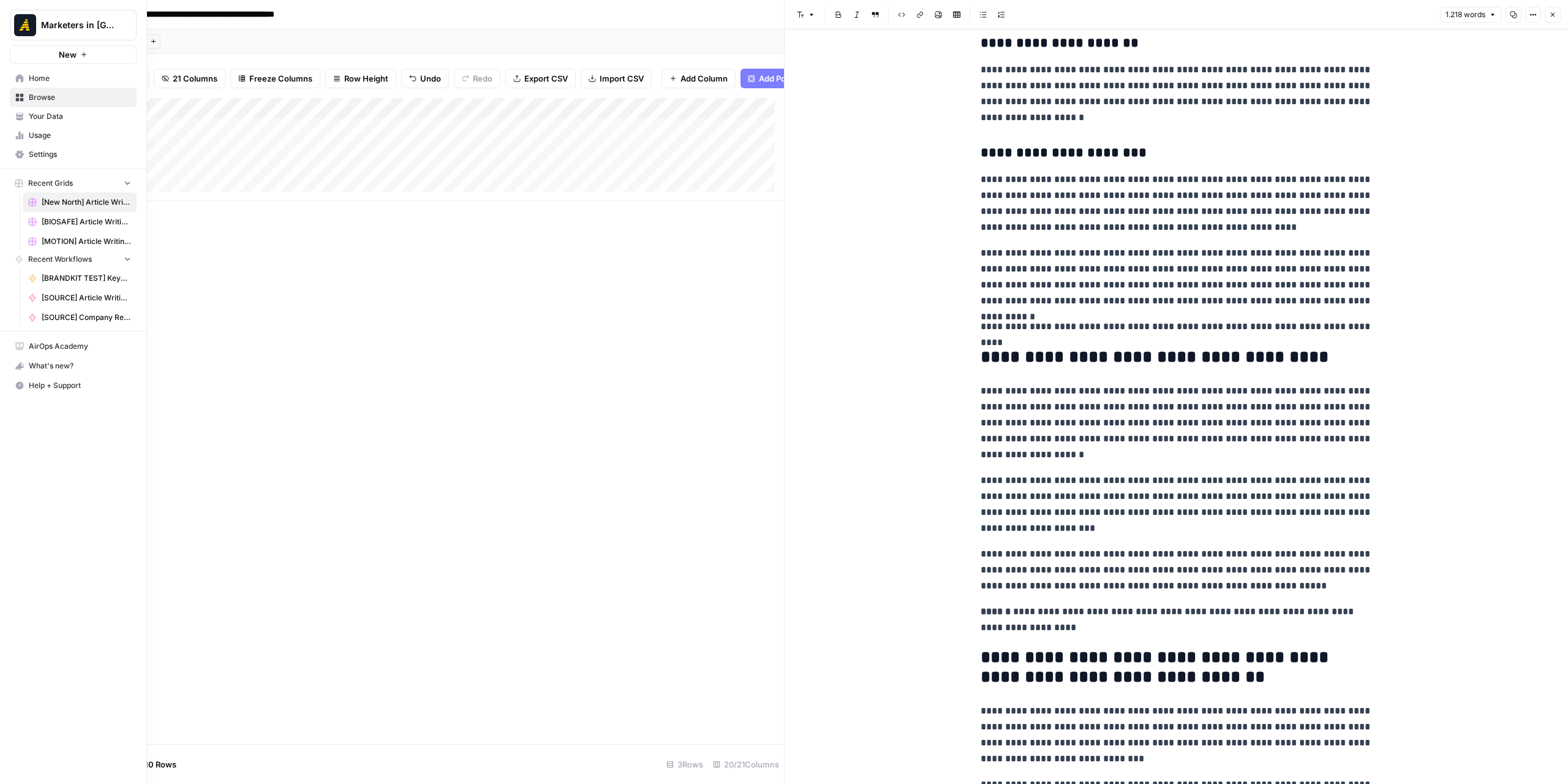
click at [23, 80] on icon at bounding box center [20, 78] width 8 height 8
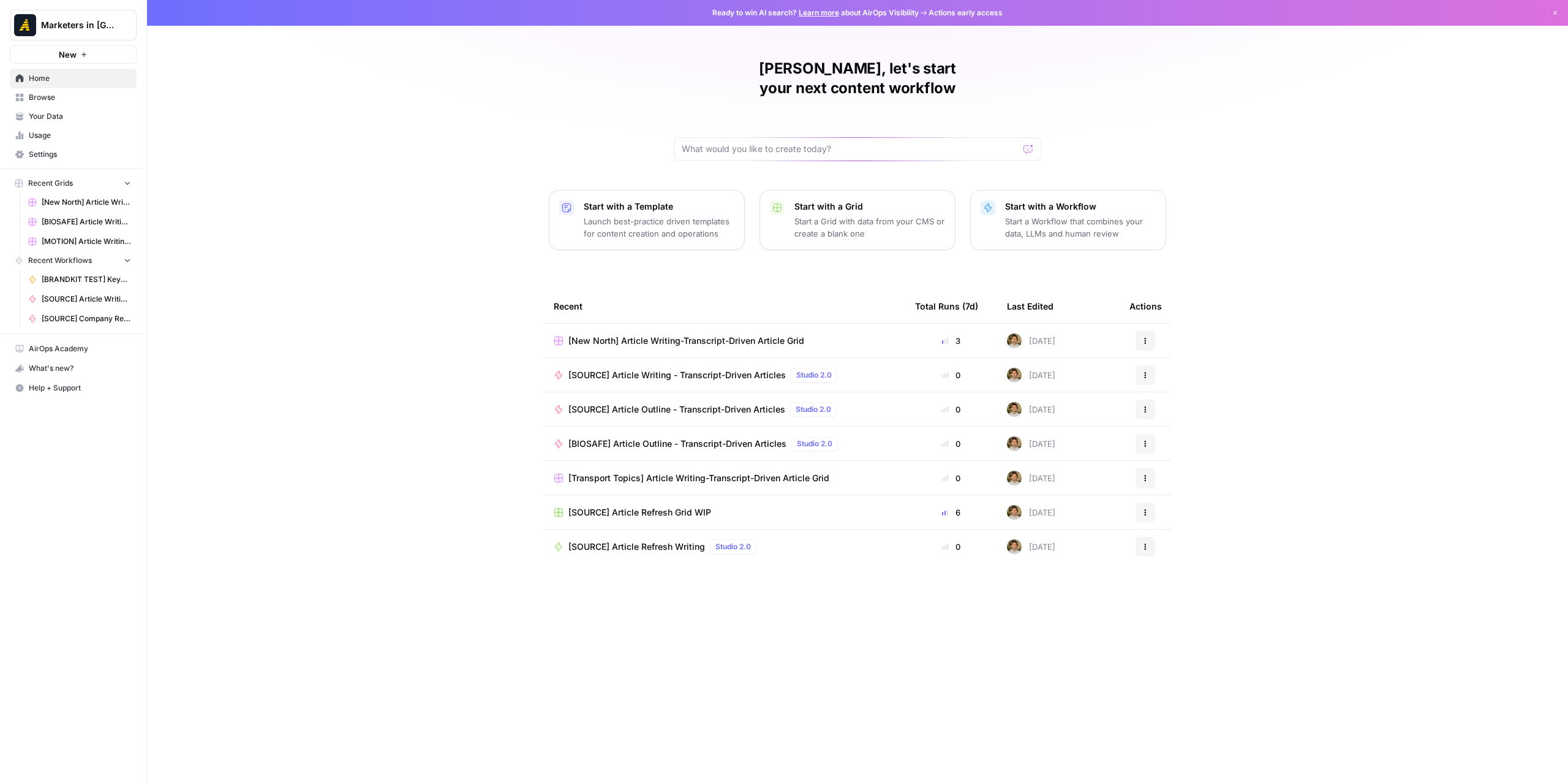
click at [73, 96] on span "Browse" at bounding box center [80, 97] width 102 height 11
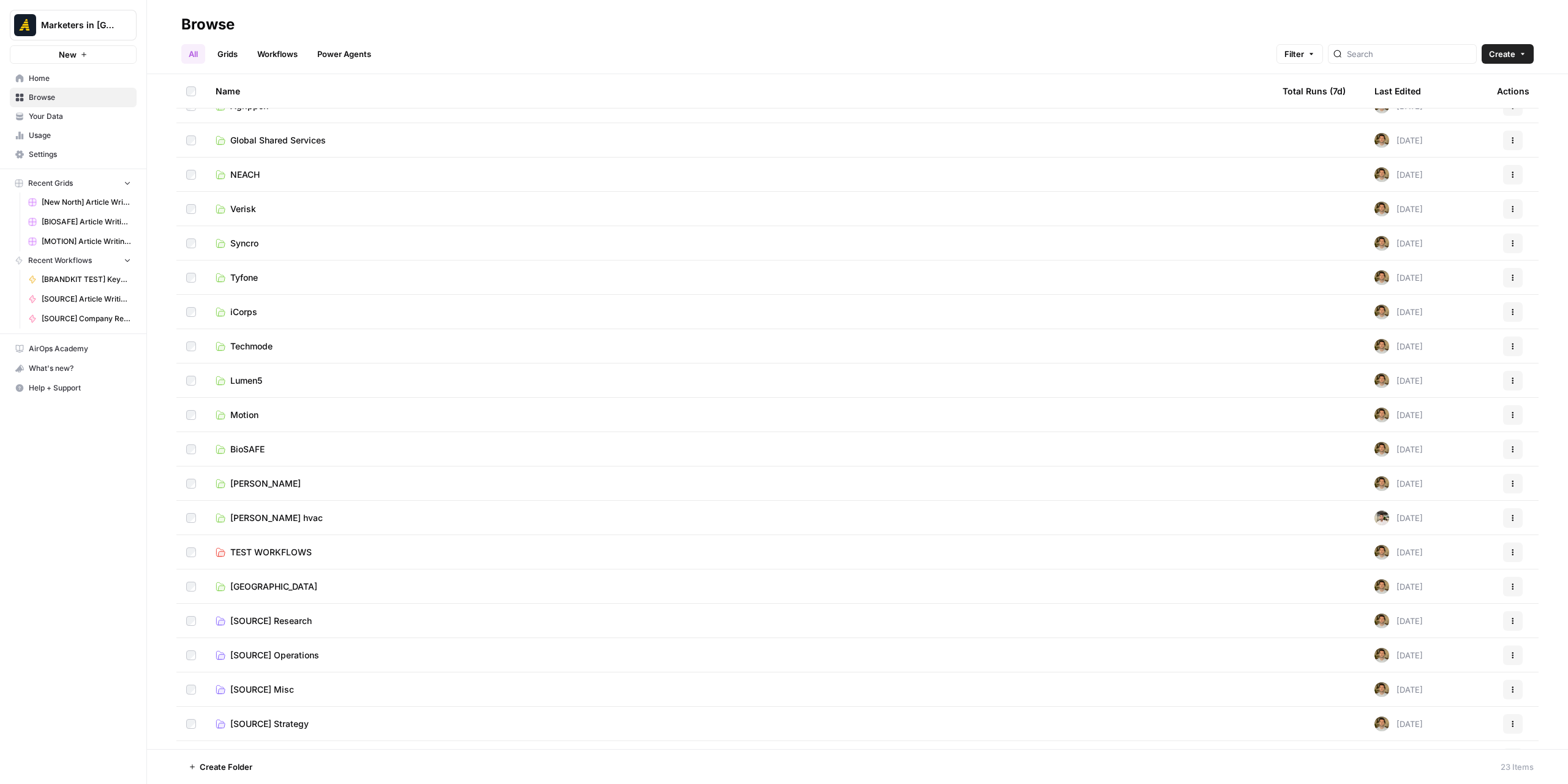
scroll to position [87, 0]
click at [255, 481] on span "BioSAFE" at bounding box center [248, 484] width 34 height 12
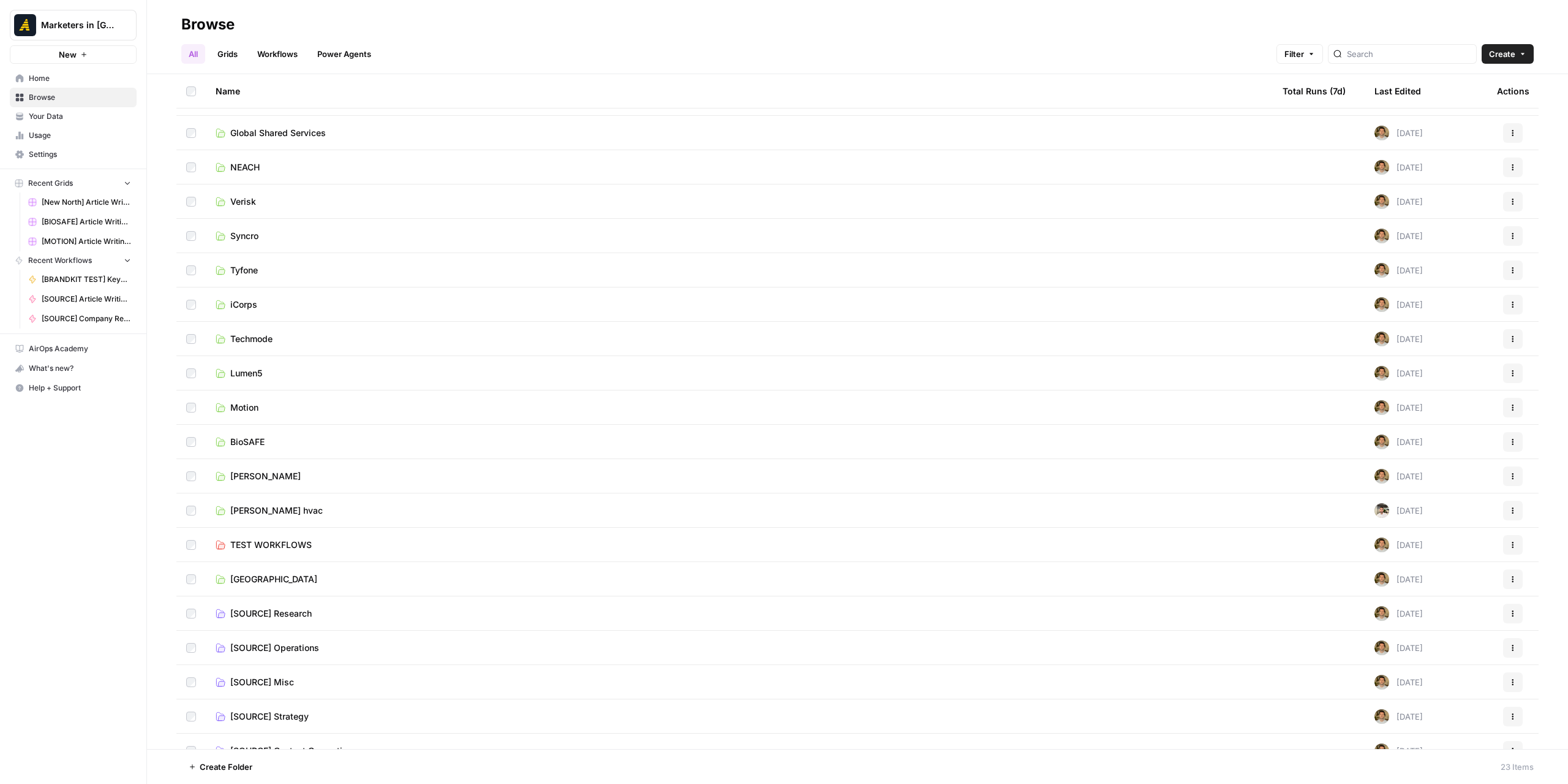
scroll to position [148, 0]
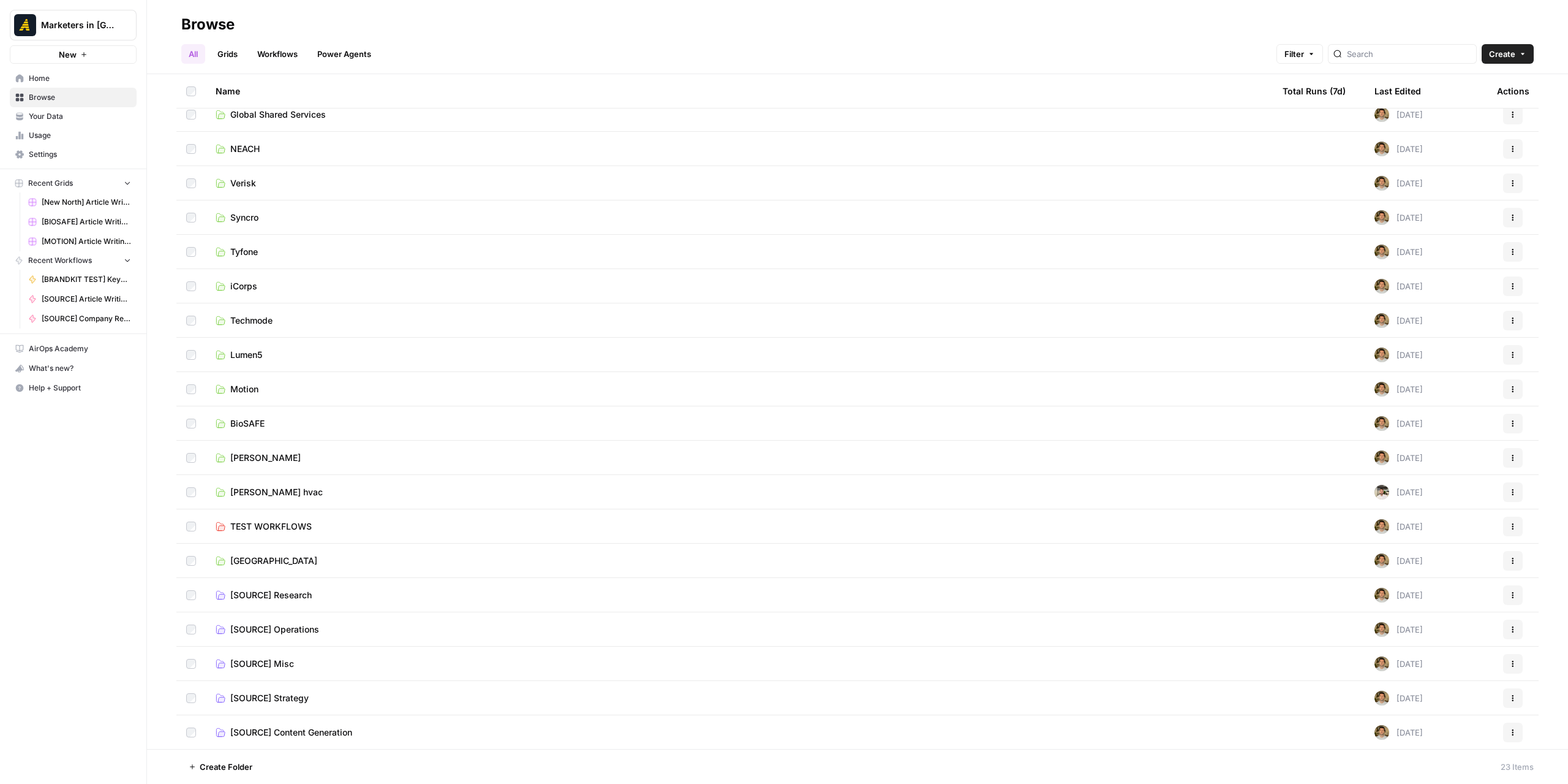
click at [330, 739] on td "[SOURCE] Content Generation" at bounding box center [739, 732] width 1067 height 34
click at [331, 734] on span "[SOURCE] Content Generation" at bounding box center [292, 732] width 122 height 12
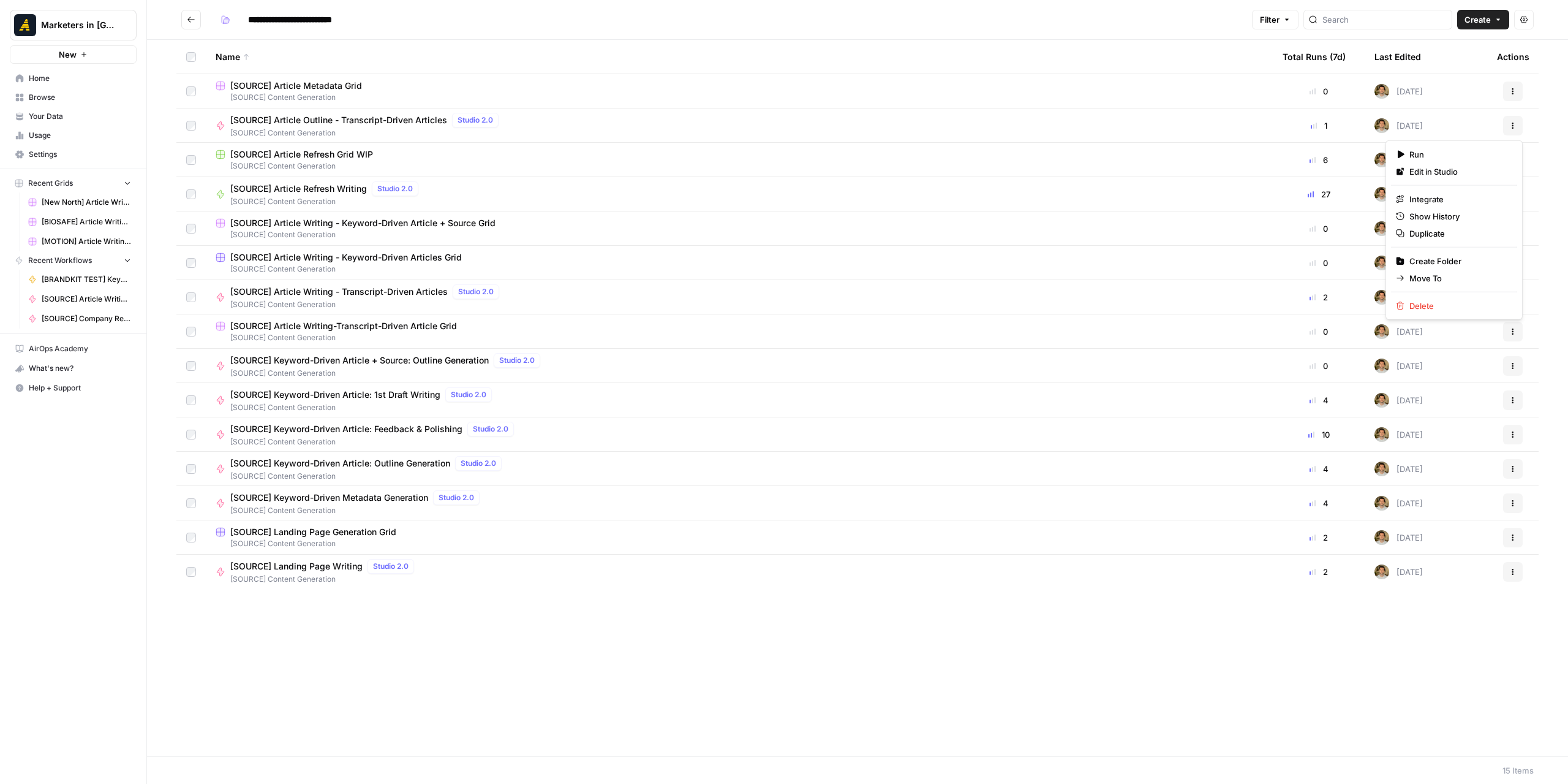
click at [1512, 123] on icon "button" at bounding box center [1513, 123] width 2 height 2
click at [1447, 232] on span "Duplicate" at bounding box center [1459, 233] width 98 height 12
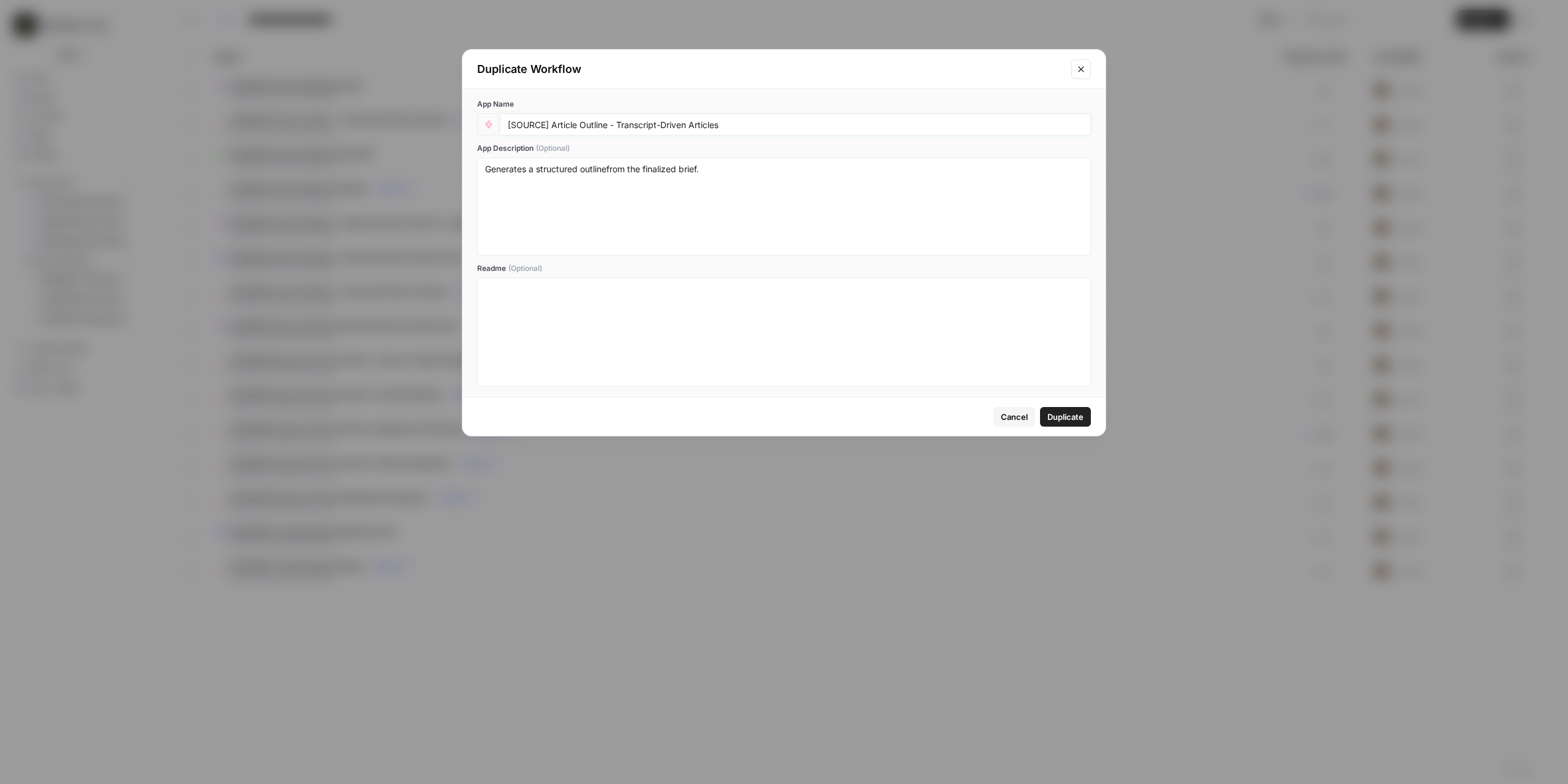
click at [541, 126] on input "[SOURCE] Article Outline - Transcript-Driven Articles" at bounding box center [795, 124] width 575 height 11
drag, startPoint x: 546, startPoint y: 124, endPoint x: 512, endPoint y: 124, distance: 34.0
click at [512, 124] on input "[SOURCE] Article Outline - Transcript-Driven Articles" at bounding box center [795, 124] width 575 height 11
type input "[BIOSAFE] Article Outline - Transcript-Driven Articles"
click at [1059, 414] on span "Duplicate" at bounding box center [1065, 416] width 36 height 12
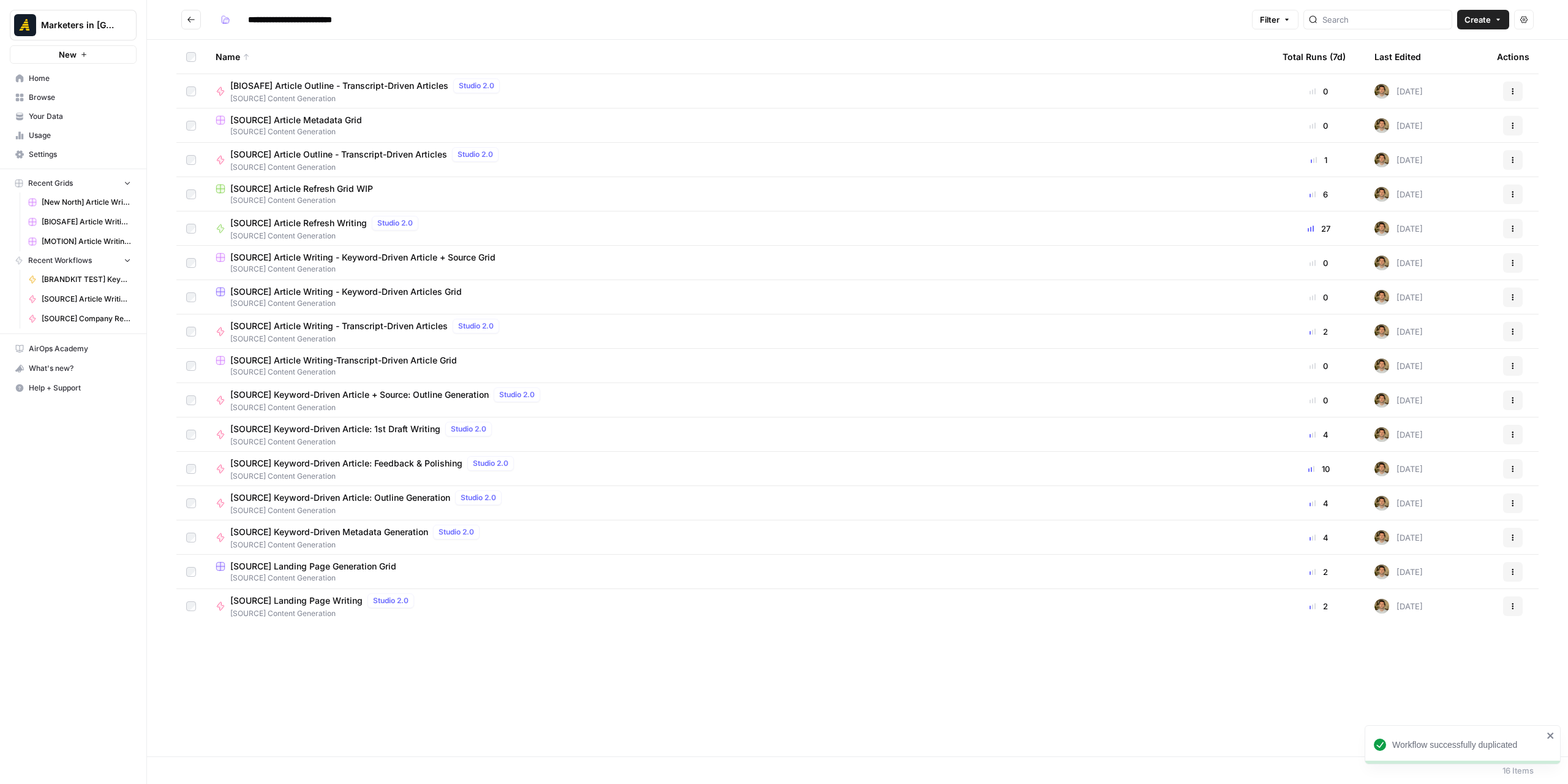
click at [196, 89] on td at bounding box center [191, 90] width 29 height 33
click at [227, 757] on button "Move Selection" at bounding box center [219, 767] width 75 height 20
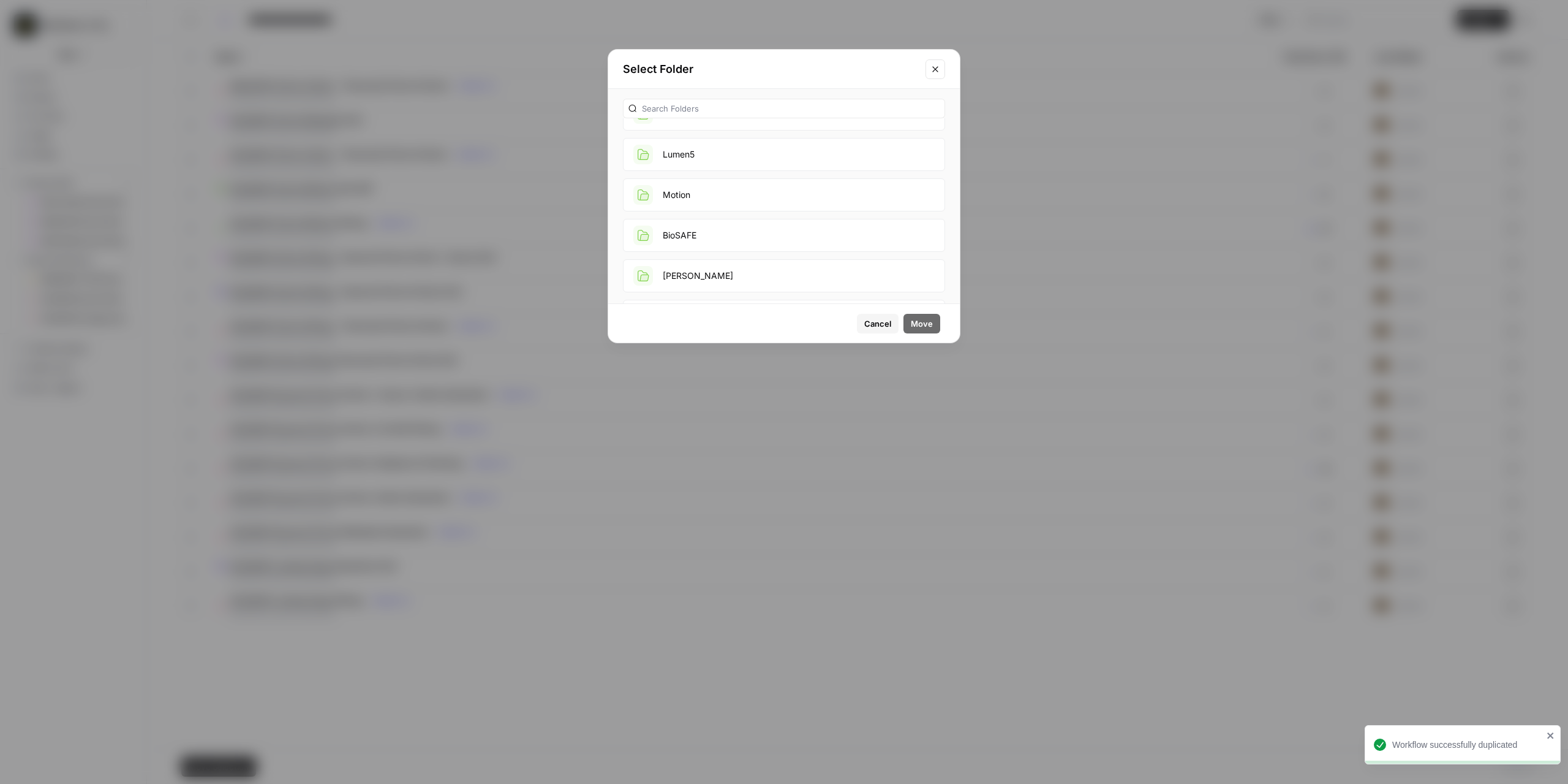
scroll to position [490, 0]
click at [744, 206] on button "BioSAFE" at bounding box center [784, 218] width 322 height 33
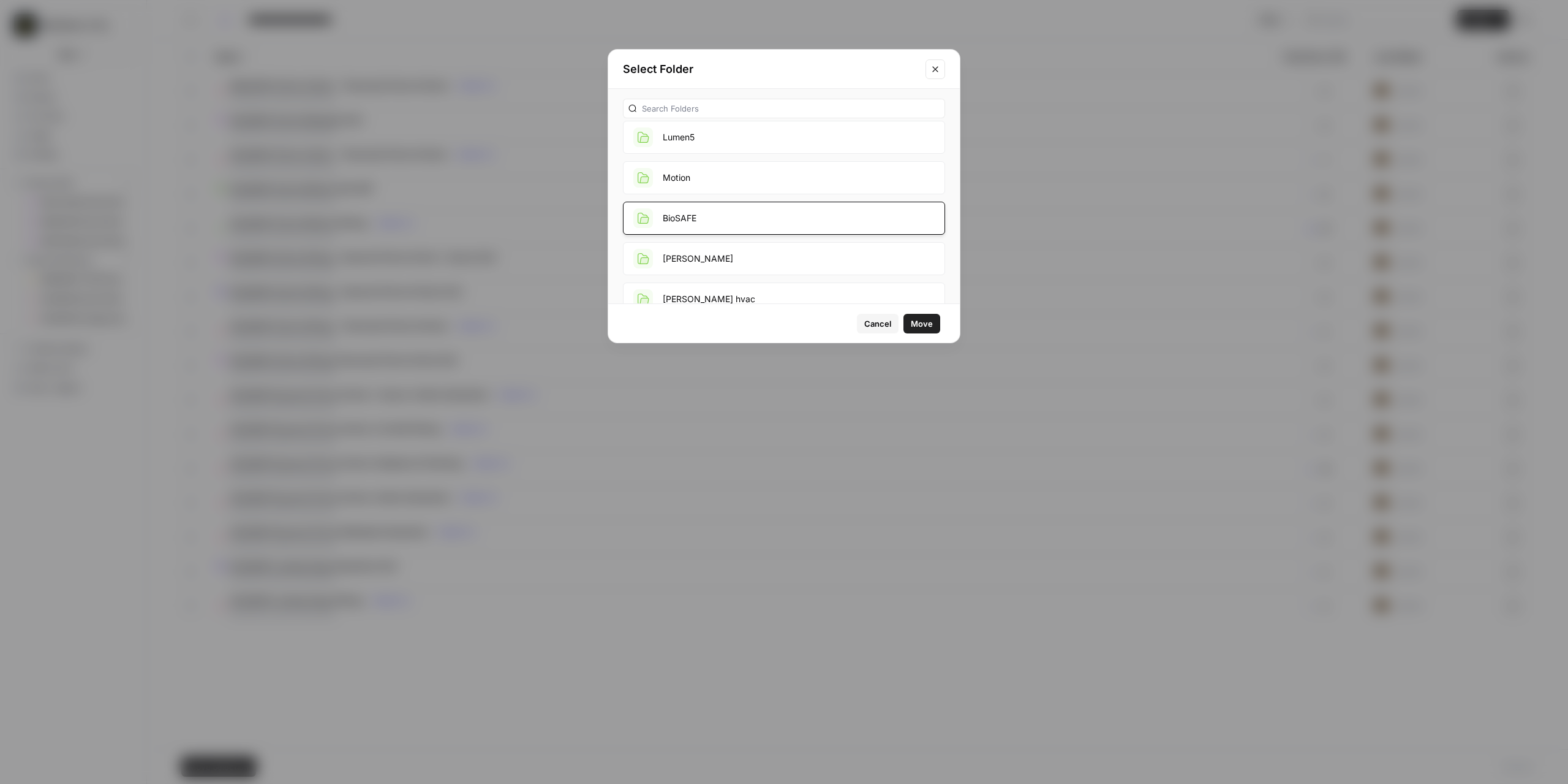
click at [916, 324] on span "Move" at bounding box center [922, 323] width 22 height 12
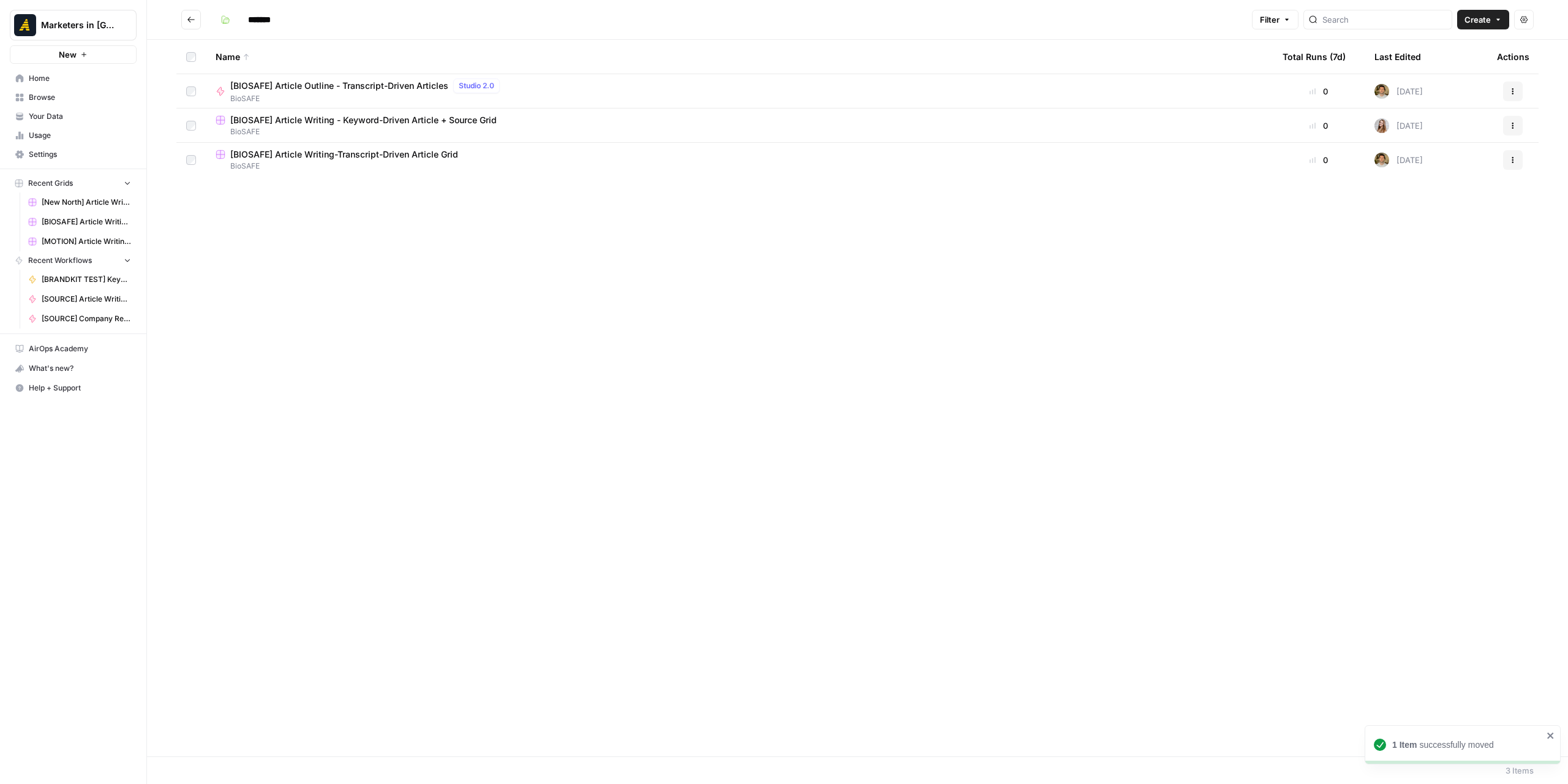
click at [194, 20] on icon "Go back" at bounding box center [191, 19] width 7 height 5
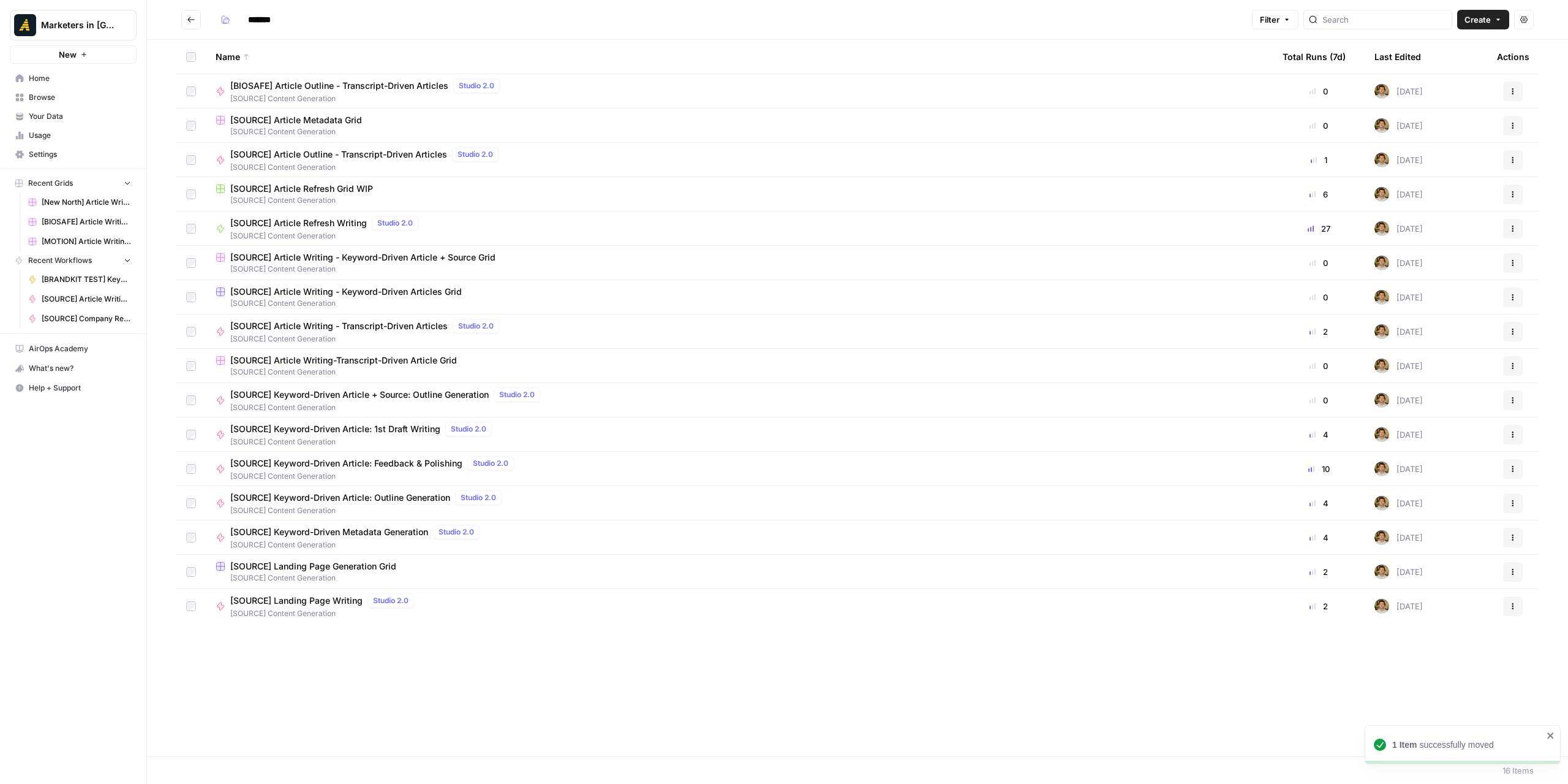
type input "**********"
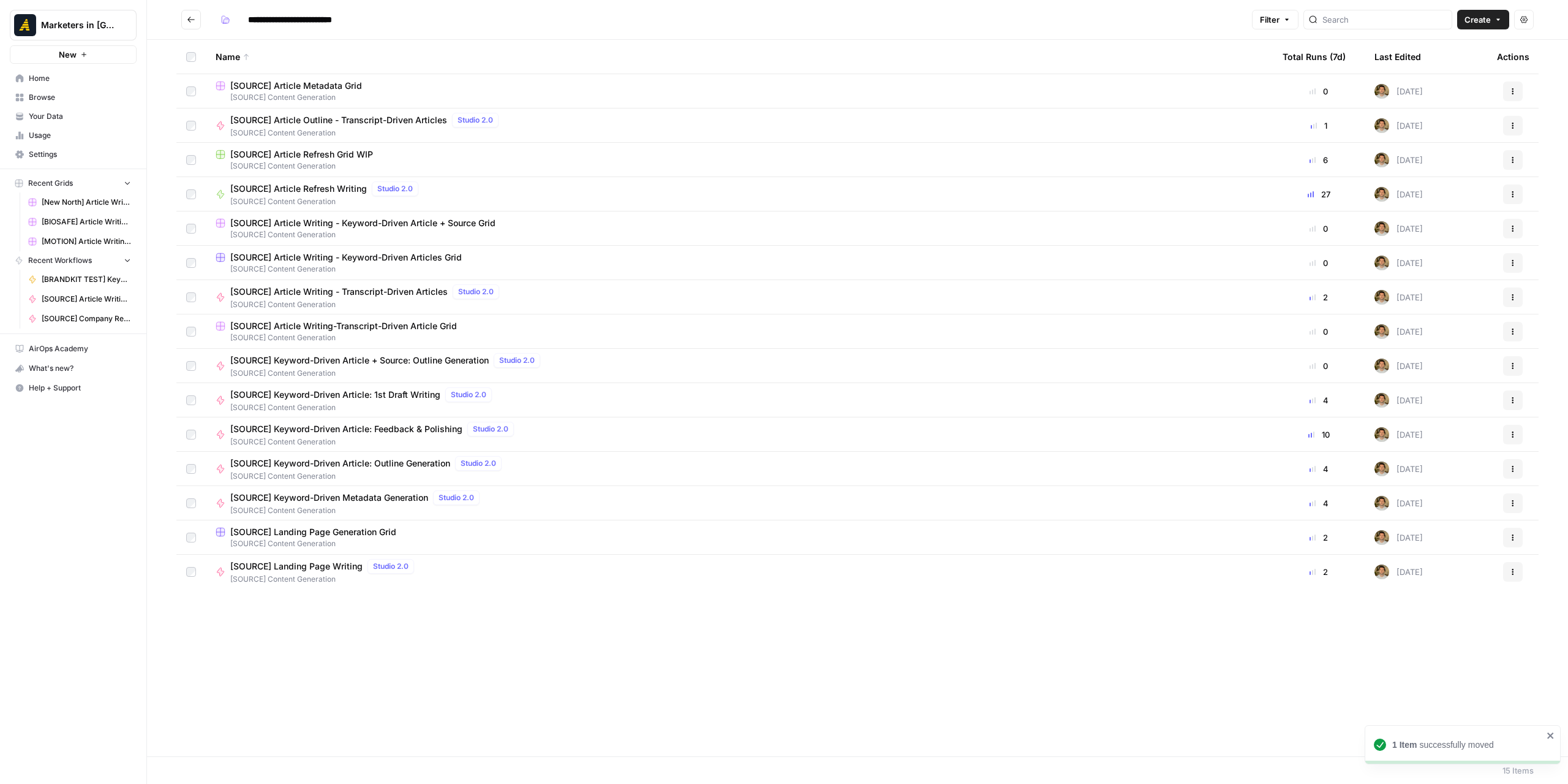
click at [194, 20] on icon "Go back" at bounding box center [191, 19] width 7 height 5
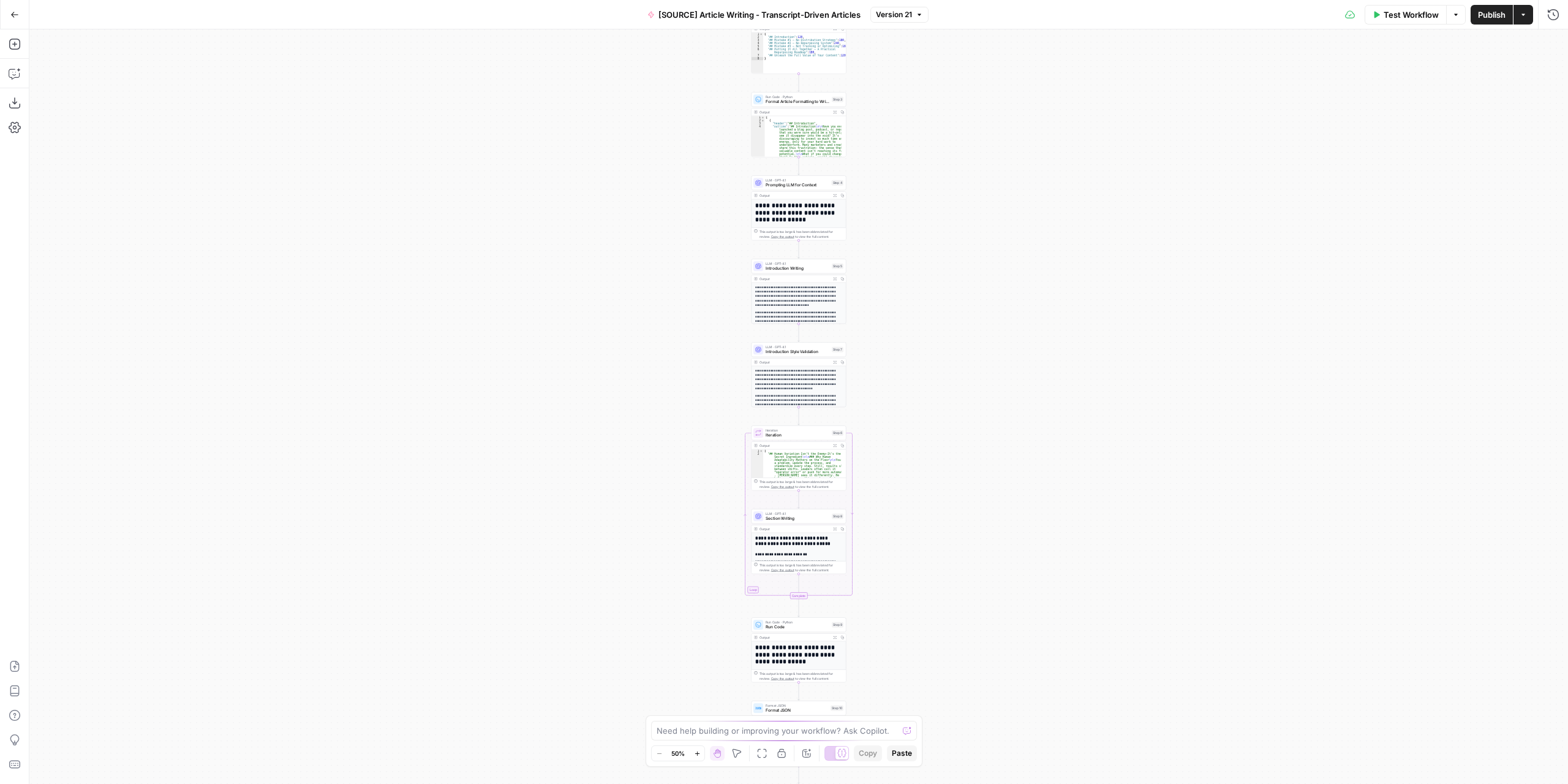
click at [906, 412] on div "Workflow Set Inputs Inputs LLM · GPT-4.1 Extract Article Structure Step 1 Outpu…" at bounding box center [799, 406] width 1539 height 755
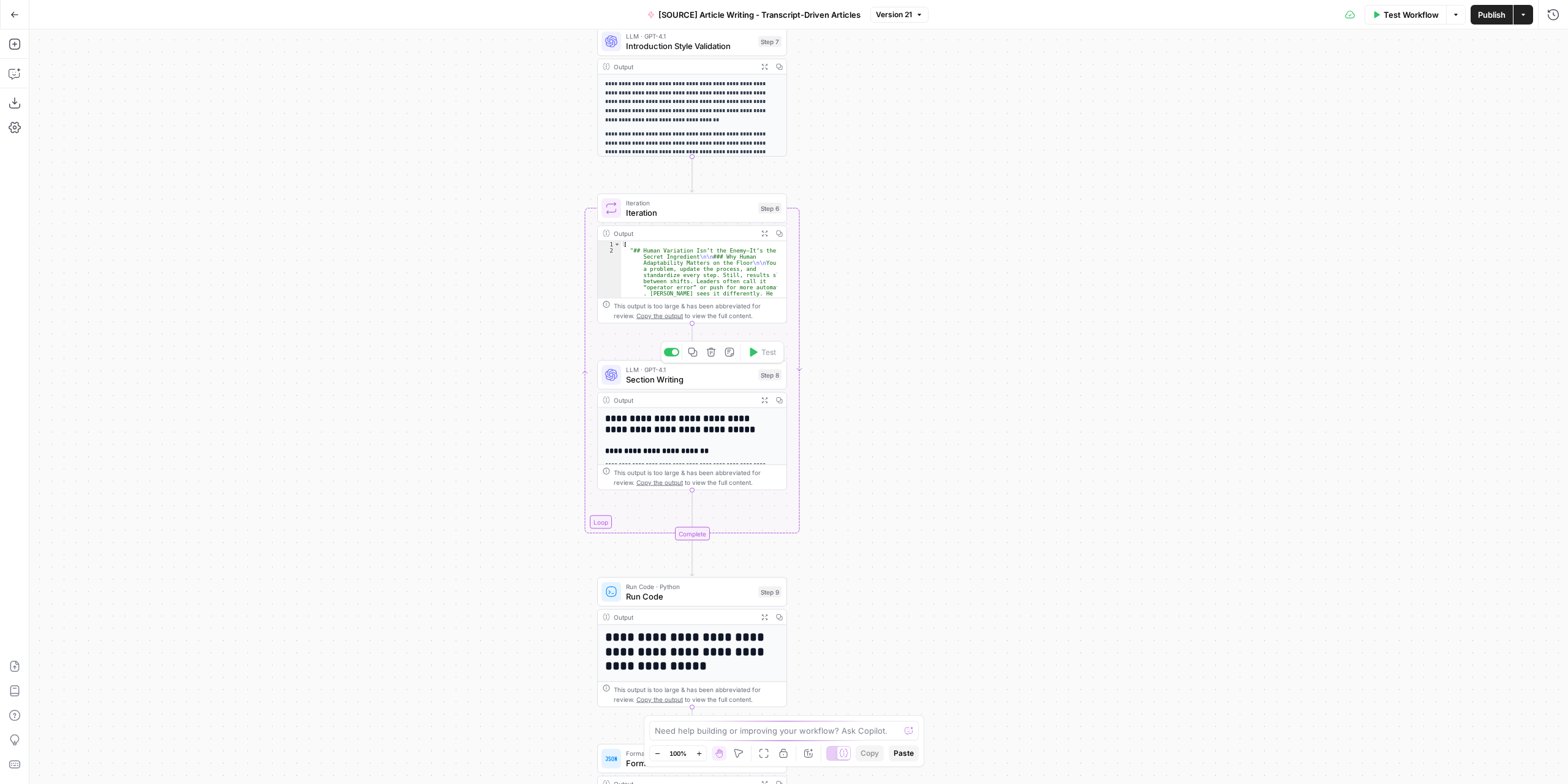
click at [735, 380] on span "Section Writing" at bounding box center [689, 379] width 127 height 12
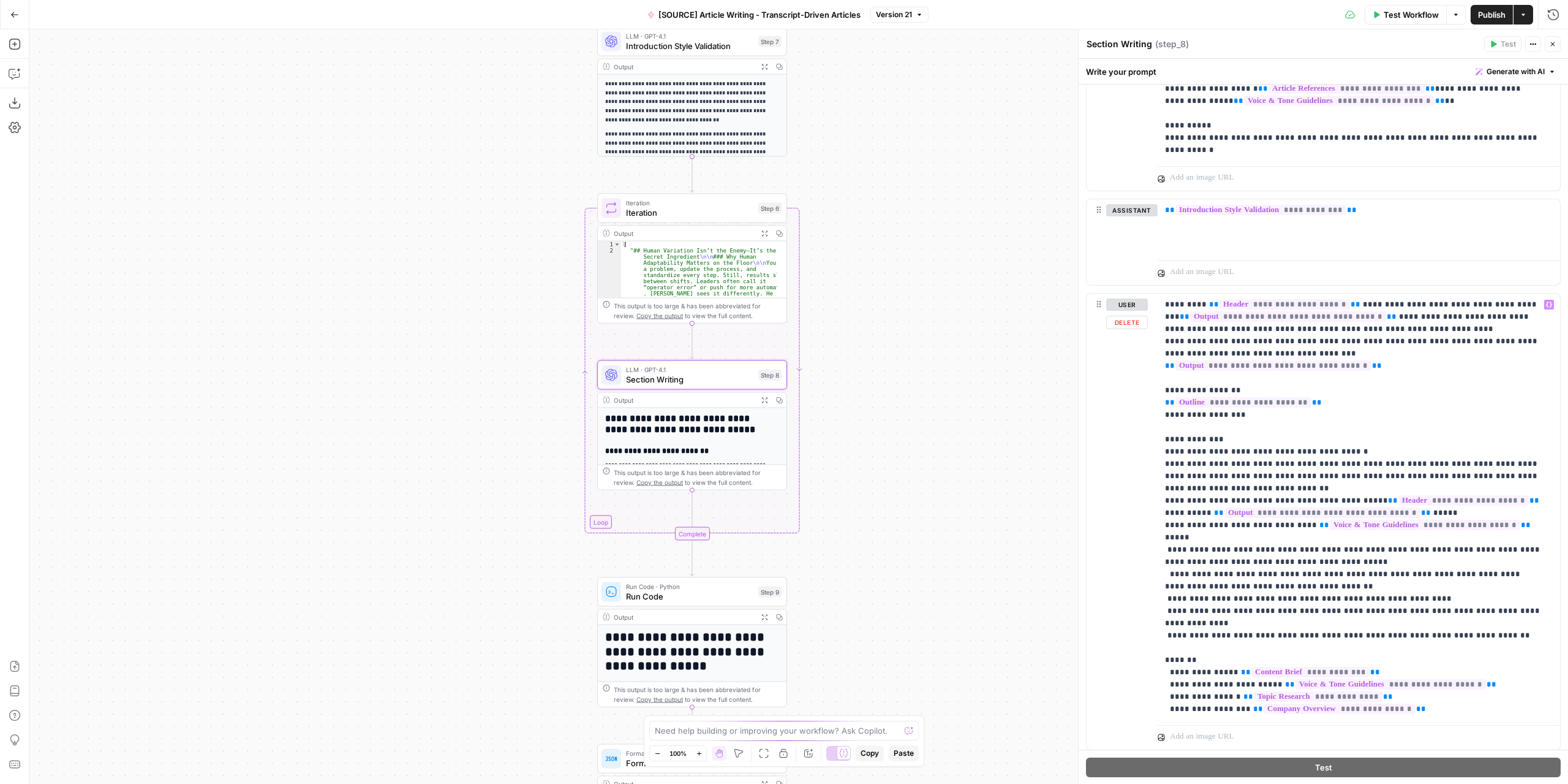
scroll to position [1839, 0]
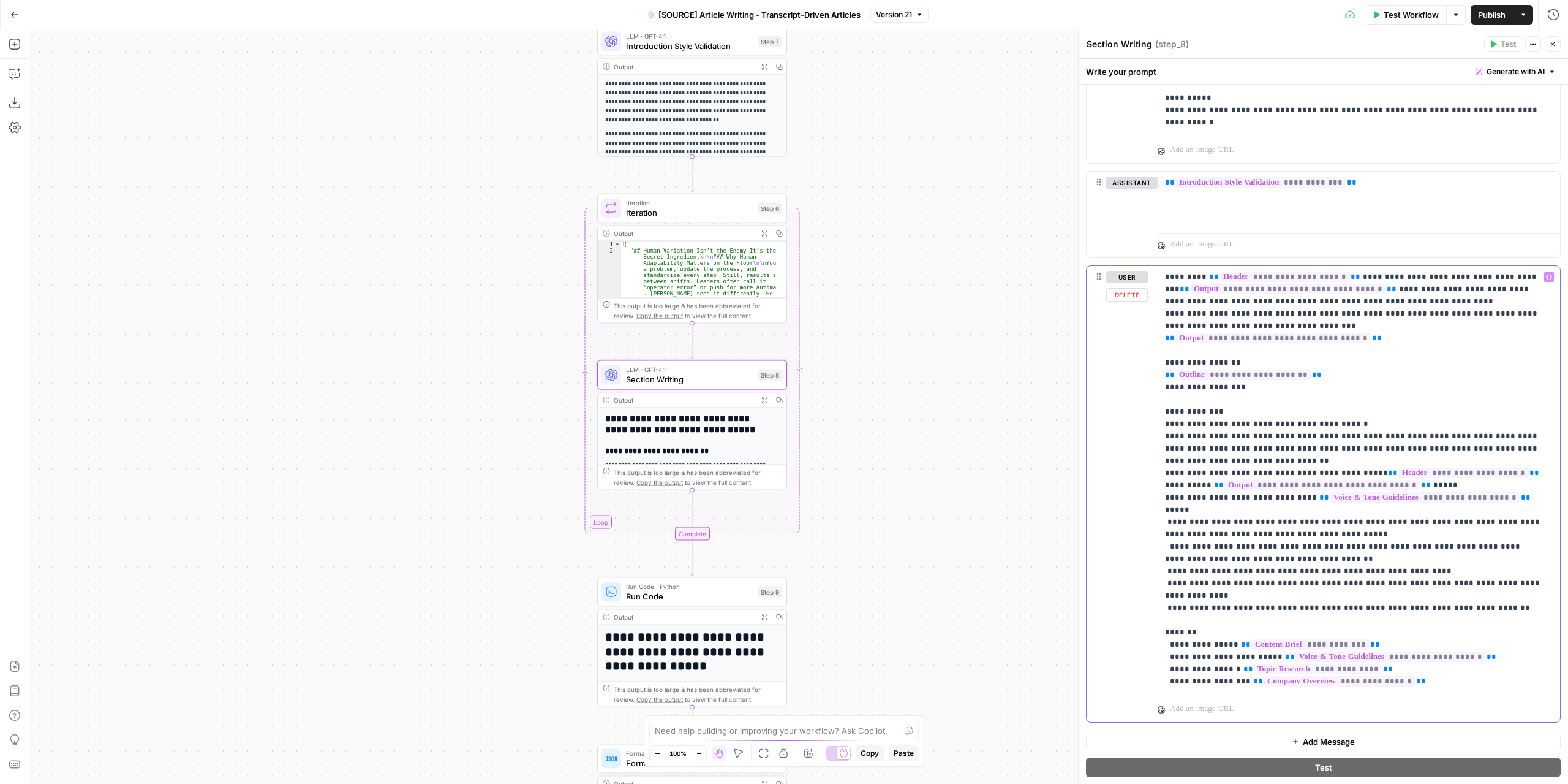
click at [1318, 562] on p "**********" at bounding box center [1354, 479] width 379 height 417
drag, startPoint x: 1320, startPoint y: 562, endPoint x: 1311, endPoint y: 561, distance: 9.1
click at [1311, 561] on p "**********" at bounding box center [1354, 479] width 379 height 417
click at [1472, 569] on p "**********" at bounding box center [1354, 479] width 379 height 417
click at [1464, 562] on p "**********" at bounding box center [1354, 479] width 379 height 417
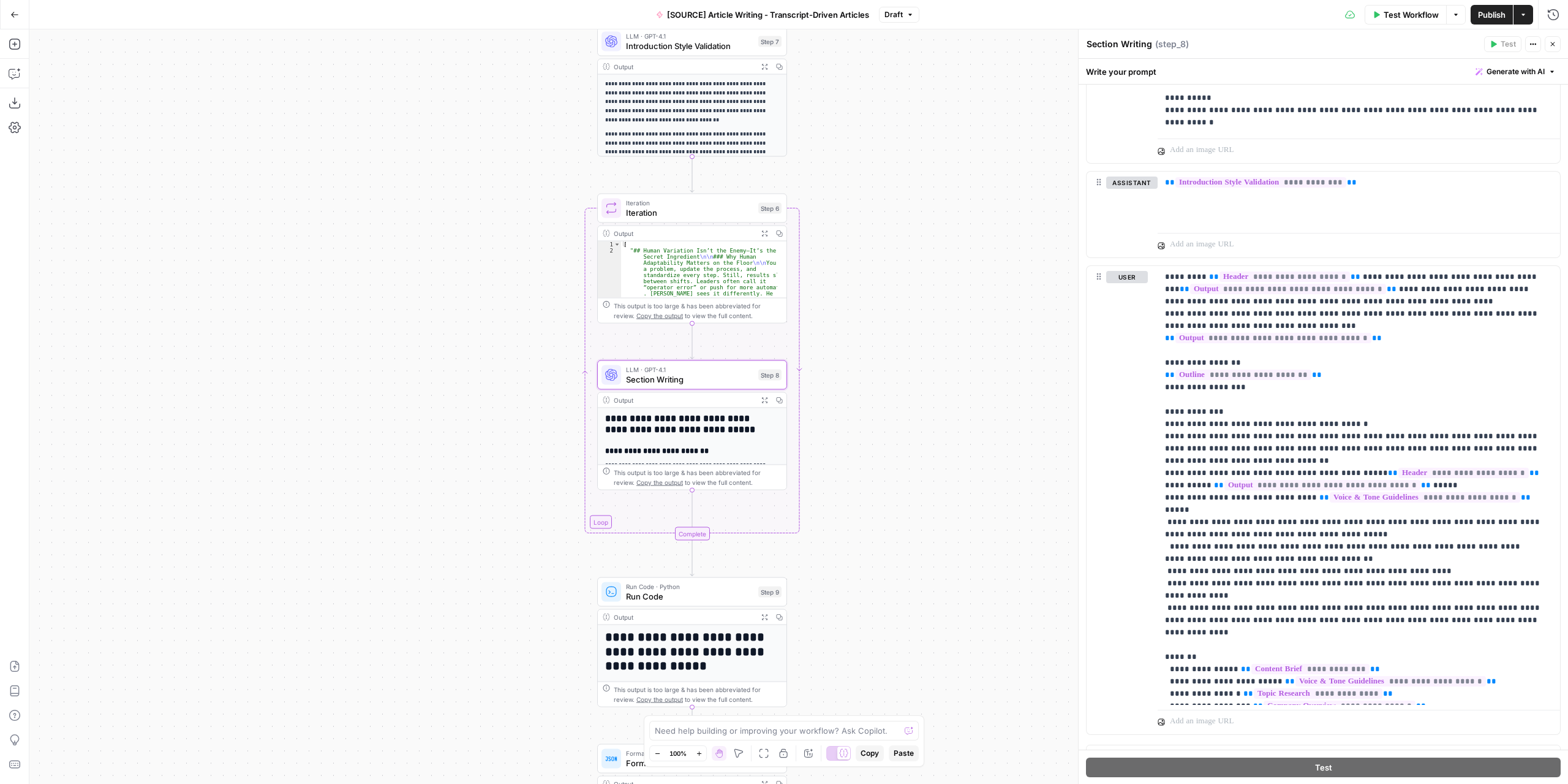
click at [1497, 14] on span "Publish" at bounding box center [1492, 14] width 28 height 12
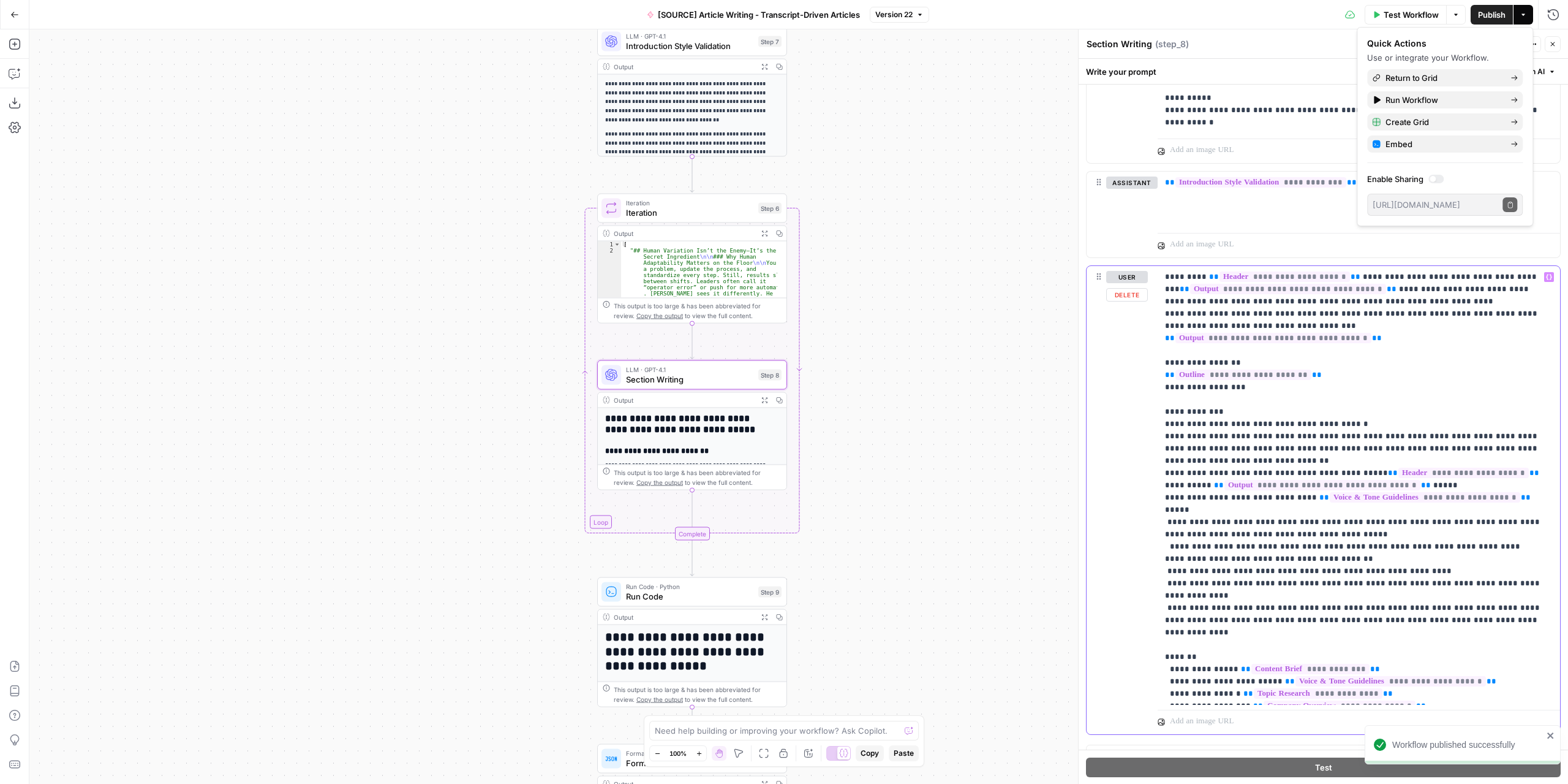
click at [1463, 585] on p "**********" at bounding box center [1354, 485] width 379 height 429
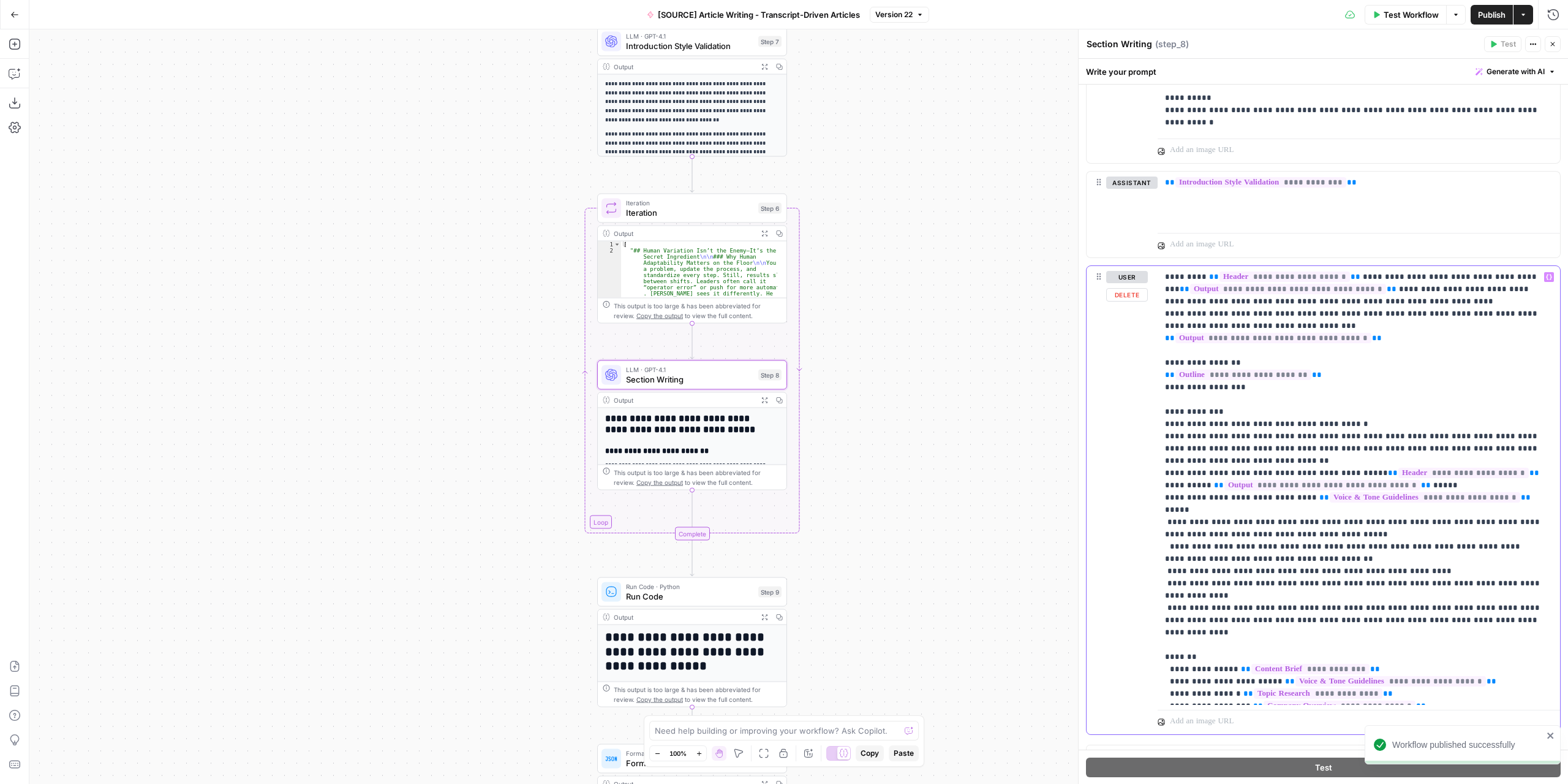
click at [1459, 573] on p "**********" at bounding box center [1354, 485] width 379 height 429
click at [1456, 562] on p "**********" at bounding box center [1354, 485] width 379 height 429
click at [1487, 16] on span "Publish" at bounding box center [1492, 14] width 28 height 12
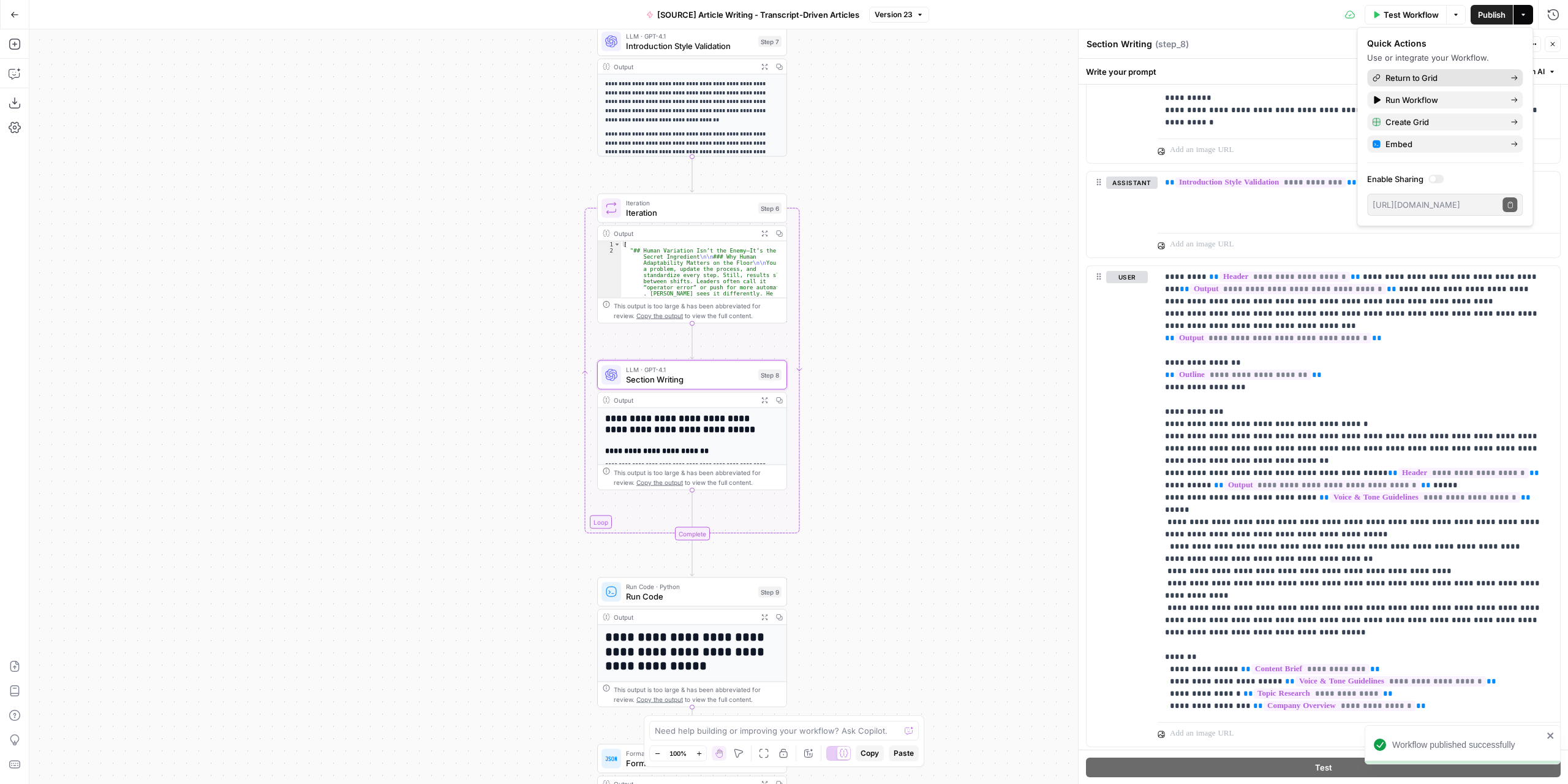
click at [1444, 79] on span "Return to Grid" at bounding box center [1444, 77] width 115 height 12
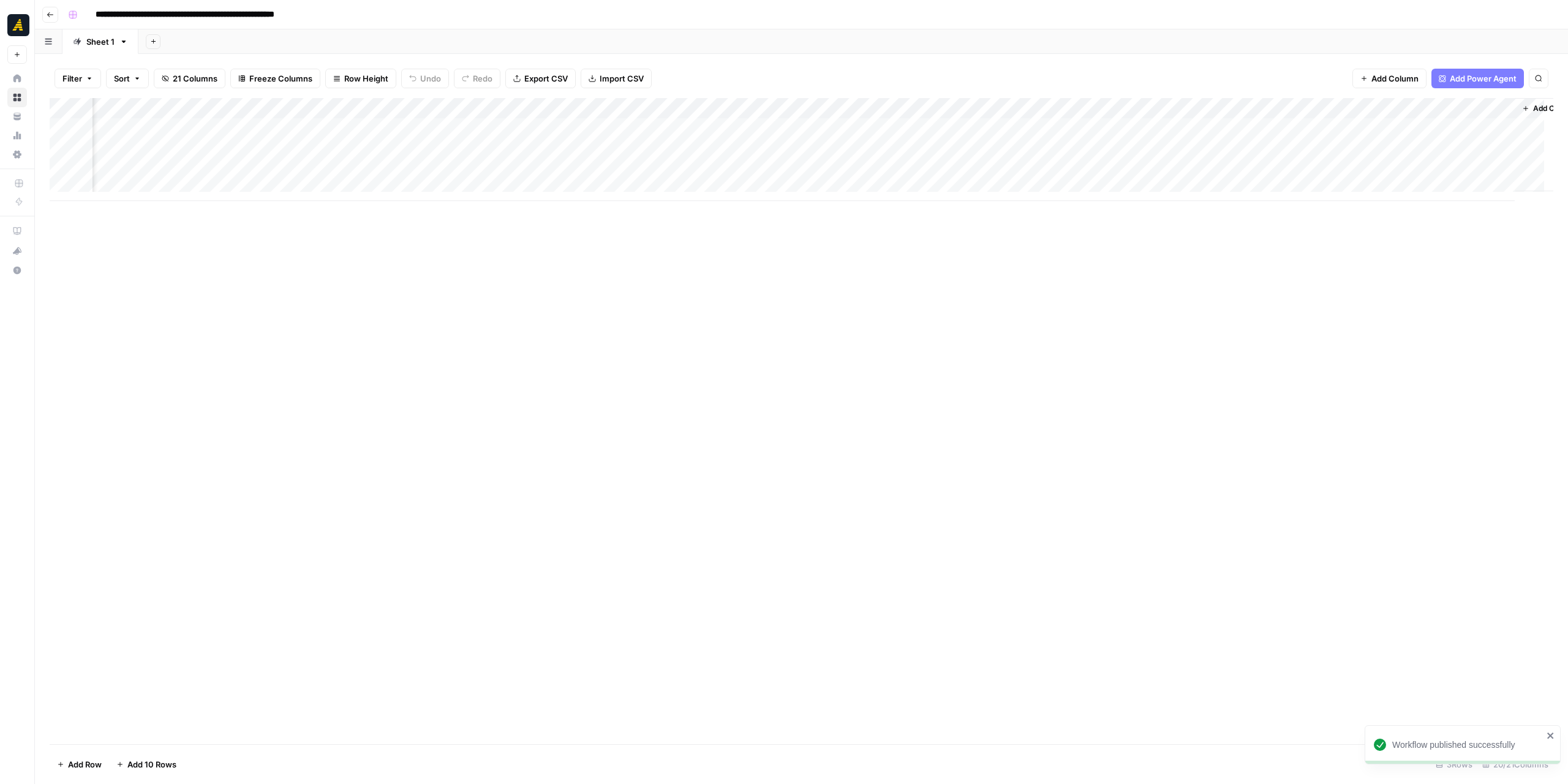
scroll to position [0, 1704]
click at [928, 170] on div "Add Column" at bounding box center [801, 149] width 1504 height 103
click at [1007, 170] on div "Add Column" at bounding box center [801, 149] width 1504 height 103
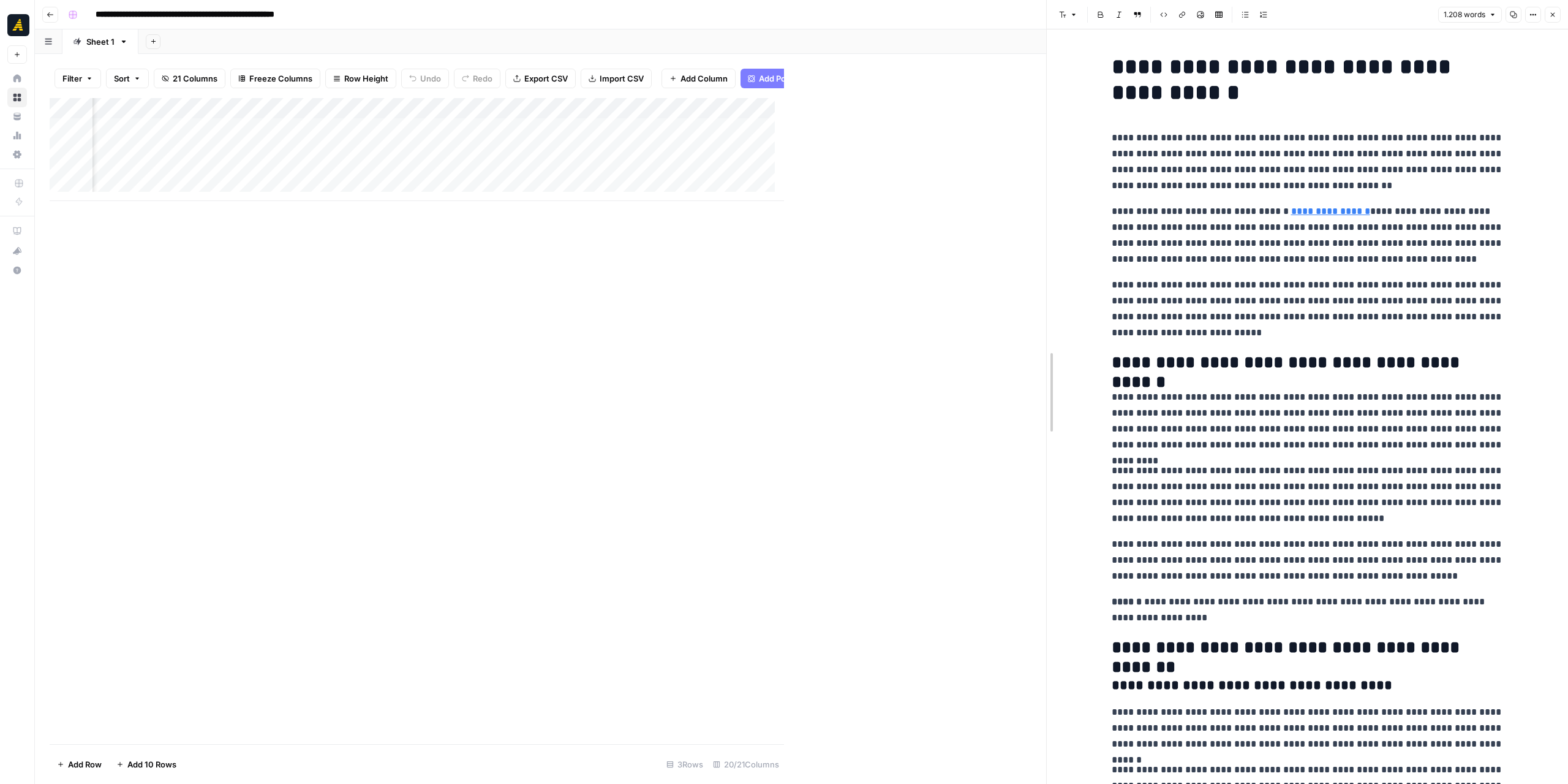
drag, startPoint x: 786, startPoint y: 222, endPoint x: 1048, endPoint y: 225, distance: 262.0
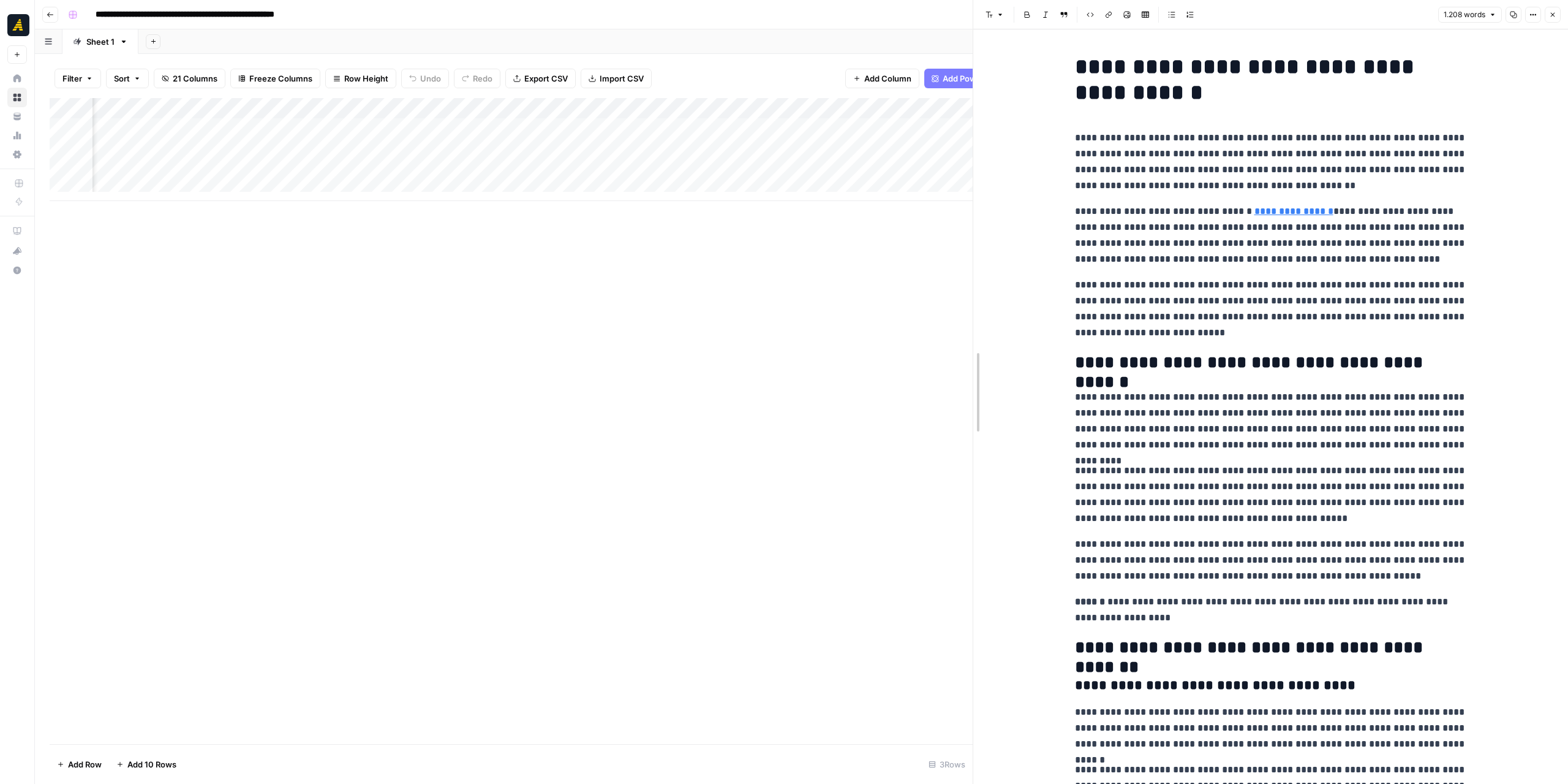
drag, startPoint x: 1042, startPoint y: 262, endPoint x: 969, endPoint y: 263, distance: 73.0
click at [967, 265] on div at bounding box center [973, 392] width 12 height 784
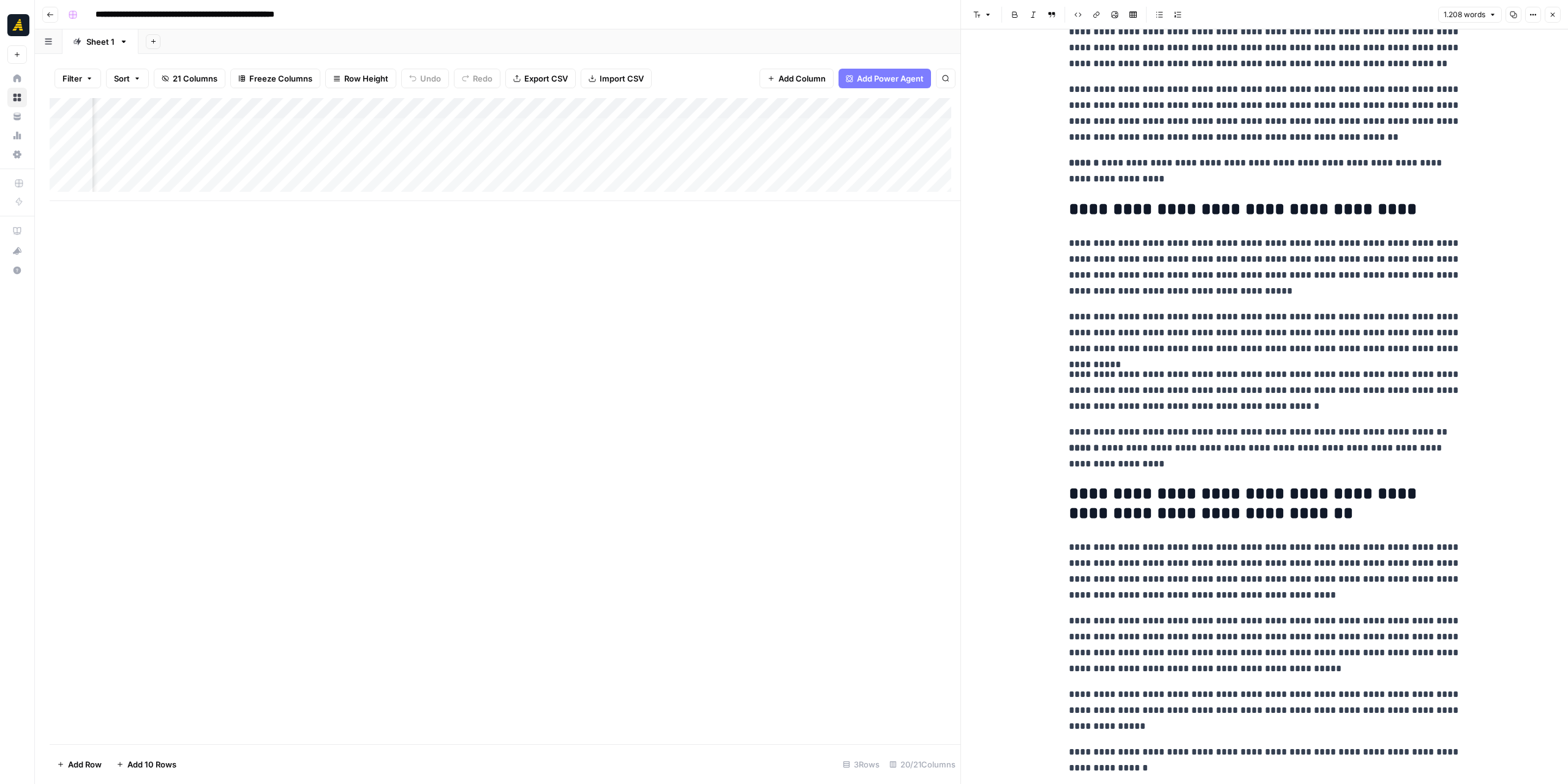
scroll to position [1552, 0]
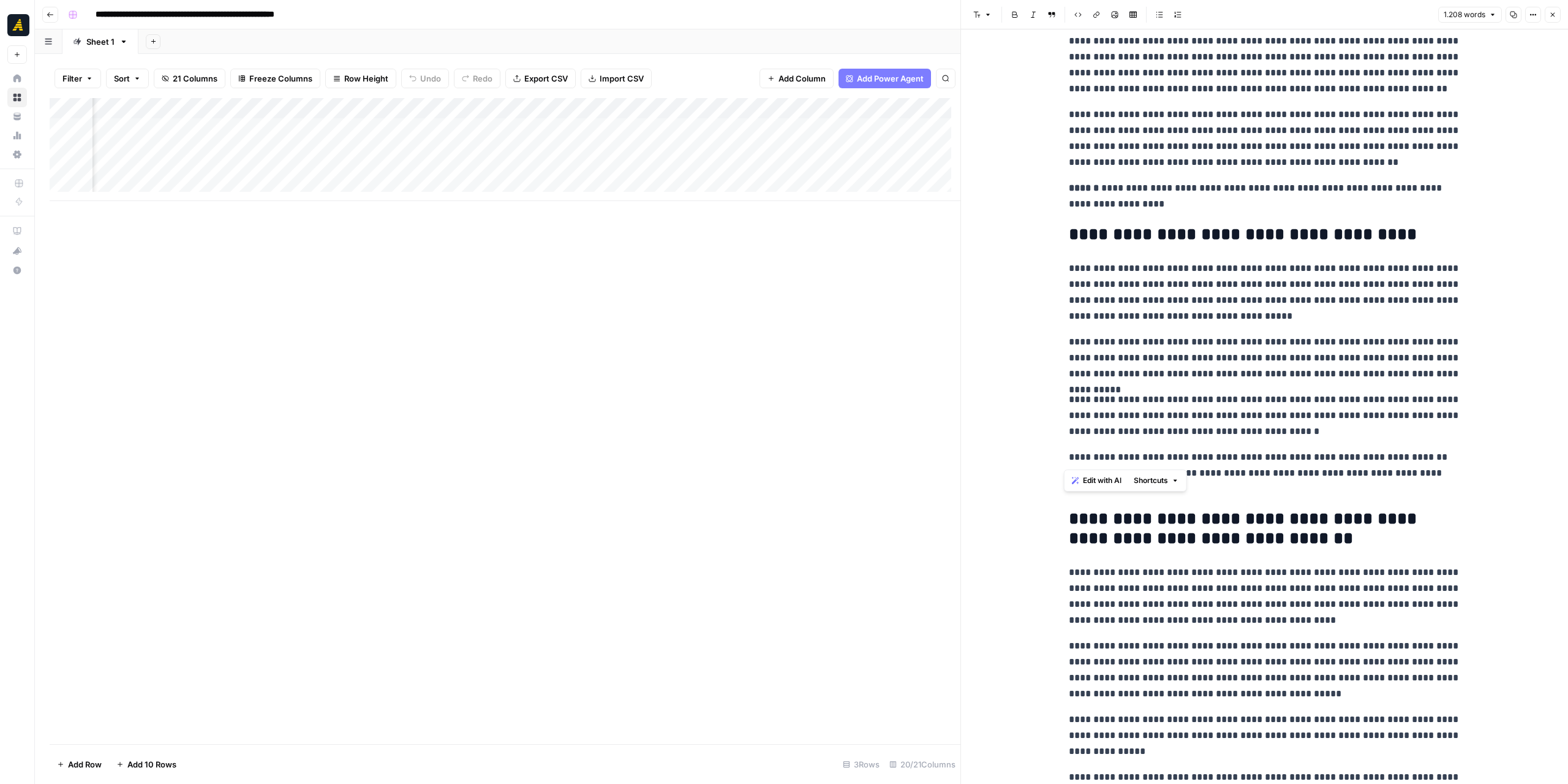
drag, startPoint x: 1060, startPoint y: 459, endPoint x: 1407, endPoint y: 457, distance: 347.0
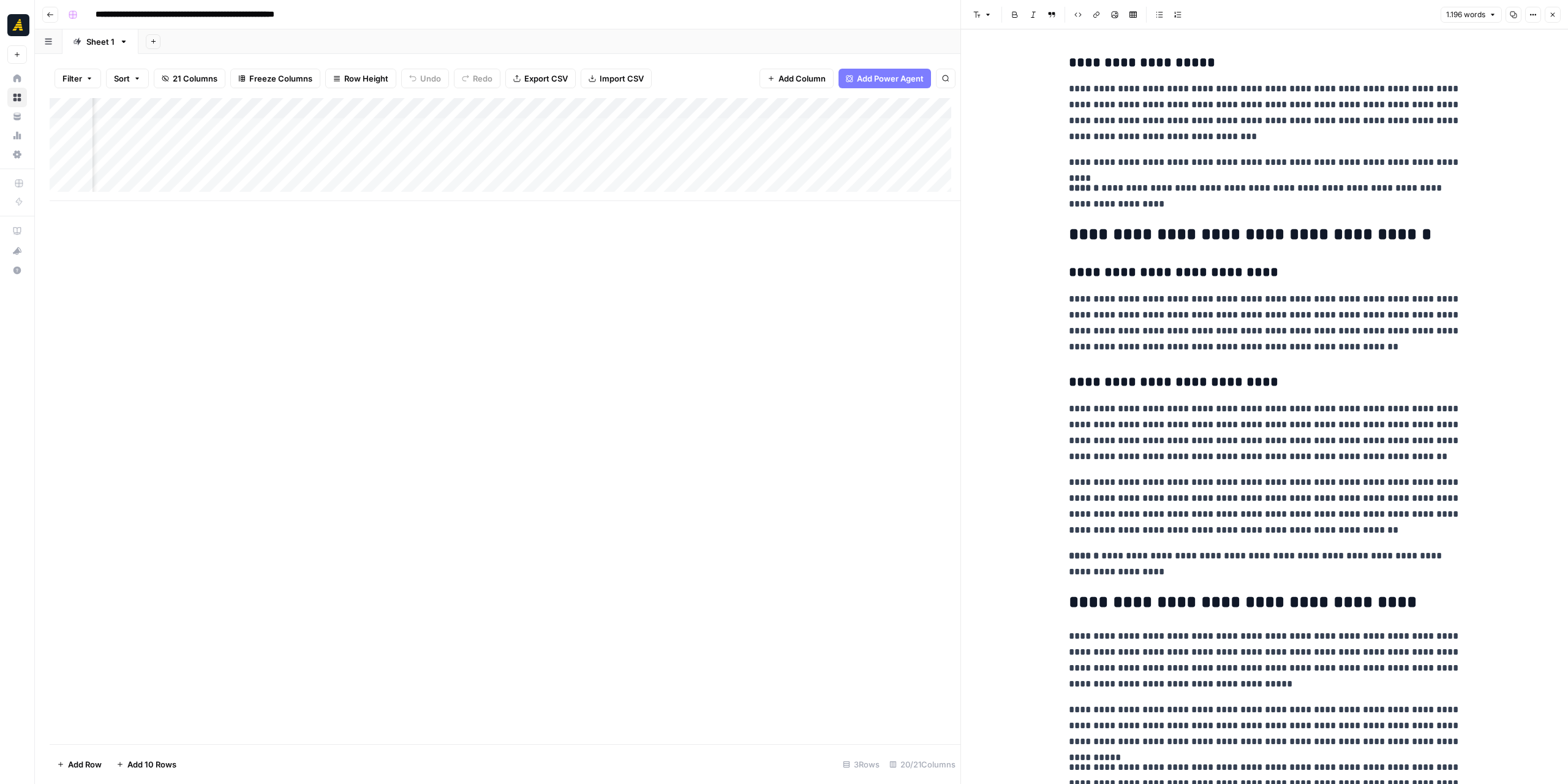
scroll to position [1000, 0]
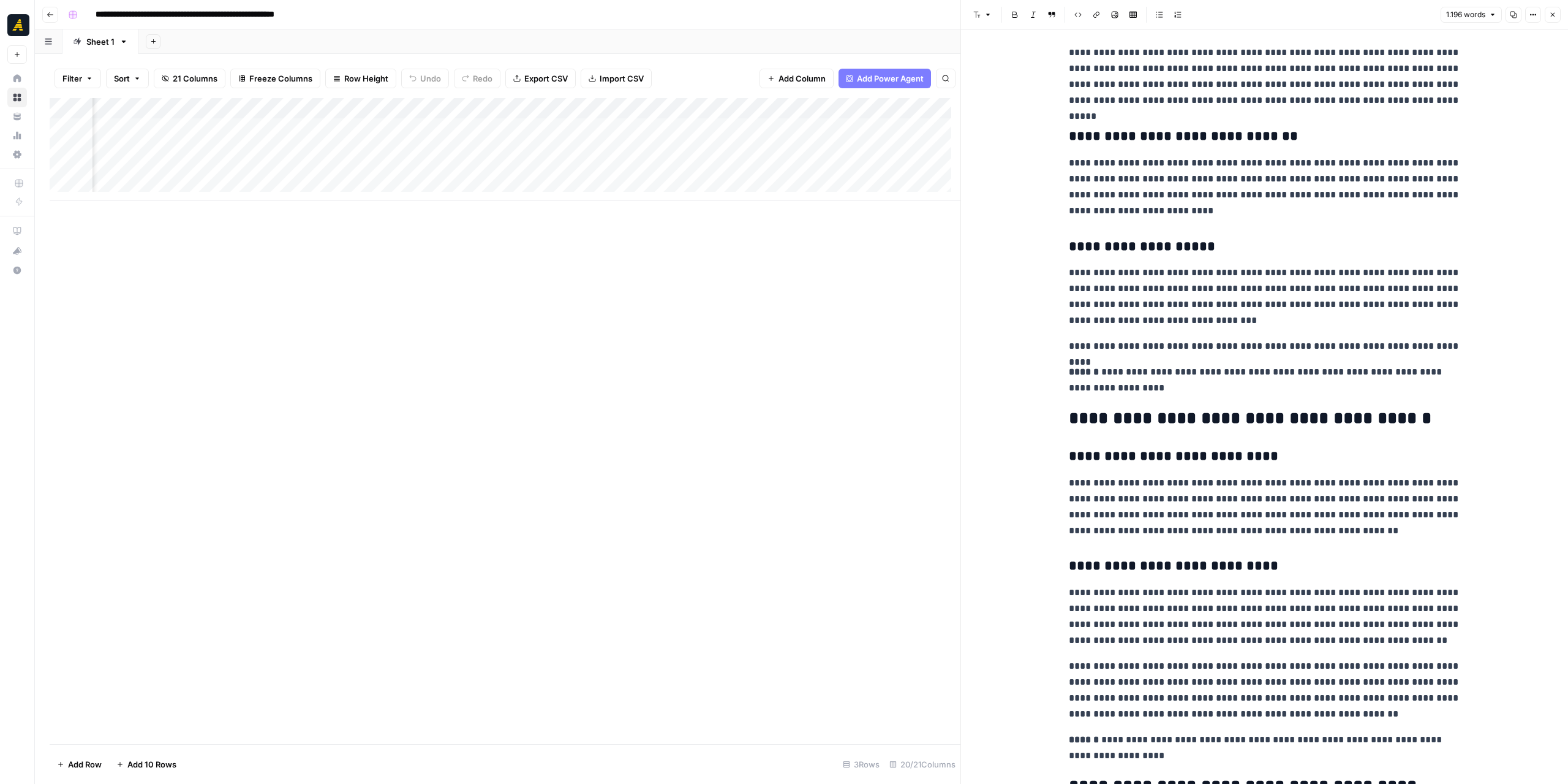
click at [1151, 346] on p "**********" at bounding box center [1265, 346] width 392 height 16
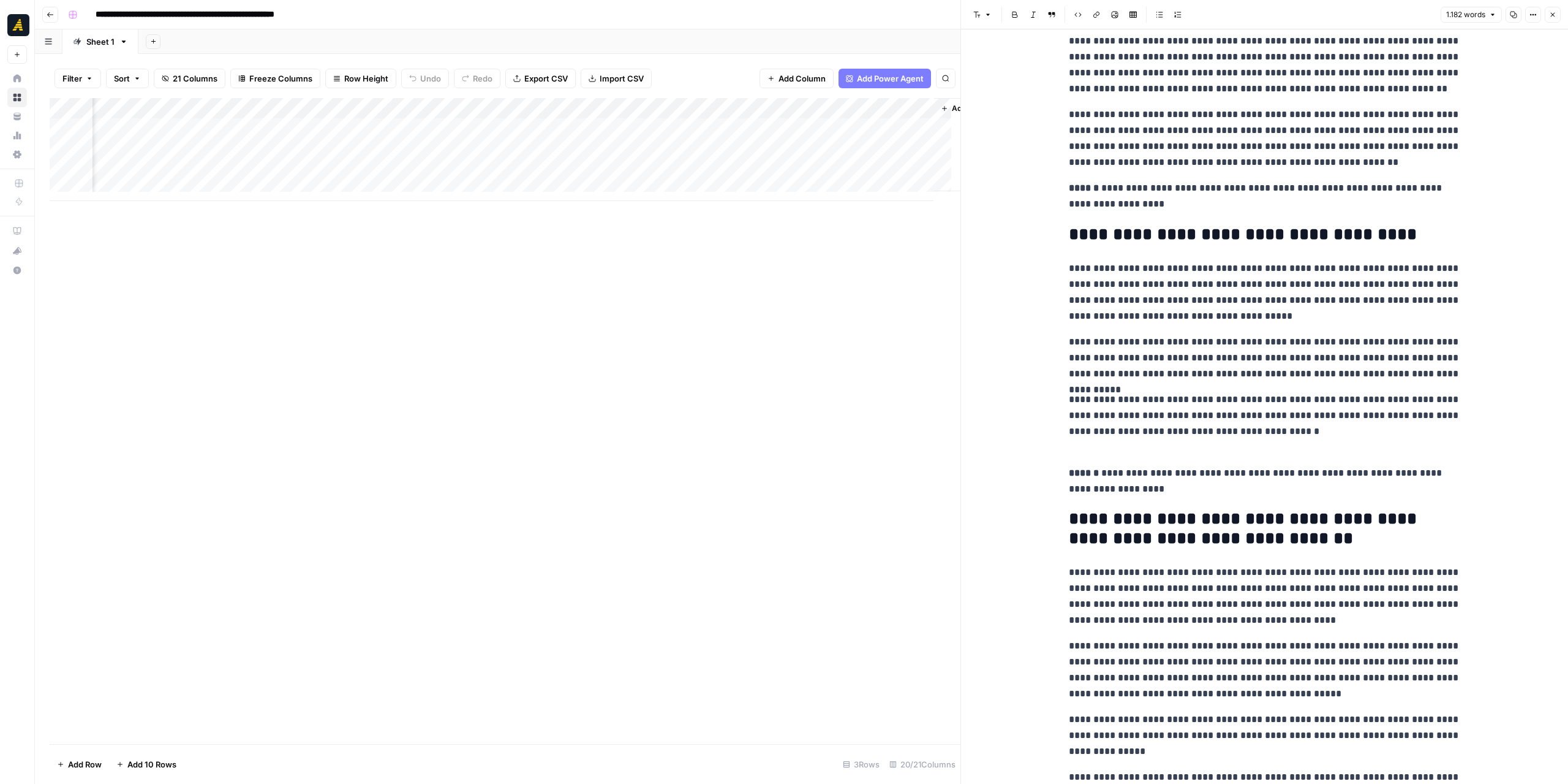
scroll to position [0, 2339]
click at [1512, 20] on button "Copy" at bounding box center [1514, 14] width 16 height 16
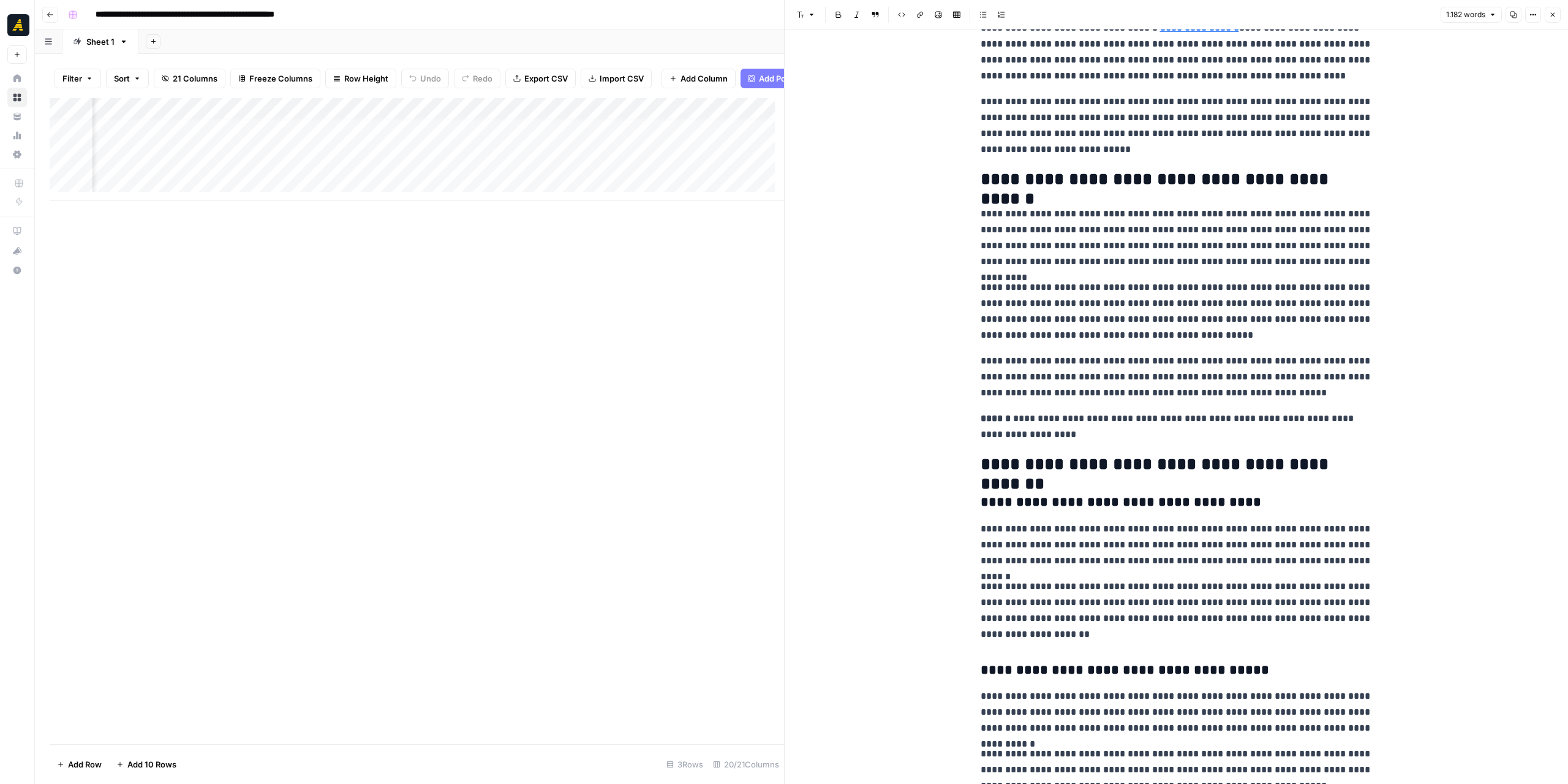
scroll to position [184, 0]
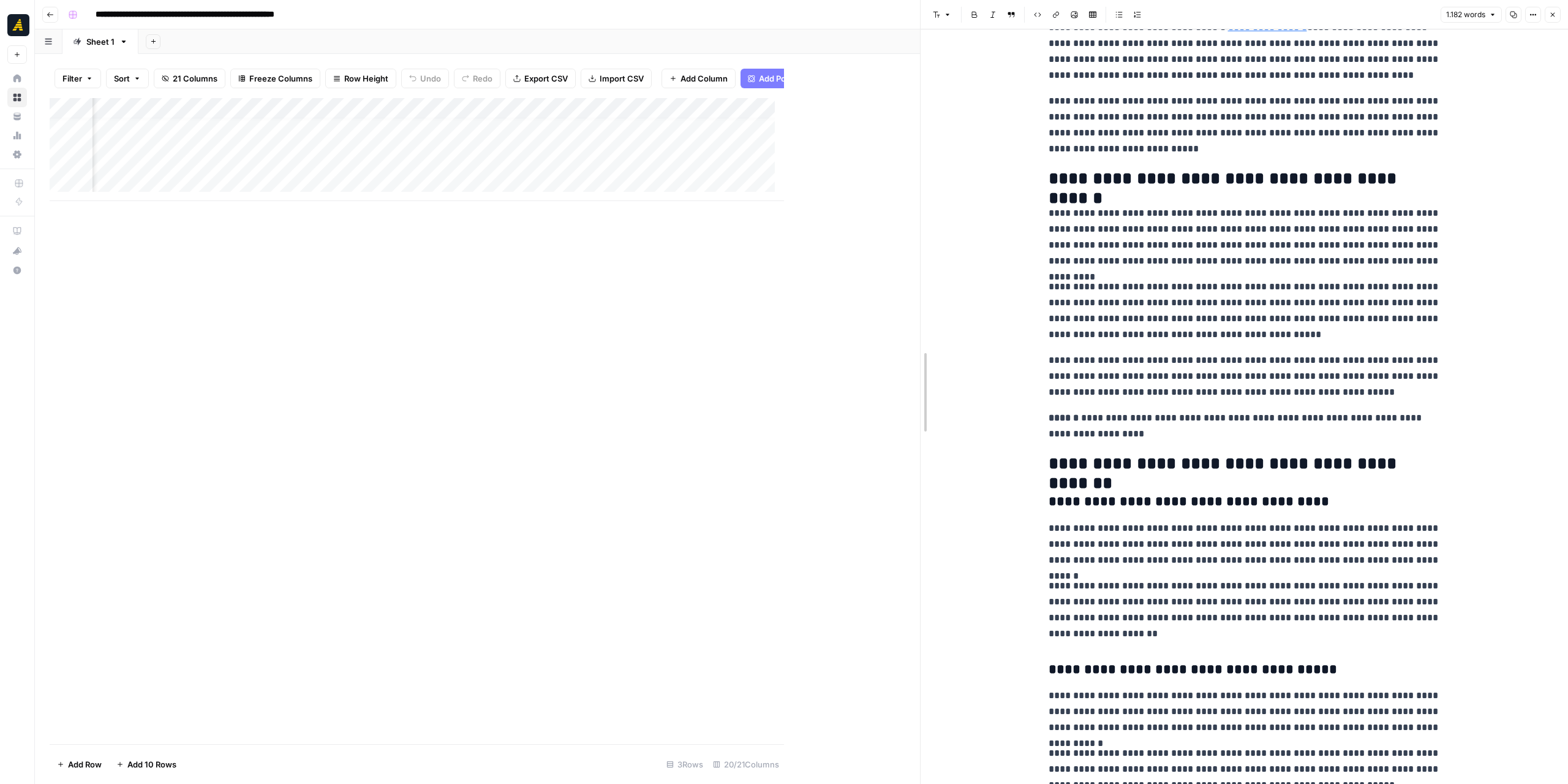
drag, startPoint x: 782, startPoint y: 267, endPoint x: 987, endPoint y: 267, distance: 205.0
click at [927, 271] on div at bounding box center [921, 392] width 12 height 784
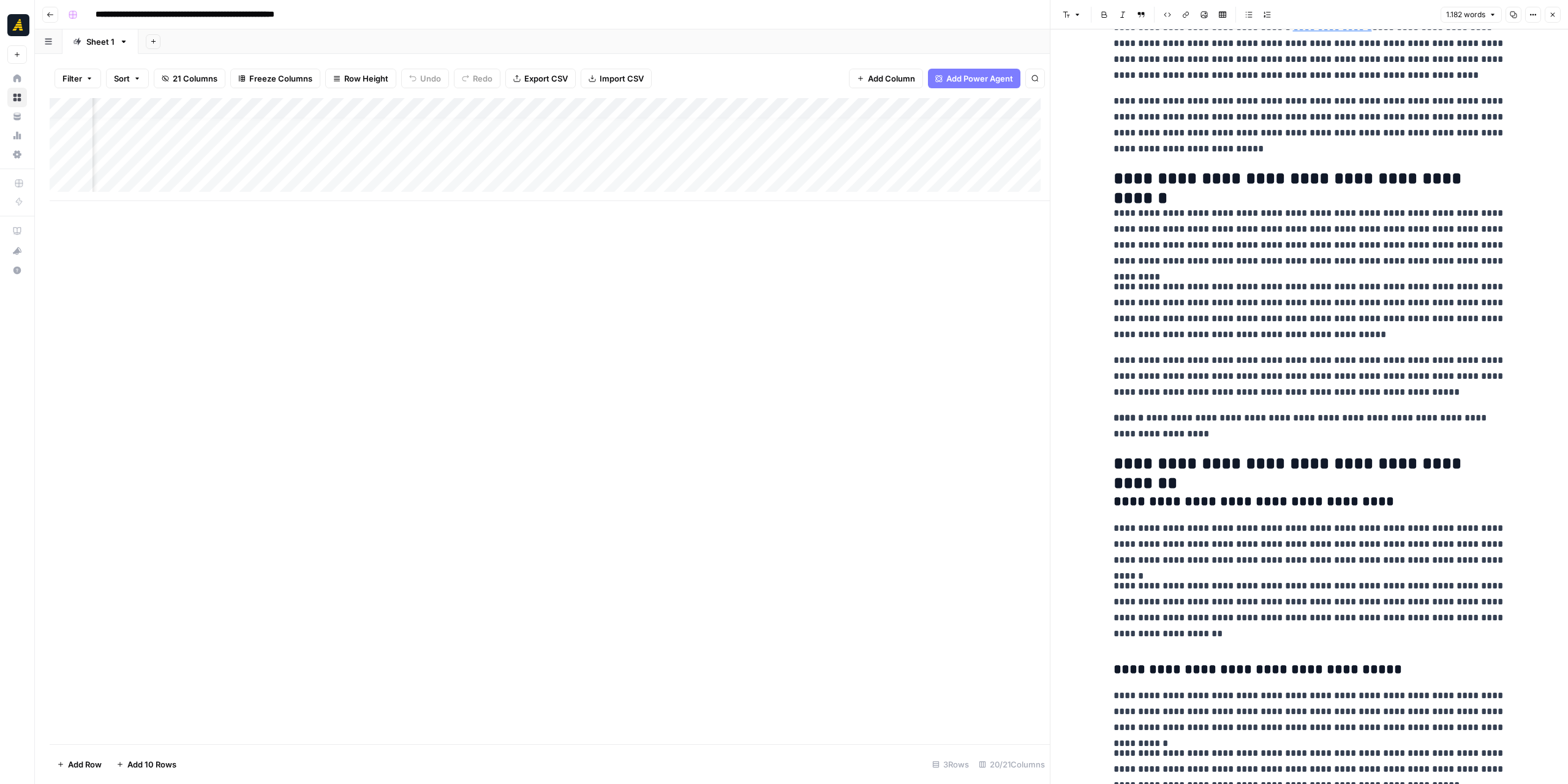
scroll to position [9, 220]
click at [771, 160] on div "Add Column" at bounding box center [550, 149] width 1001 height 103
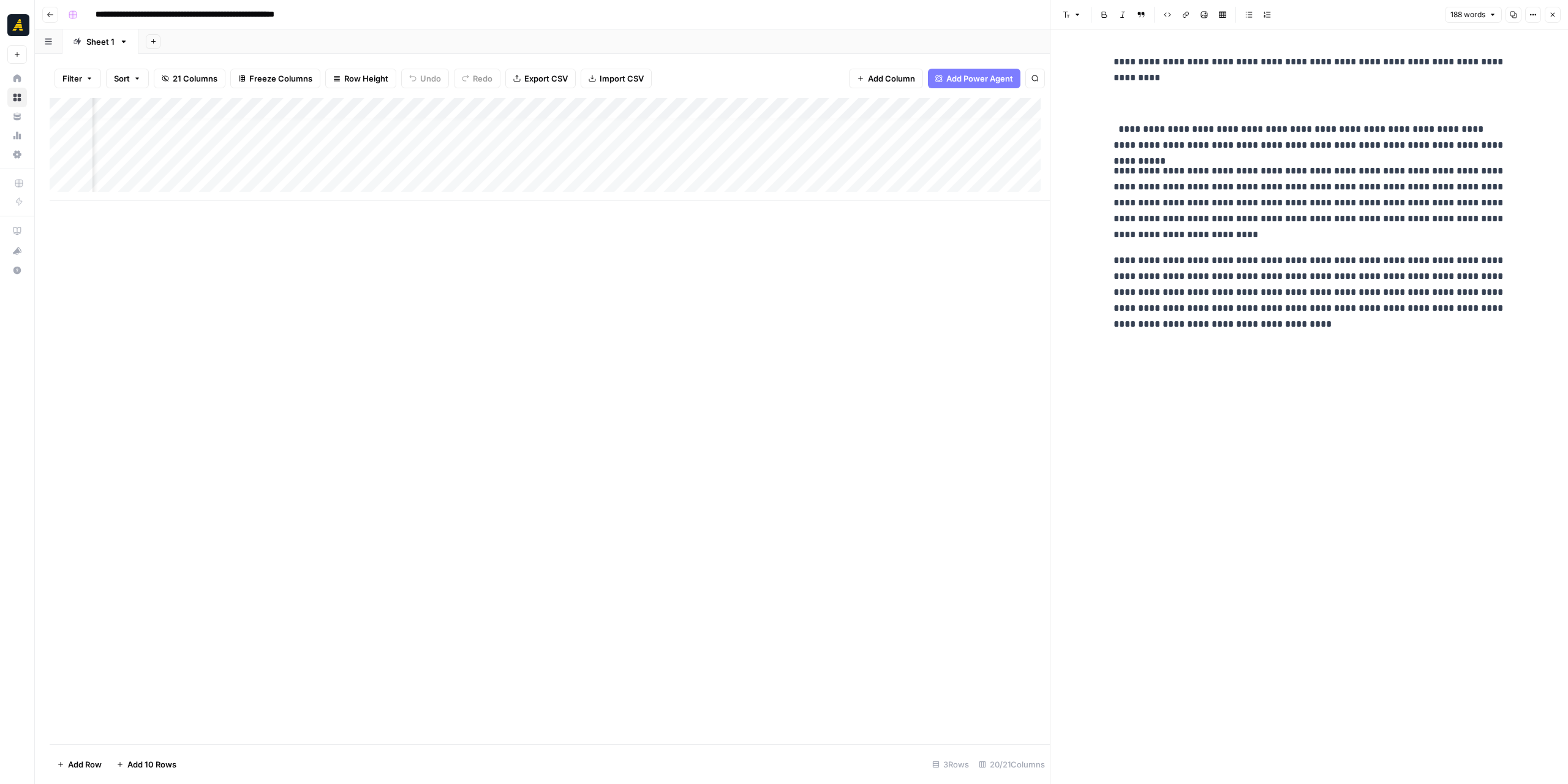
click at [1273, 365] on div "**********" at bounding box center [1309, 406] width 407 height 755
click at [1246, 335] on div "**********" at bounding box center [1309, 193] width 407 height 288
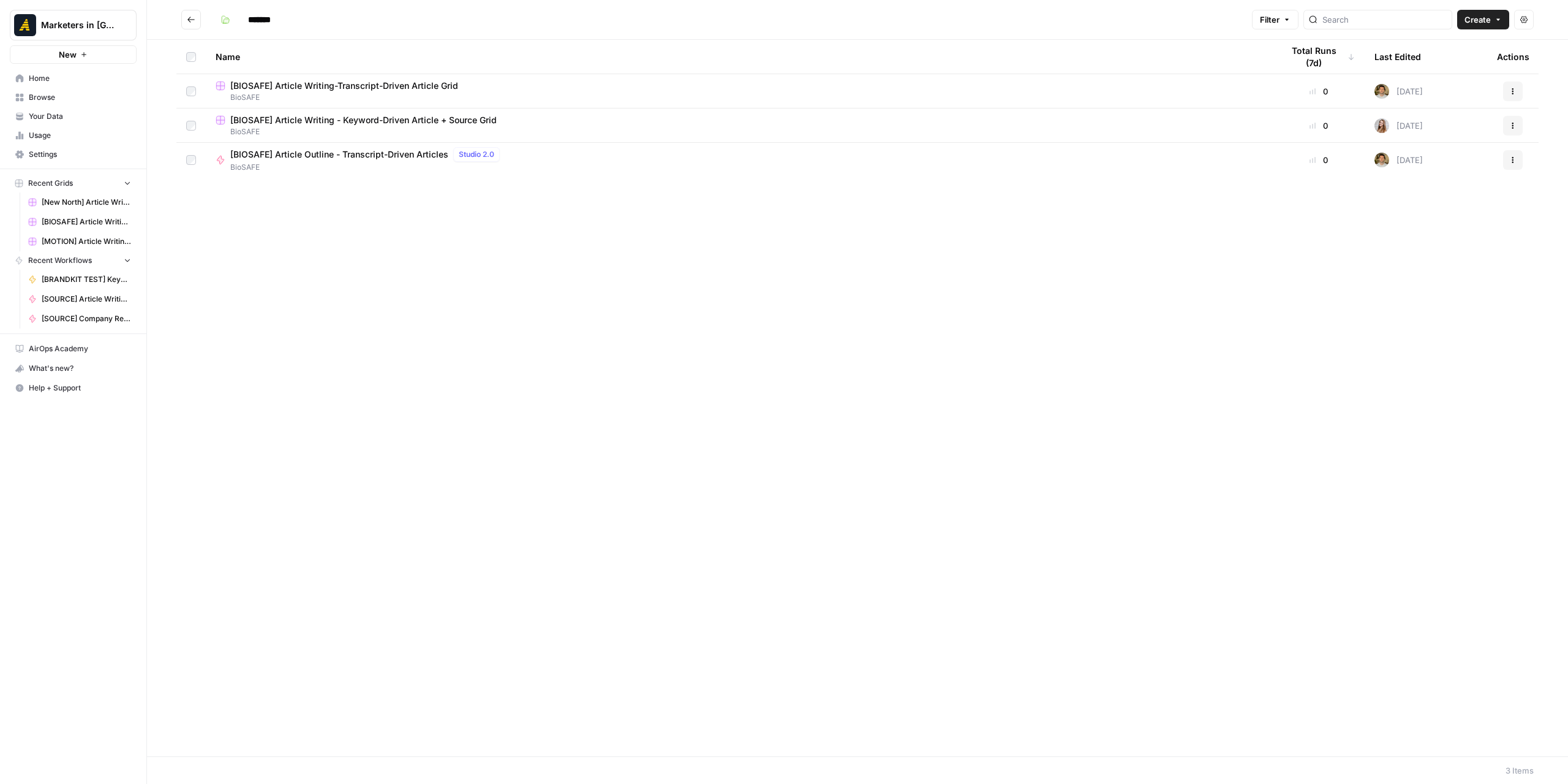
click at [372, 85] on span "[BIOSAFE] Article Writing-Transcript-Driven Article Grid" at bounding box center [345, 86] width 228 height 12
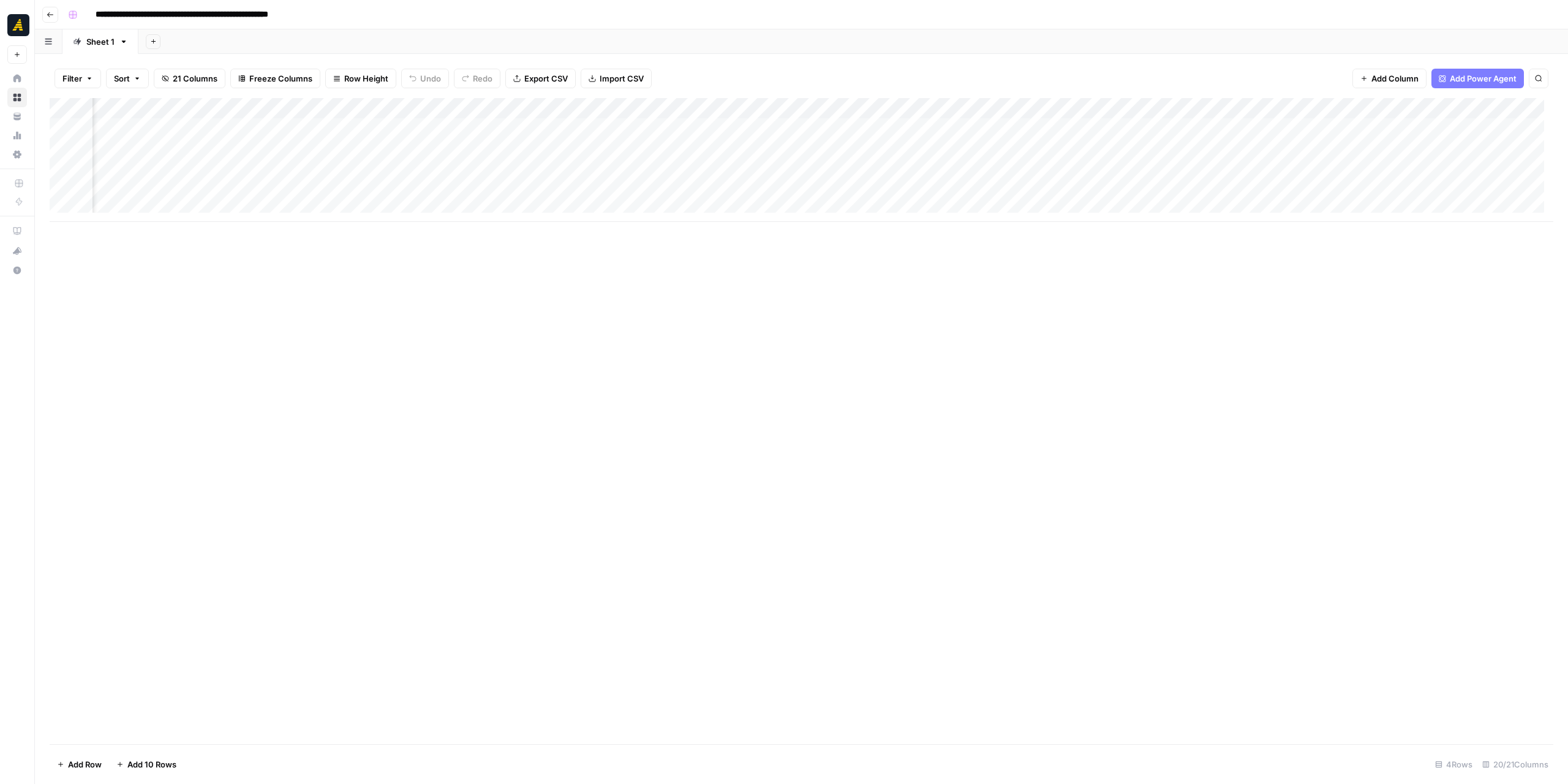
scroll to position [0, 1693]
click at [1493, 108] on button "Add Column" at bounding box center [1520, 108] width 64 height 16
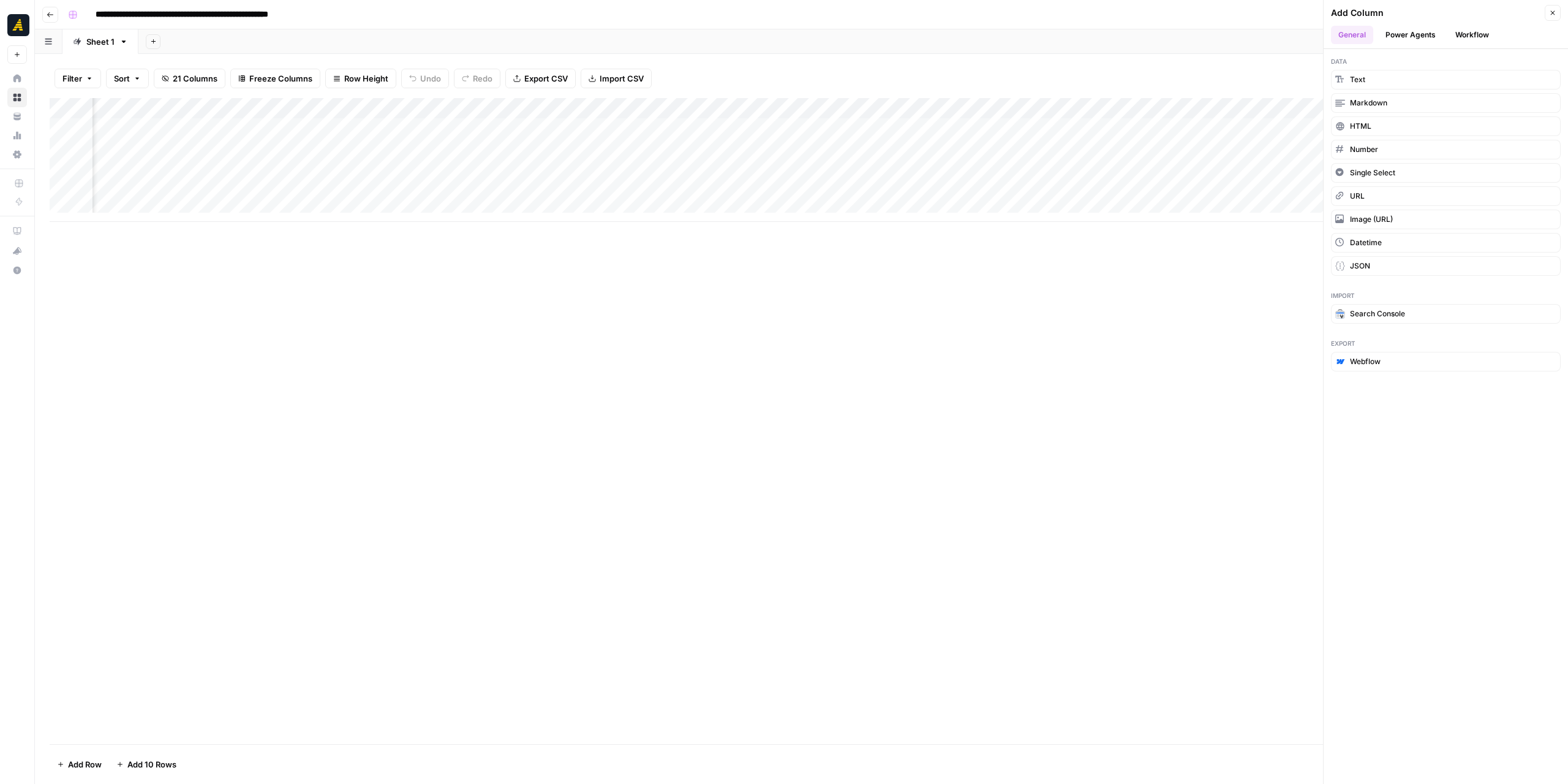
click at [1480, 31] on button "Workflow" at bounding box center [1472, 35] width 48 height 18
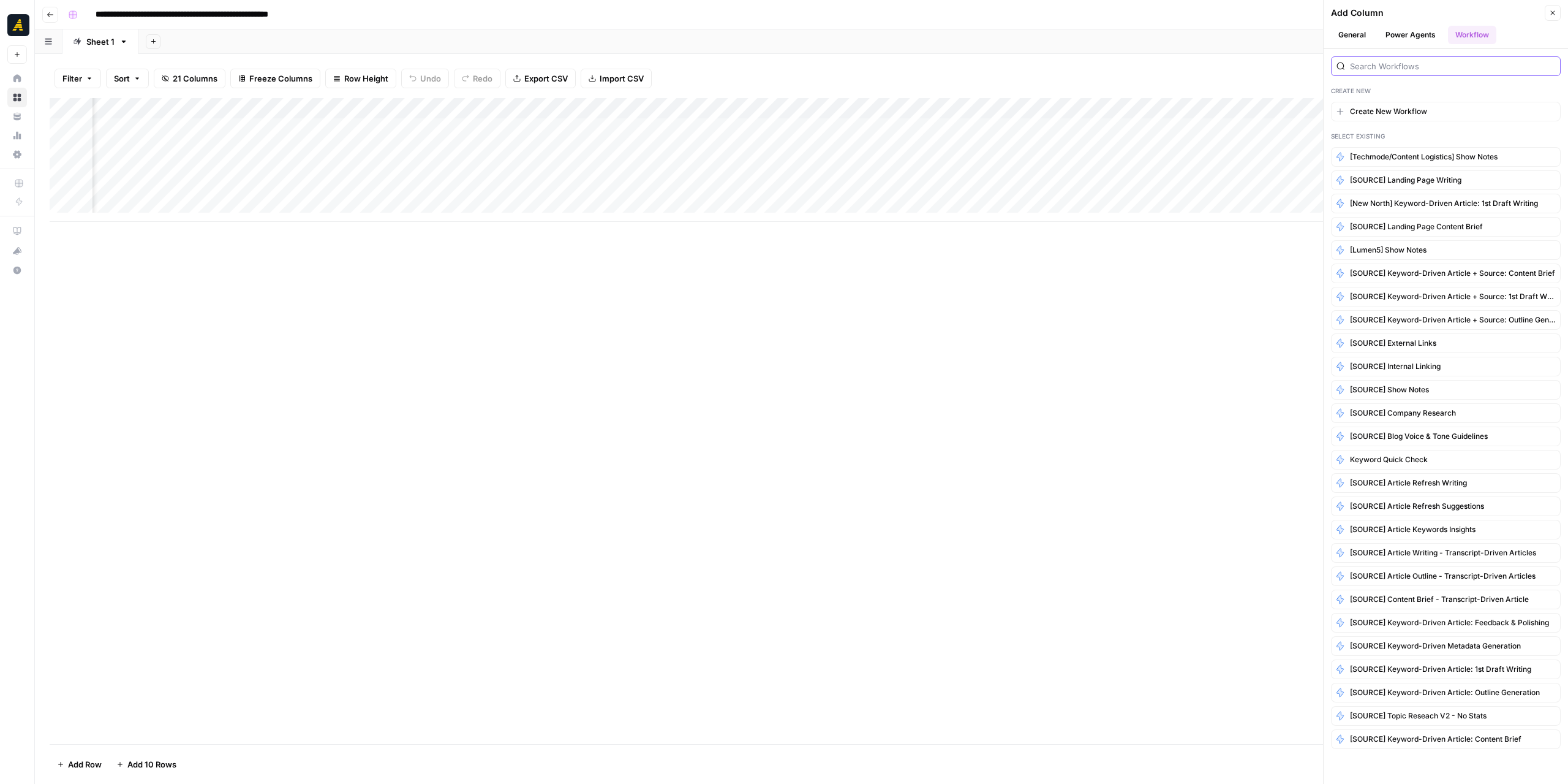
click at [1388, 69] on input "search" at bounding box center [1452, 66] width 205 height 12
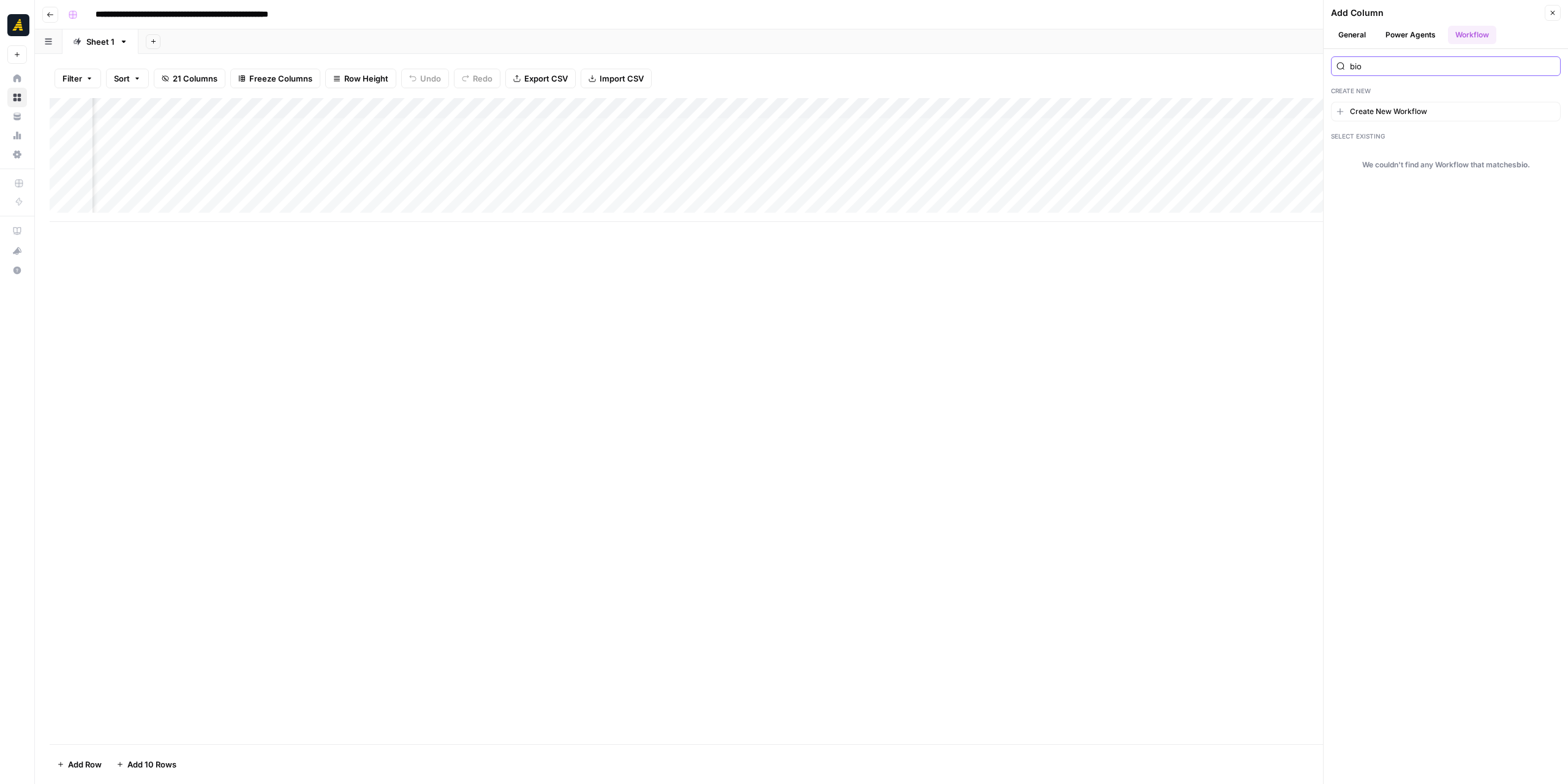
type input "bio"
click at [54, 16] on button "Go back" at bounding box center [50, 14] width 16 height 16
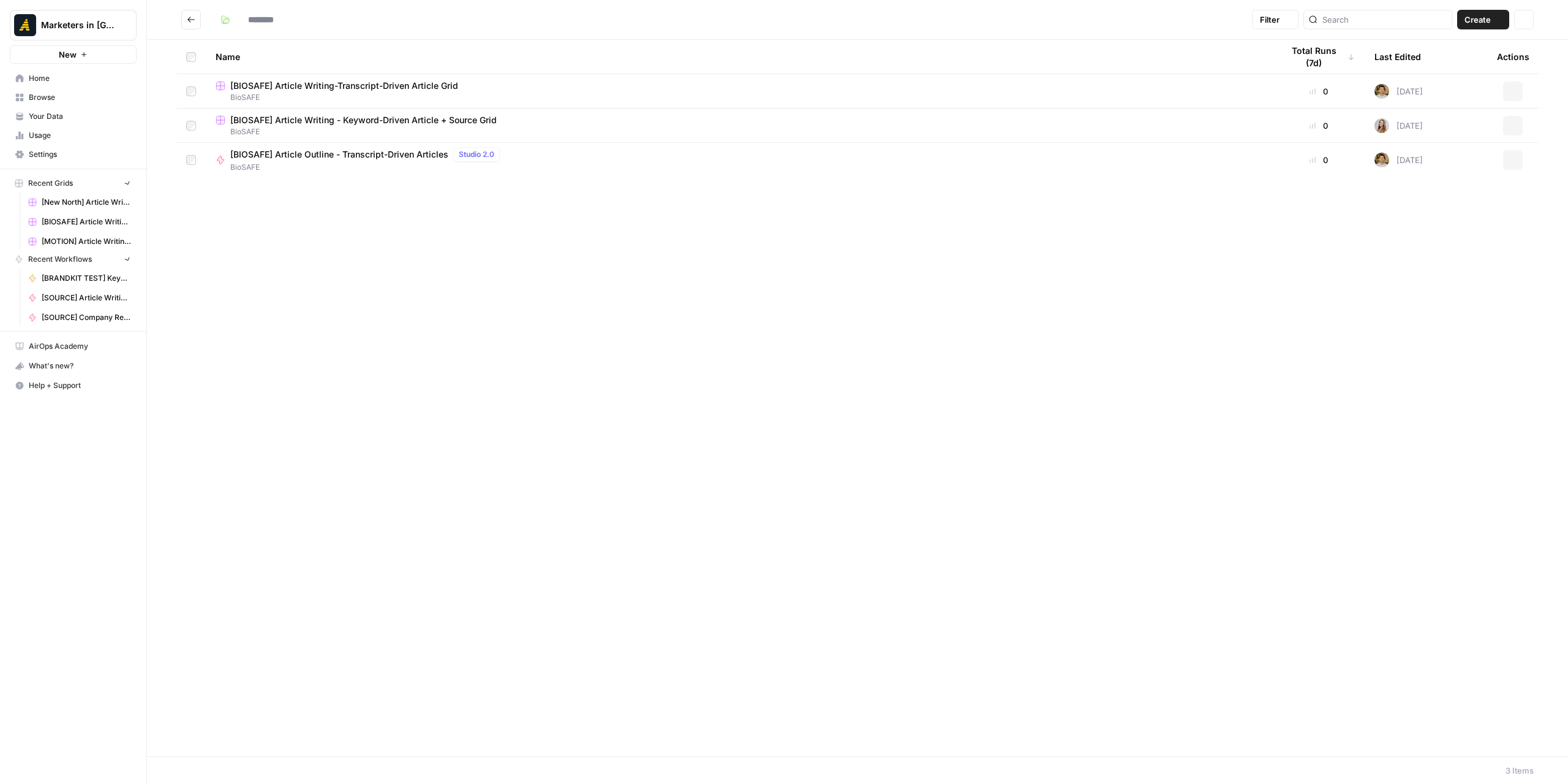
type input "*******"
click at [313, 157] on span "[BIOSAFE] Article Outline - Transcript-Driven Articles" at bounding box center [339, 154] width 218 height 12
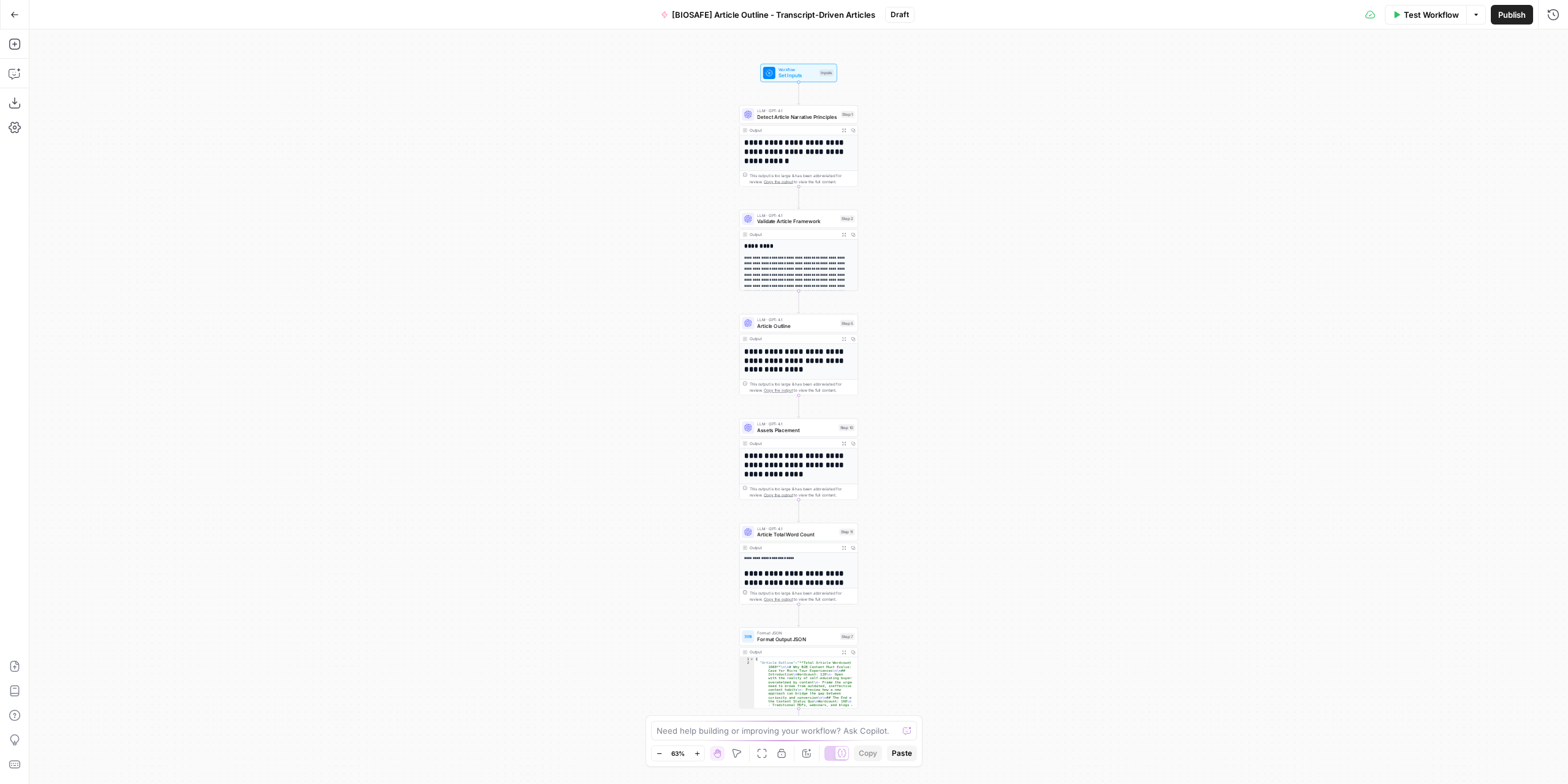
click at [1507, 23] on button "Publish" at bounding box center [1512, 14] width 43 height 20
click at [13, 10] on icon "button" at bounding box center [14, 14] width 9 height 9
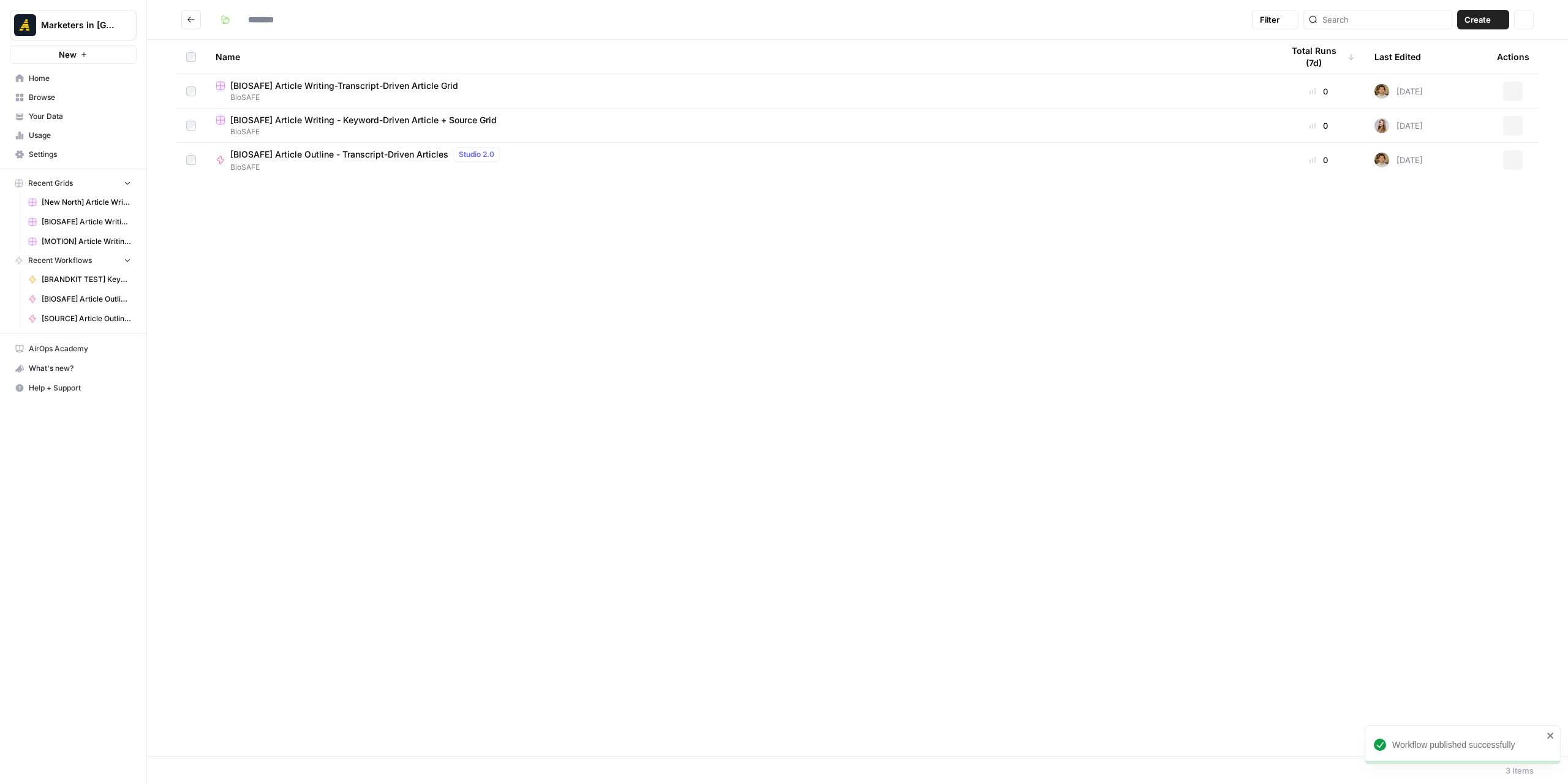
type input "*******"
click at [405, 84] on span "[BIOSAFE] Article Writing-Transcript-Driven Article Grid" at bounding box center [345, 86] width 228 height 12
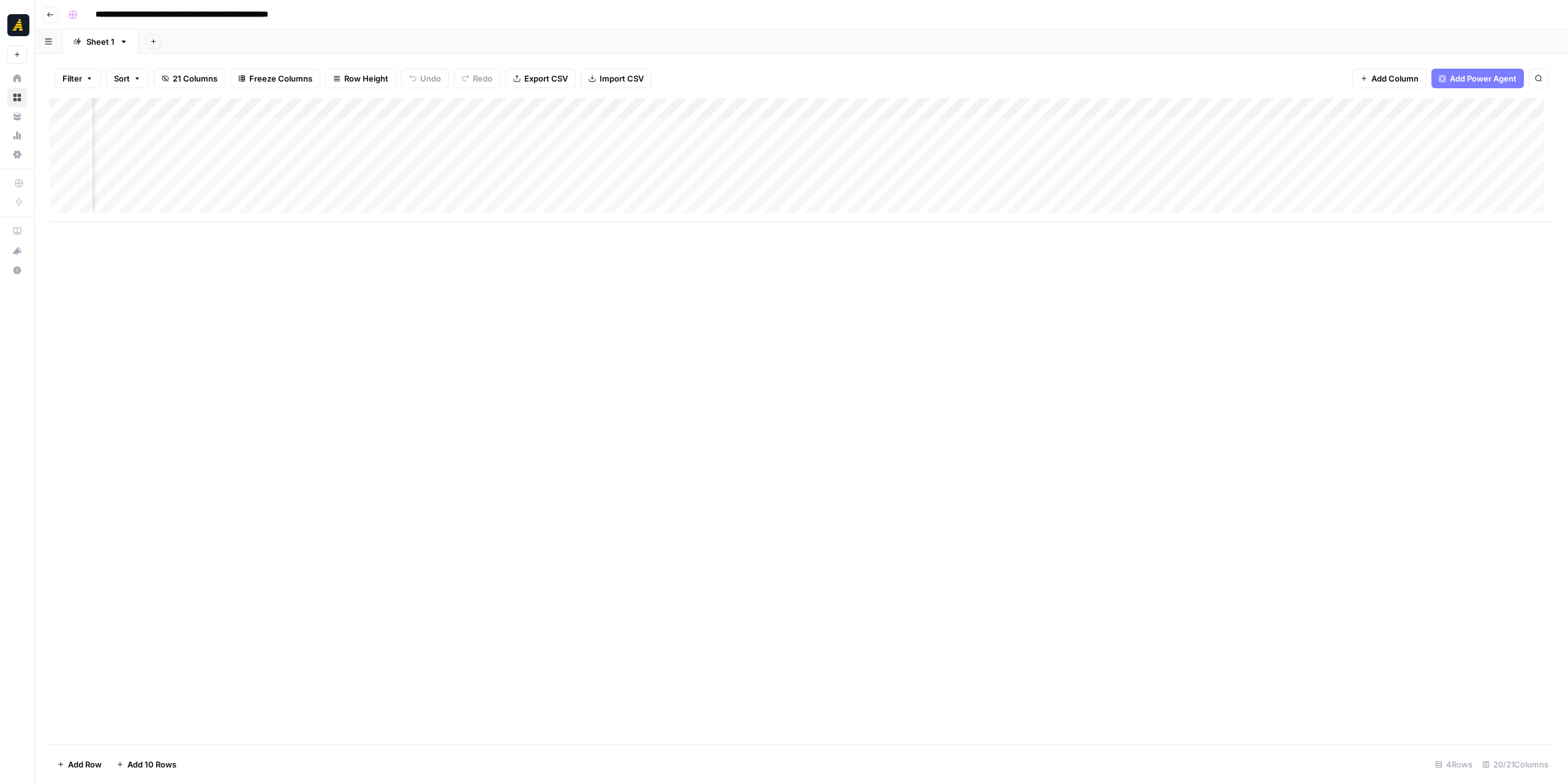
scroll to position [0, 1693]
click at [1504, 108] on span "Add Column" at bounding box center [1525, 108] width 43 height 11
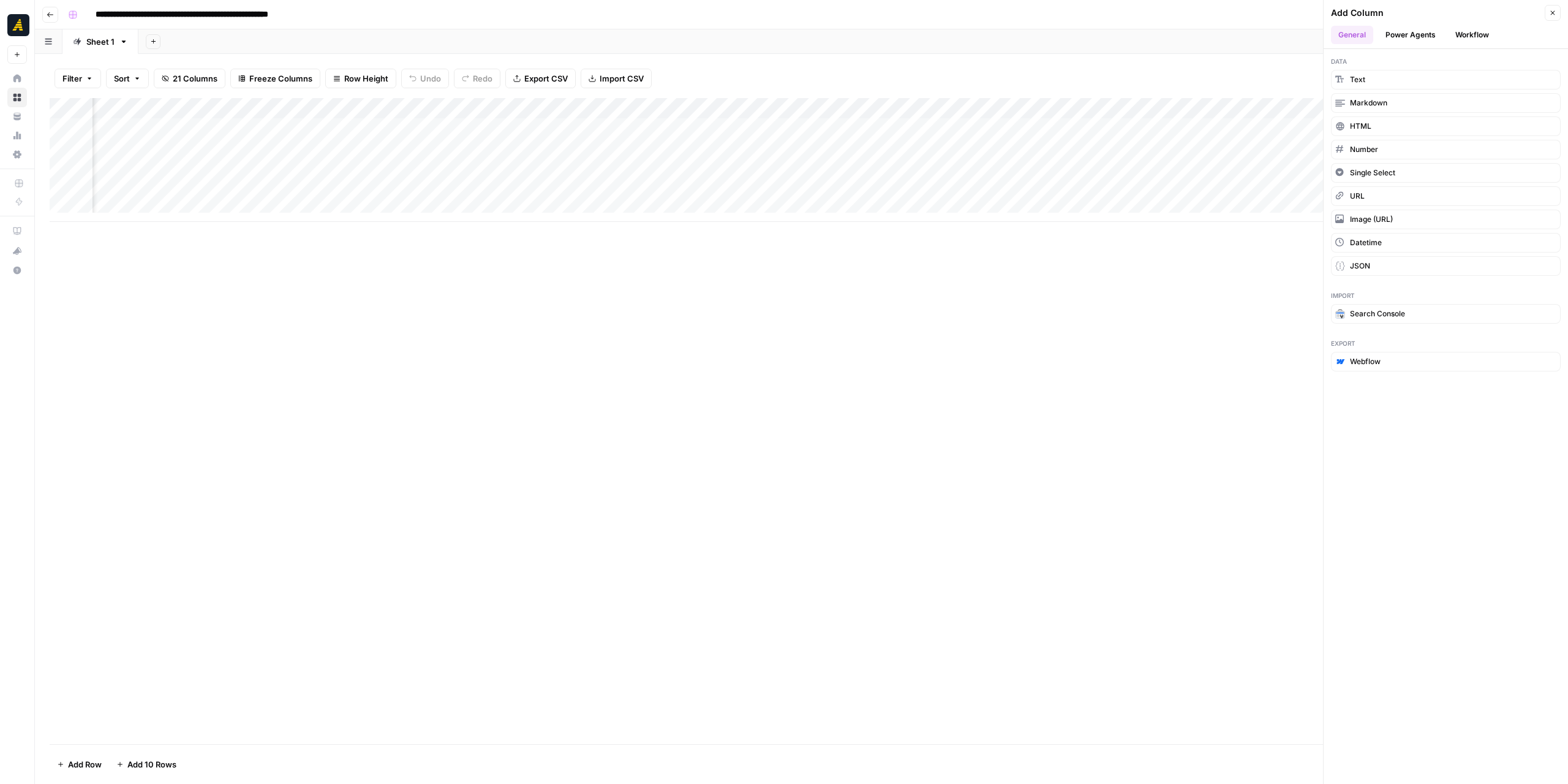
click at [1472, 37] on button "Workflow" at bounding box center [1472, 35] width 48 height 18
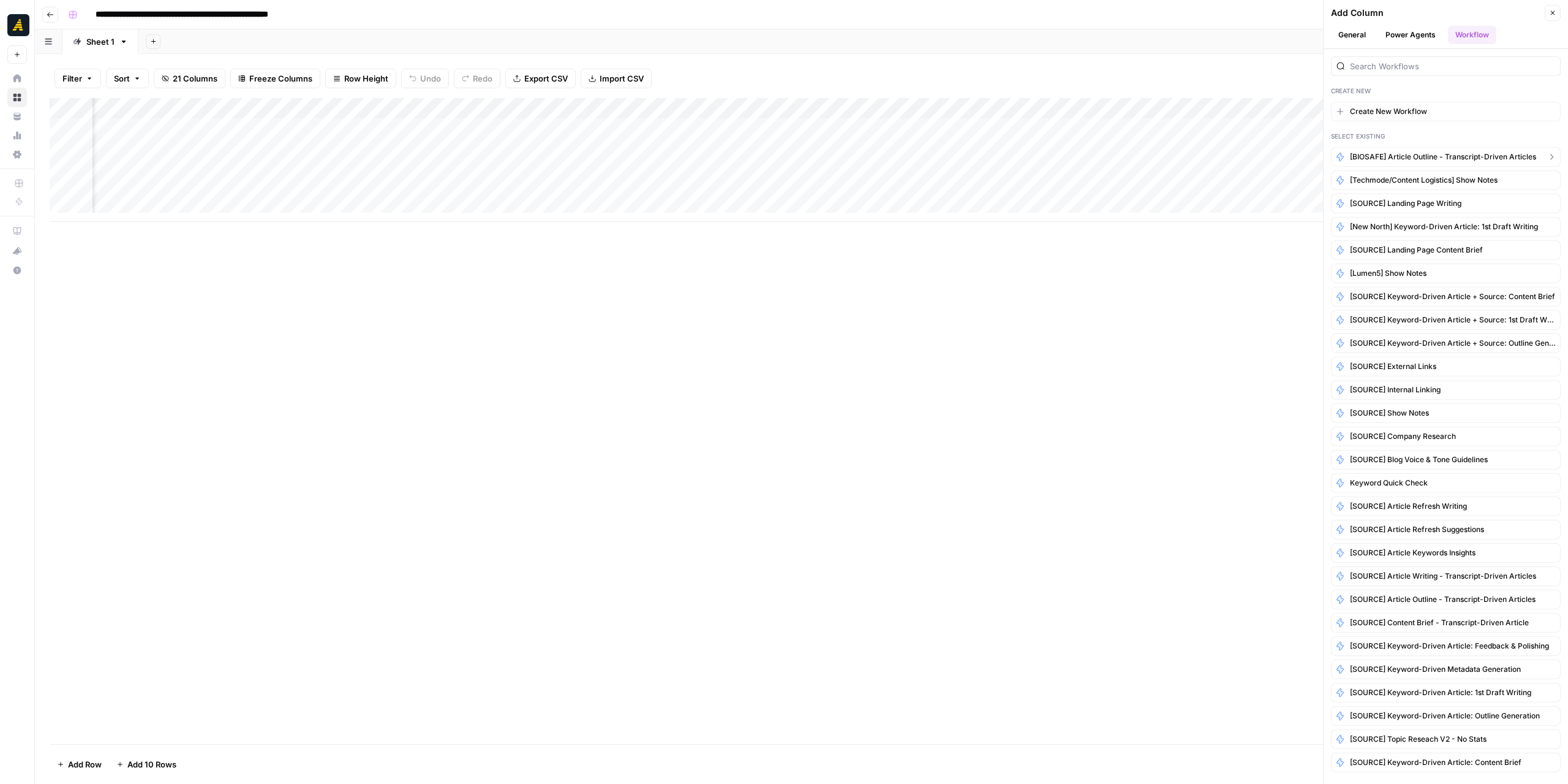
click at [1434, 154] on span "[BIOSAFE] Article Outline - Transcript-Driven Articles" at bounding box center [1443, 157] width 186 height 11
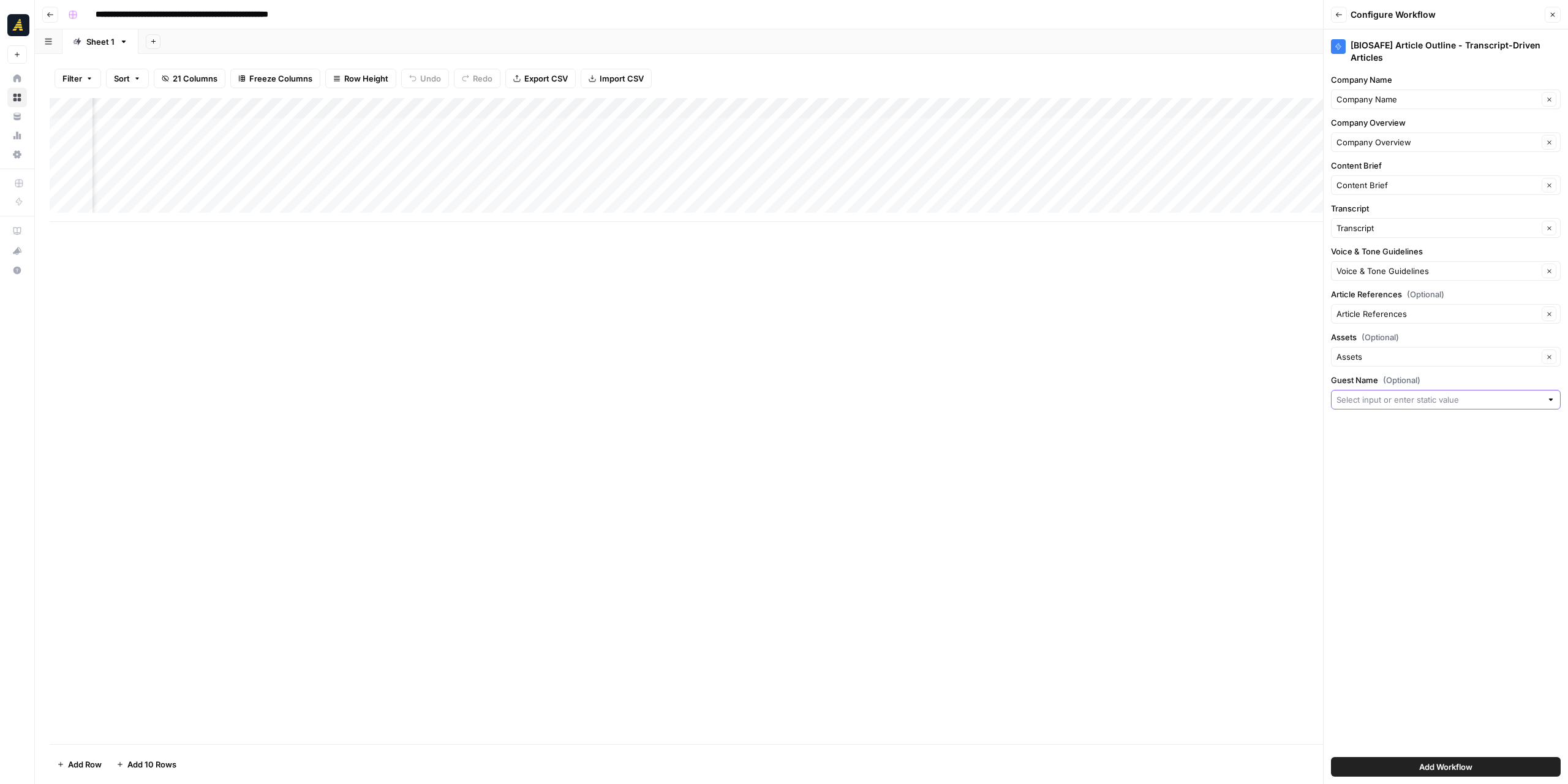
click at [1518, 398] on input "Guest Name (Optional)" at bounding box center [1439, 399] width 205 height 12
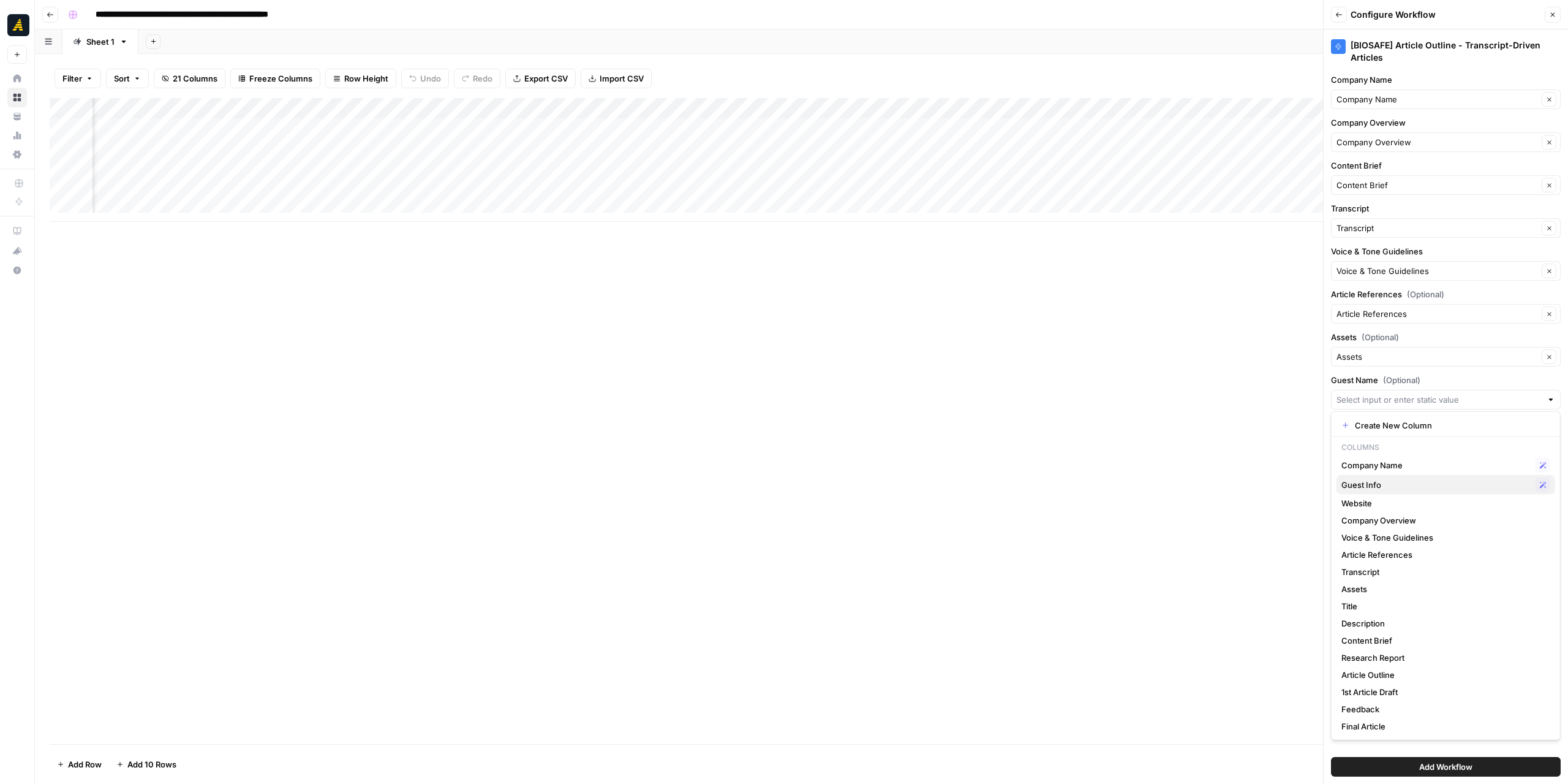
click at [1403, 488] on span "Guest Info" at bounding box center [1436, 484] width 189 height 12
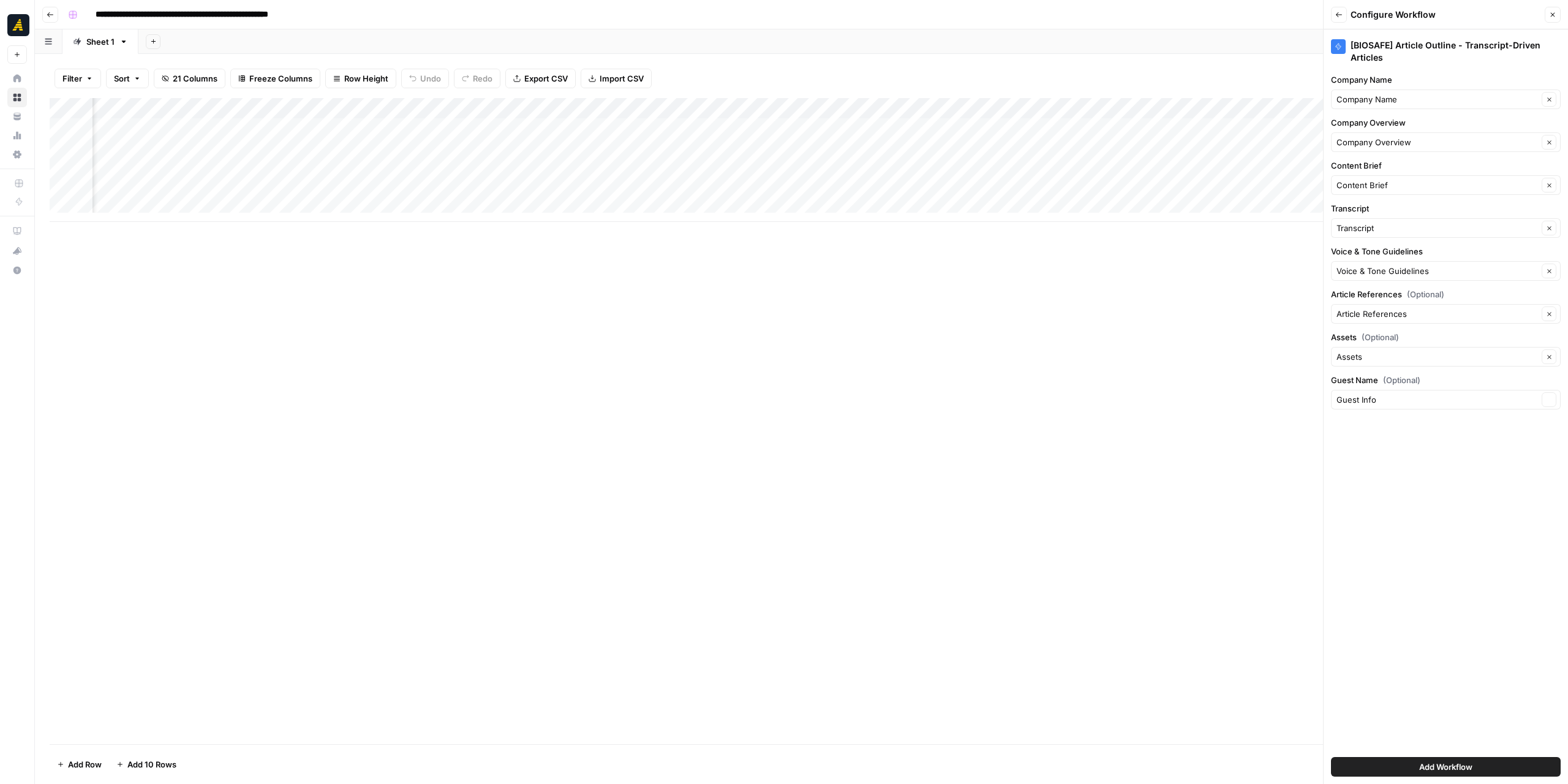
type input "Guest Info"
click at [1462, 769] on span "Add Workflow" at bounding box center [1445, 766] width 53 height 12
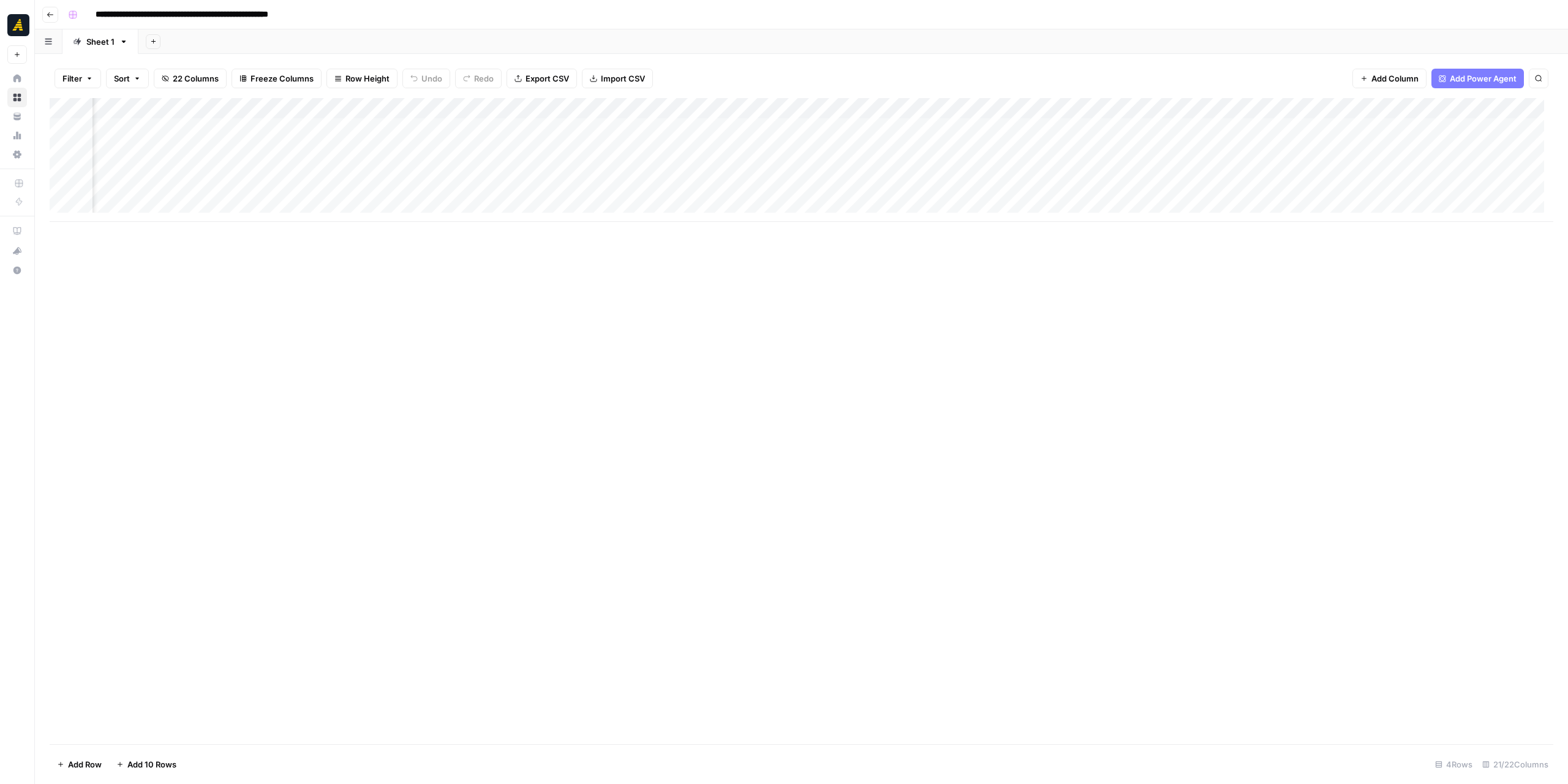
scroll to position [0, 802]
drag, startPoint x: 1365, startPoint y: 108, endPoint x: 1327, endPoint y: 130, distance: 43.9
click at [1327, 130] on div "Add Column" at bounding box center [801, 160] width 1504 height 124
click at [752, 127] on div "Add Column" at bounding box center [801, 160] width 1504 height 124
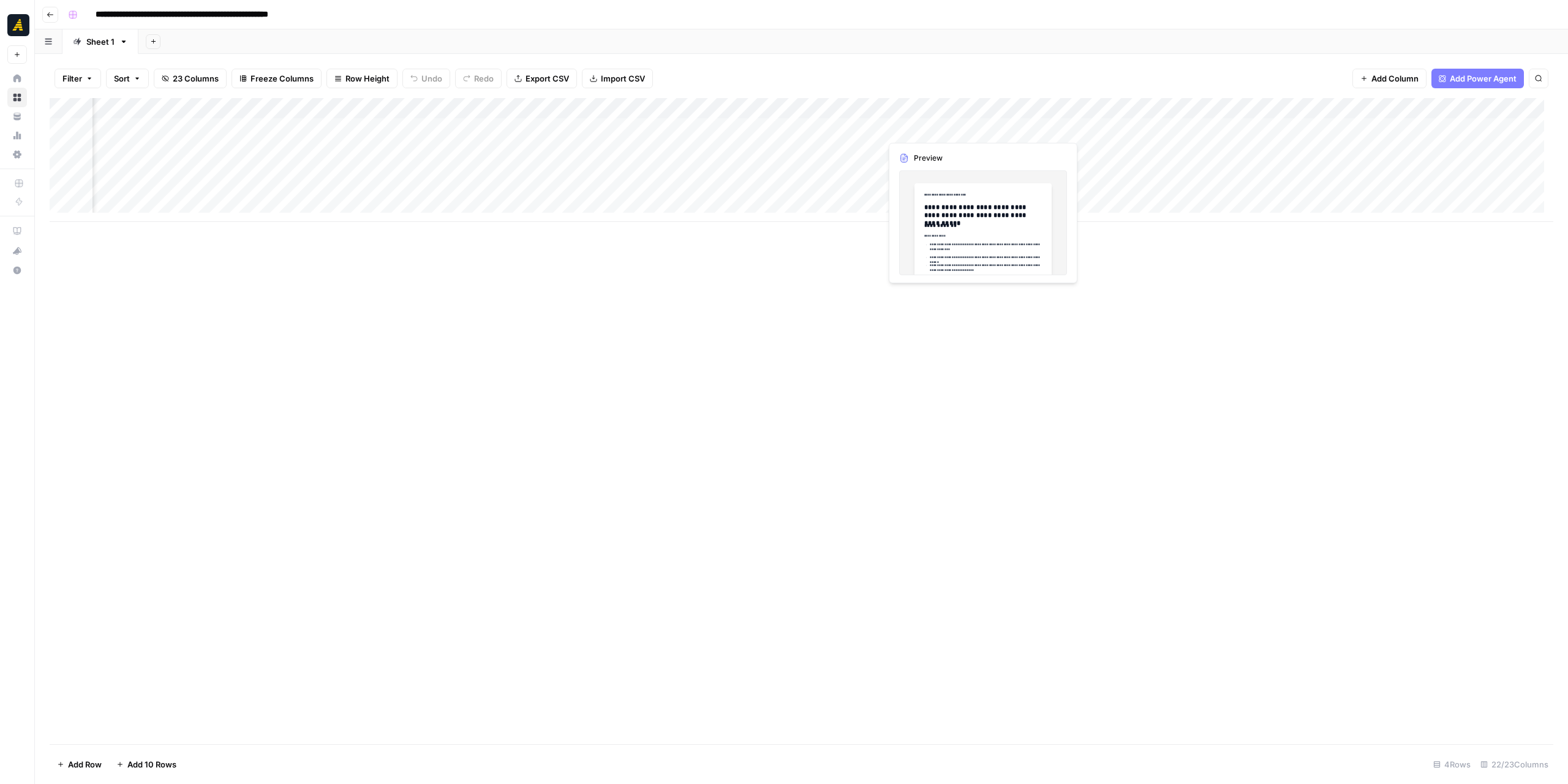
click at [936, 127] on div "Add Column" at bounding box center [801, 160] width 1504 height 124
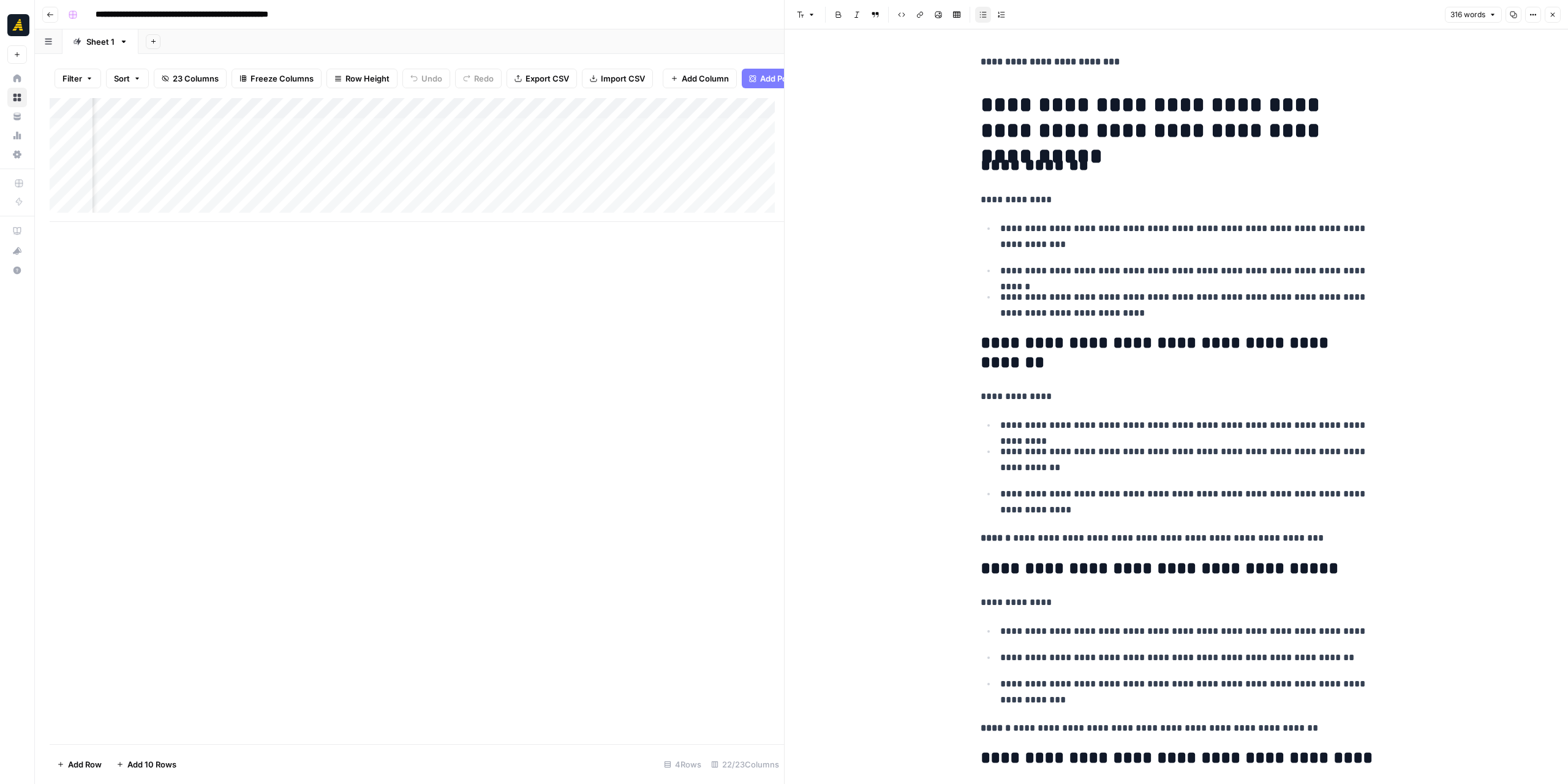
drag, startPoint x: 924, startPoint y: 249, endPoint x: 936, endPoint y: 250, distance: 12.0
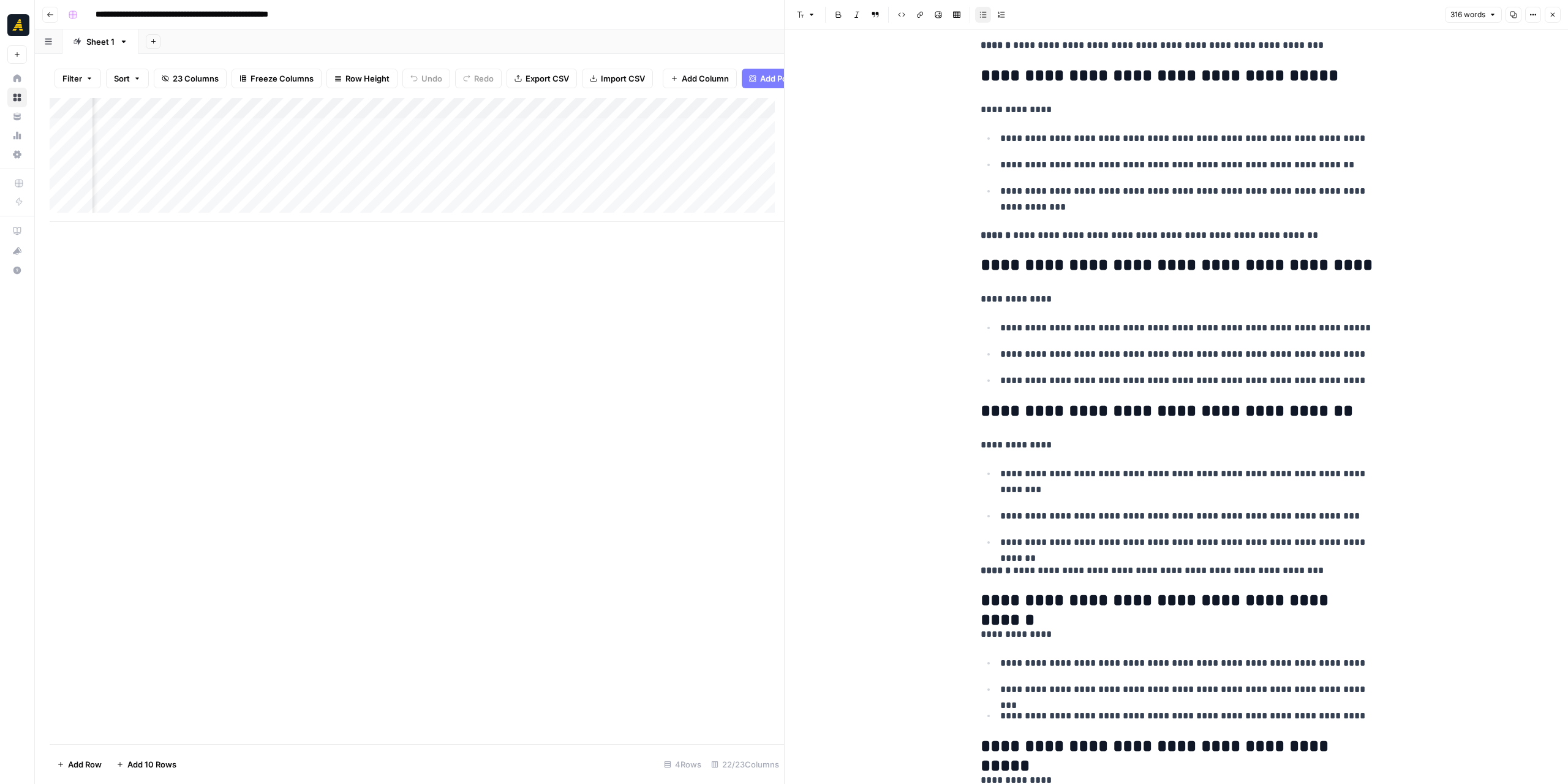
scroll to position [439, 0]
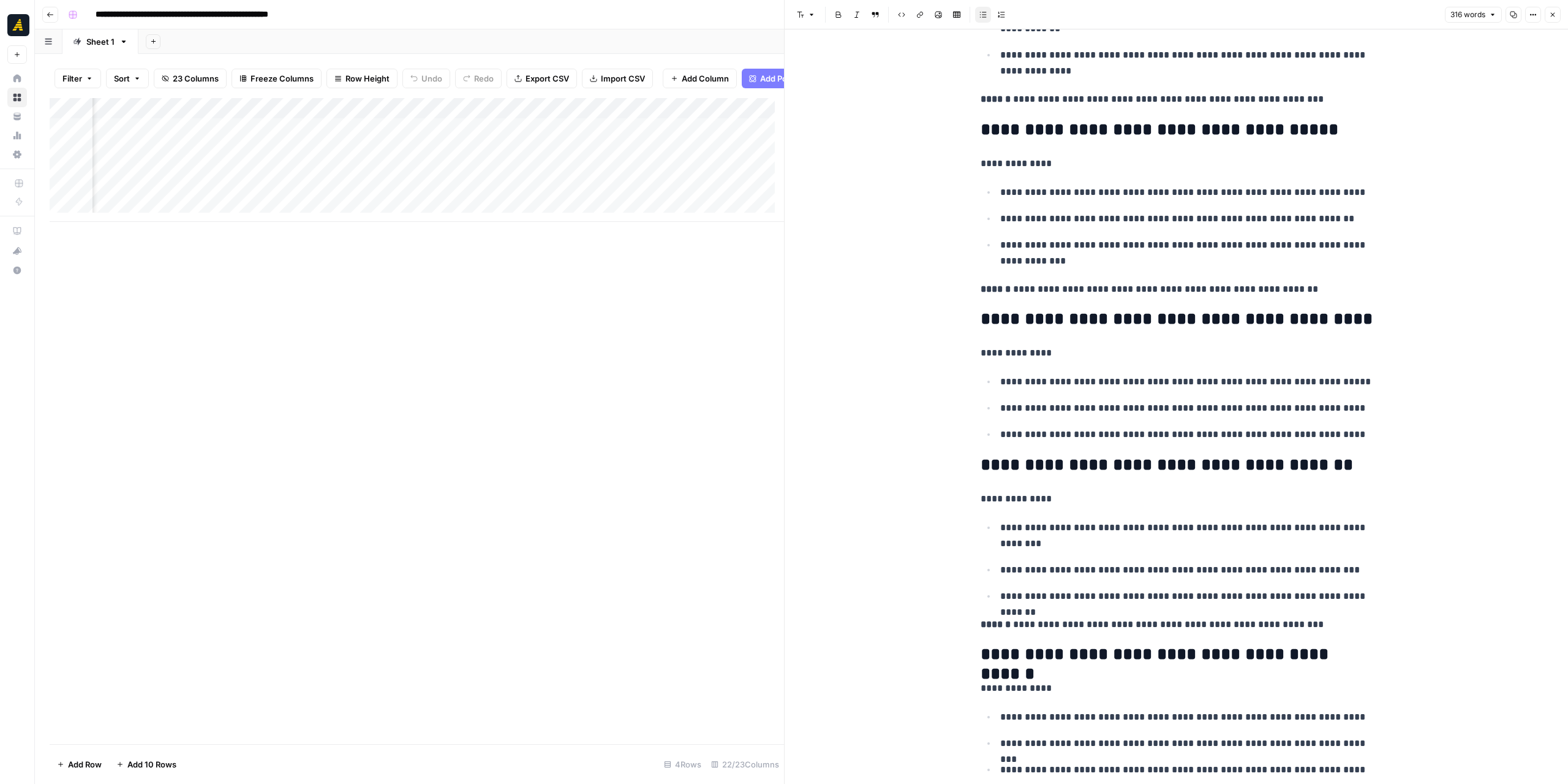
click at [1550, 14] on icon "button" at bounding box center [1552, 14] width 7 height 7
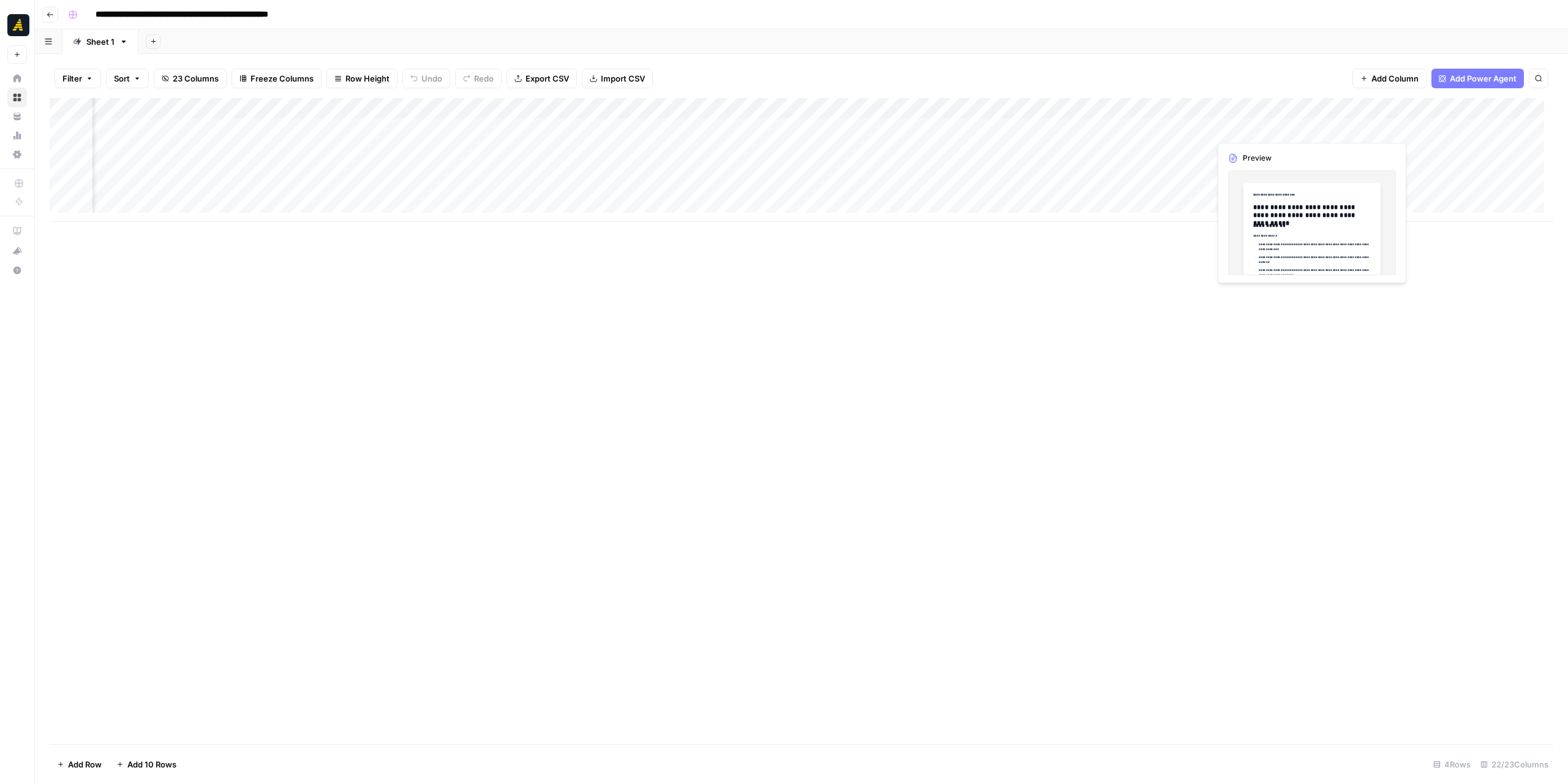
click at [1255, 127] on div "Add Column" at bounding box center [801, 160] width 1504 height 124
click at [1299, 128] on div "Add Column" at bounding box center [801, 160] width 1504 height 124
click at [1299, 128] on div at bounding box center [1296, 128] width 174 height 23
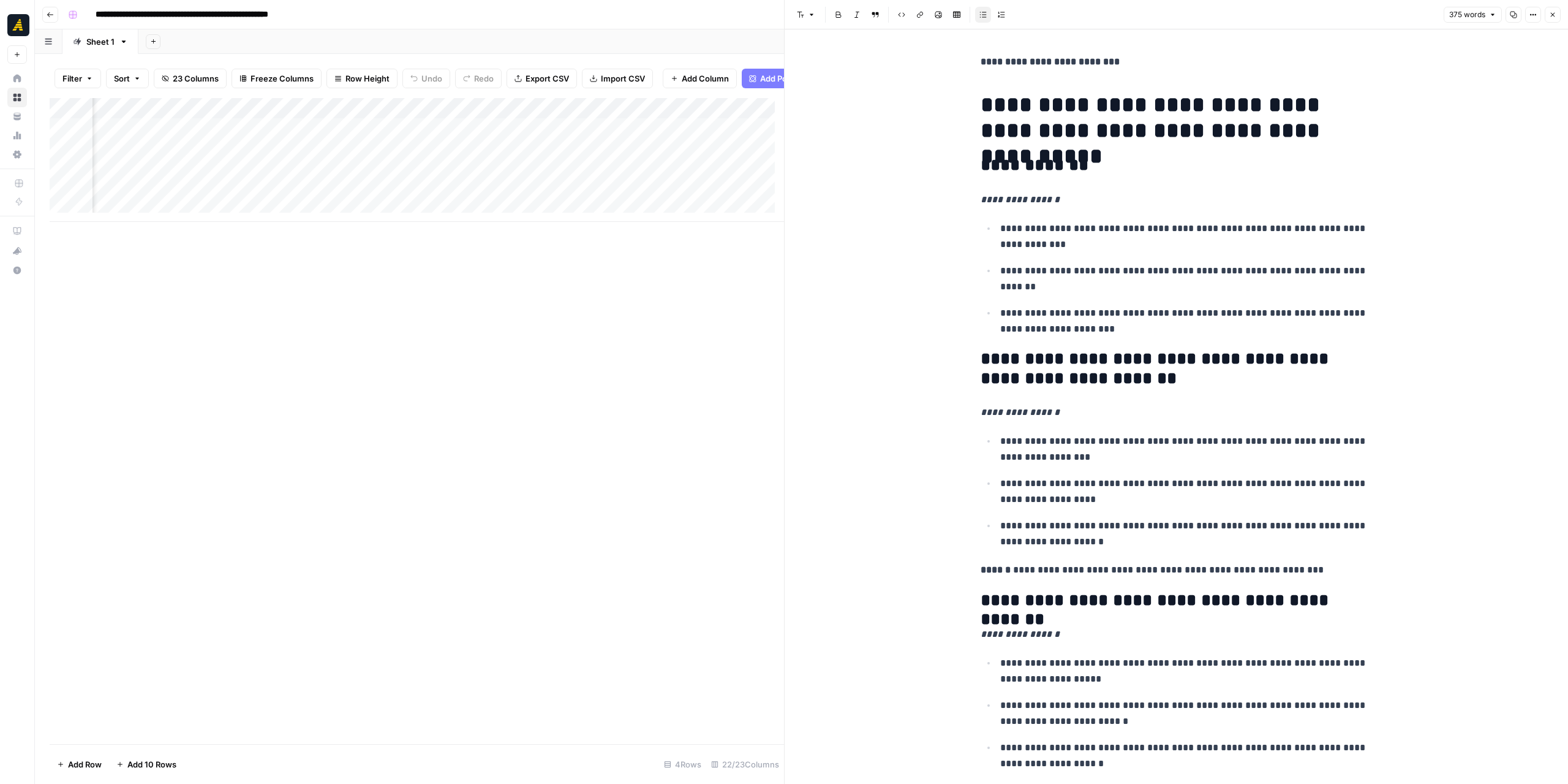
scroll to position [889, 0]
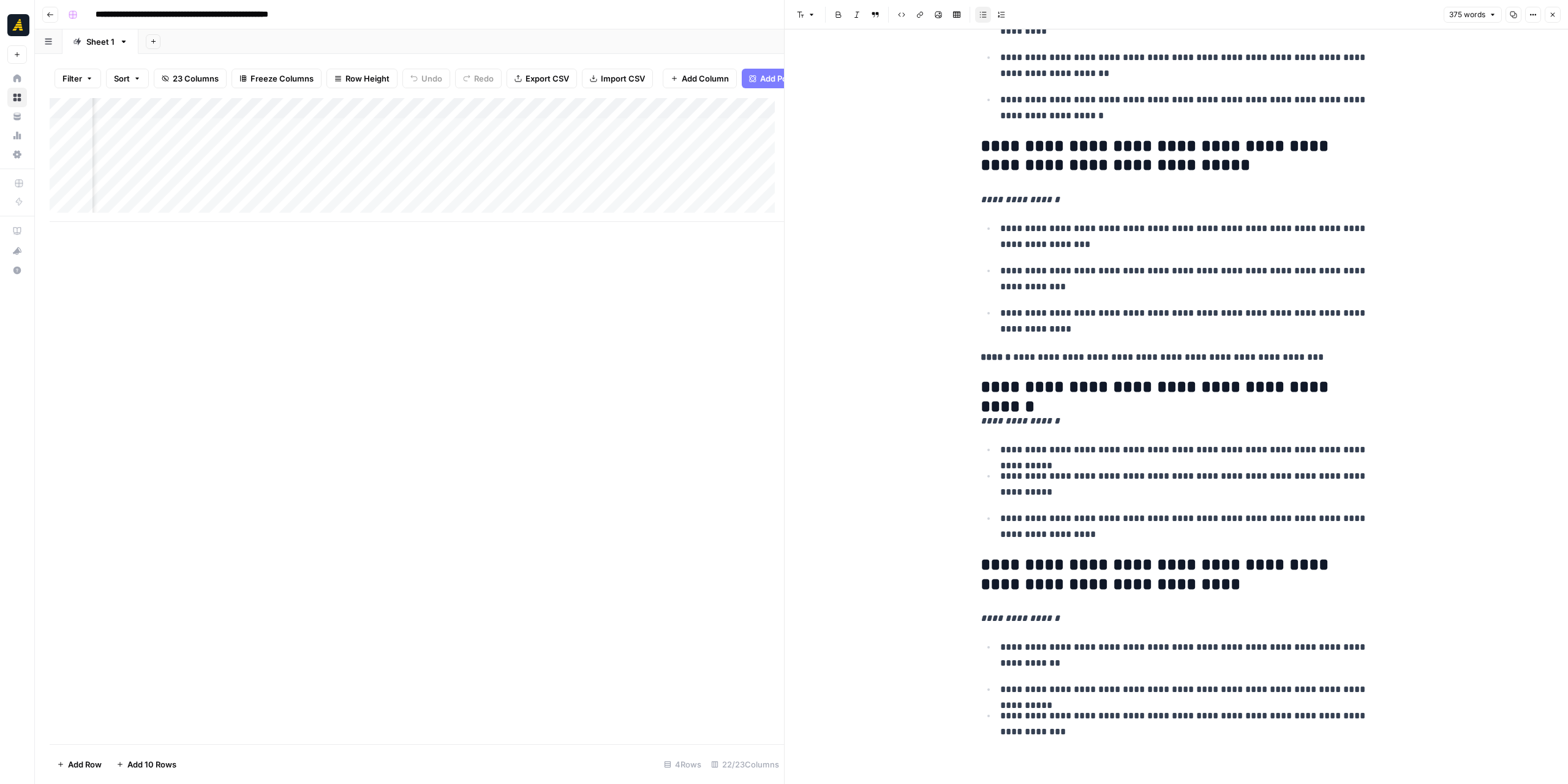
click at [1551, 16] on icon "button" at bounding box center [1552, 14] width 7 height 7
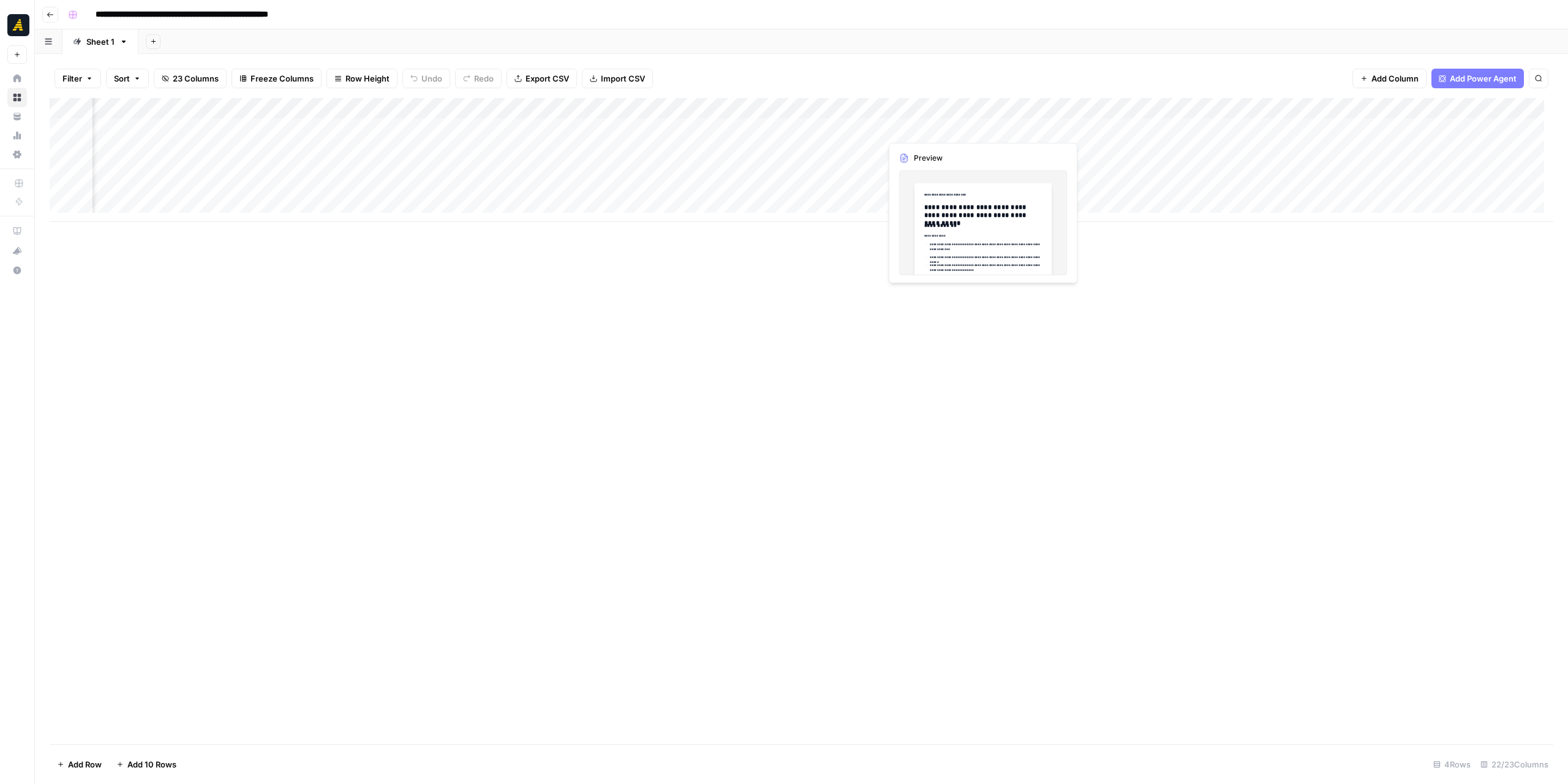
click at [940, 127] on div "Add Column" at bounding box center [801, 160] width 1504 height 124
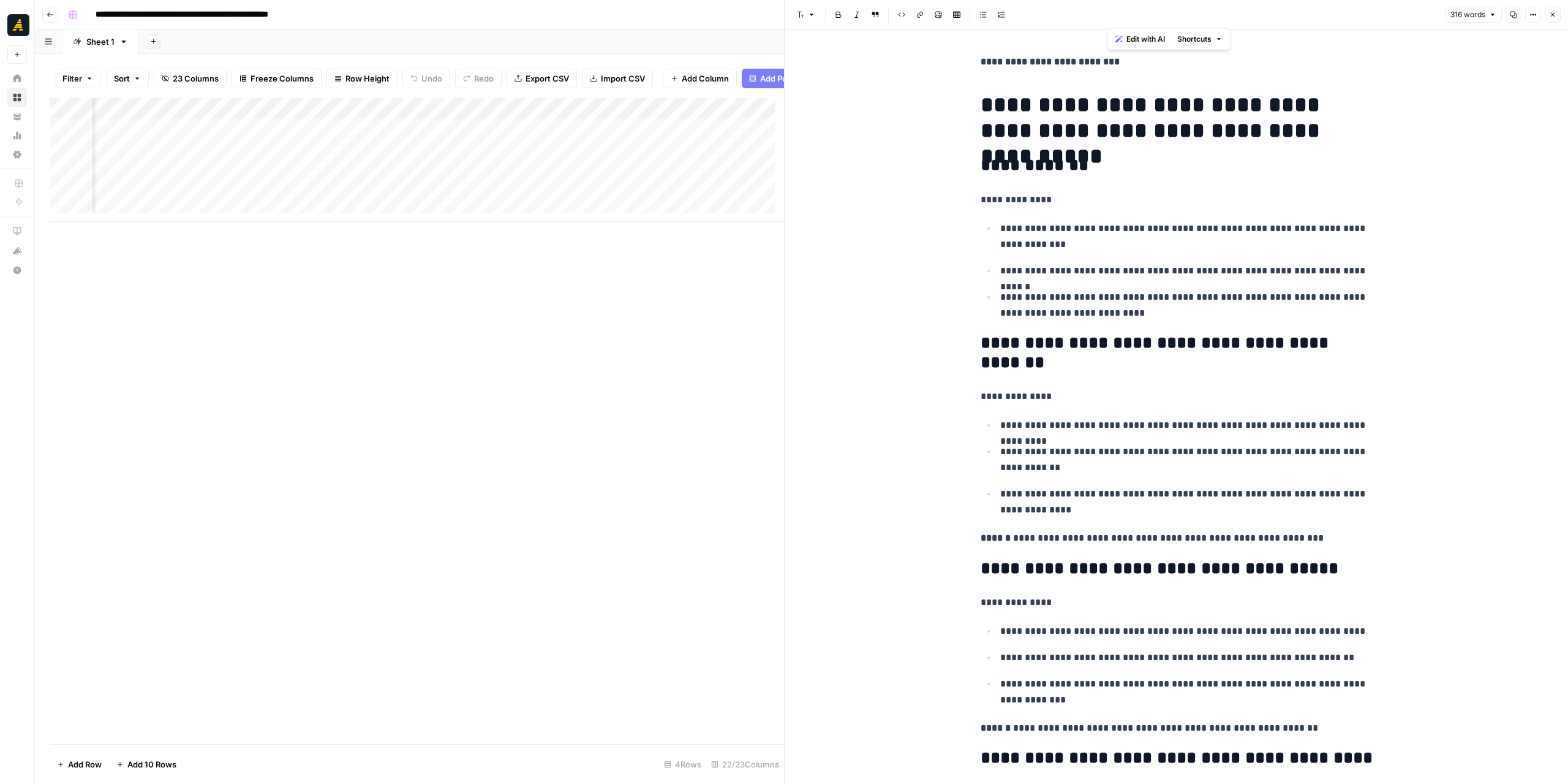
drag, startPoint x: 1362, startPoint y: 703, endPoint x: 937, endPoint y: -10, distance: 830.1
click at [937, 0] on html "**********" at bounding box center [784, 392] width 1568 height 784
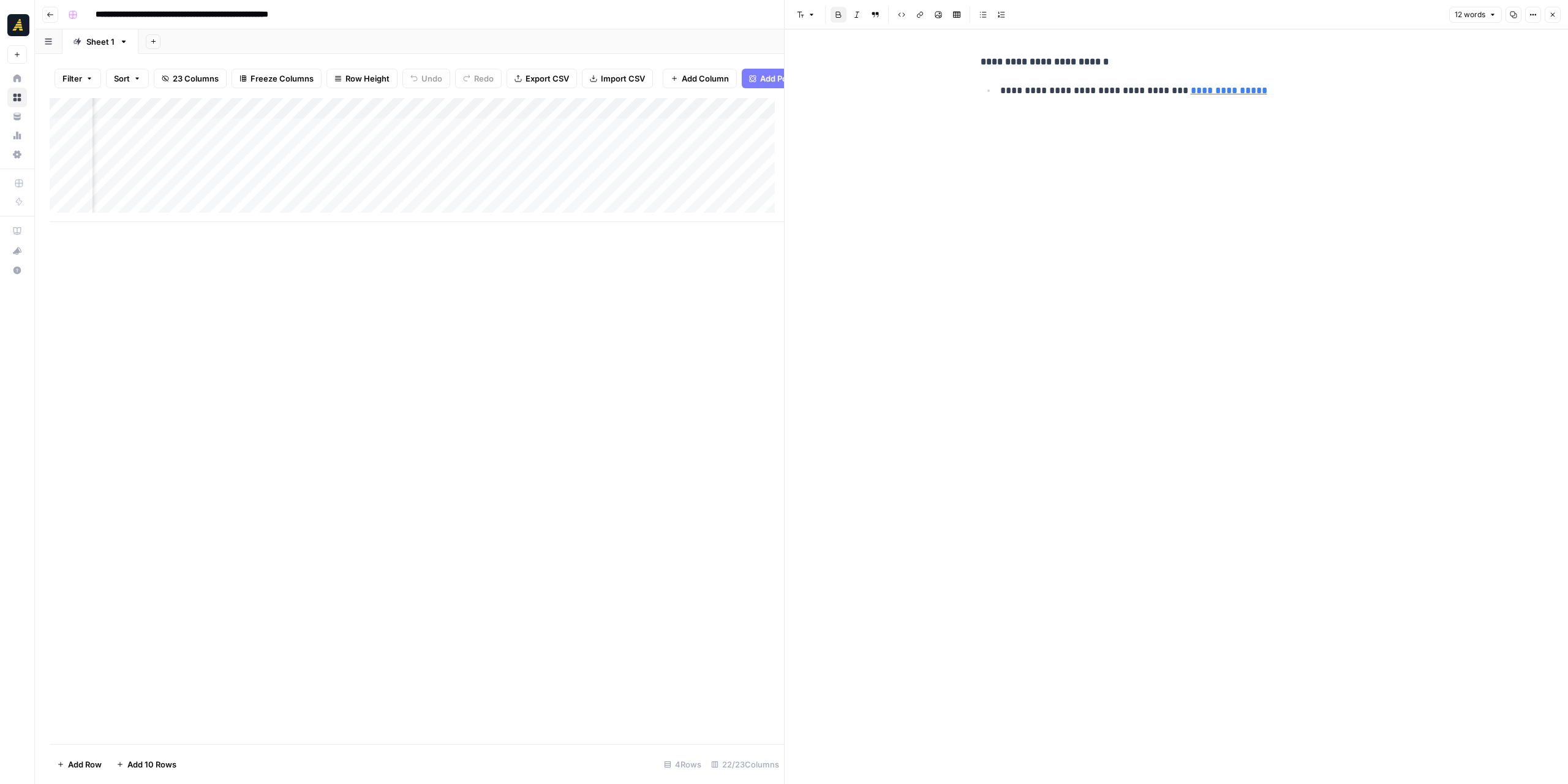
scroll to position [0, 2116]
click at [579, 138] on div "Add Column" at bounding box center [417, 160] width 735 height 124
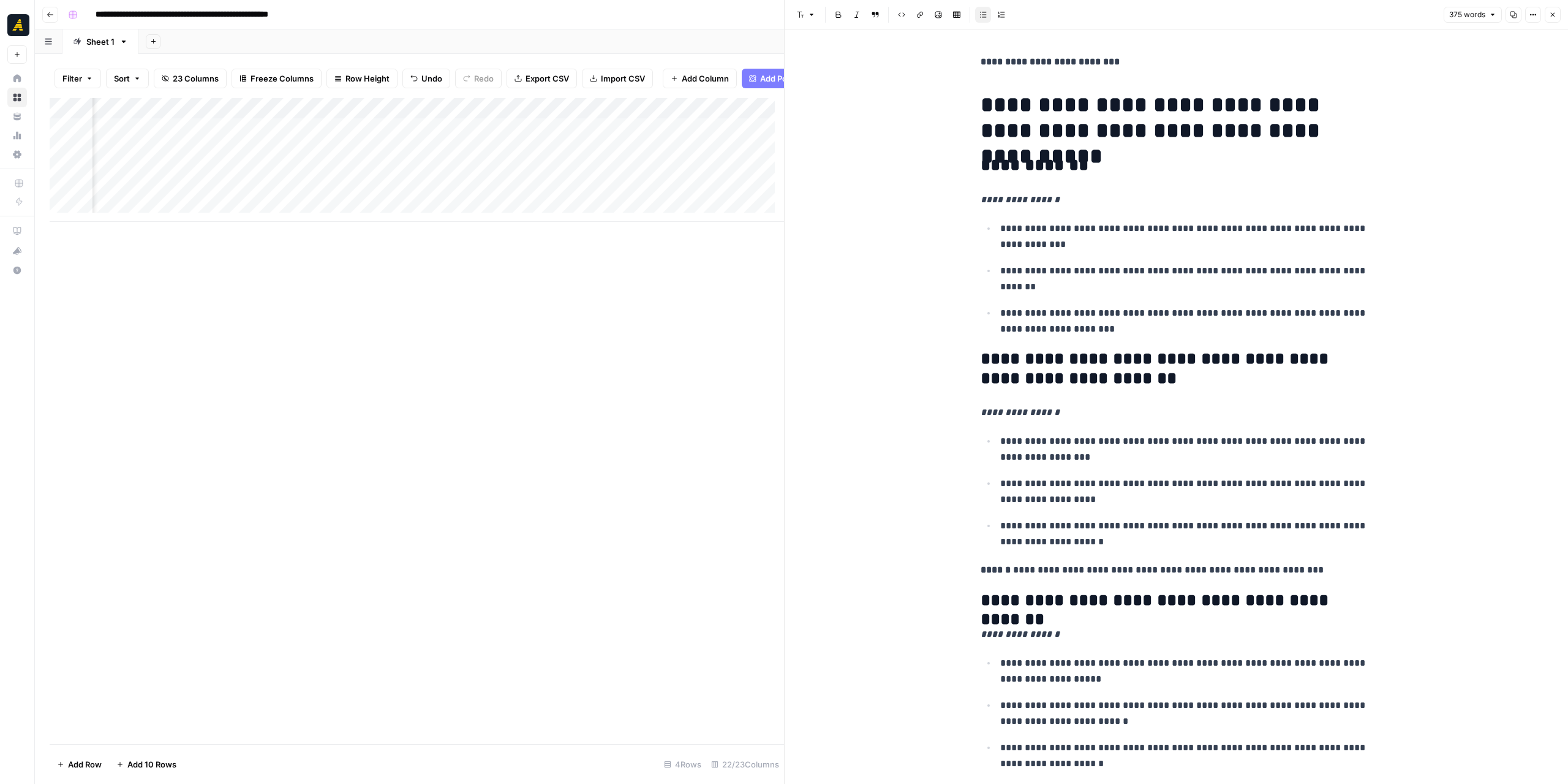
click at [1512, 14] on icon "button" at bounding box center [1513, 14] width 7 height 7
click at [183, 137] on div "Add Column" at bounding box center [417, 160] width 735 height 124
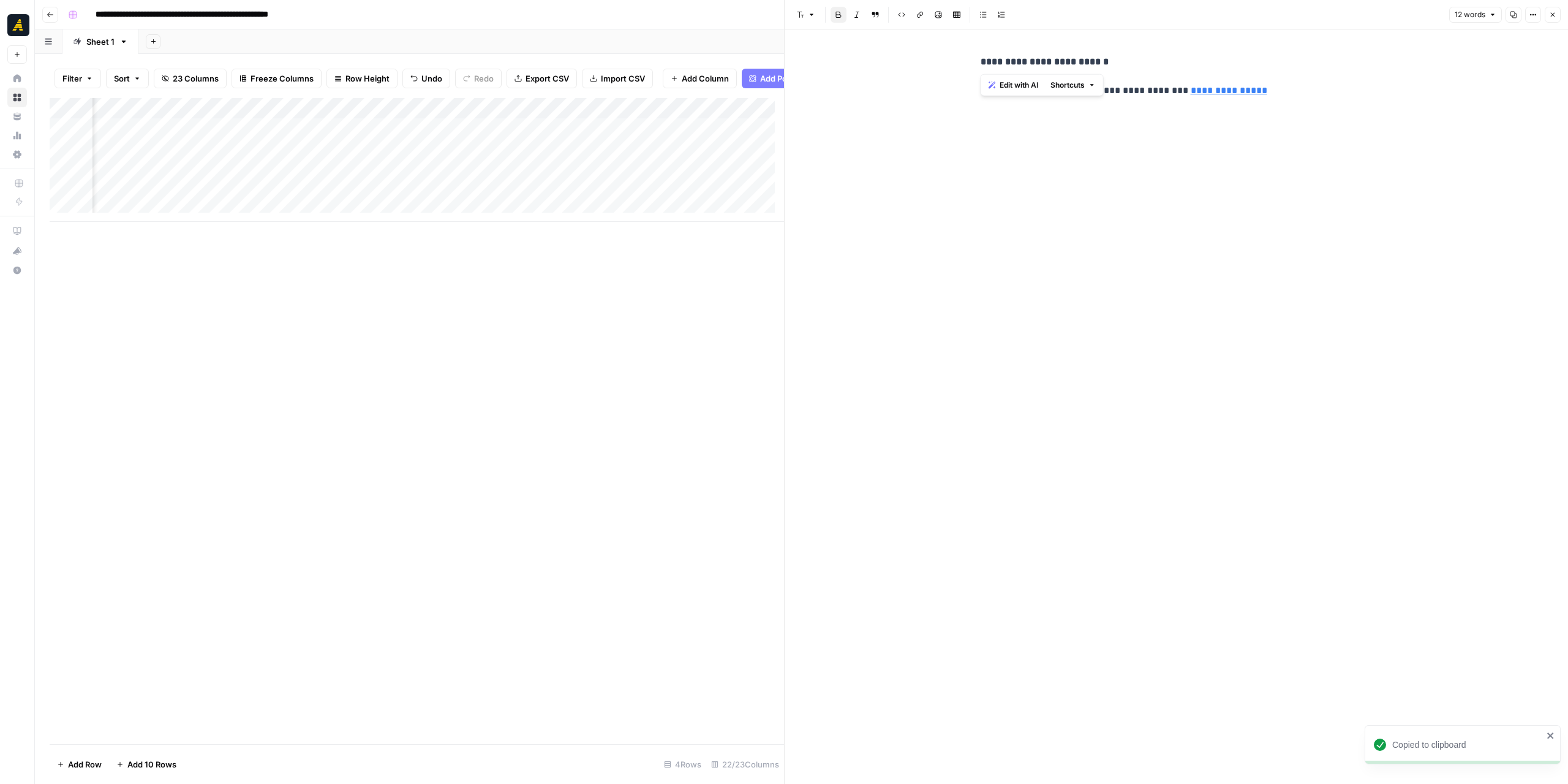
drag, startPoint x: 1124, startPoint y: 61, endPoint x: 973, endPoint y: 60, distance: 151.0
click at [973, 60] on div "**********" at bounding box center [1176, 79] width 407 height 60
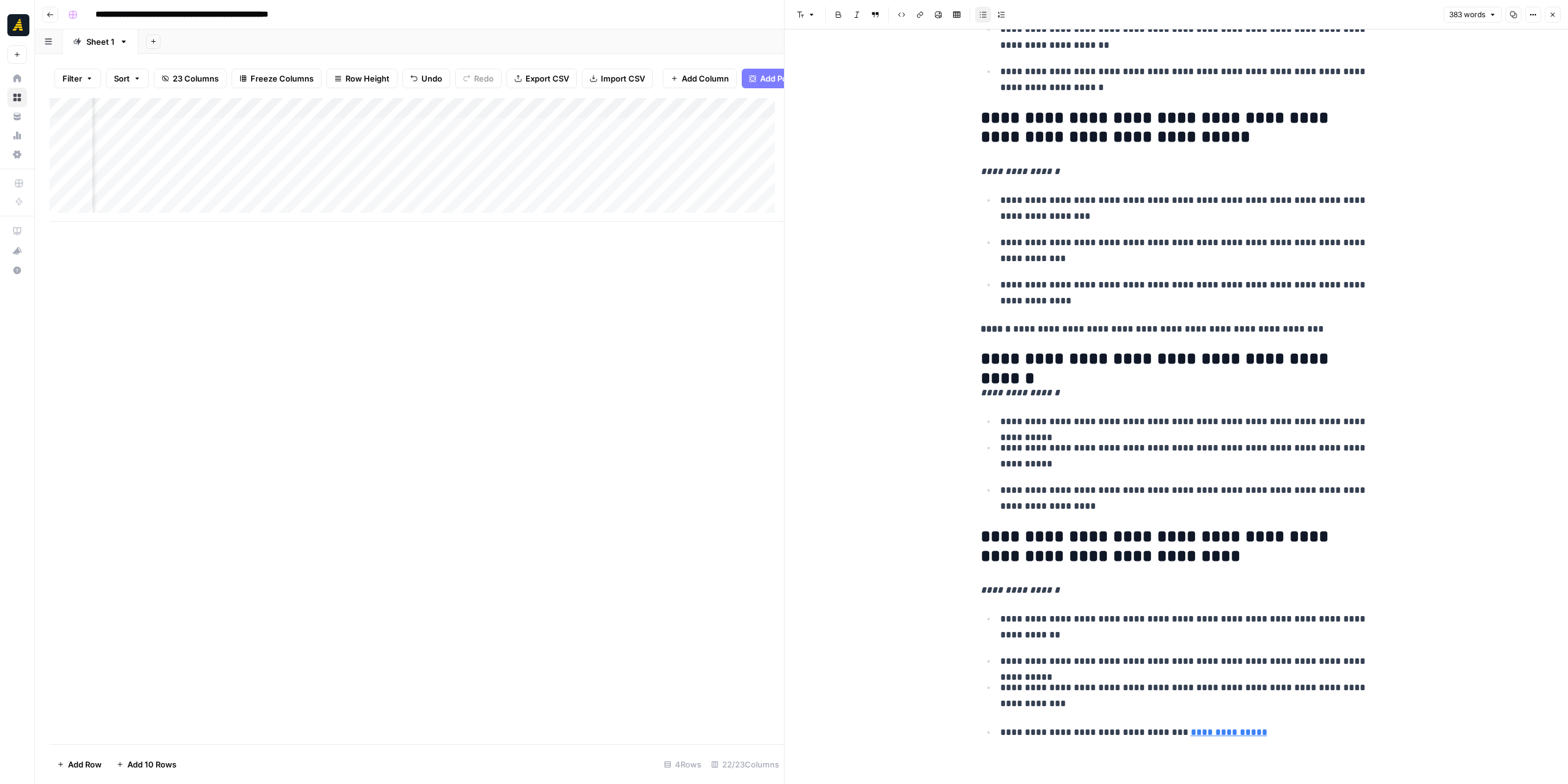
scroll to position [917, 0]
click at [1551, 12] on icon "button" at bounding box center [1552, 14] width 7 height 7
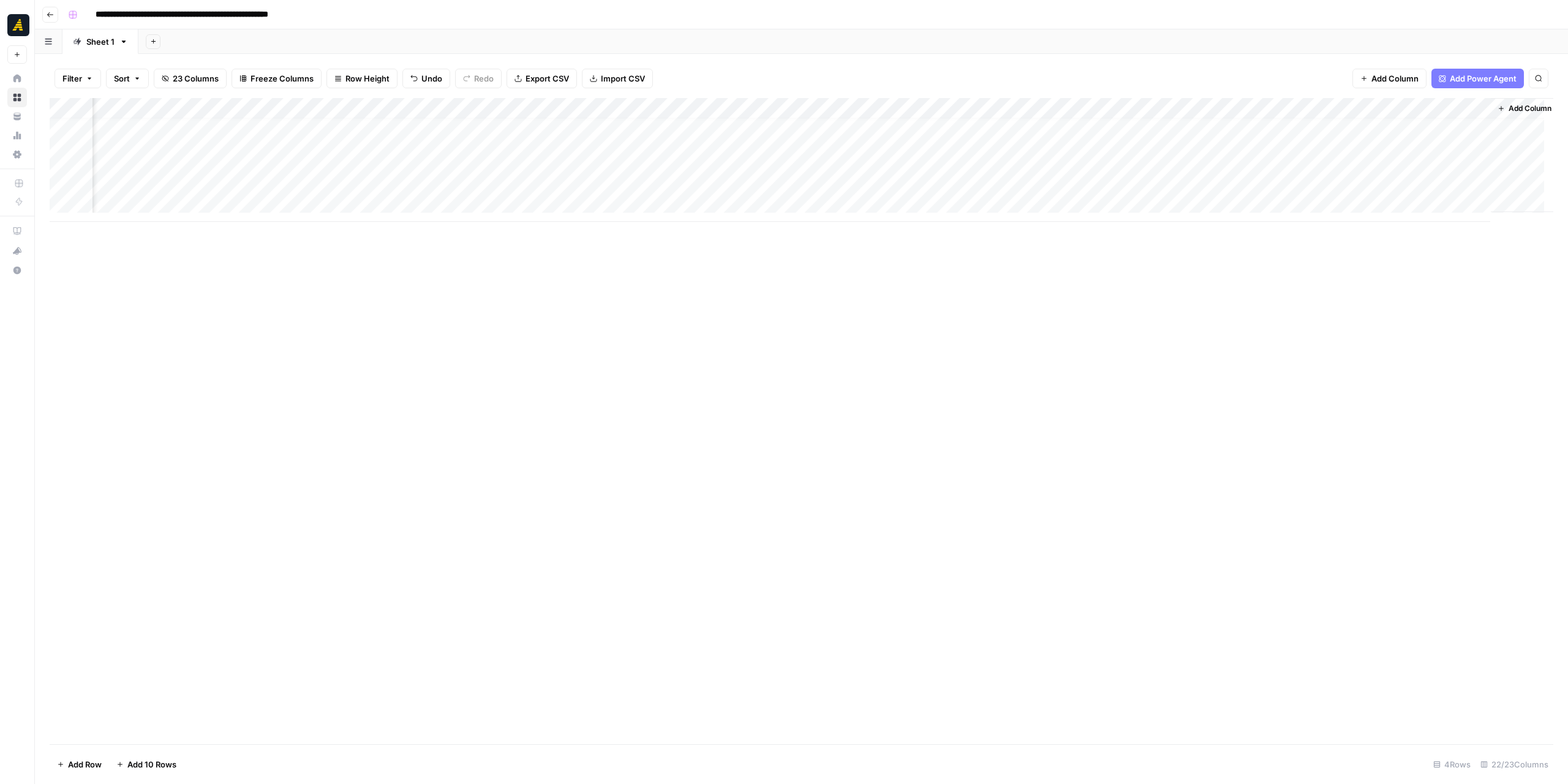
scroll to position [0, 2047]
click at [452, 112] on div "Add Column" at bounding box center [801, 160] width 1504 height 124
click at [506, 109] on div at bounding box center [420, 110] width 220 height 24
click at [364, 321] on span "Remove Column" at bounding box center [388, 324] width 107 height 12
click at [741, 138] on span "Delete" at bounding box center [740, 138] width 26 height 12
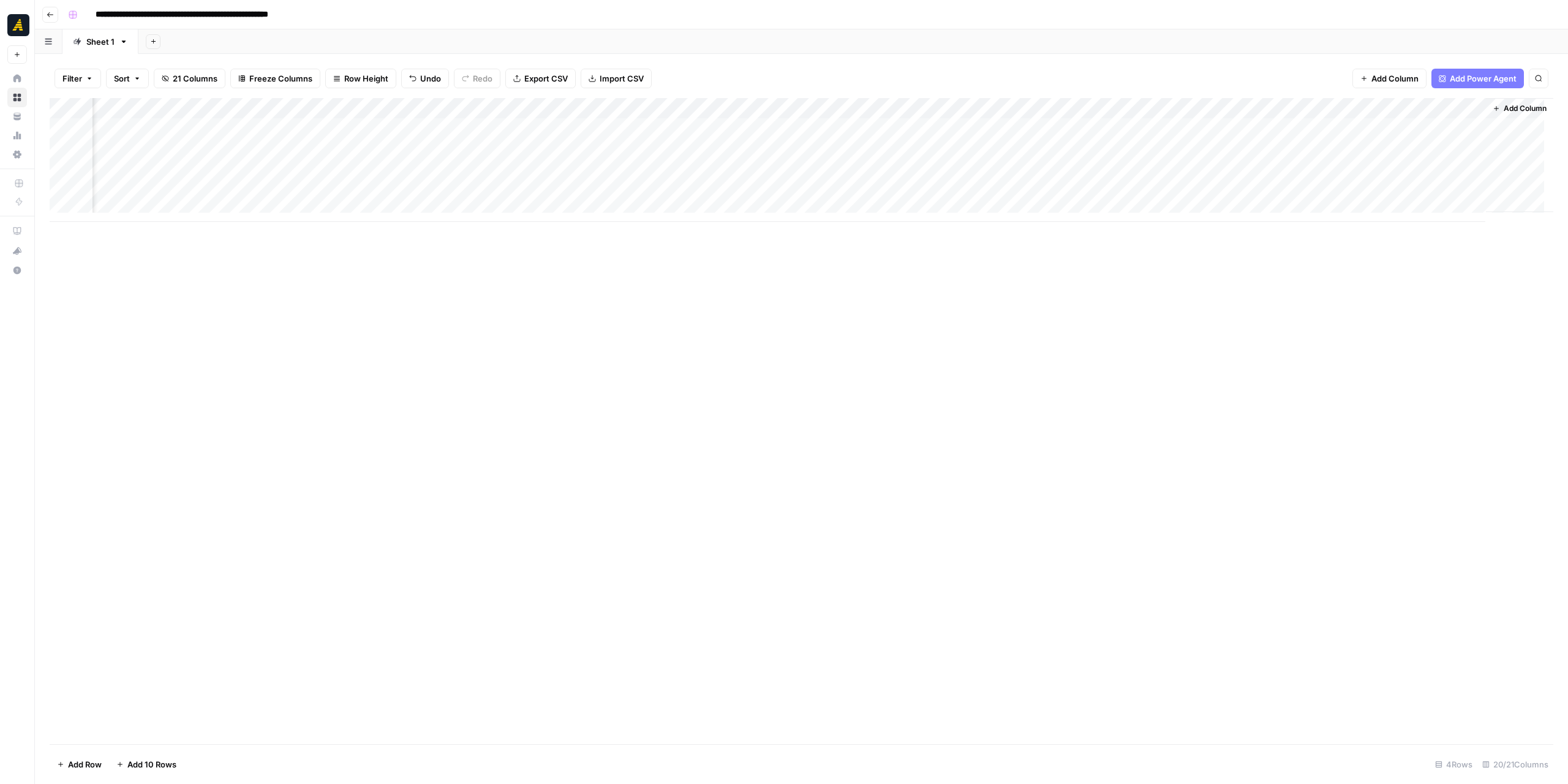
scroll to position [0, 1672]
click at [659, 106] on div "Add Column" at bounding box center [801, 160] width 1504 height 124
click at [659, 106] on div at bounding box center [632, 110] width 111 height 24
drag, startPoint x: 652, startPoint y: 136, endPoint x: 640, endPoint y: 137, distance: 12.0
click at [640, 137] on input "Article Outline (1)" at bounding box center [650, 138] width 124 height 12
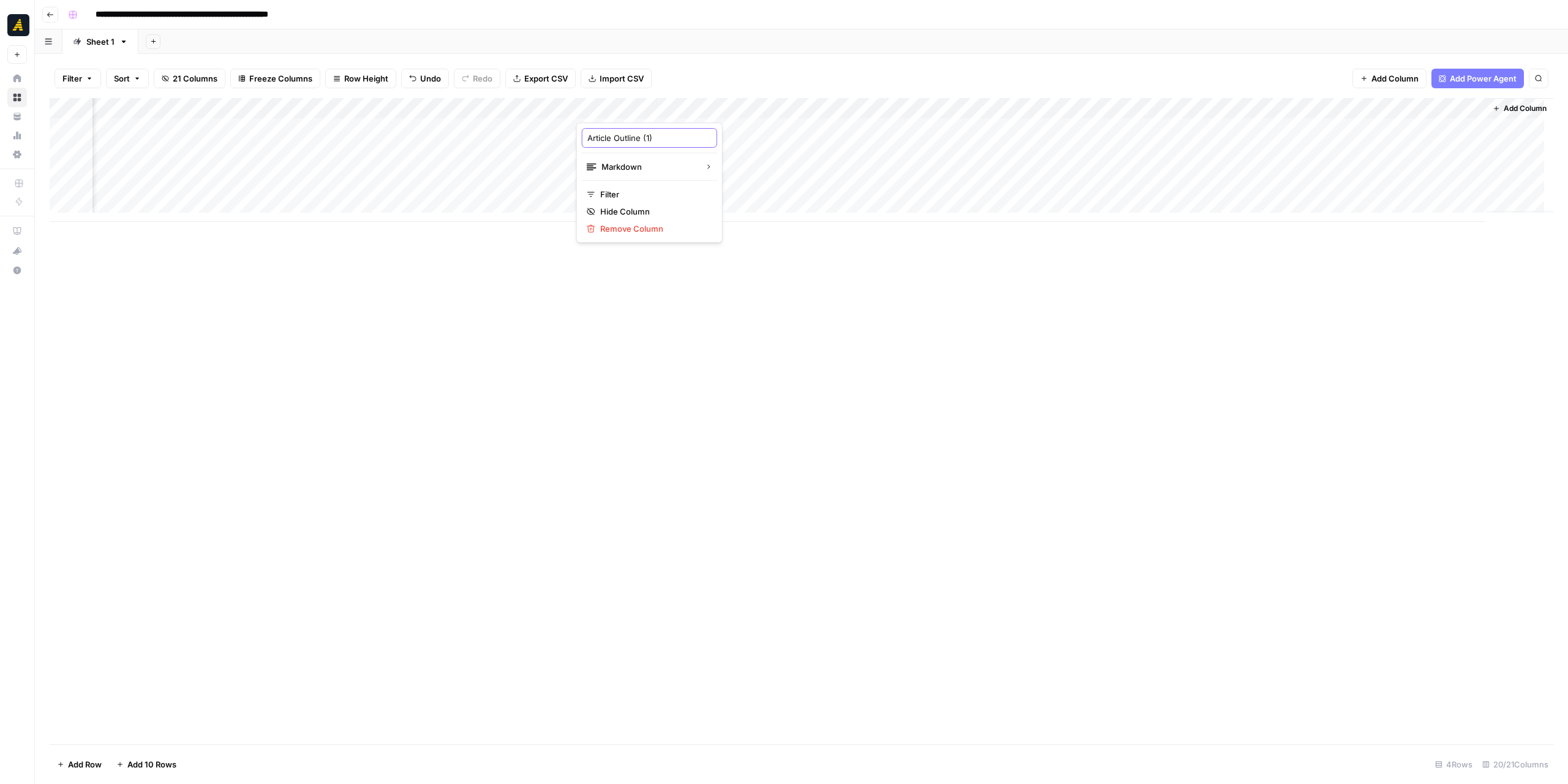
type input "Article Outline"
click at [724, 296] on div "Add Column" at bounding box center [801, 421] width 1504 height 646
drag, startPoint x: 687, startPoint y: 108, endPoint x: 731, endPoint y: 105, distance: 44.1
click at [731, 105] on div "Add Column" at bounding box center [801, 160] width 1504 height 124
drag, startPoint x: 577, startPoint y: 108, endPoint x: 490, endPoint y: 107, distance: 87.0
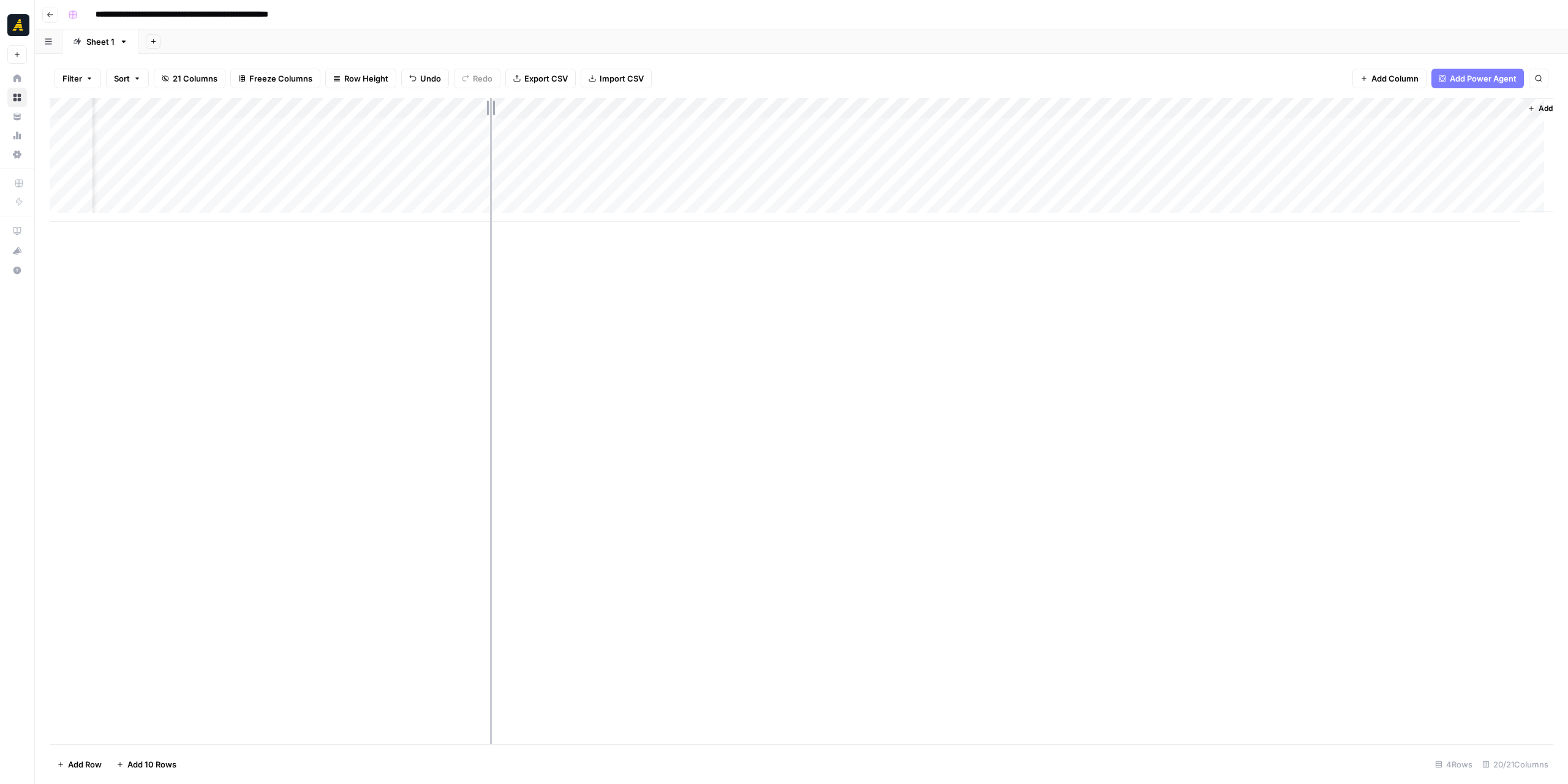
click at [490, 107] on div "Add Column" at bounding box center [801, 160] width 1504 height 124
click at [700, 317] on div "Add Column" at bounding box center [801, 421] width 1504 height 646
